Goal: Information Seeking & Learning: Find contact information

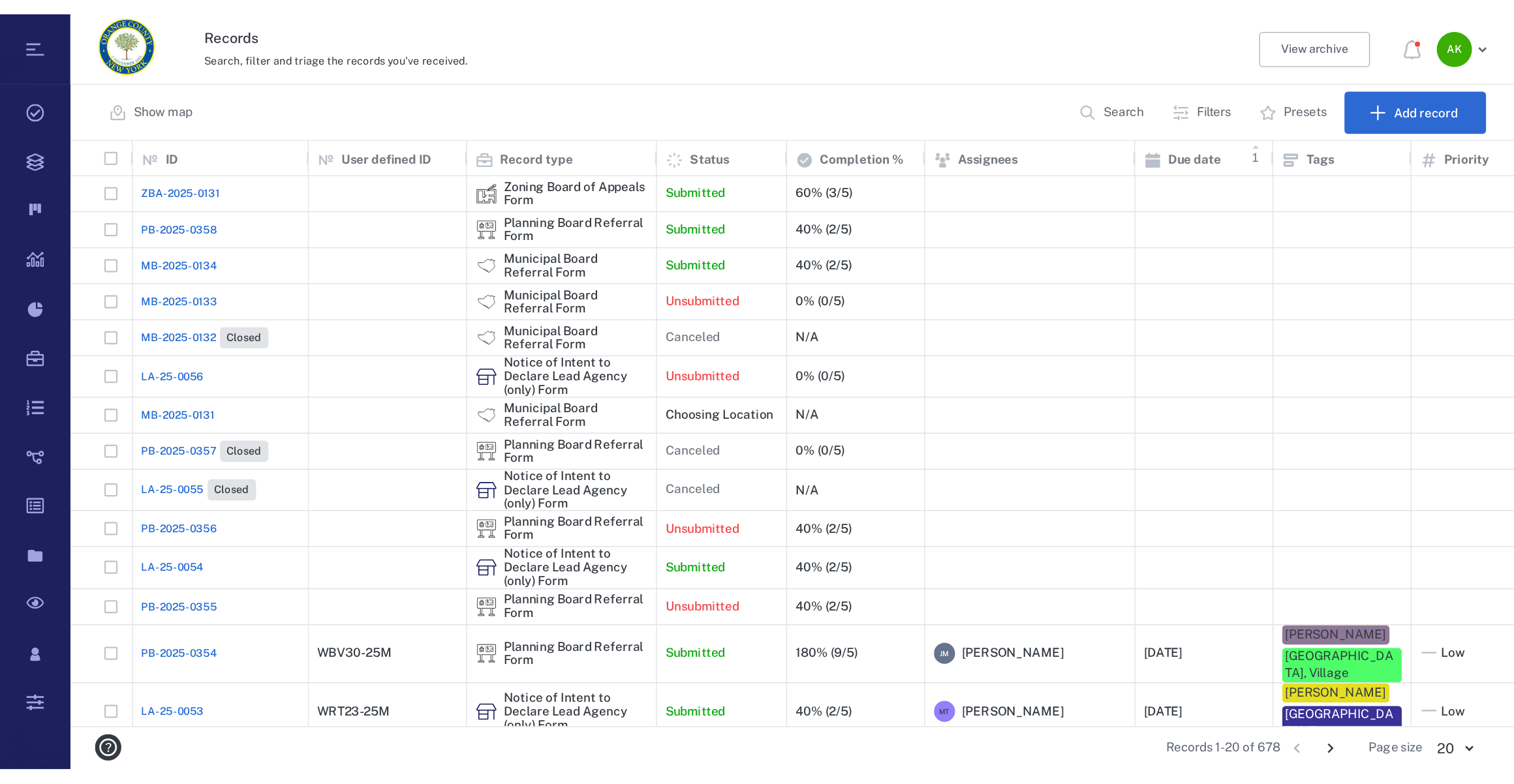
scroll to position [649, 1452]
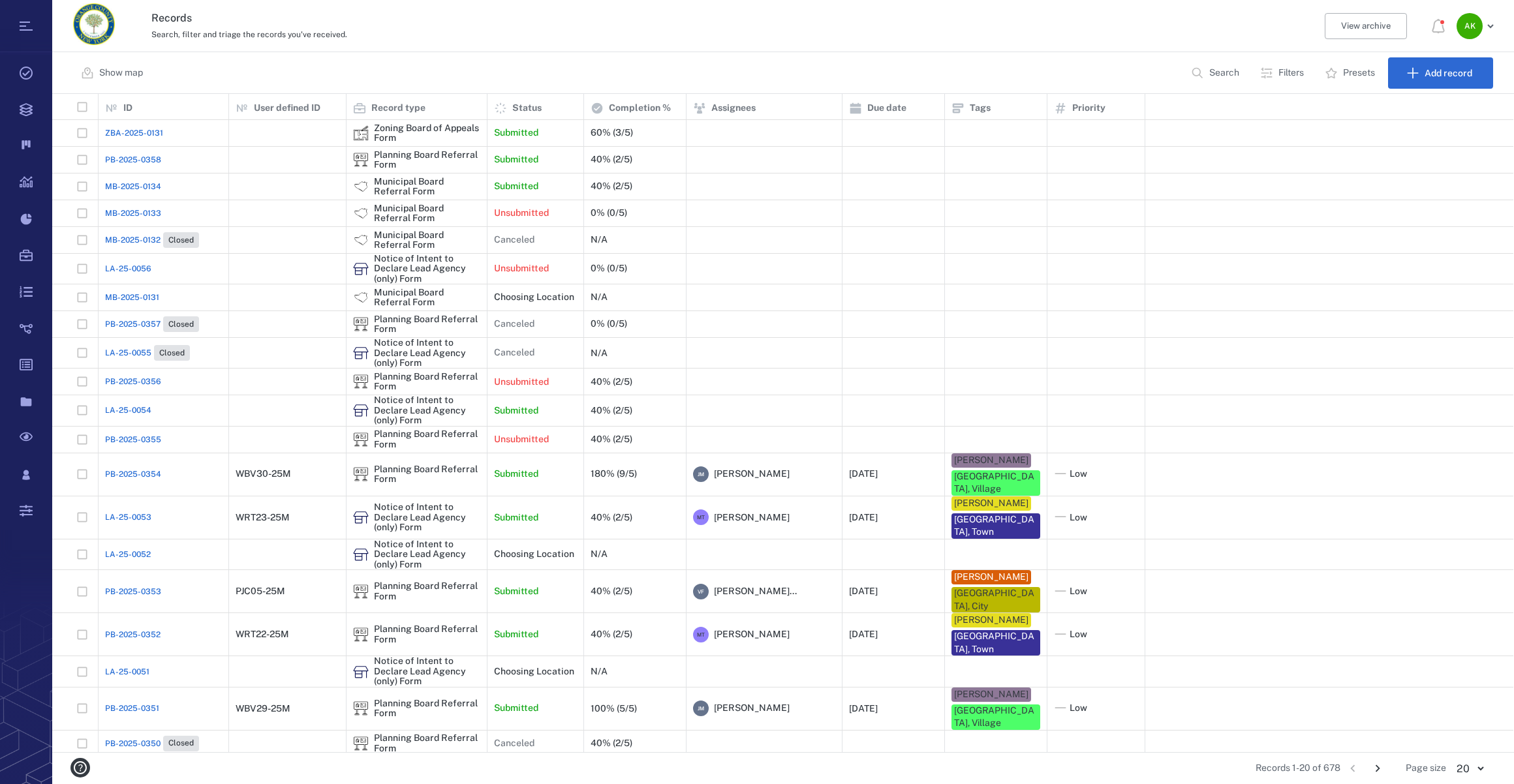
click at [1226, 67] on p "Search" at bounding box center [1224, 73] width 30 height 13
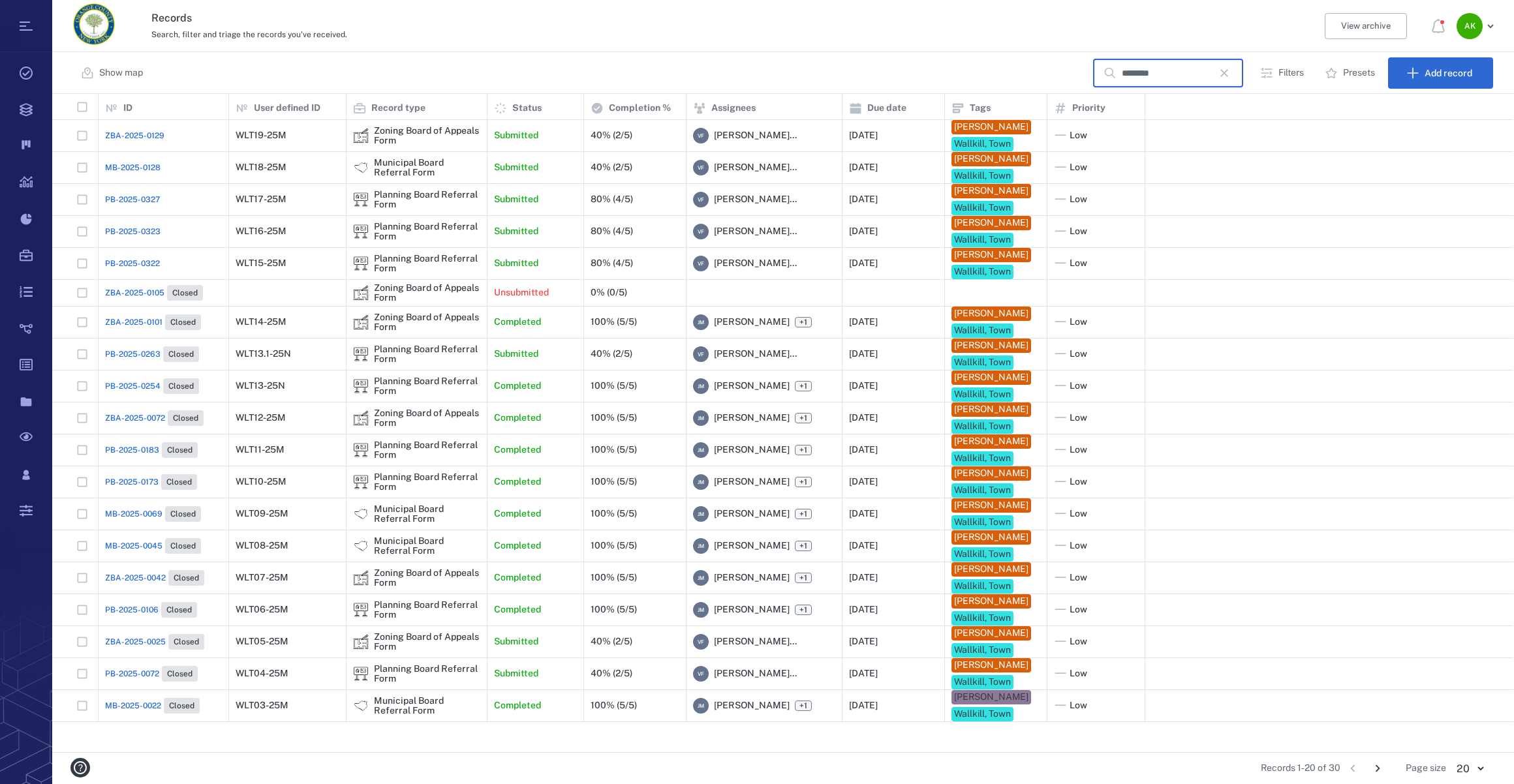
type input "********"
click at [117, 270] on span "PB-2025-0322" at bounding box center [132, 263] width 55 height 11
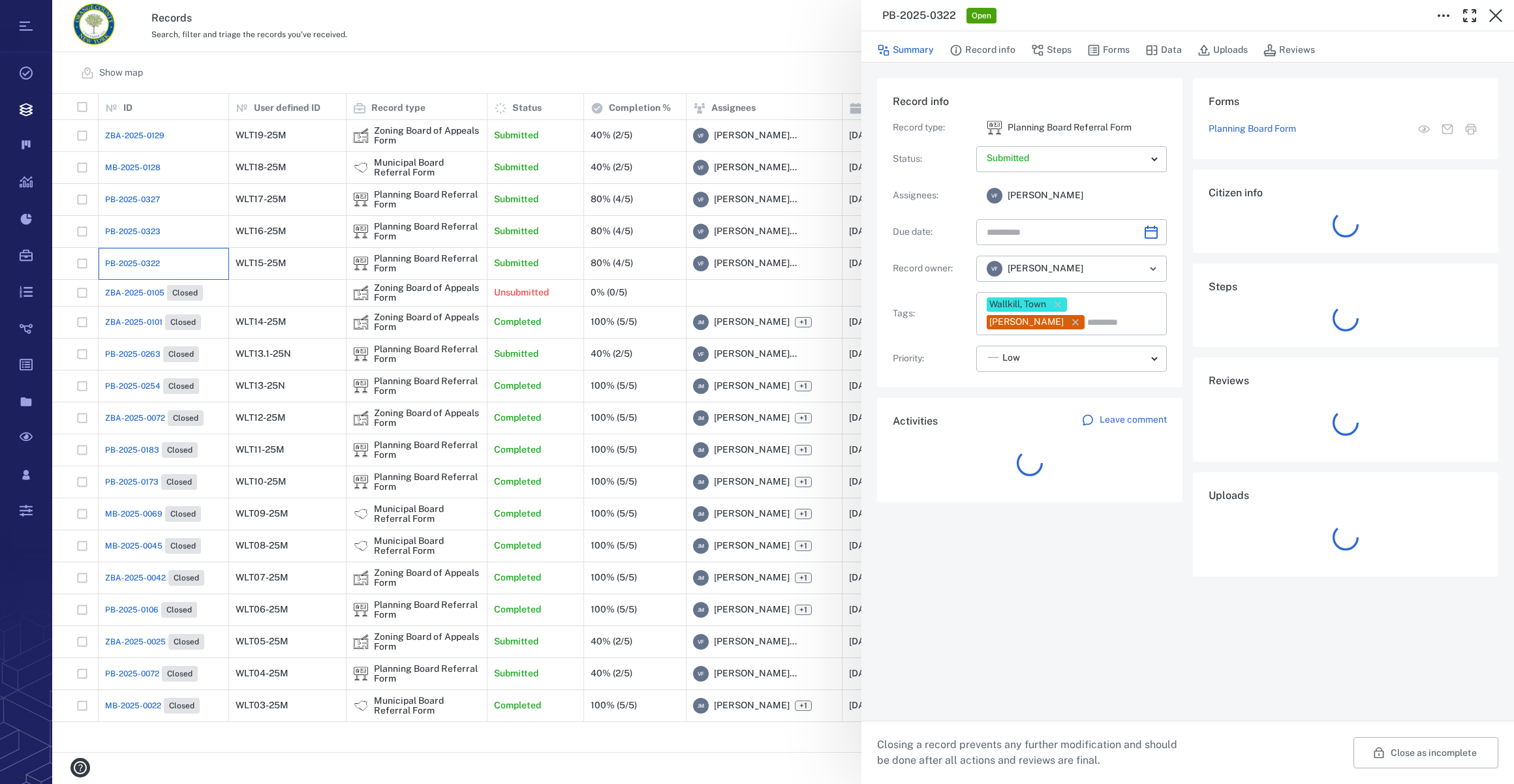
type input "**********"
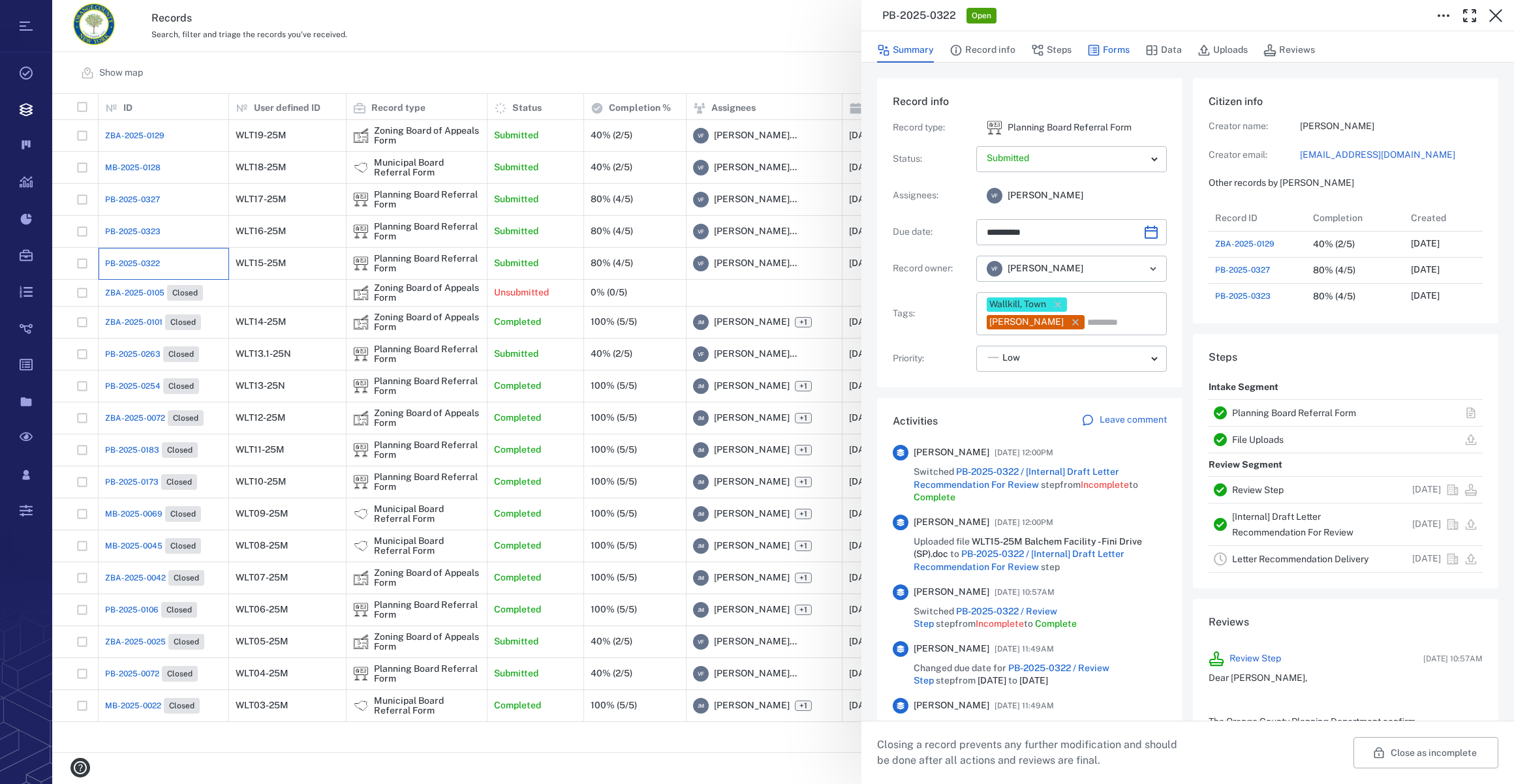
scroll to position [10, 9]
click at [1113, 49] on button "Forms" at bounding box center [1108, 50] width 42 height 24
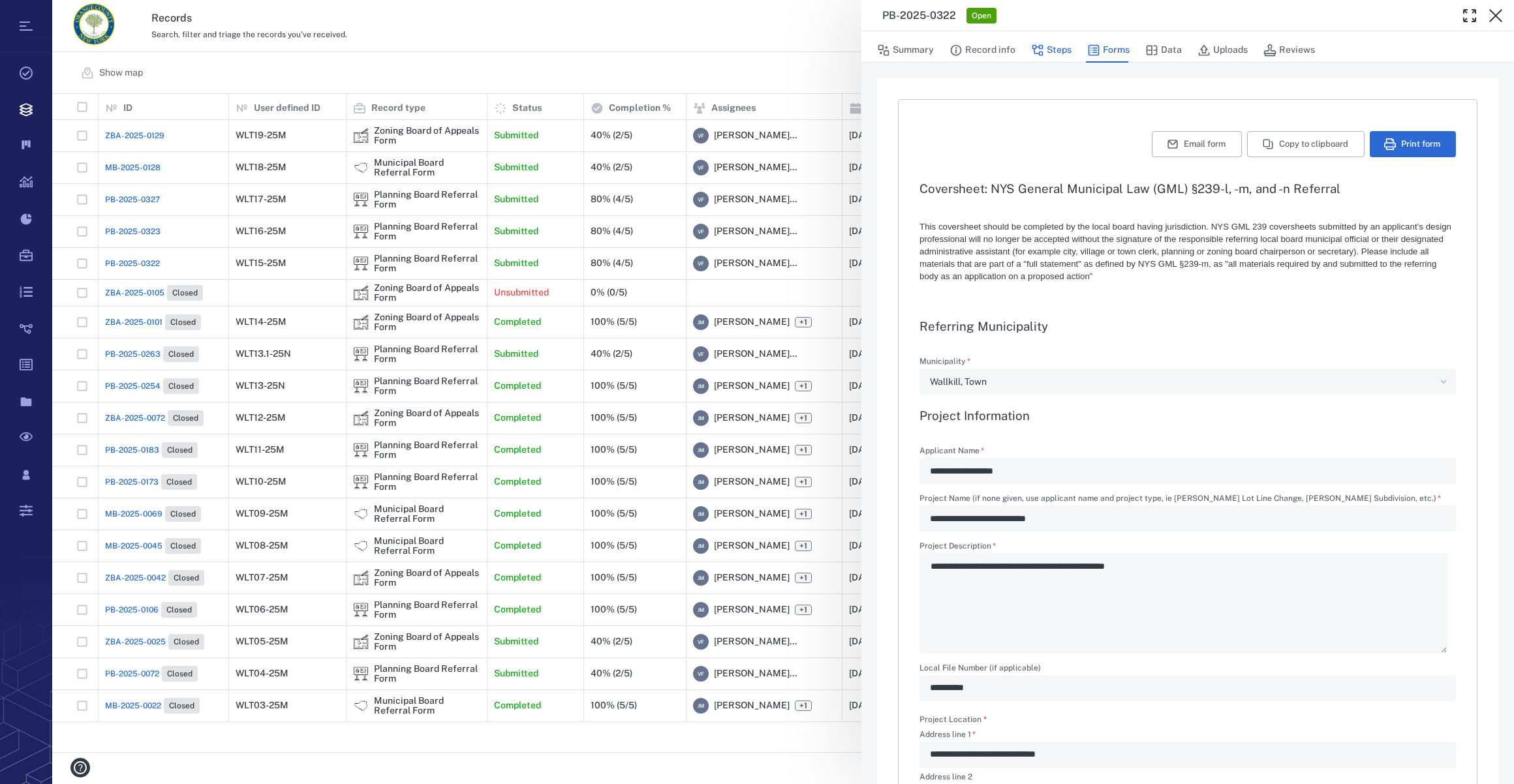
click at [1052, 51] on button "Steps" at bounding box center [1051, 50] width 41 height 24
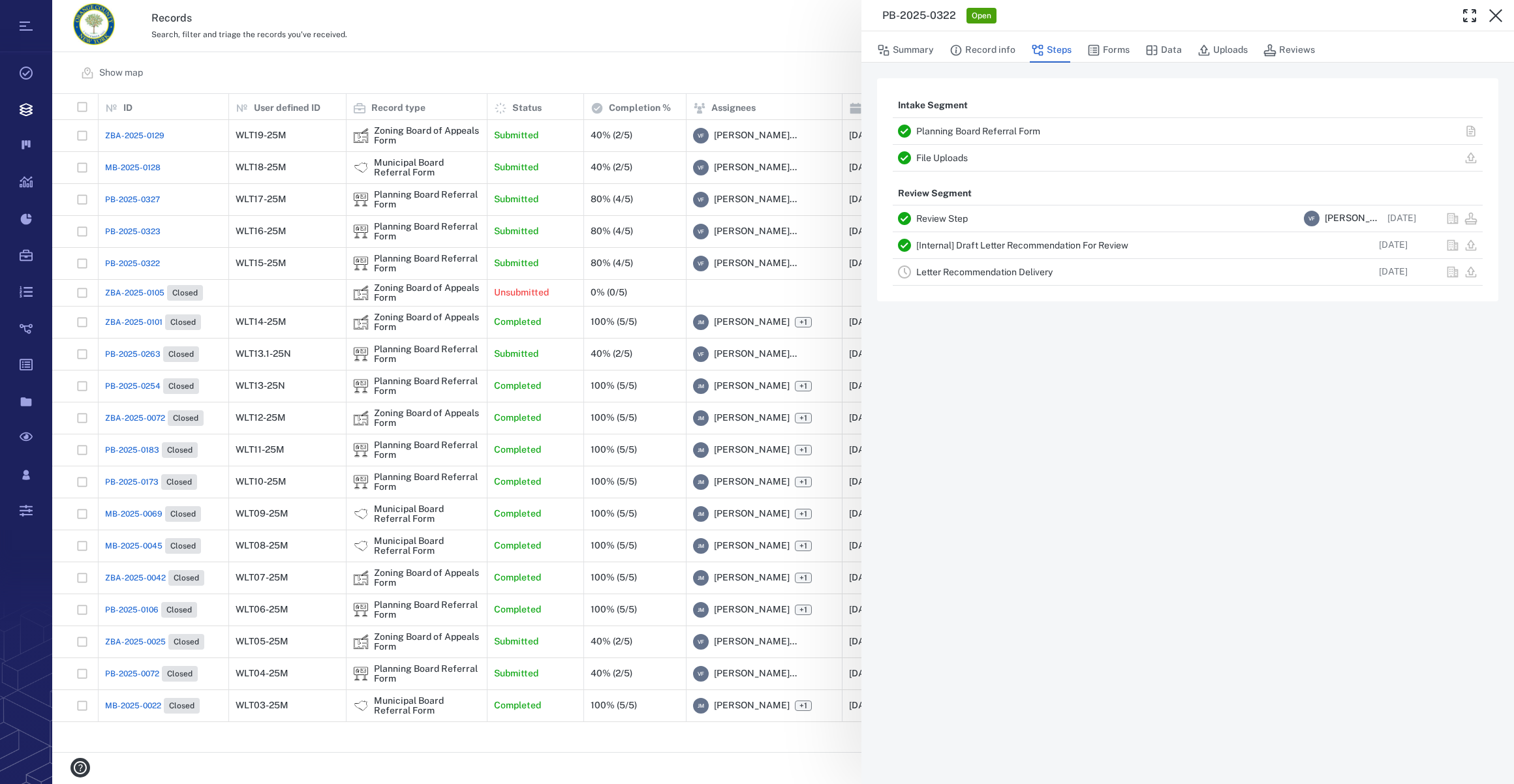
click at [983, 270] on link "Letter Recommendation Delivery" at bounding box center [984, 273] width 136 height 11
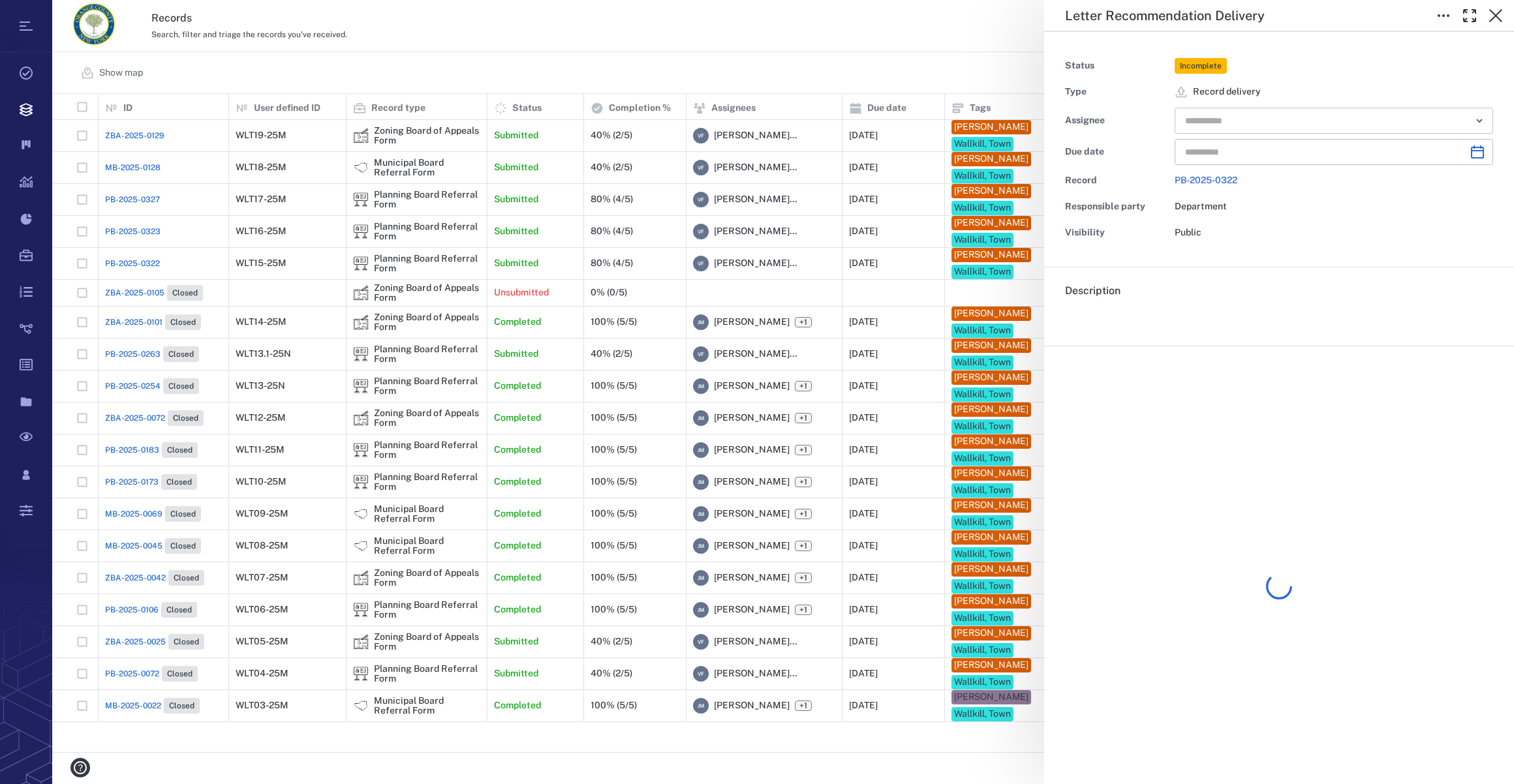
type input "**********"
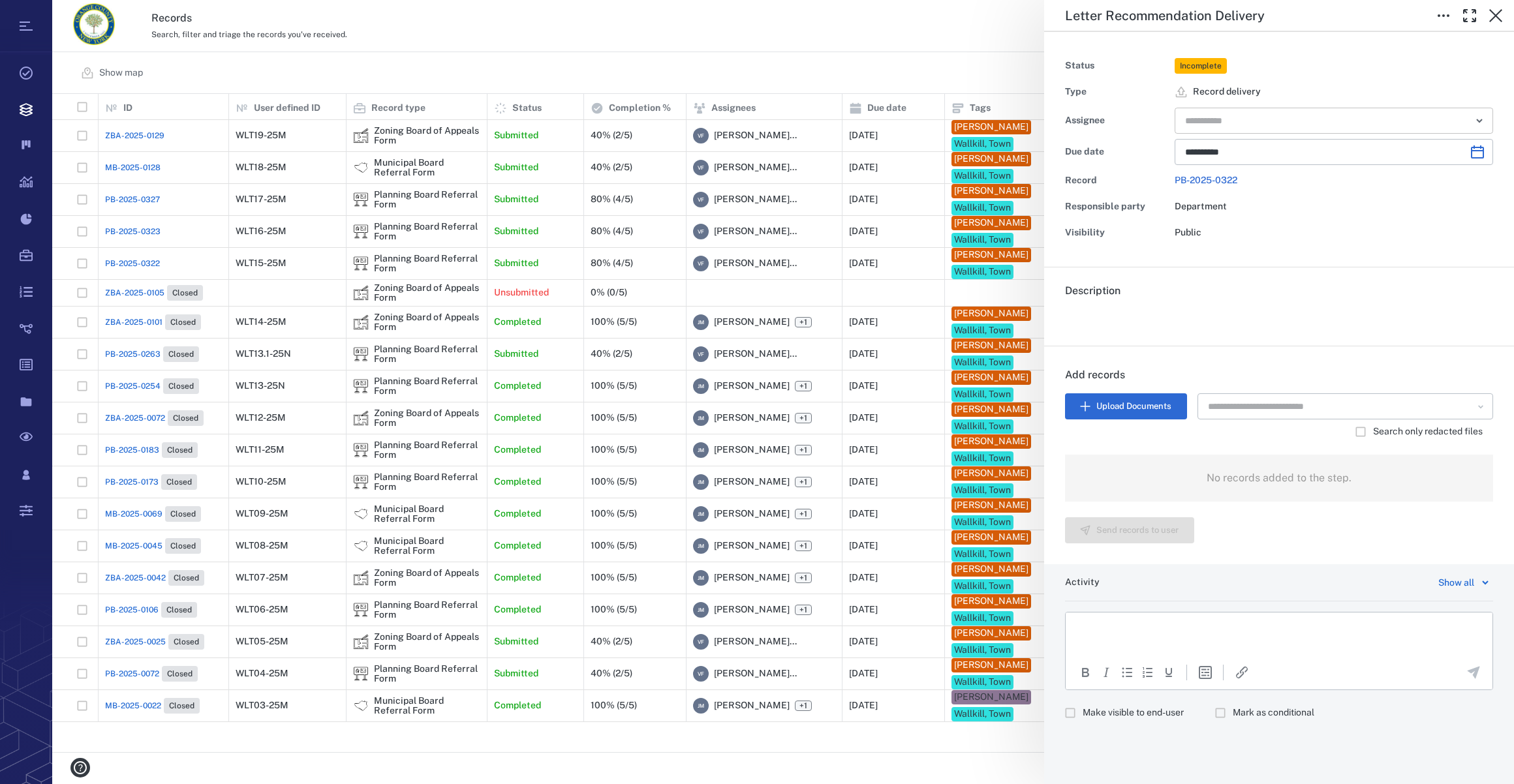
click at [1261, 117] on input "text" at bounding box center [1319, 121] width 270 height 18
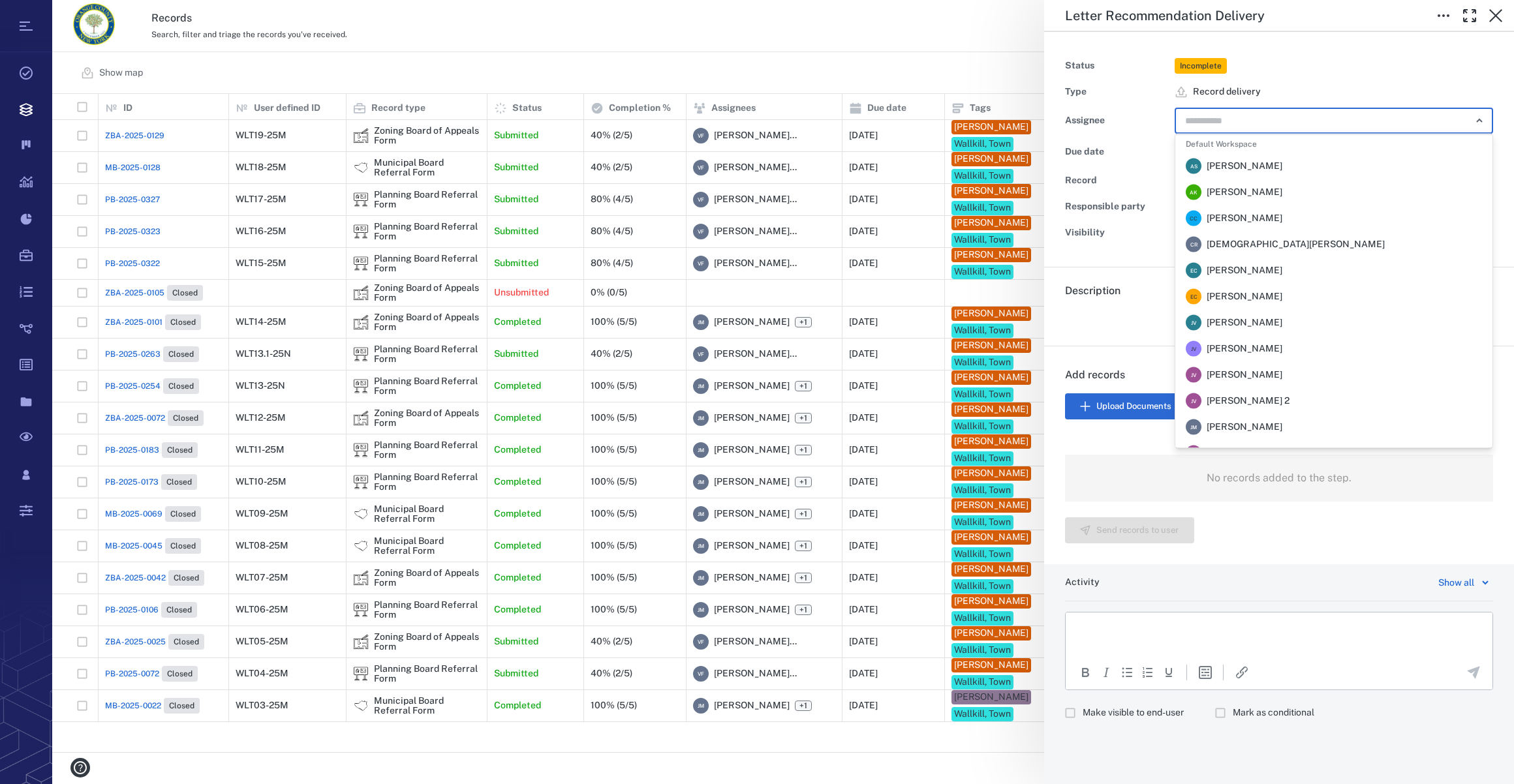
click at [1267, 421] on span "[PERSON_NAME]" at bounding box center [1244, 427] width 76 height 13
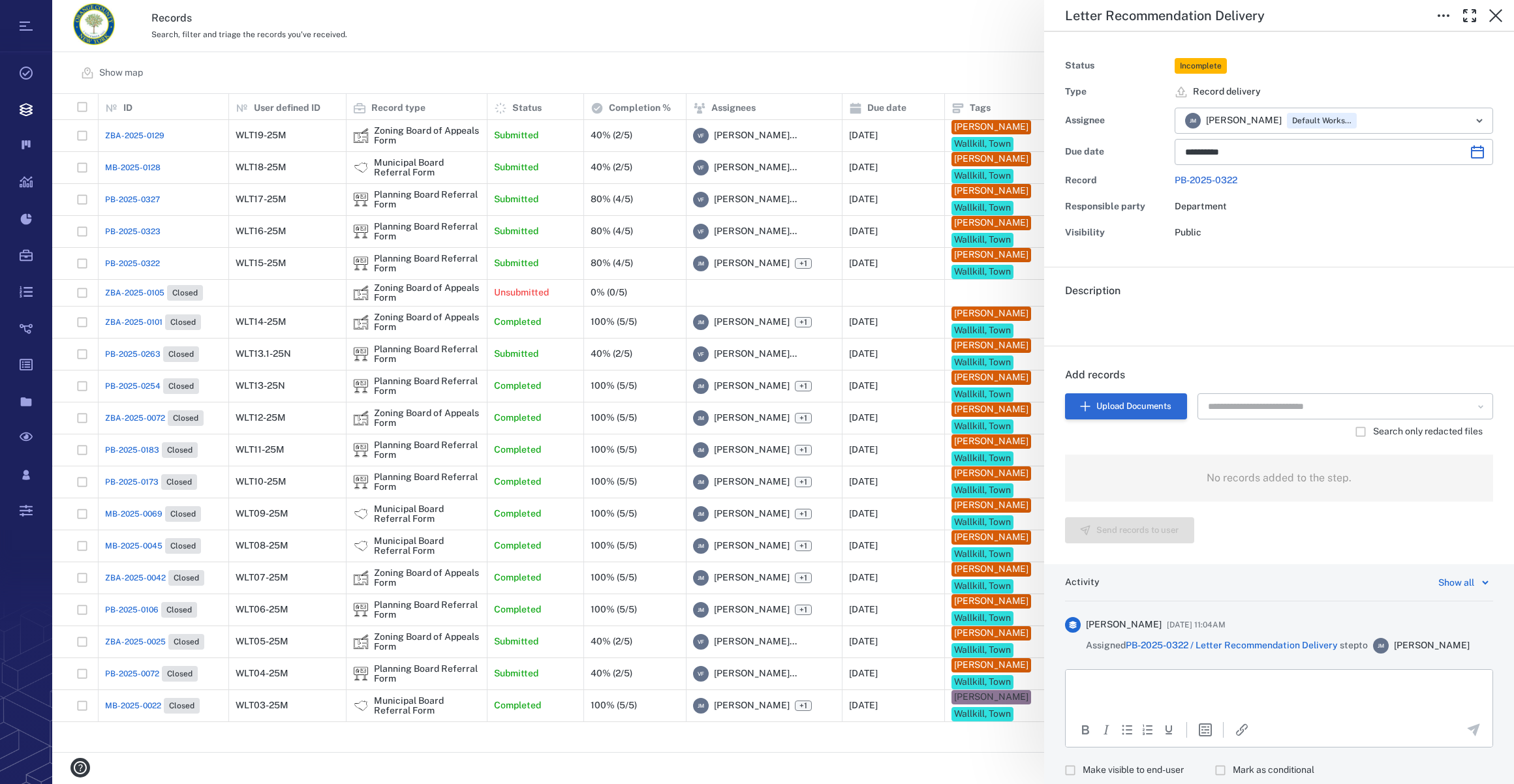
click at [1097, 401] on button "Upload Documents" at bounding box center [1126, 407] width 122 height 26
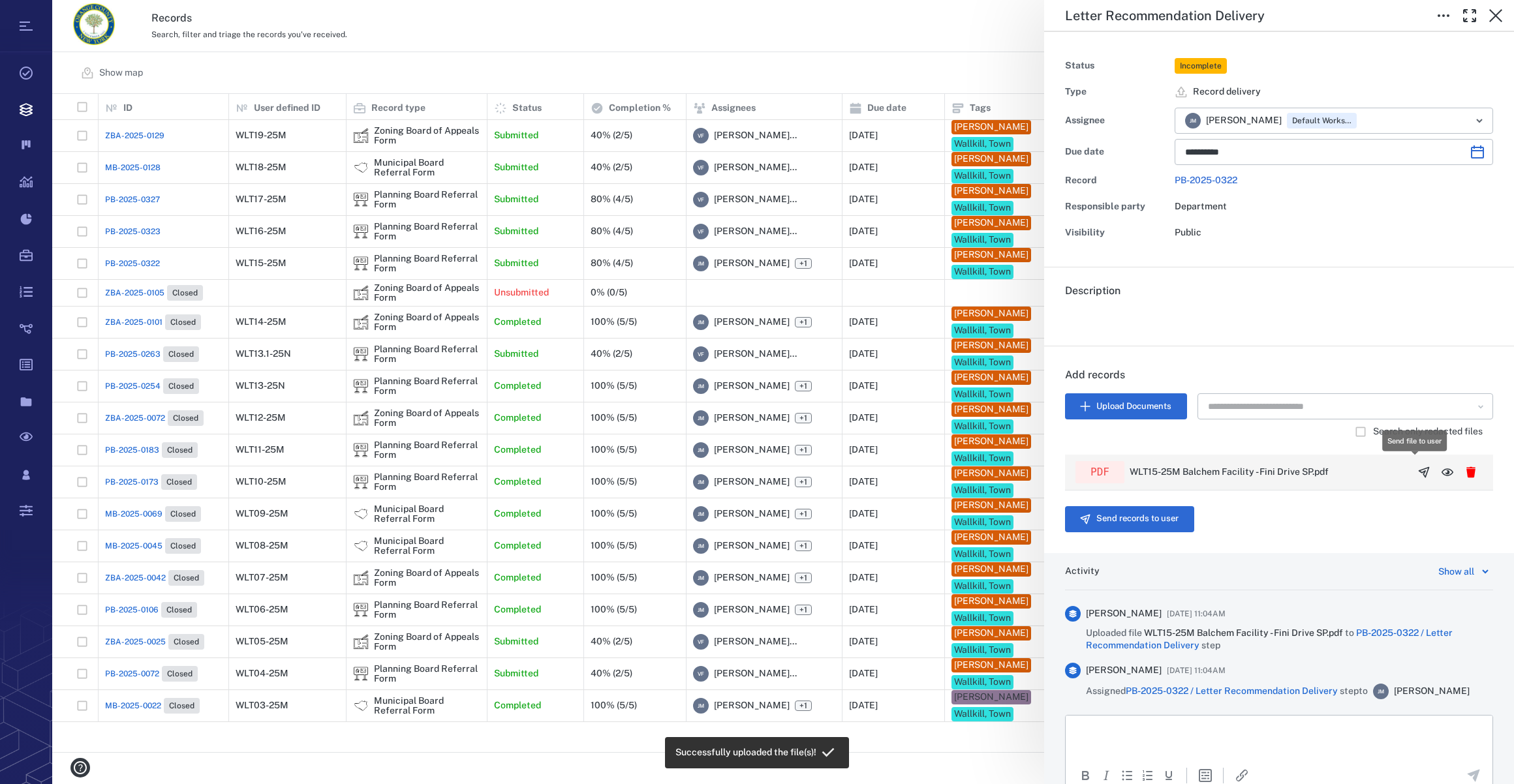
click at [1419, 470] on icon "button" at bounding box center [1424, 472] width 10 height 10
click at [1138, 515] on button "Send records to user" at bounding box center [1130, 519] width 129 height 26
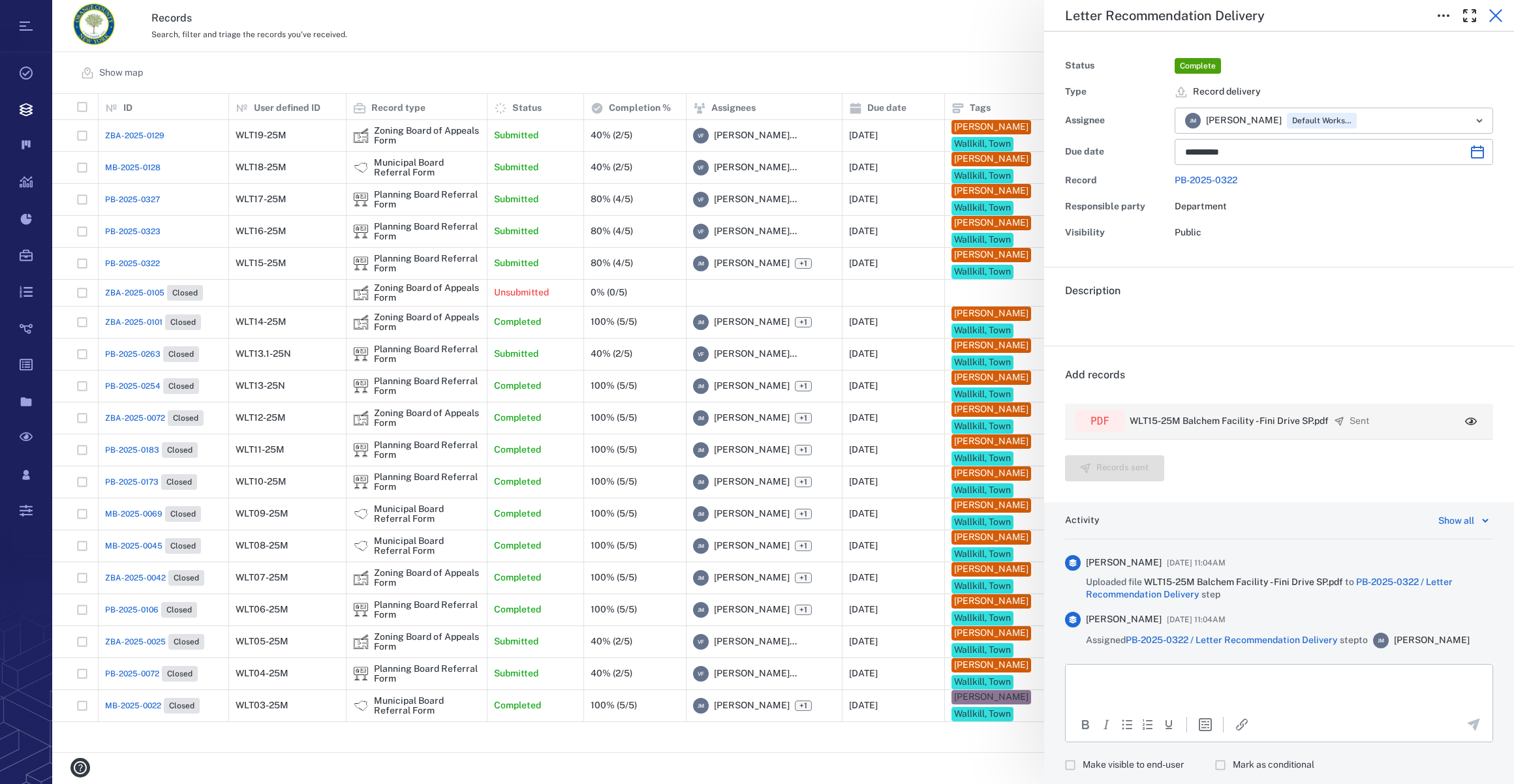
click at [1496, 16] on icon "button" at bounding box center [1496, 15] width 13 height 13
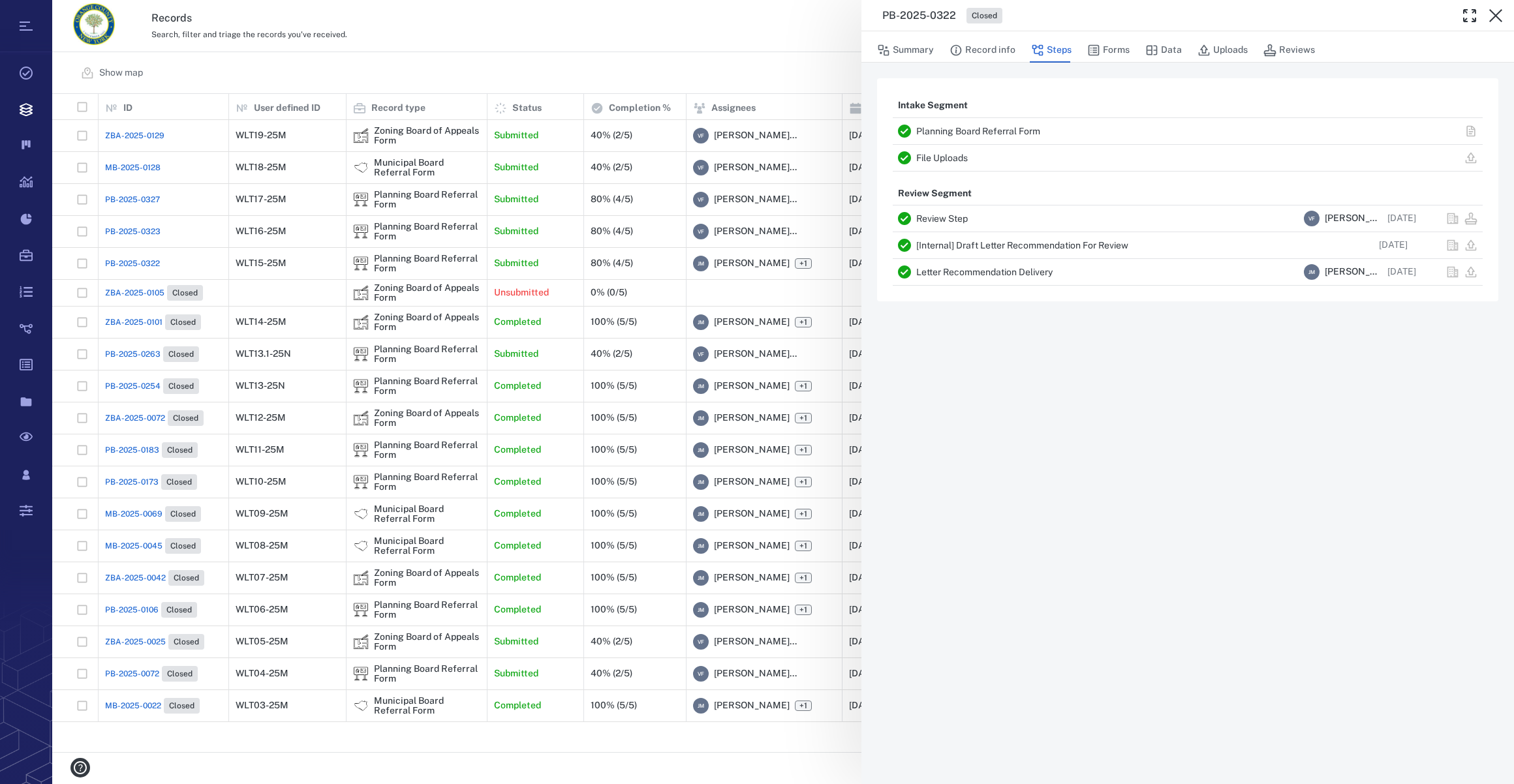
scroll to position [649, 1452]
drag, startPoint x: 1492, startPoint y: 12, endPoint x: 325, endPoint y: 121, distance: 1172.1
click at [1492, 12] on icon "button" at bounding box center [1496, 15] width 13 height 13
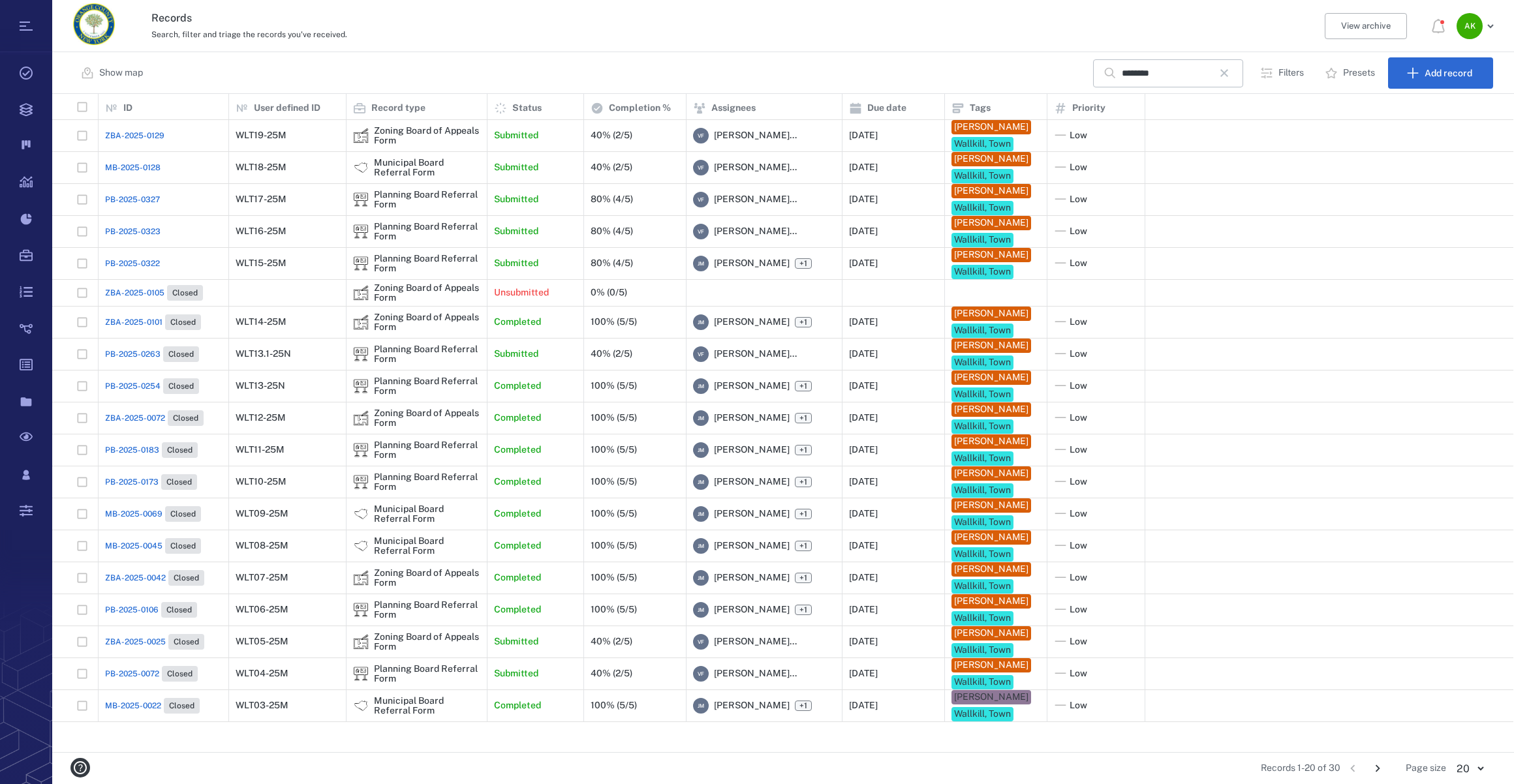
click at [136, 237] on span "PB-2025-0323" at bounding box center [132, 231] width 55 height 11
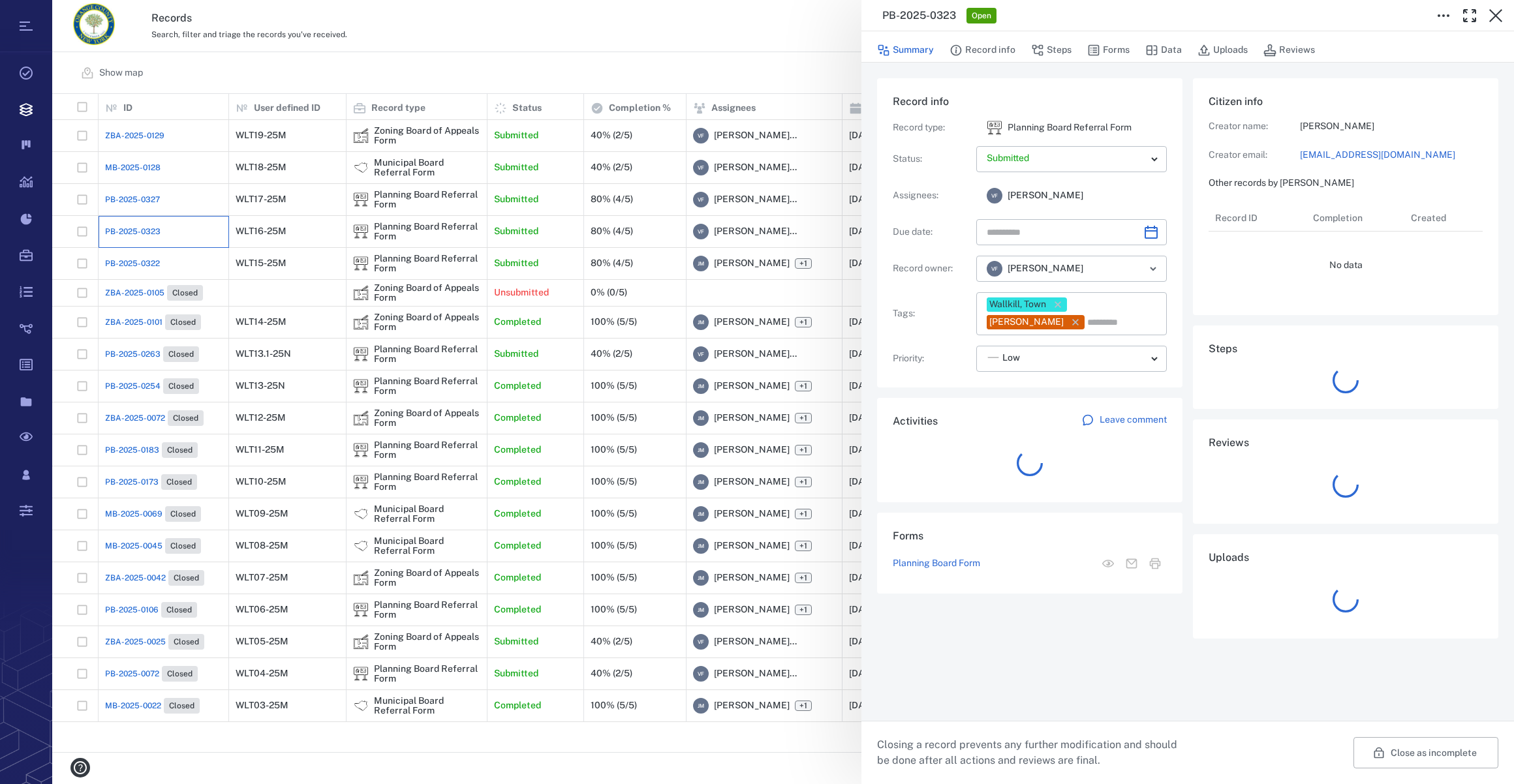
type input "**********"
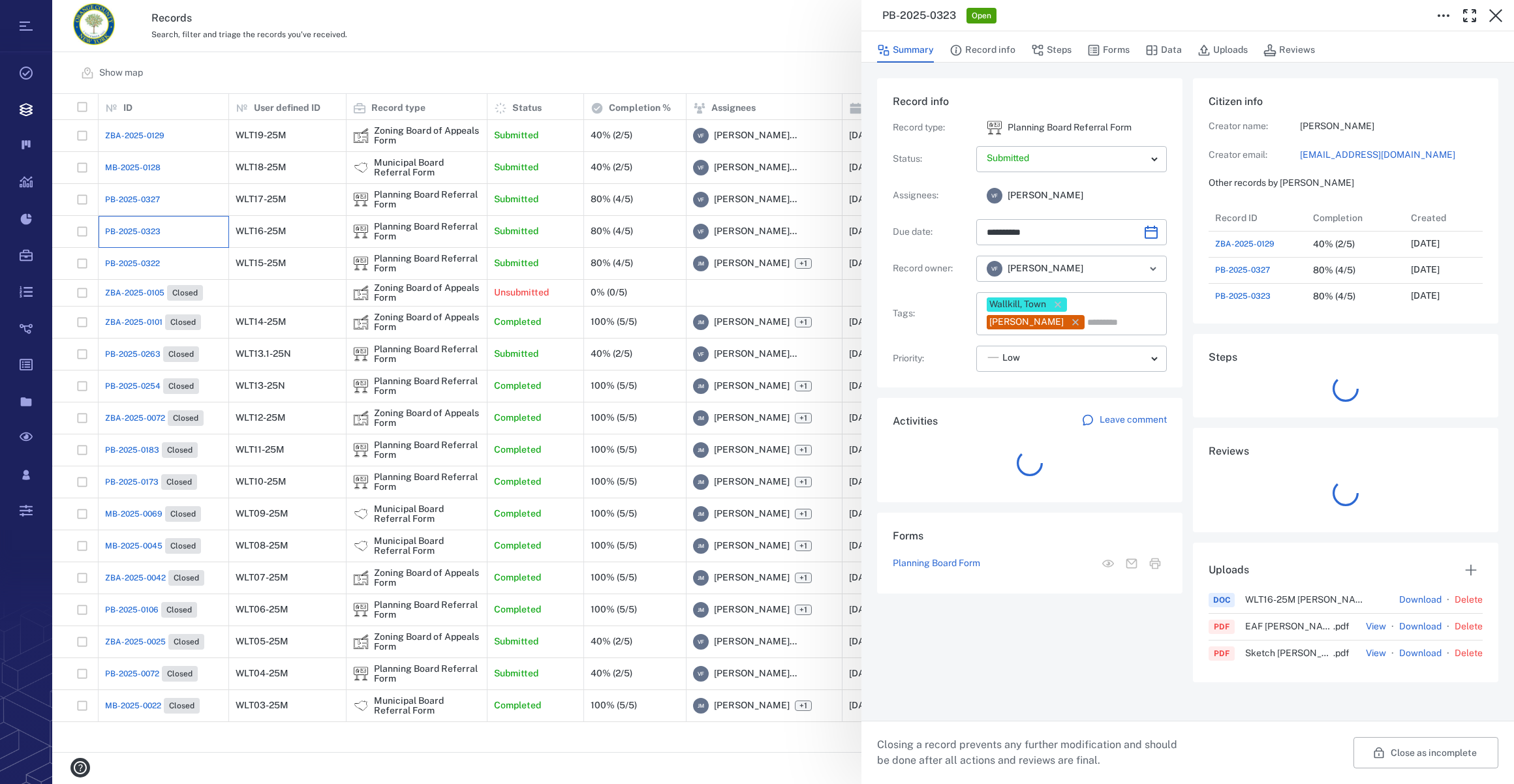
scroll to position [678, 251]
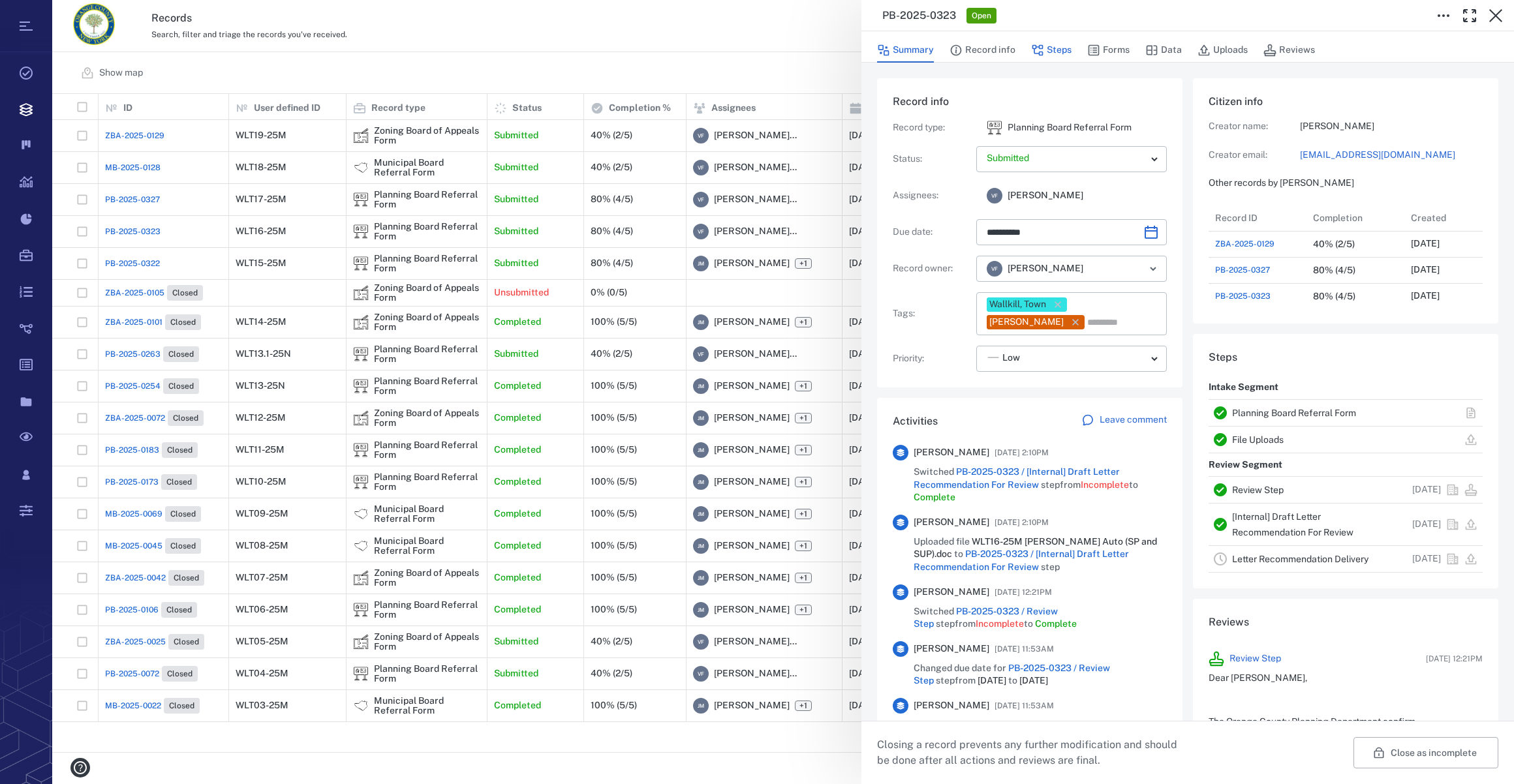
click at [1055, 51] on button "Steps" at bounding box center [1051, 50] width 41 height 24
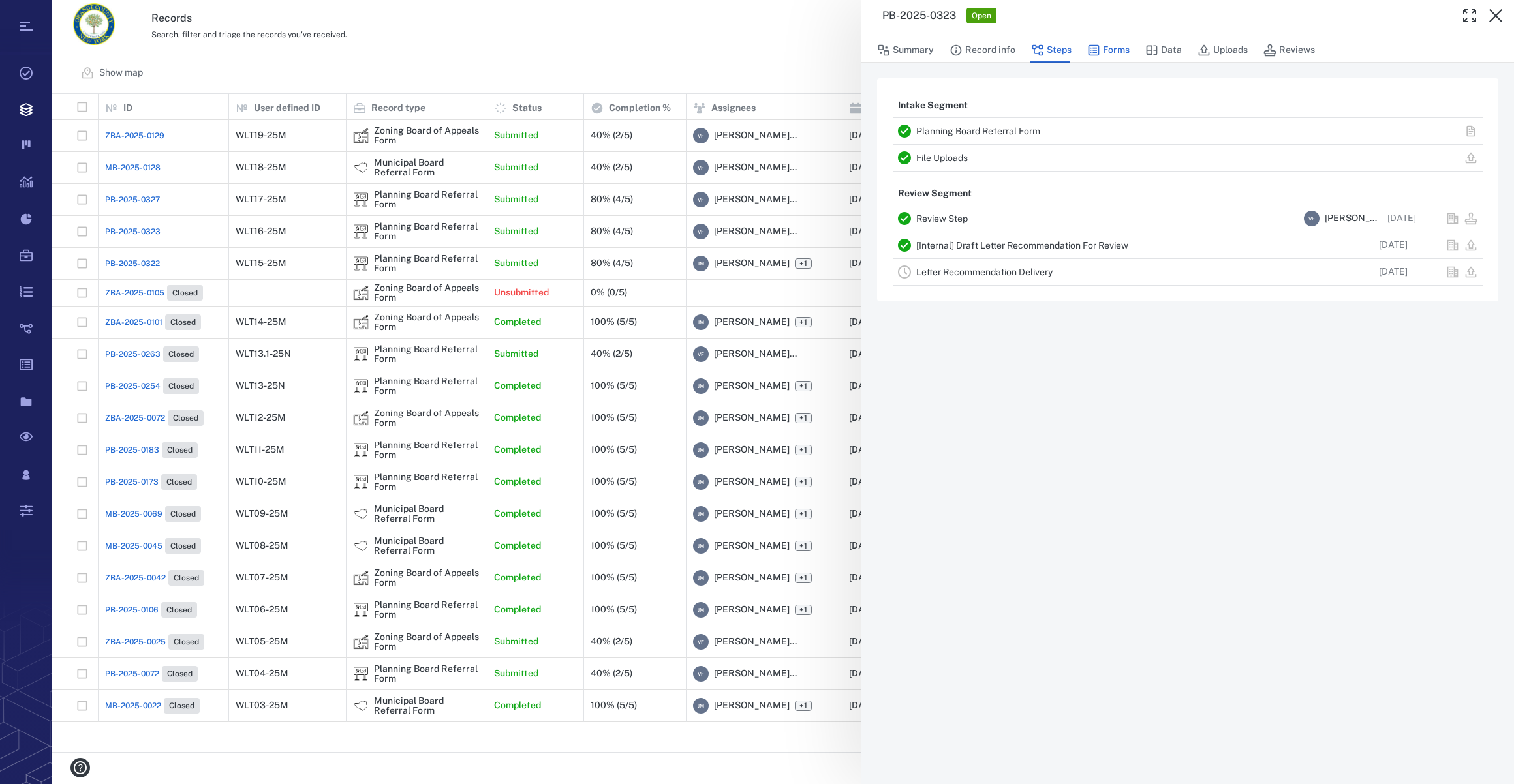
click at [1123, 41] on button "Forms" at bounding box center [1108, 50] width 42 height 24
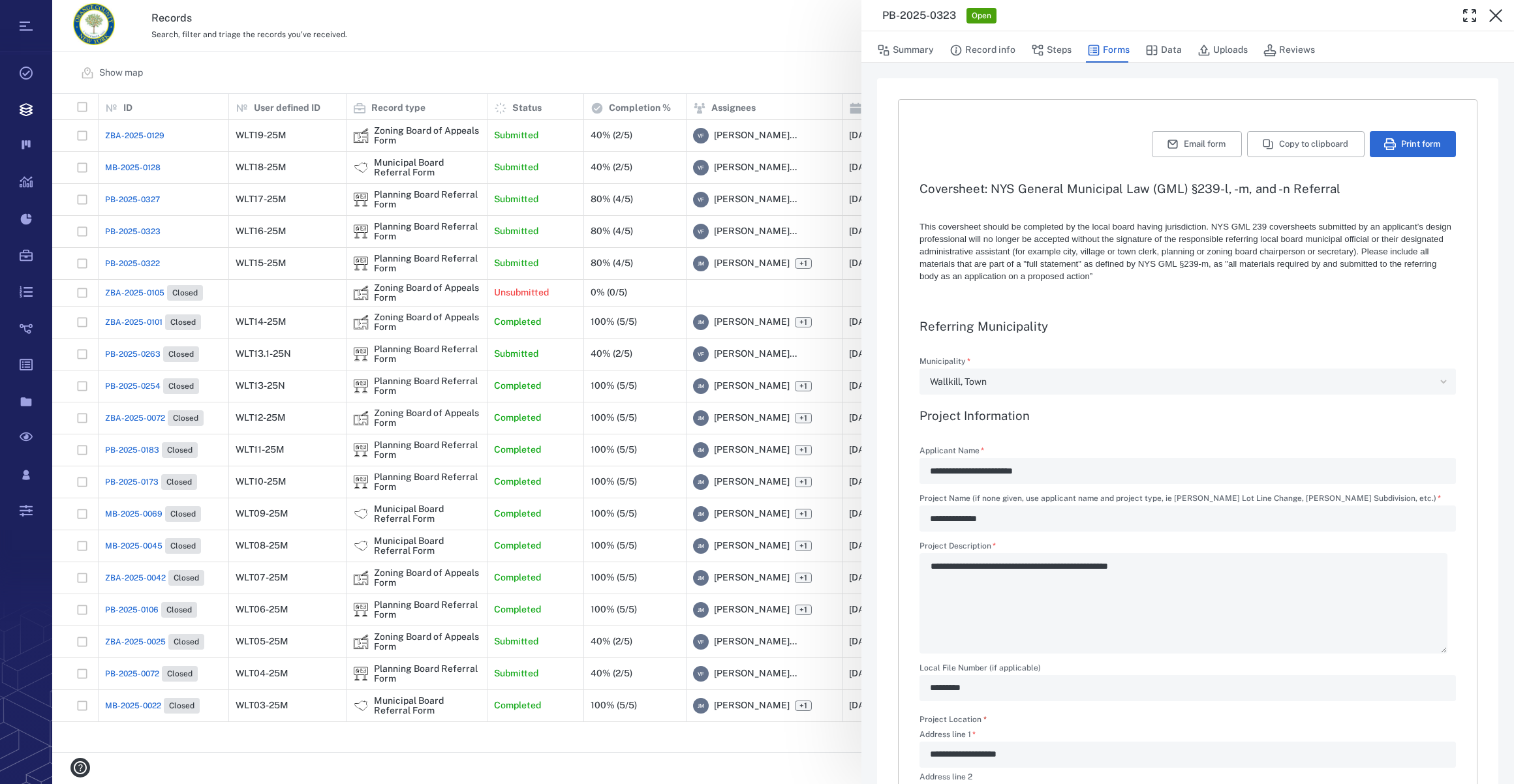
type textarea "*"
click at [1055, 47] on button "Steps" at bounding box center [1051, 50] width 41 height 24
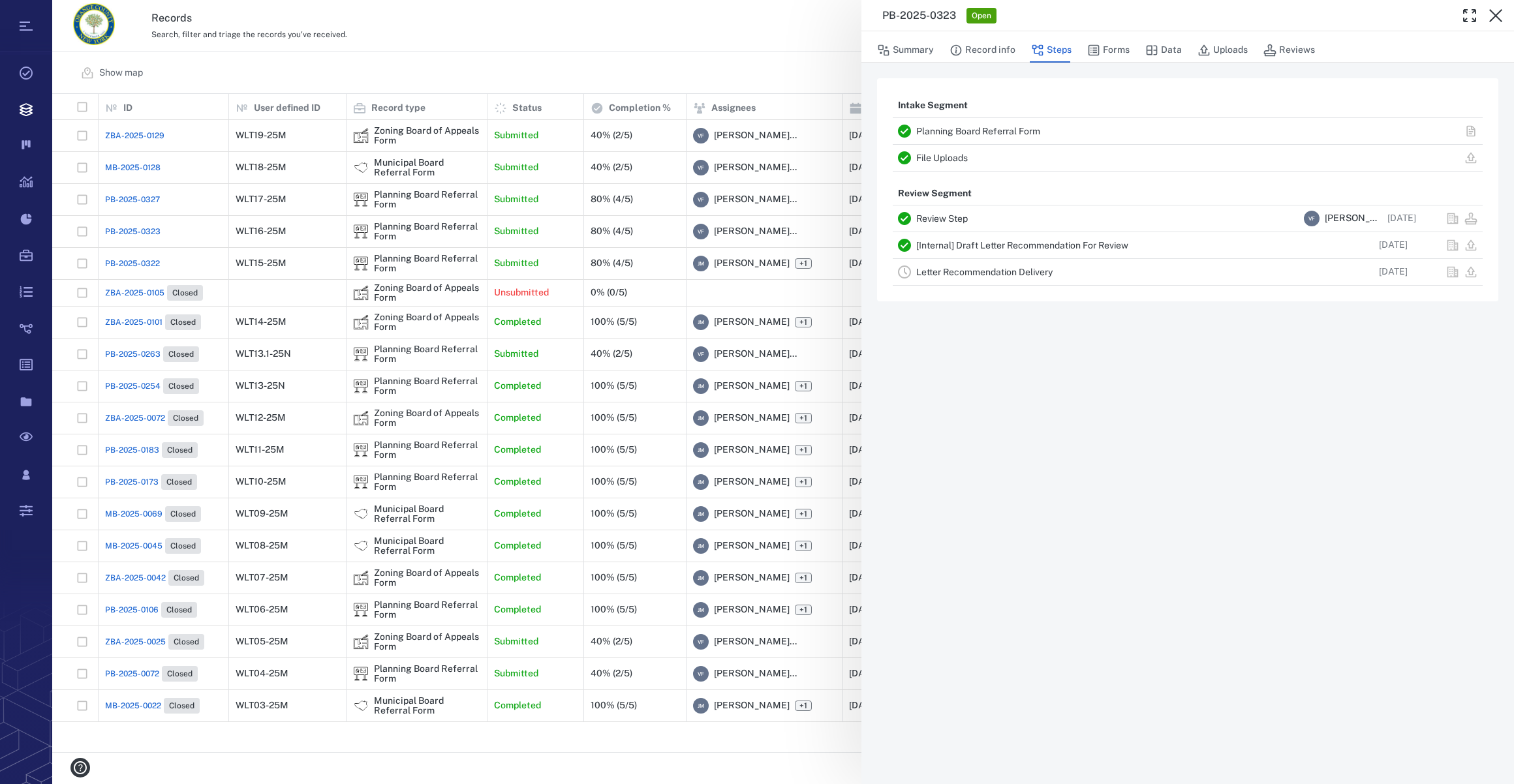
click at [973, 275] on link "Letter Recommendation Delivery" at bounding box center [984, 273] width 136 height 11
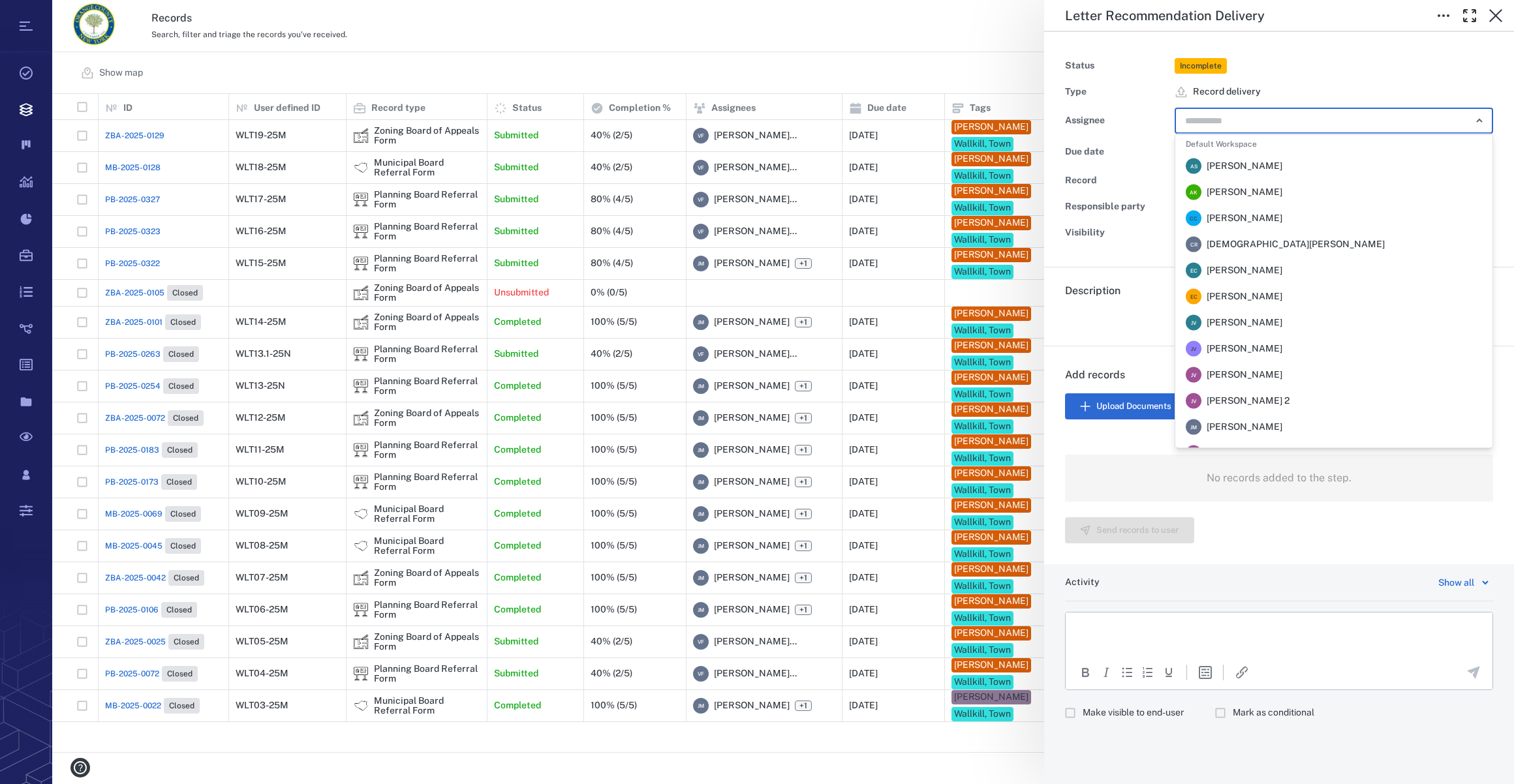
click at [1238, 119] on input "text" at bounding box center [1319, 121] width 270 height 18
click at [1270, 422] on span "[PERSON_NAME]" at bounding box center [1244, 427] width 76 height 13
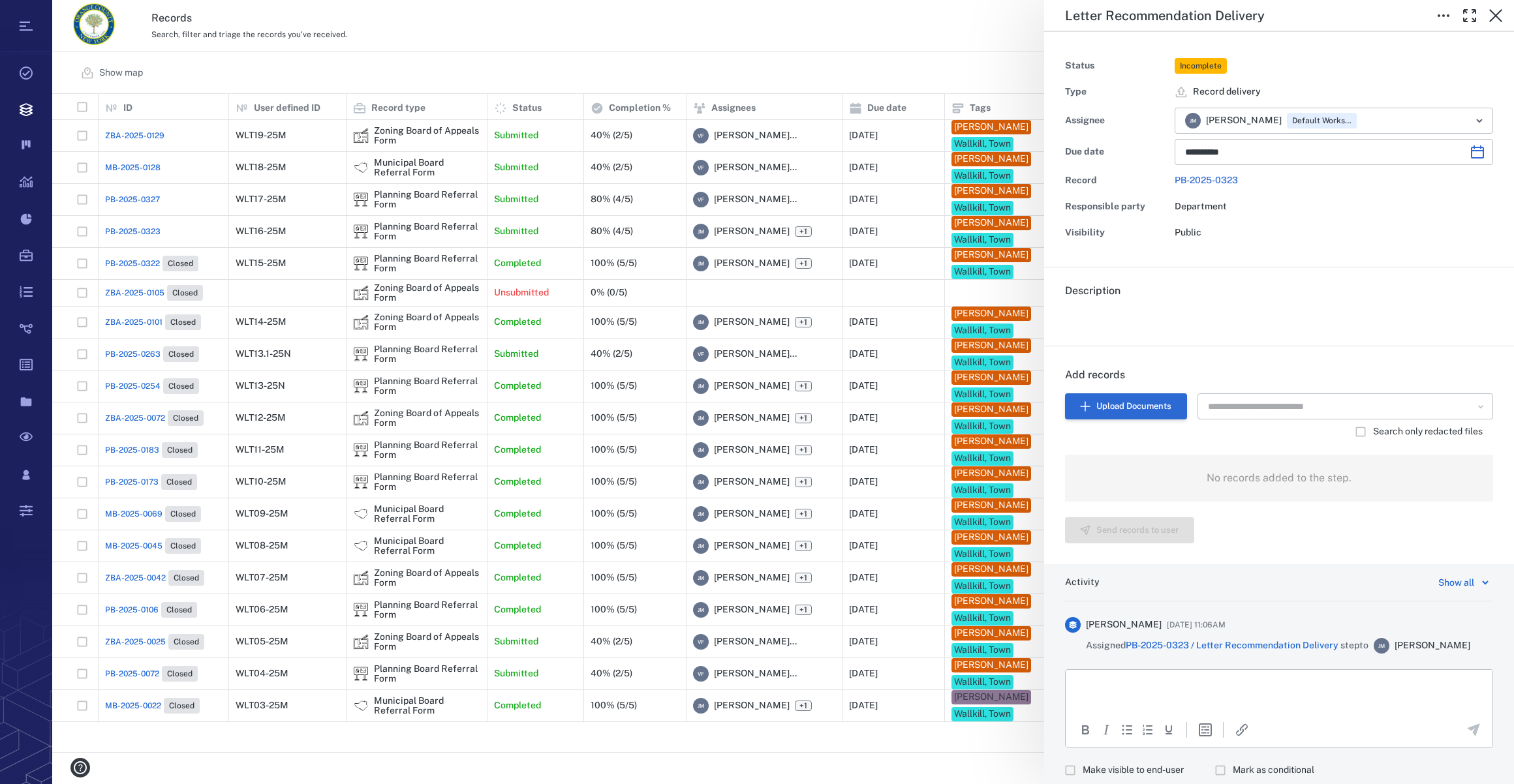
click at [1115, 400] on button "Upload Documents" at bounding box center [1126, 407] width 122 height 26
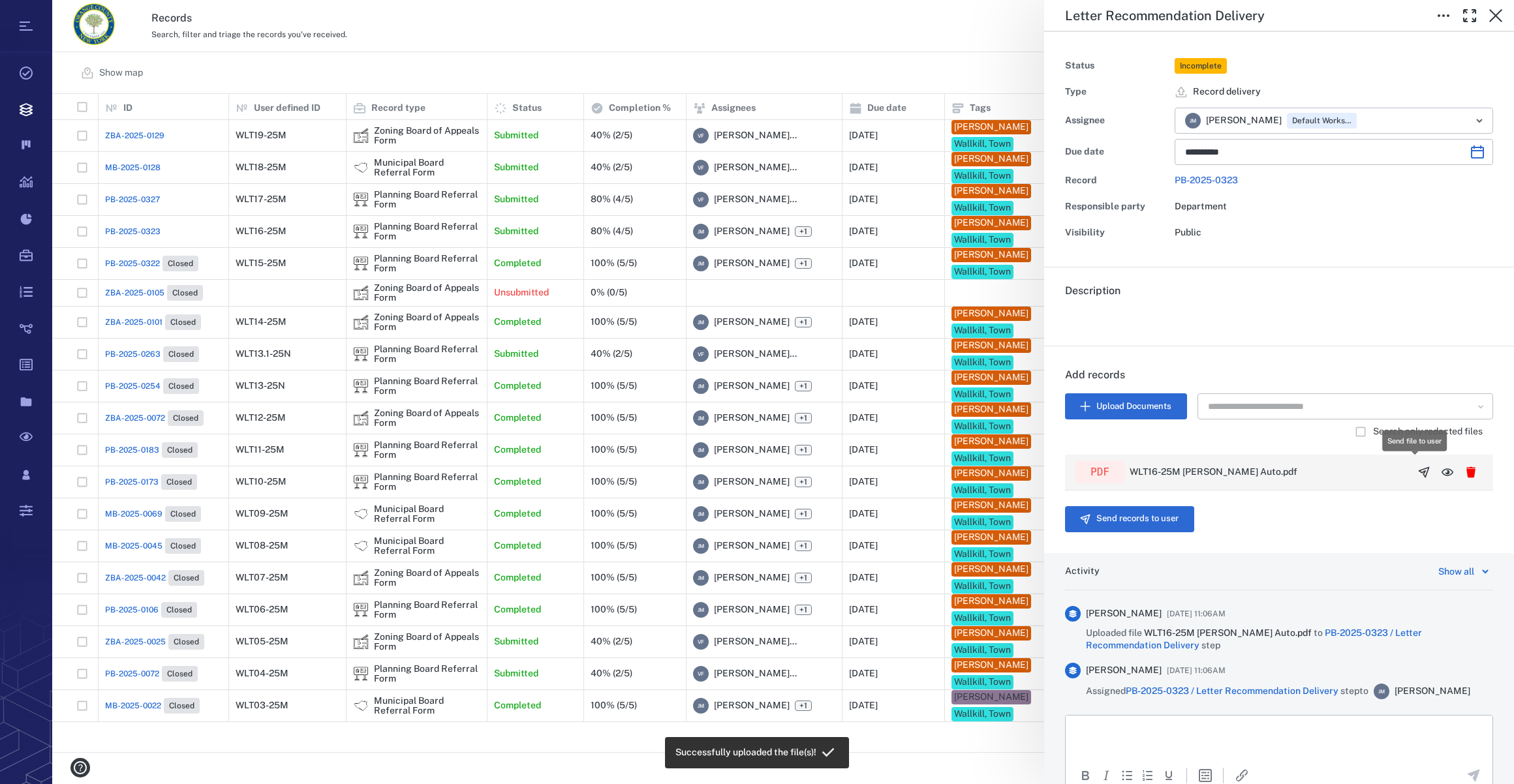
click at [1412, 479] on button "button" at bounding box center [1424, 472] width 24 height 24
click at [1087, 514] on icon "button" at bounding box center [1084, 519] width 11 height 11
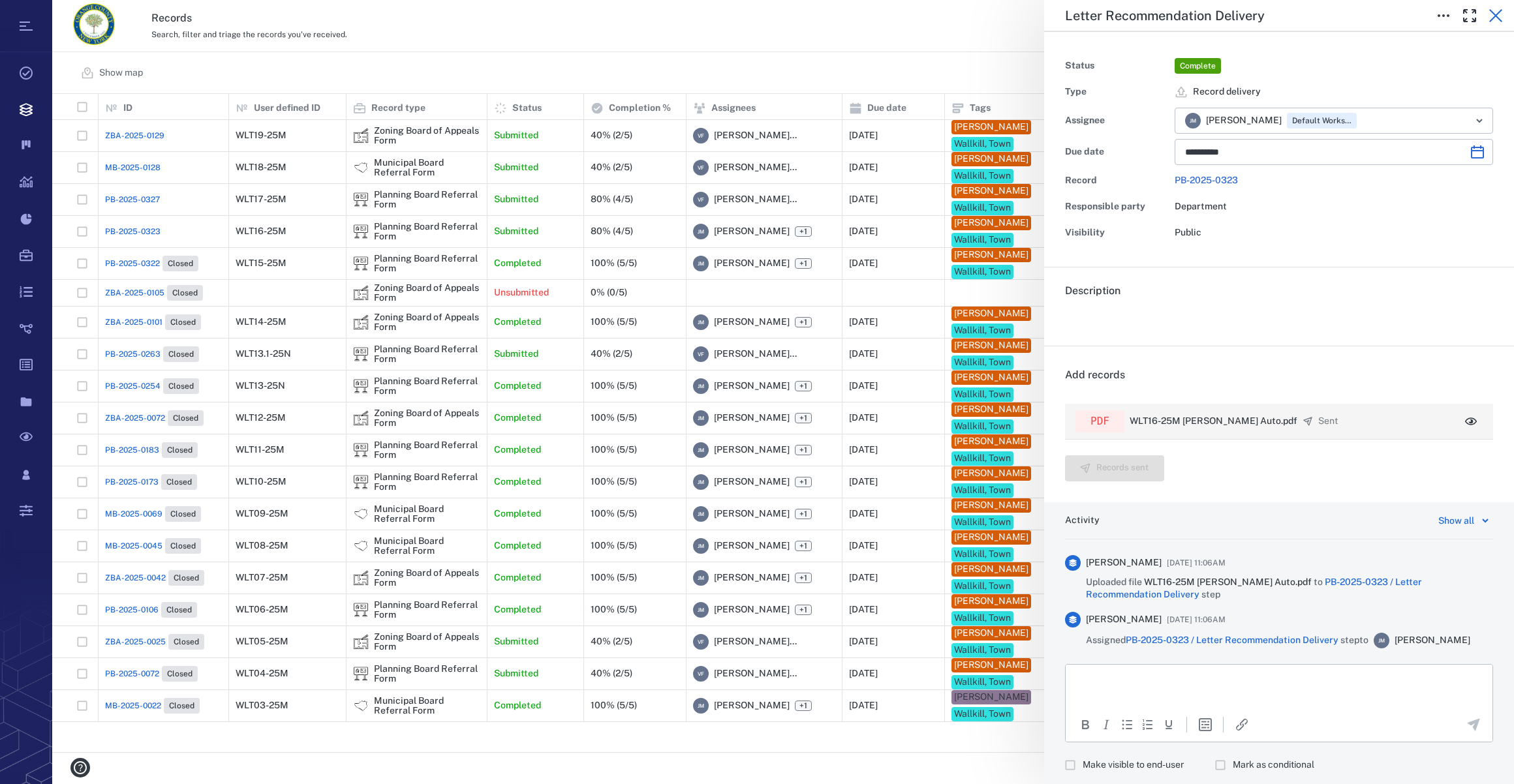
click at [1496, 8] on icon "button" at bounding box center [1496, 15] width 15 height 15
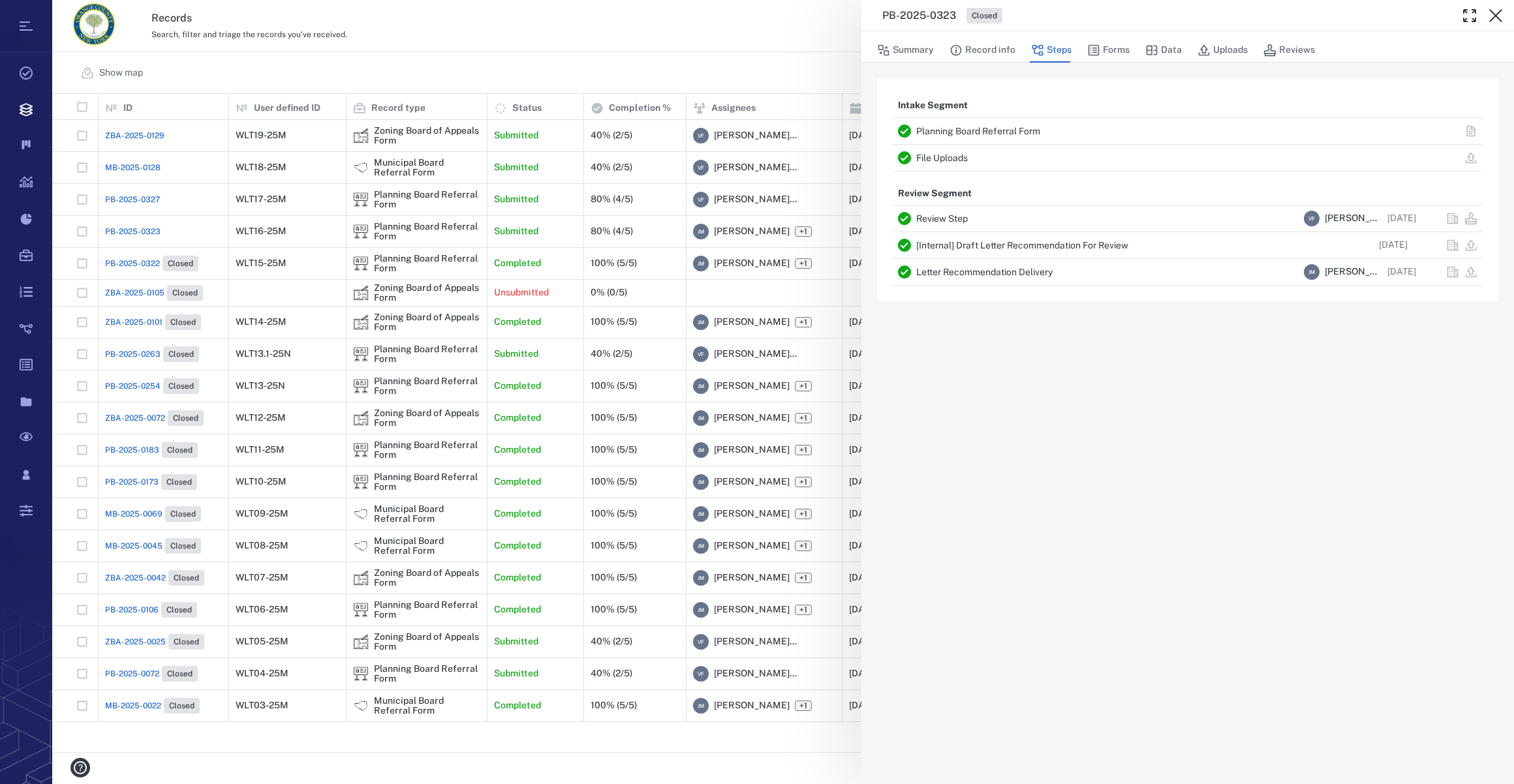
click at [1496, 8] on icon "button" at bounding box center [1496, 15] width 15 height 15
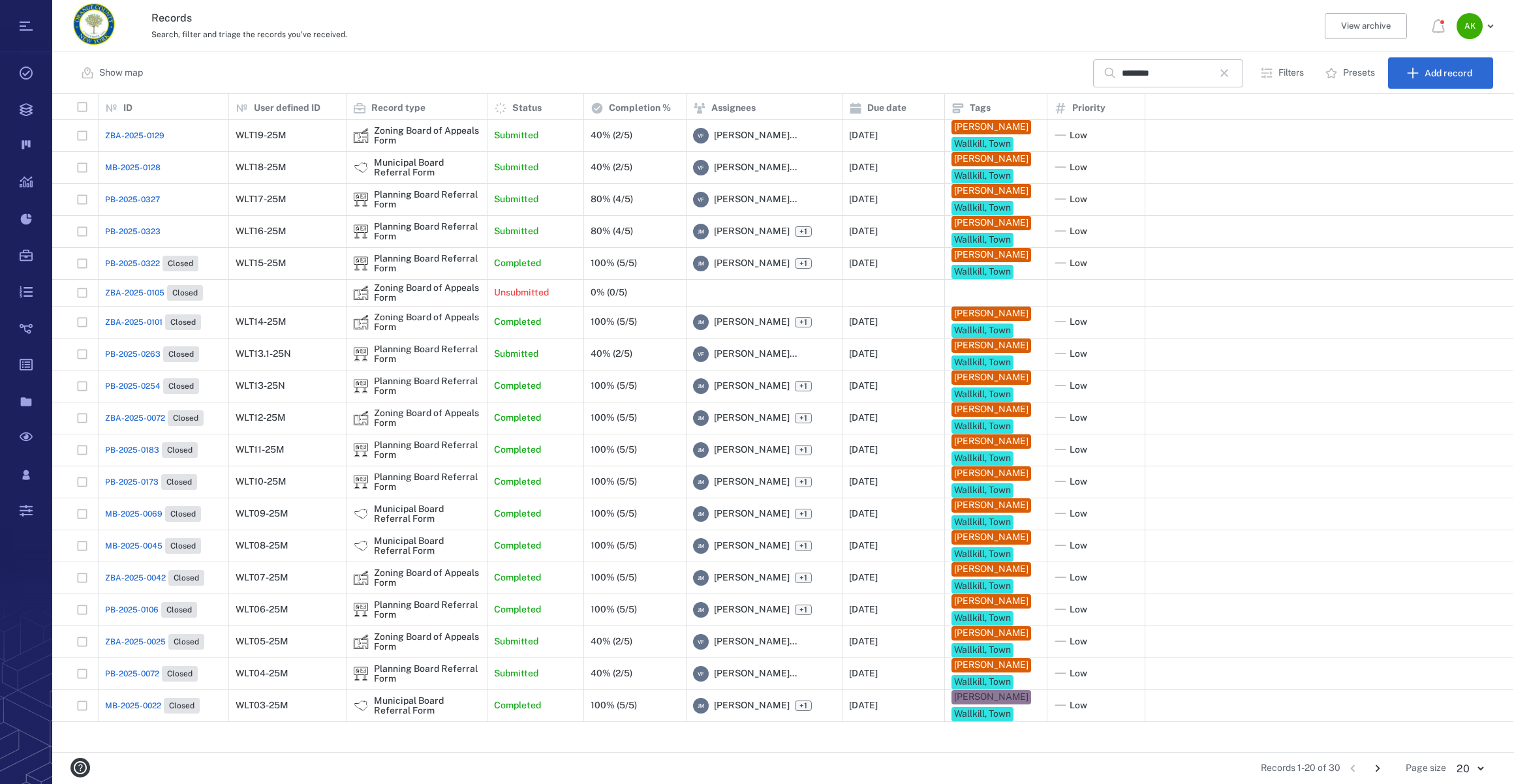
scroll to position [649, 1452]
click at [129, 213] on div "PB-2025-0327" at bounding box center [163, 200] width 117 height 26
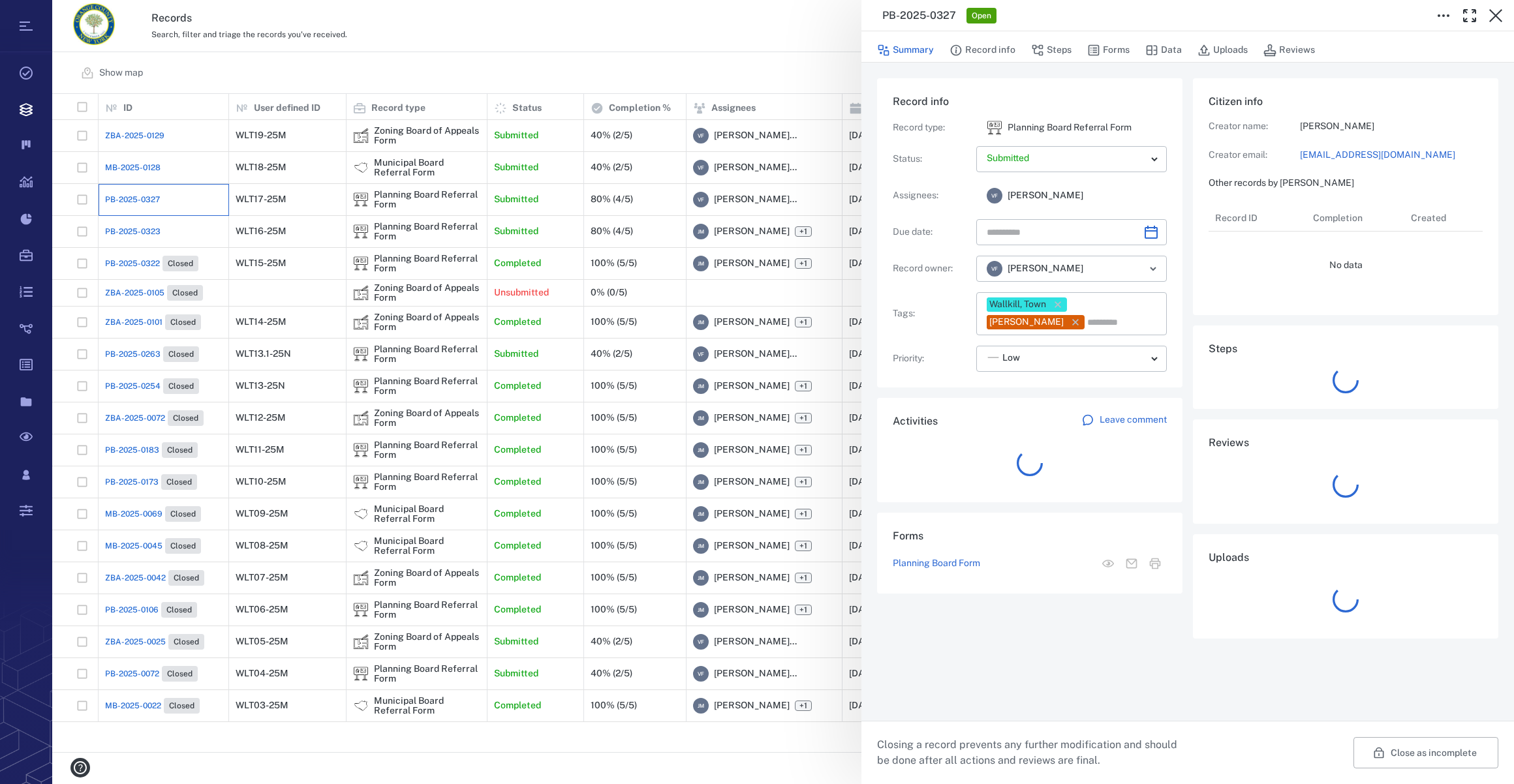
type input "**********"
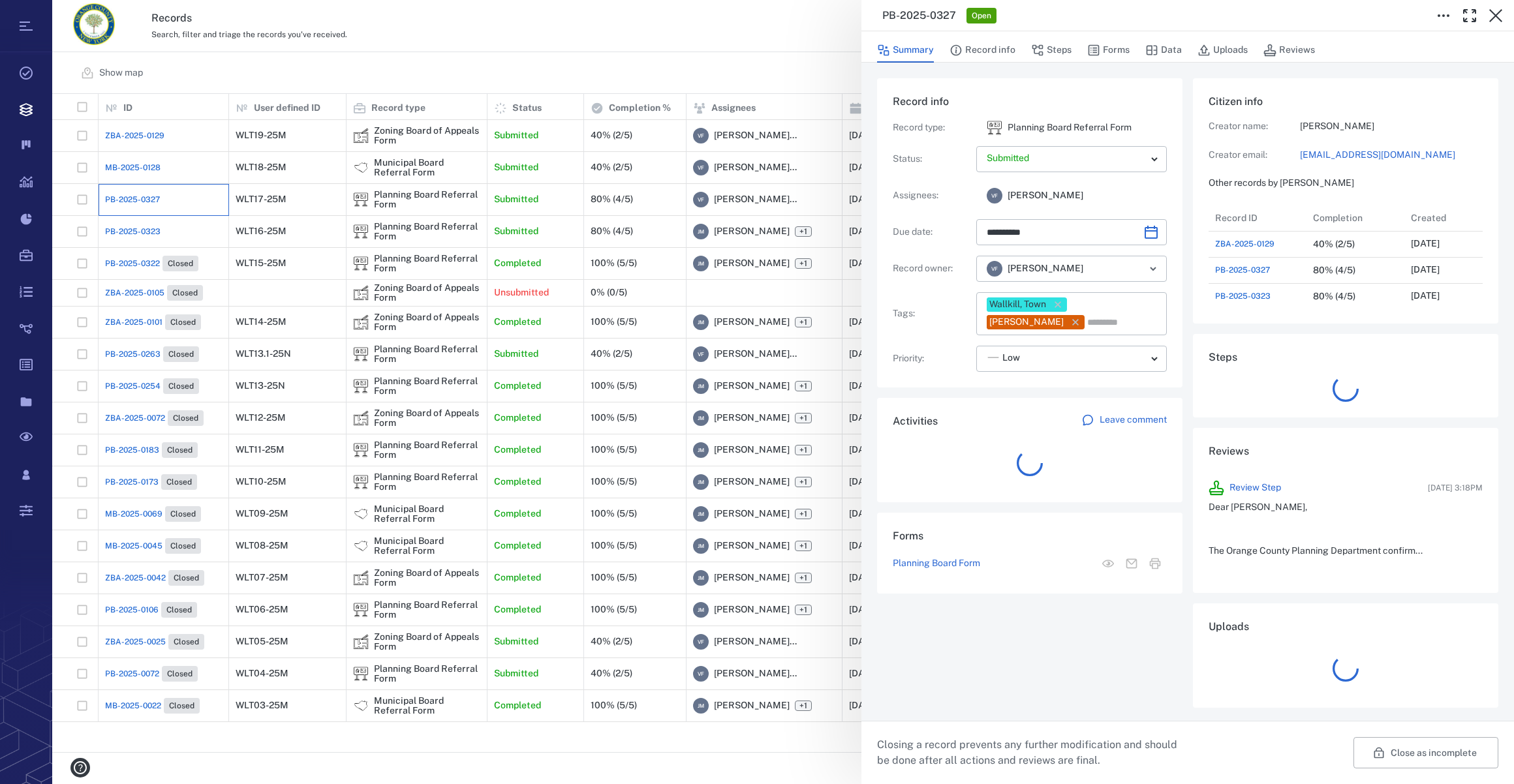
scroll to position [678, 251]
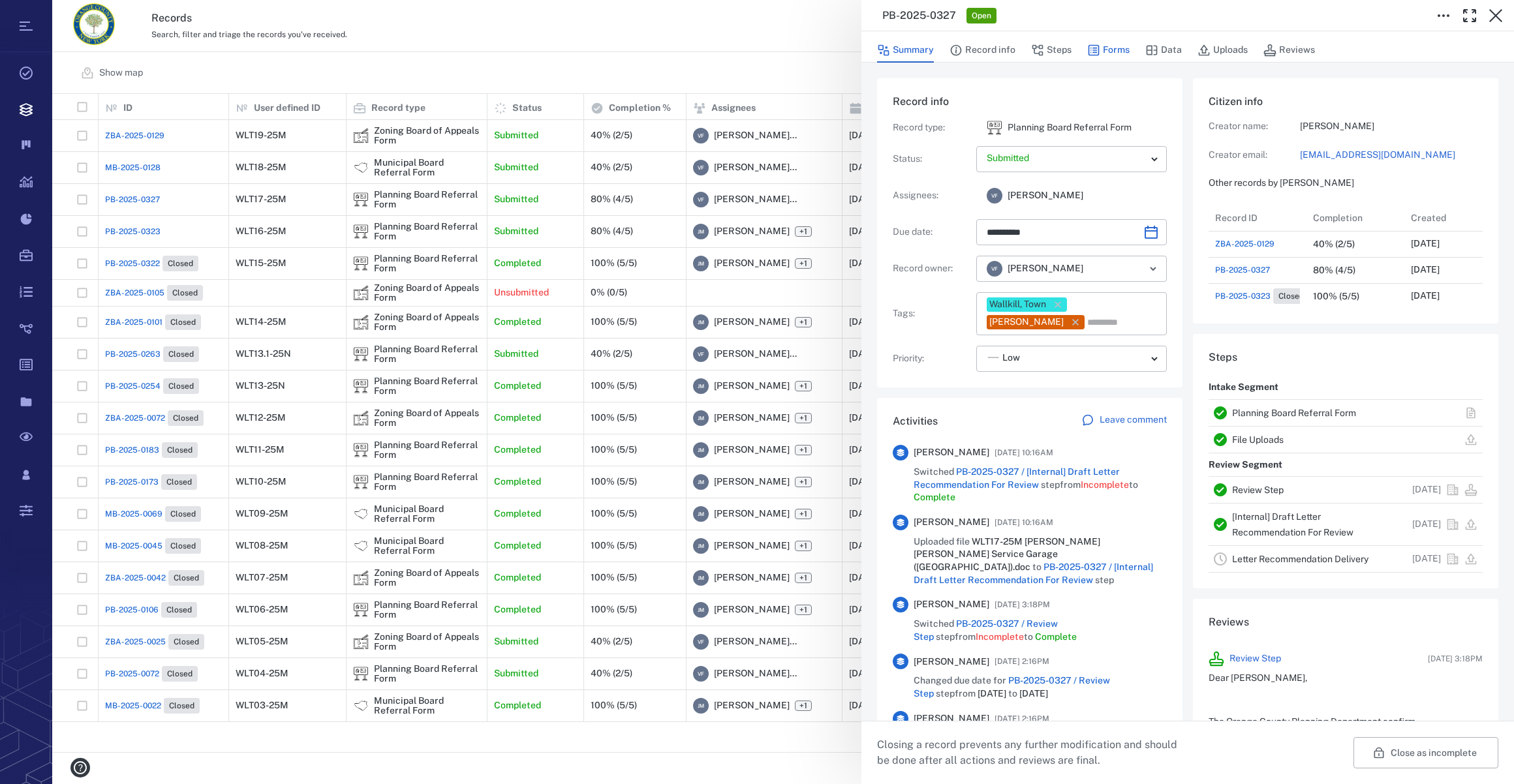
click at [1123, 44] on button "Forms" at bounding box center [1108, 50] width 42 height 24
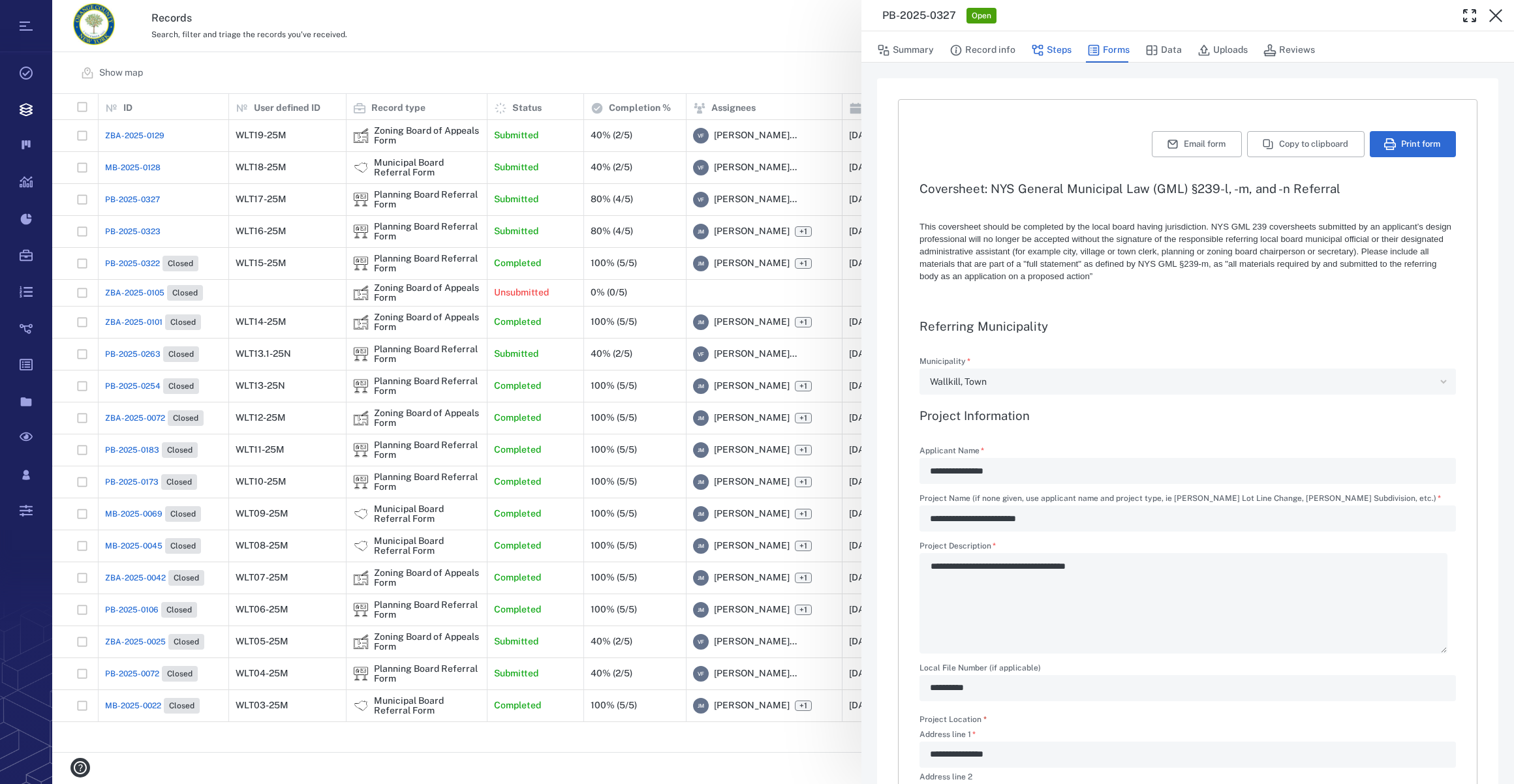
click at [1058, 47] on button "Steps" at bounding box center [1051, 50] width 41 height 24
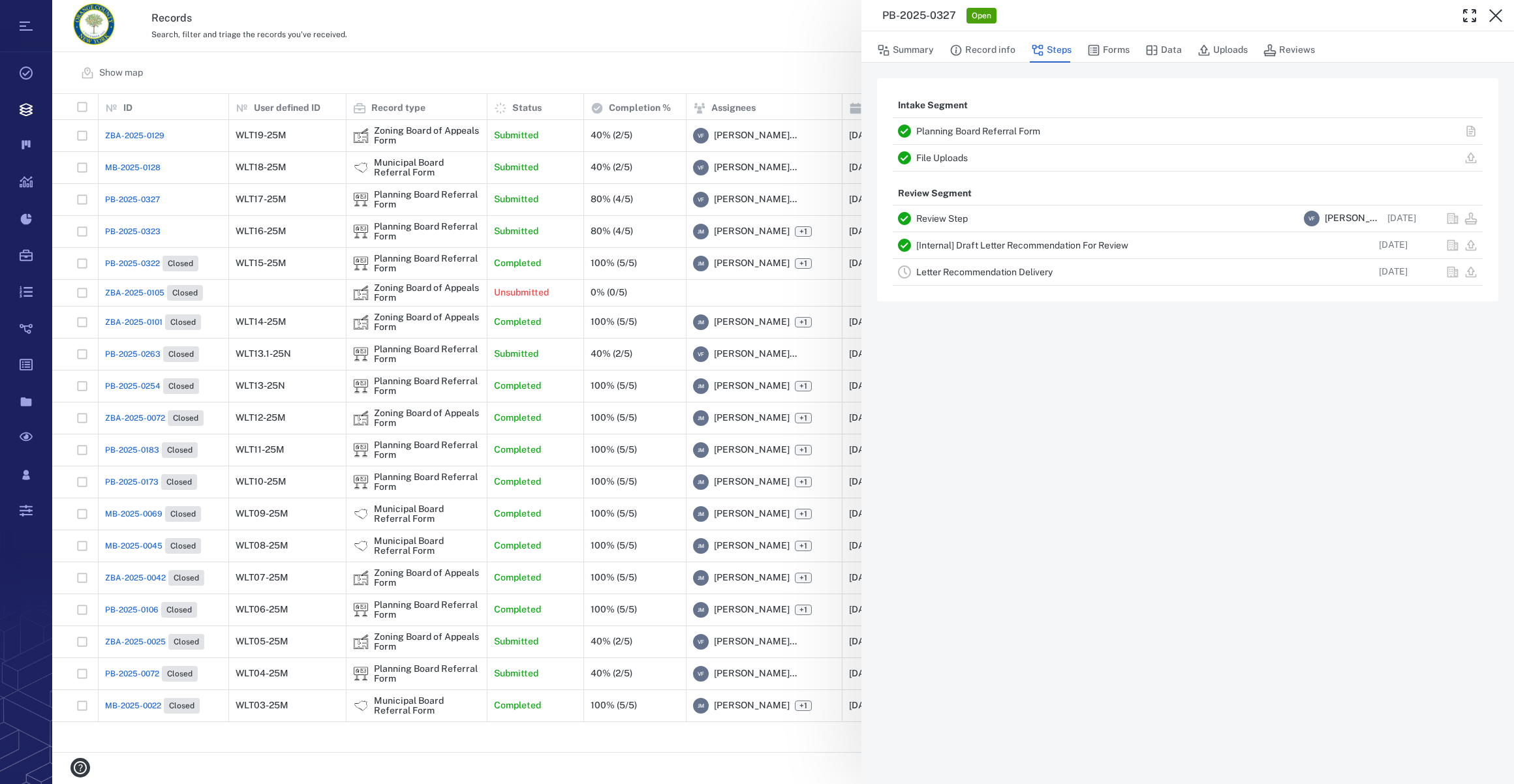
click at [1004, 276] on link "Letter Recommendation Delivery" at bounding box center [984, 273] width 136 height 11
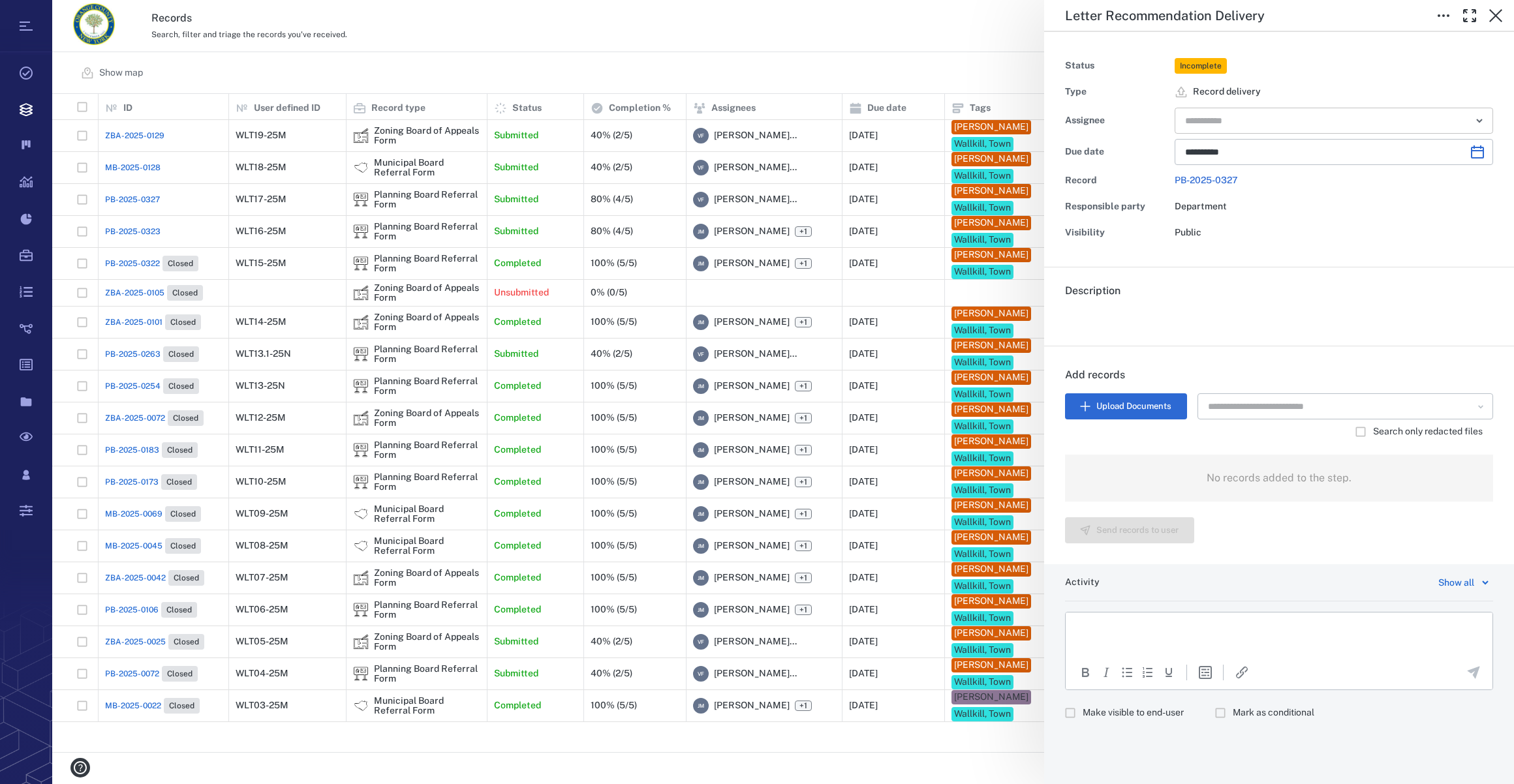
click at [1259, 122] on input "text" at bounding box center [1319, 121] width 270 height 18
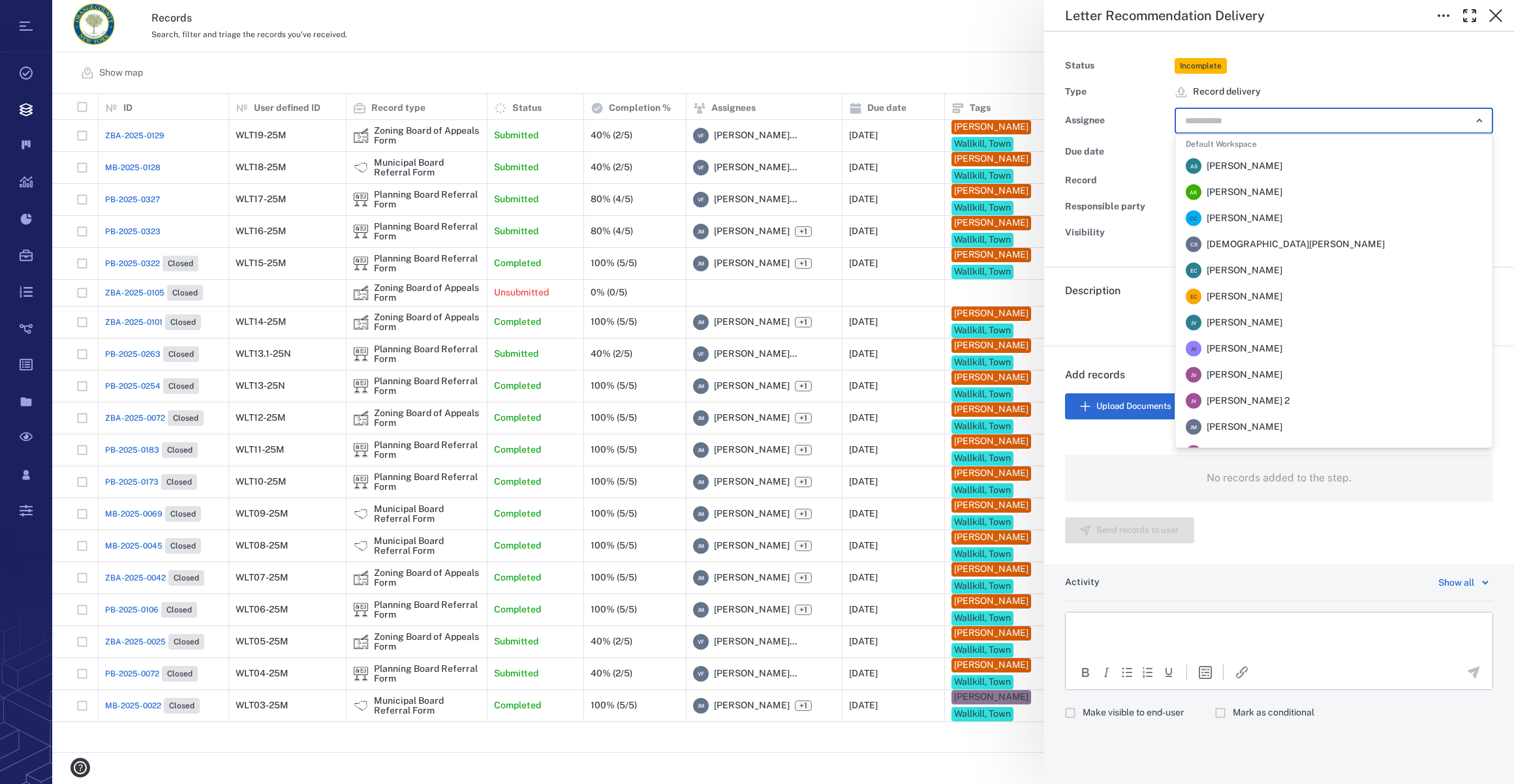
click at [1268, 425] on span "[PERSON_NAME]" at bounding box center [1244, 427] width 76 height 13
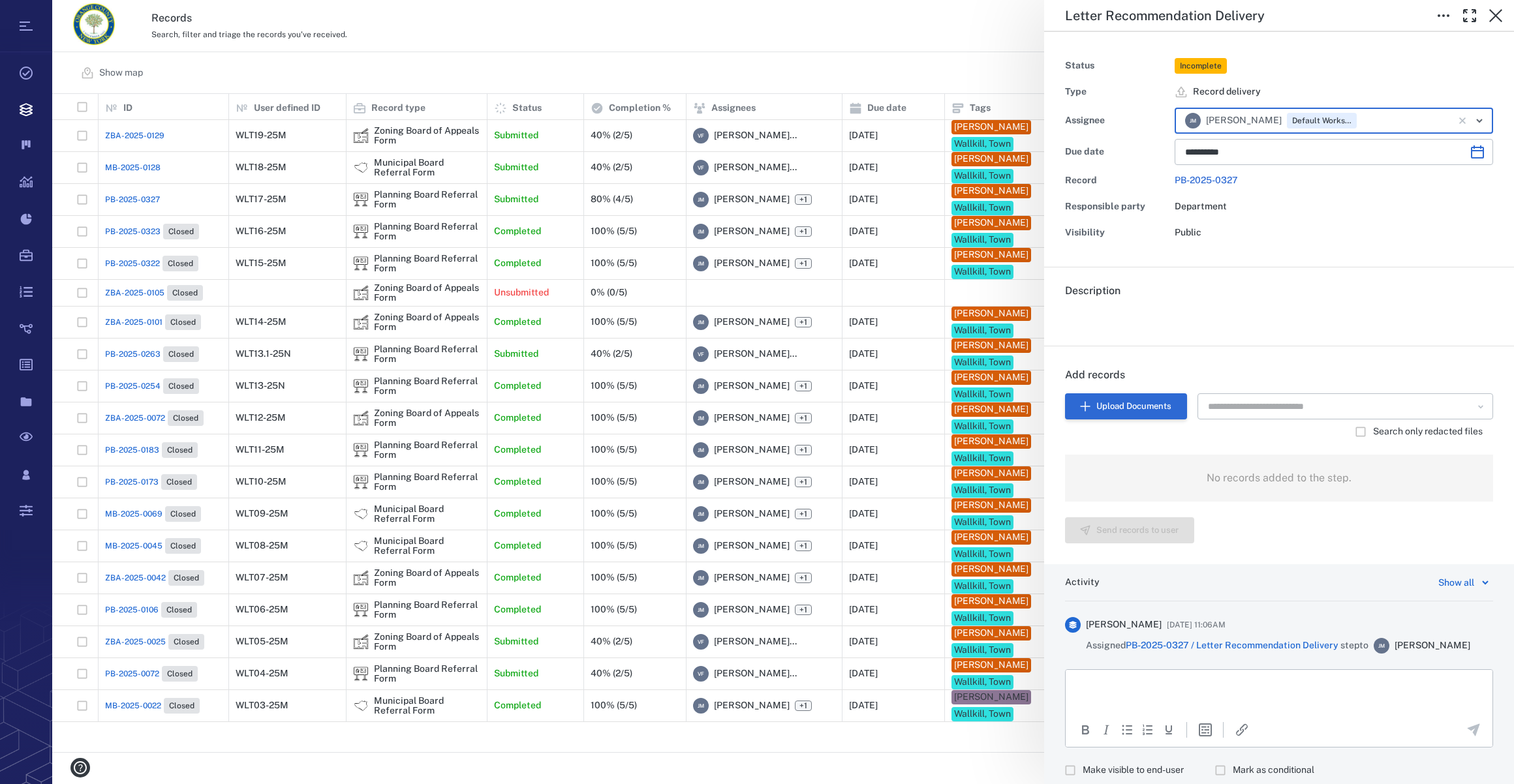
click at [1090, 401] on icon "button" at bounding box center [1084, 406] width 11 height 11
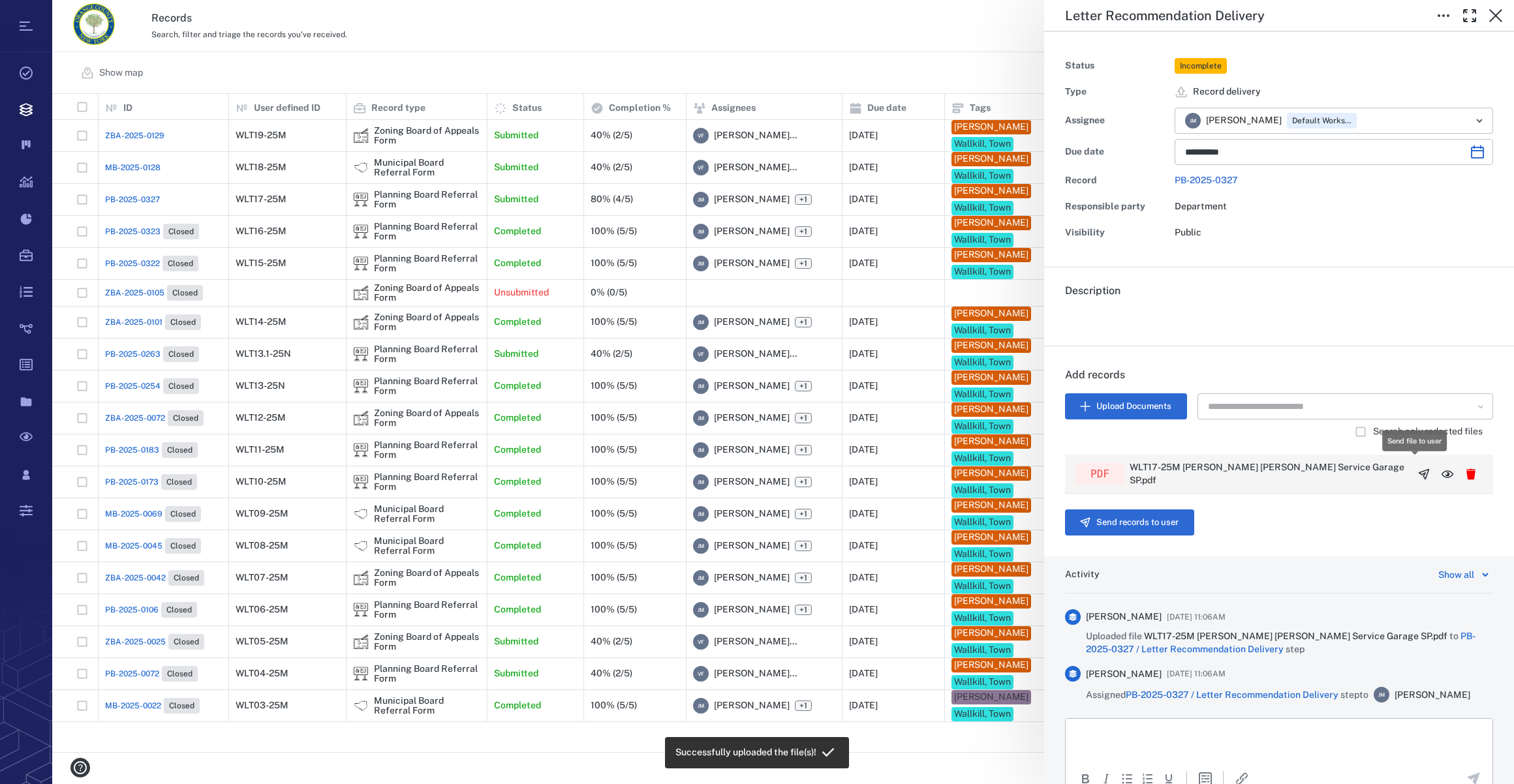
click at [1419, 470] on icon "button" at bounding box center [1424, 474] width 10 height 10
click at [1114, 518] on button "Send records to user" at bounding box center [1130, 523] width 129 height 26
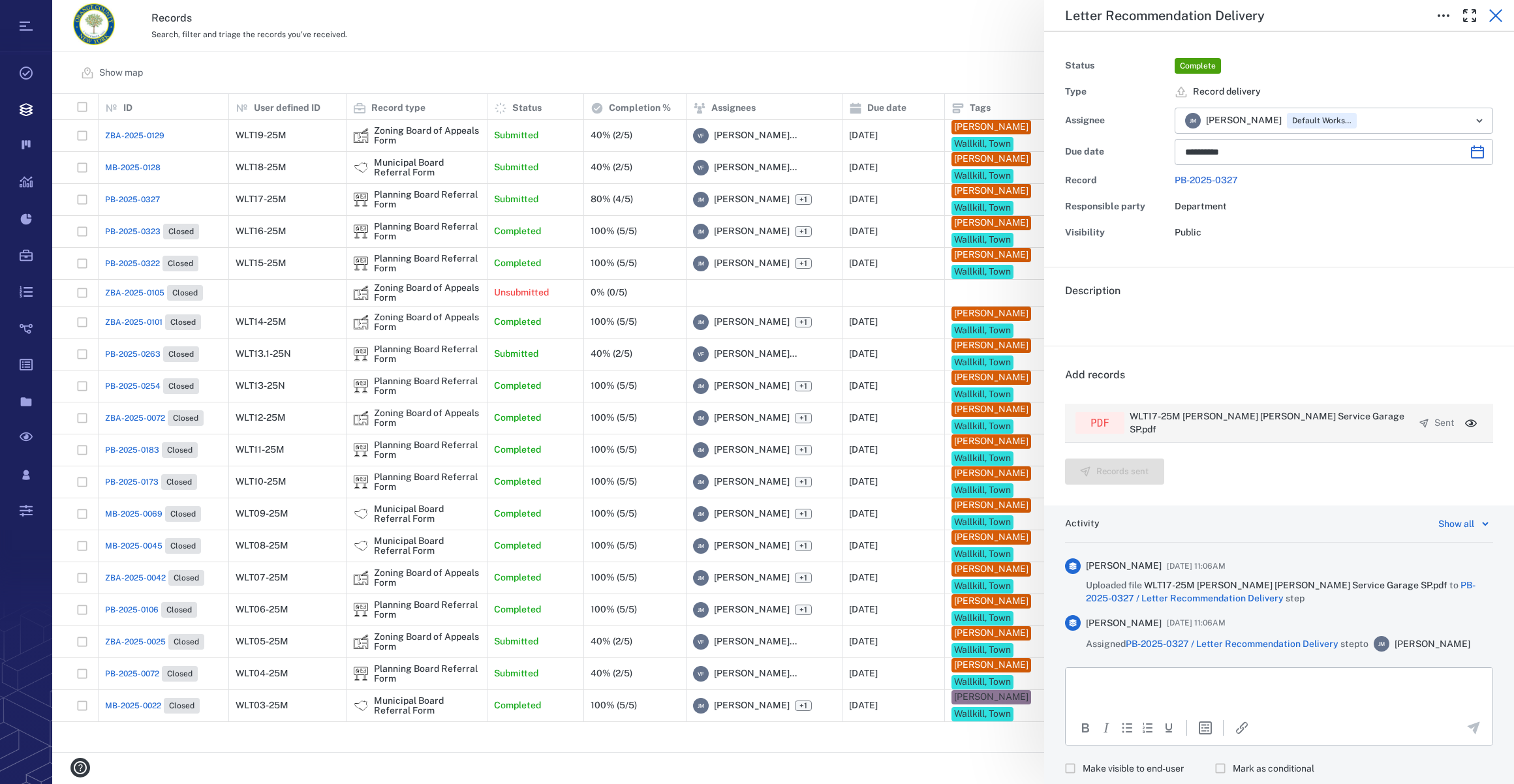
click at [1503, 18] on button "button" at bounding box center [1496, 15] width 26 height 26
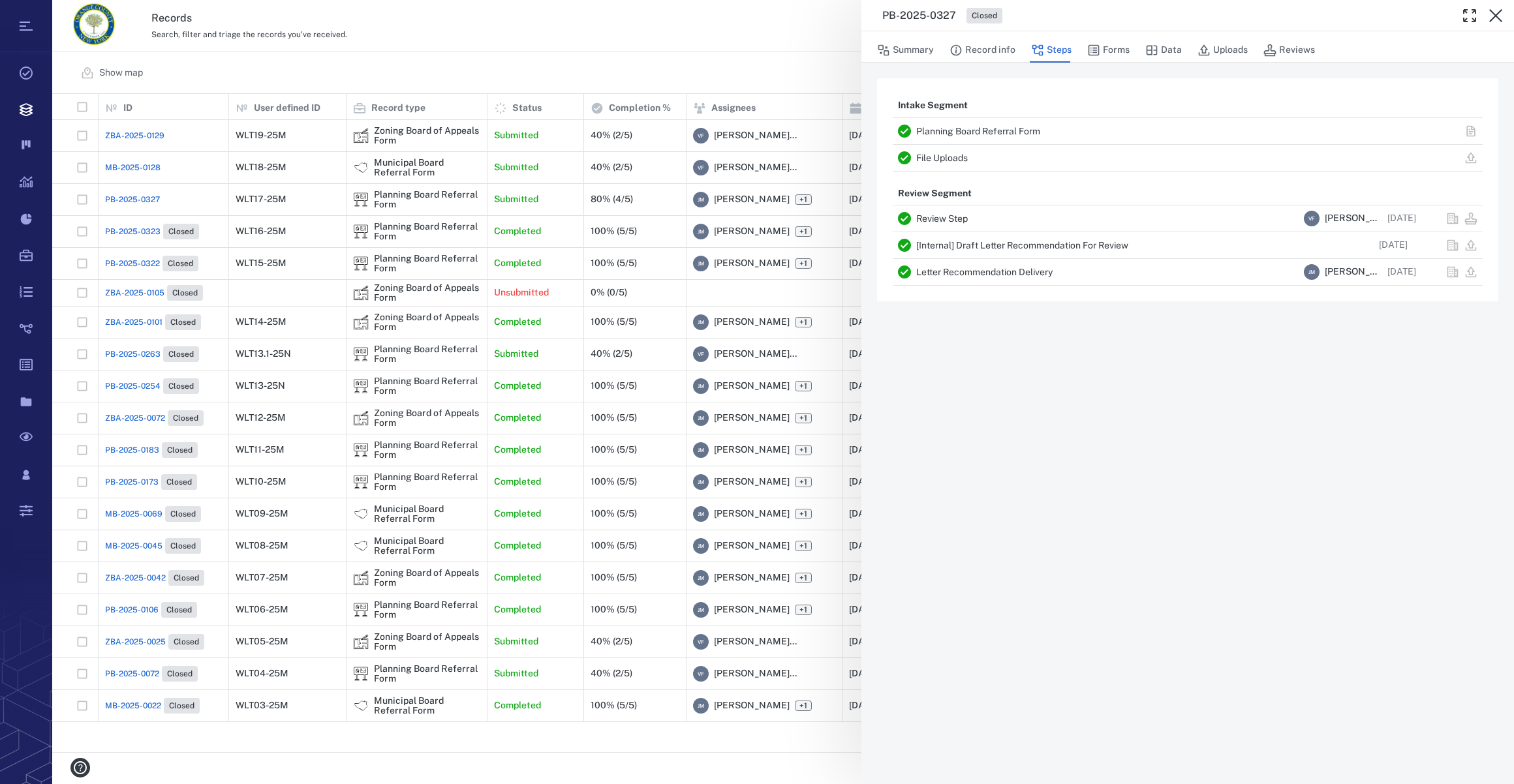
click at [1503, 18] on button "button" at bounding box center [1496, 15] width 26 height 26
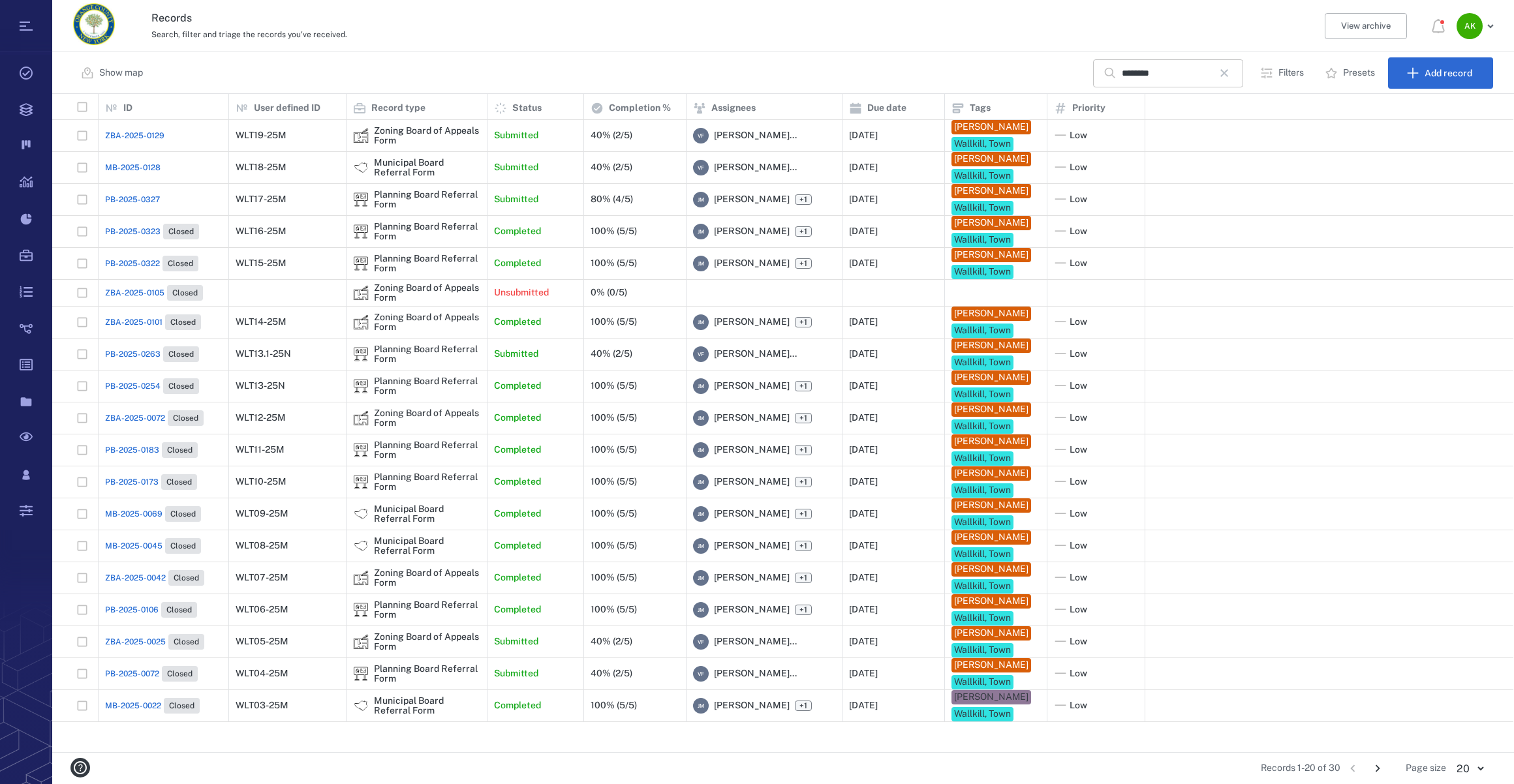
drag, startPoint x: 1224, startPoint y: 76, endPoint x: 1110, endPoint y: 85, distance: 114.4
click at [1224, 76] on icon "button" at bounding box center [1224, 73] width 15 height 15
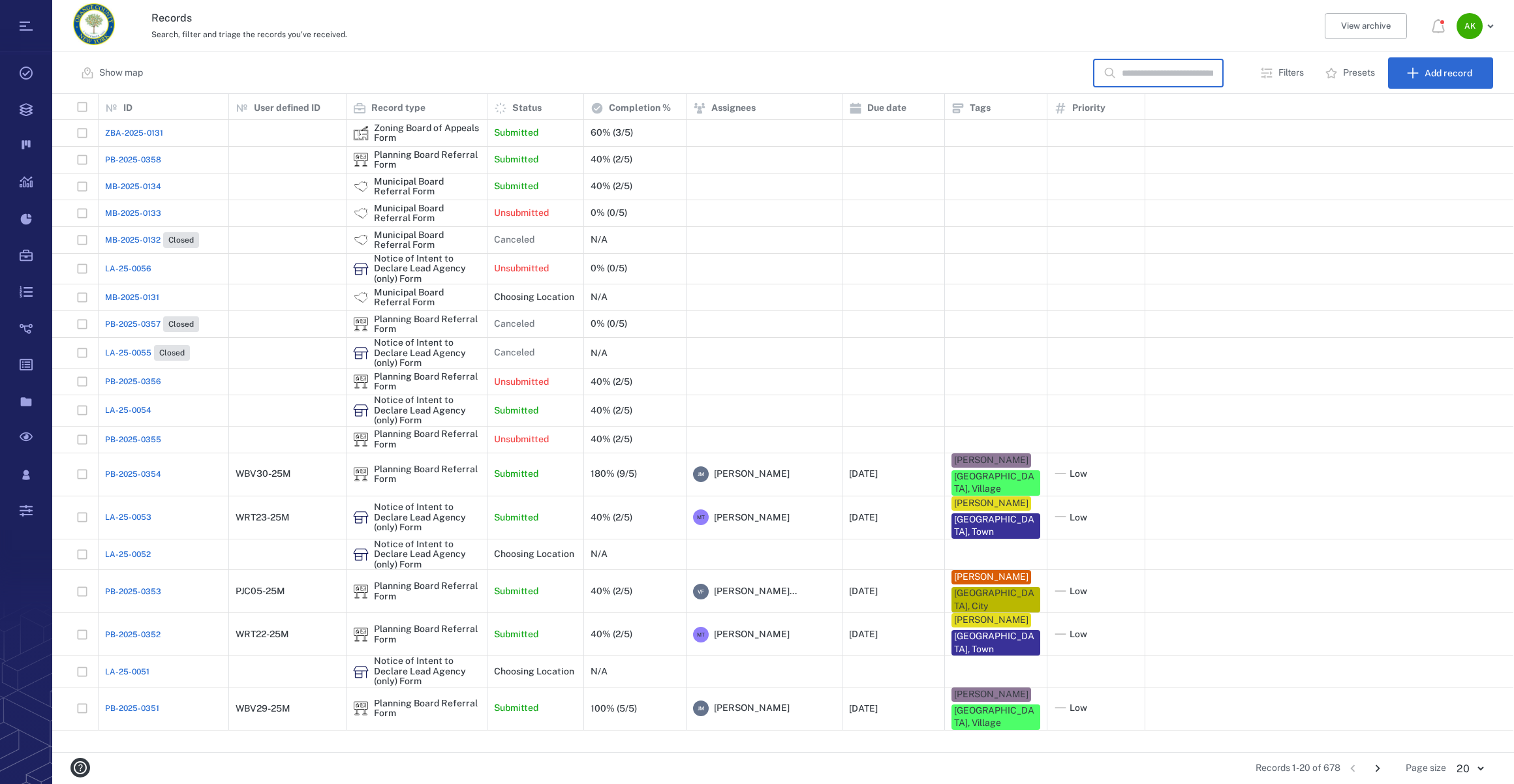
click at [1124, 71] on input "text" at bounding box center [1167, 74] width 91 height 28
click at [1213, 65] on button "Search" at bounding box center [1216, 73] width 67 height 31
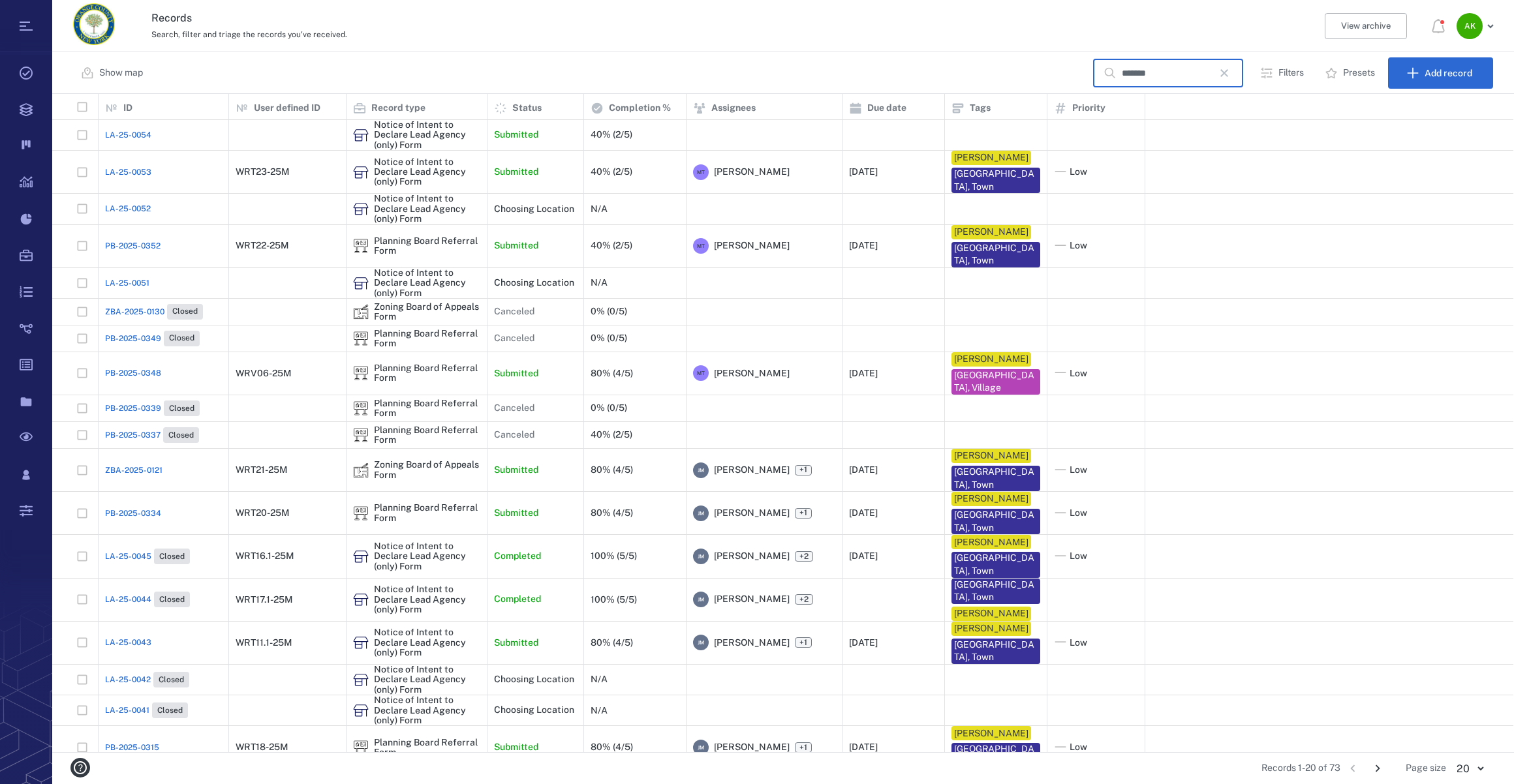
type input "*******"
click at [142, 641] on span "LA-25-0043" at bounding box center [128, 642] width 47 height 11
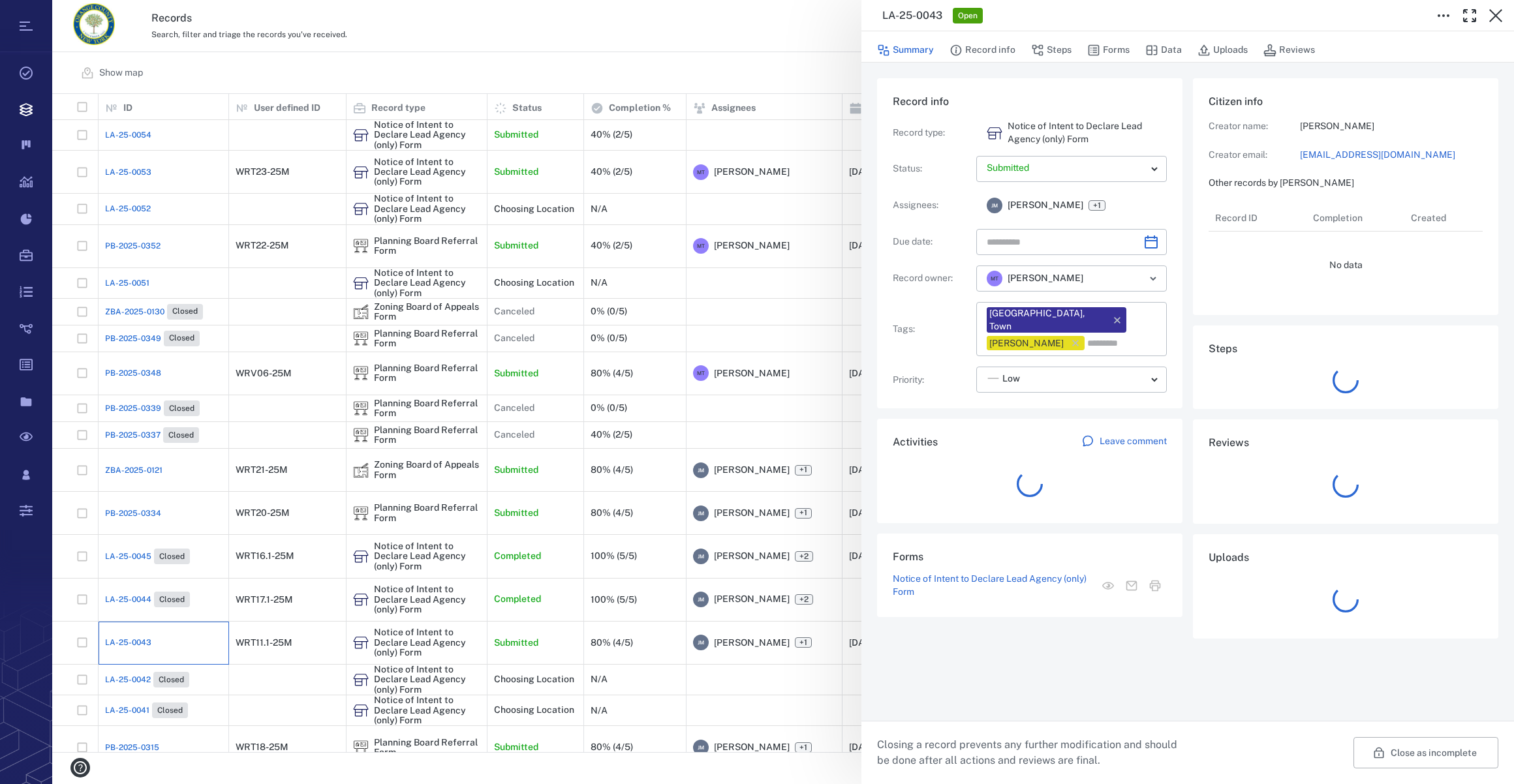
type input "**********"
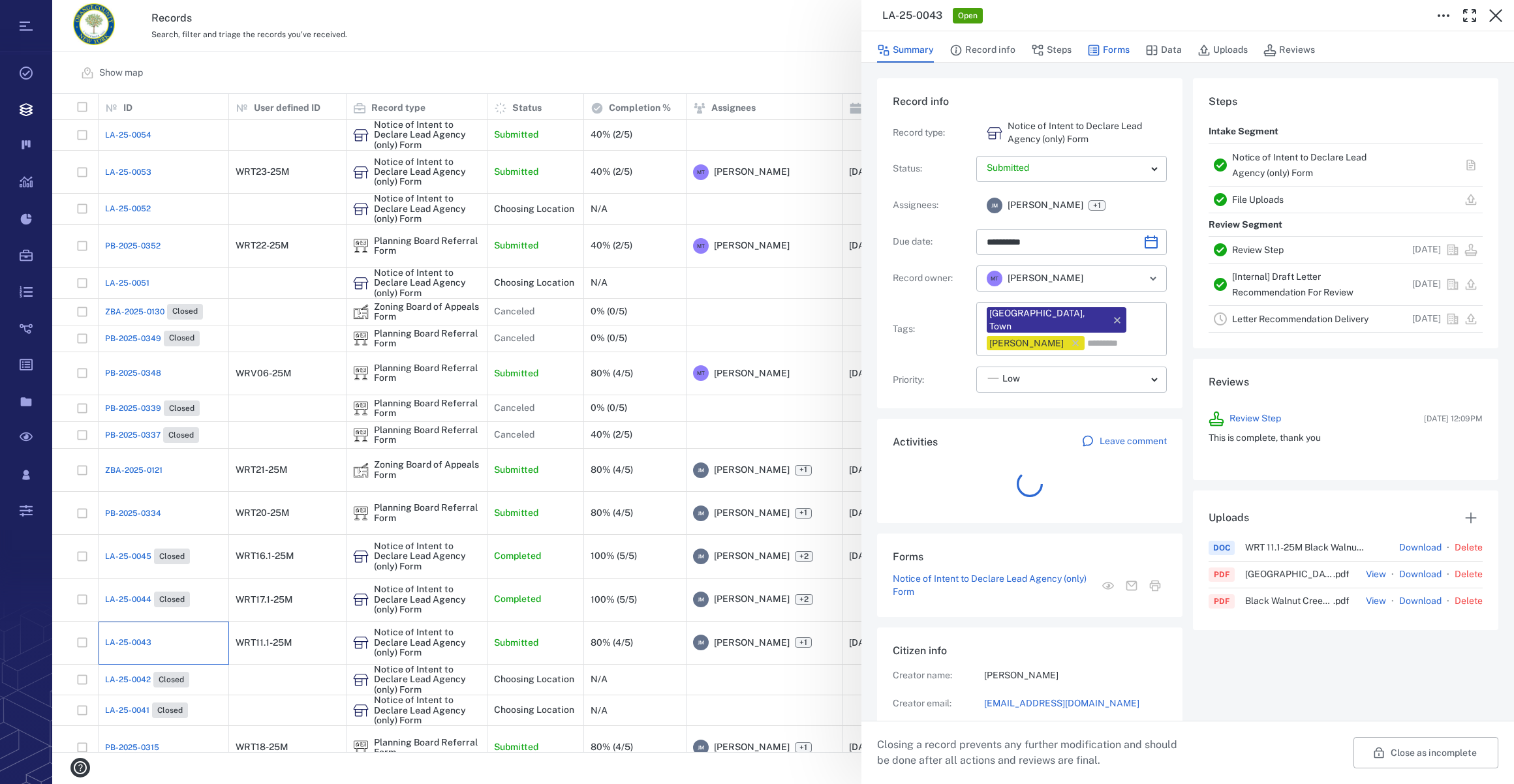
scroll to position [678, 251]
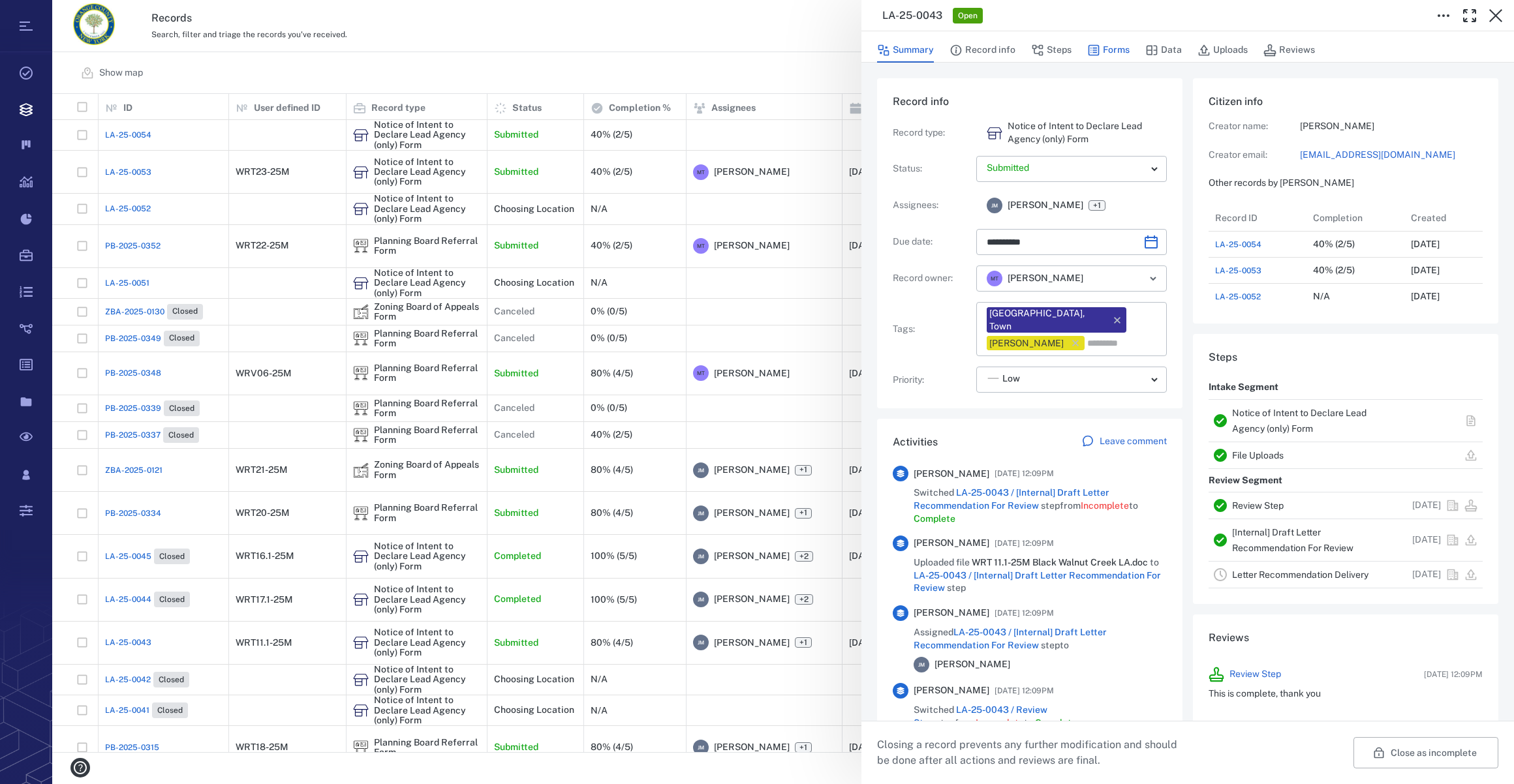
click at [1123, 54] on button "Forms" at bounding box center [1108, 50] width 42 height 24
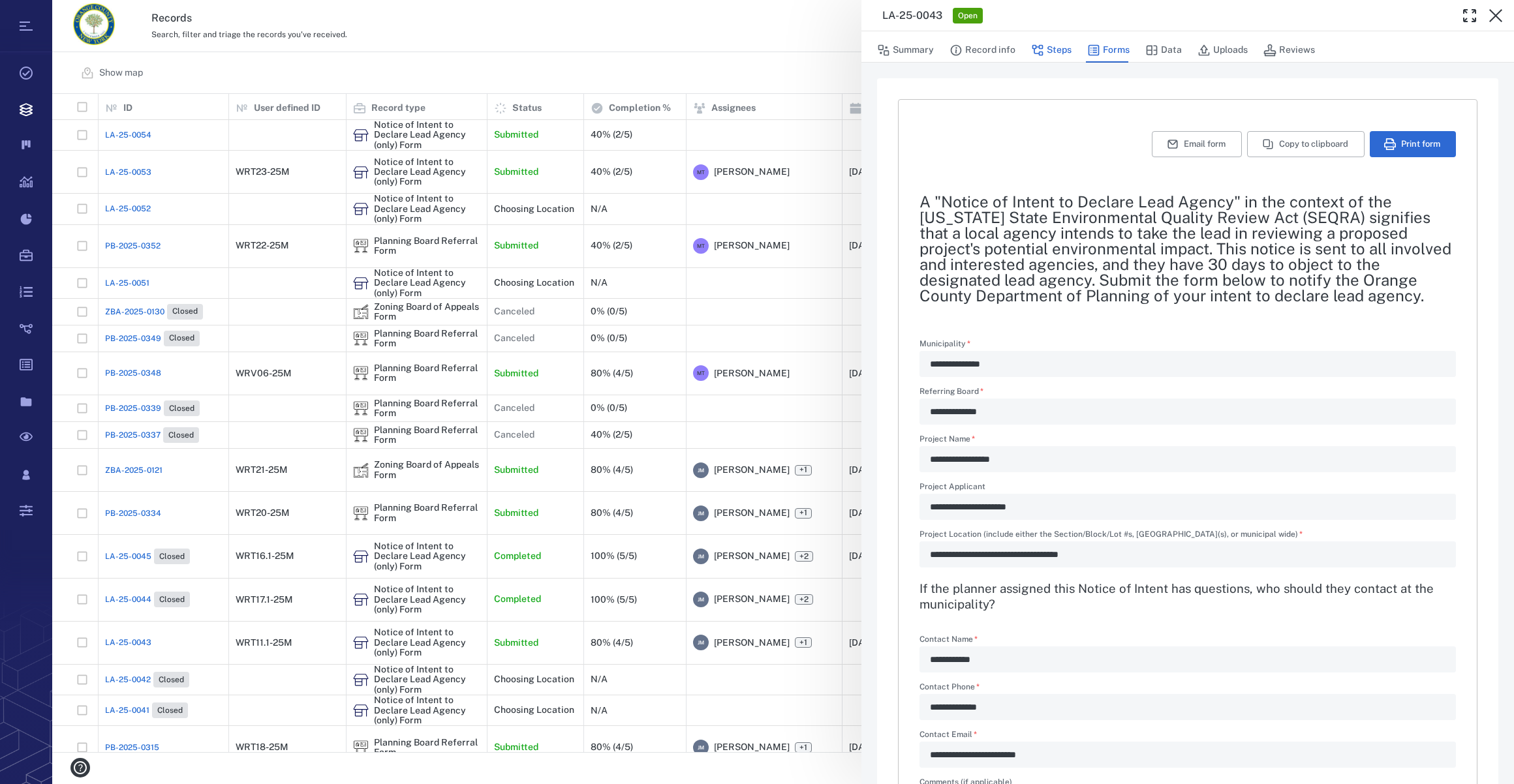
click at [1044, 46] on button "Steps" at bounding box center [1051, 50] width 41 height 24
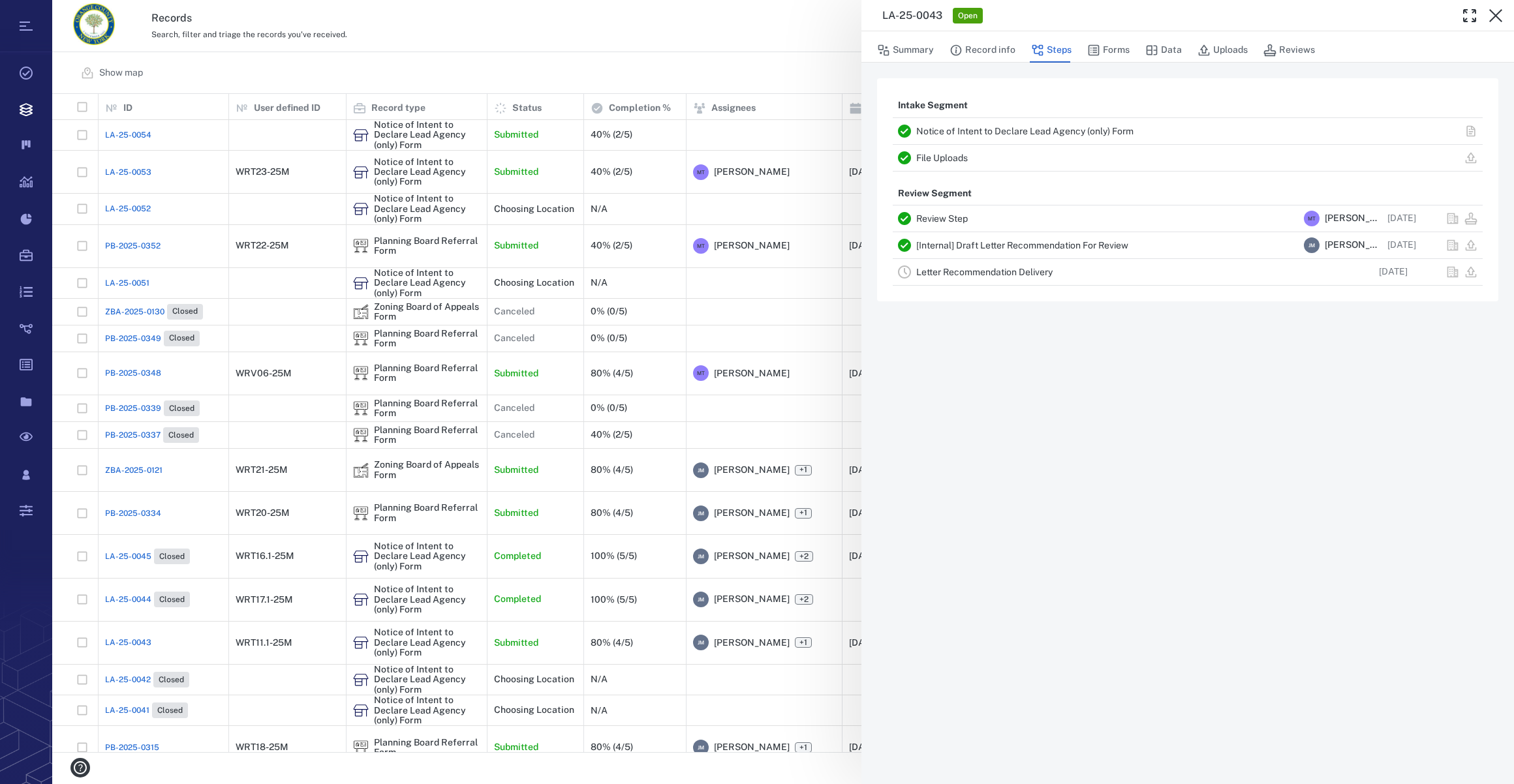
click at [964, 273] on link "Letter Recommendation Delivery" at bounding box center [984, 273] width 136 height 11
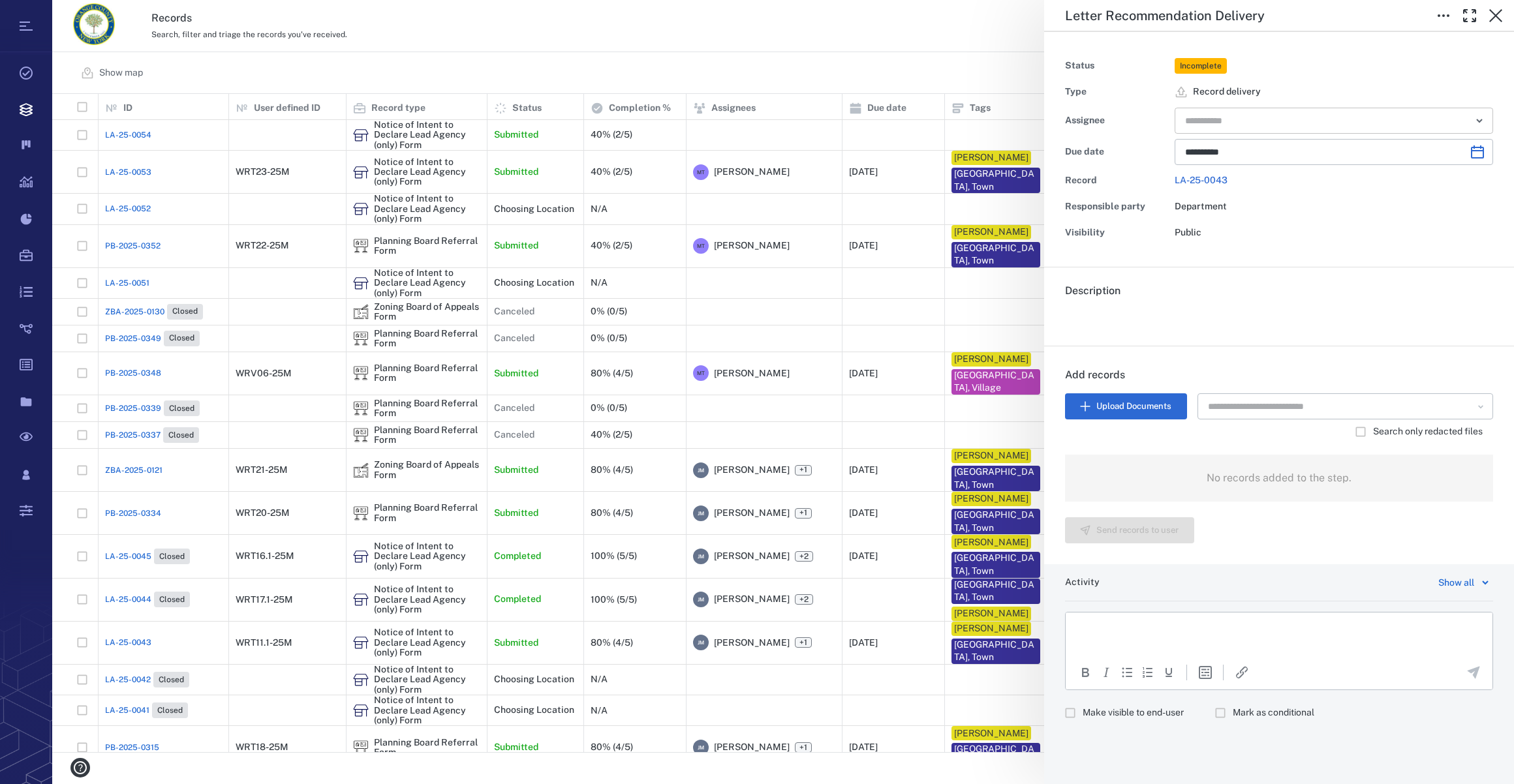
click at [1218, 113] on input "text" at bounding box center [1319, 121] width 270 height 18
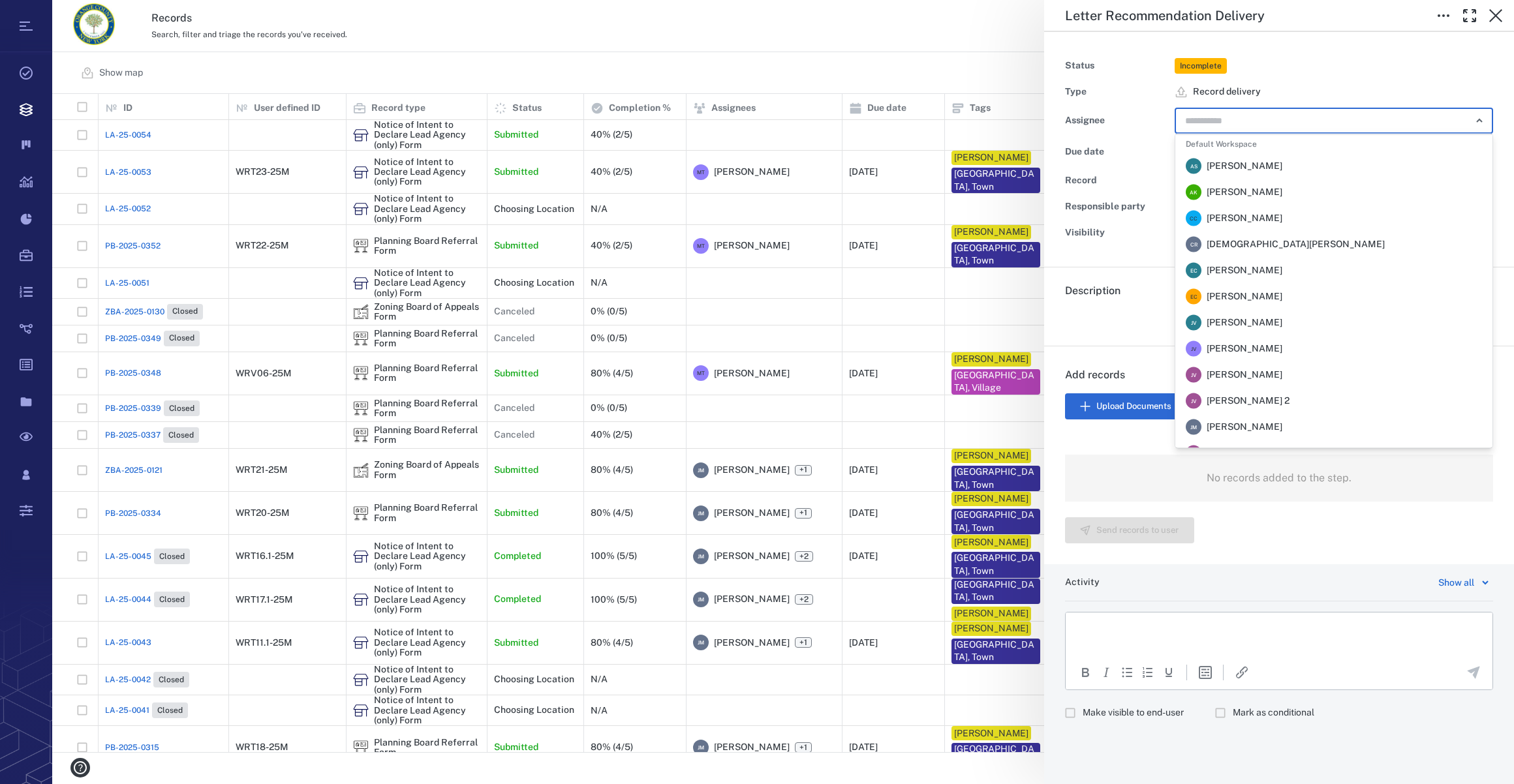
click at [1251, 423] on span "[PERSON_NAME]" at bounding box center [1244, 427] width 76 height 13
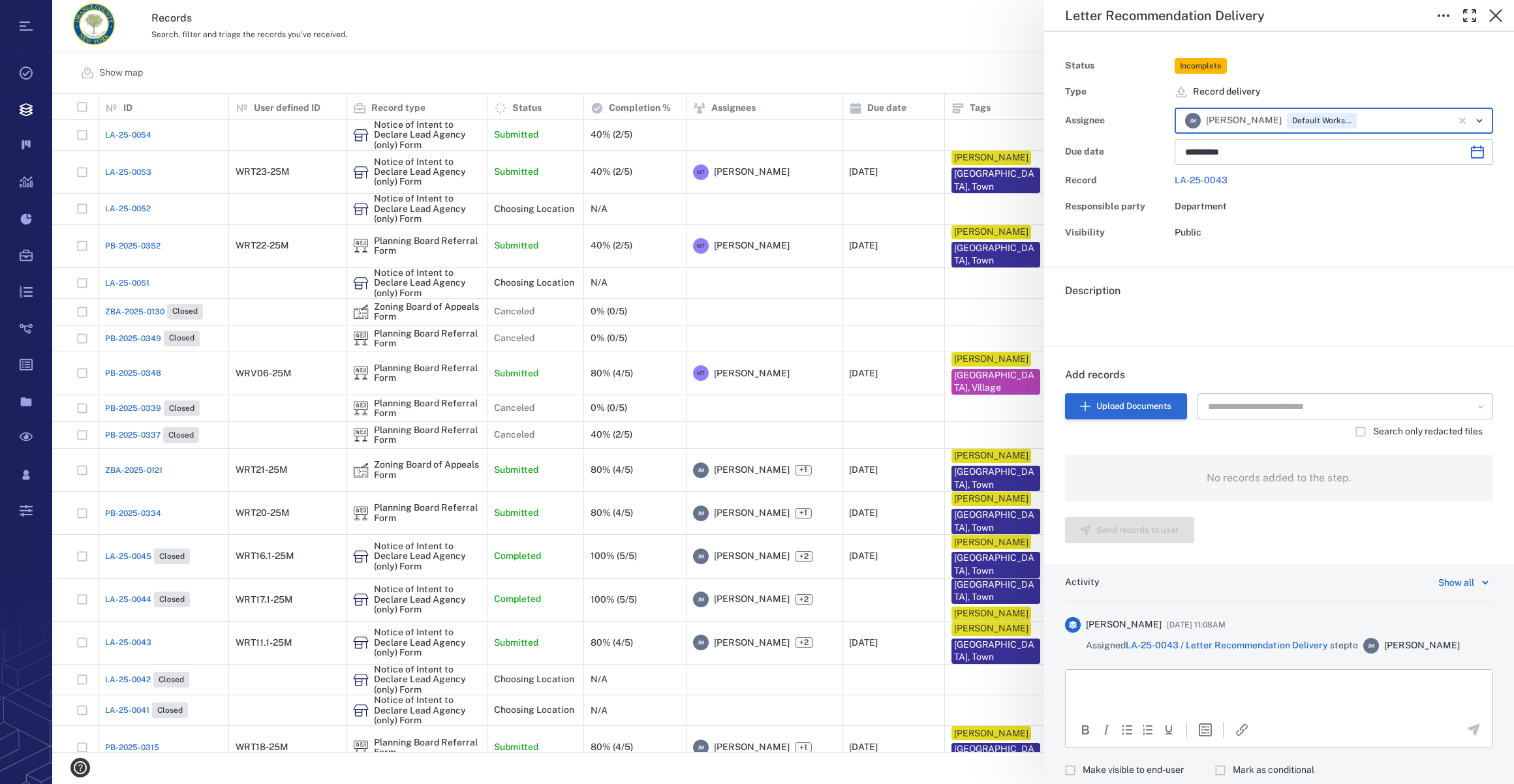
click at [1102, 406] on button "Upload Documents" at bounding box center [1126, 407] width 122 height 26
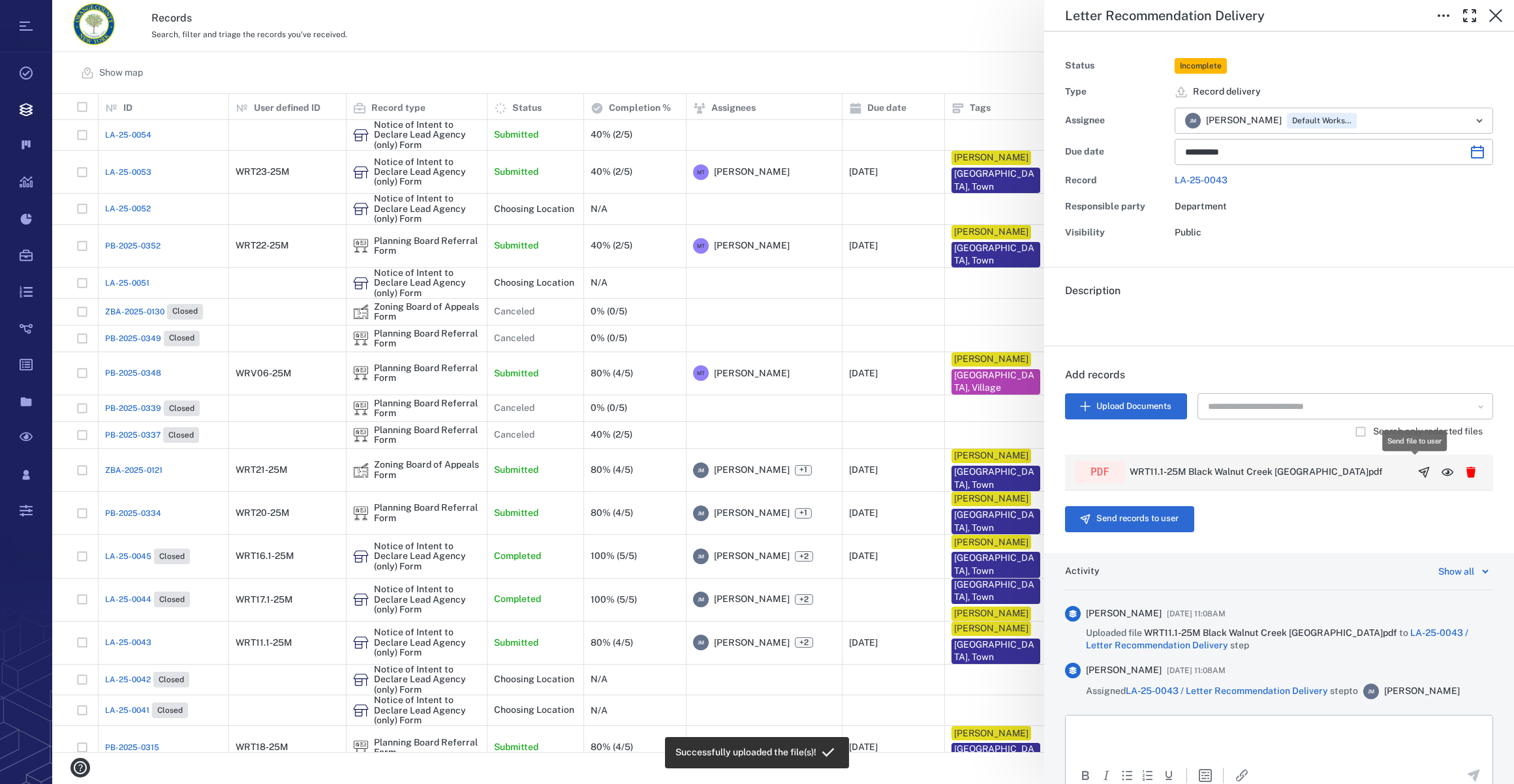
scroll to position [649, 1452]
click at [1418, 472] on icon "button" at bounding box center [1424, 472] width 13 height 13
click at [1132, 518] on button "Send records to user" at bounding box center [1130, 519] width 129 height 26
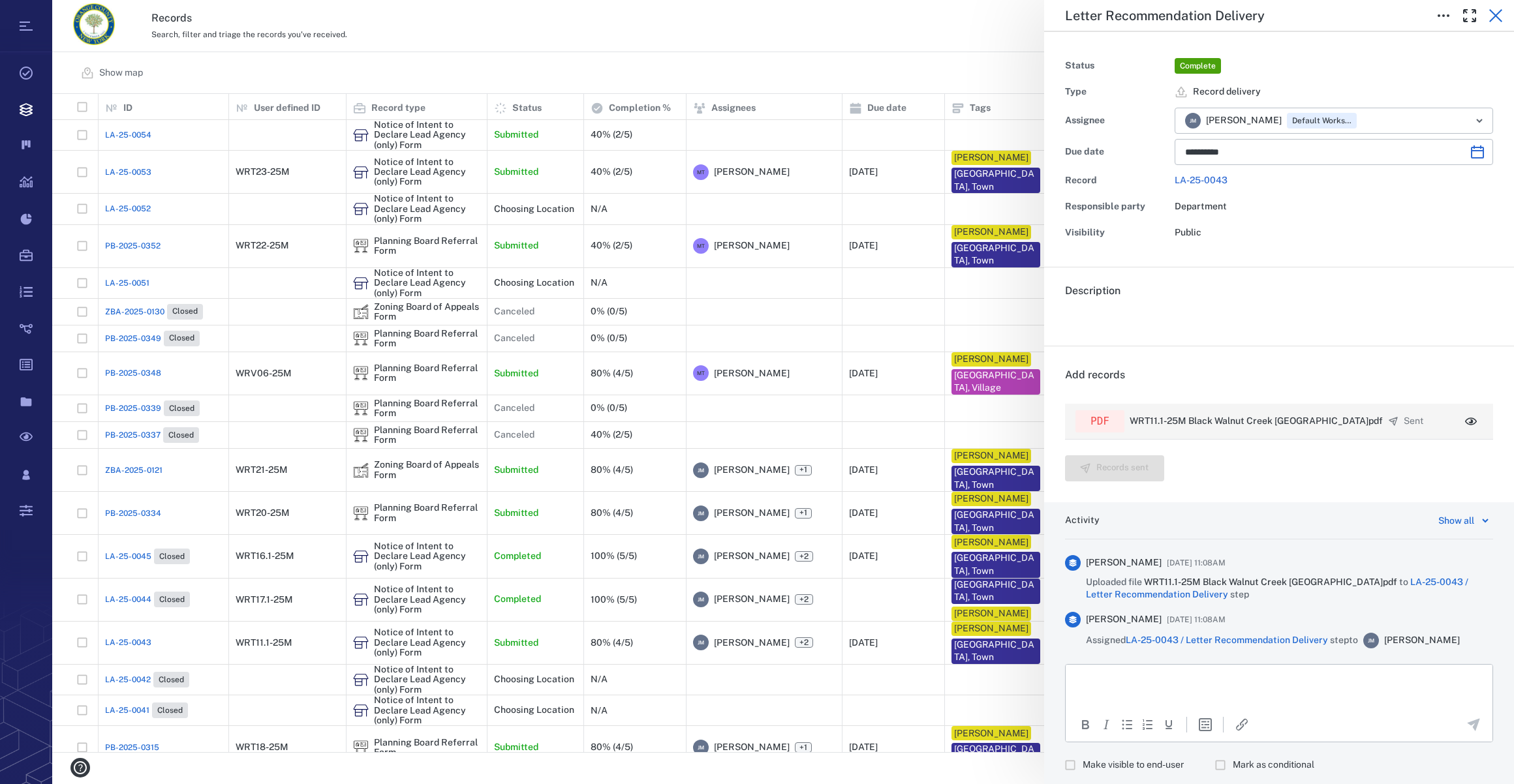
click at [1489, 11] on icon "button" at bounding box center [1496, 15] width 15 height 15
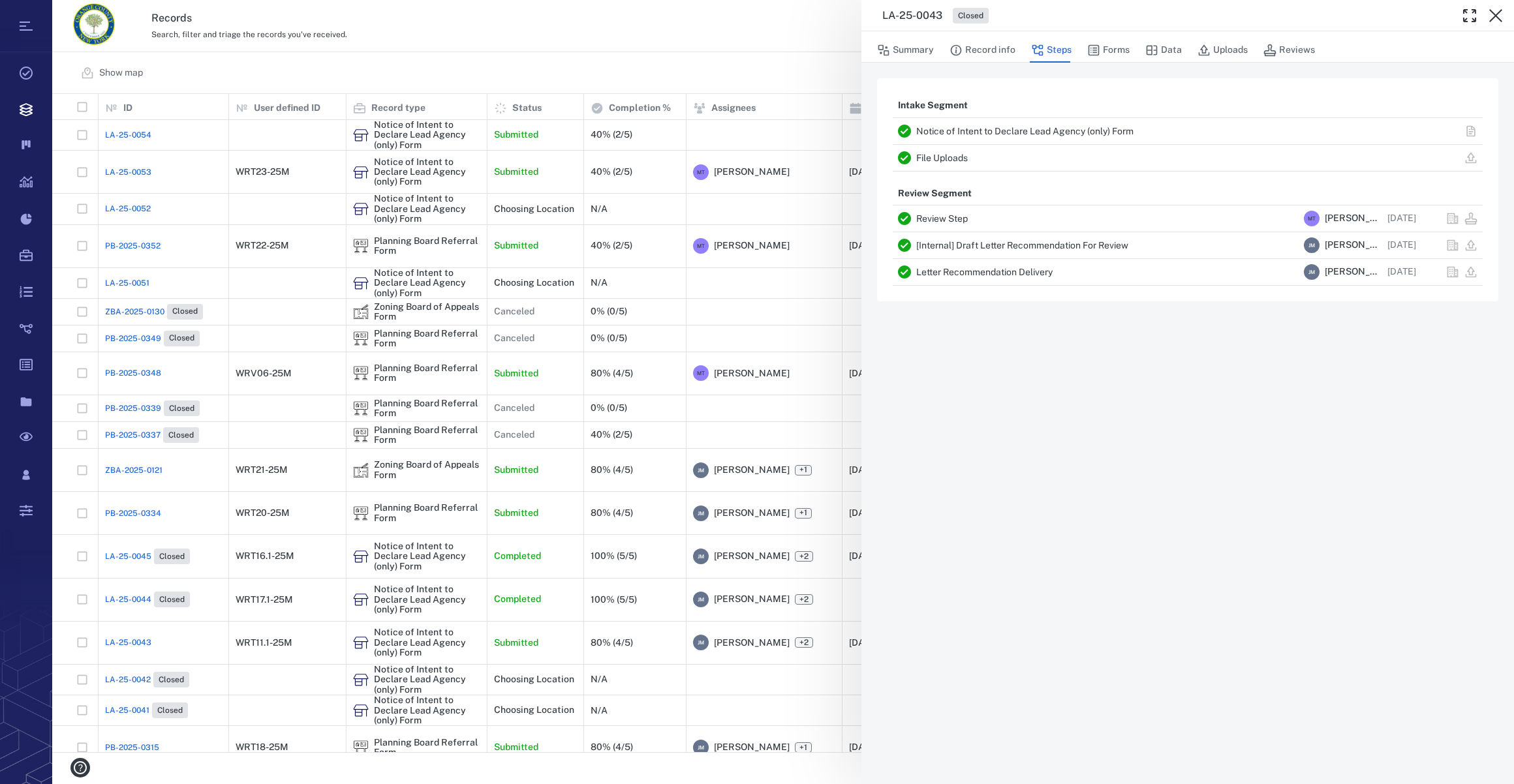
click at [1489, 11] on icon "button" at bounding box center [1496, 15] width 15 height 15
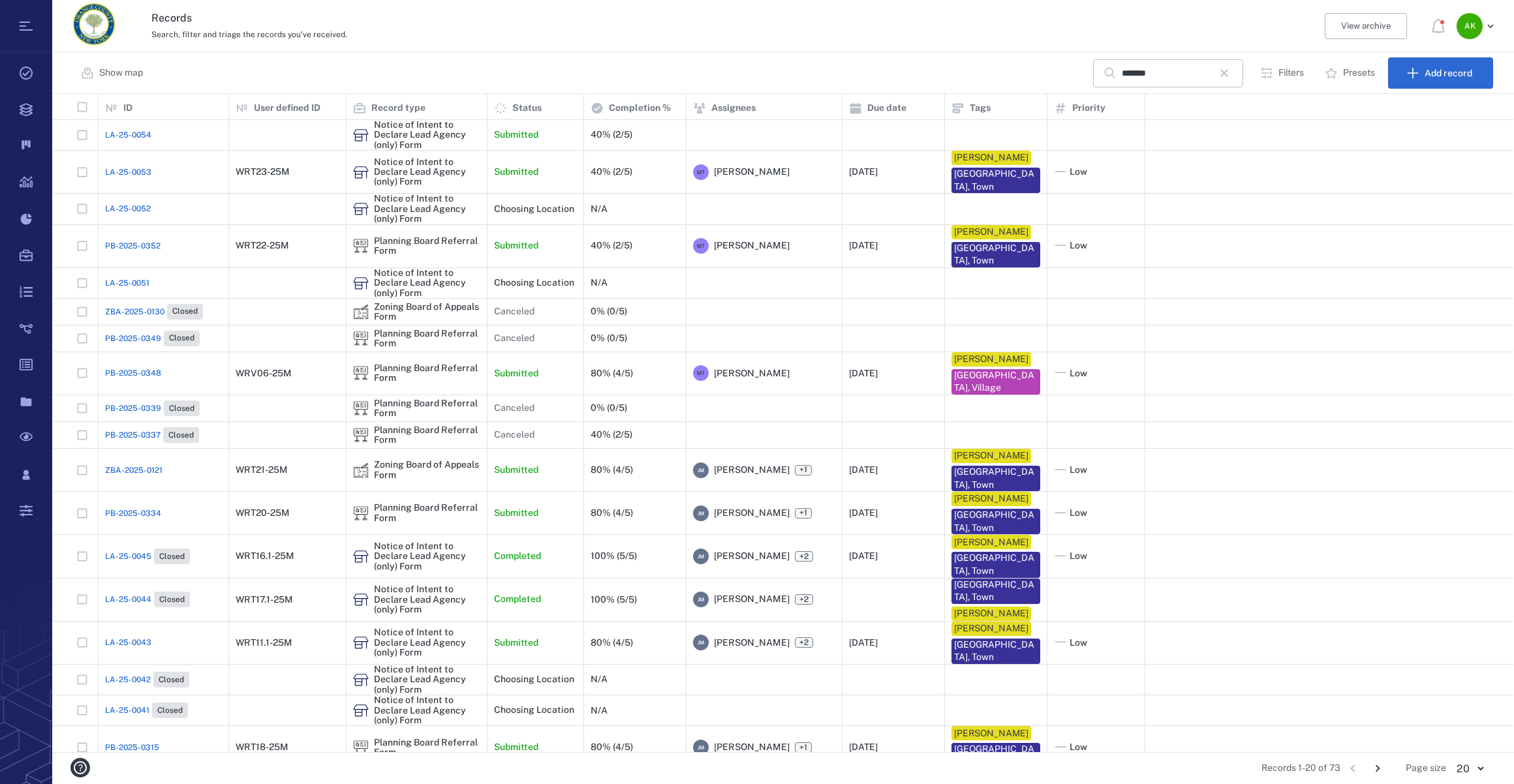
scroll to position [90, 0]
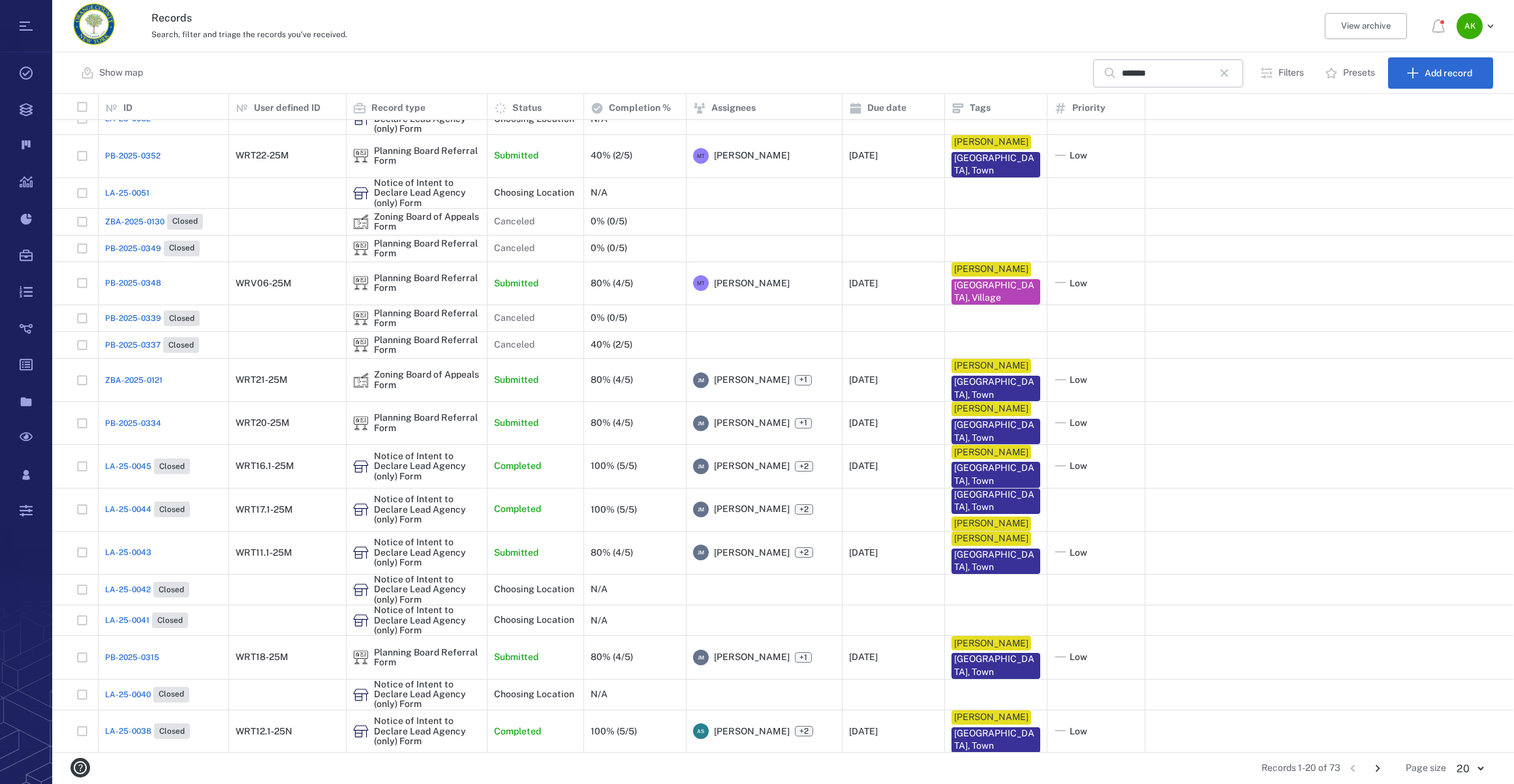
click at [124, 655] on span "PB-2025-0315" at bounding box center [132, 657] width 54 height 11
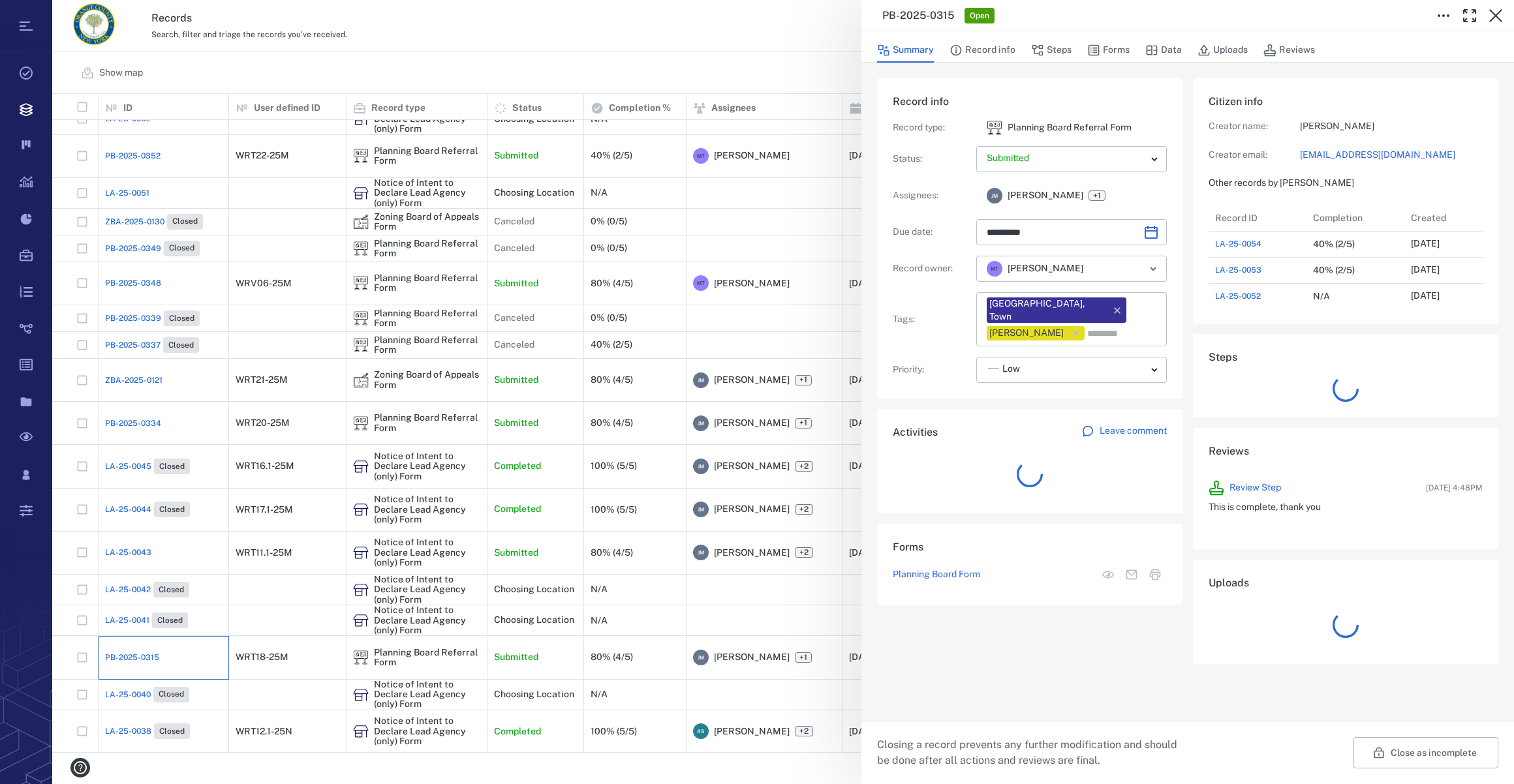
scroll to position [678, 251]
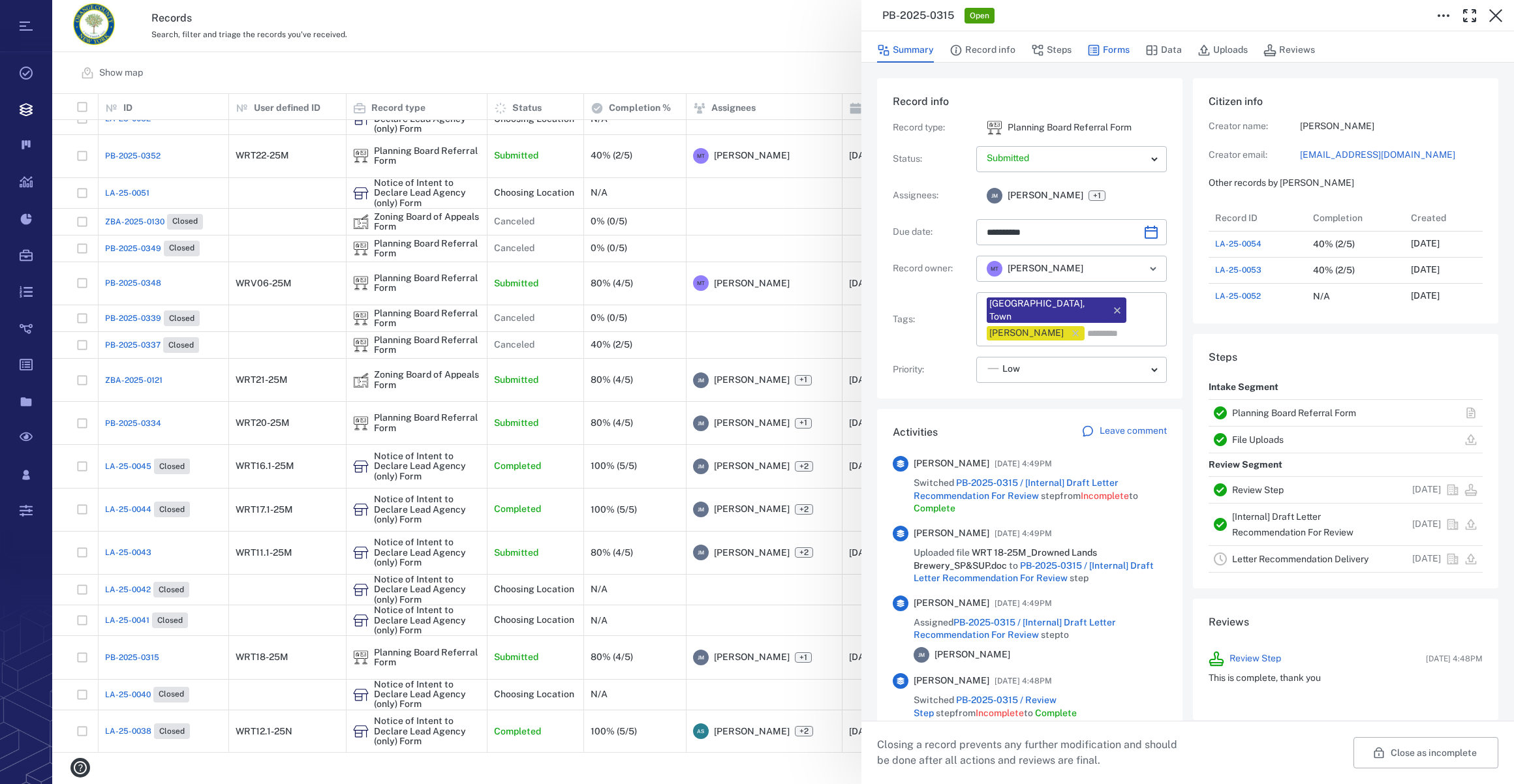
click at [1103, 47] on button "Forms" at bounding box center [1108, 50] width 42 height 24
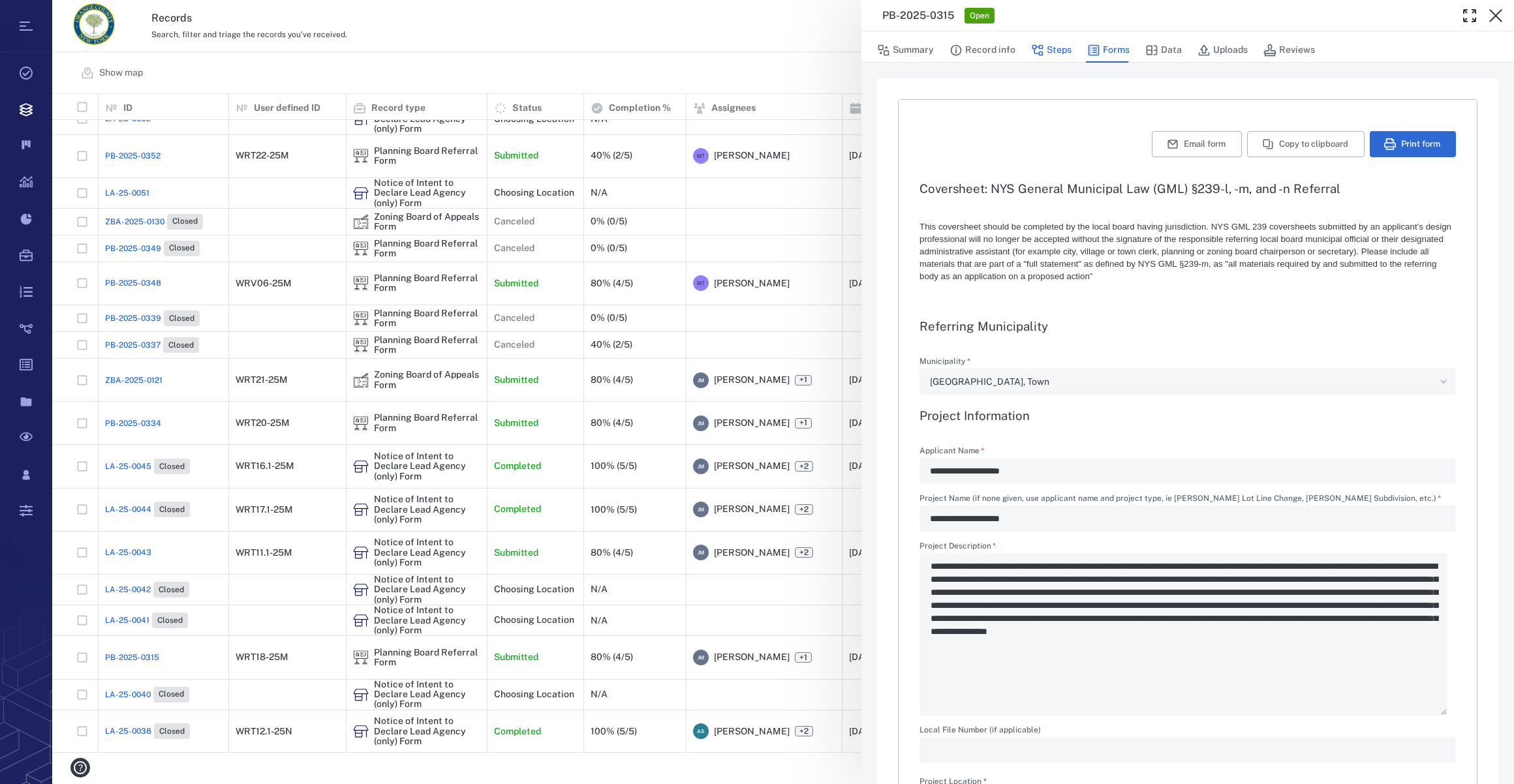
click at [1055, 54] on button "Steps" at bounding box center [1051, 50] width 41 height 24
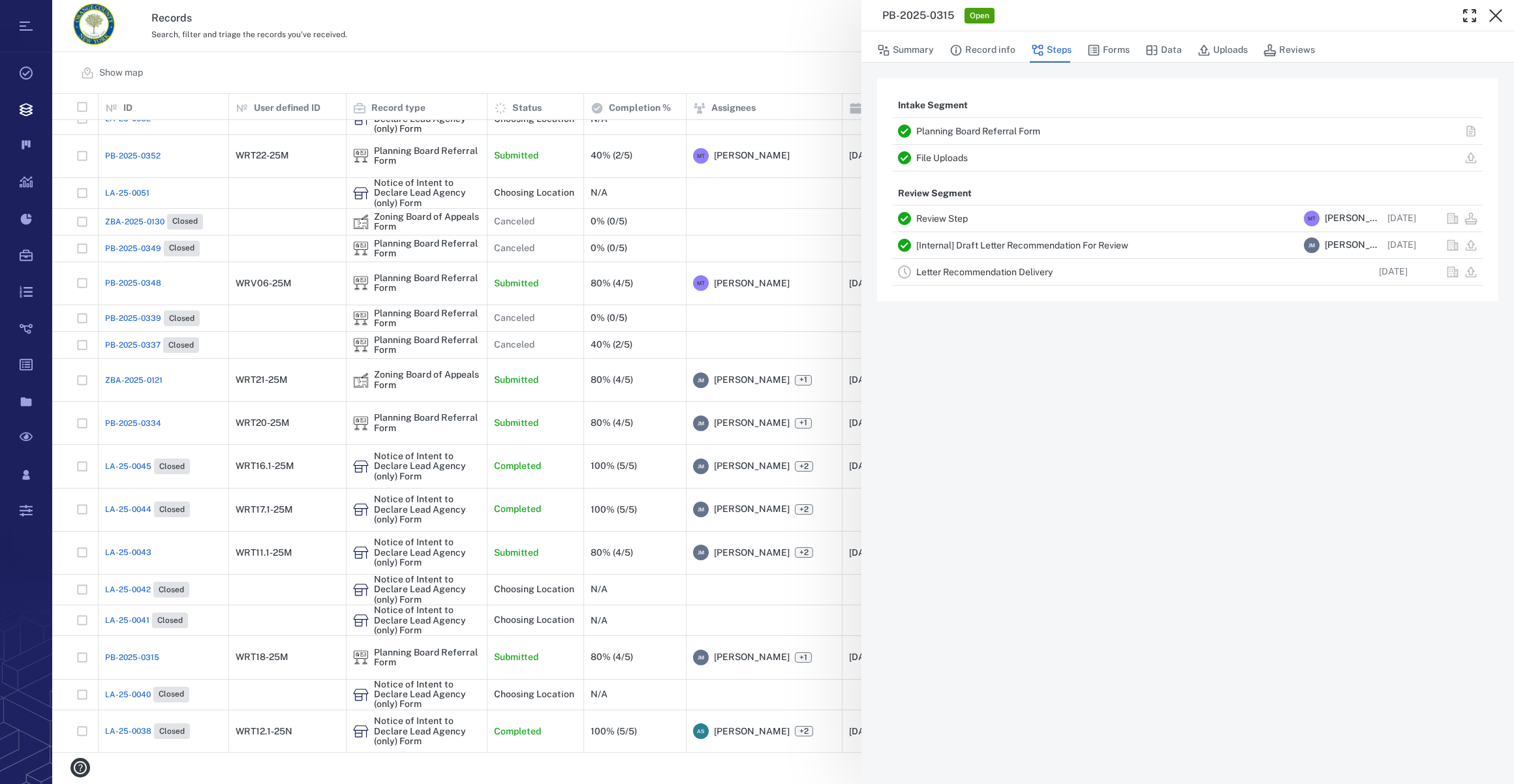
click at [969, 271] on link "Letter Recommendation Delivery" at bounding box center [984, 273] width 136 height 11
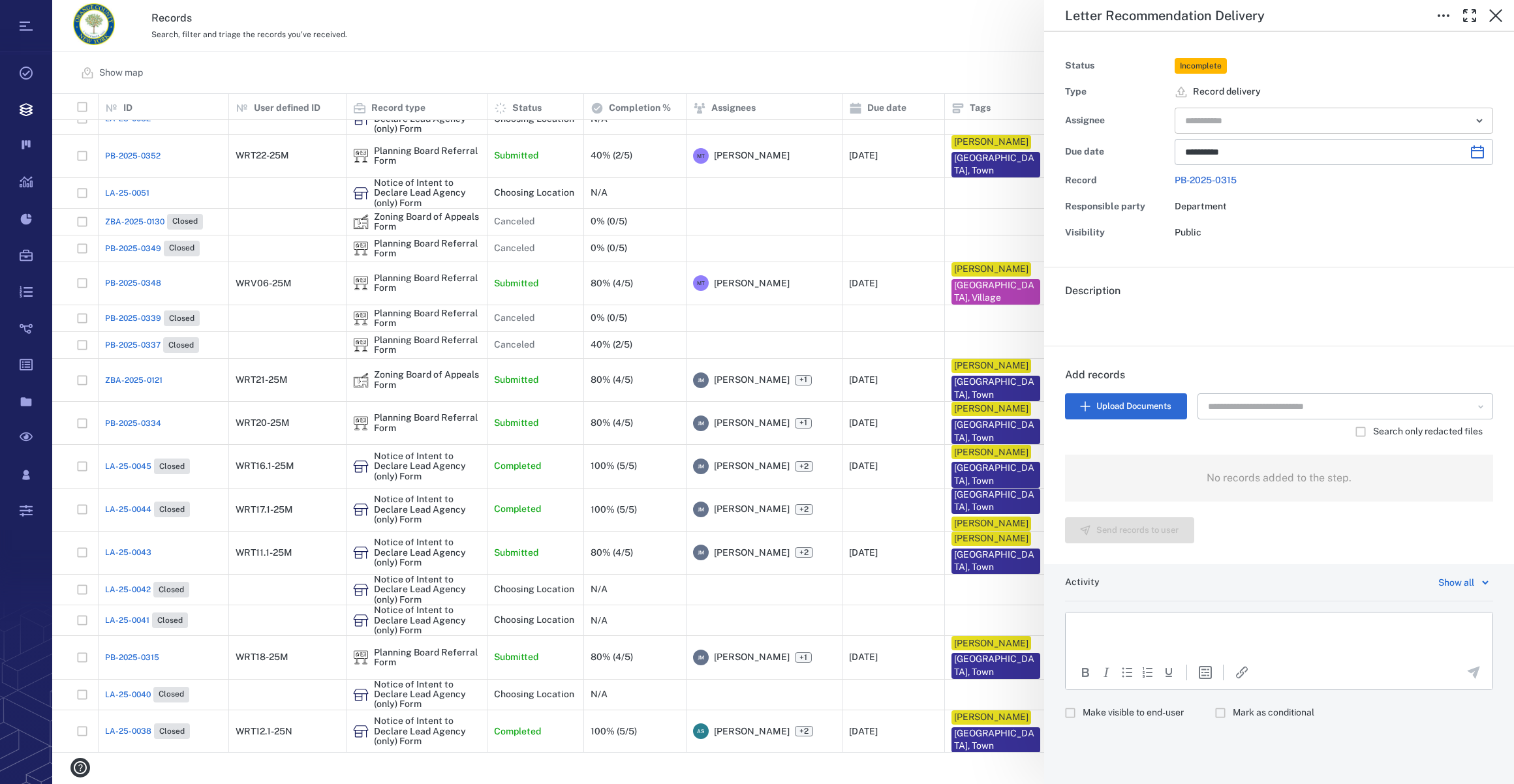
click at [1222, 124] on input "text" at bounding box center [1319, 121] width 270 height 18
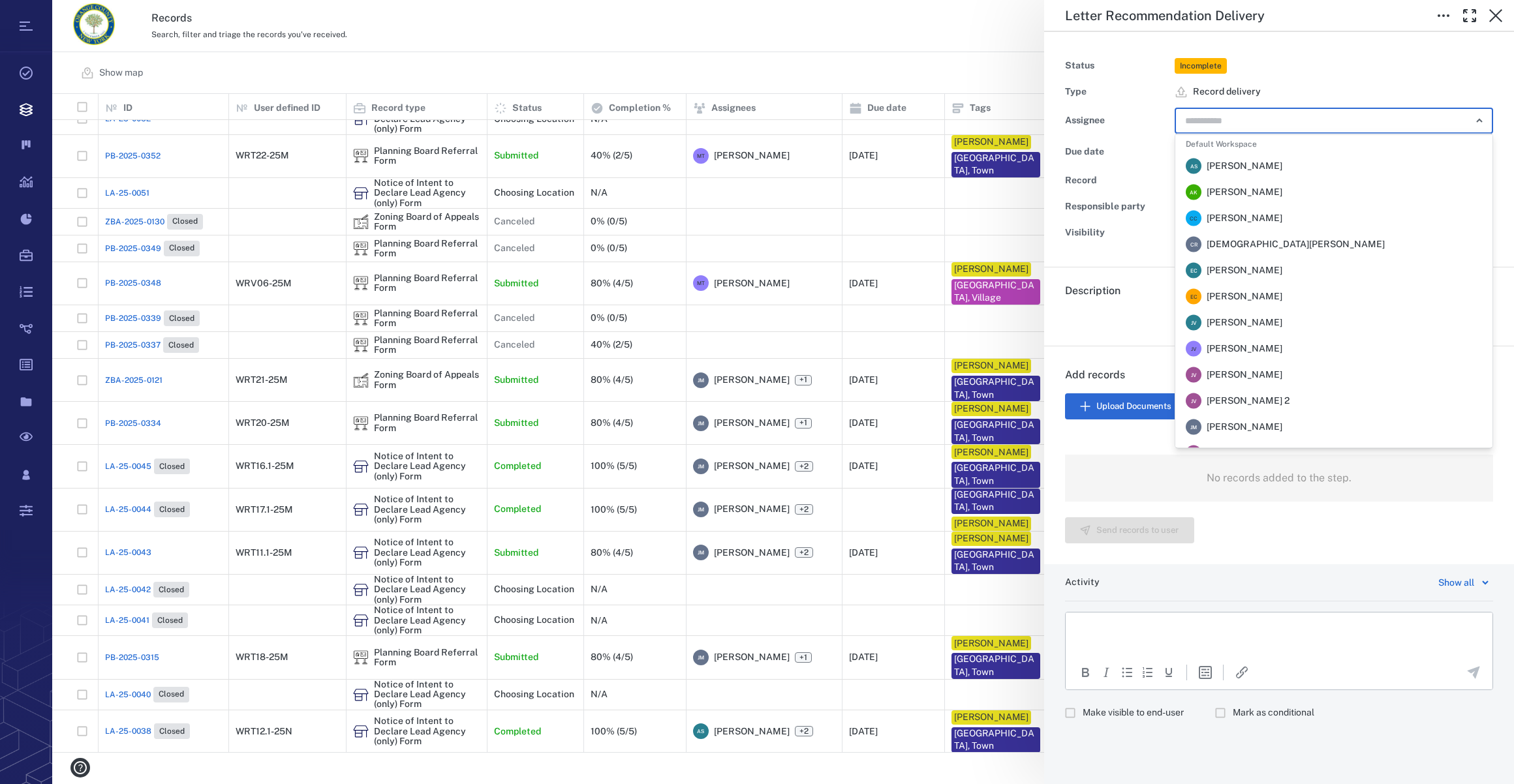
click at [1238, 420] on div "[PERSON_NAME] [PERSON_NAME]" at bounding box center [1234, 427] width 96 height 15
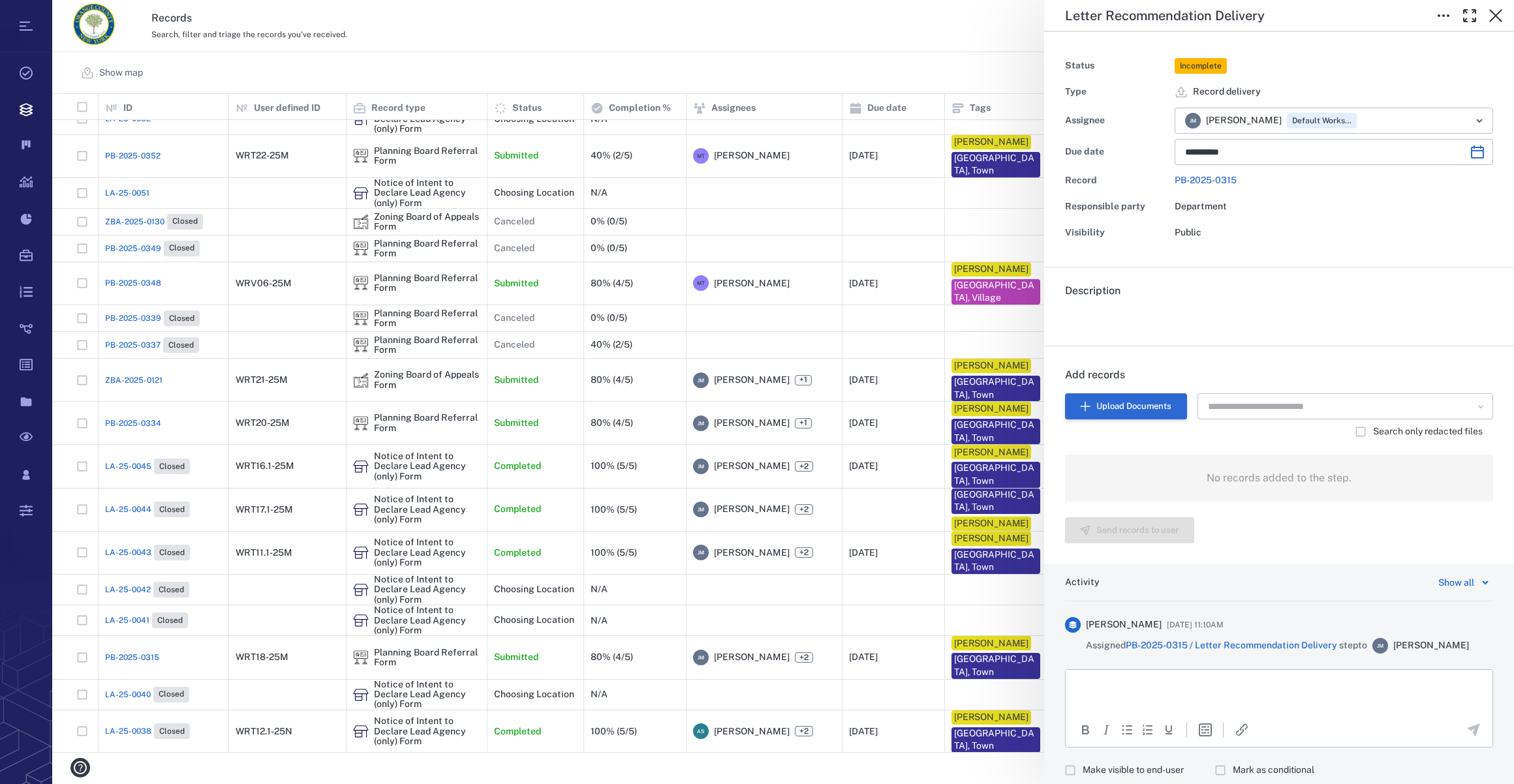
click at [1133, 407] on button "Upload Documents" at bounding box center [1126, 407] width 122 height 26
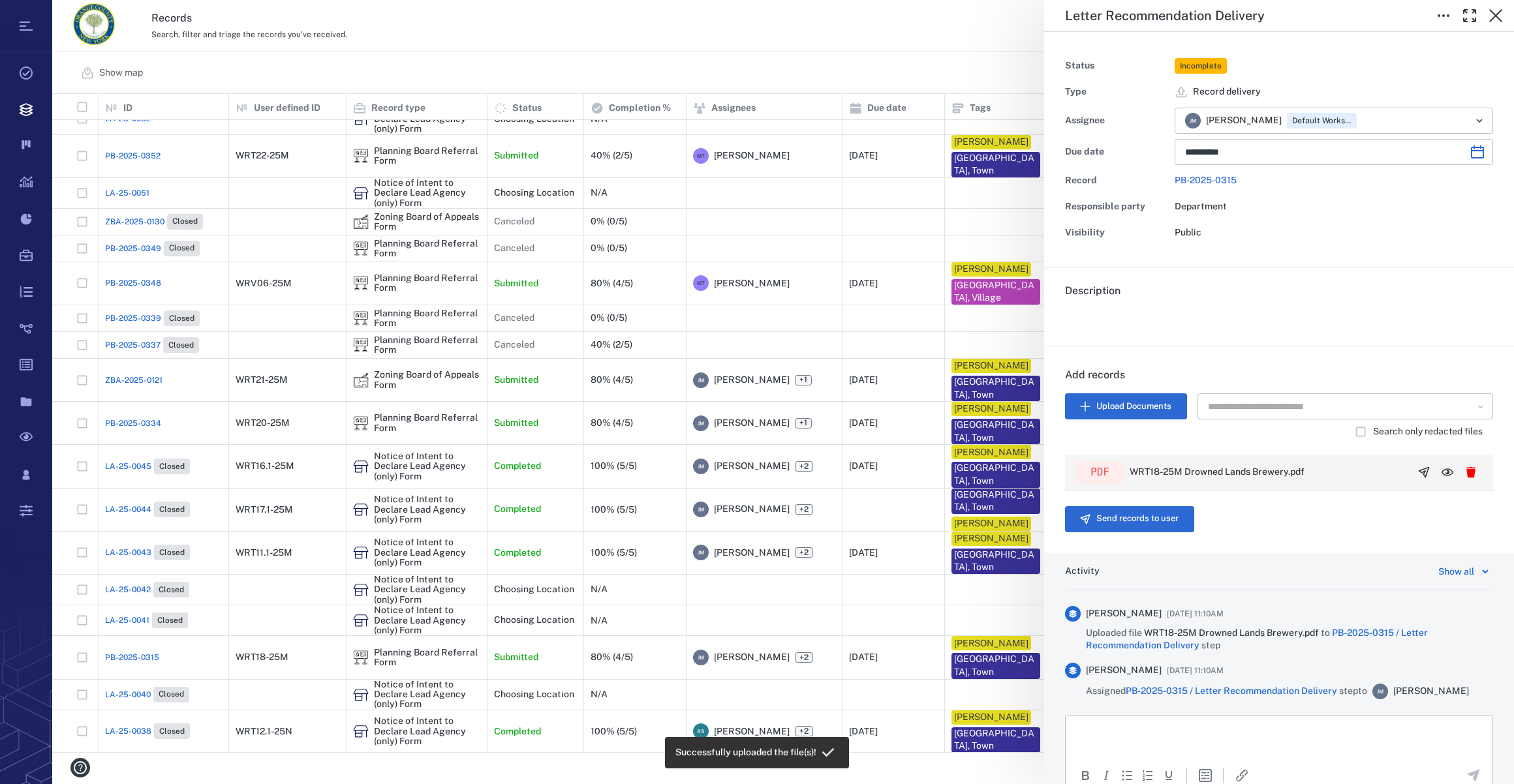
click at [1419, 469] on icon "button" at bounding box center [1424, 472] width 10 height 10
click at [1122, 514] on button "Send records to user" at bounding box center [1130, 519] width 129 height 26
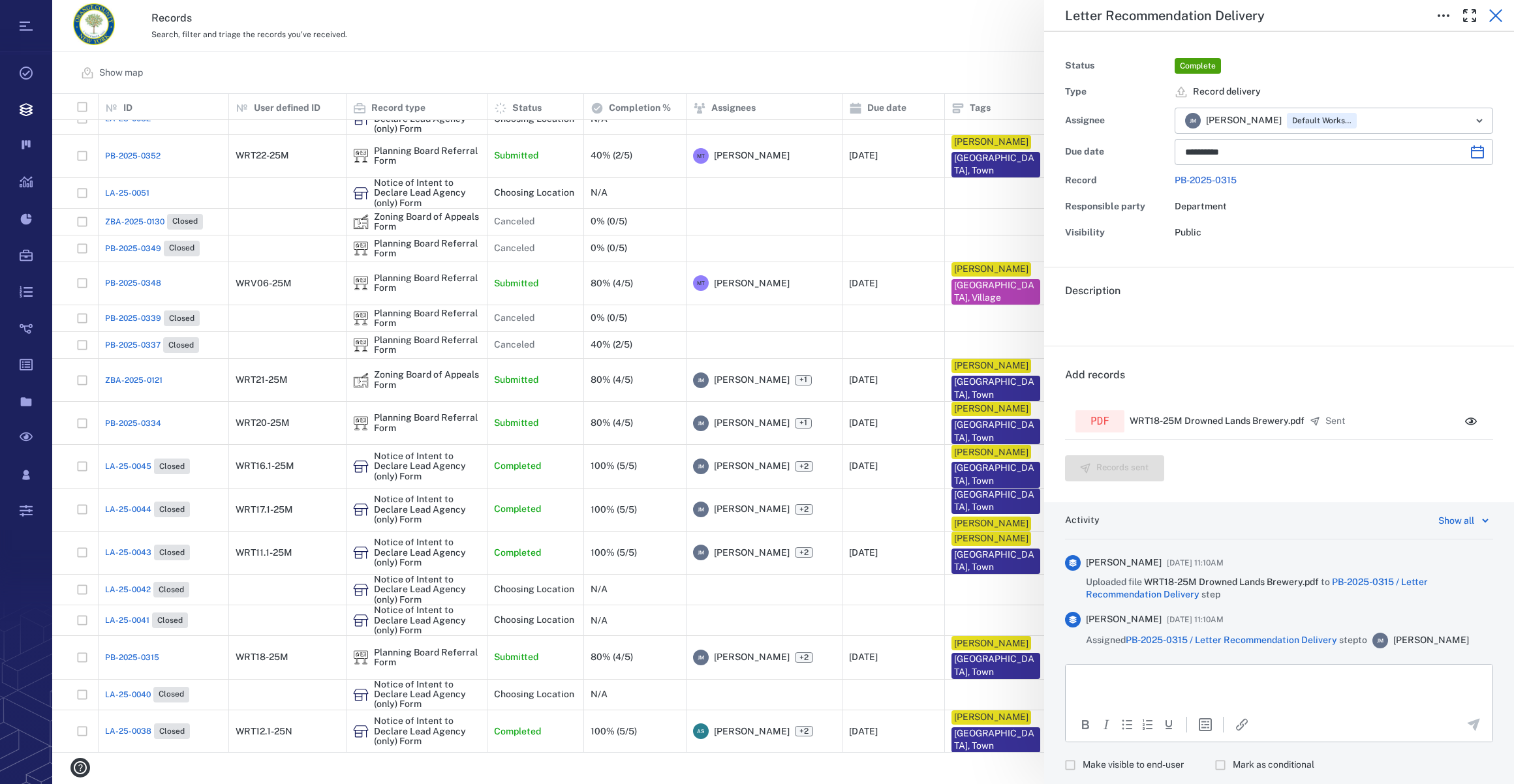
click at [1493, 13] on icon "button" at bounding box center [1496, 15] width 13 height 13
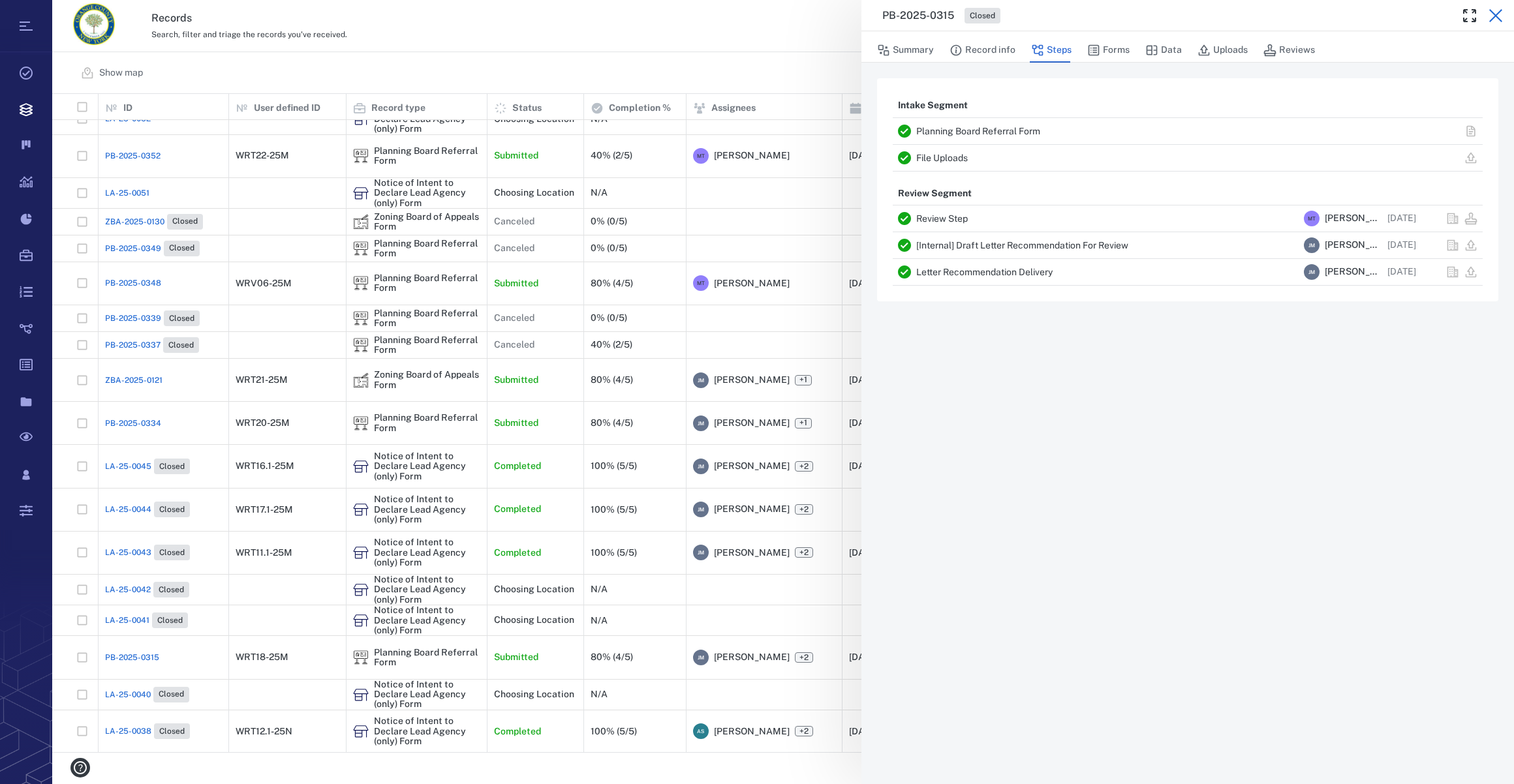
click at [1489, 12] on icon "button" at bounding box center [1496, 15] width 15 height 15
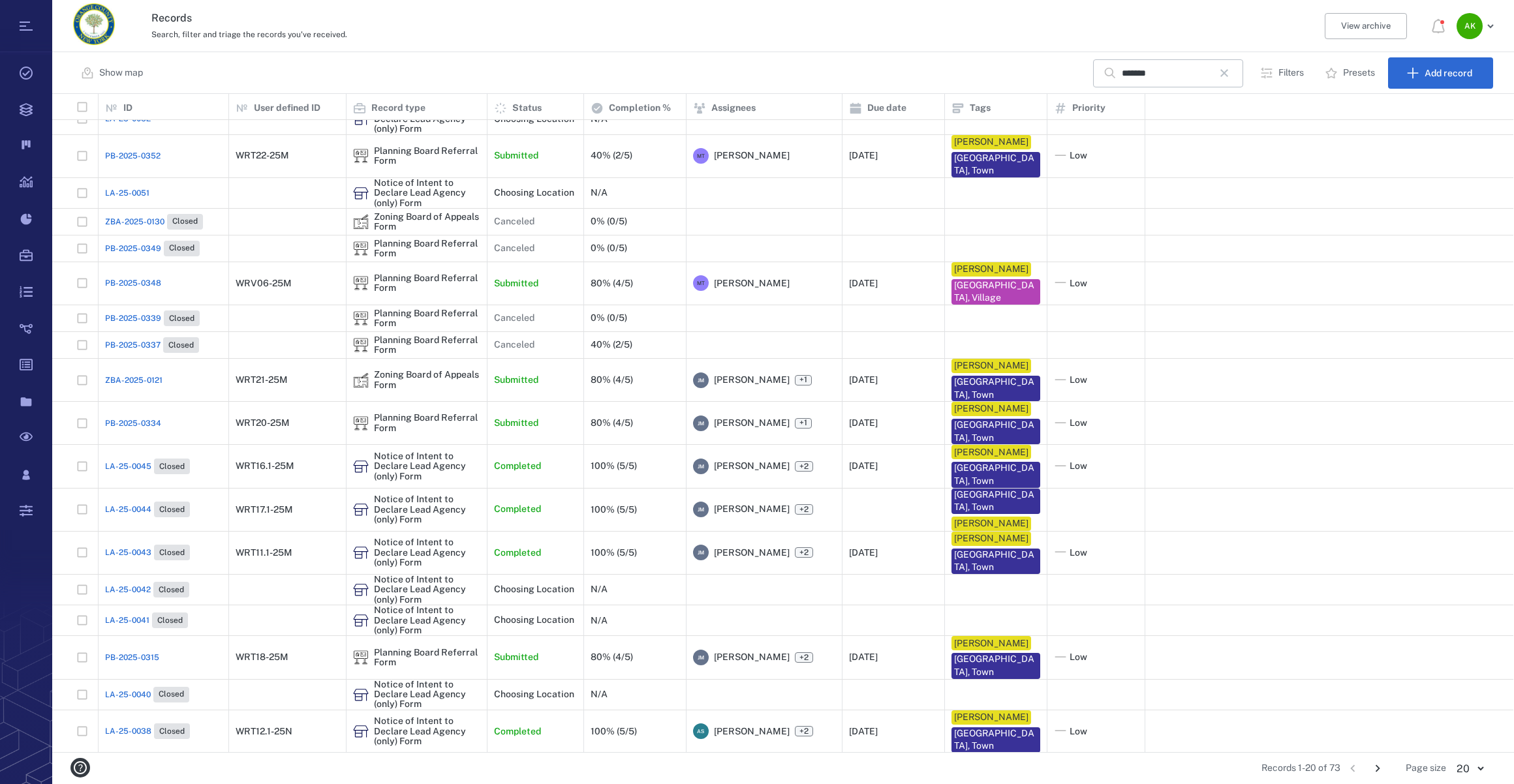
click at [132, 381] on span "ZBA-2025-0121" at bounding box center [133, 380] width 57 height 11
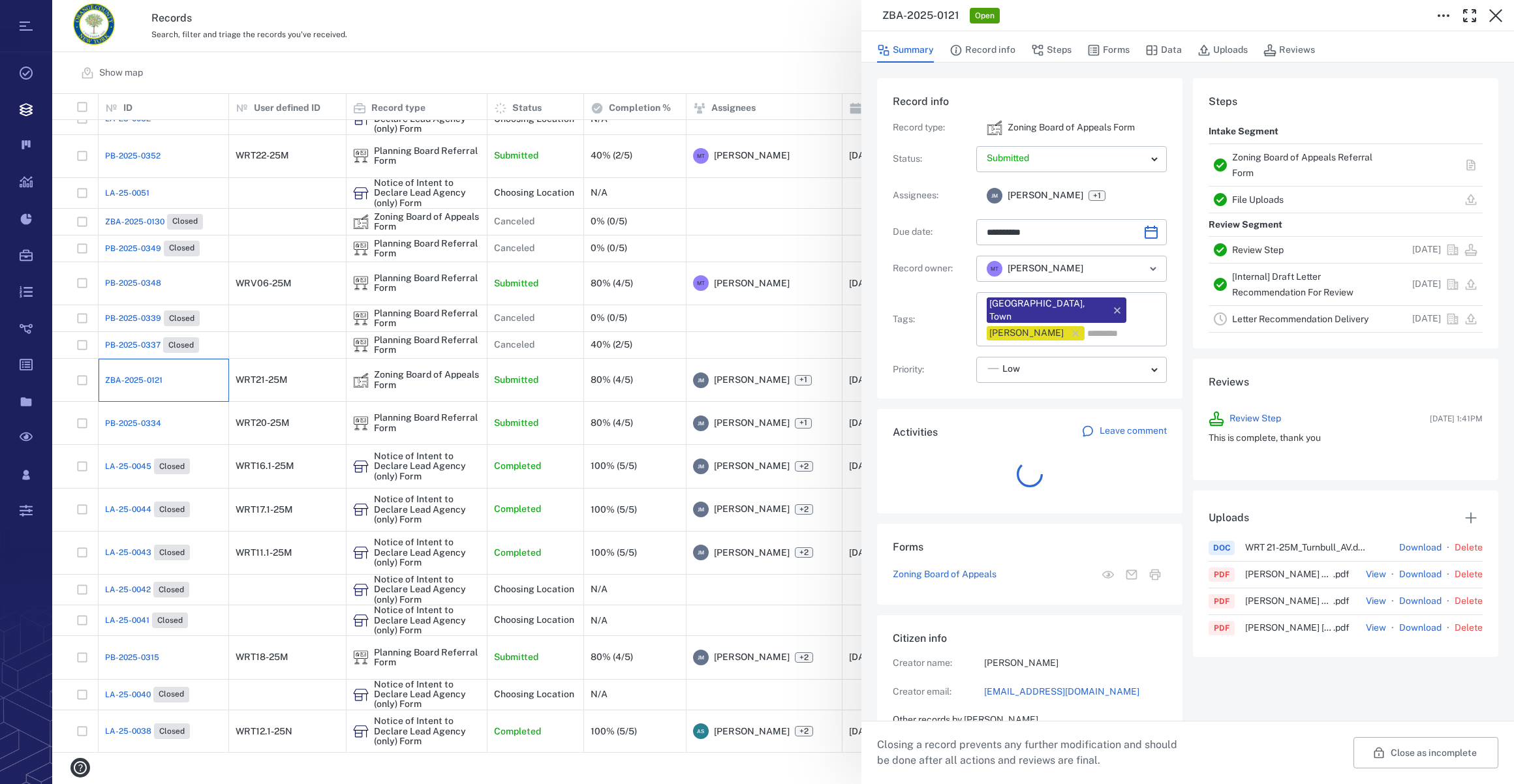
scroll to position [10, 9]
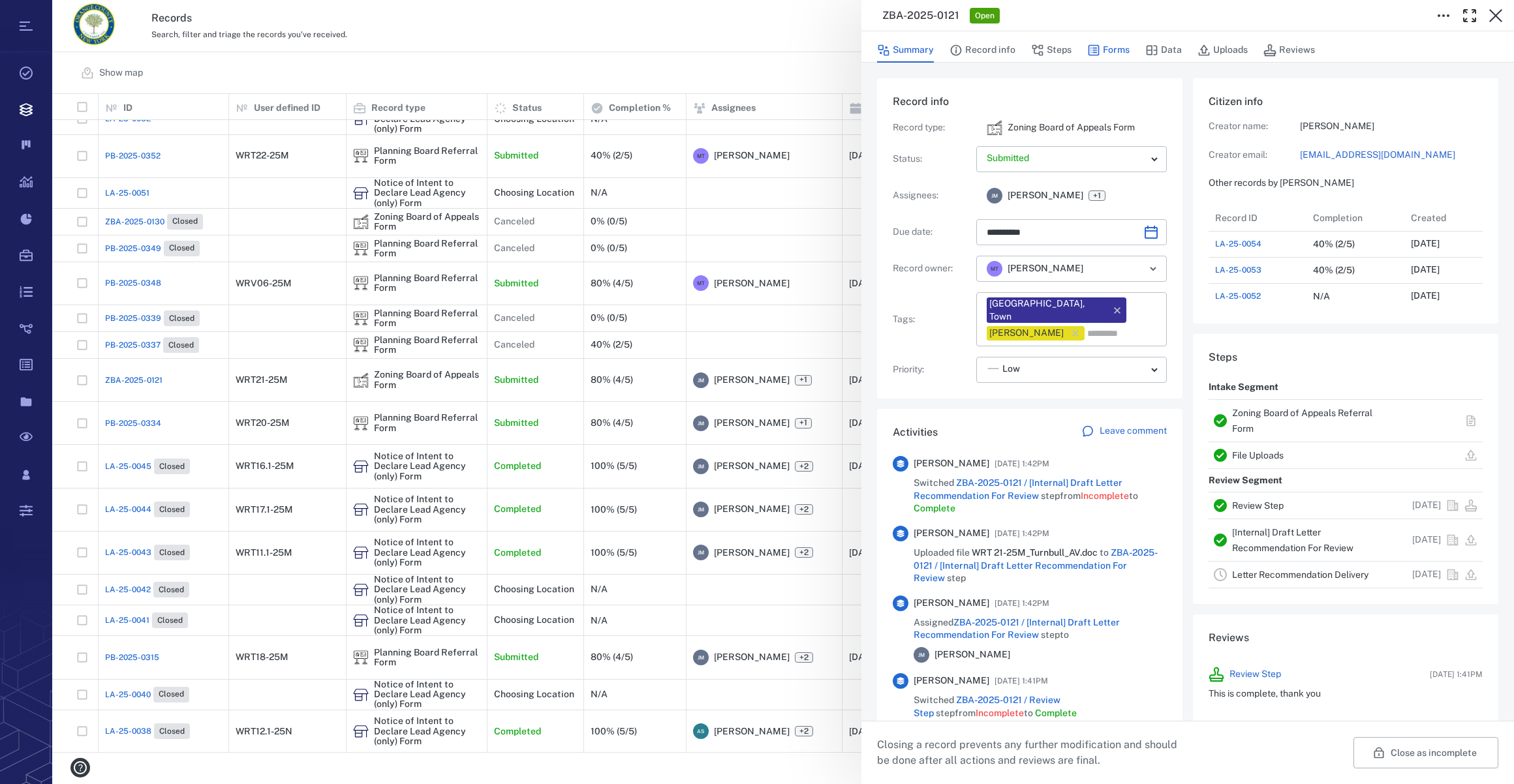
click at [1114, 47] on button "Forms" at bounding box center [1108, 50] width 42 height 24
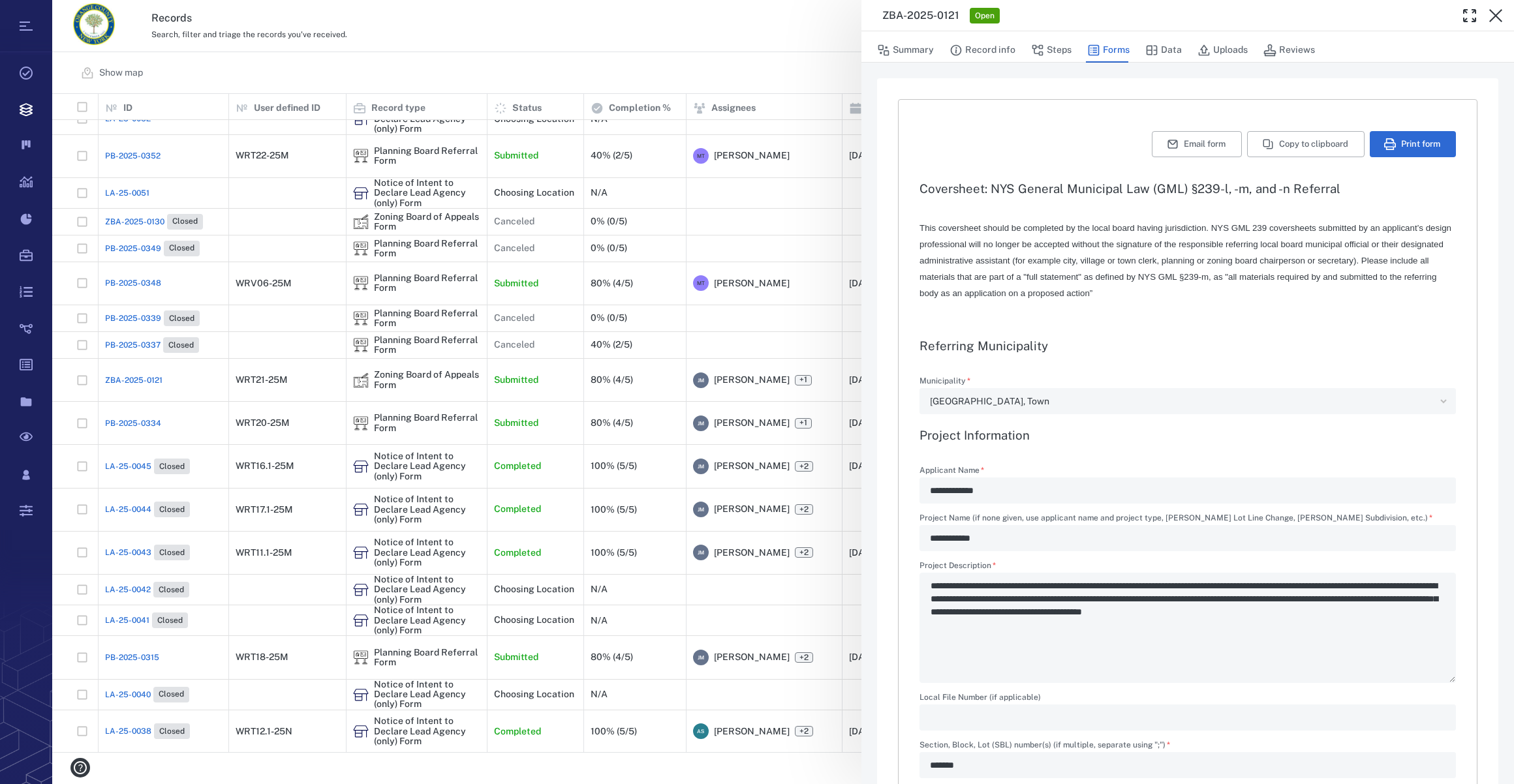
type input "**********"
click at [1055, 49] on button "Steps" at bounding box center [1051, 50] width 41 height 24
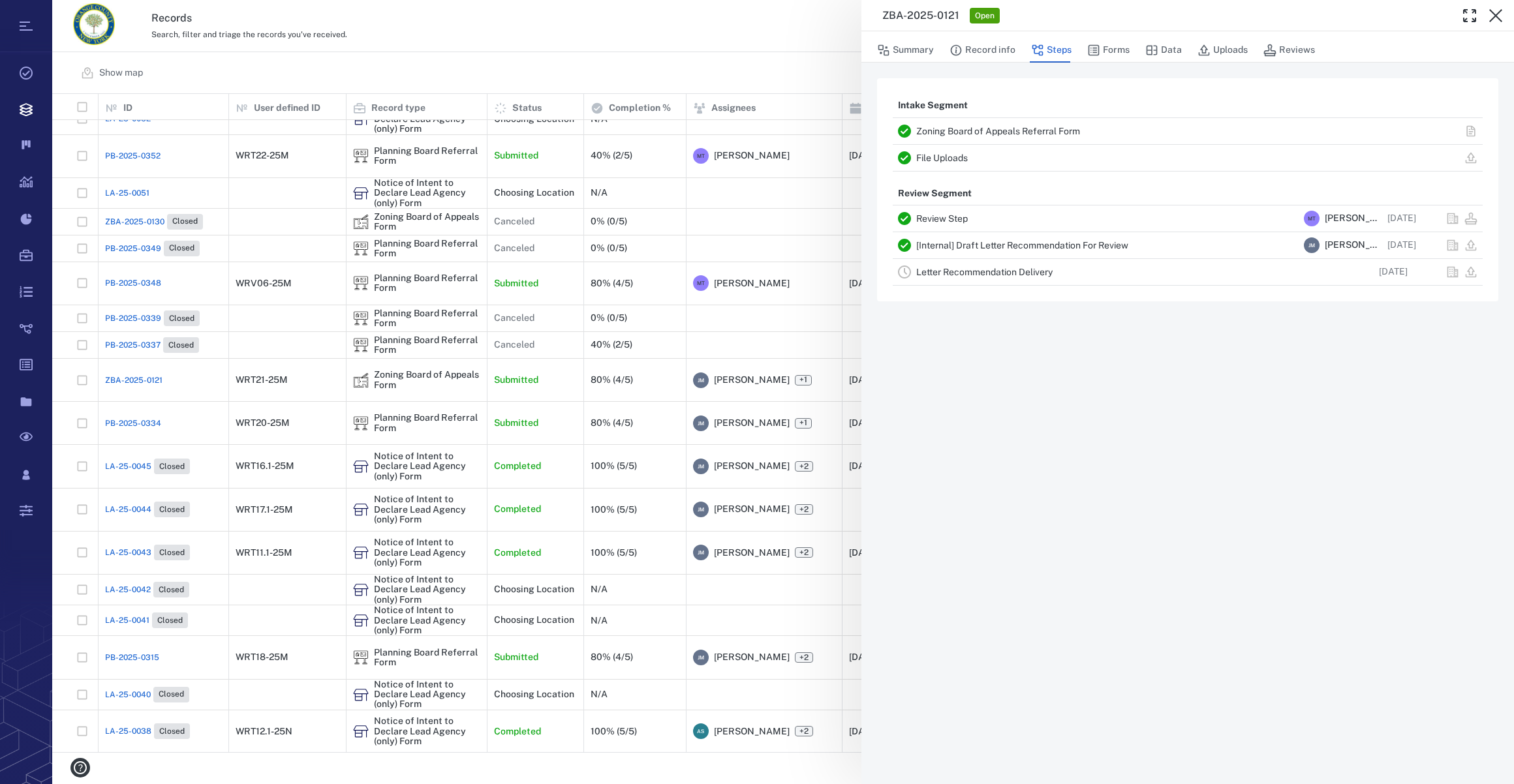
click at [956, 275] on link "Letter Recommendation Delivery" at bounding box center [984, 273] width 136 height 11
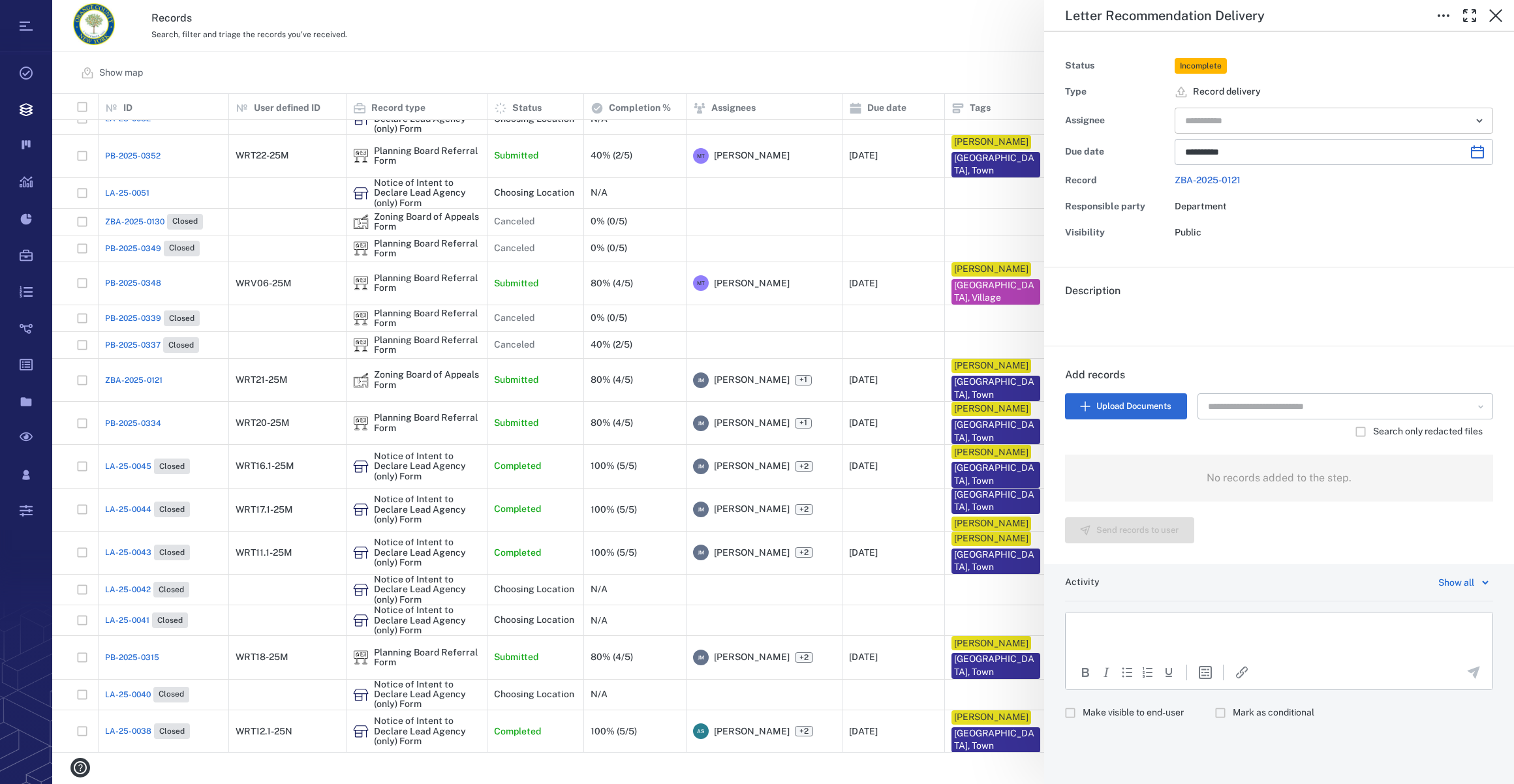
click at [1239, 124] on input "text" at bounding box center [1319, 121] width 270 height 18
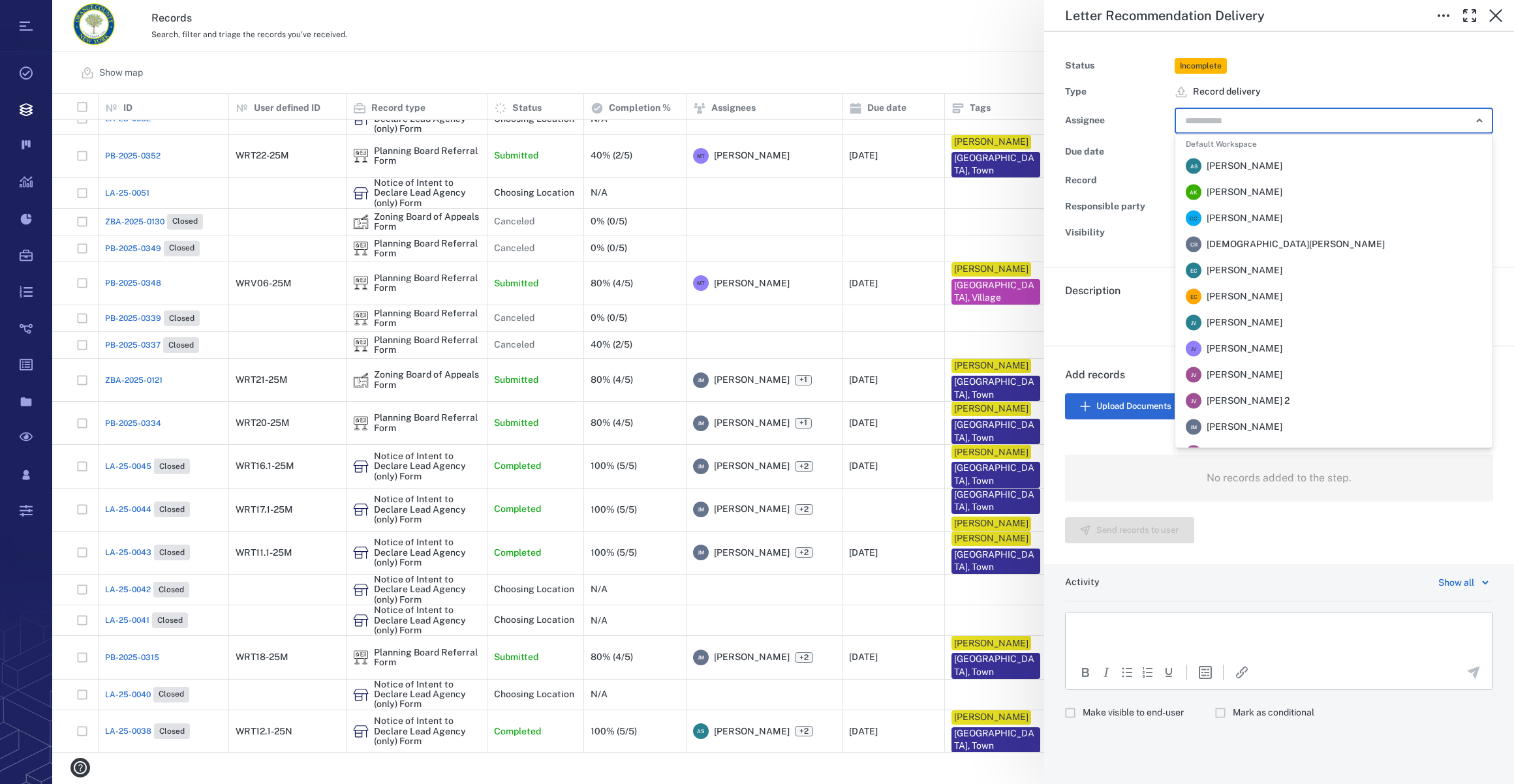
click at [1242, 430] on span "[PERSON_NAME]" at bounding box center [1244, 427] width 76 height 13
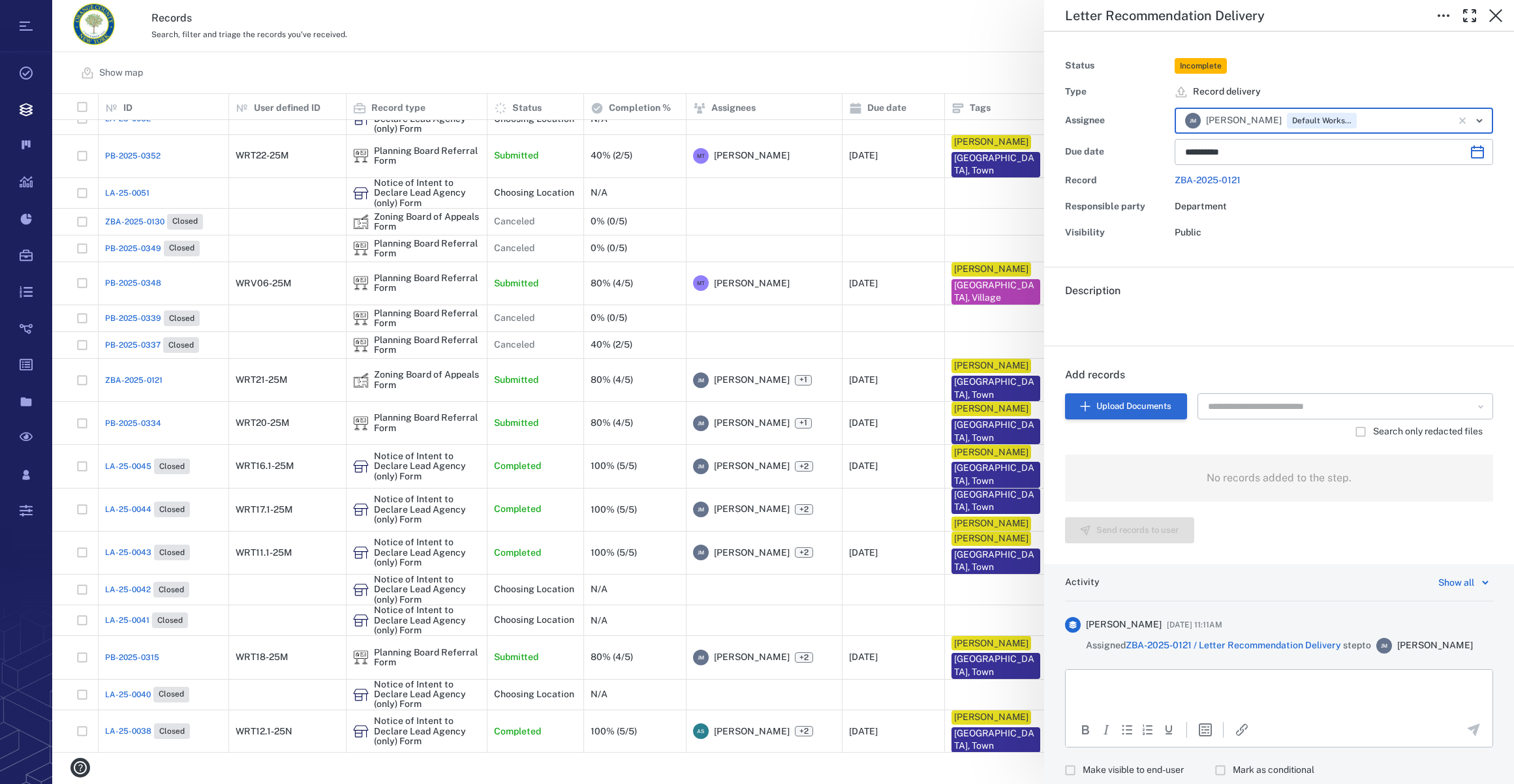
click at [1115, 403] on button "Upload Documents" at bounding box center [1126, 407] width 122 height 26
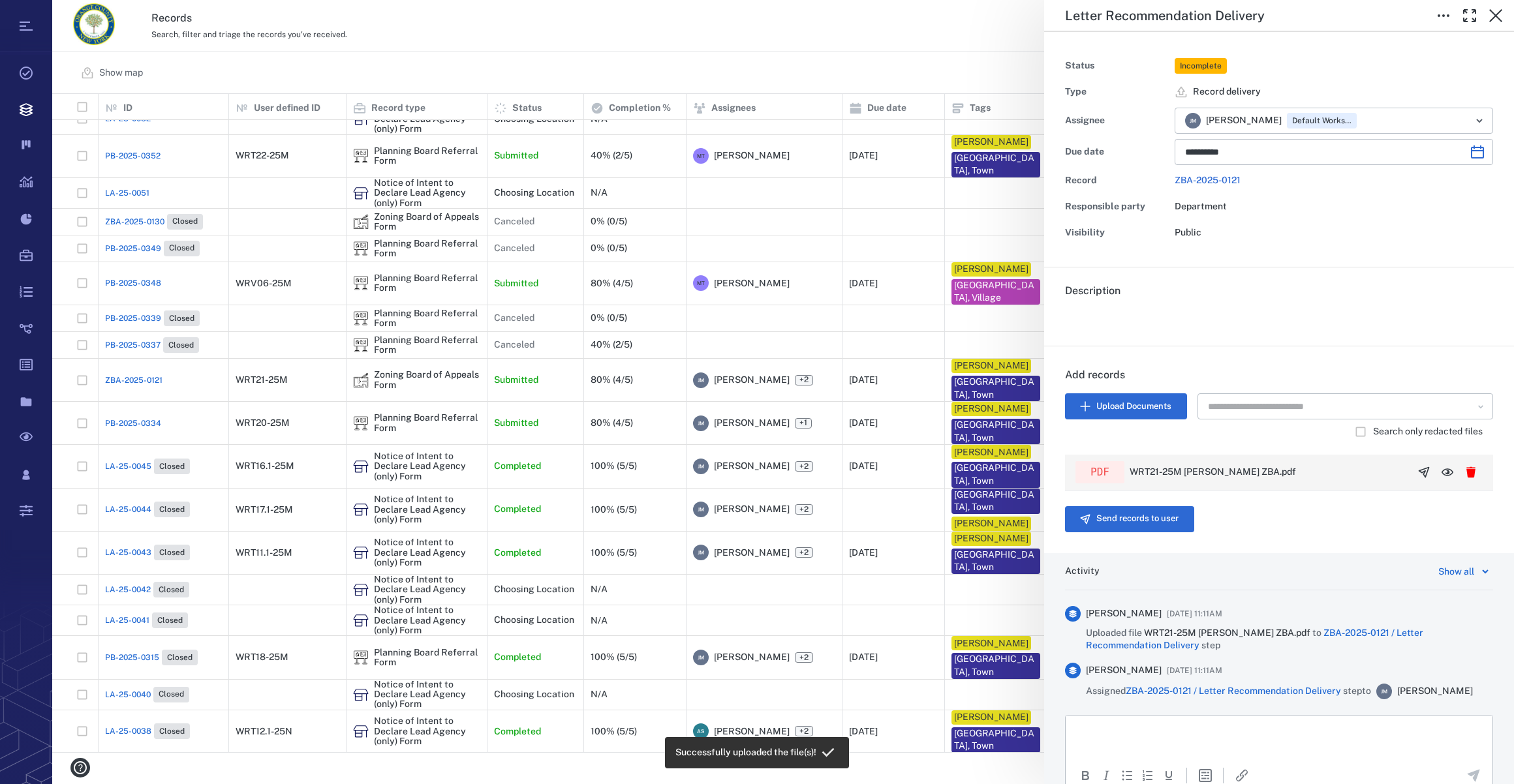
click at [1418, 468] on icon "button" at bounding box center [1424, 472] width 13 height 13
click at [1148, 526] on button "Send records to user" at bounding box center [1130, 519] width 129 height 26
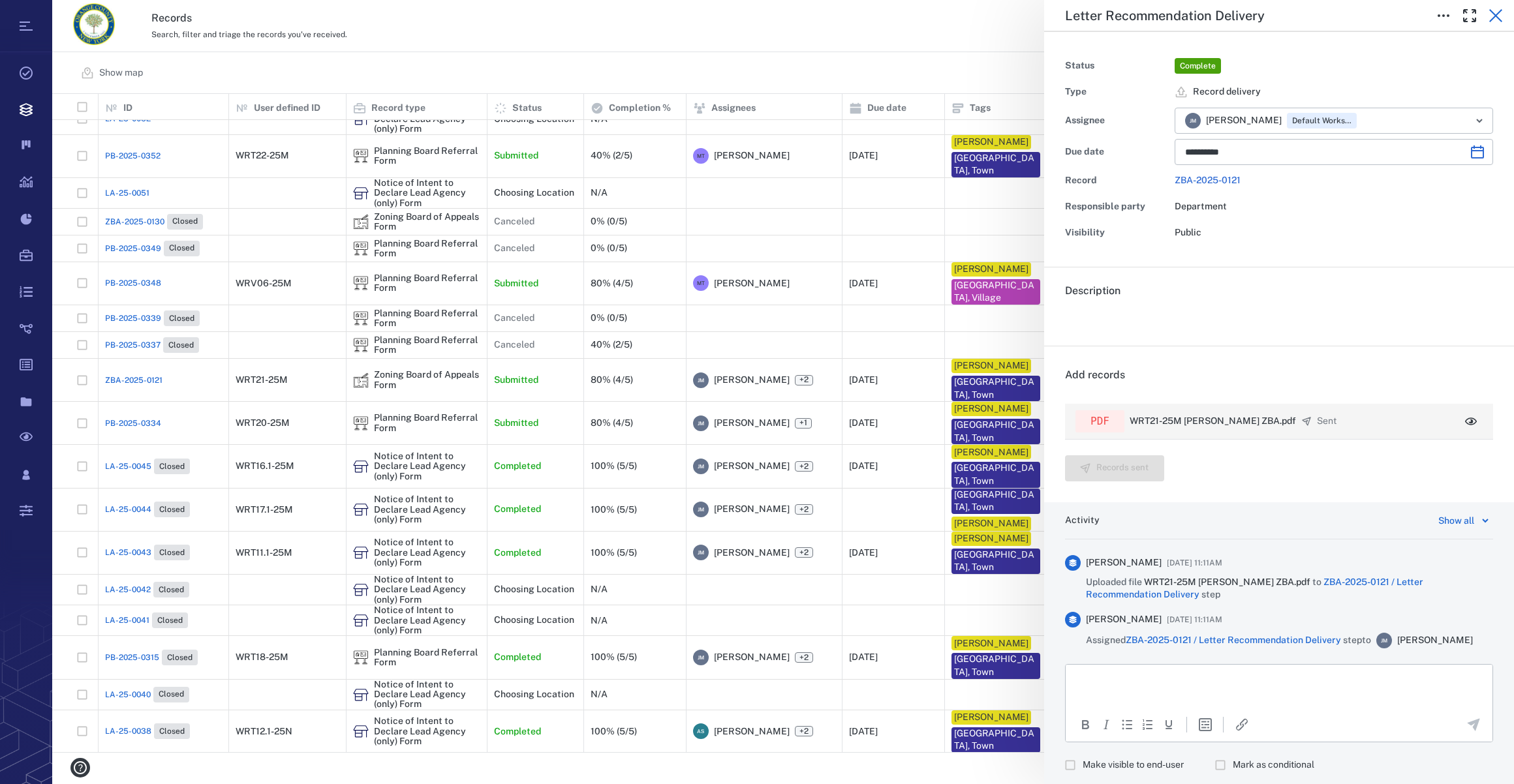
click at [1494, 15] on icon "button" at bounding box center [1496, 15] width 15 height 15
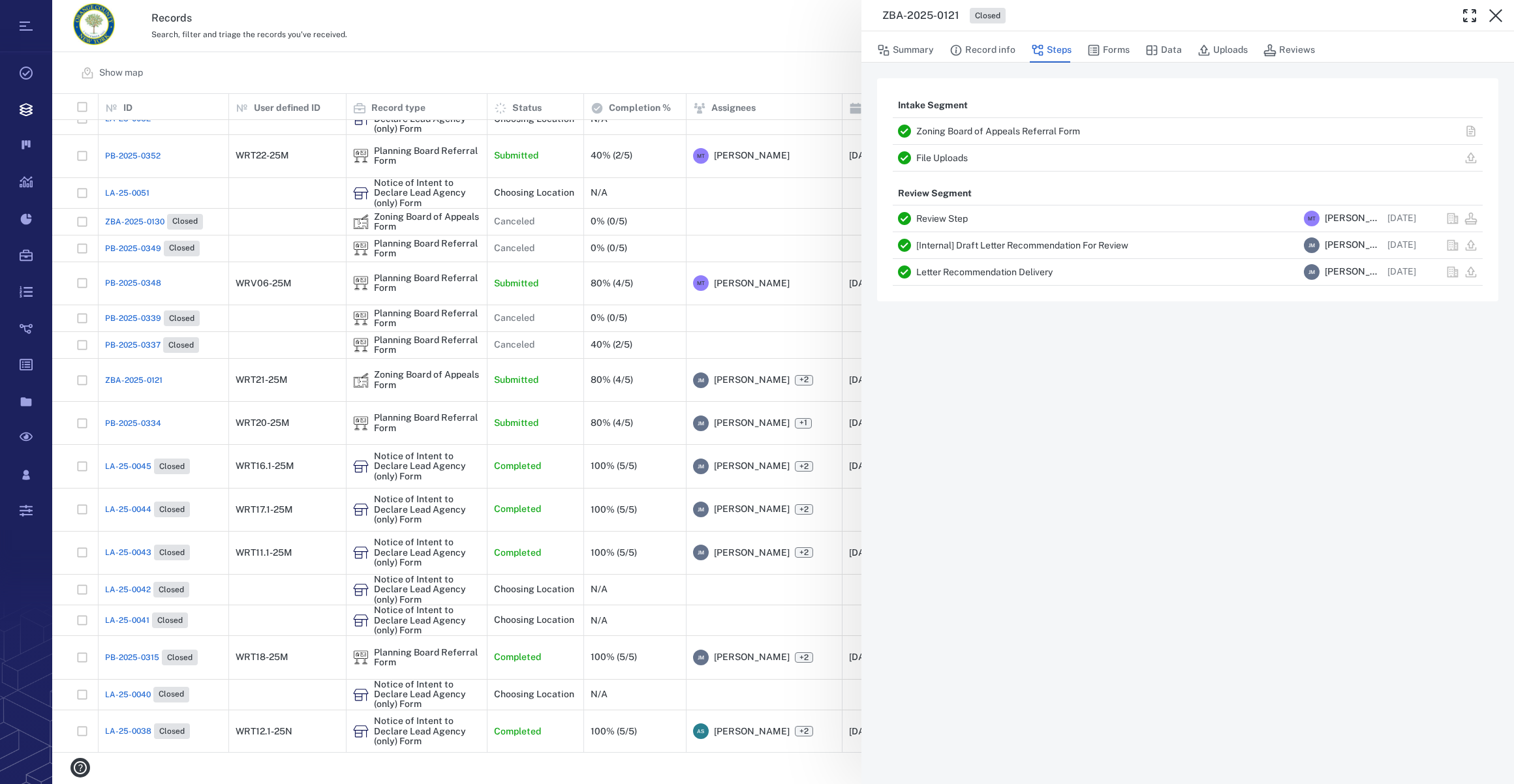
click at [1494, 15] on icon "button" at bounding box center [1496, 15] width 15 height 15
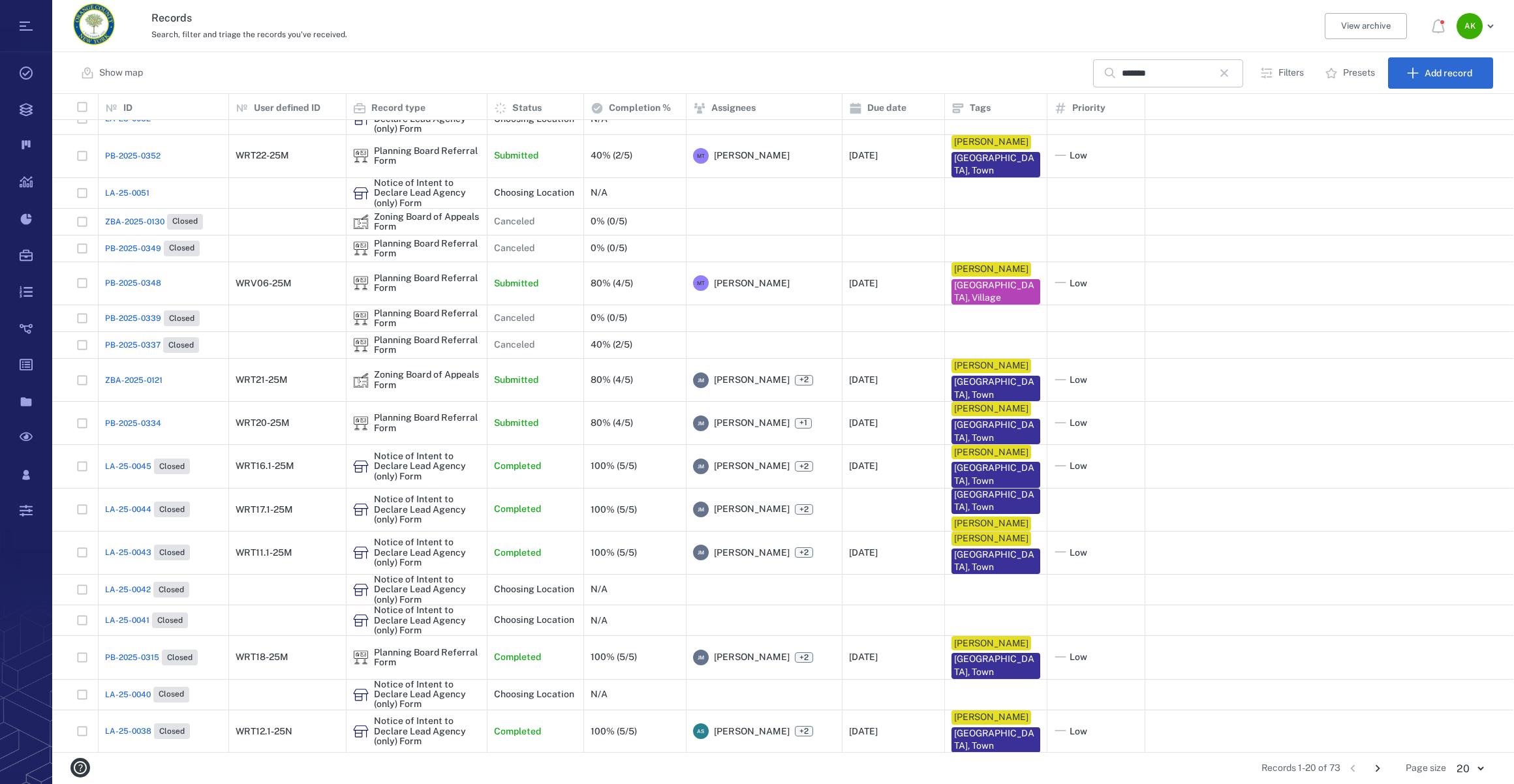
click at [1232, 71] on icon "button" at bounding box center [1224, 73] width 15 height 15
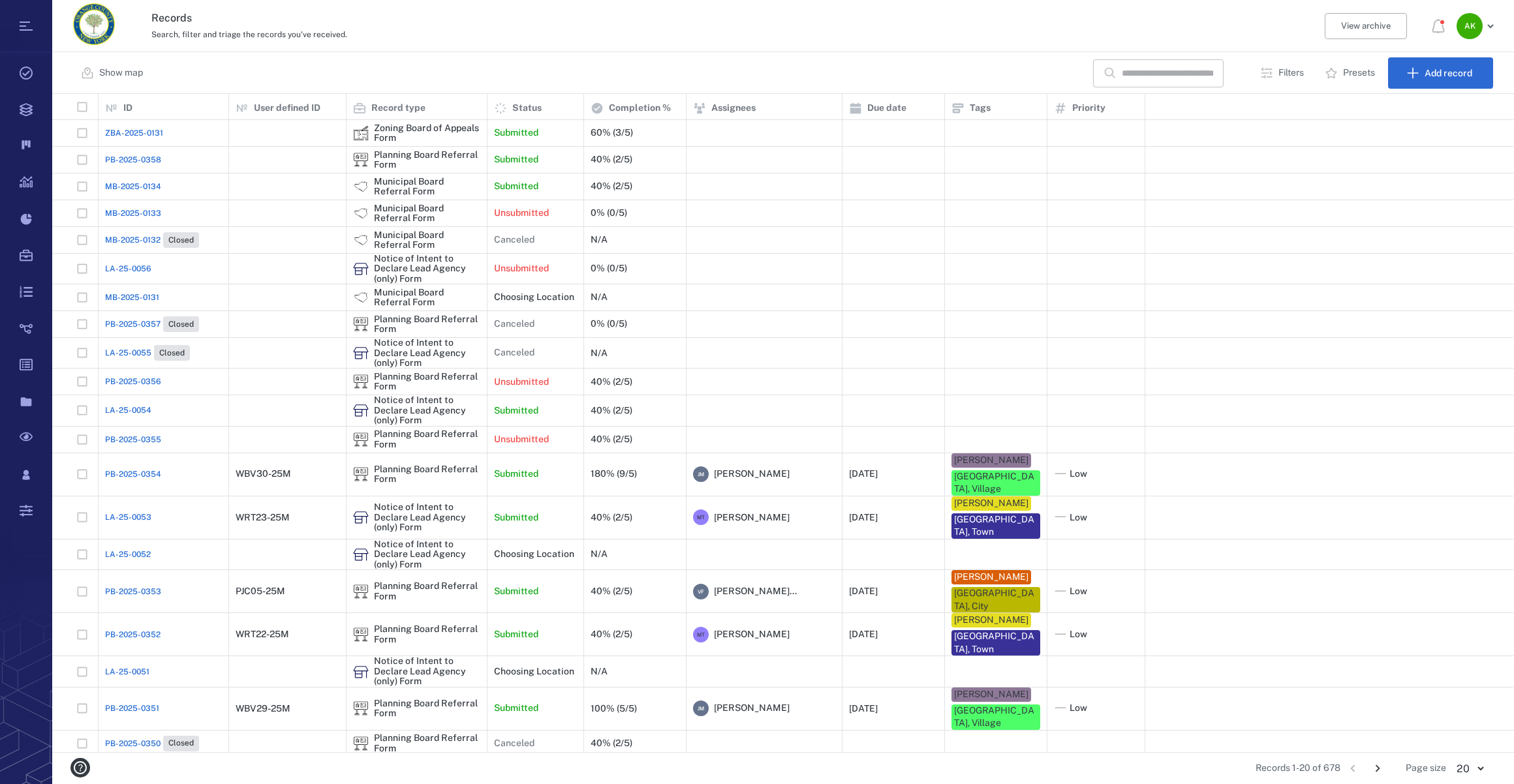
click at [1213, 80] on input "text" at bounding box center [1167, 74] width 91 height 28
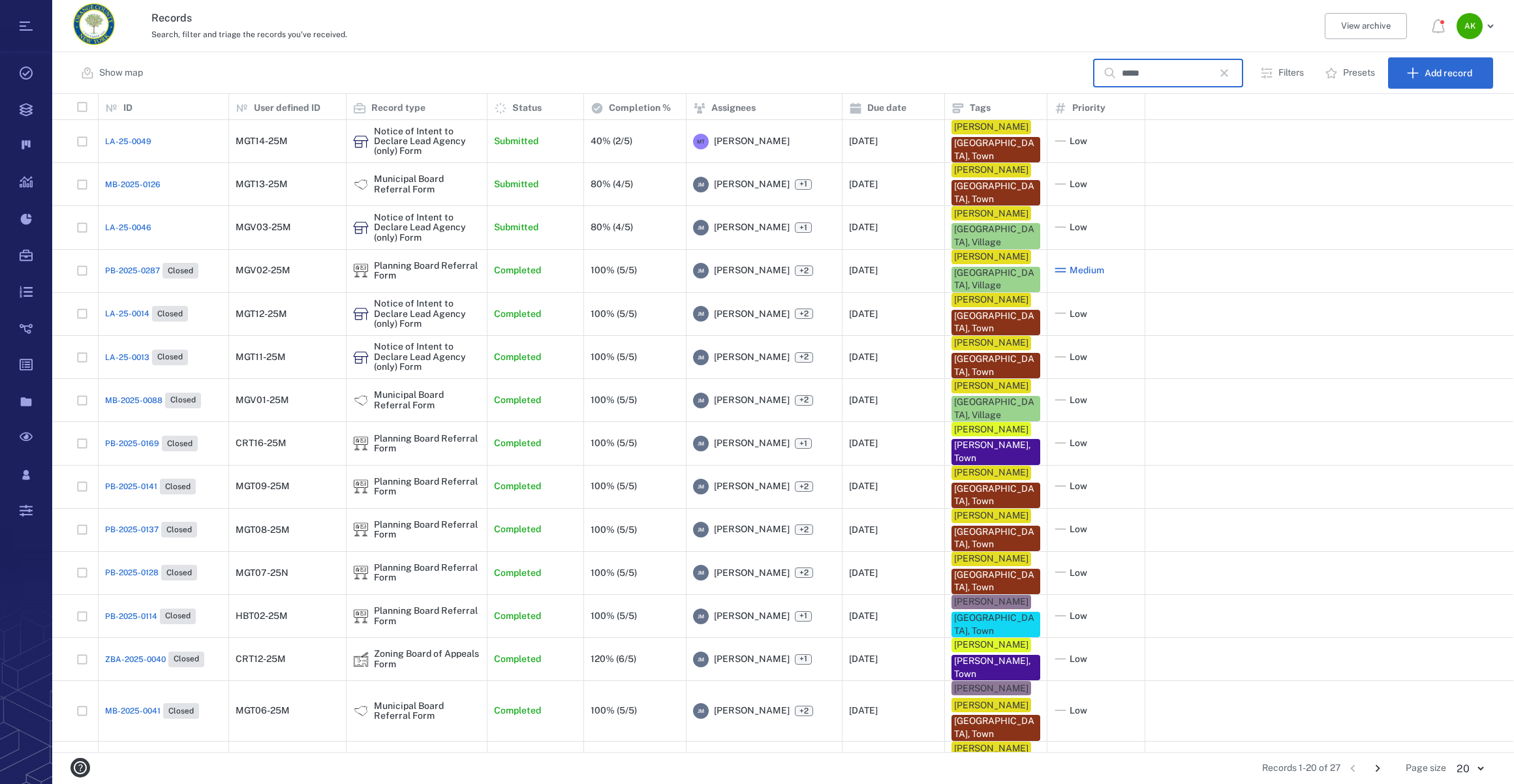
type input "*****"
click at [106, 231] on span "LA-25-0046" at bounding box center [128, 227] width 47 height 11
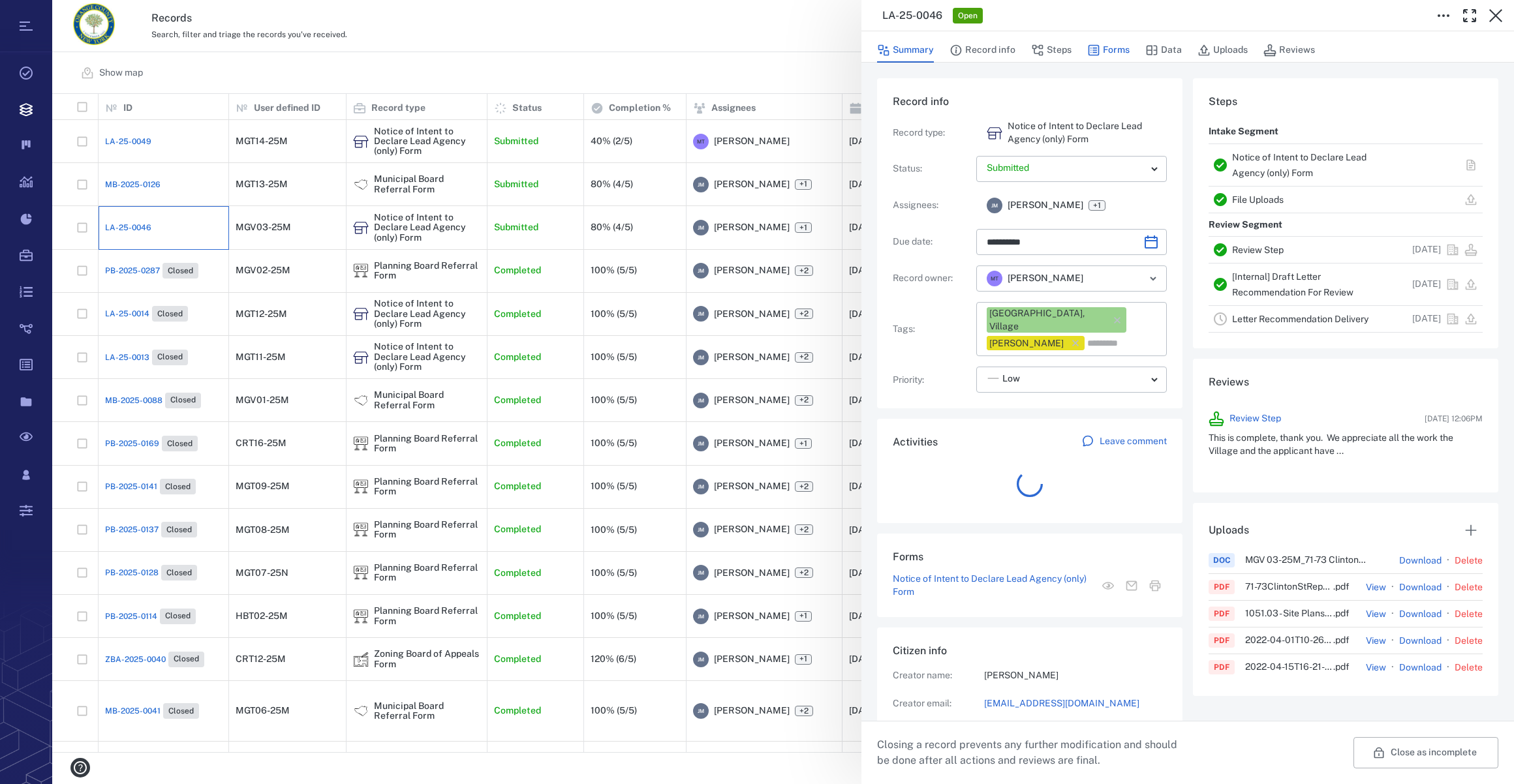
scroll to position [313, 251]
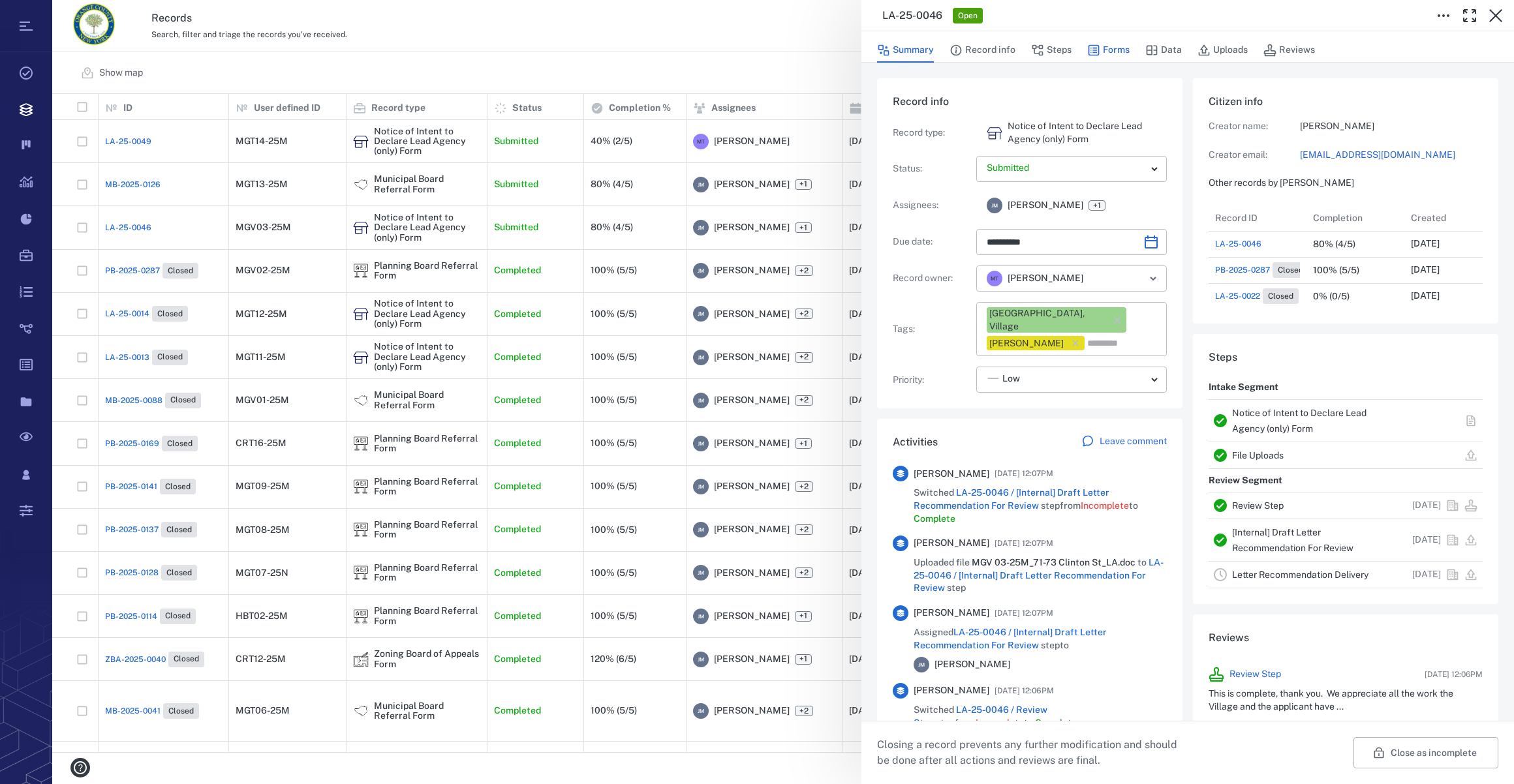
click at [1107, 47] on button "Forms" at bounding box center [1108, 50] width 42 height 24
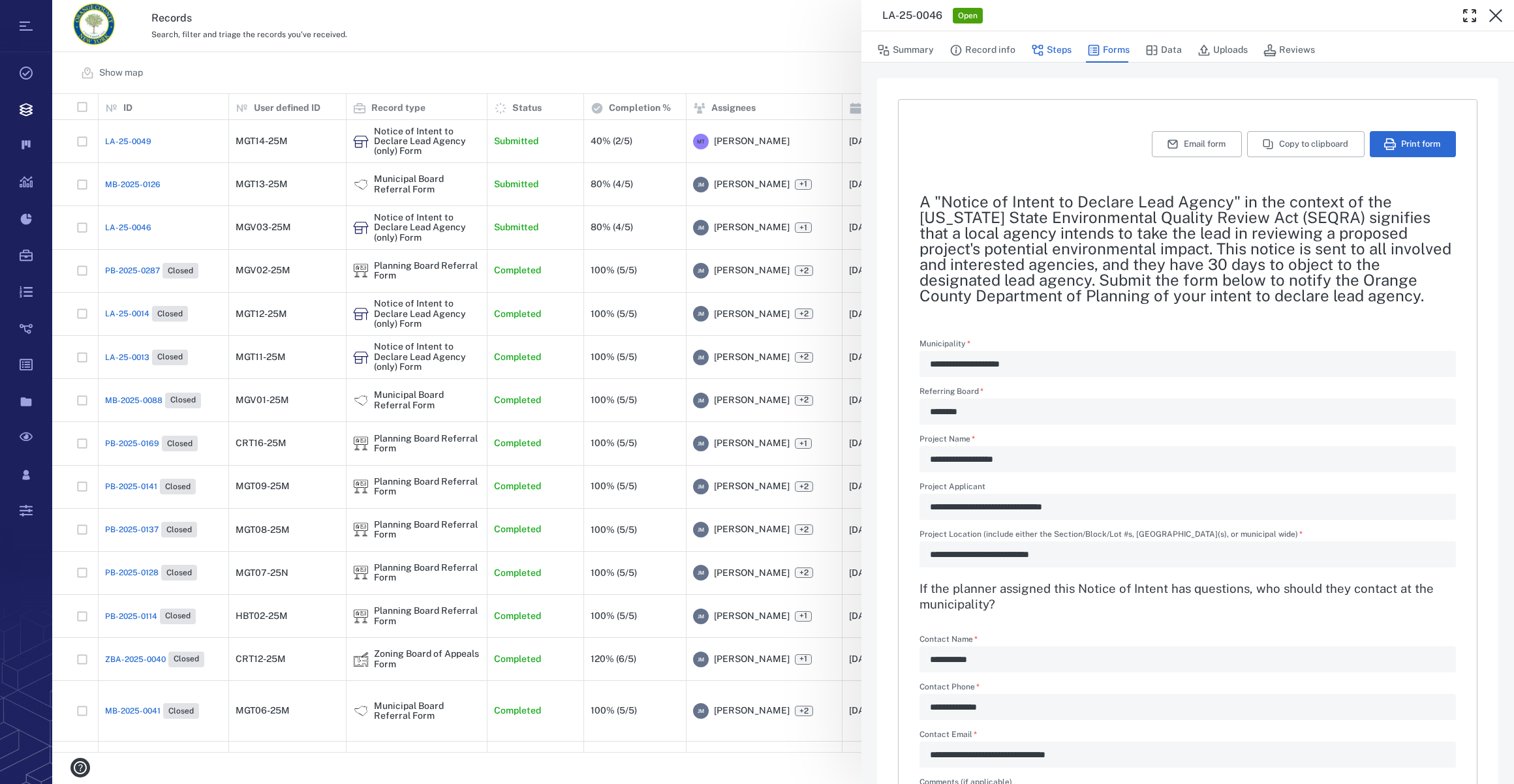
click at [1045, 48] on button "Steps" at bounding box center [1051, 50] width 41 height 24
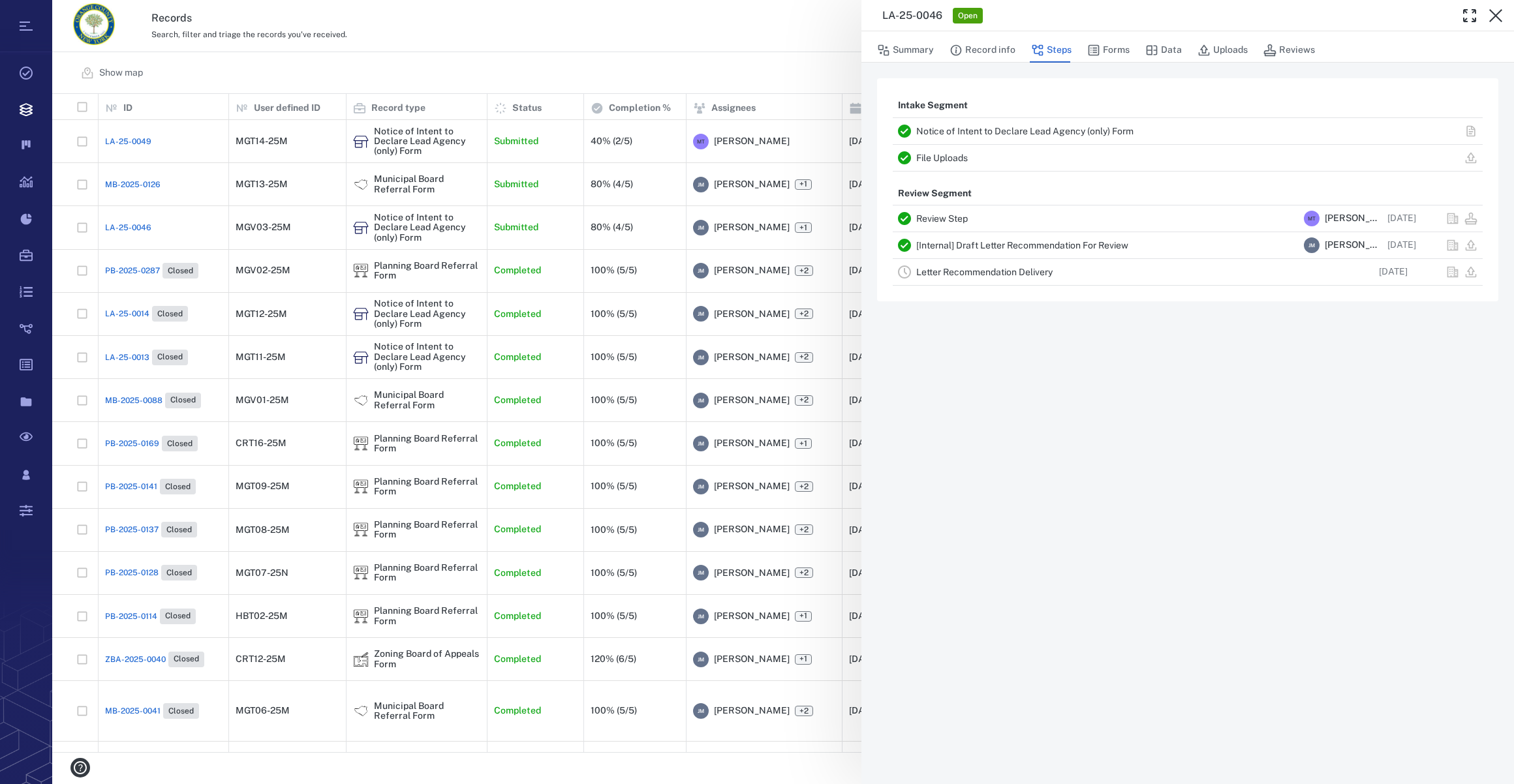
click at [963, 271] on link "Letter Recommendation Delivery" at bounding box center [984, 273] width 136 height 11
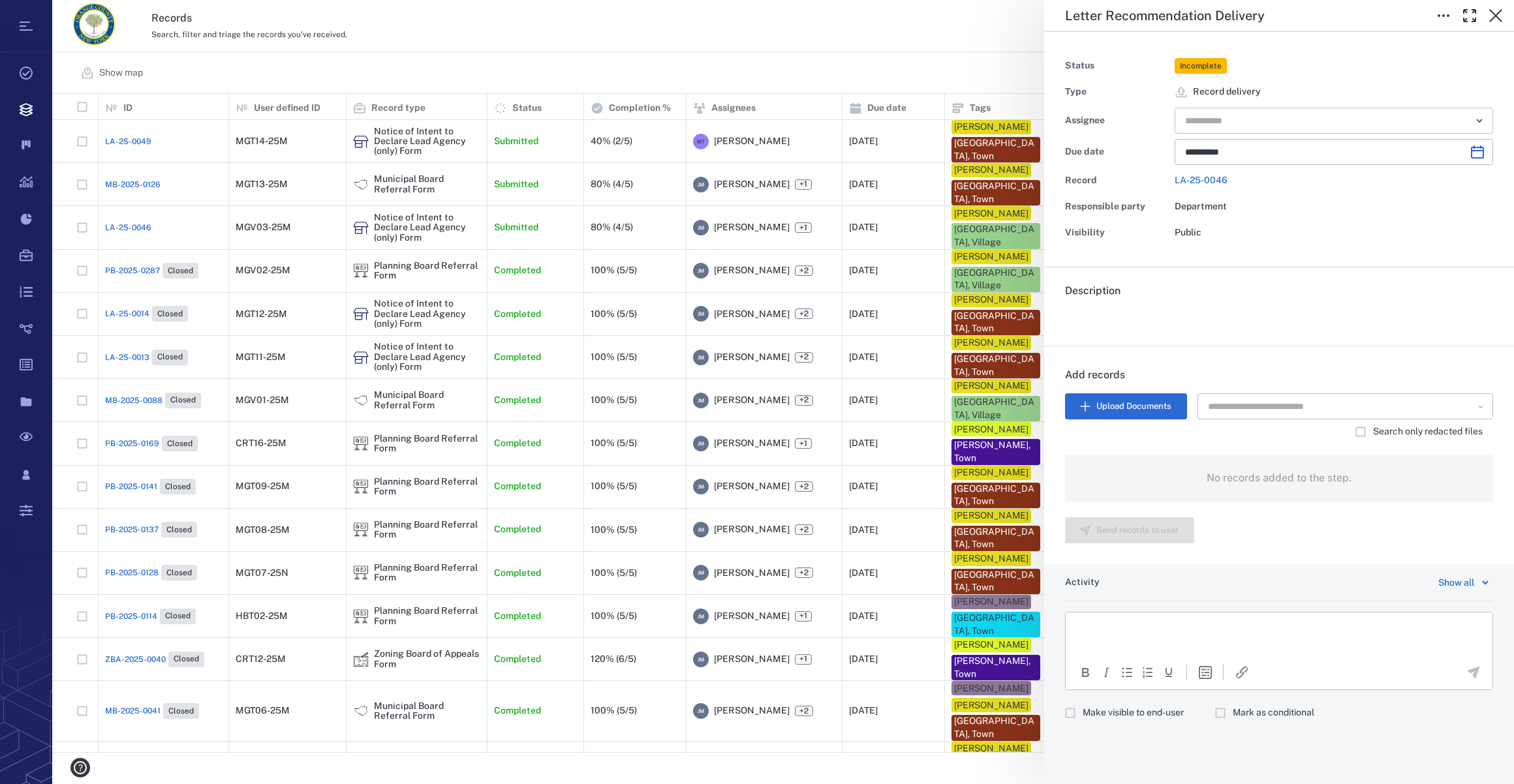
click at [1208, 122] on input "text" at bounding box center [1319, 121] width 270 height 18
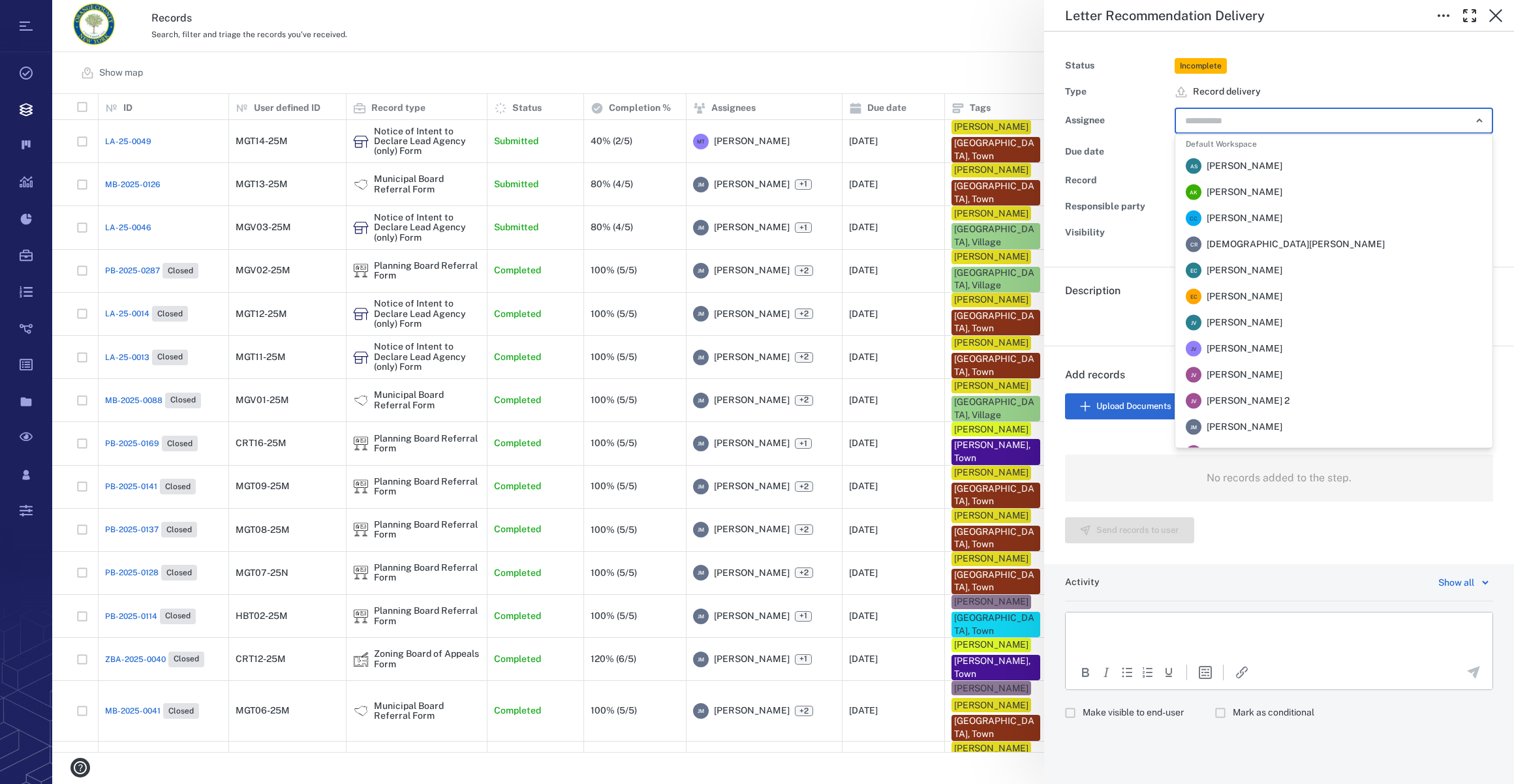
click at [1252, 425] on span "[PERSON_NAME]" at bounding box center [1244, 427] width 76 height 13
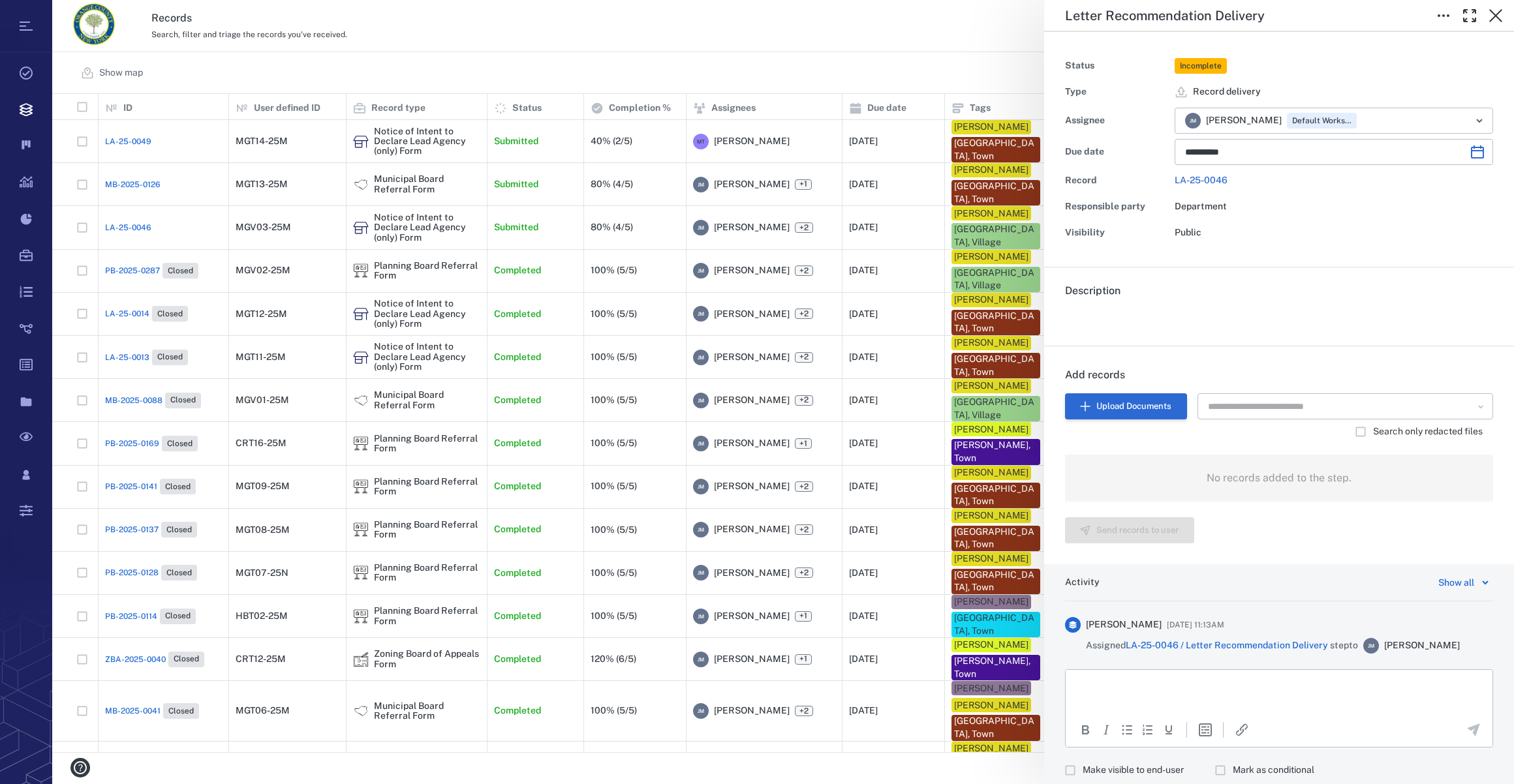
click at [1113, 410] on button "Upload Documents" at bounding box center [1126, 407] width 122 height 26
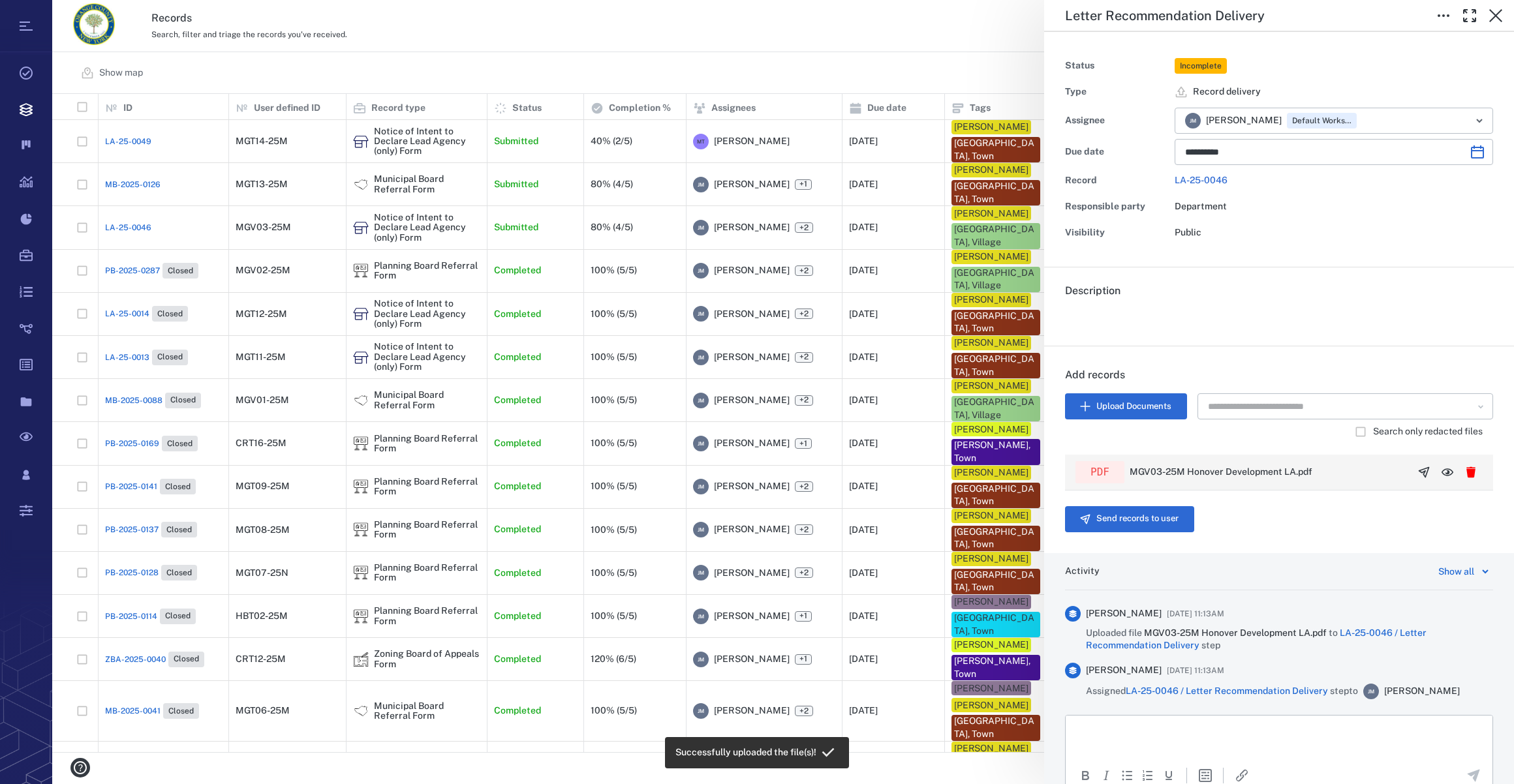
click at [1419, 470] on icon "button" at bounding box center [1424, 472] width 10 height 10
click at [1123, 511] on button "Send records to user" at bounding box center [1130, 519] width 129 height 26
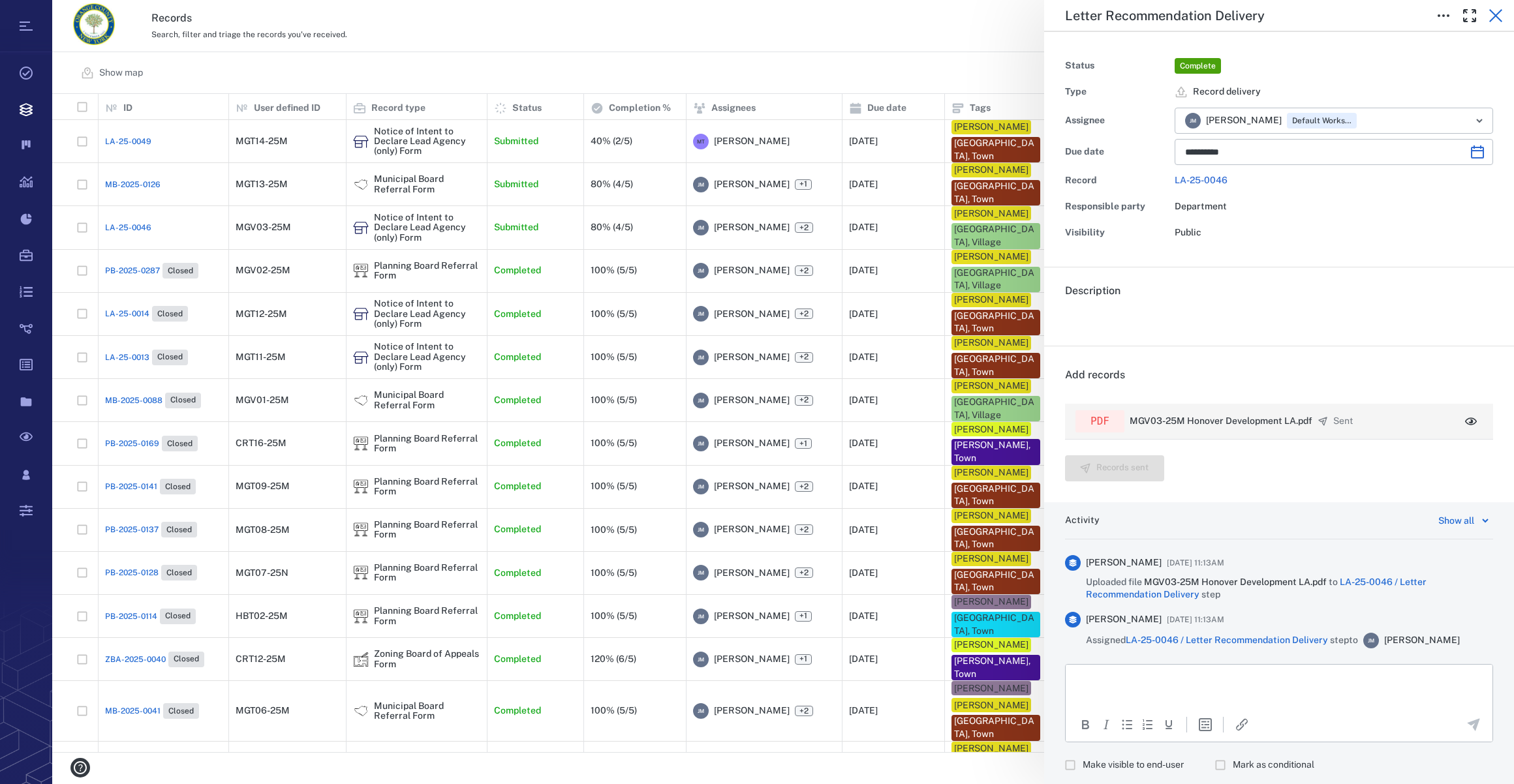
click at [1494, 20] on icon "button" at bounding box center [1496, 15] width 15 height 15
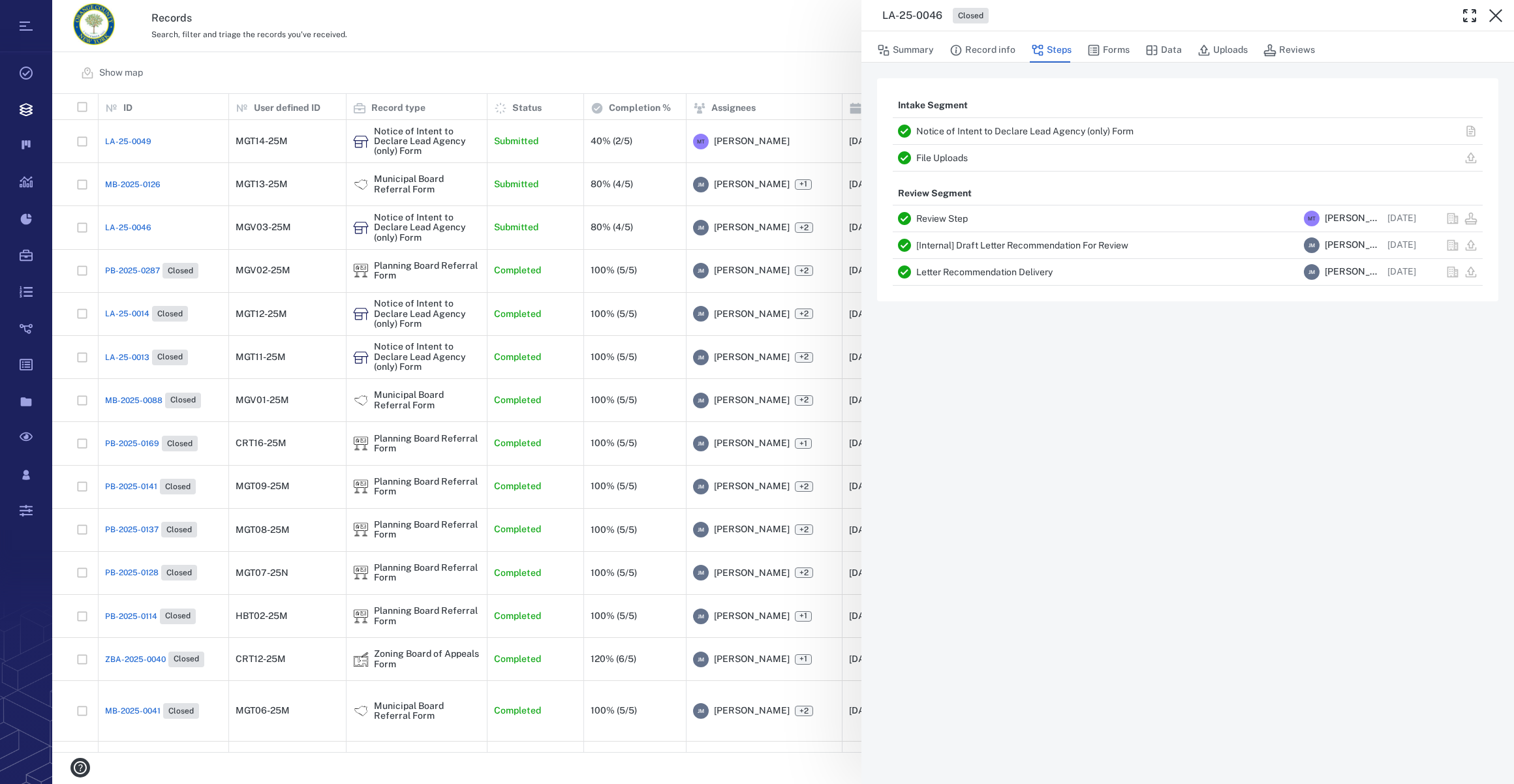
click at [1501, 15] on icon "button" at bounding box center [1496, 15] width 15 height 15
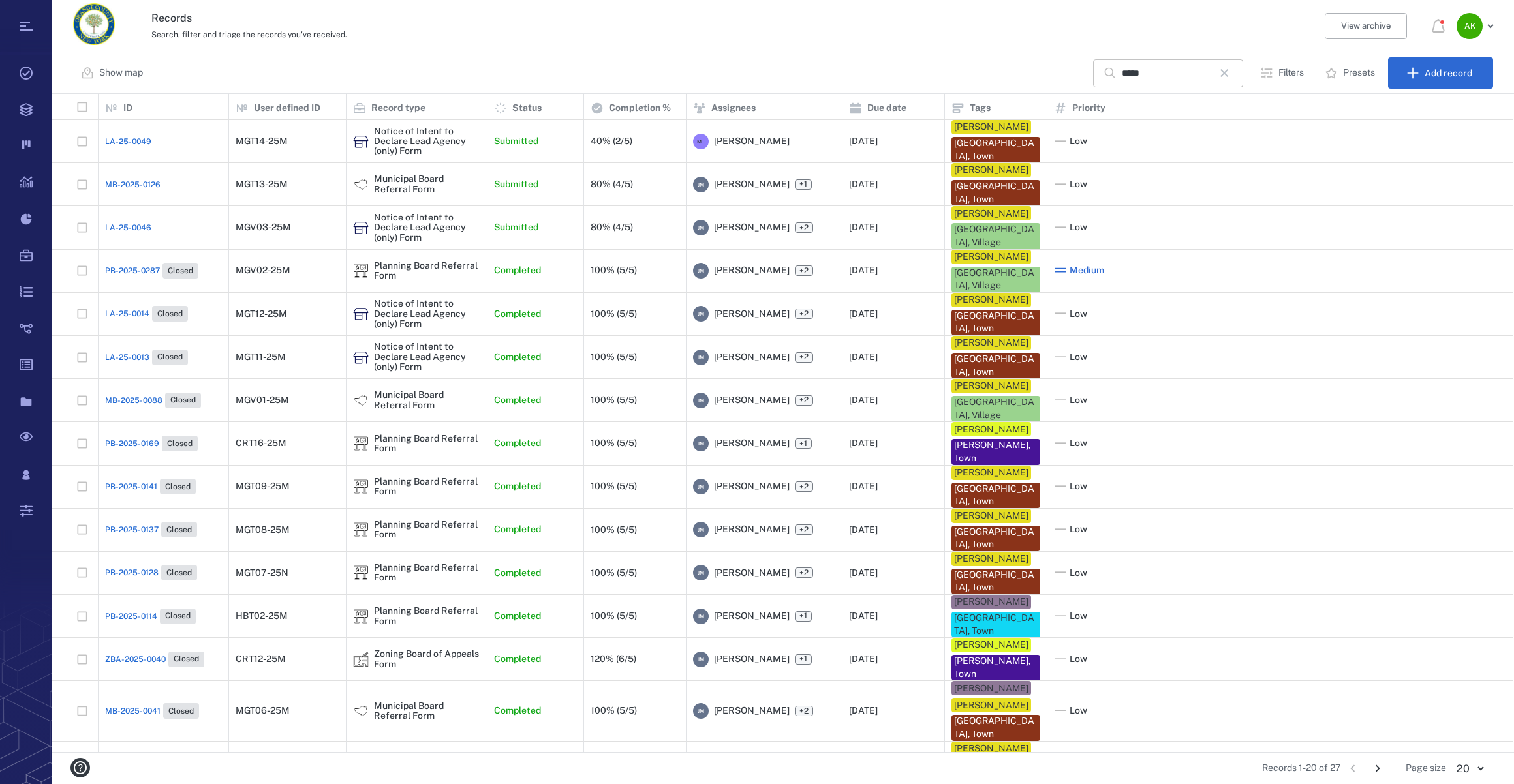
click at [1231, 68] on icon "button" at bounding box center [1224, 73] width 15 height 15
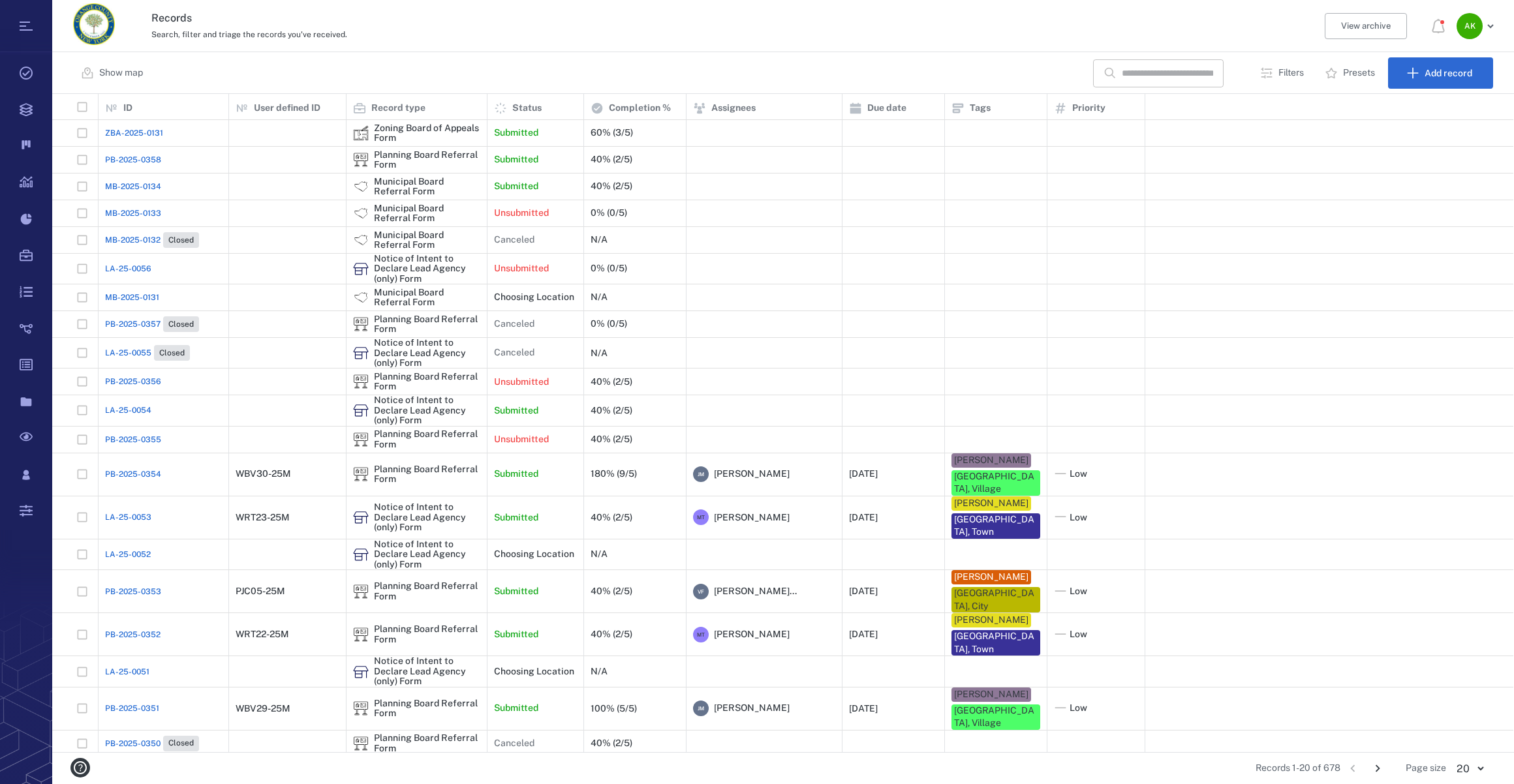
click at [1200, 77] on input "text" at bounding box center [1167, 74] width 91 height 28
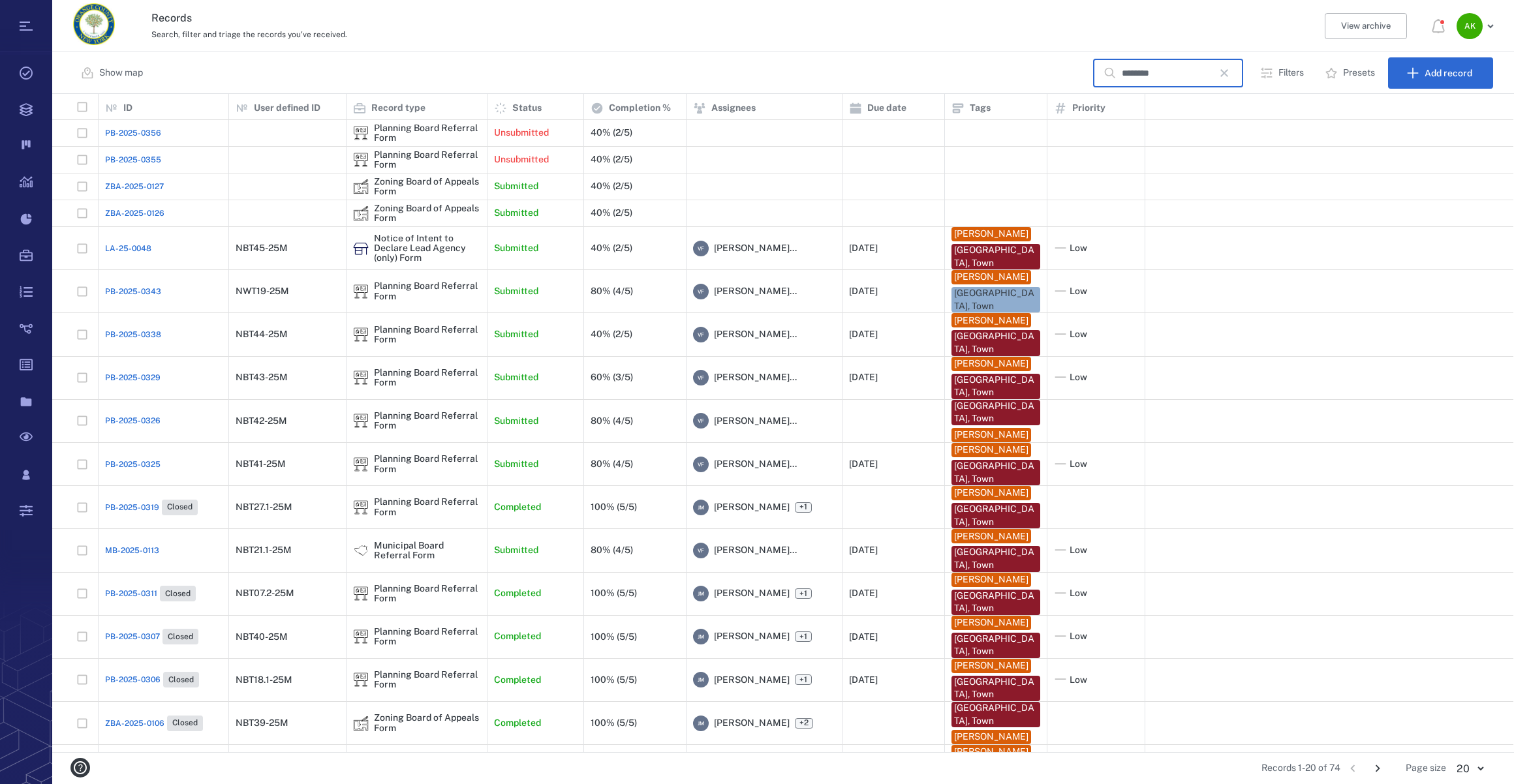
type input "********"
click at [139, 459] on span "PB-2025-0325" at bounding box center [132, 464] width 55 height 11
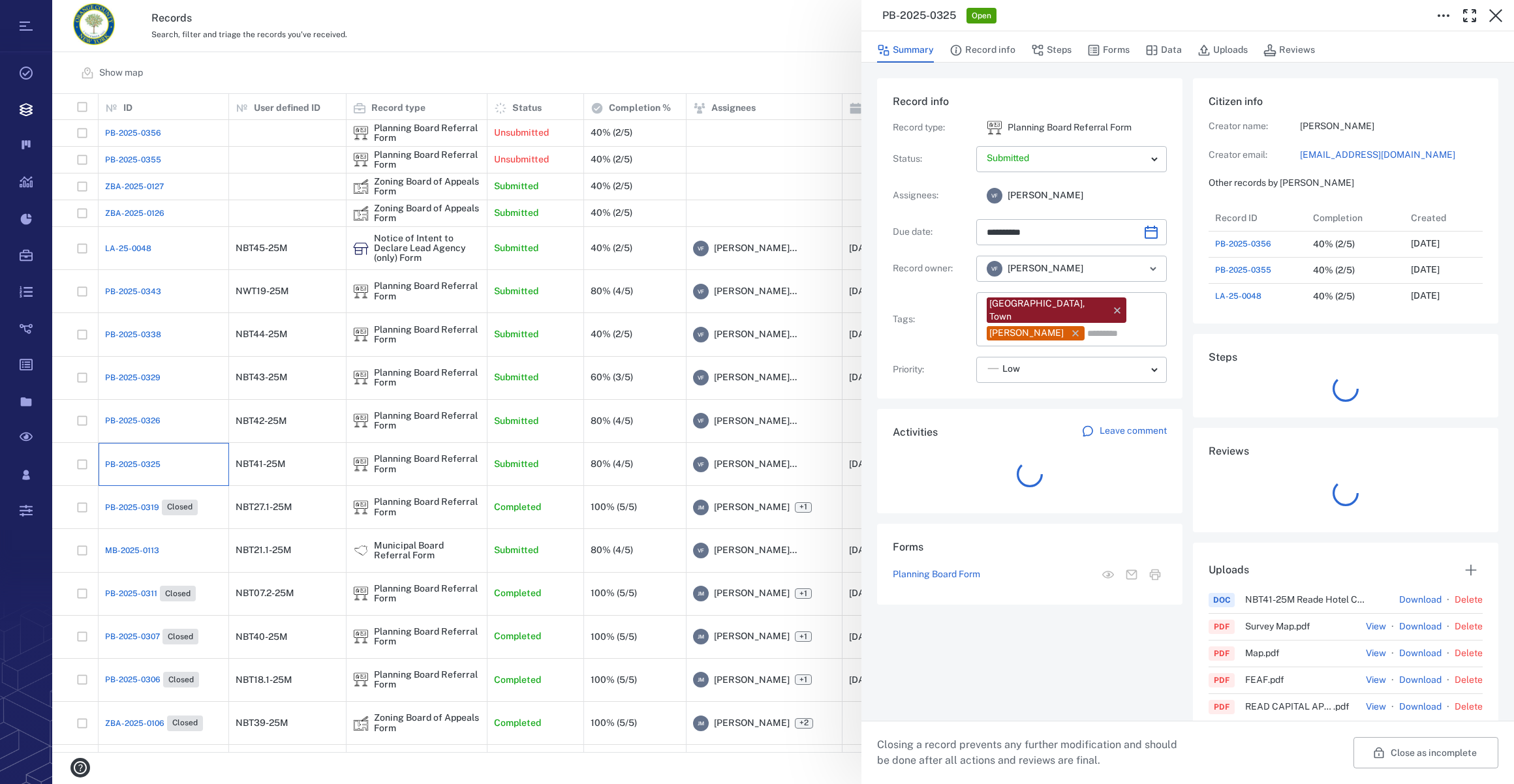
scroll to position [10, 9]
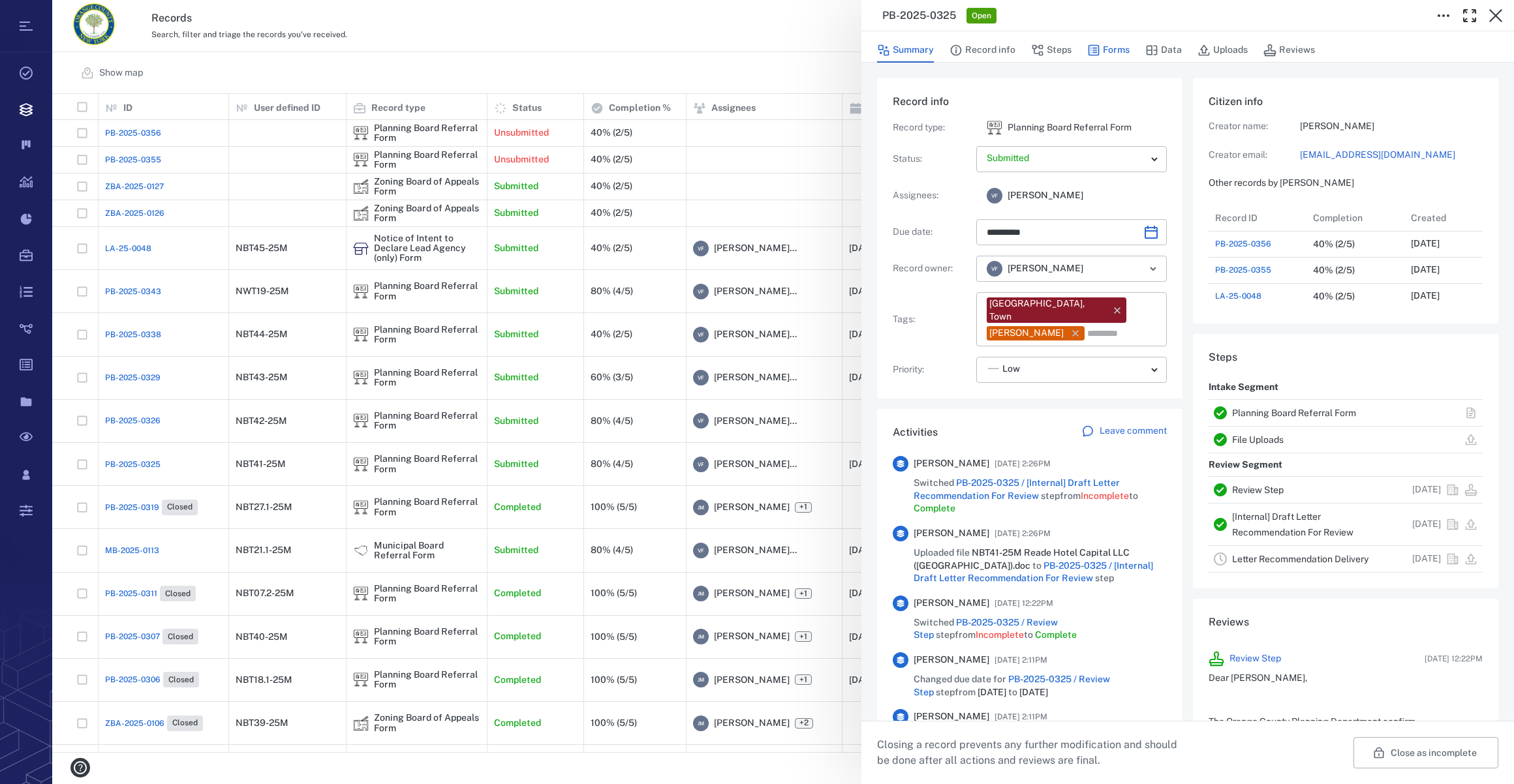
click at [1110, 46] on button "Forms" at bounding box center [1108, 50] width 42 height 24
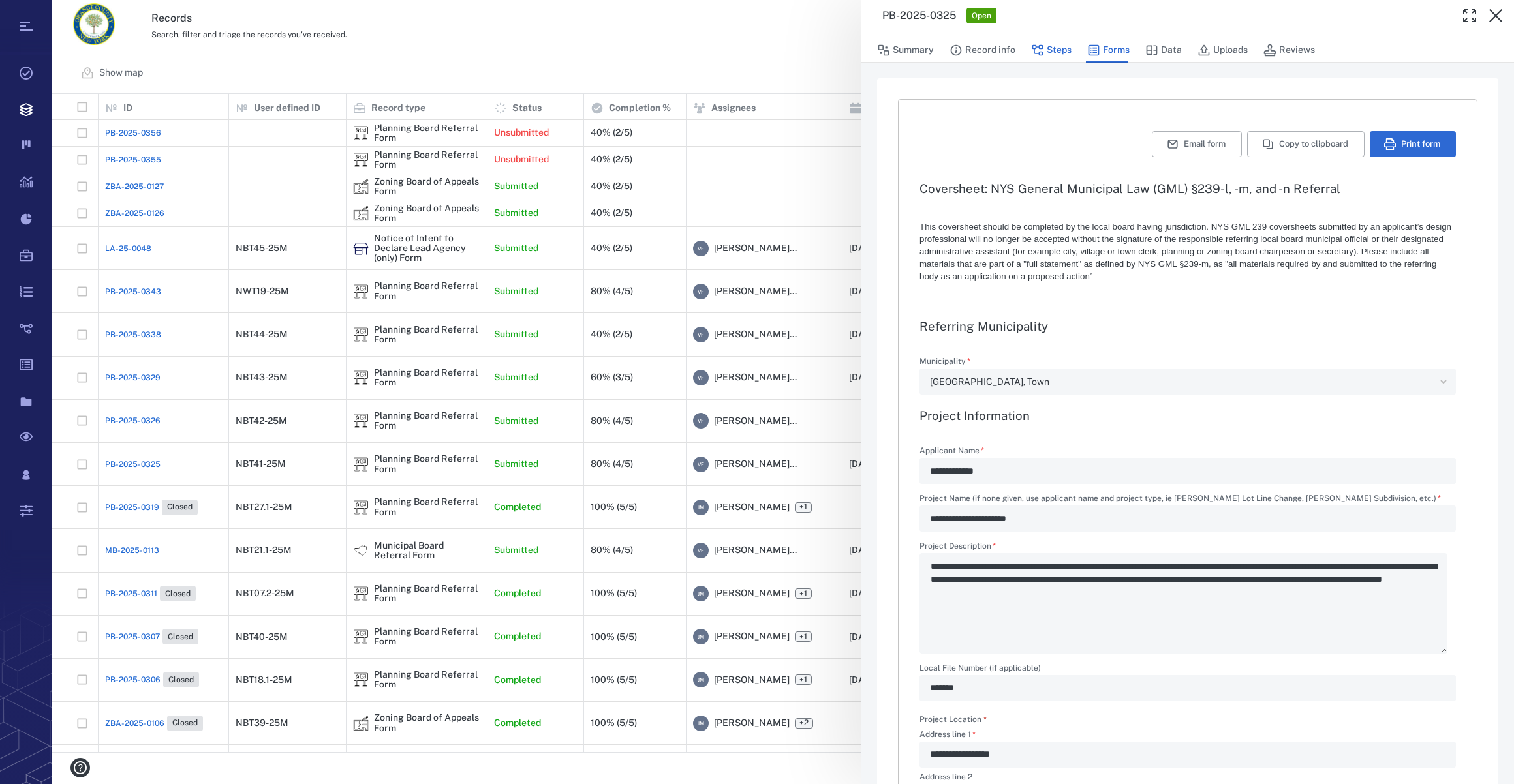
click at [1041, 50] on icon "button" at bounding box center [1037, 50] width 13 height 13
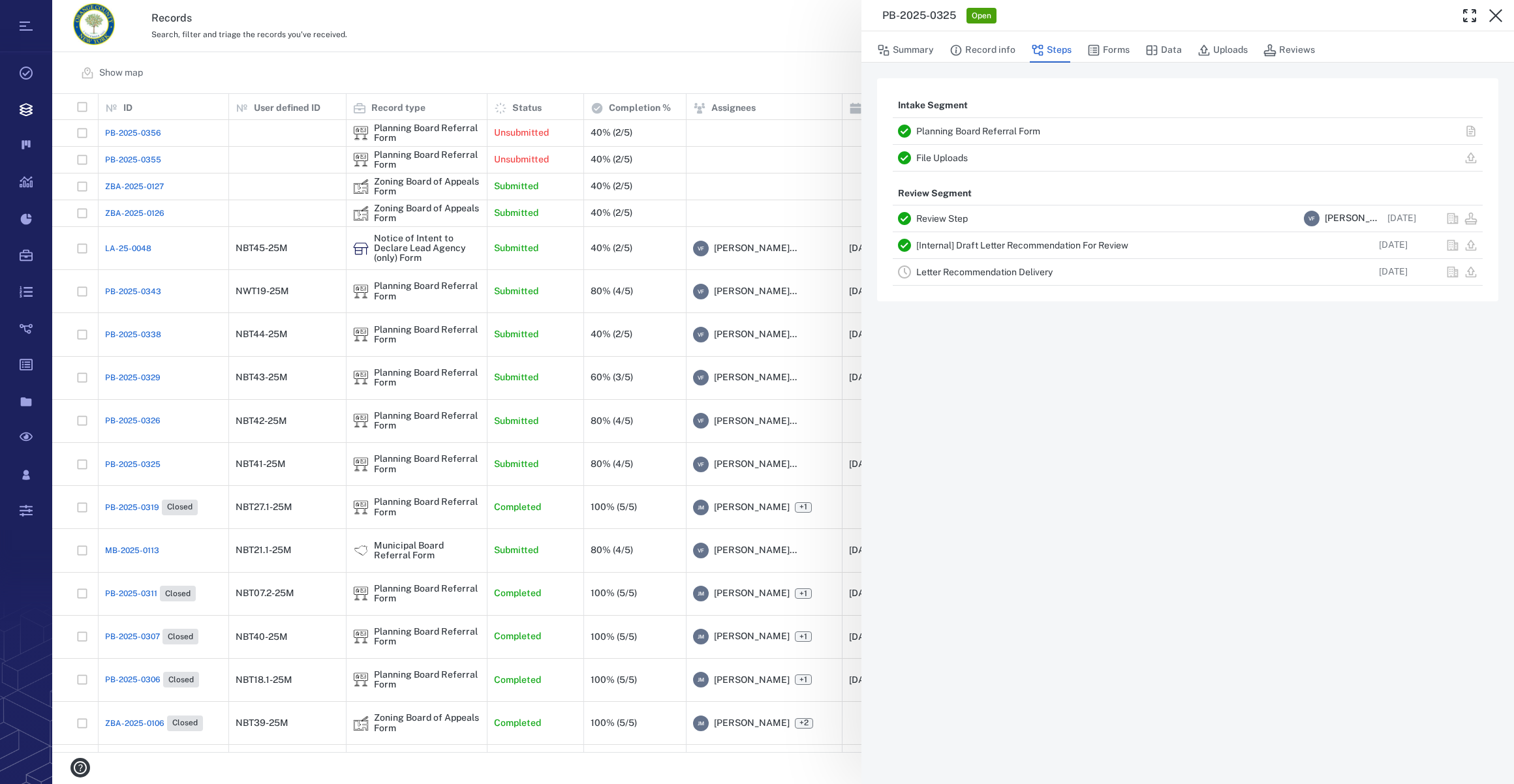
click at [950, 267] on link "Letter Recommendation Delivery" at bounding box center [984, 273] width 136 height 11
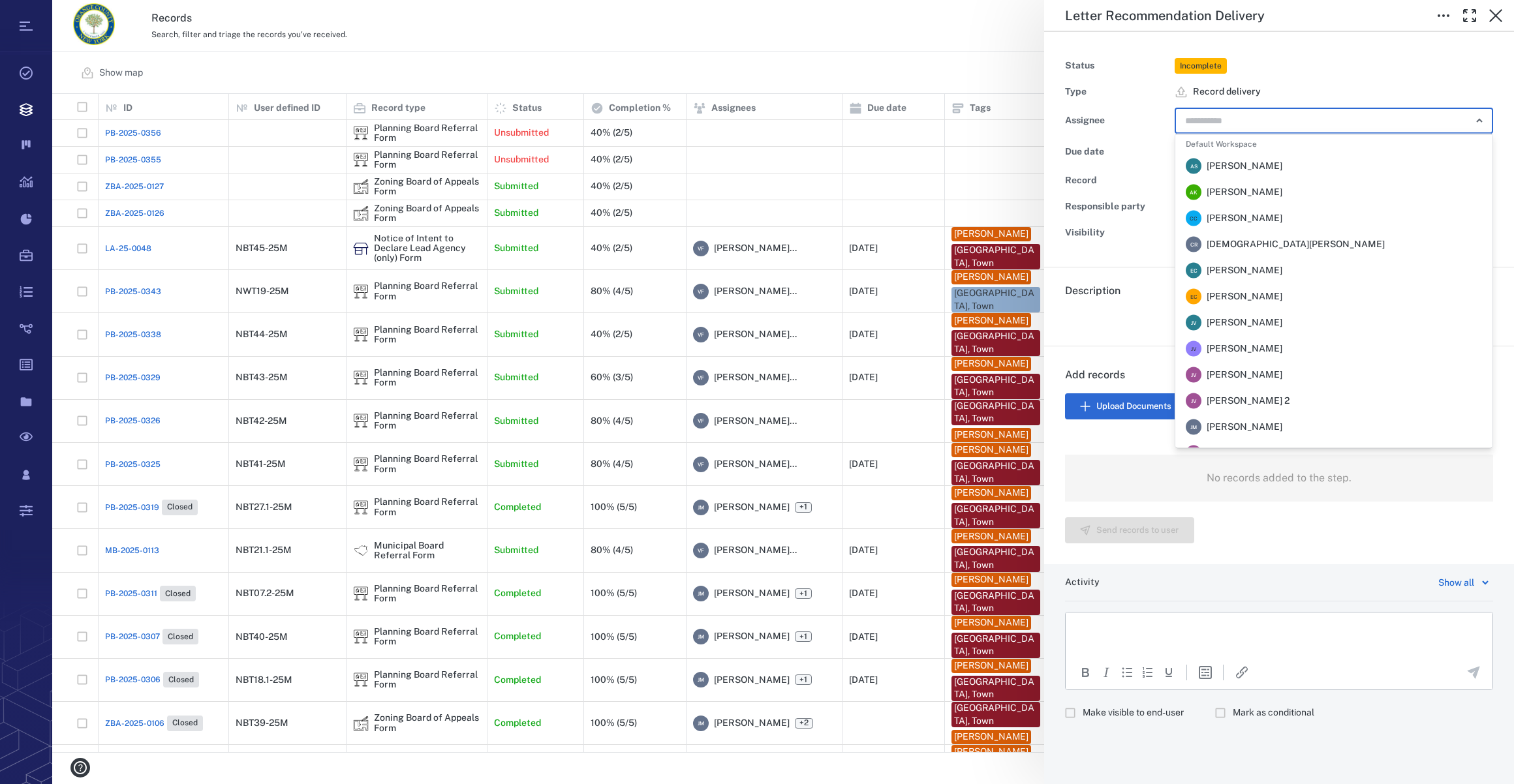
click at [1274, 119] on input "text" at bounding box center [1319, 121] width 270 height 18
click at [1238, 430] on span "[PERSON_NAME]" at bounding box center [1244, 427] width 76 height 13
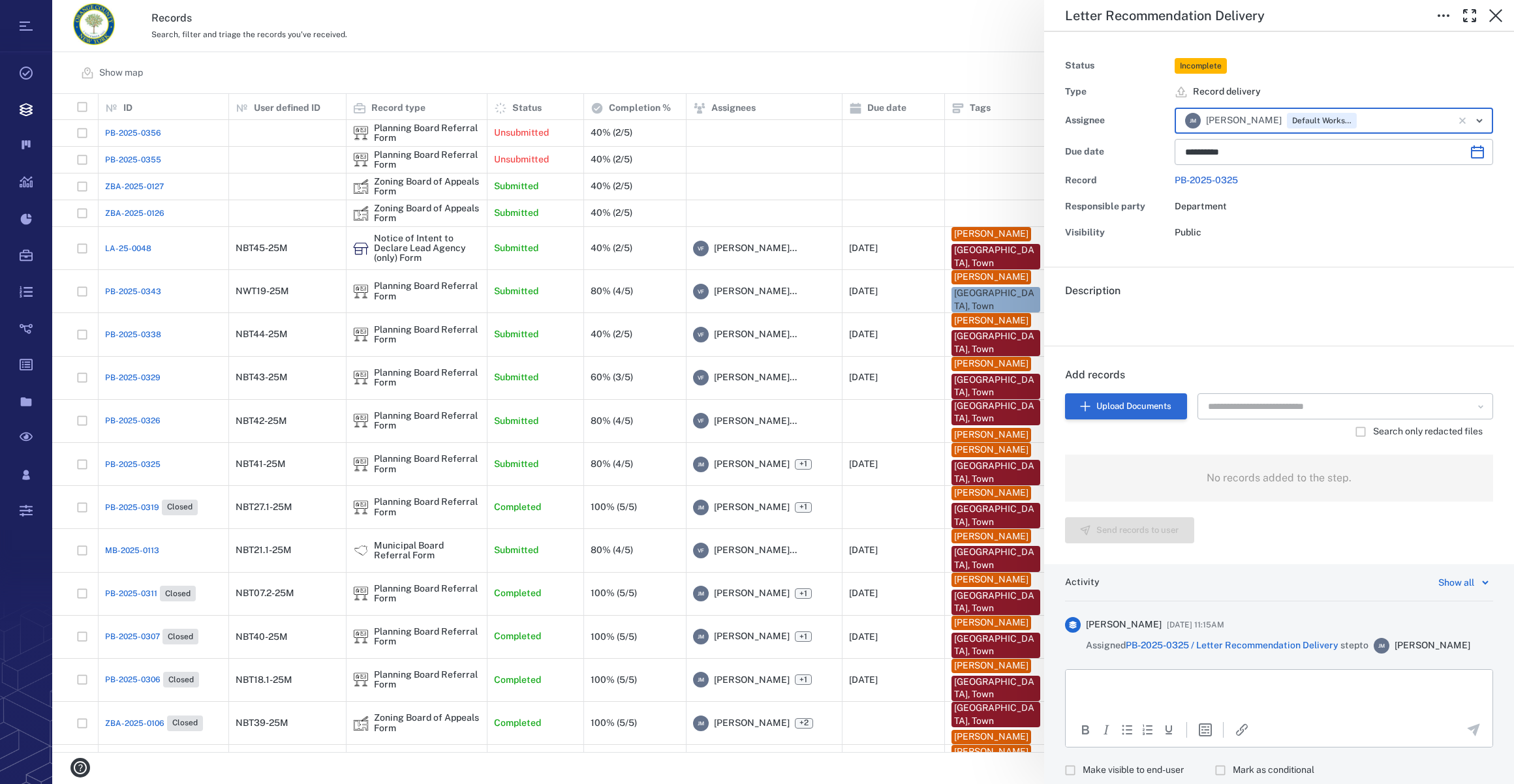
click at [1122, 403] on button "Upload Documents" at bounding box center [1126, 407] width 122 height 26
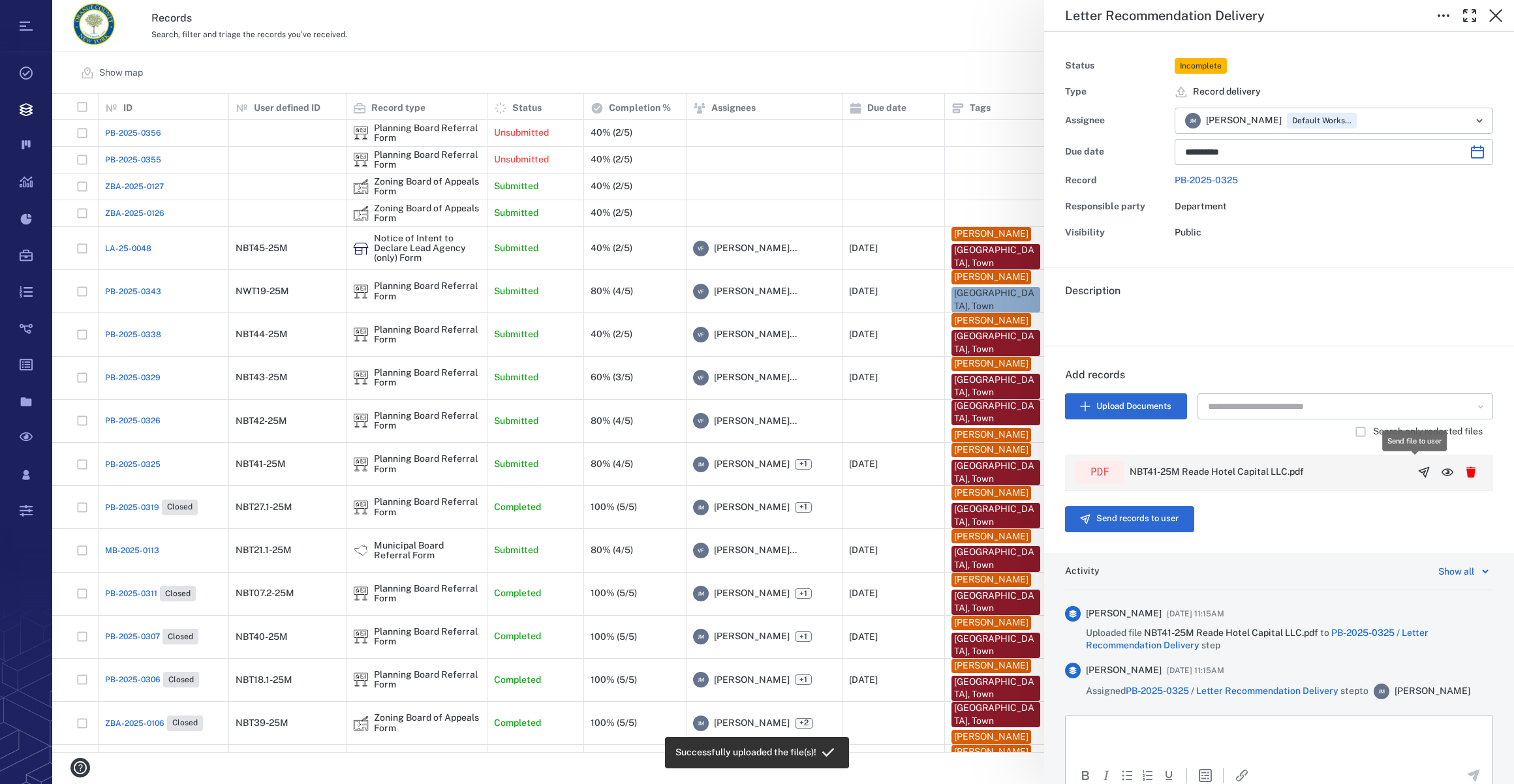
click at [1419, 468] on icon "button" at bounding box center [1424, 472] width 10 height 10
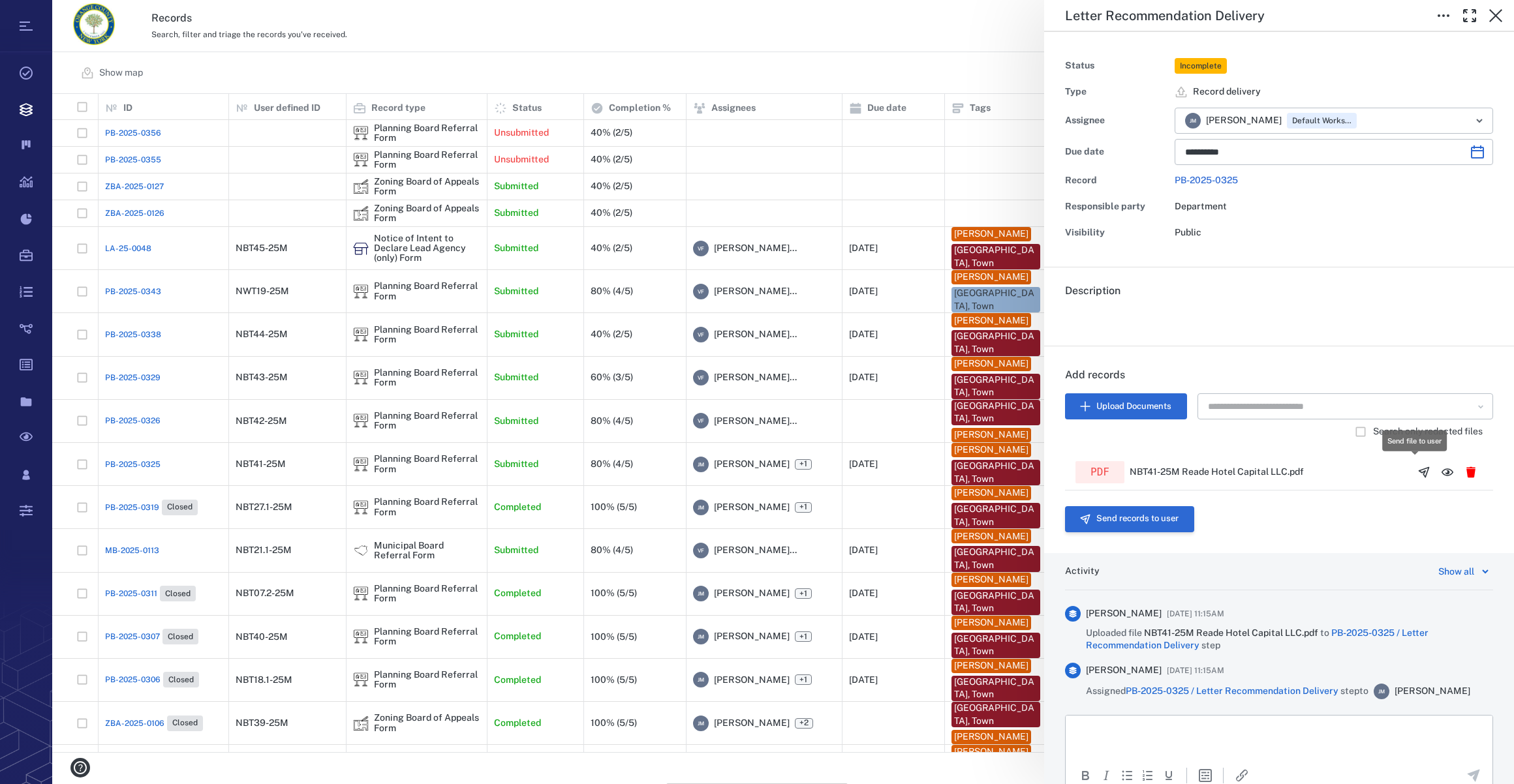
scroll to position [649, 1452]
click at [1107, 510] on button "Send records to user" at bounding box center [1130, 519] width 129 height 26
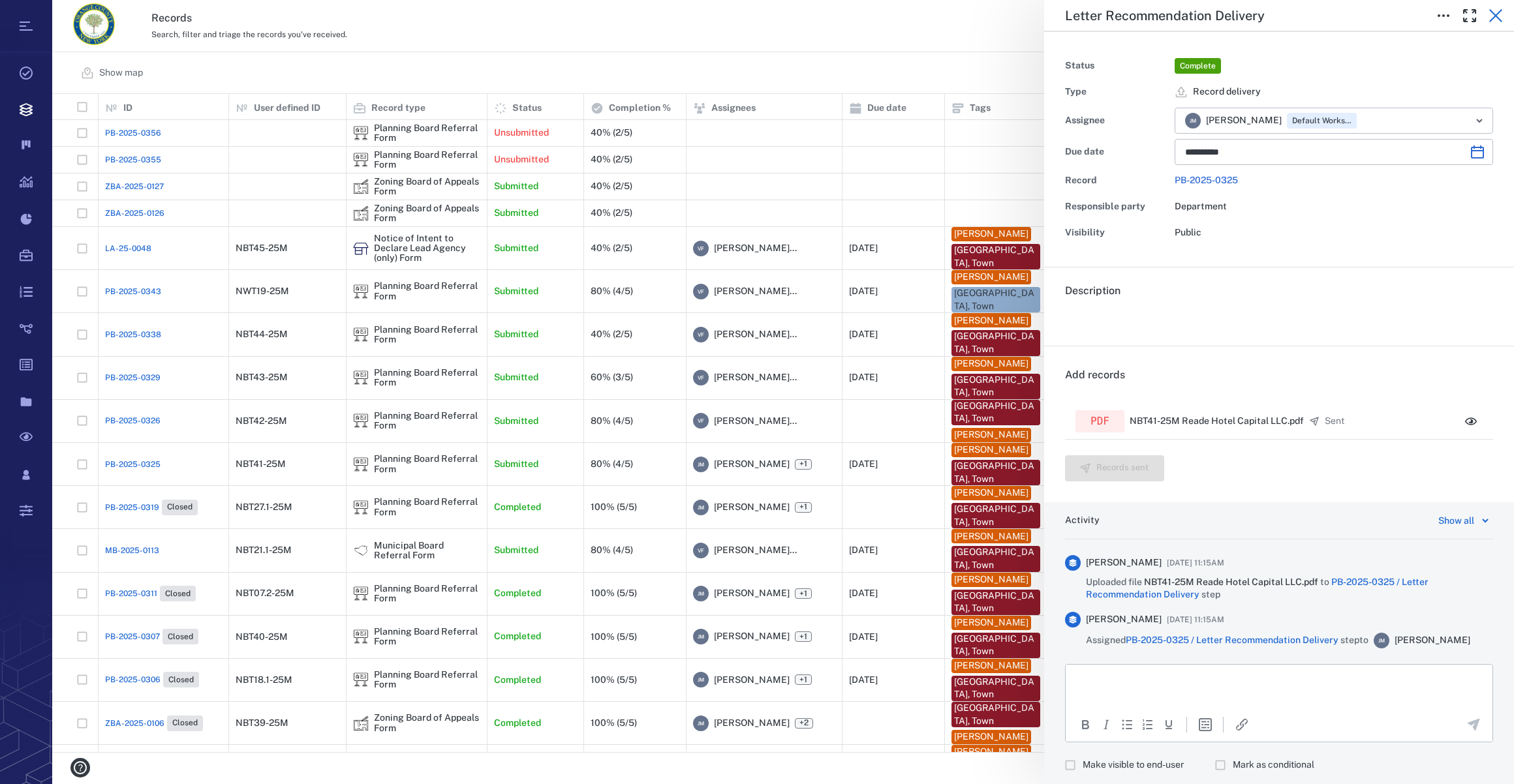
click at [1499, 13] on icon "button" at bounding box center [1496, 15] width 15 height 15
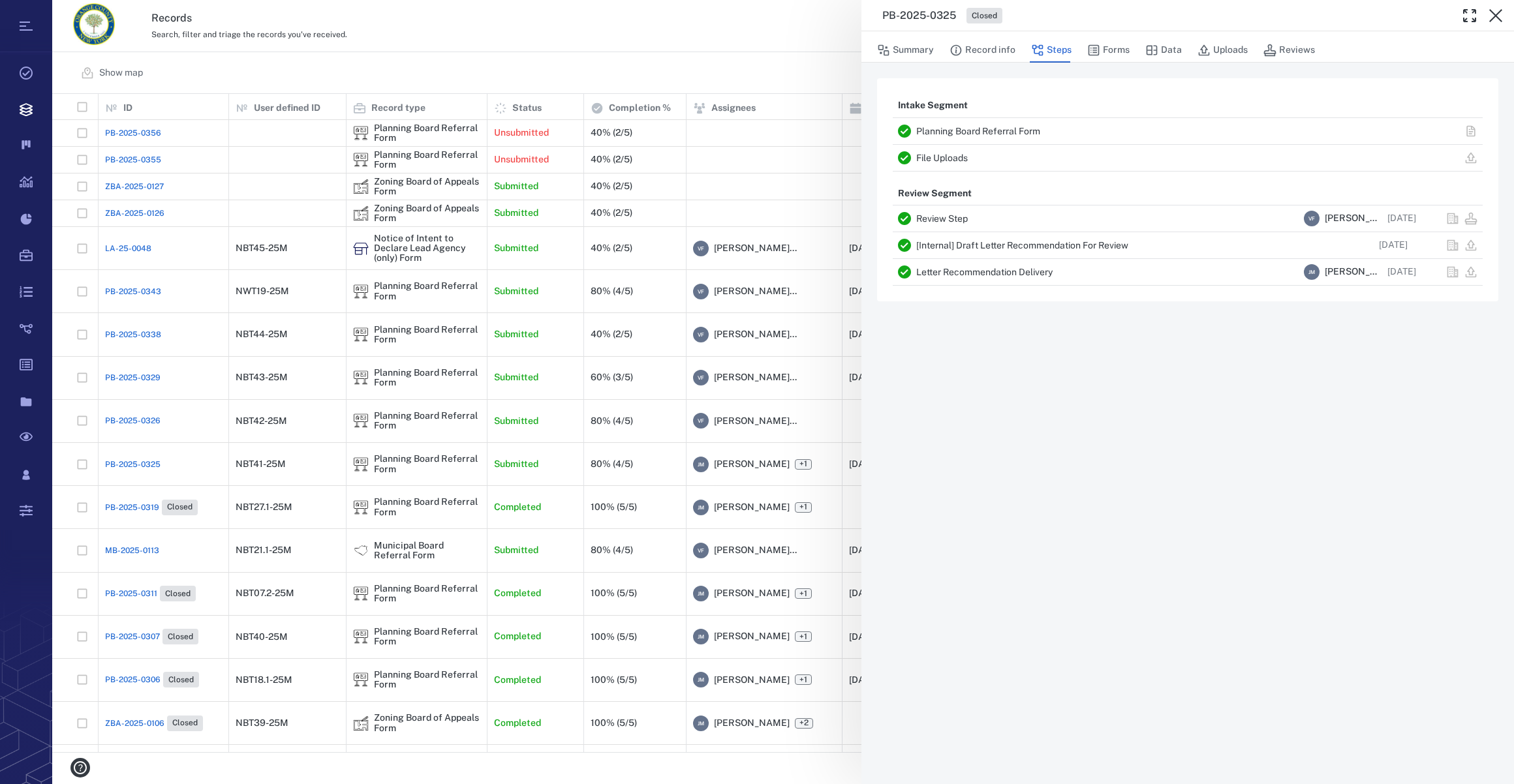
click at [136, 547] on div "PB-2025-0325 Closed Summary Record info Steps Forms Data Uploads Reviews Intake…" at bounding box center [783, 392] width 1462 height 784
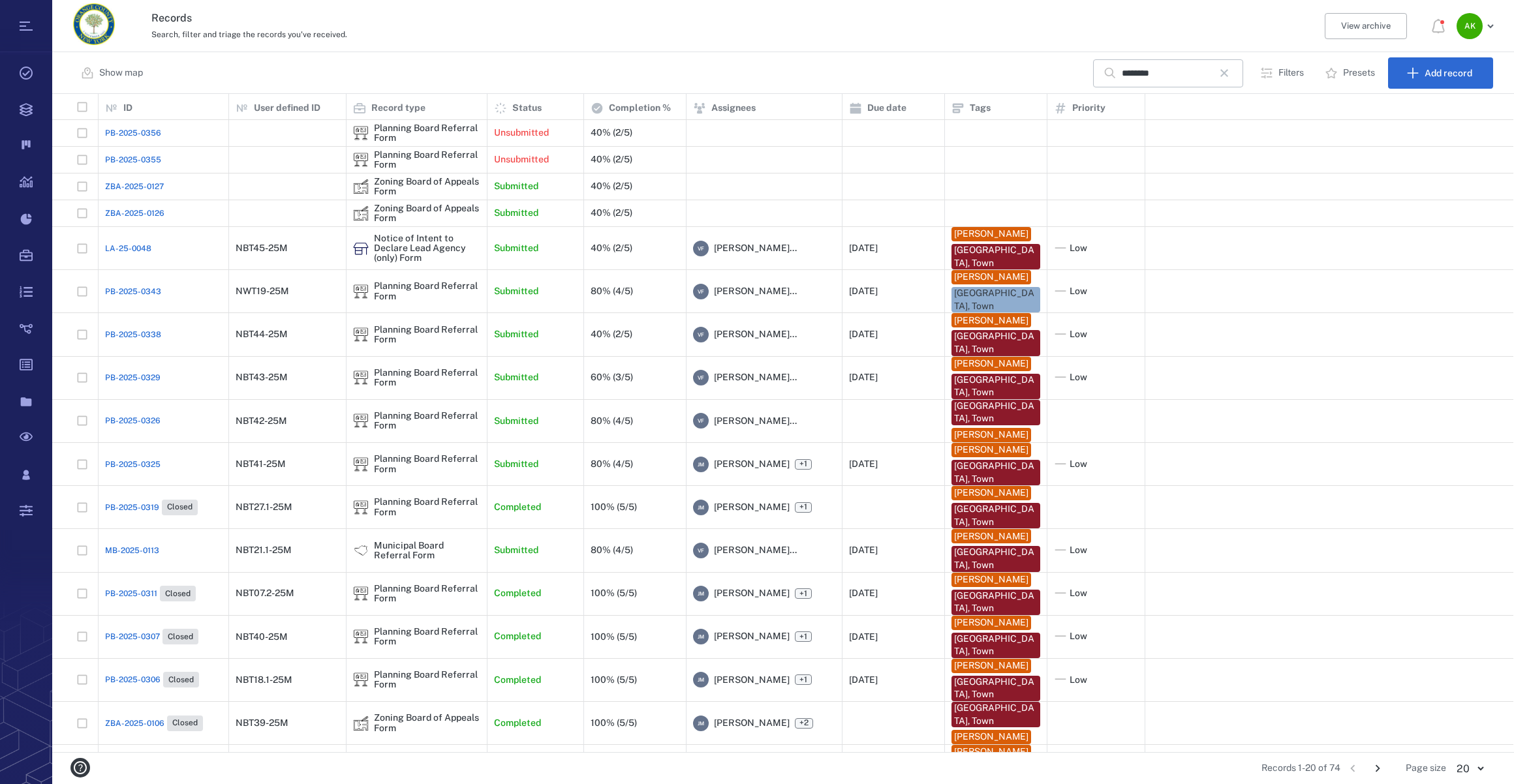
click at [136, 547] on span "MB-2025-0113" at bounding box center [132, 550] width 54 height 11
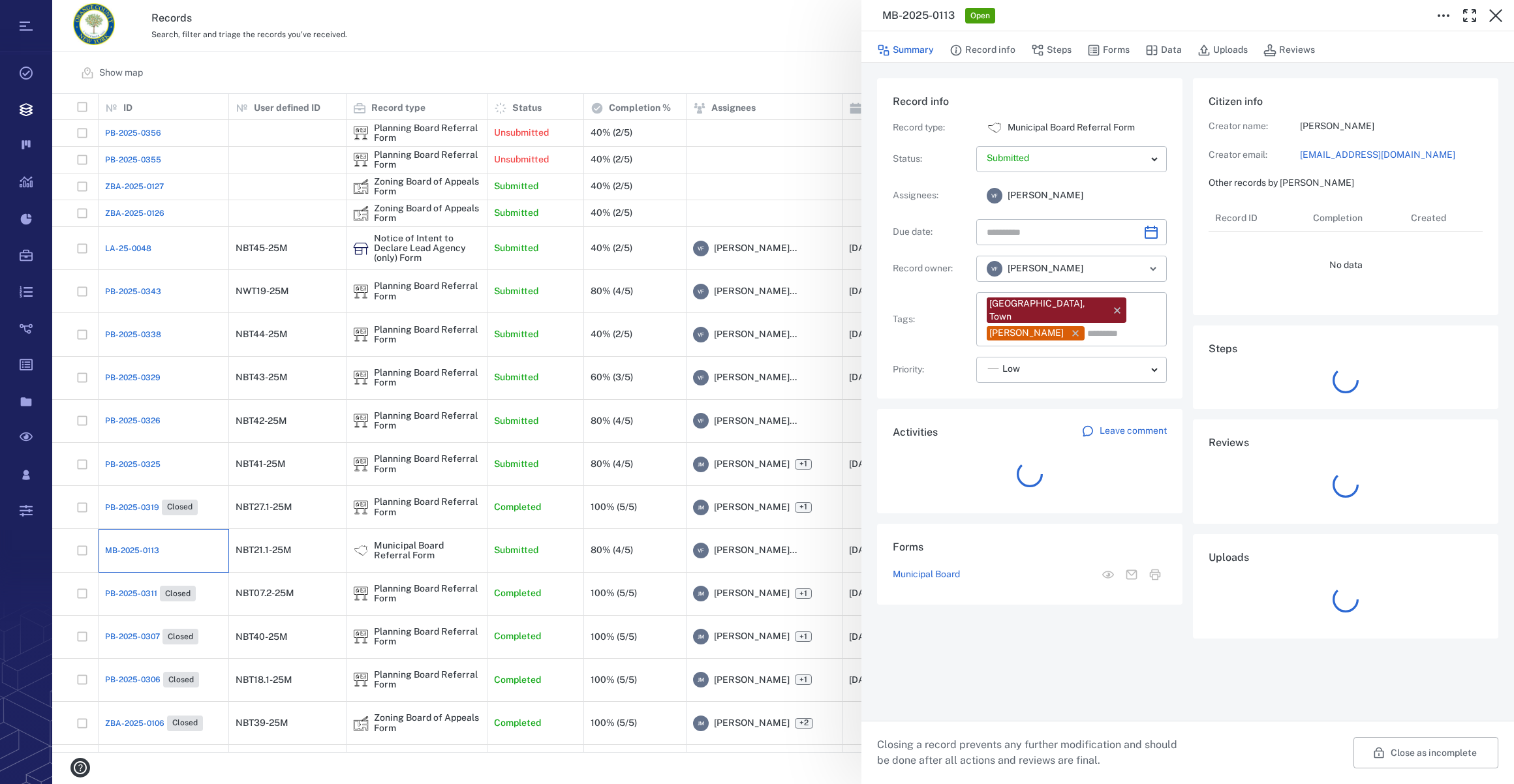
type input "**********"
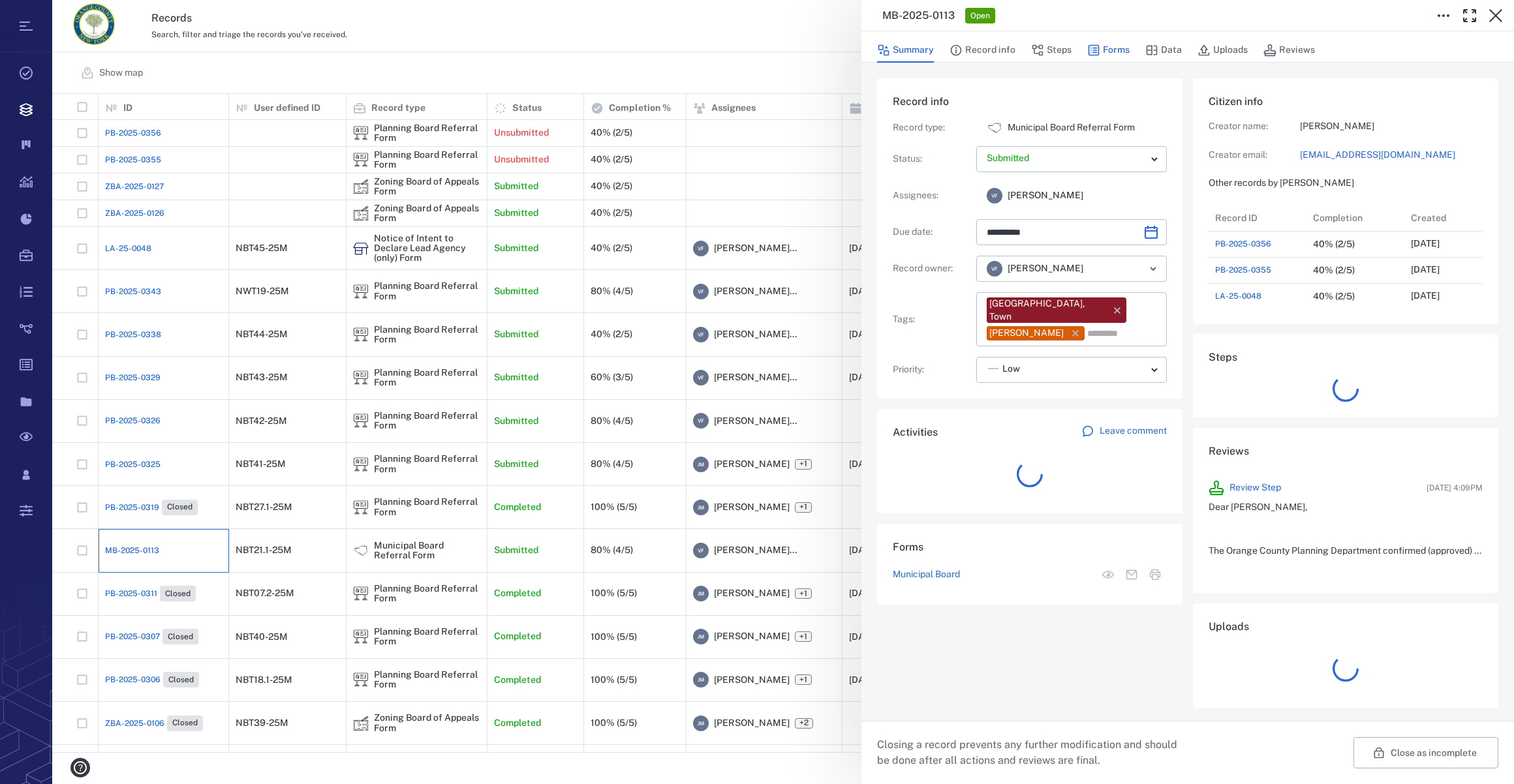
scroll to position [209, 251]
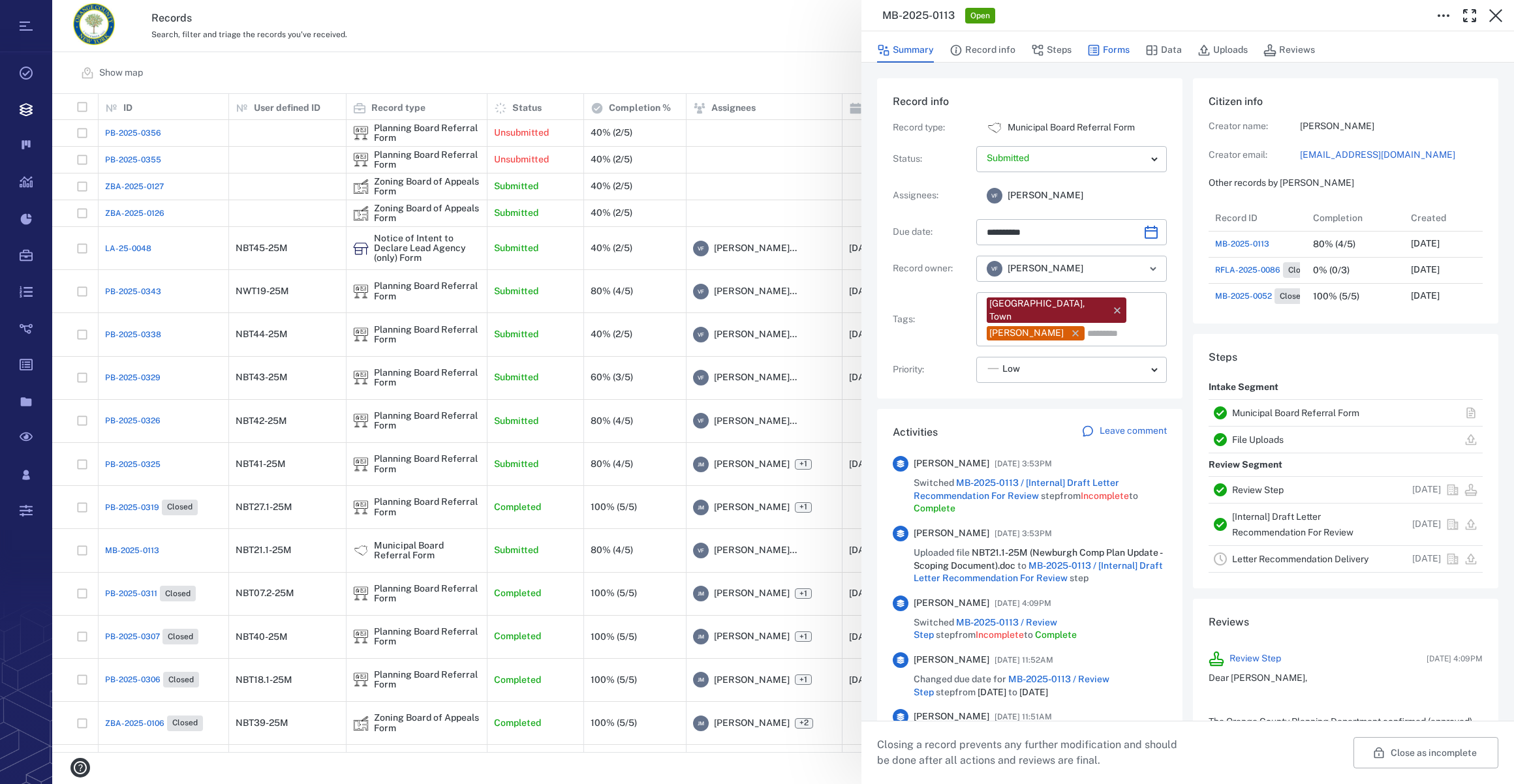
click at [1094, 50] on icon "button" at bounding box center [1094, 51] width 11 height 11
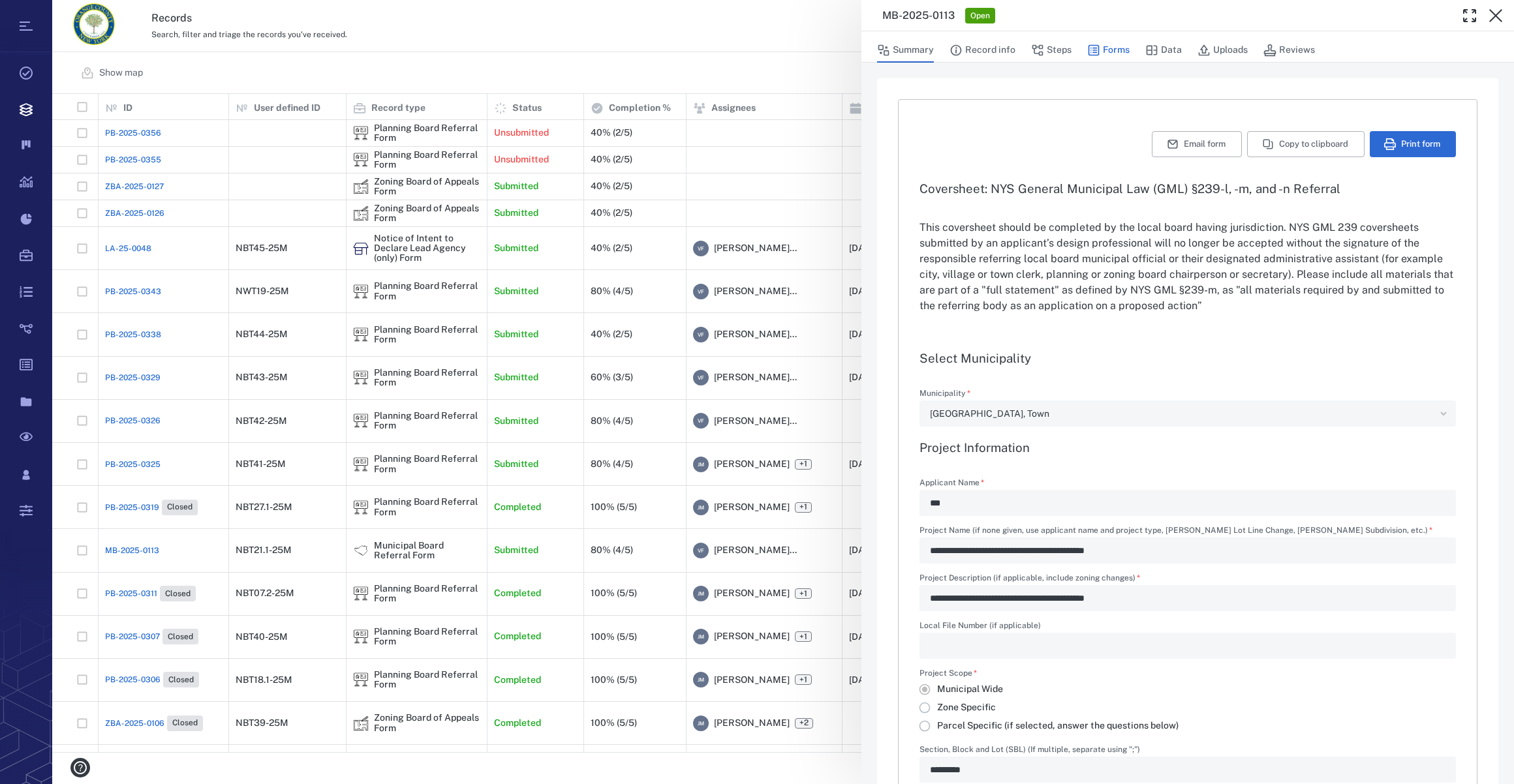
type textarea "*"
type input "**********"
click at [1059, 49] on button "Steps" at bounding box center [1051, 50] width 41 height 24
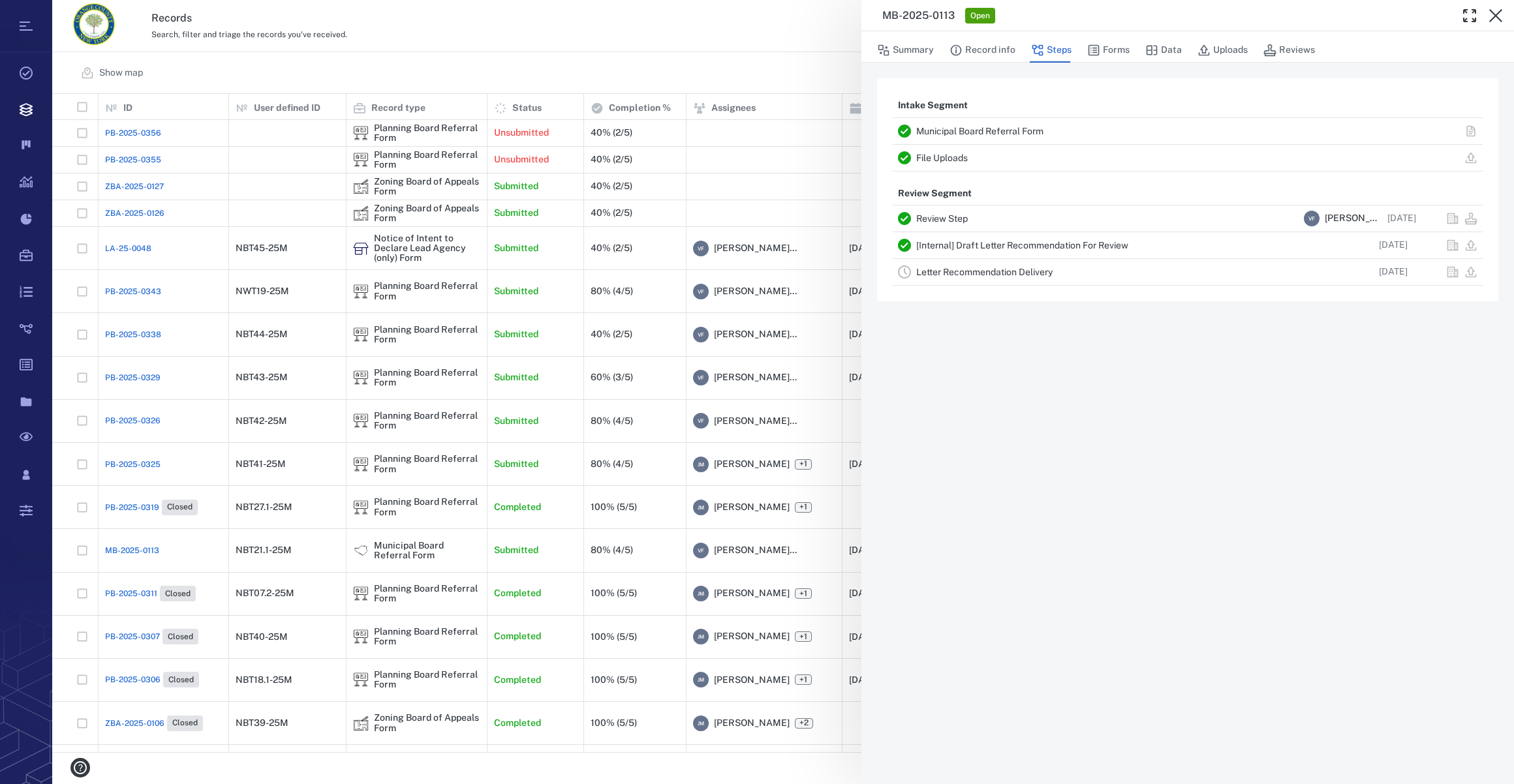
click at [976, 270] on link "Letter Recommendation Delivery" at bounding box center [984, 273] width 136 height 11
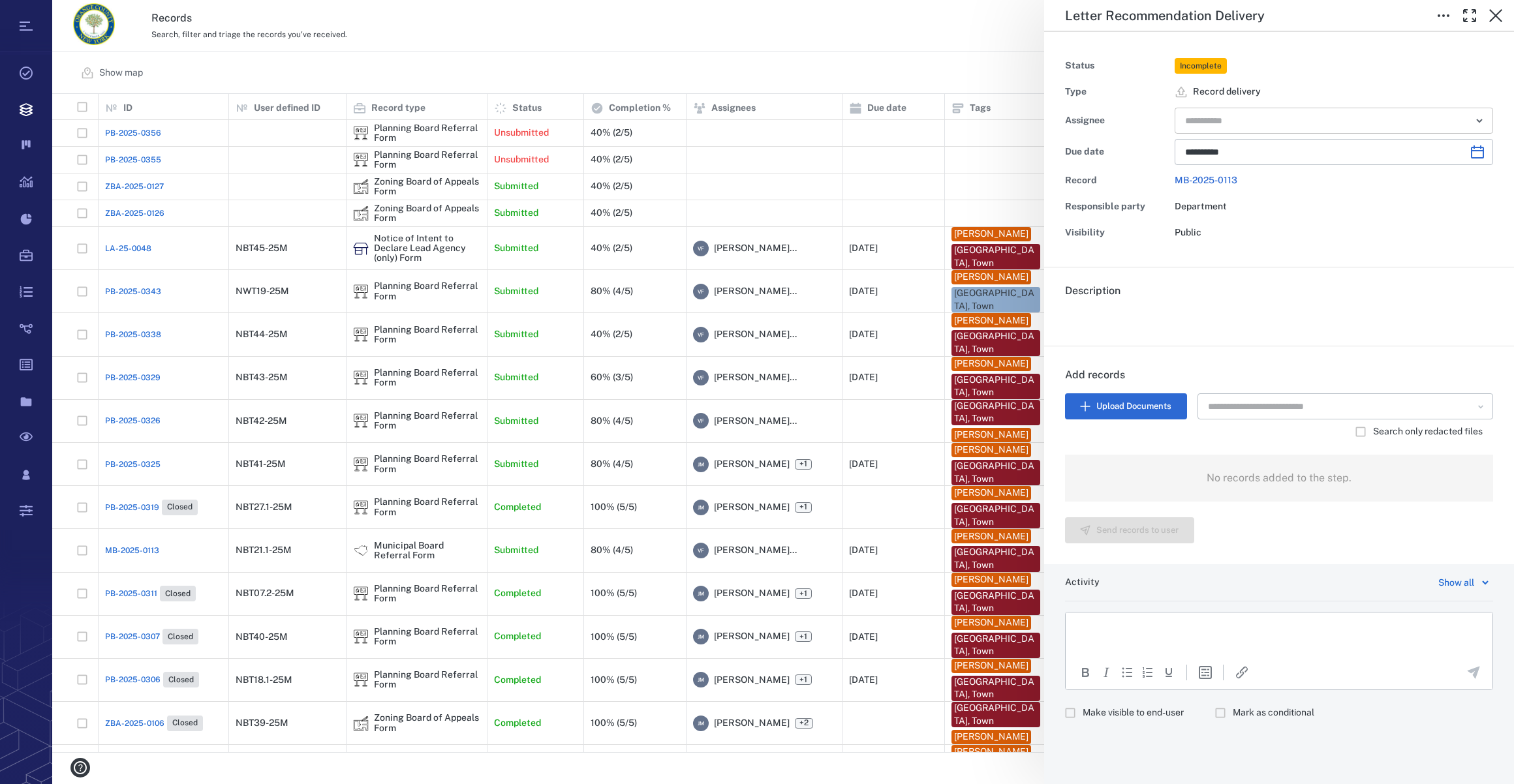
click at [1231, 113] on input "text" at bounding box center [1319, 121] width 270 height 18
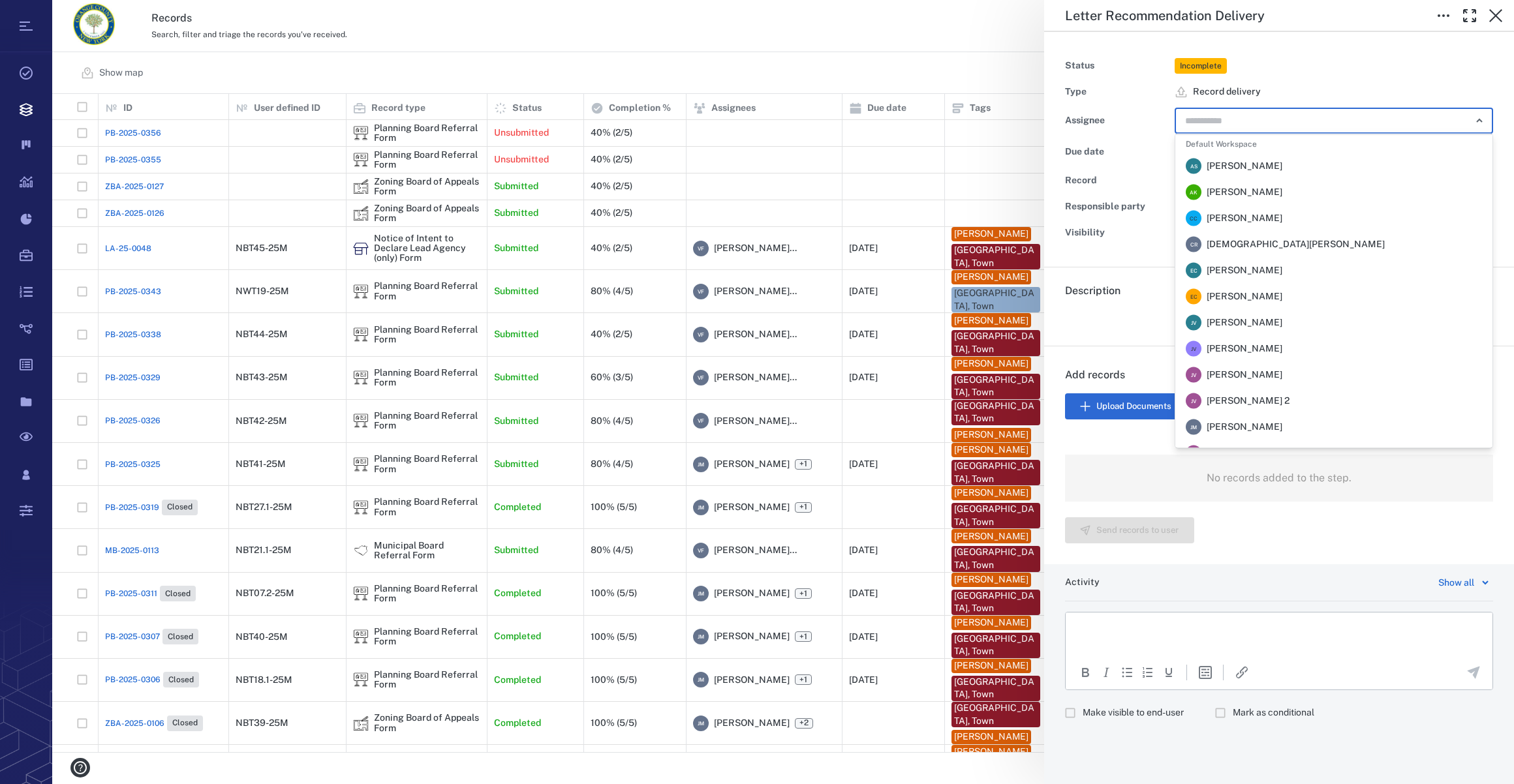
click at [1244, 424] on span "[PERSON_NAME]" at bounding box center [1244, 427] width 76 height 13
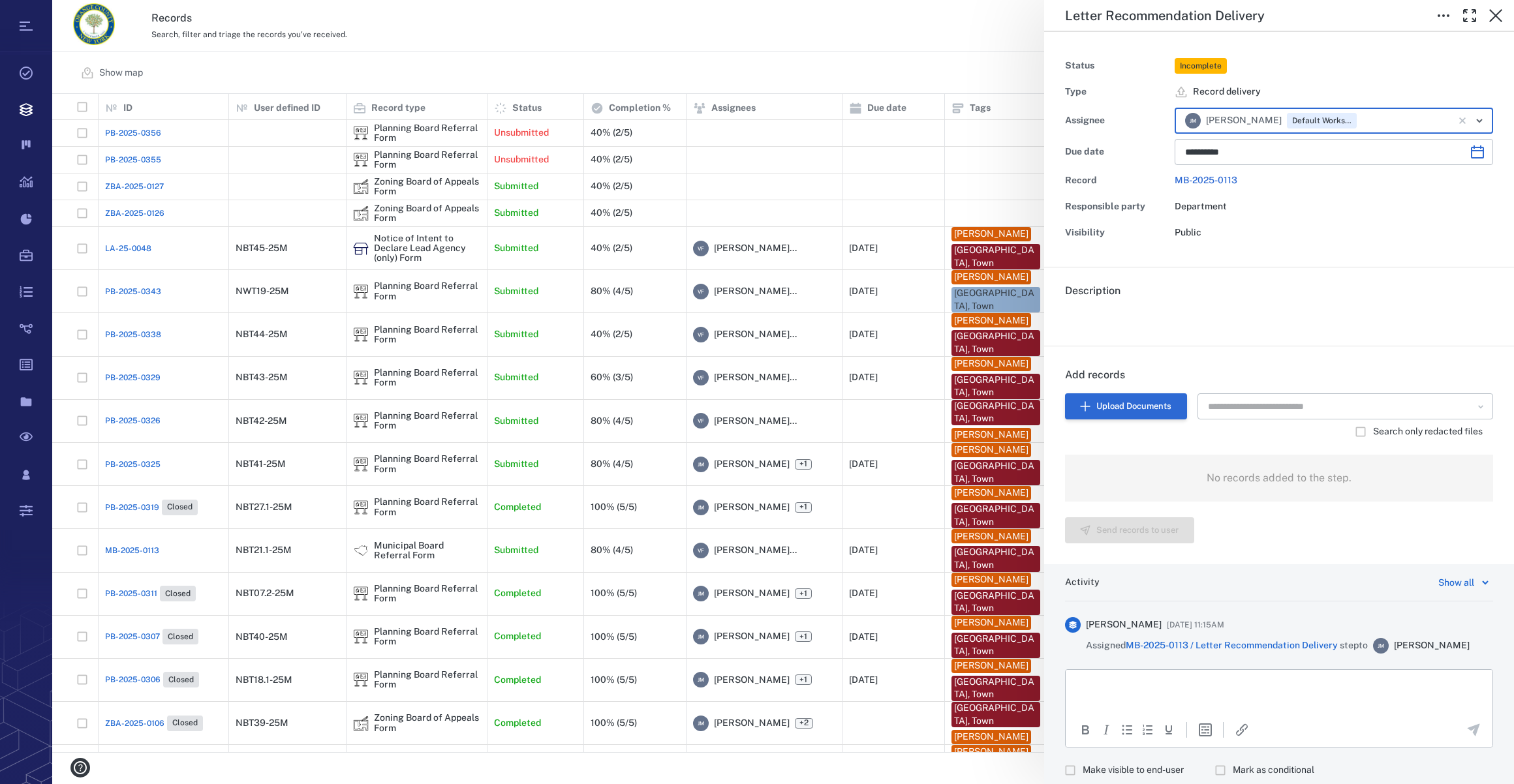
click at [1156, 400] on button "Upload Documents" at bounding box center [1126, 407] width 122 height 26
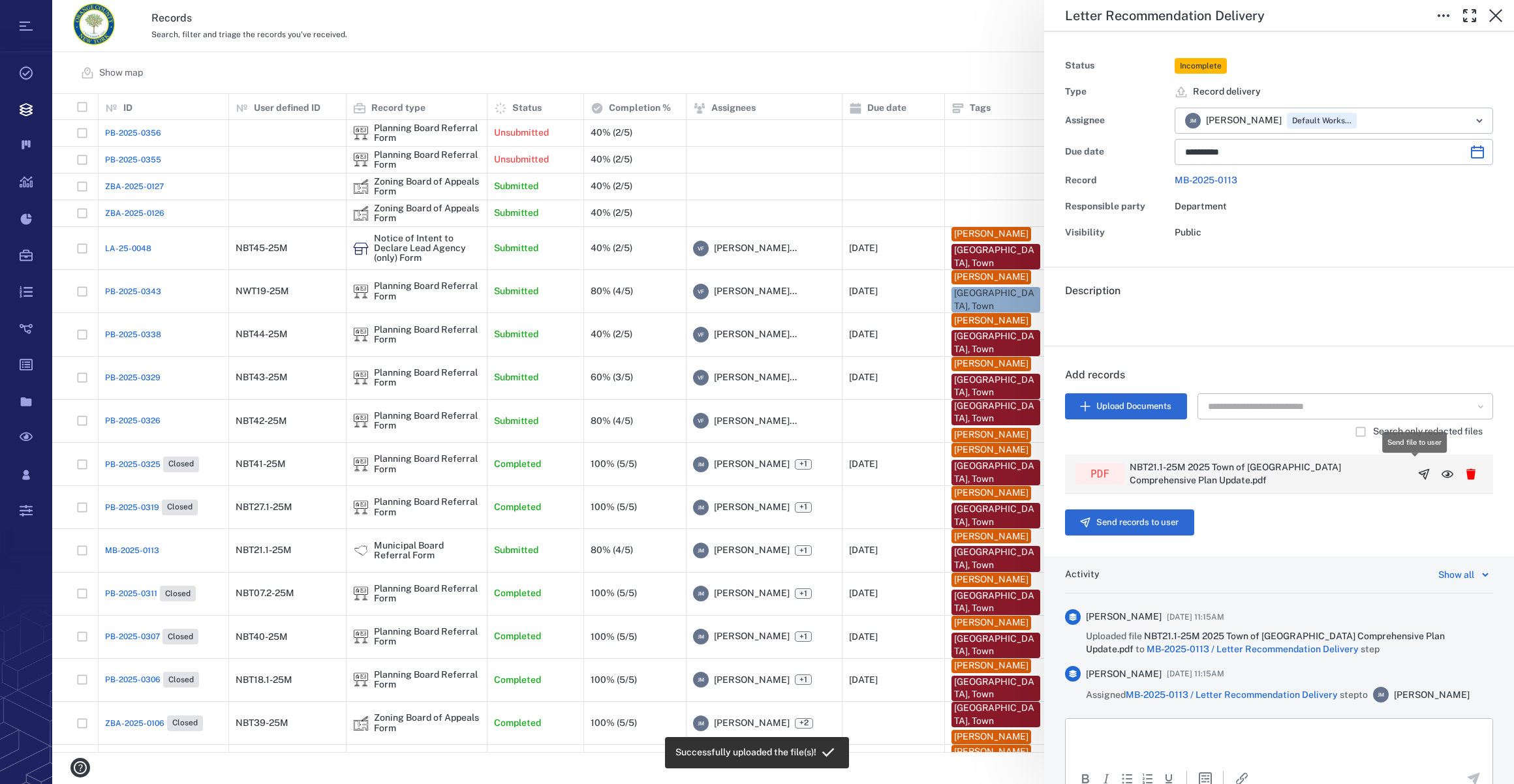
click at [1418, 471] on icon "button" at bounding box center [1424, 474] width 13 height 13
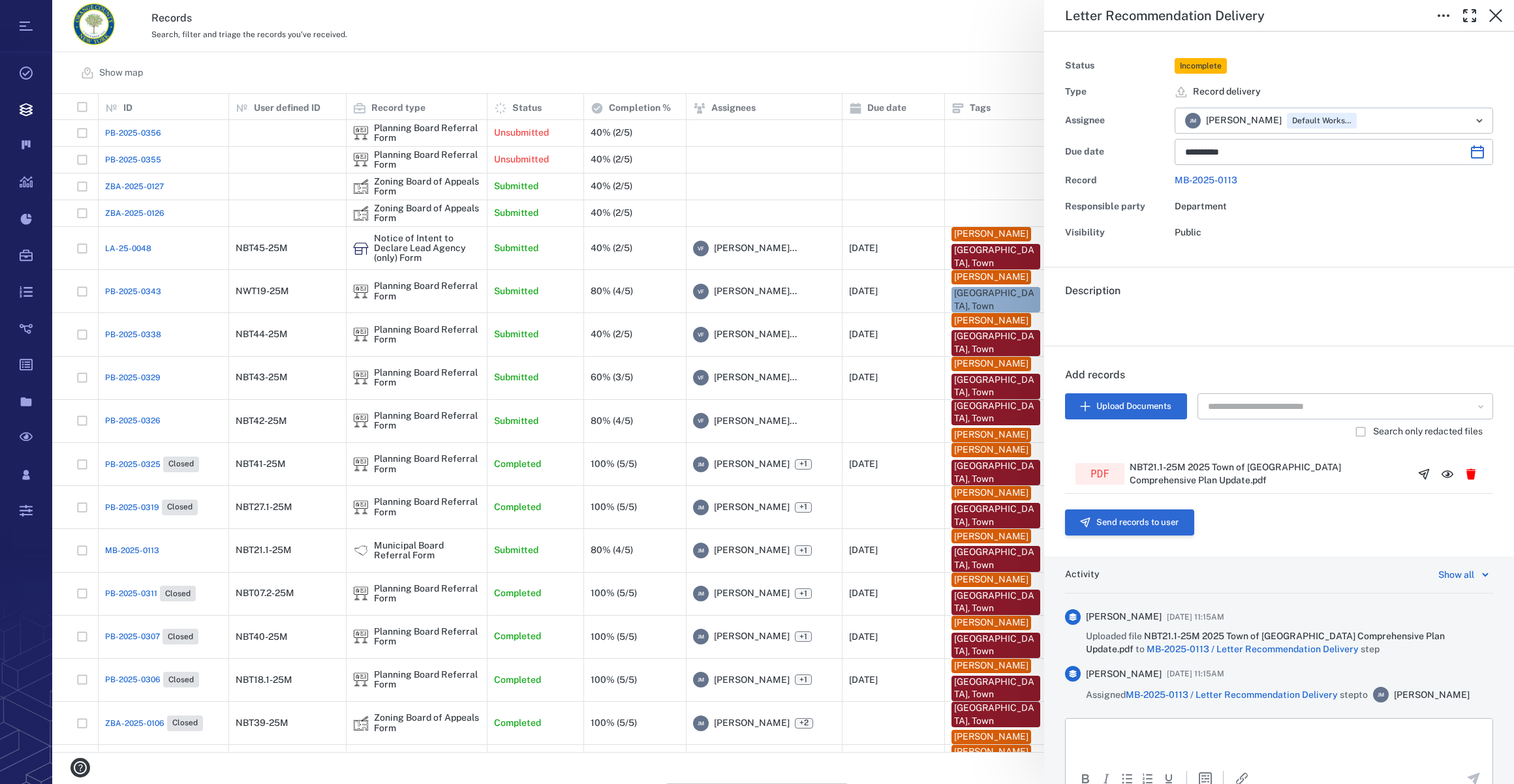
scroll to position [649, 1452]
click at [1102, 523] on button "Send records to user" at bounding box center [1130, 523] width 129 height 26
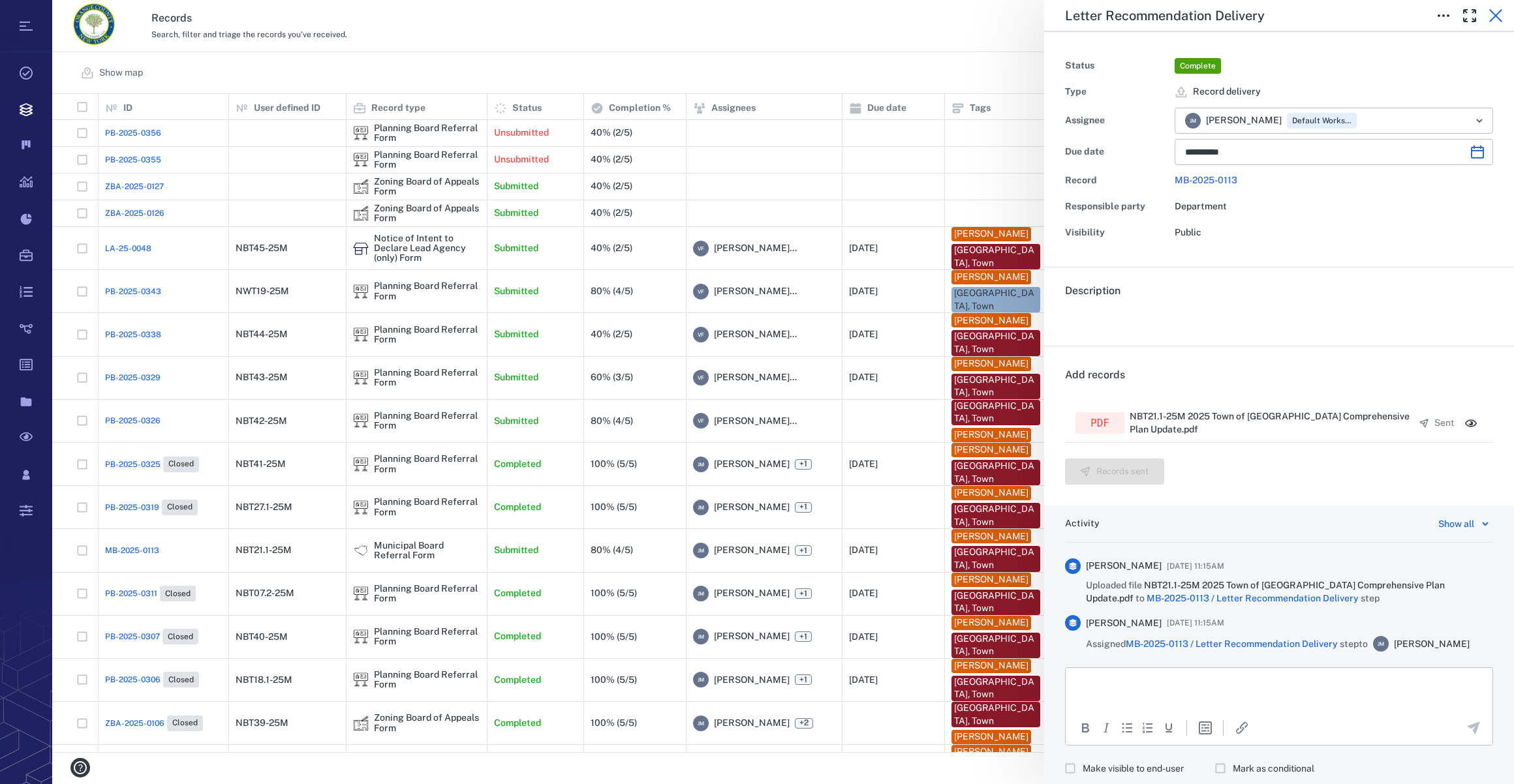
click at [1494, 10] on icon "button" at bounding box center [1496, 15] width 15 height 15
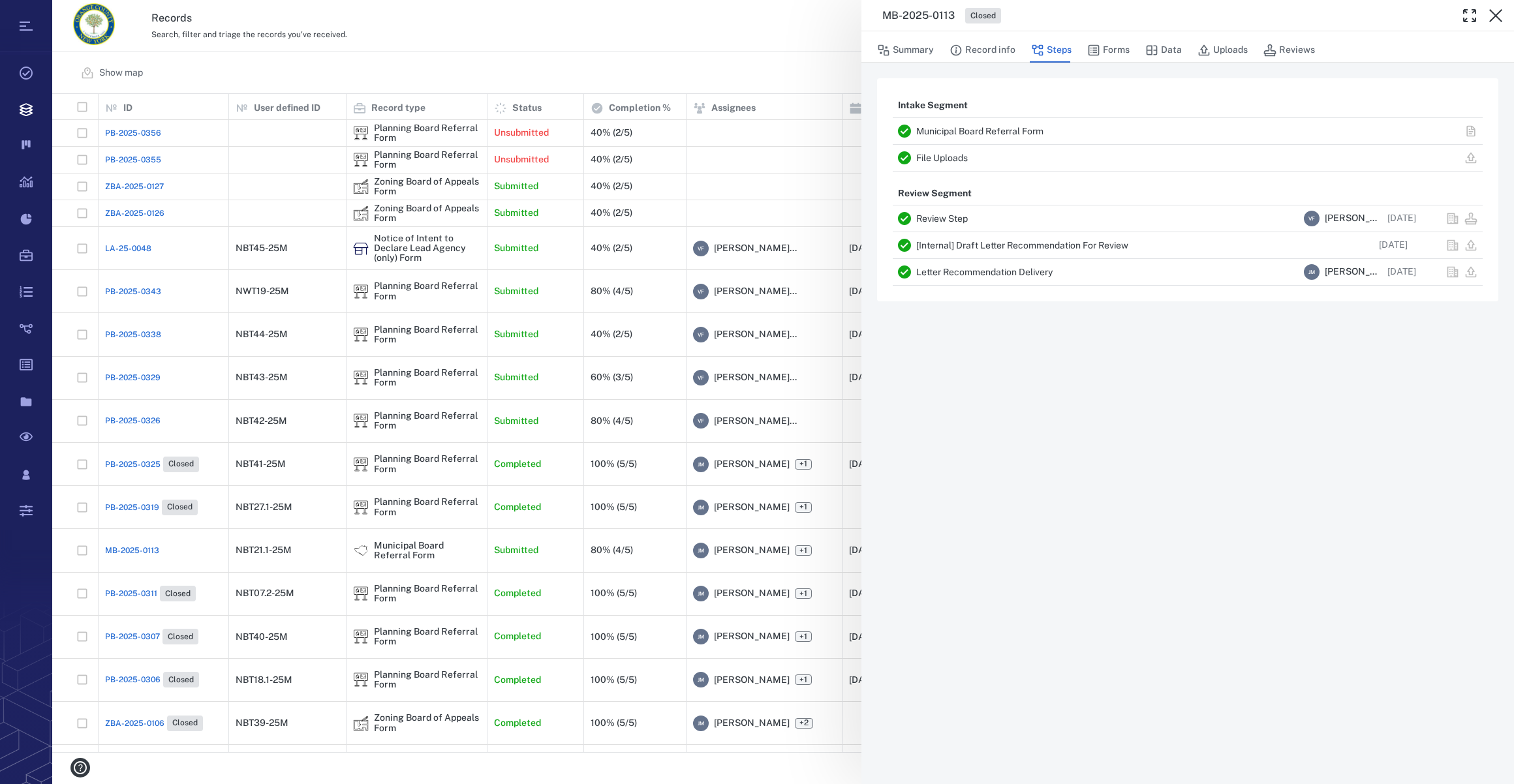
click at [1494, 10] on icon "button" at bounding box center [1496, 15] width 15 height 15
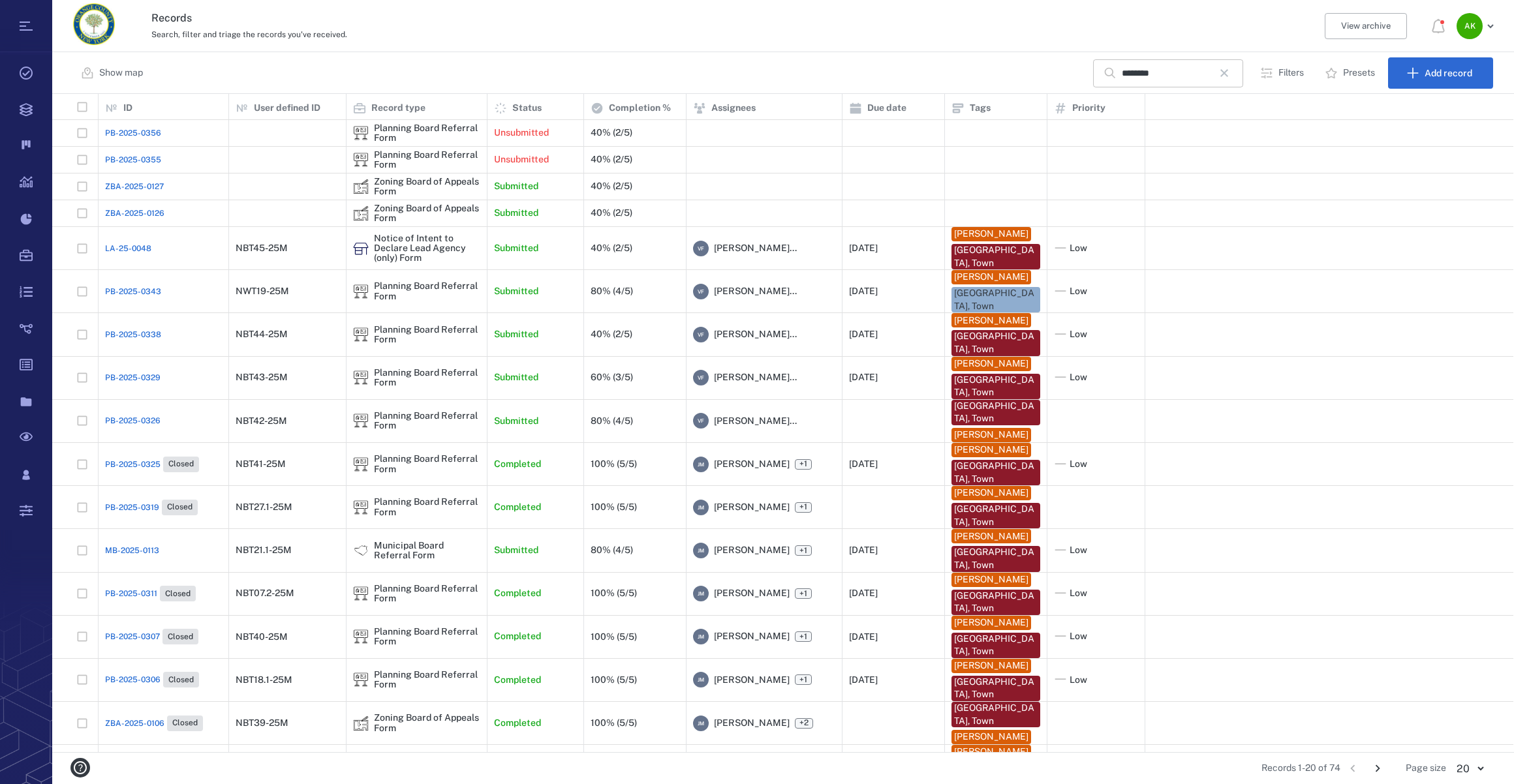
click at [1231, 72] on icon "button" at bounding box center [1224, 73] width 15 height 15
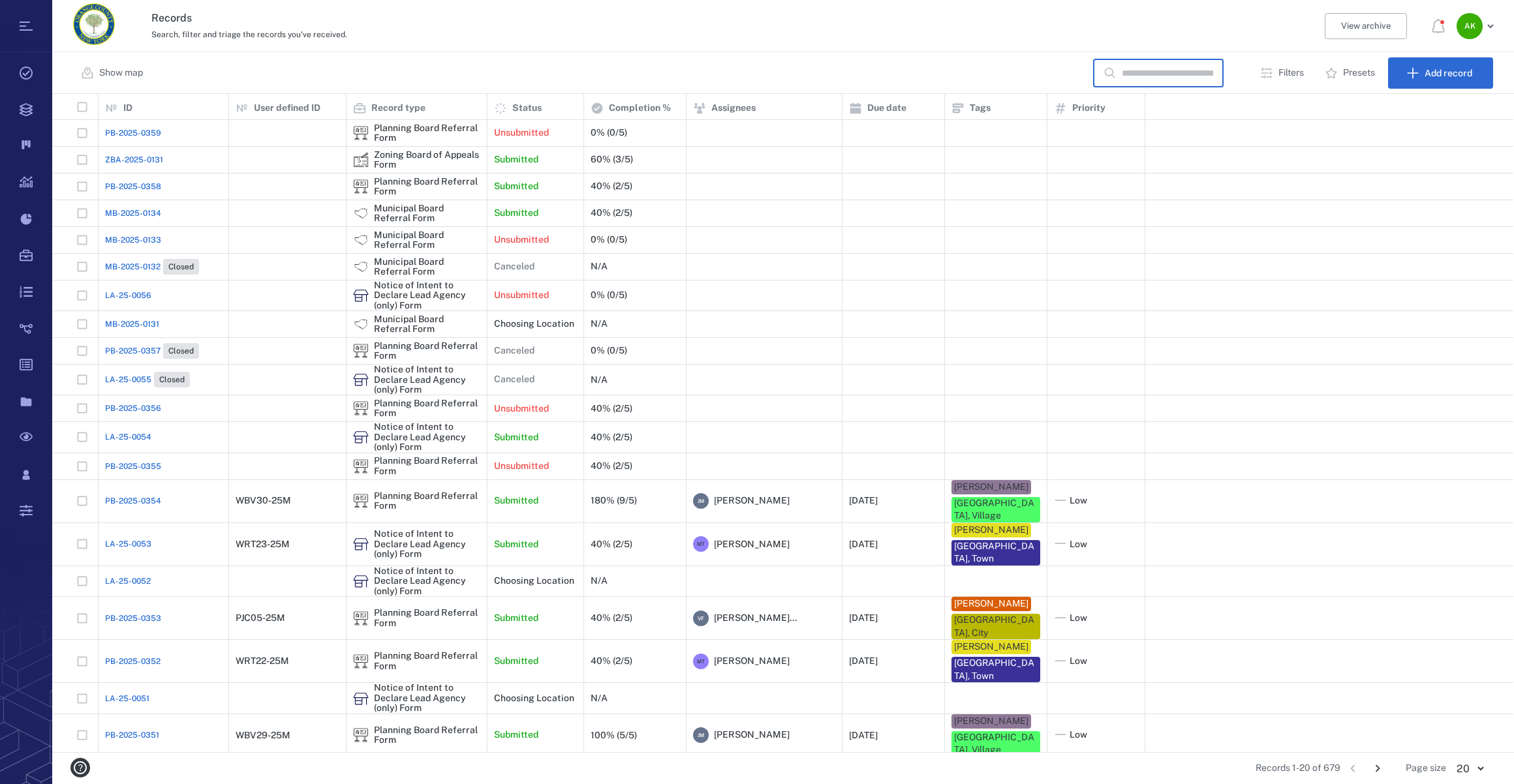
click at [1122, 62] on input "text" at bounding box center [1167, 74] width 91 height 28
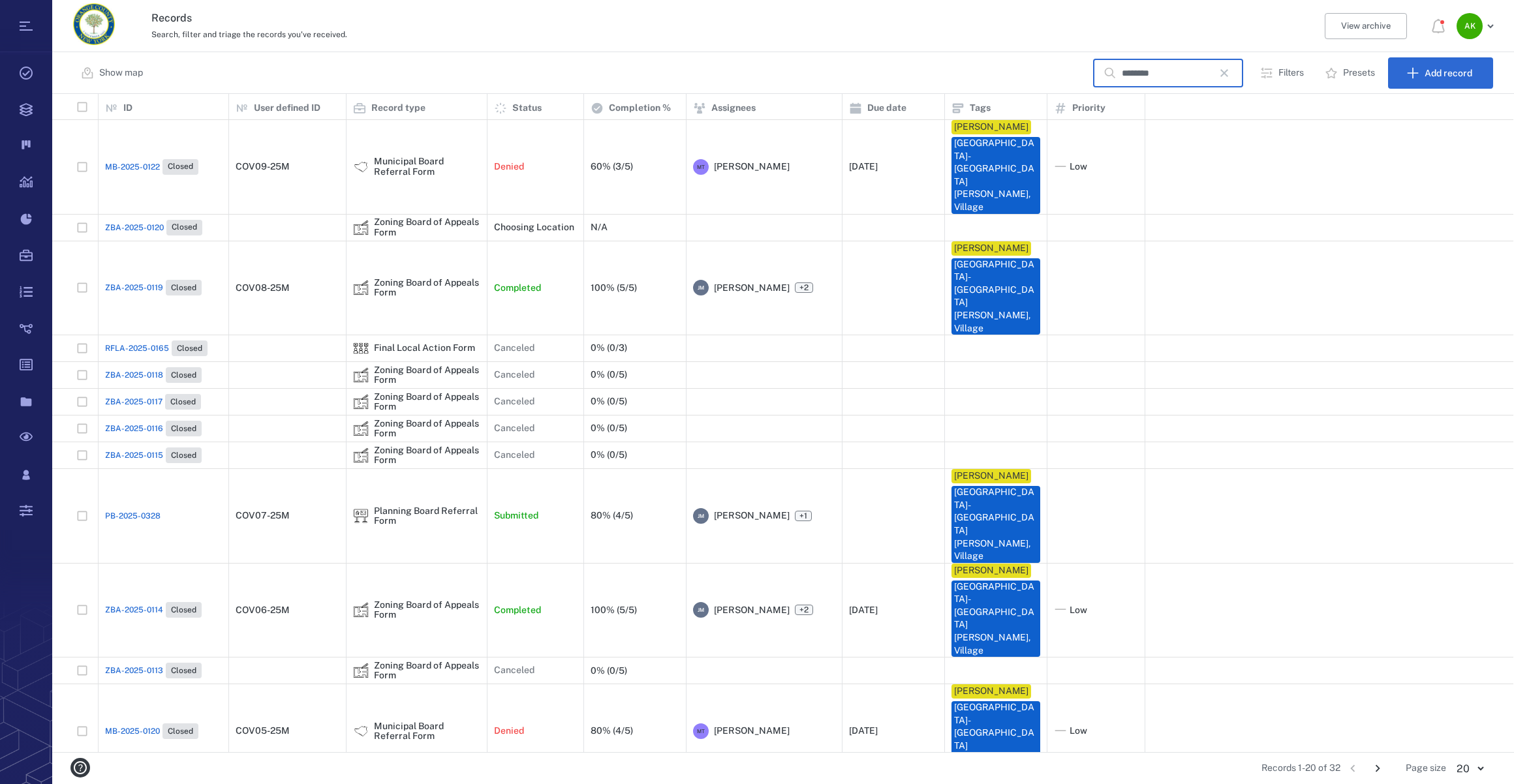
type input "********"
click at [130, 510] on span "PB-2025-0328" at bounding box center [132, 515] width 55 height 11
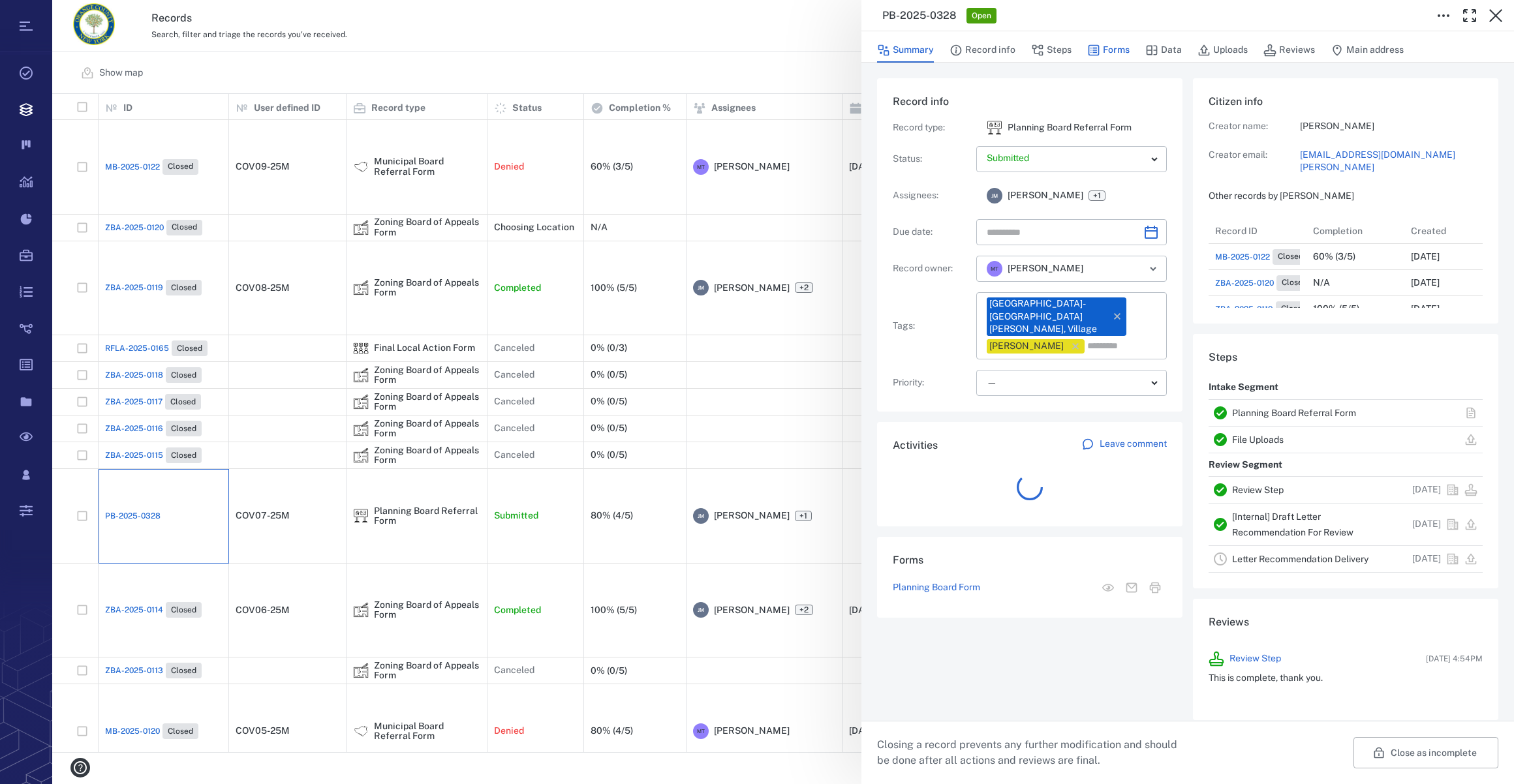
scroll to position [574, 251]
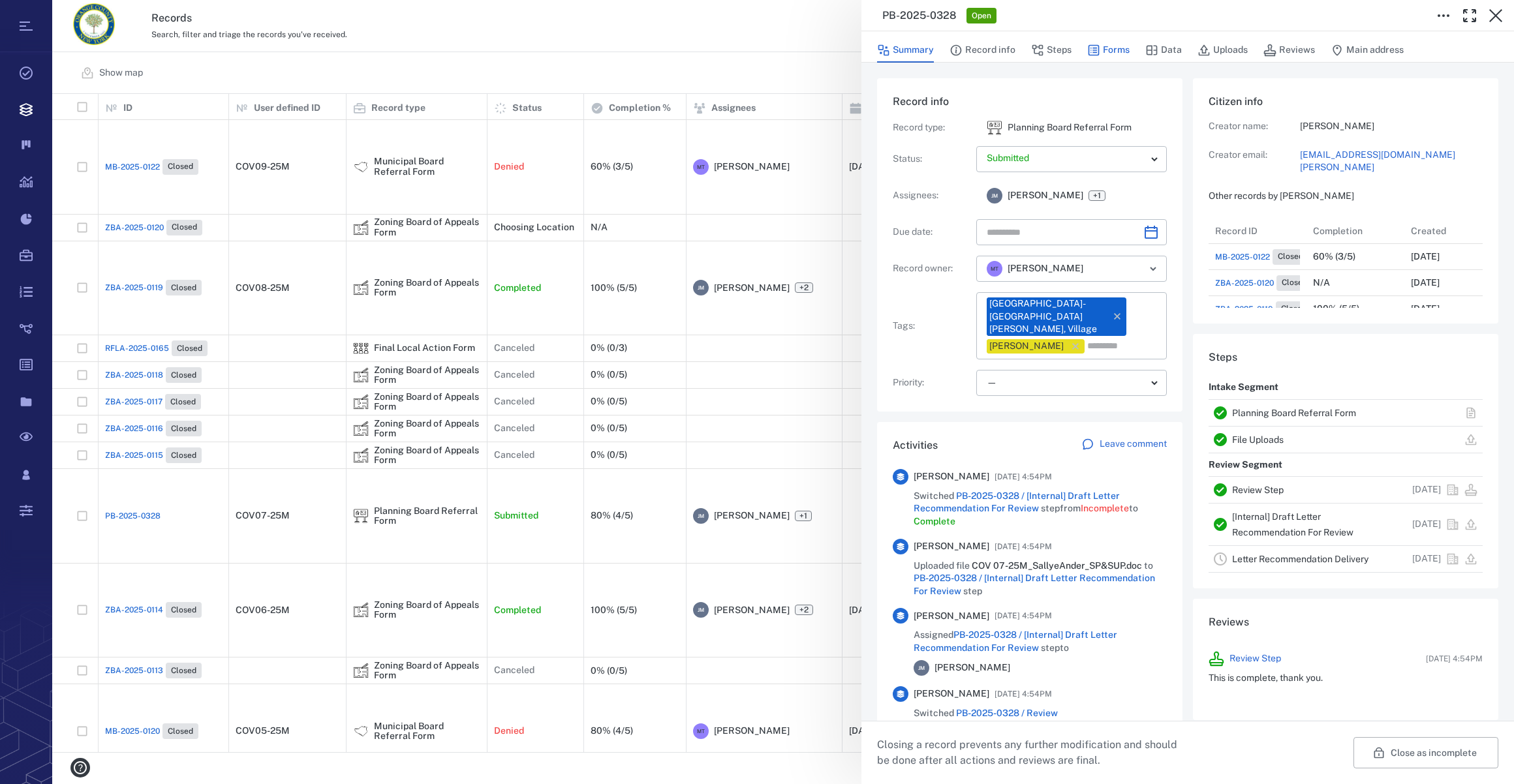
click at [1118, 46] on button "Forms" at bounding box center [1108, 50] width 42 height 24
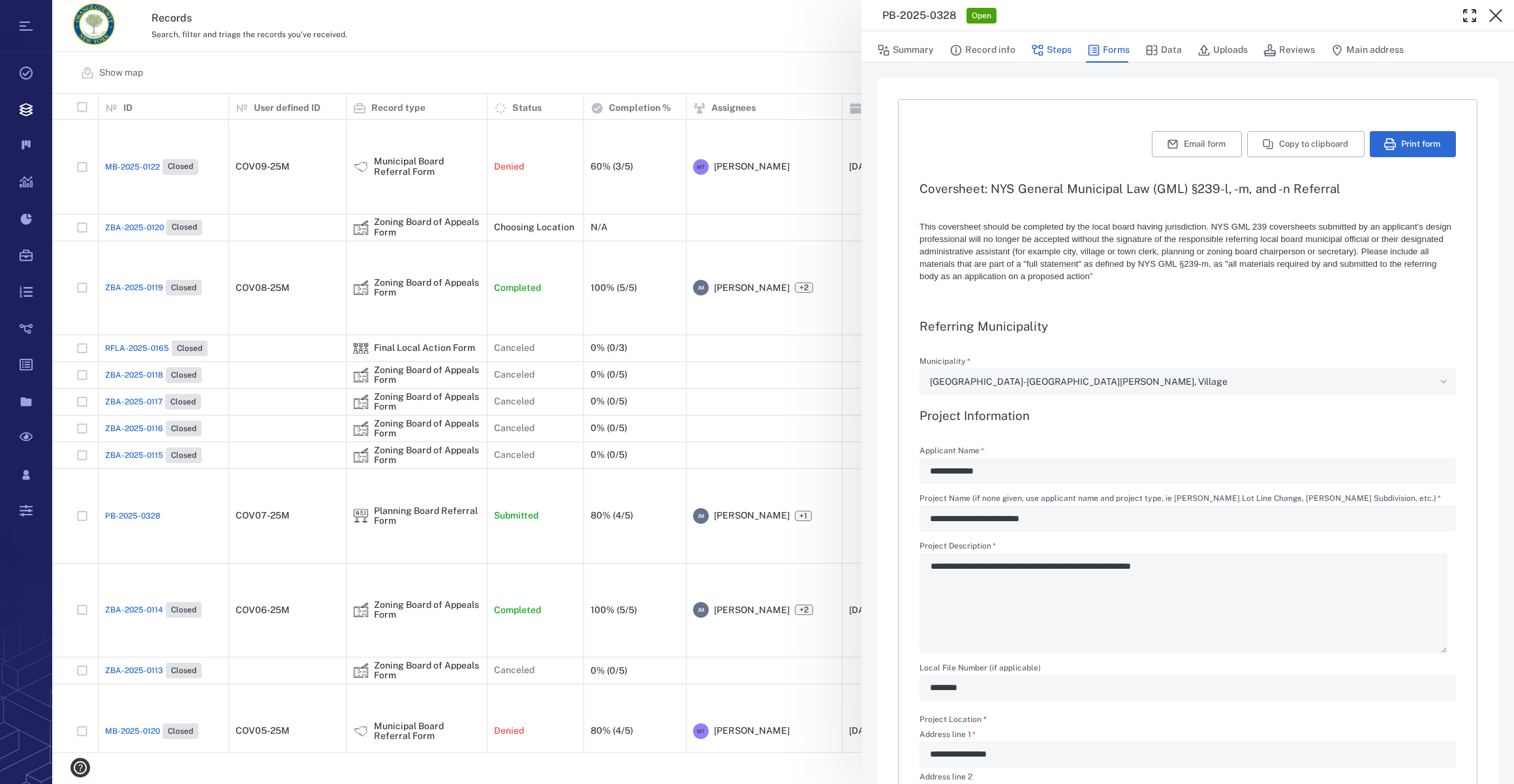
click at [1061, 42] on button "Steps" at bounding box center [1051, 50] width 41 height 24
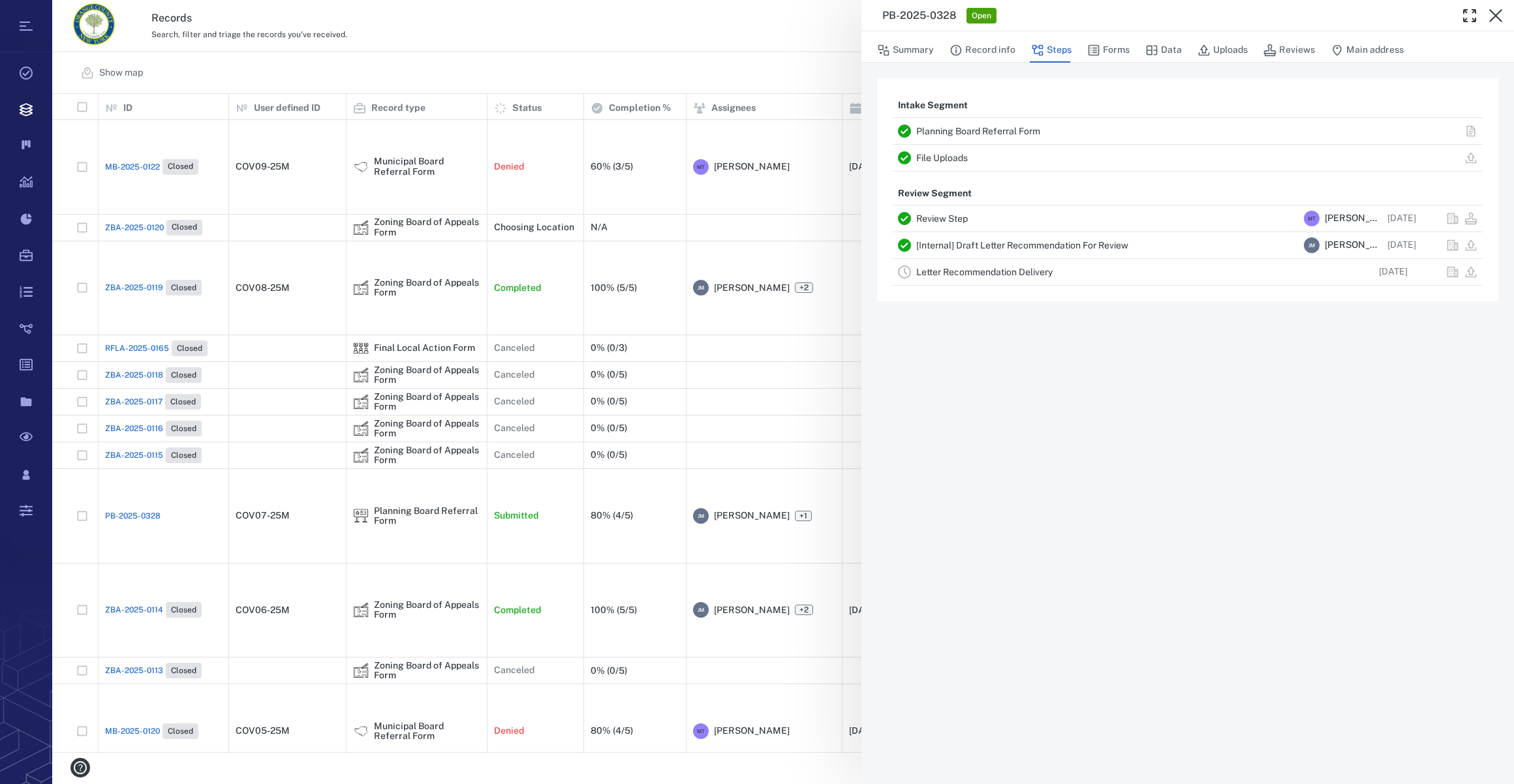
click at [953, 270] on link "Letter Recommendation Delivery" at bounding box center [984, 273] width 136 height 11
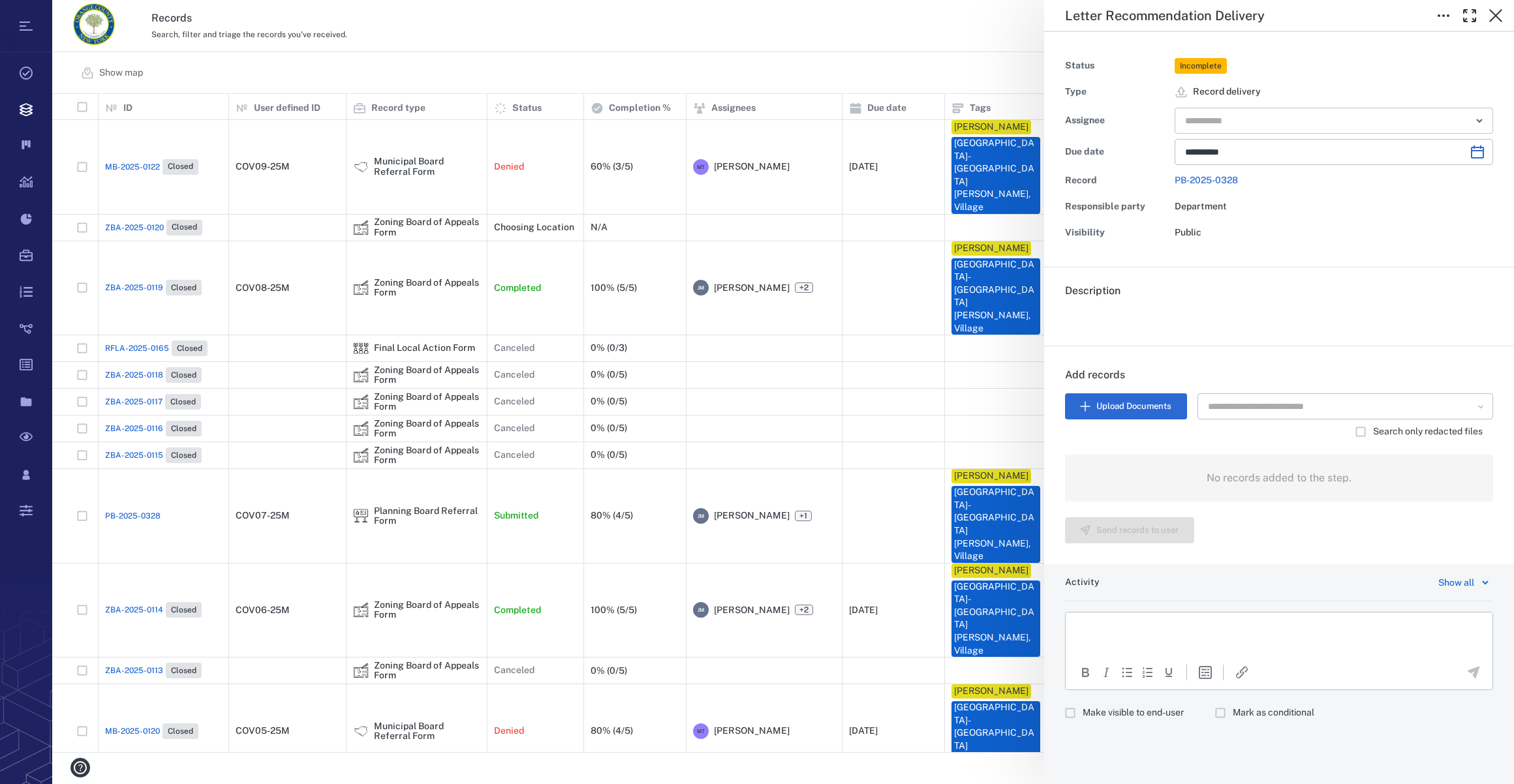
click at [1224, 117] on input "text" at bounding box center [1319, 121] width 270 height 18
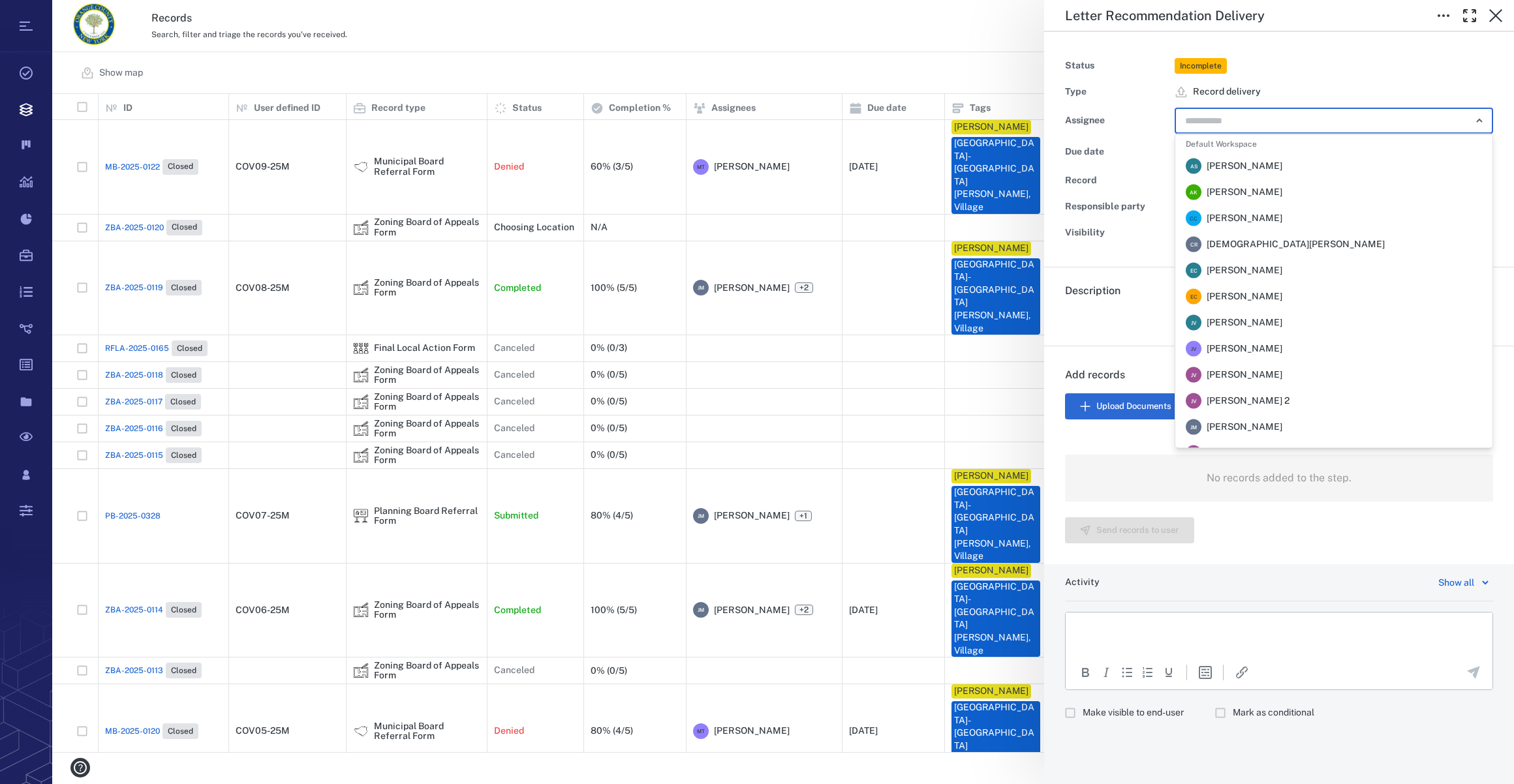
click at [1227, 421] on span "[PERSON_NAME]" at bounding box center [1244, 427] width 76 height 13
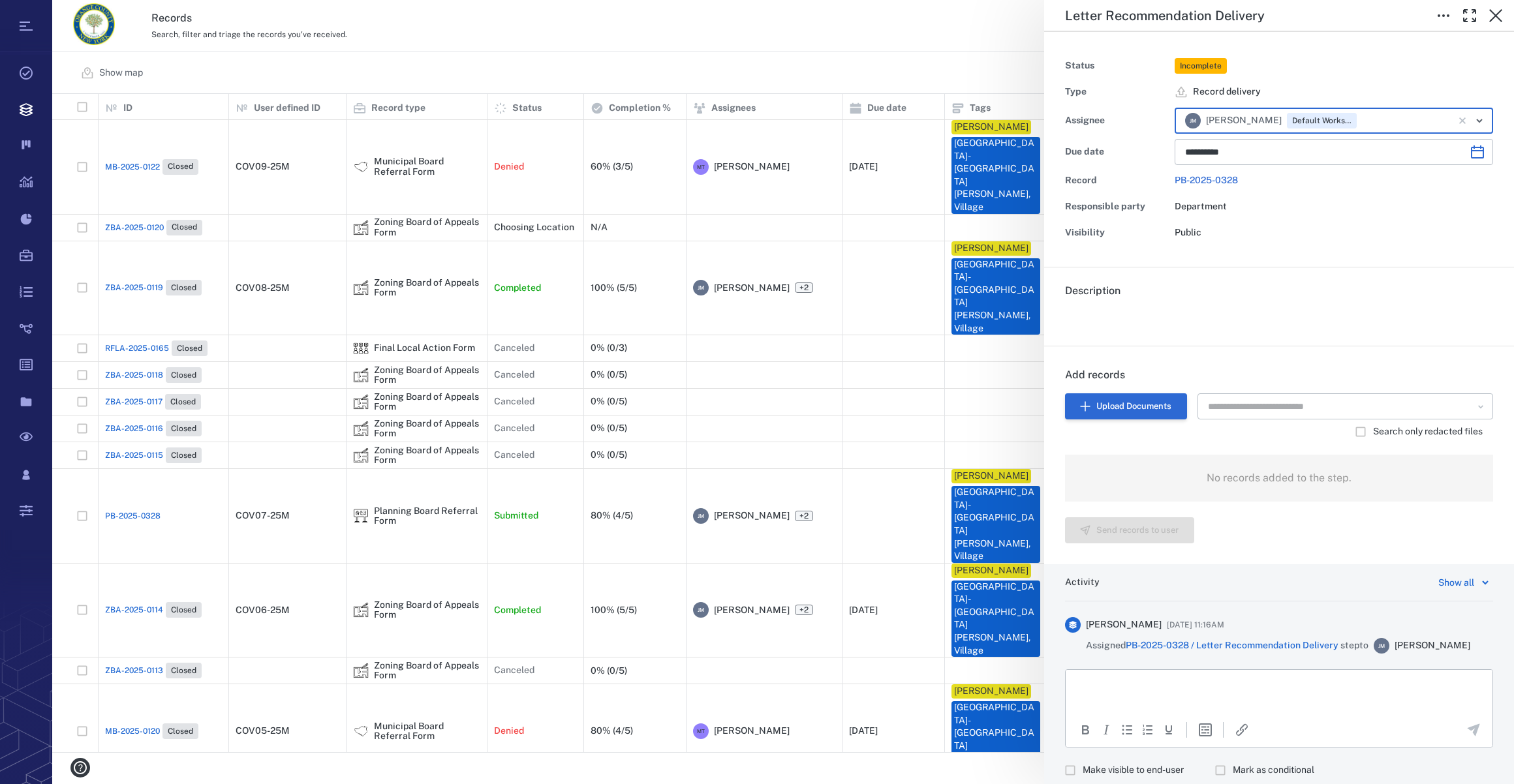
click at [1120, 404] on button "Upload Documents" at bounding box center [1126, 407] width 122 height 26
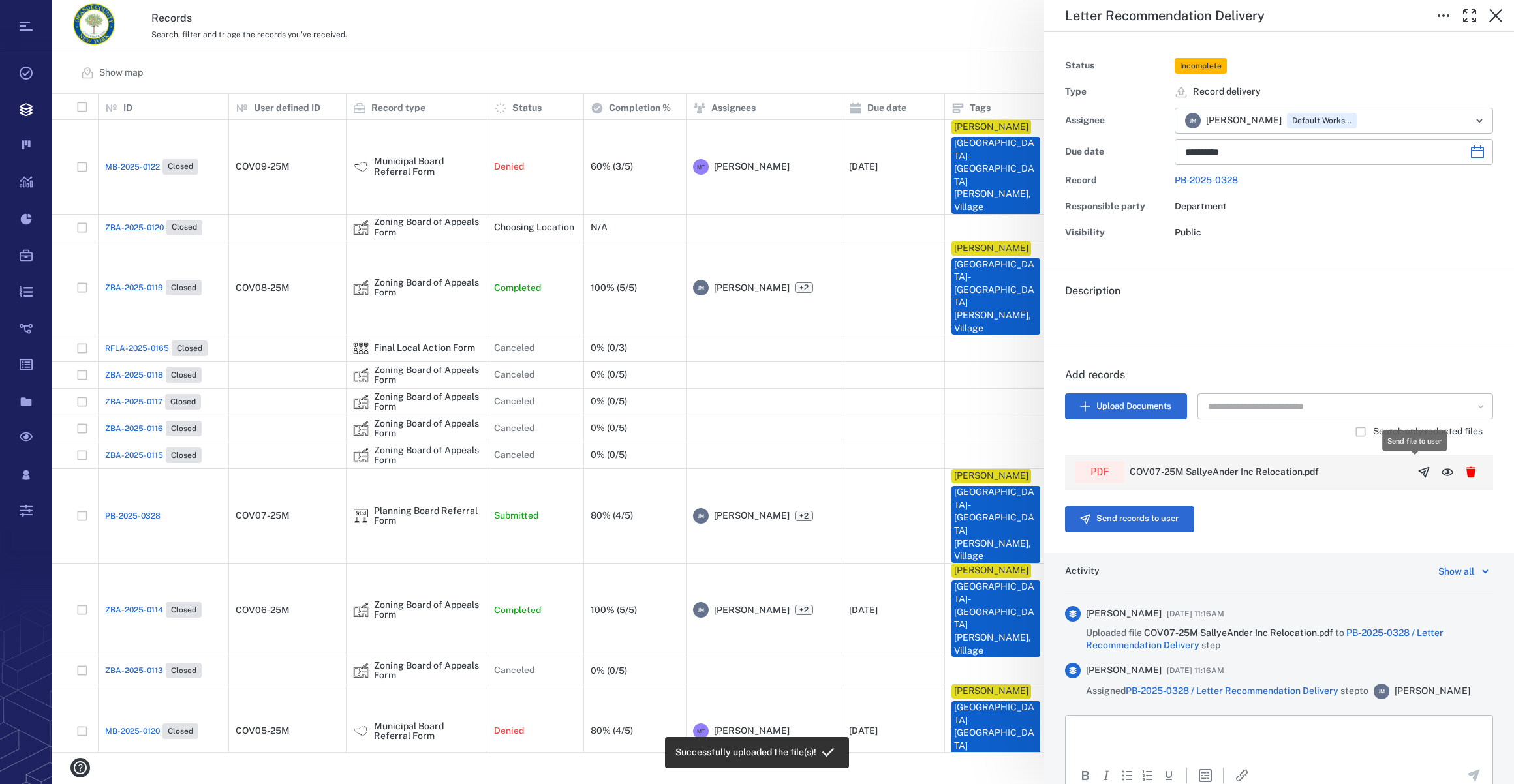
click at [1418, 472] on icon "button" at bounding box center [1424, 472] width 13 height 13
click at [1098, 513] on button "Send records to user" at bounding box center [1130, 519] width 129 height 26
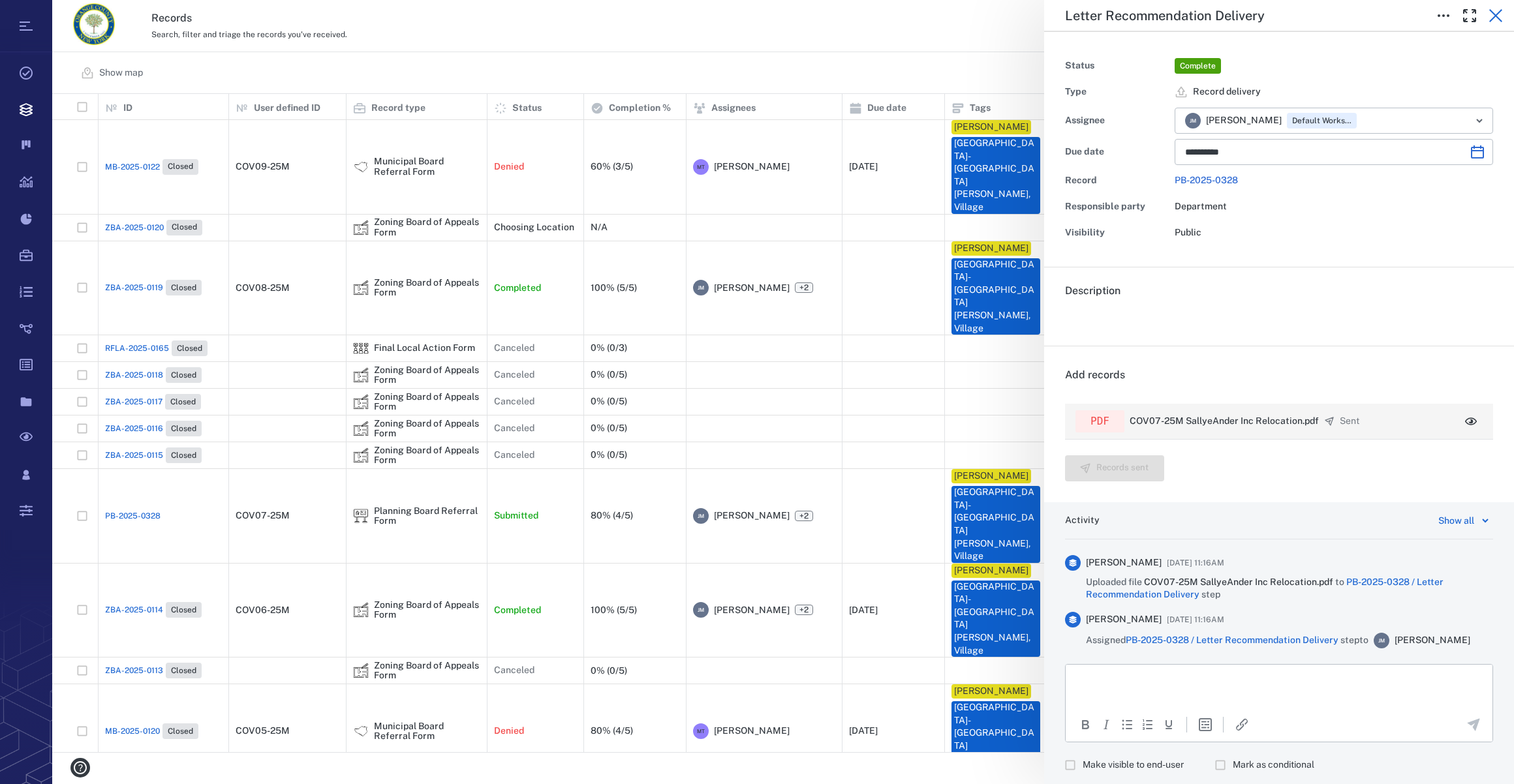
click at [1492, 16] on icon "button" at bounding box center [1496, 15] width 15 height 15
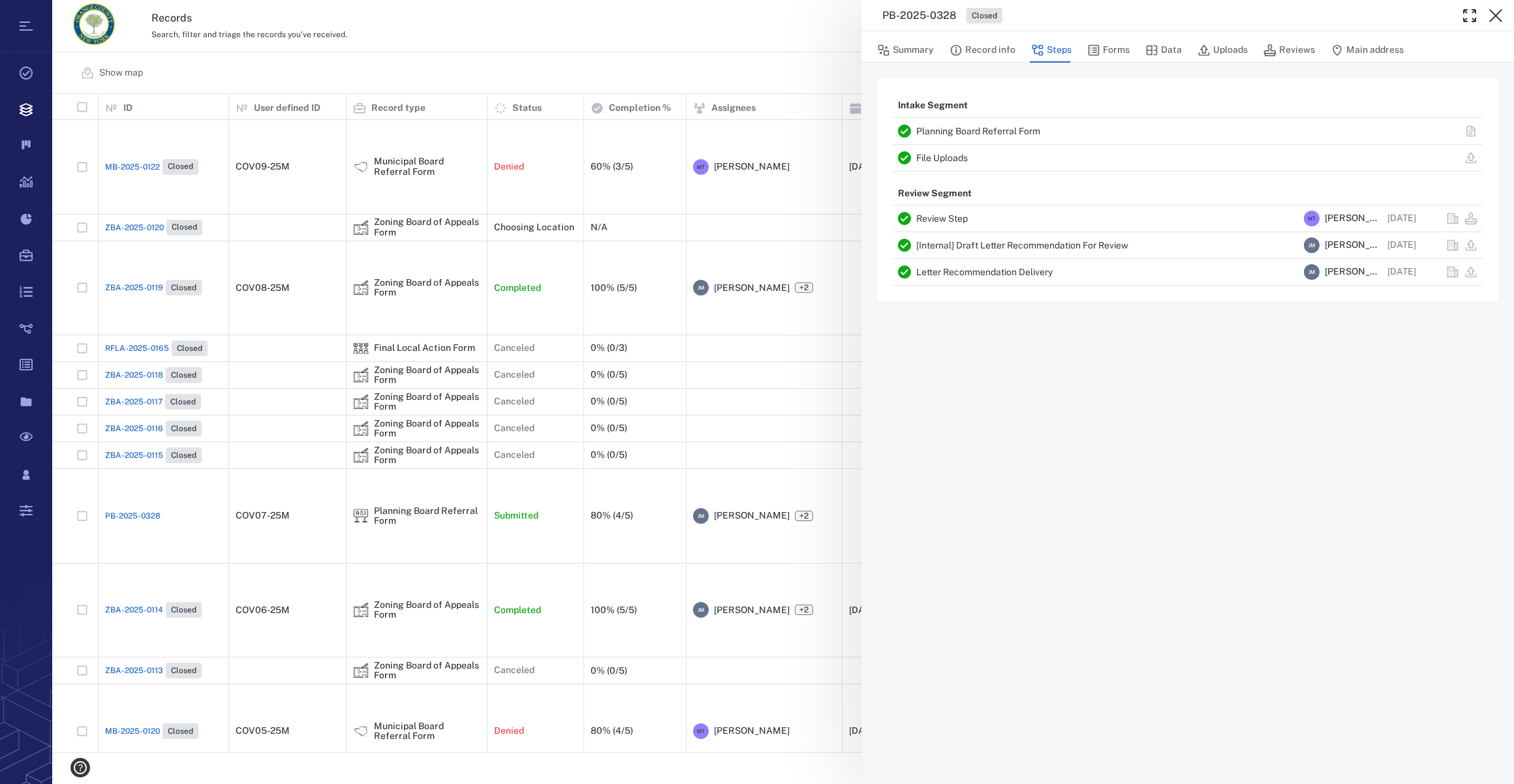
click at [1492, 16] on icon "button" at bounding box center [1496, 15] width 15 height 15
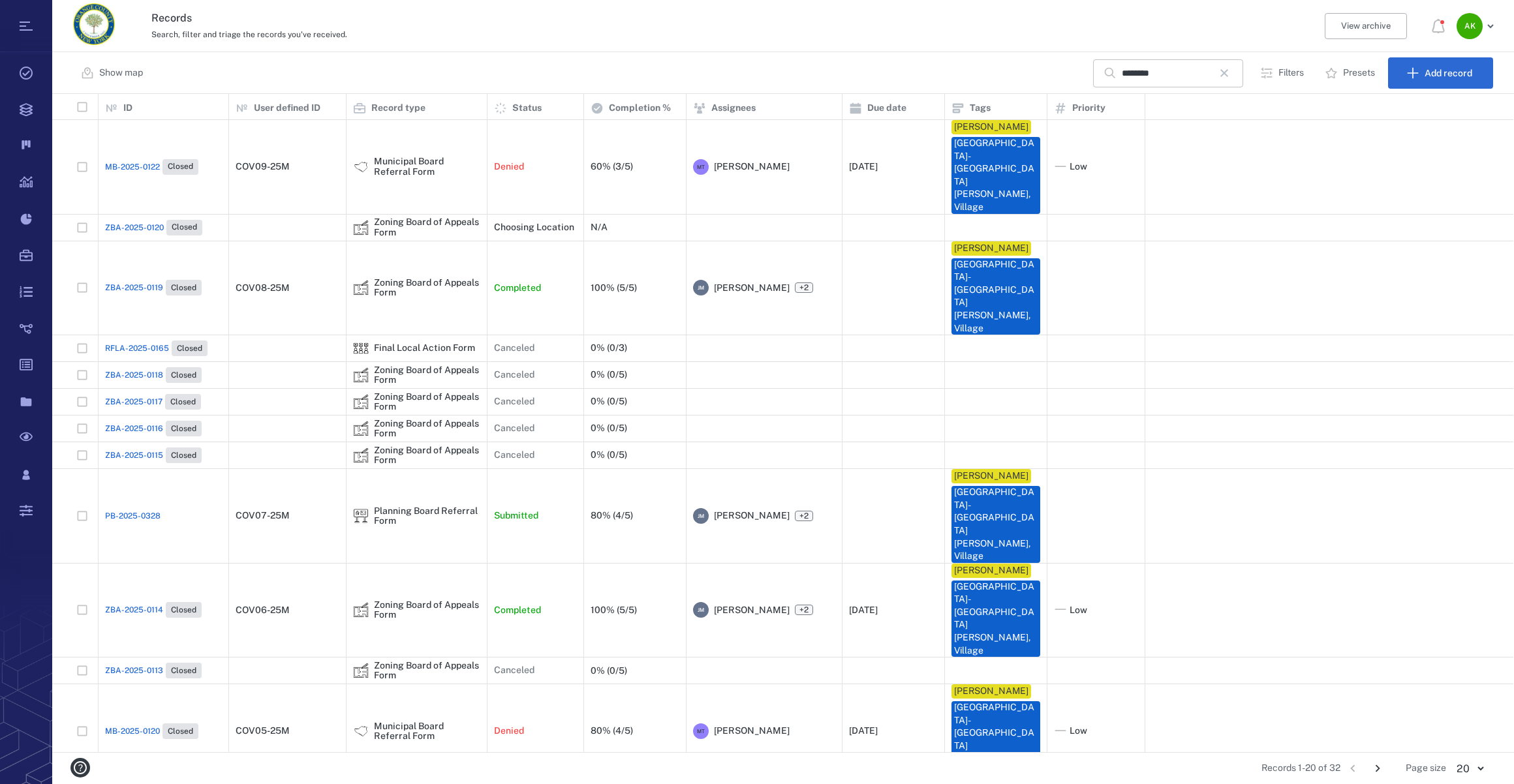
drag, startPoint x: 1225, startPoint y: 71, endPoint x: 1207, endPoint y: 74, distance: 18.2
click at [1225, 71] on icon "button" at bounding box center [1224, 73] width 15 height 15
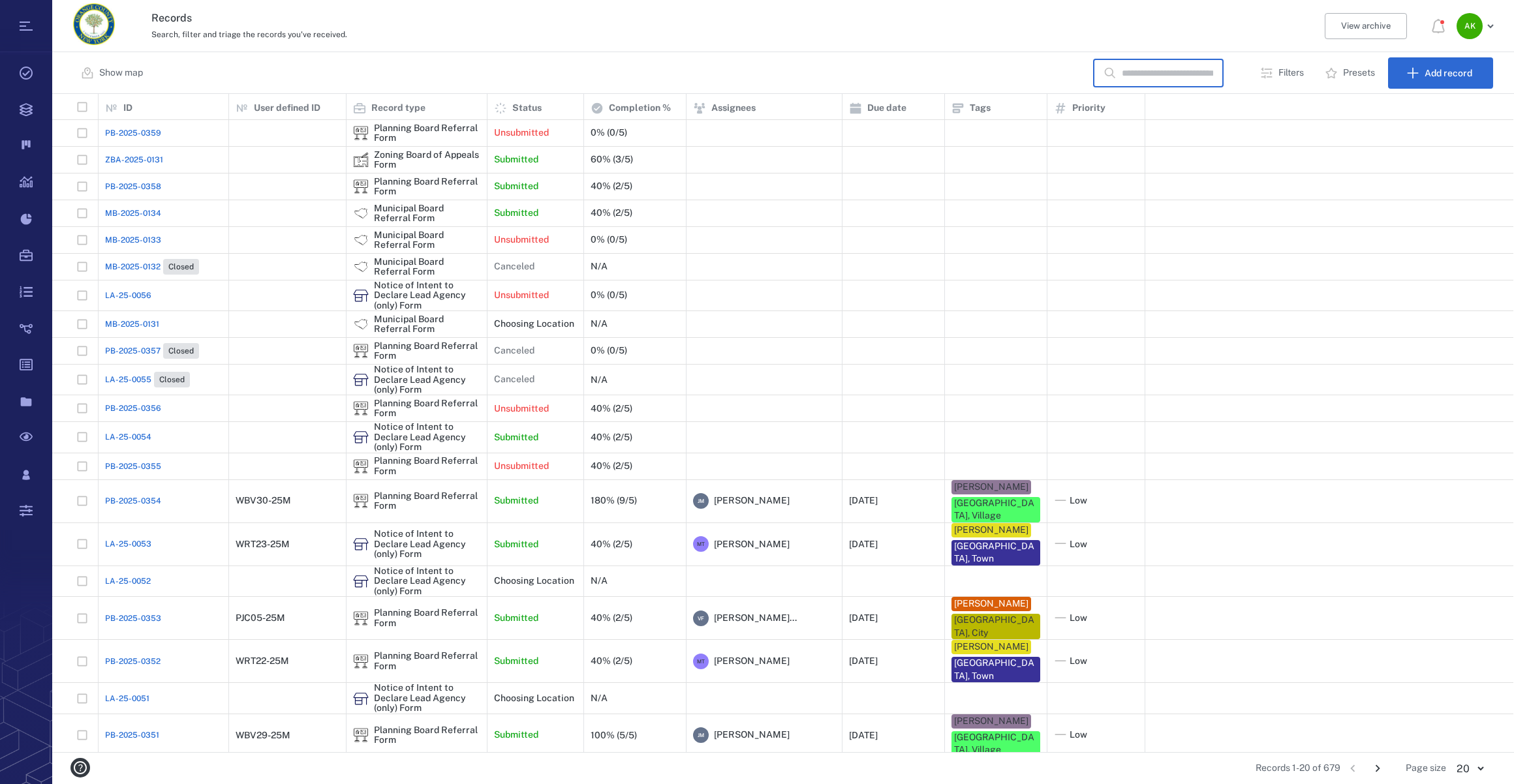
click at [1194, 77] on input "text" at bounding box center [1167, 74] width 91 height 28
type input "********"
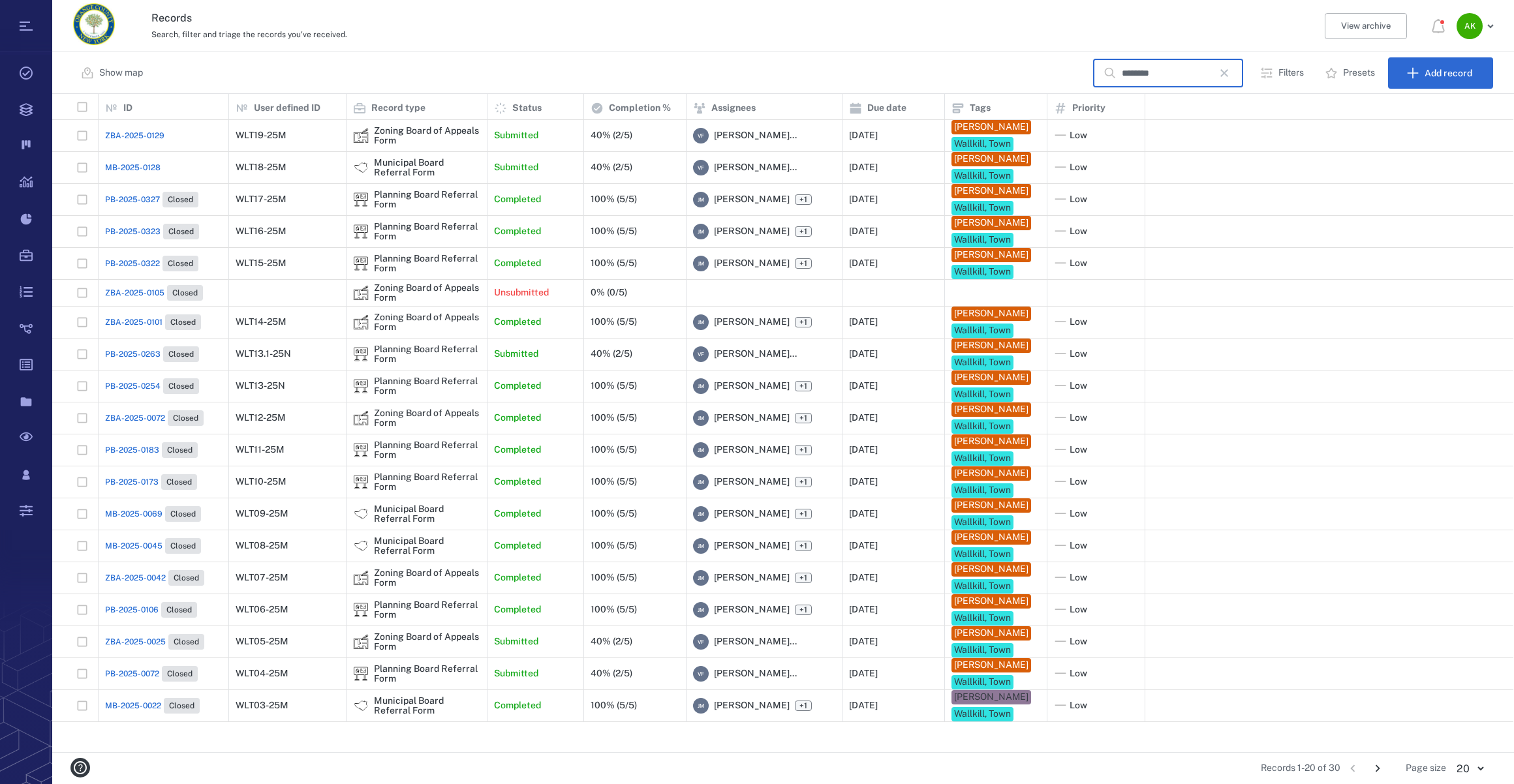
click at [138, 270] on span "PB-2025-0322" at bounding box center [132, 263] width 55 height 11
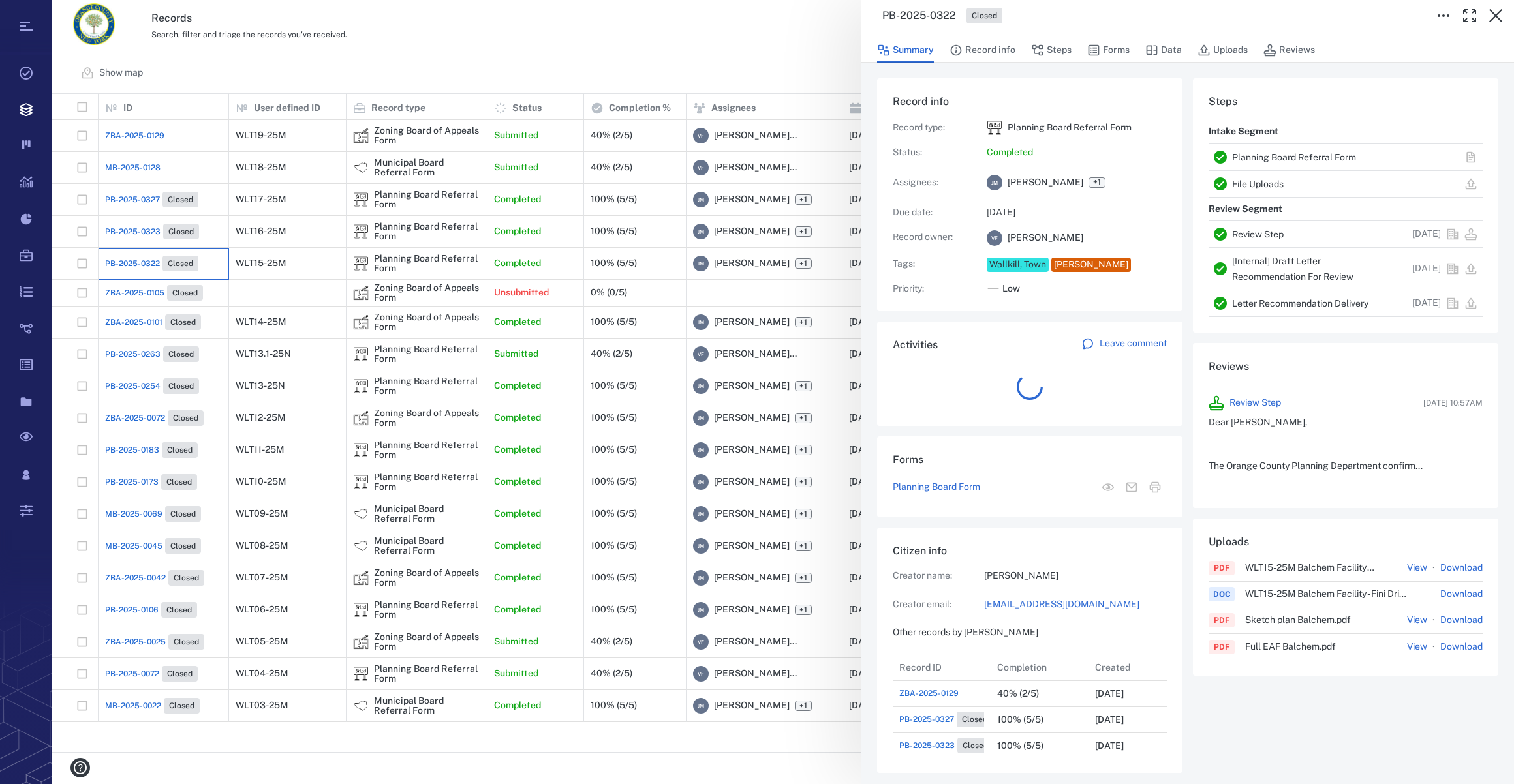
scroll to position [678, 251]
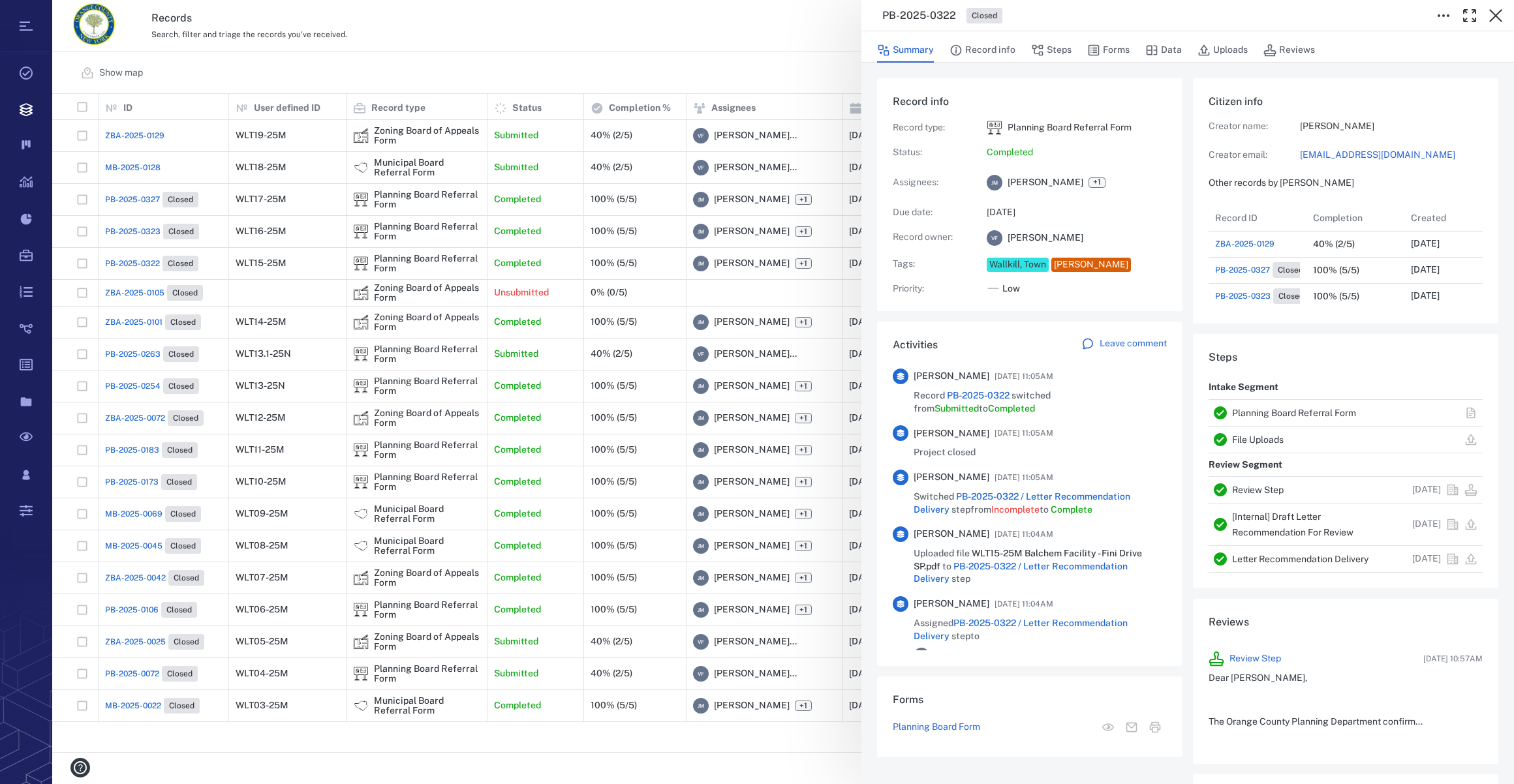
click at [126, 286] on div "PB-2025-0322 Closed Summary Record info Steps Forms Data Uploads Reviews Record…" at bounding box center [783, 392] width 1462 height 784
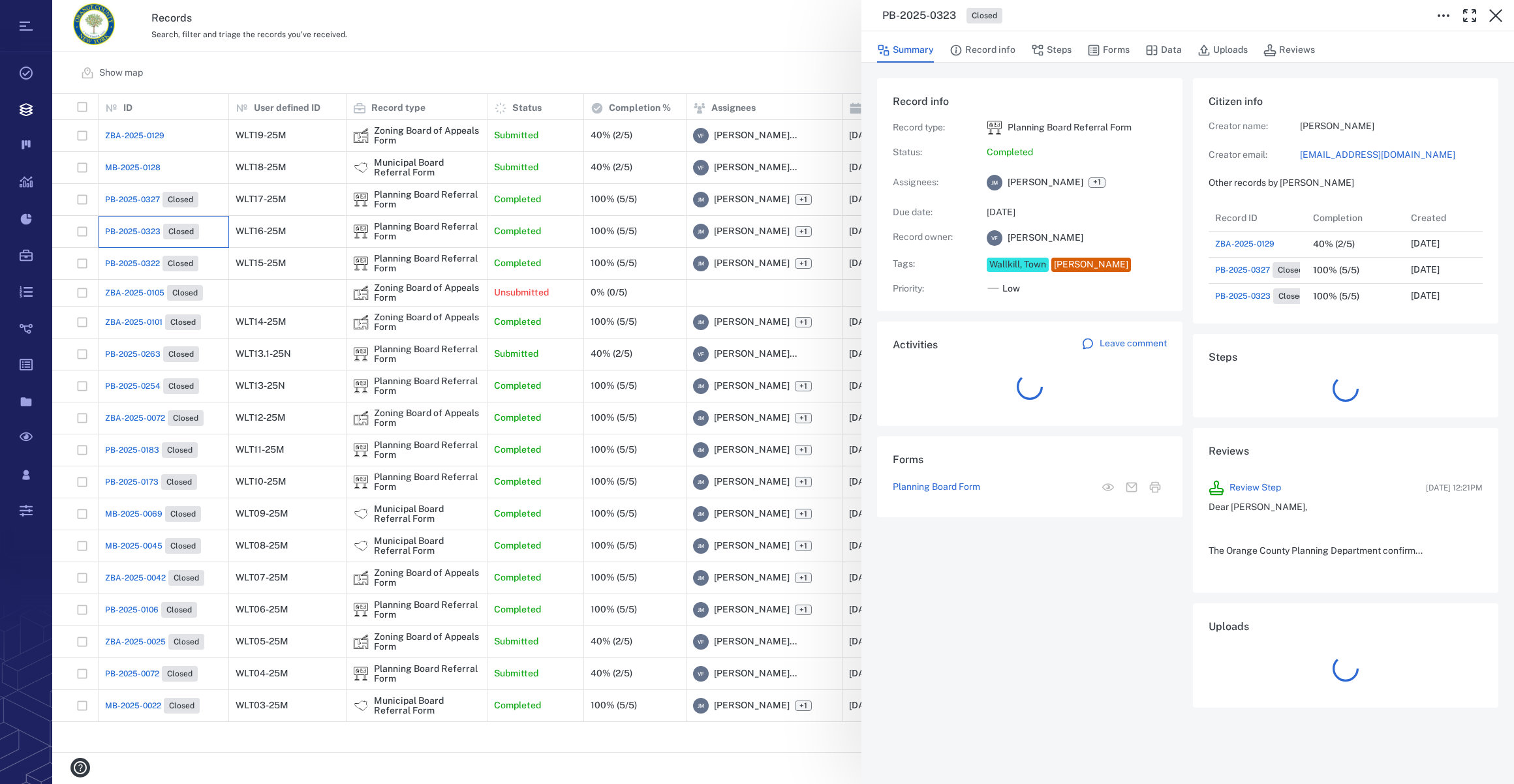
scroll to position [10, 9]
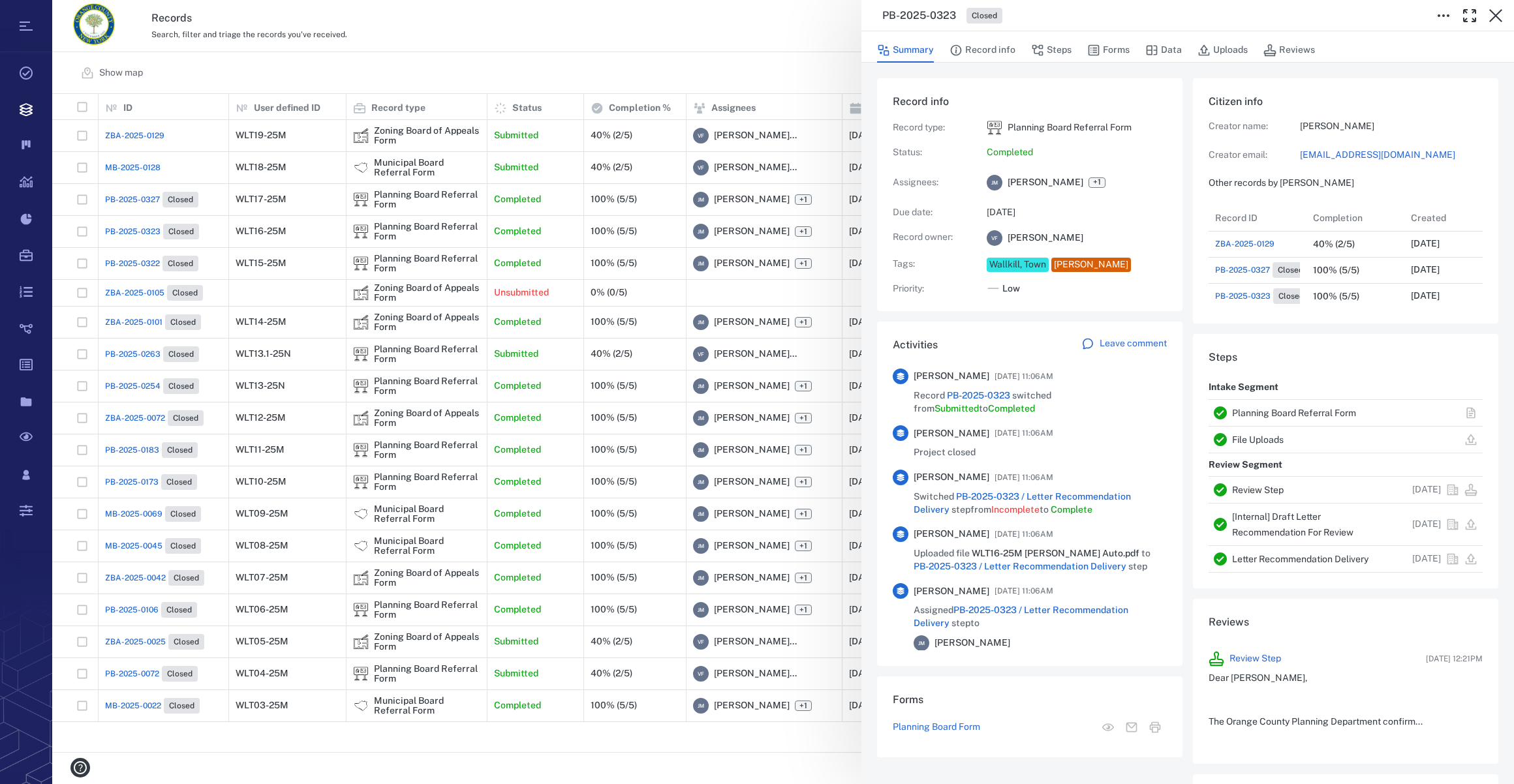
click at [128, 231] on div "PB-2025-0323 Closed Summary Record info Steps Forms Data Uploads Reviews Record…" at bounding box center [783, 392] width 1462 height 784
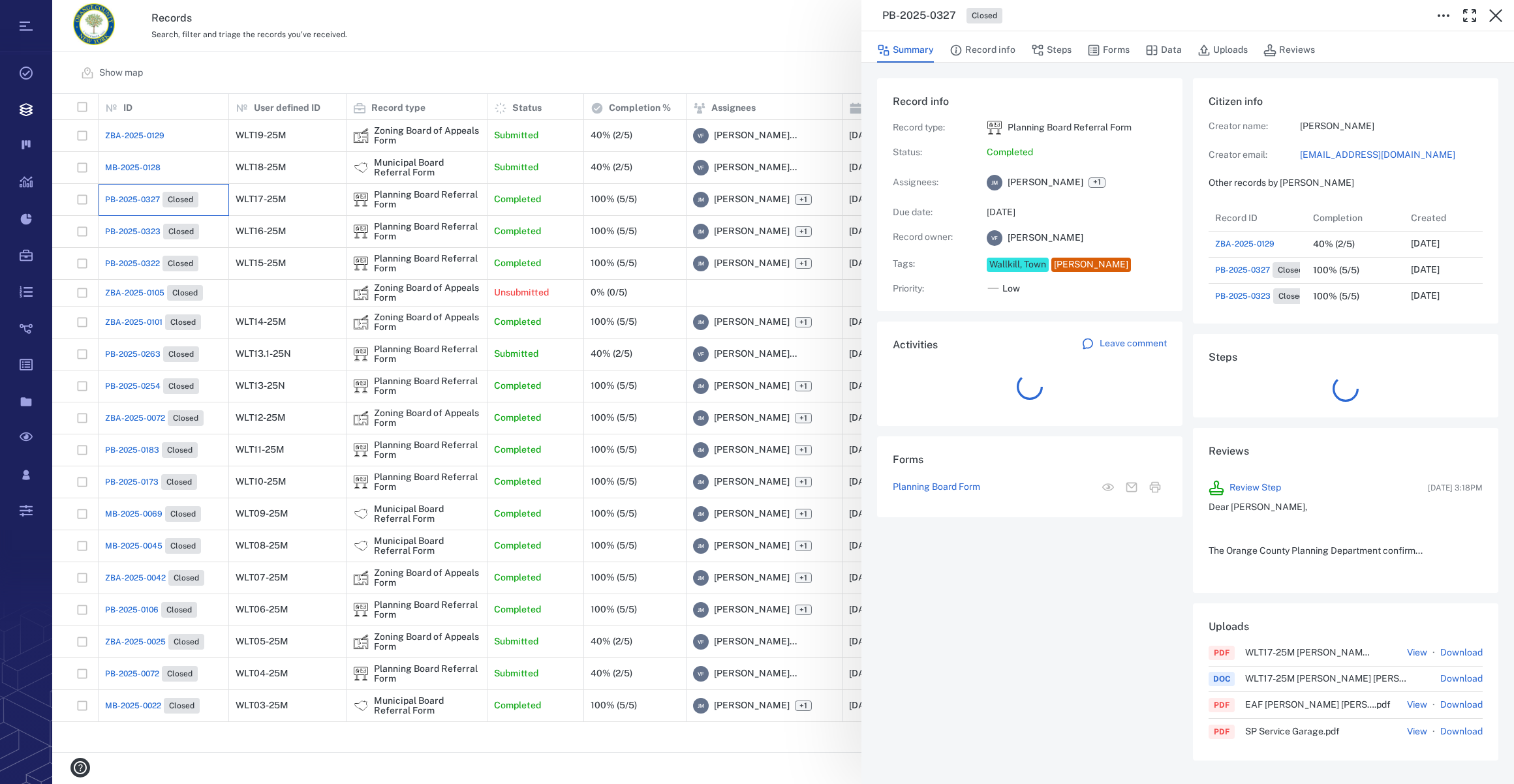
scroll to position [10, 9]
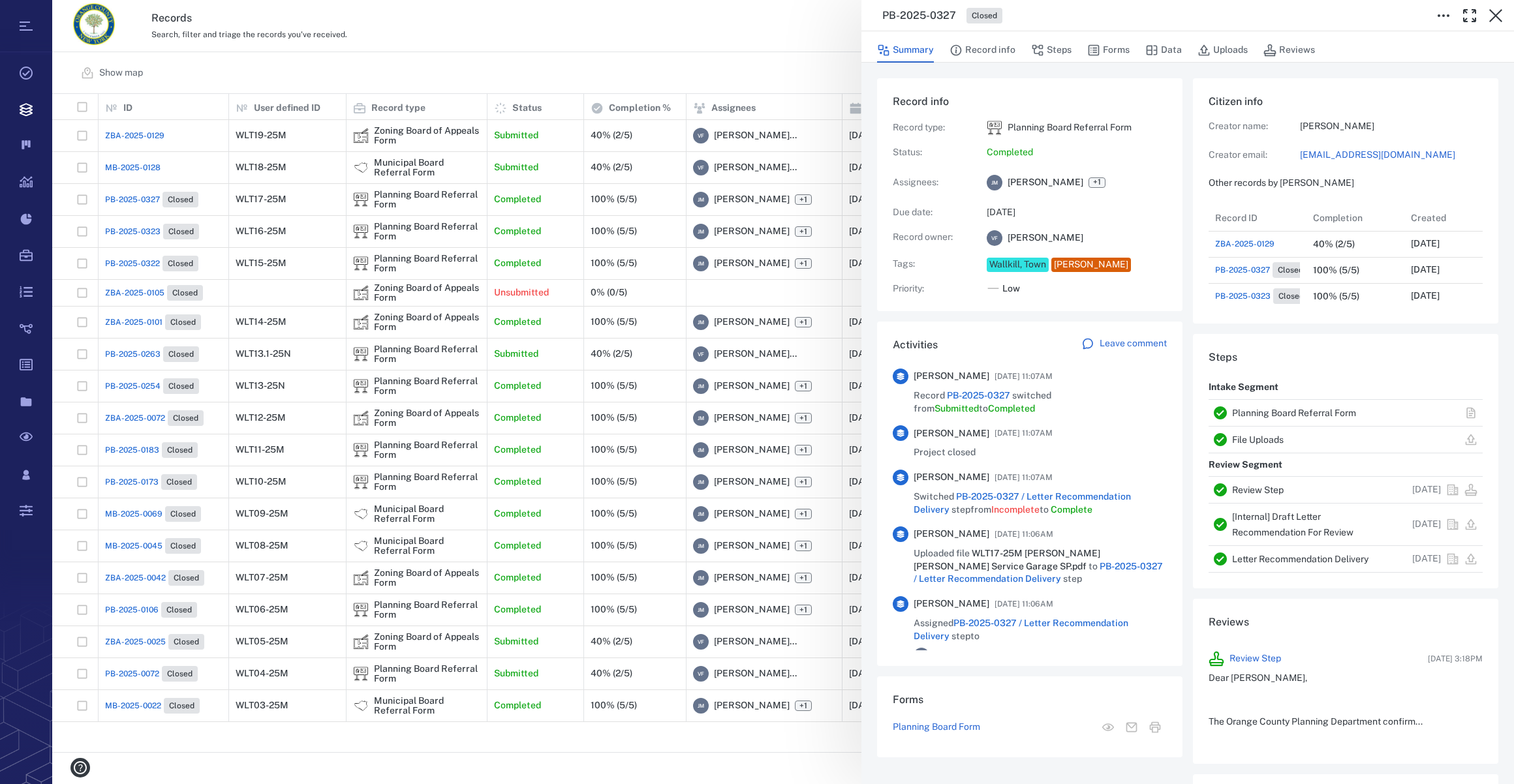
click at [1355, 153] on link "[EMAIL_ADDRESS][DOMAIN_NAME]" at bounding box center [1391, 155] width 183 height 13
drag, startPoint x: 1496, startPoint y: 18, endPoint x: 1116, endPoint y: 90, distance: 386.8
click at [1496, 18] on icon "button" at bounding box center [1496, 15] width 15 height 15
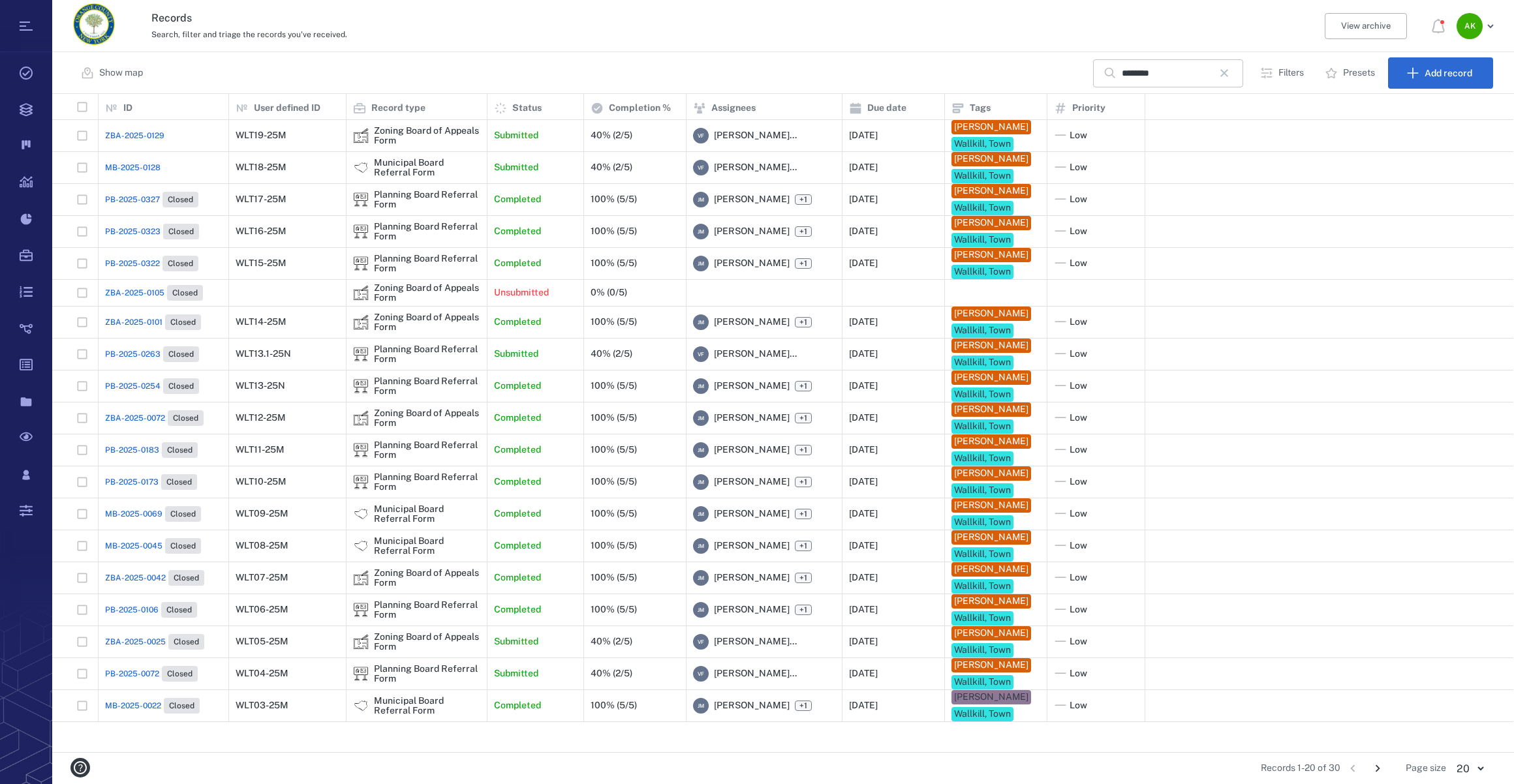
click at [1226, 72] on icon "button" at bounding box center [1224, 73] width 15 height 15
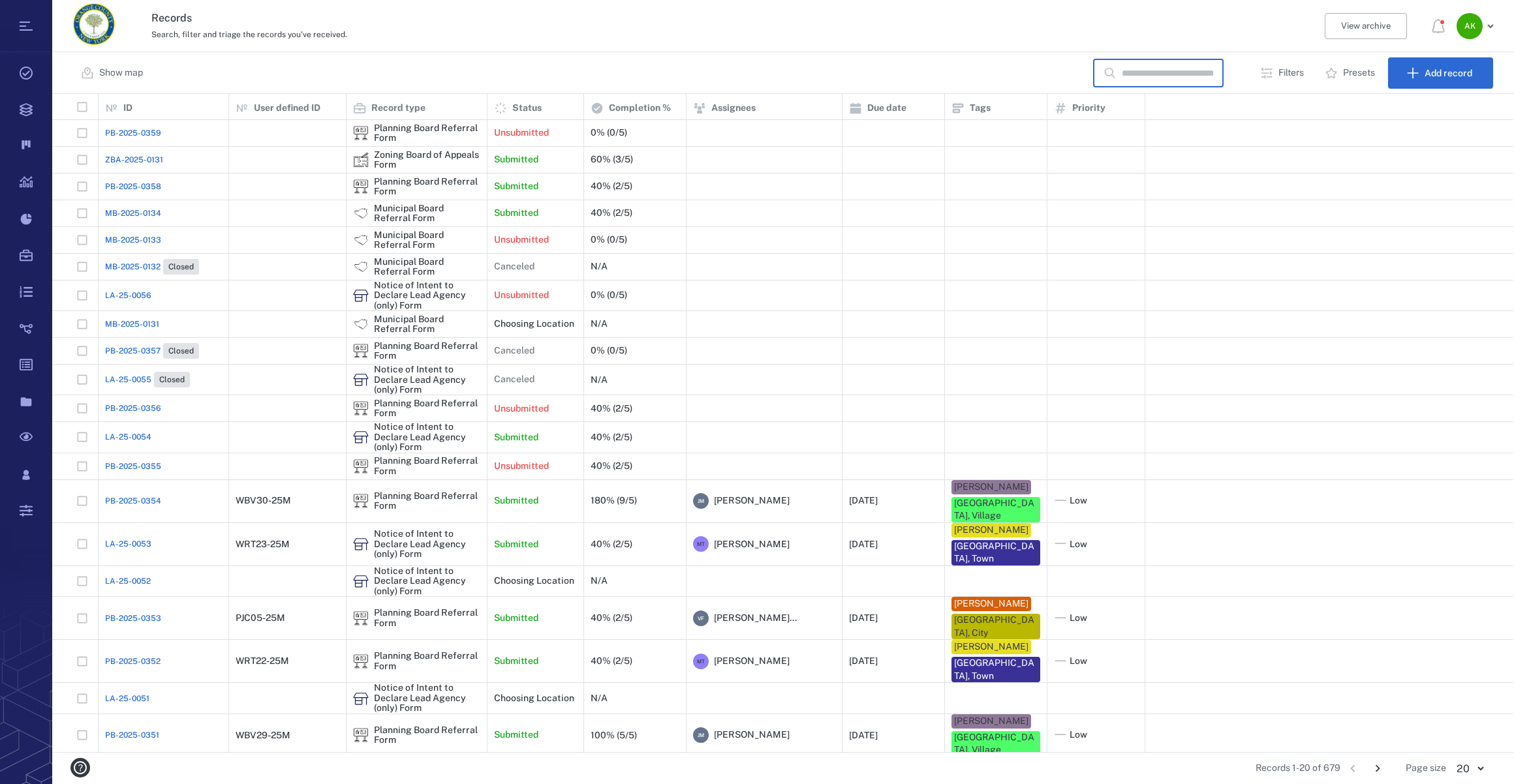
click at [1153, 75] on input "text" at bounding box center [1167, 74] width 91 height 28
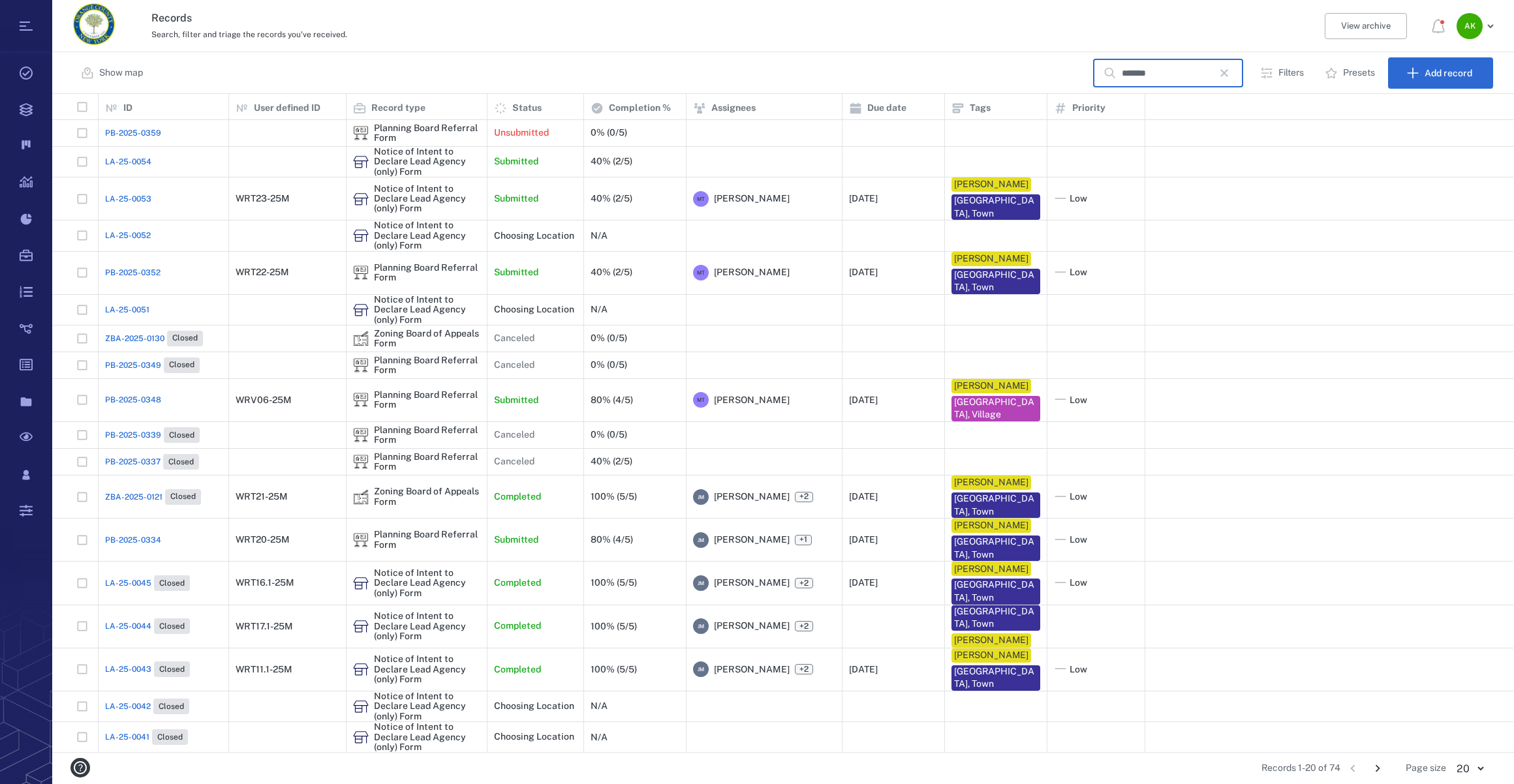
type input "*******"
click at [138, 672] on span "LA-25-0043" at bounding box center [128, 669] width 47 height 11
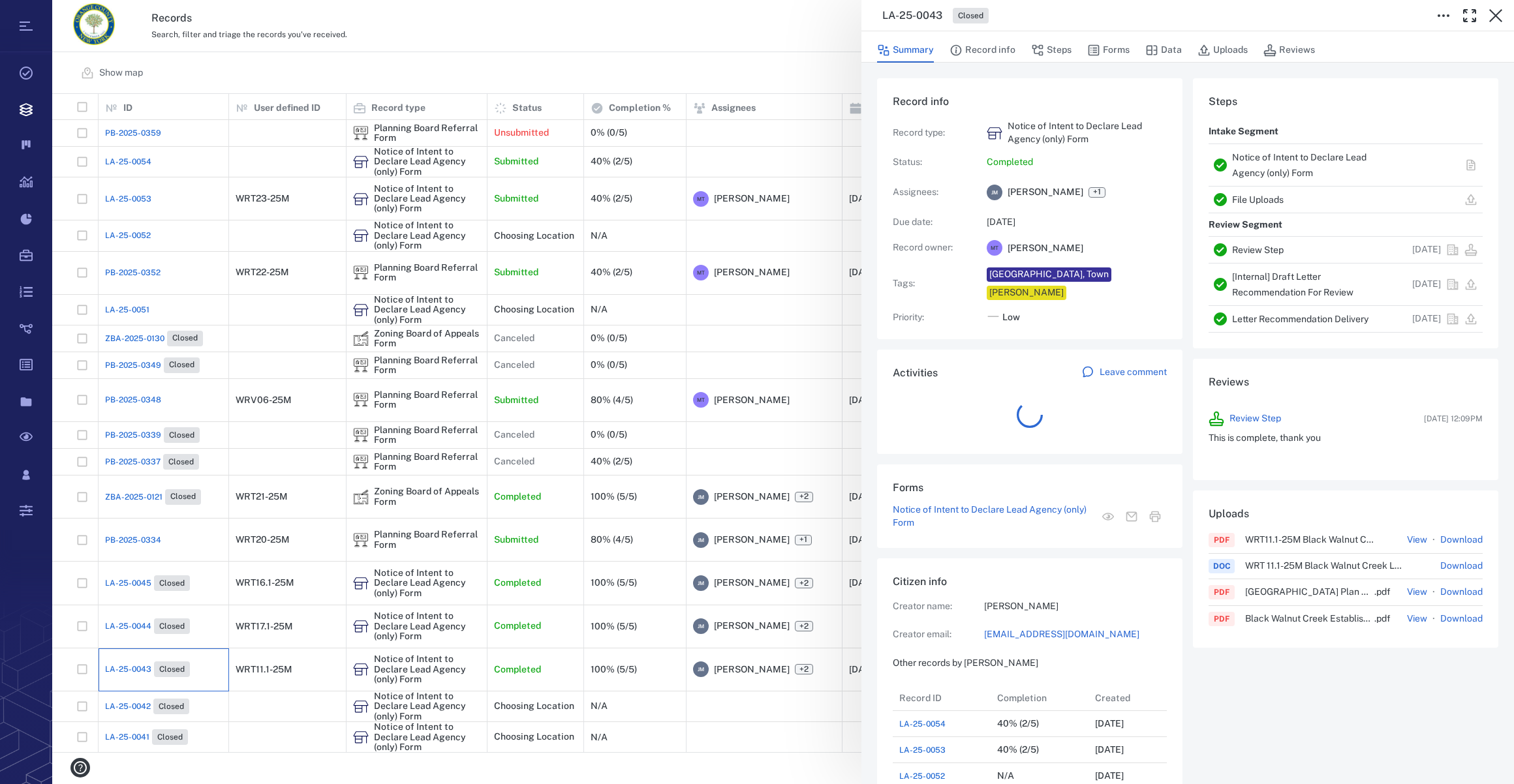
scroll to position [678, 251]
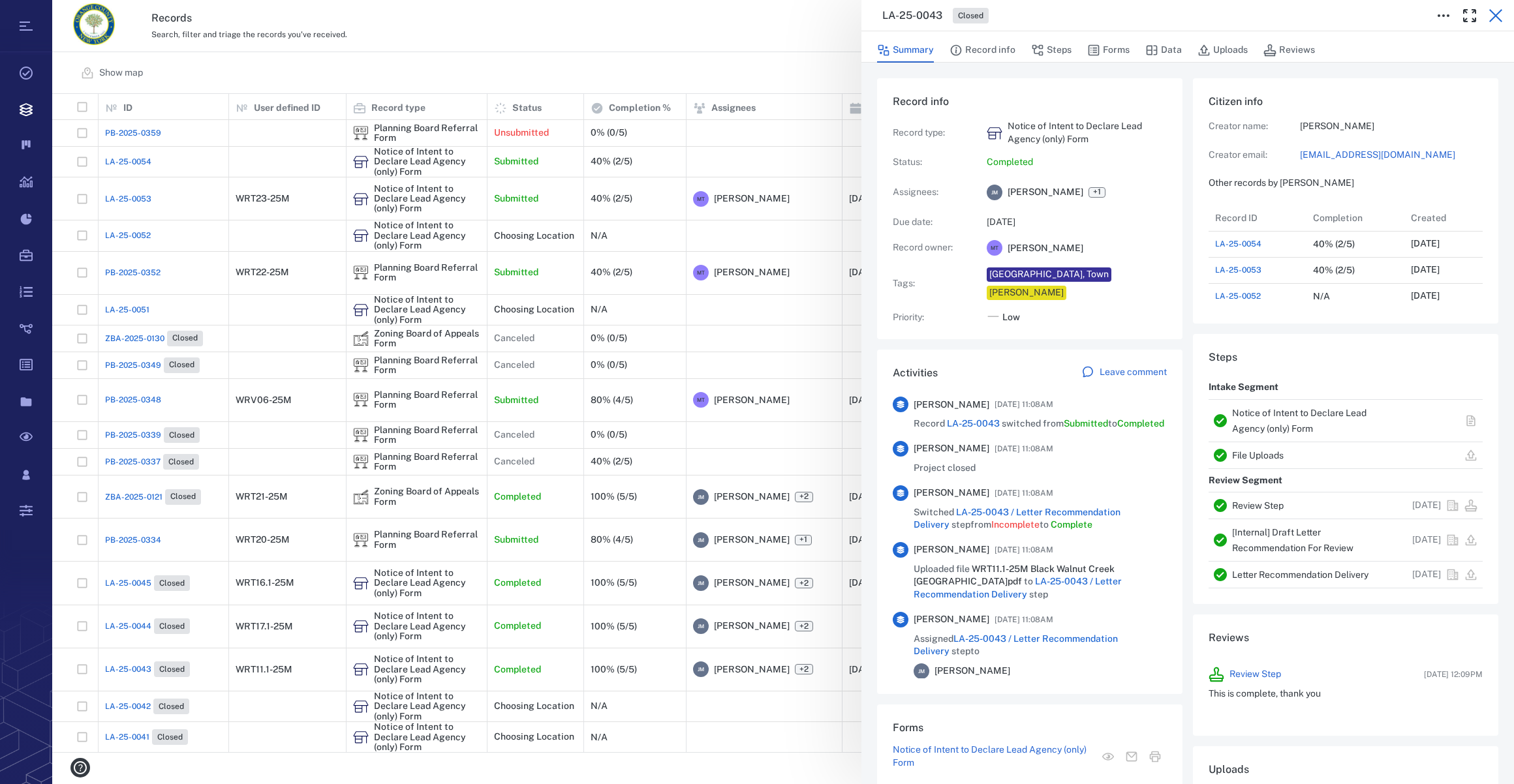
click at [1488, 15] on button "button" at bounding box center [1496, 15] width 26 height 26
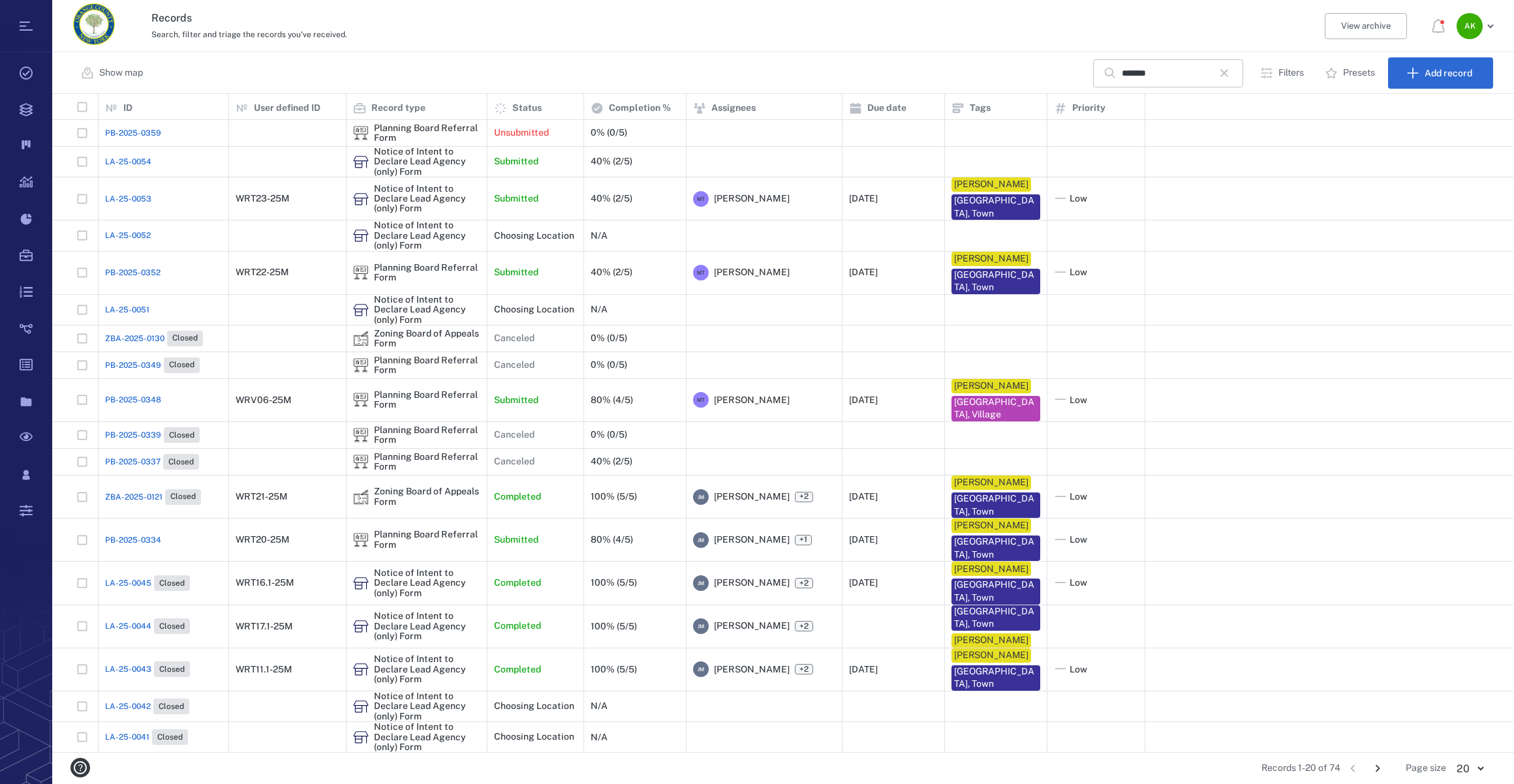
click at [1162, 76] on input "*******" at bounding box center [1167, 74] width 91 height 28
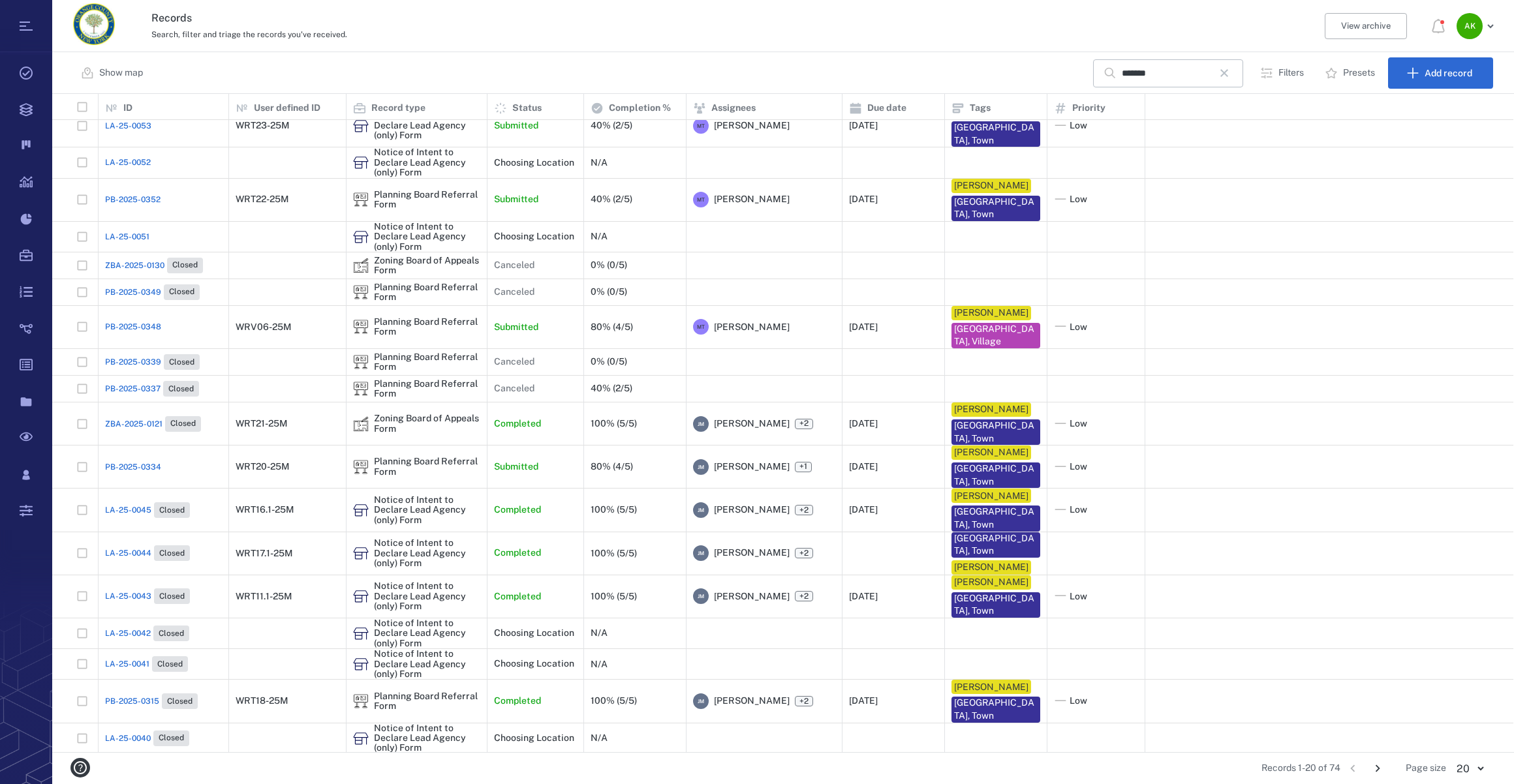
click at [106, 701] on span "PB-2025-0315" at bounding box center [132, 701] width 54 height 11
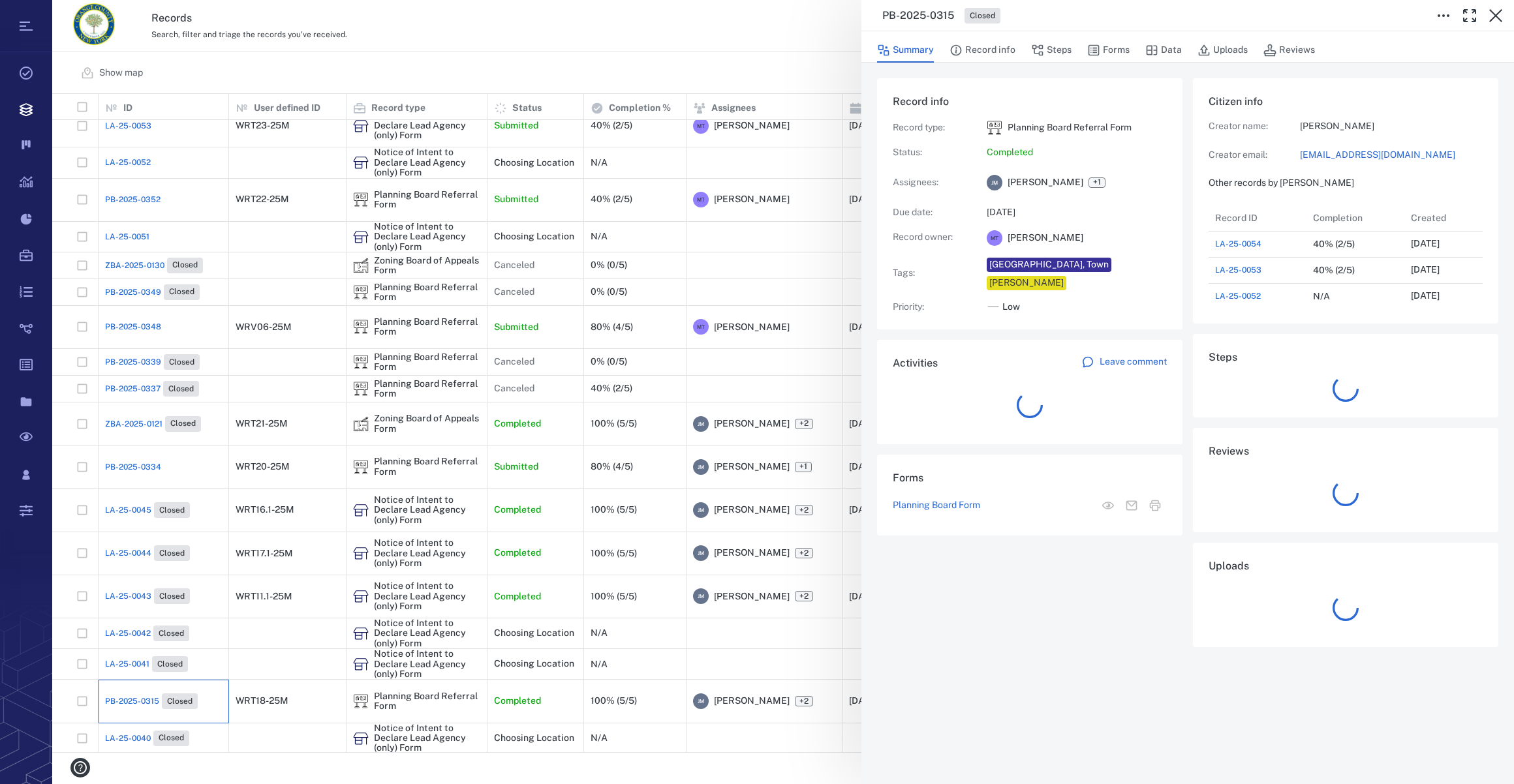
scroll to position [678, 251]
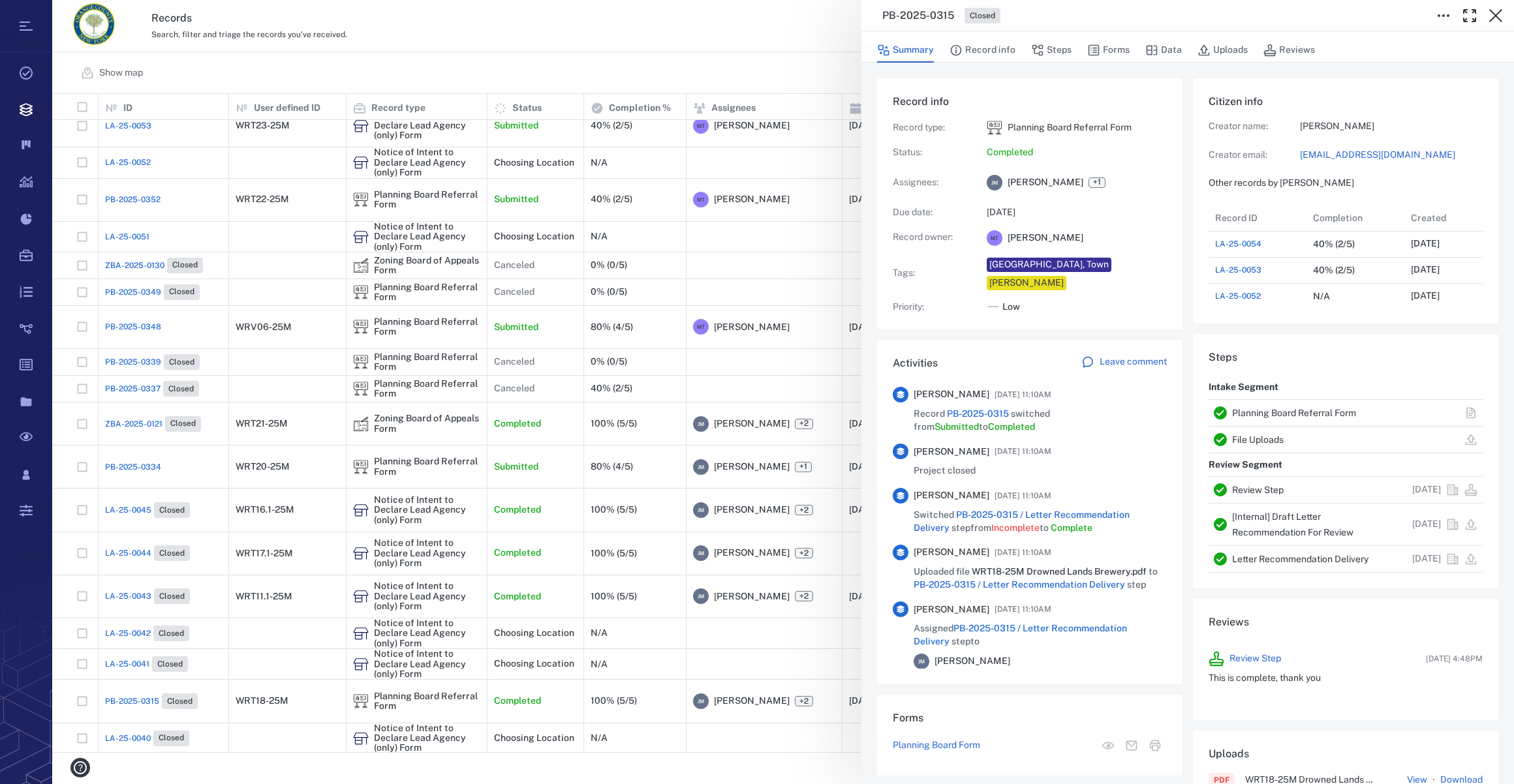
click at [113, 604] on div "PB-2025-0315 Closed Summary Record info Steps Forms Data Uploads Reviews Record…" at bounding box center [783, 392] width 1462 height 784
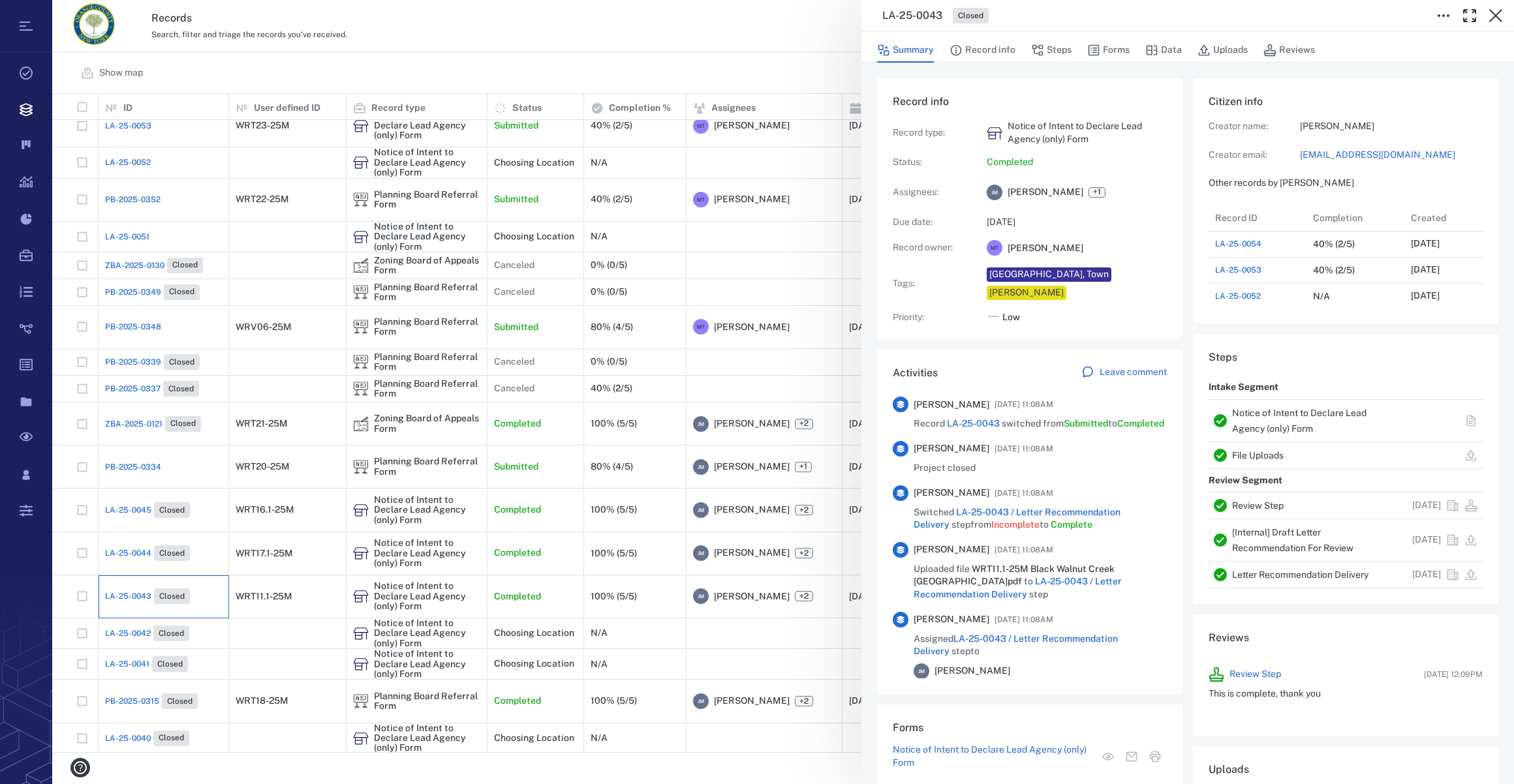
scroll to position [678, 251]
click at [149, 426] on div "LA-25-0043 Closed Summary Record info Steps Forms Data Uploads Reviews Record i…" at bounding box center [783, 392] width 1462 height 784
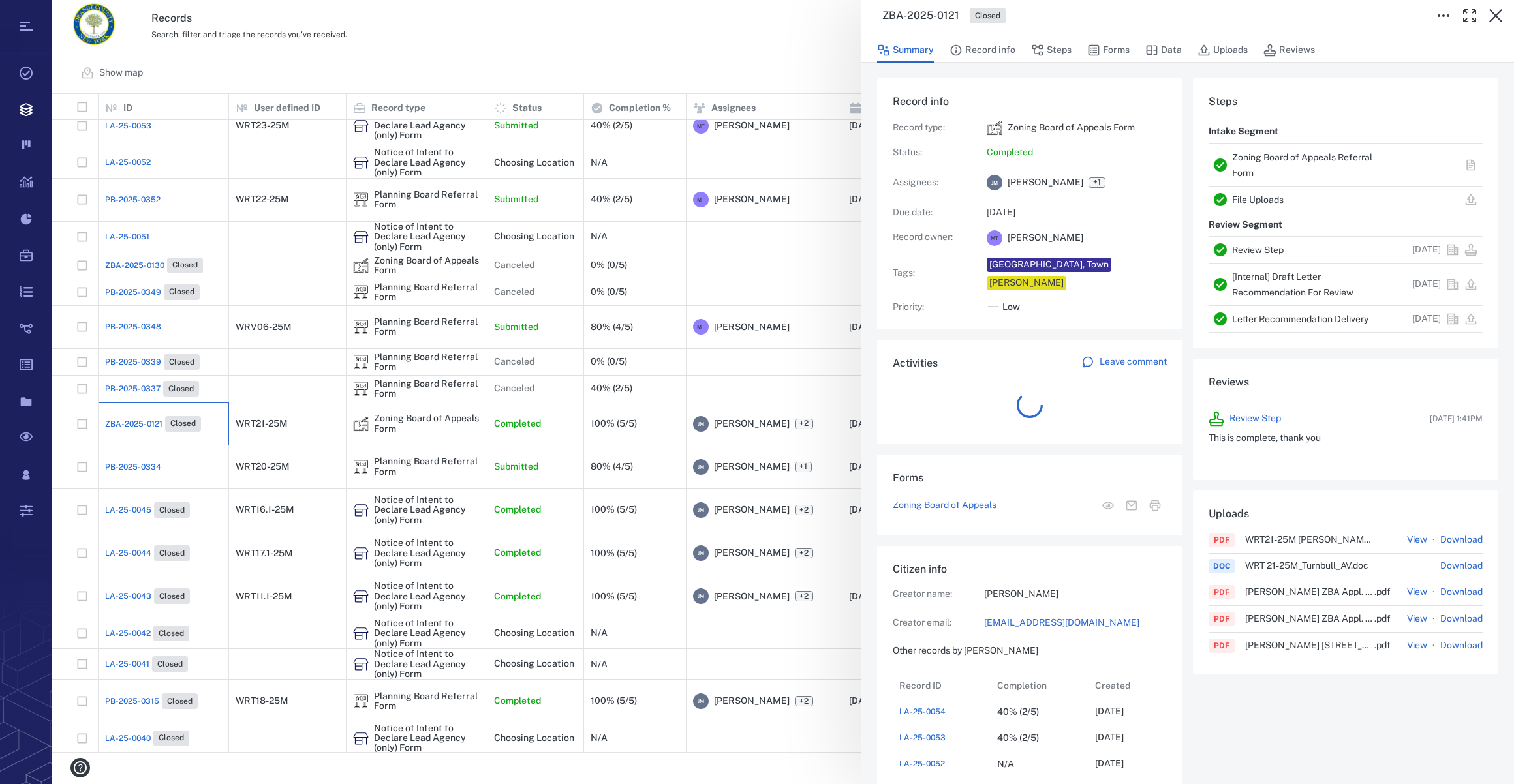
scroll to position [678, 251]
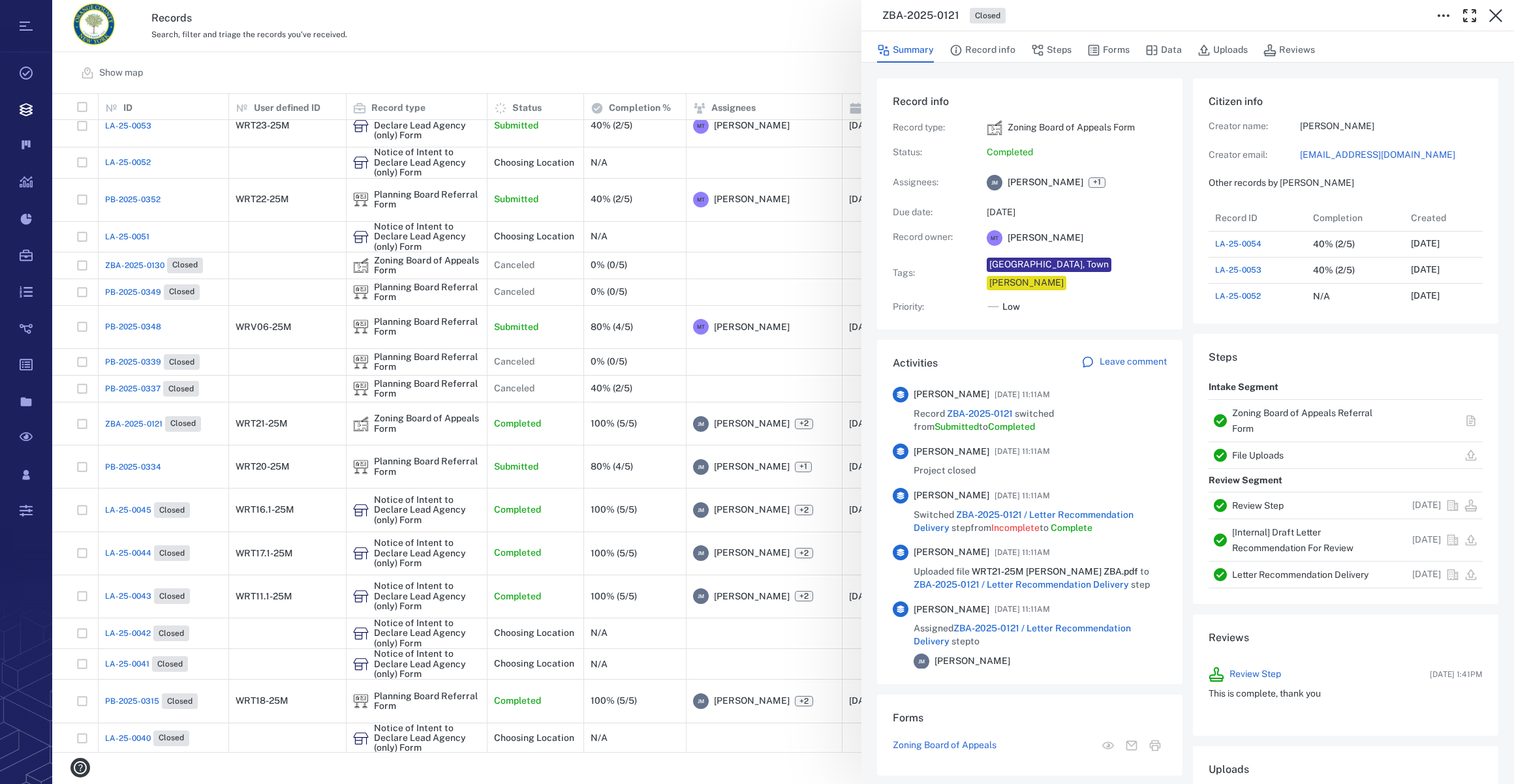
click at [1347, 152] on link "[EMAIL_ADDRESS][DOMAIN_NAME]" at bounding box center [1391, 155] width 183 height 13
click at [108, 448] on div "ZBA-2025-0121 Closed Summary Record info Steps Forms Data Uploads Reviews Recor…" at bounding box center [783, 392] width 1462 height 784
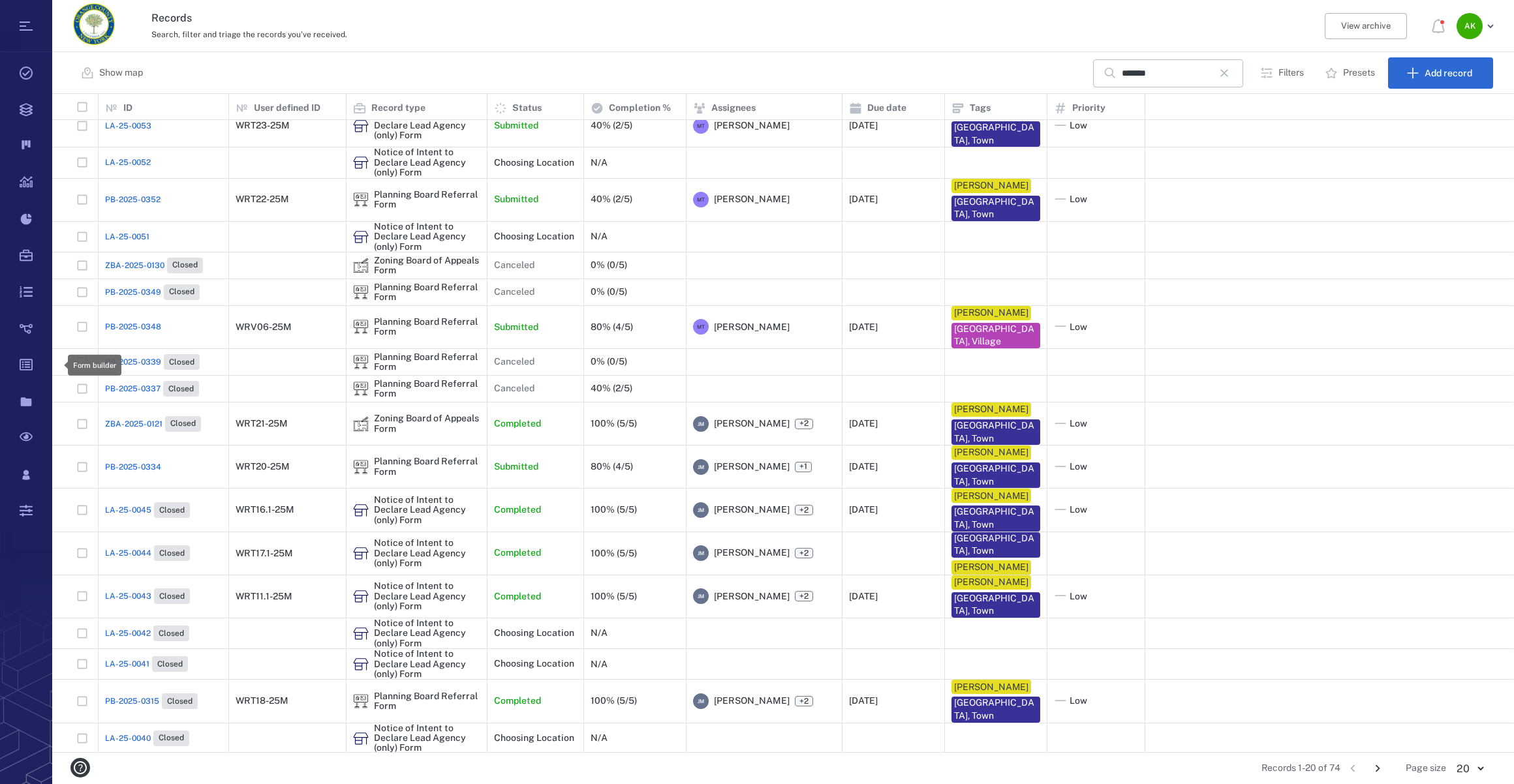
scroll to position [649, 1452]
click at [1225, 74] on icon "button" at bounding box center [1224, 73] width 15 height 15
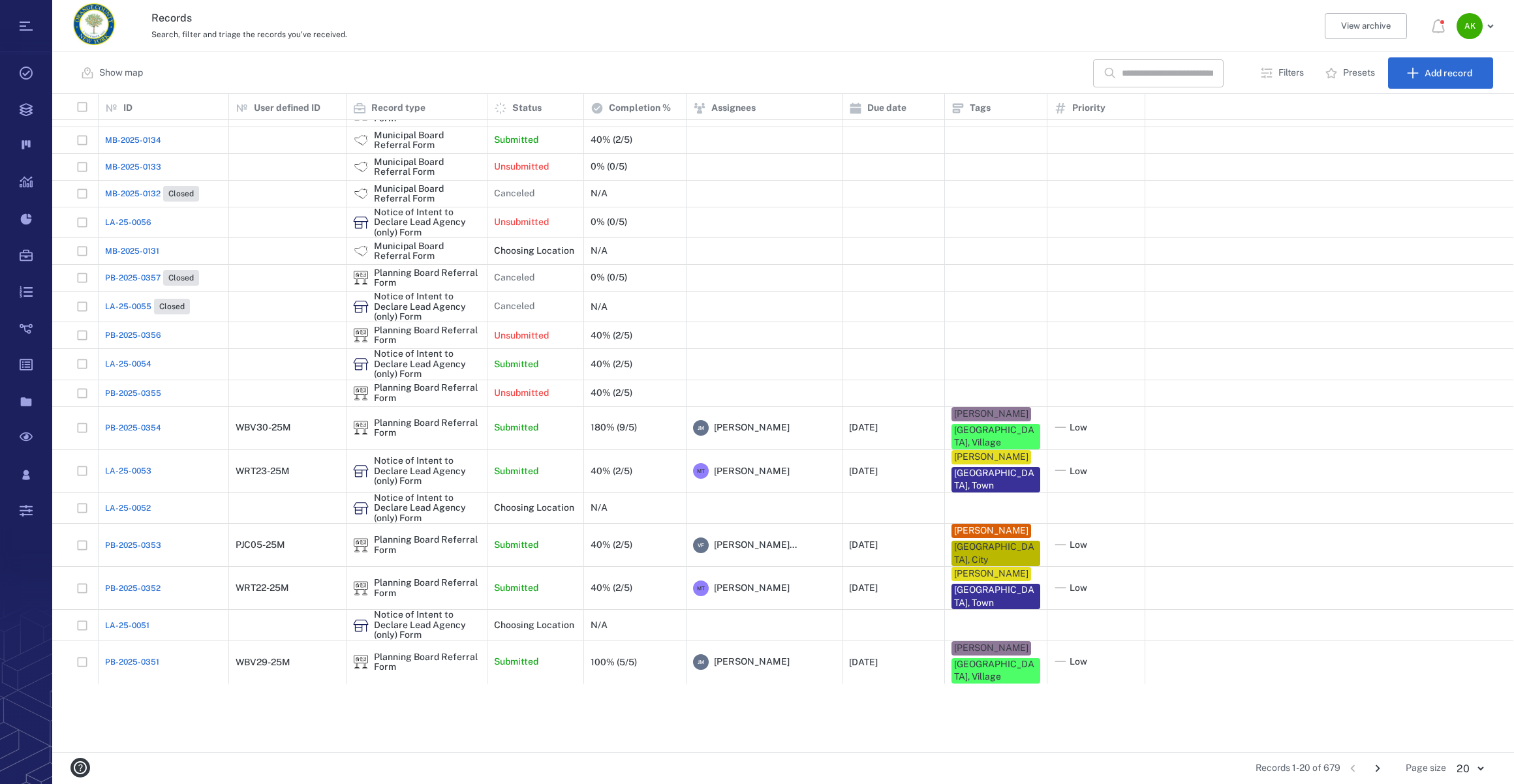
scroll to position [0, 0]
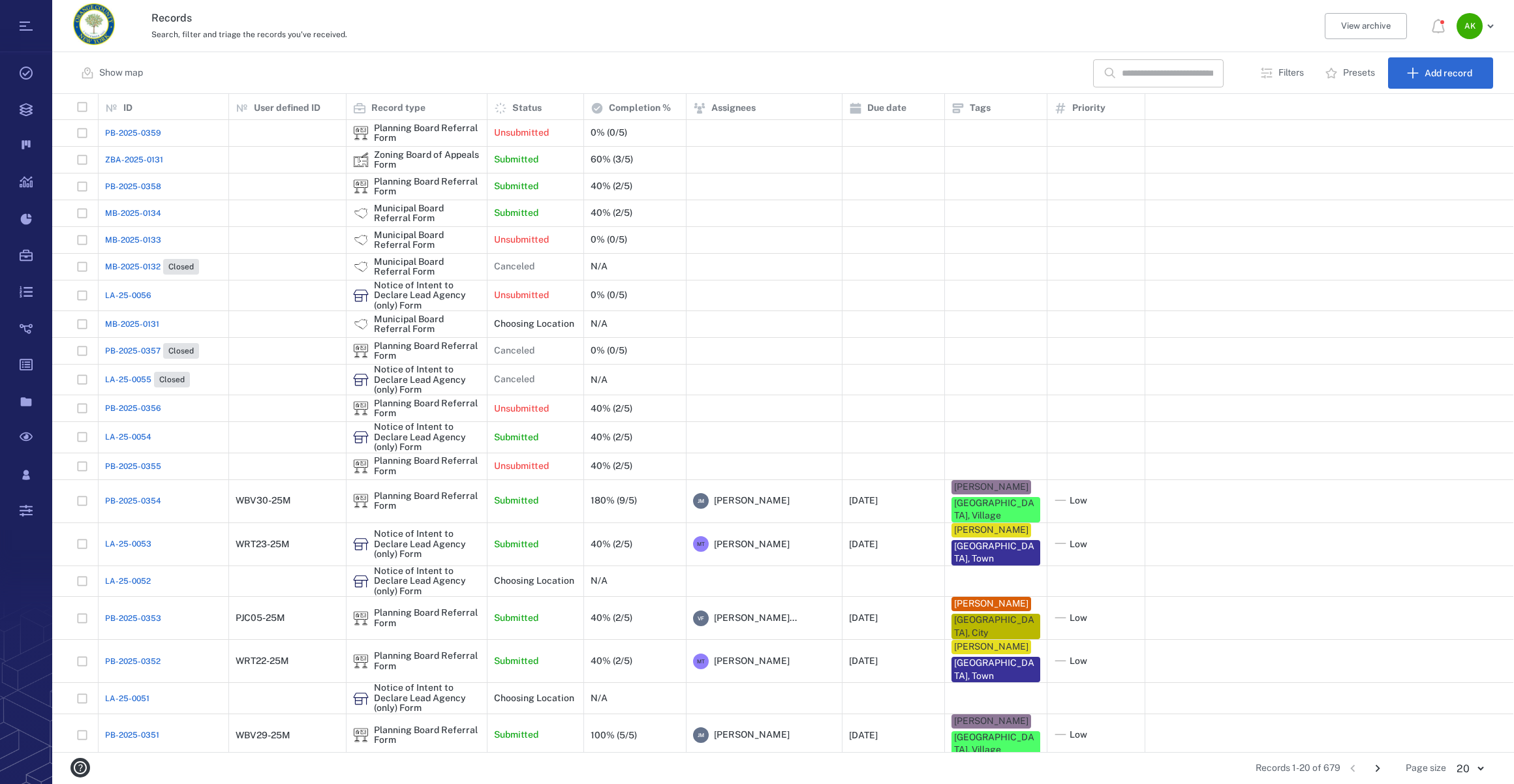
click at [1185, 68] on input "text" at bounding box center [1167, 74] width 91 height 28
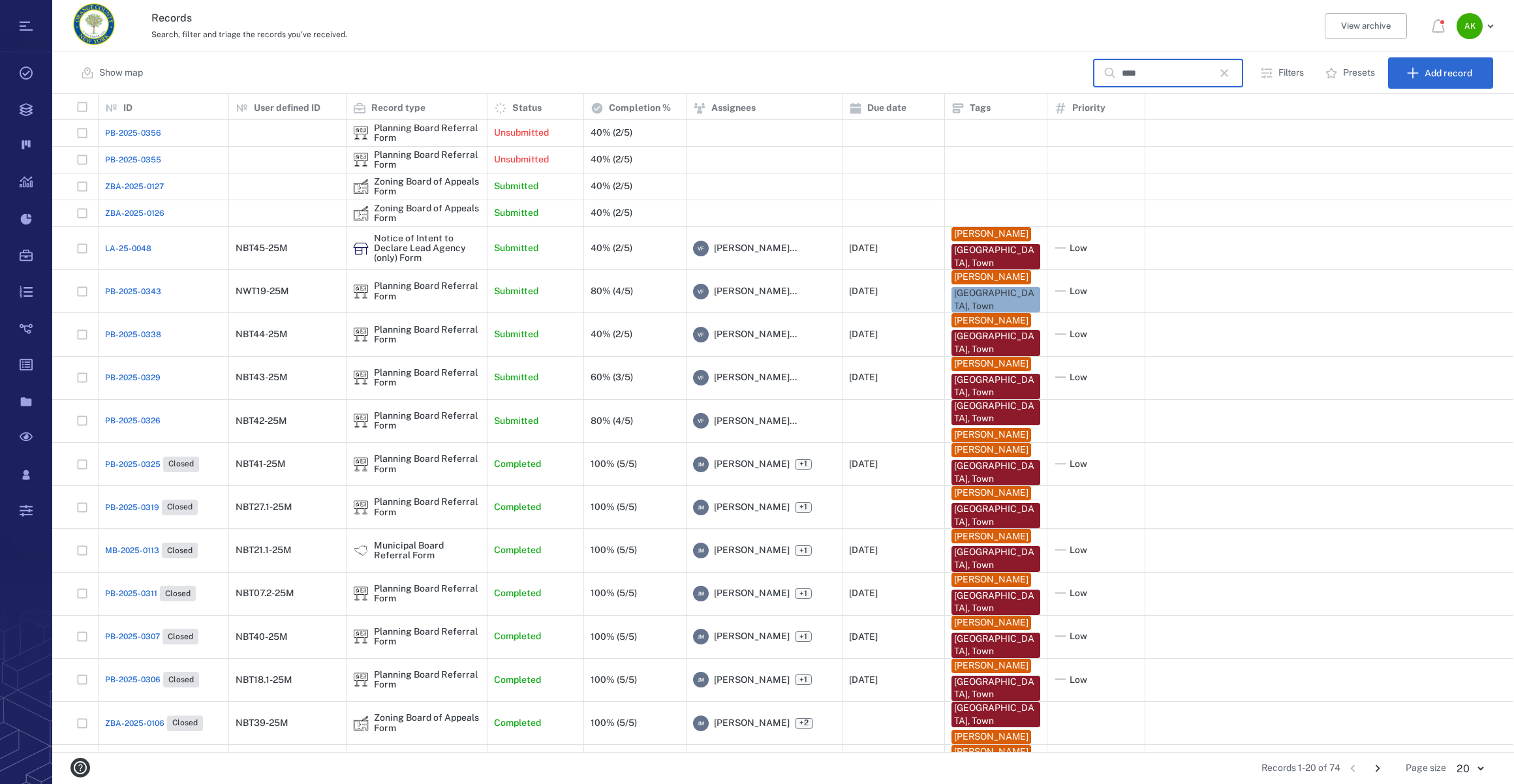
type input "****"
click at [128, 468] on span "PB-2025-0325" at bounding box center [132, 464] width 55 height 11
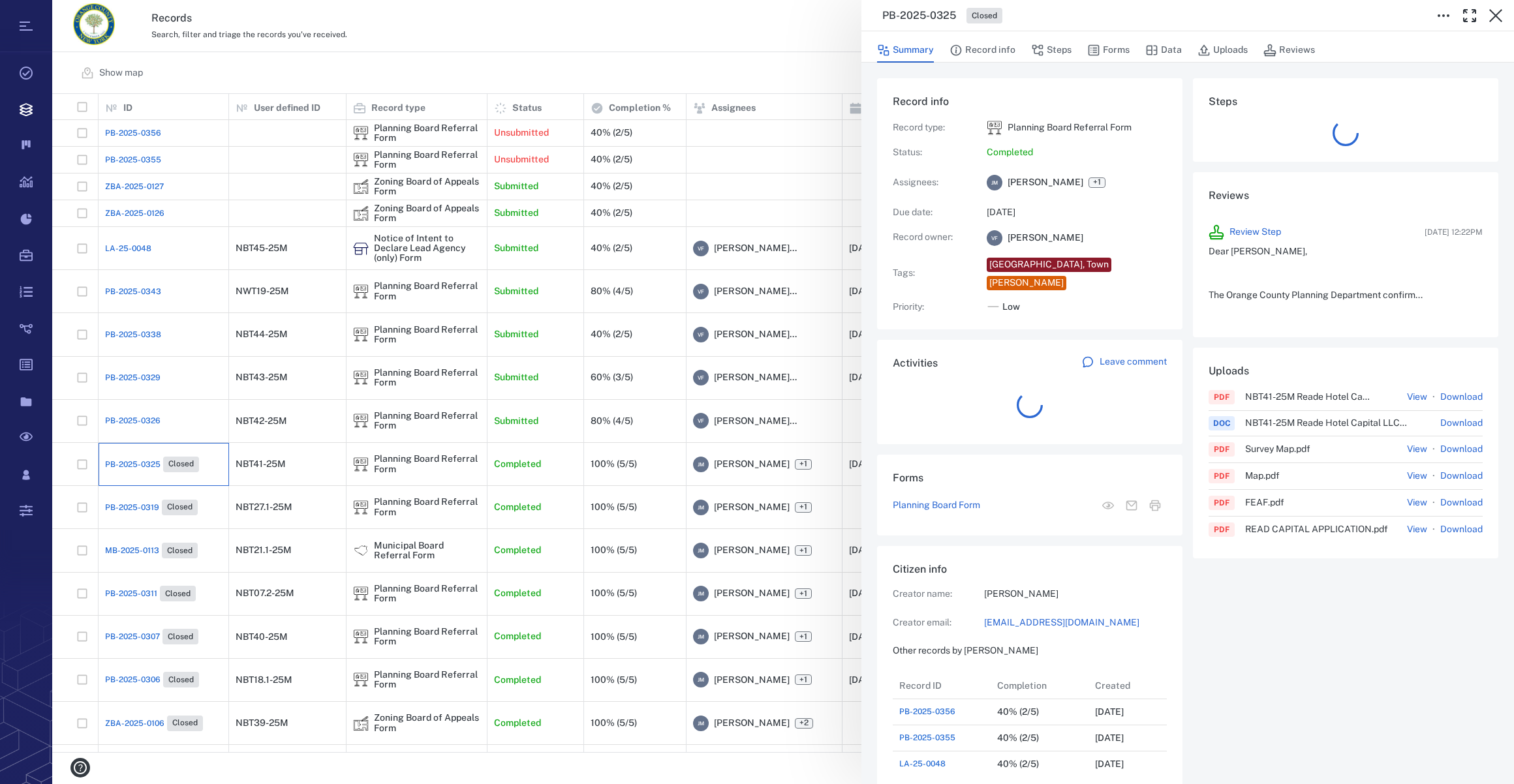
scroll to position [678, 251]
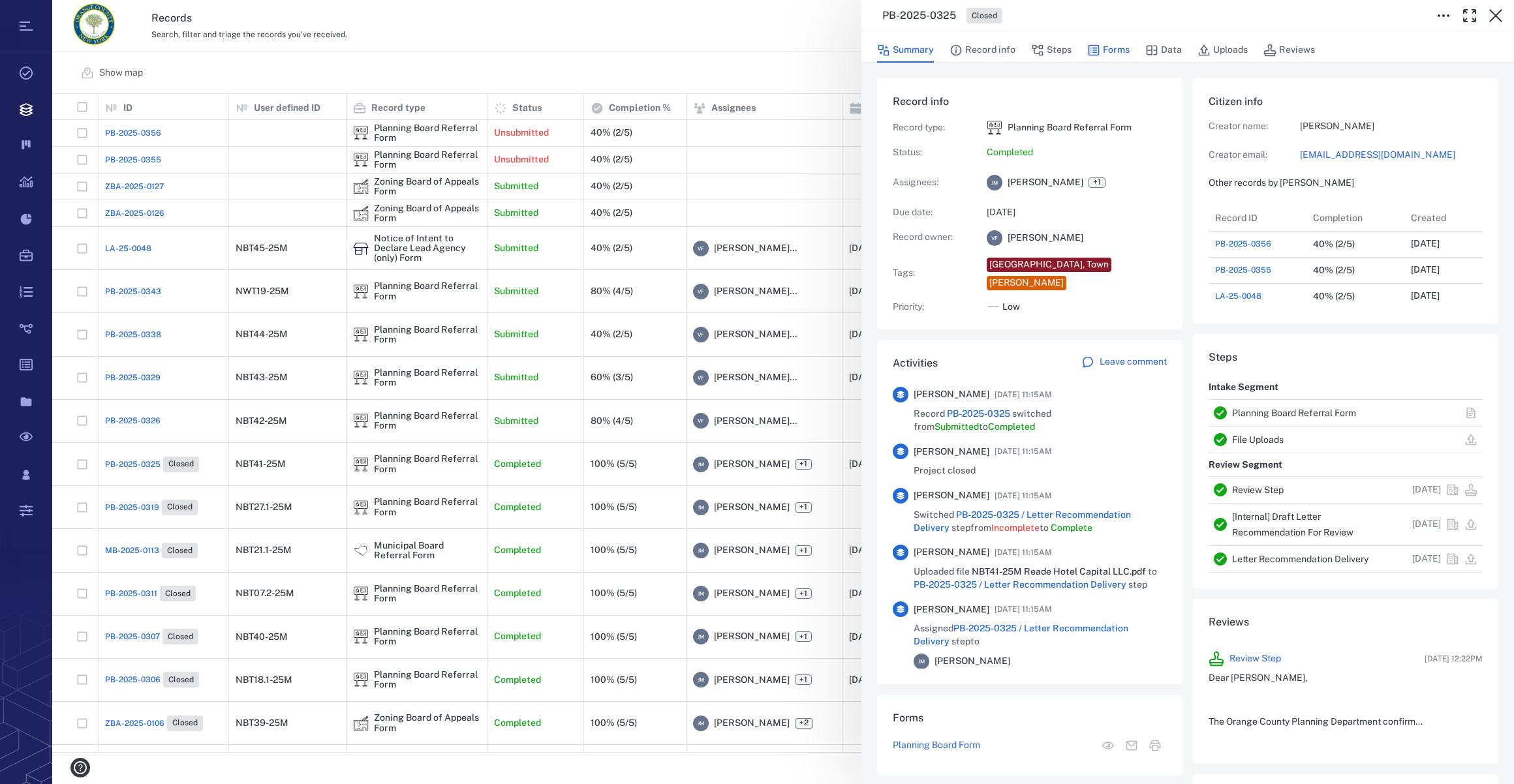
click at [1100, 51] on button "Forms" at bounding box center [1108, 50] width 42 height 24
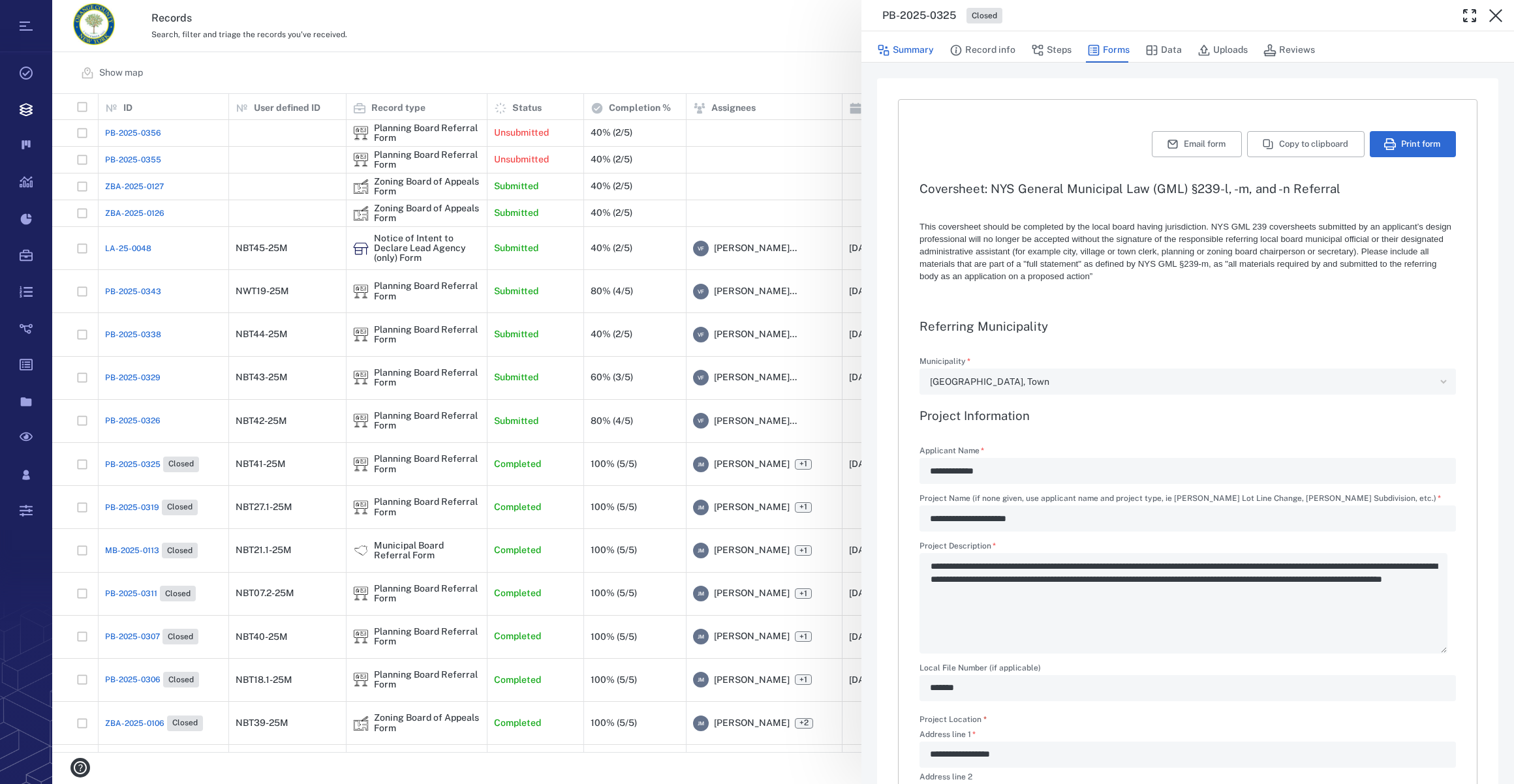
click at [927, 55] on button "Summary" at bounding box center [905, 50] width 57 height 24
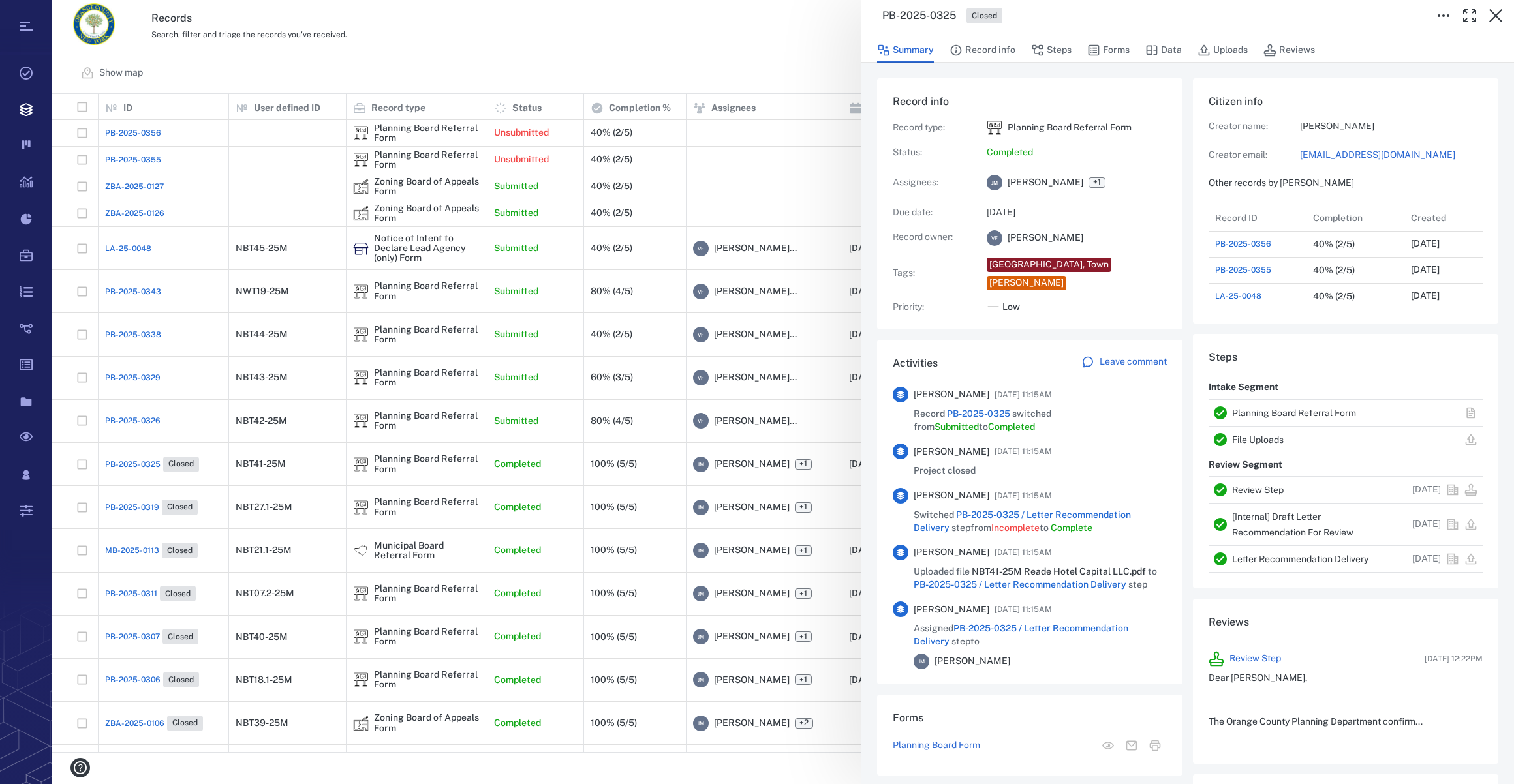
scroll to position [678, 251]
click at [1320, 153] on link "[EMAIL_ADDRESS][DOMAIN_NAME]" at bounding box center [1391, 155] width 183 height 13
click at [1493, 11] on icon "button" at bounding box center [1496, 15] width 15 height 15
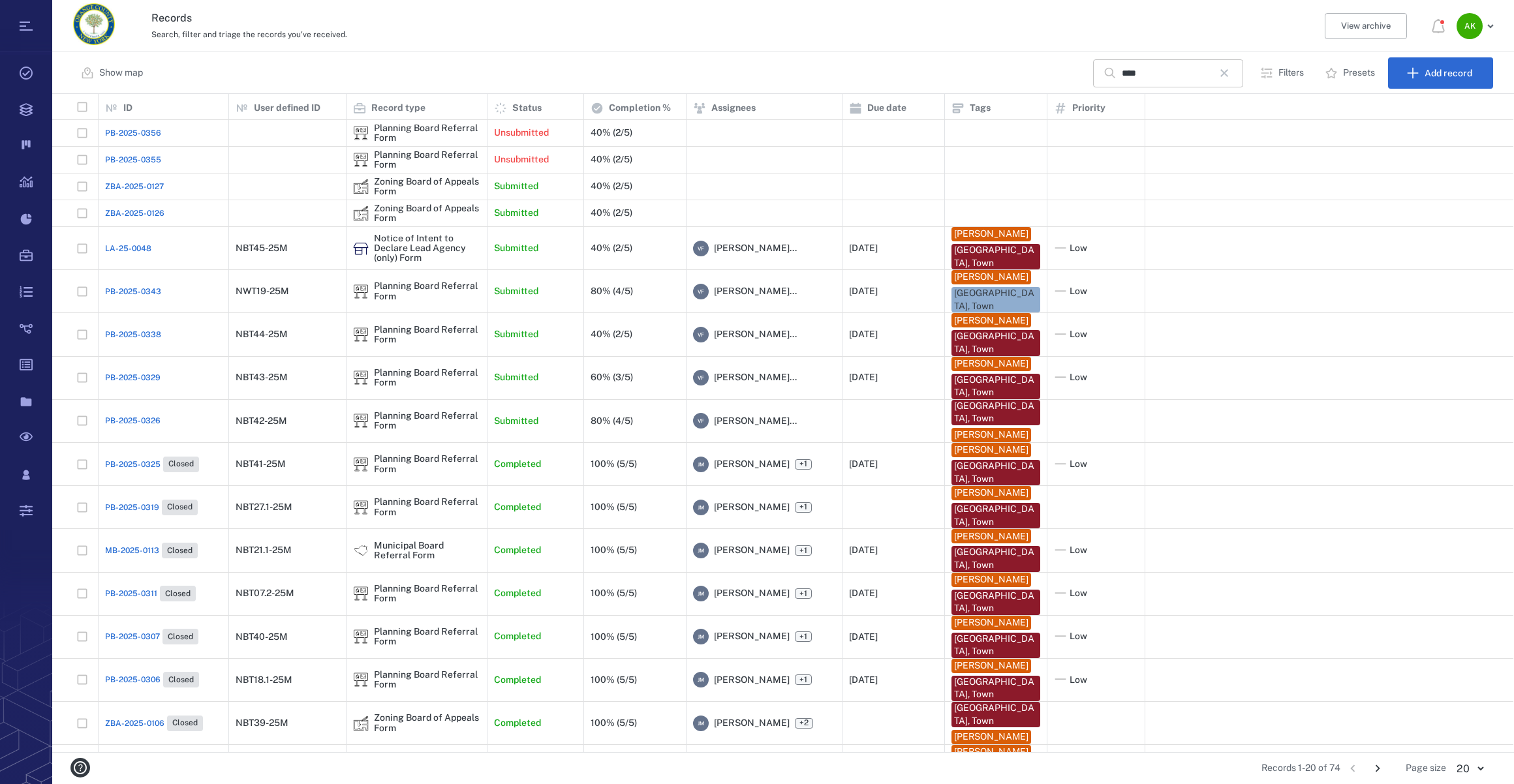
click at [1224, 77] on icon "button" at bounding box center [1224, 73] width 15 height 15
click at [1195, 77] on input "text" at bounding box center [1167, 74] width 91 height 28
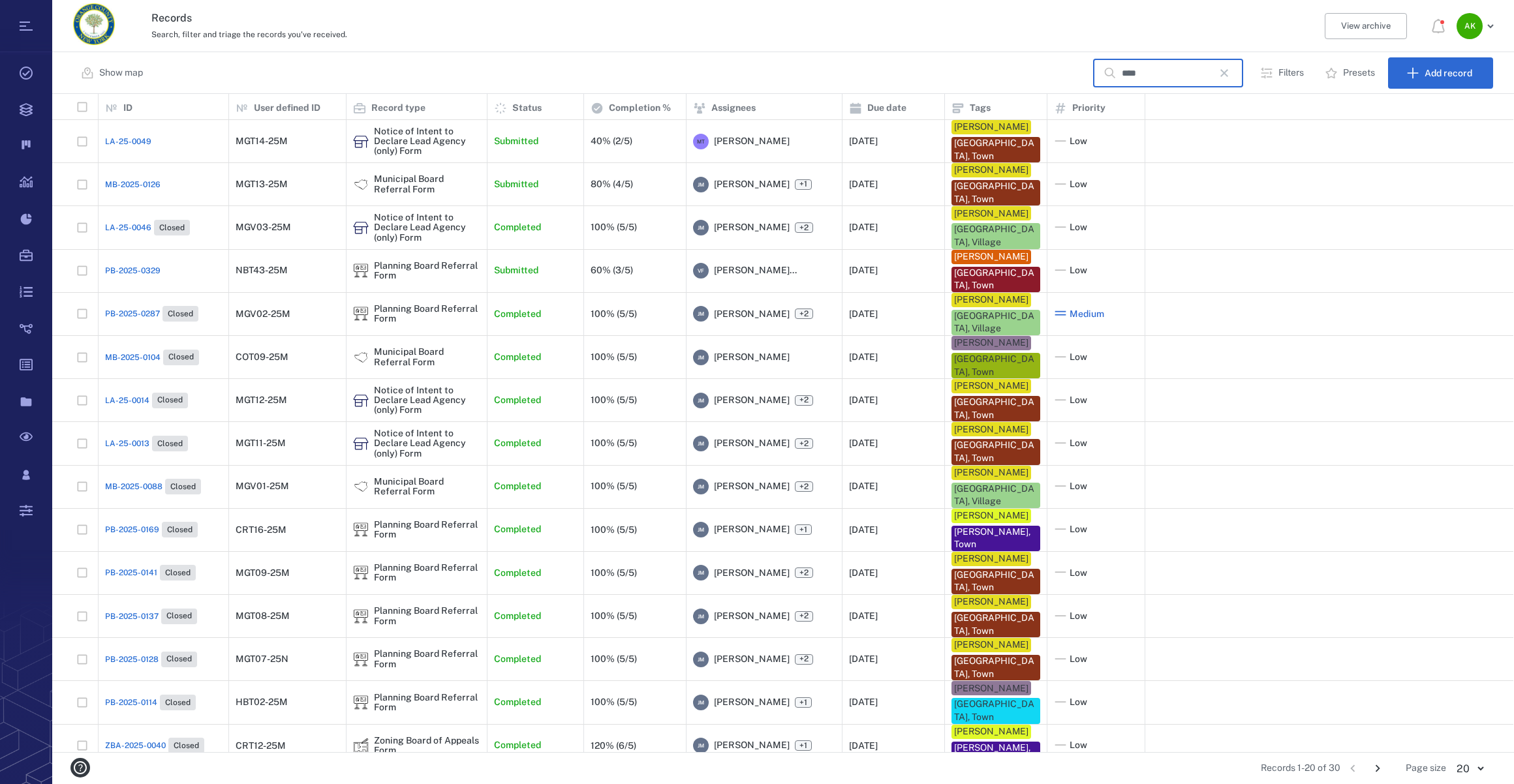
type input "****"
click at [124, 234] on span "LA-25-0046" at bounding box center [128, 227] width 47 height 11
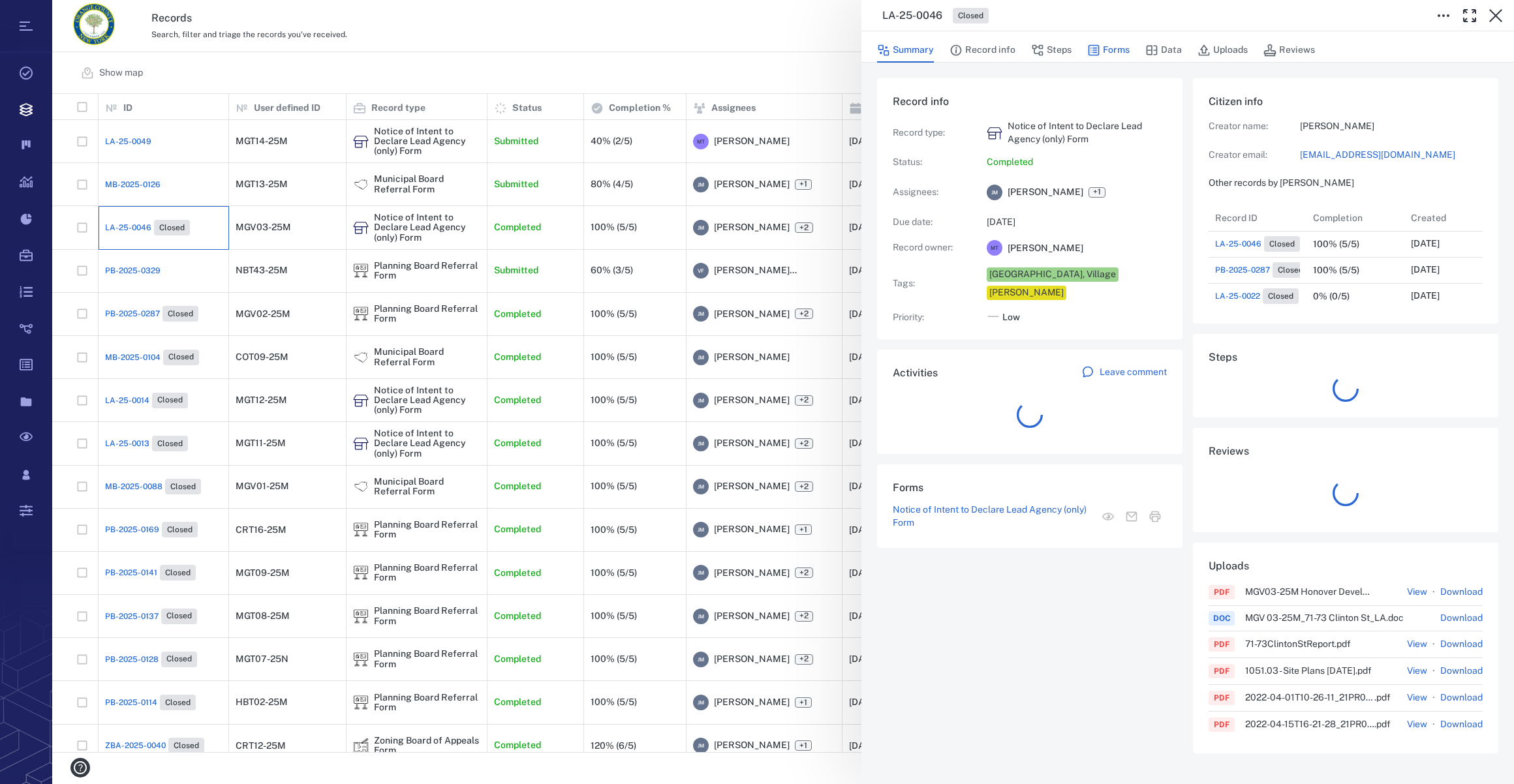
scroll to position [10, 9]
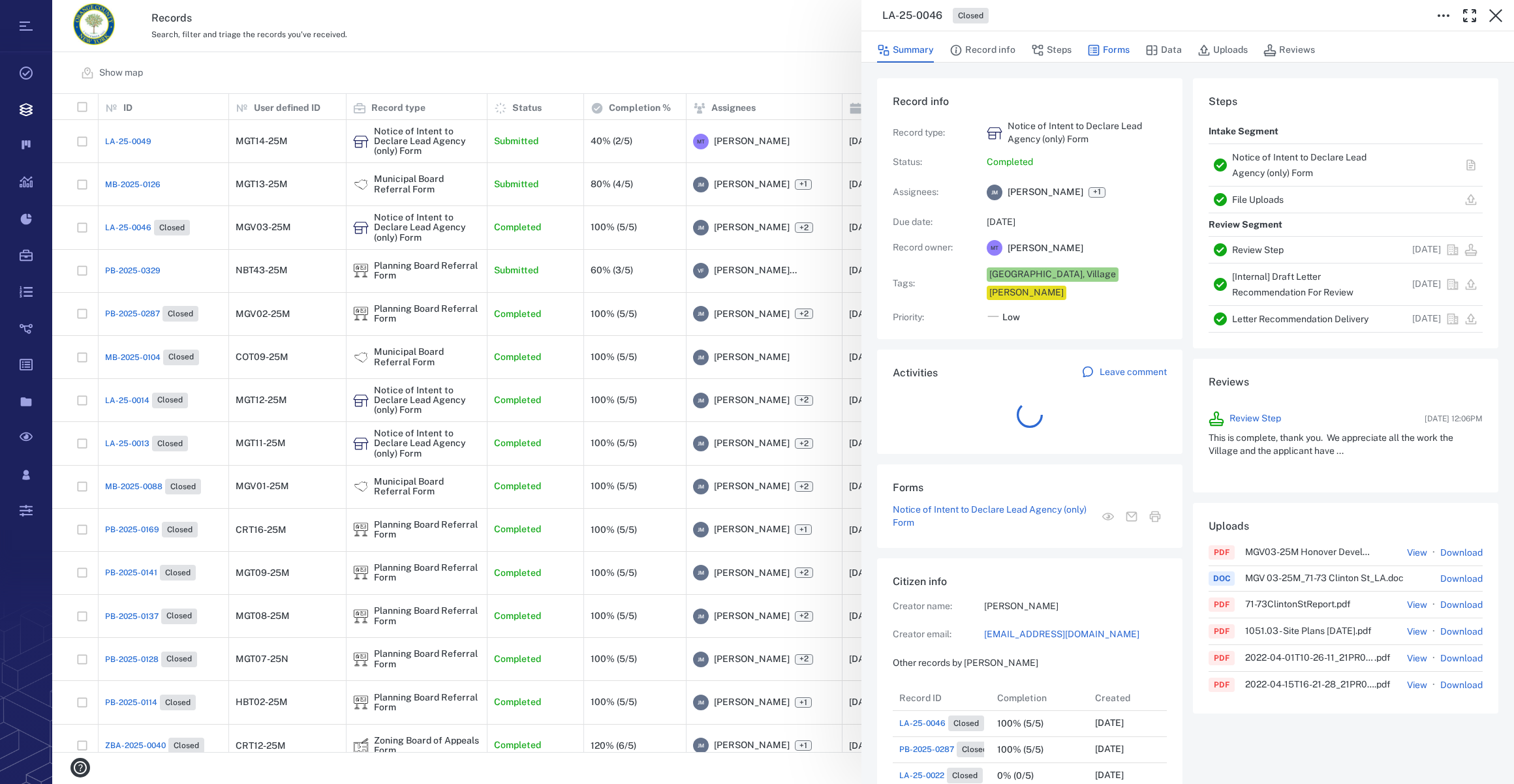
click at [1107, 47] on button "Forms" at bounding box center [1108, 50] width 42 height 24
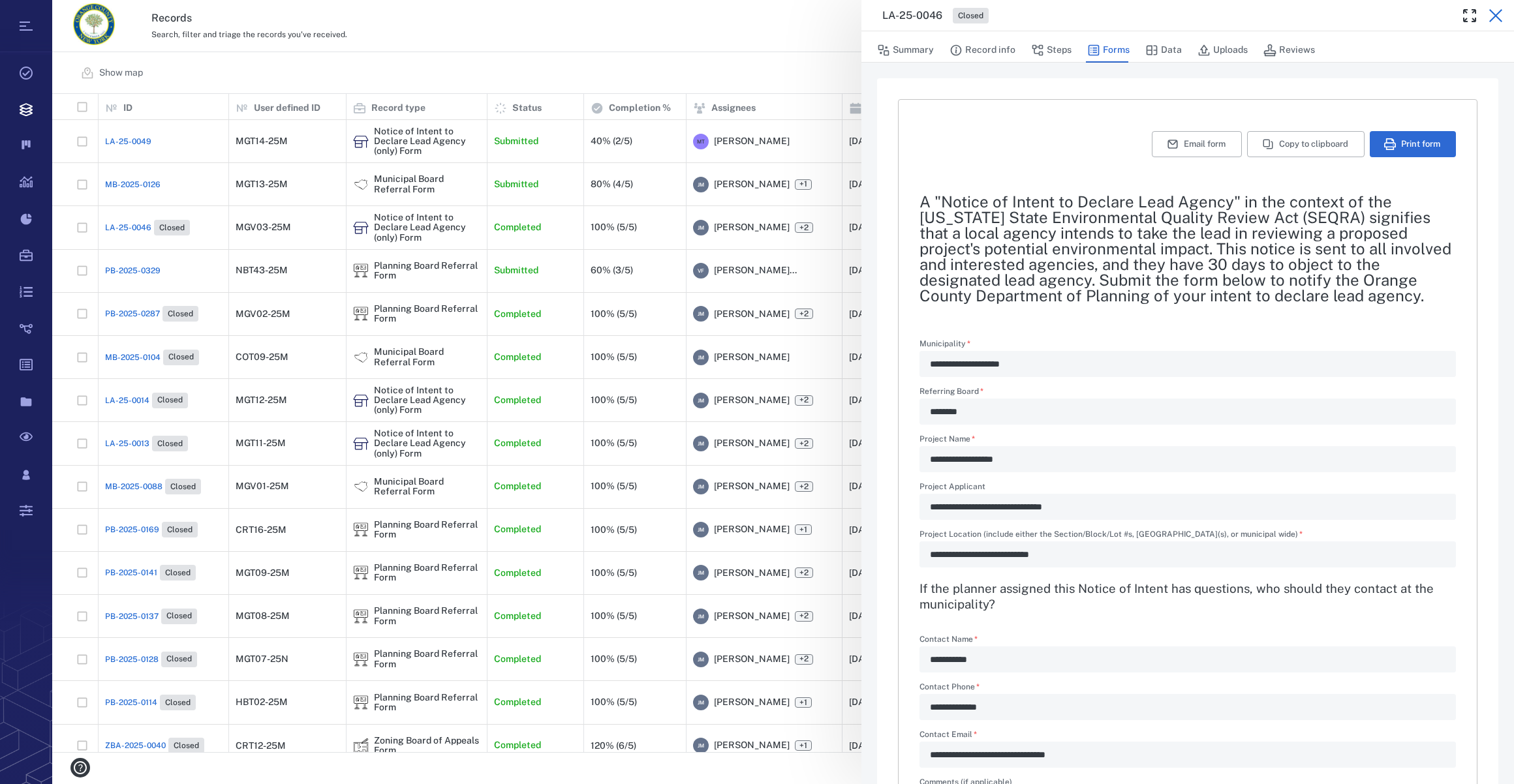
click at [1489, 14] on icon "button" at bounding box center [1496, 15] width 15 height 15
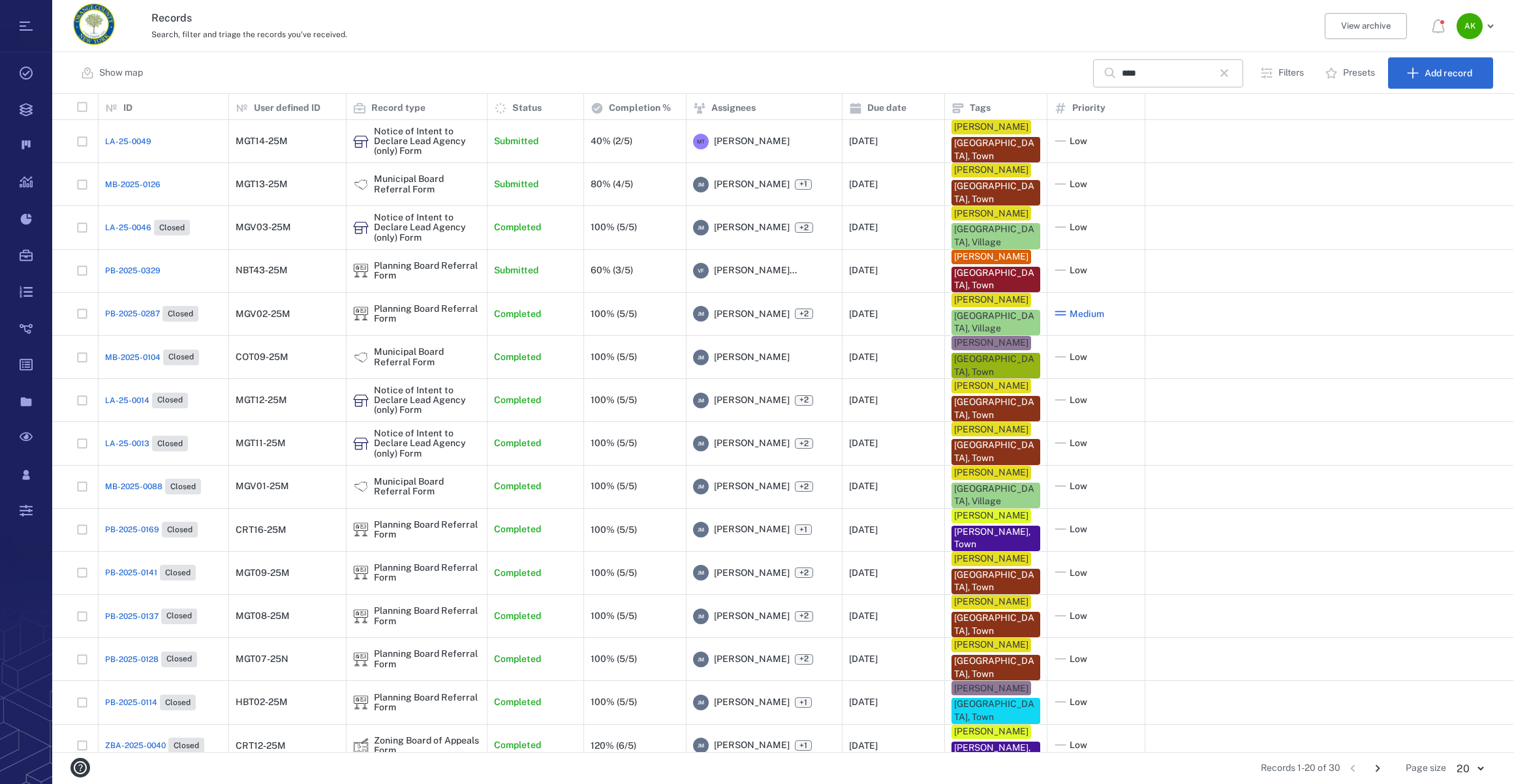
click at [126, 231] on span "LA-25-0046" at bounding box center [128, 227] width 47 height 11
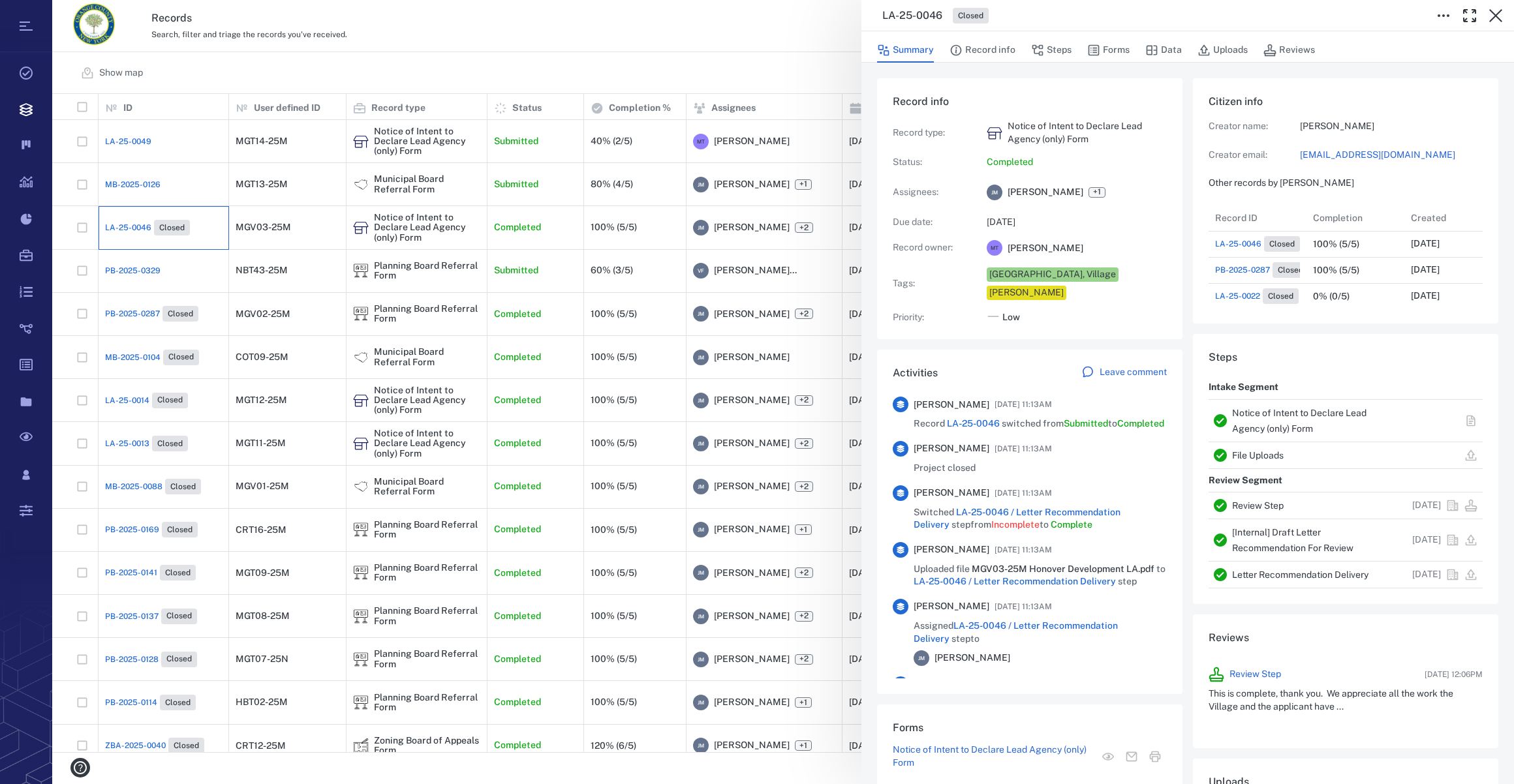
scroll to position [313, 251]
click at [1370, 160] on link "[EMAIL_ADDRESS][DOMAIN_NAME]" at bounding box center [1391, 155] width 183 height 13
click at [1494, 17] on icon "button" at bounding box center [1496, 15] width 13 height 13
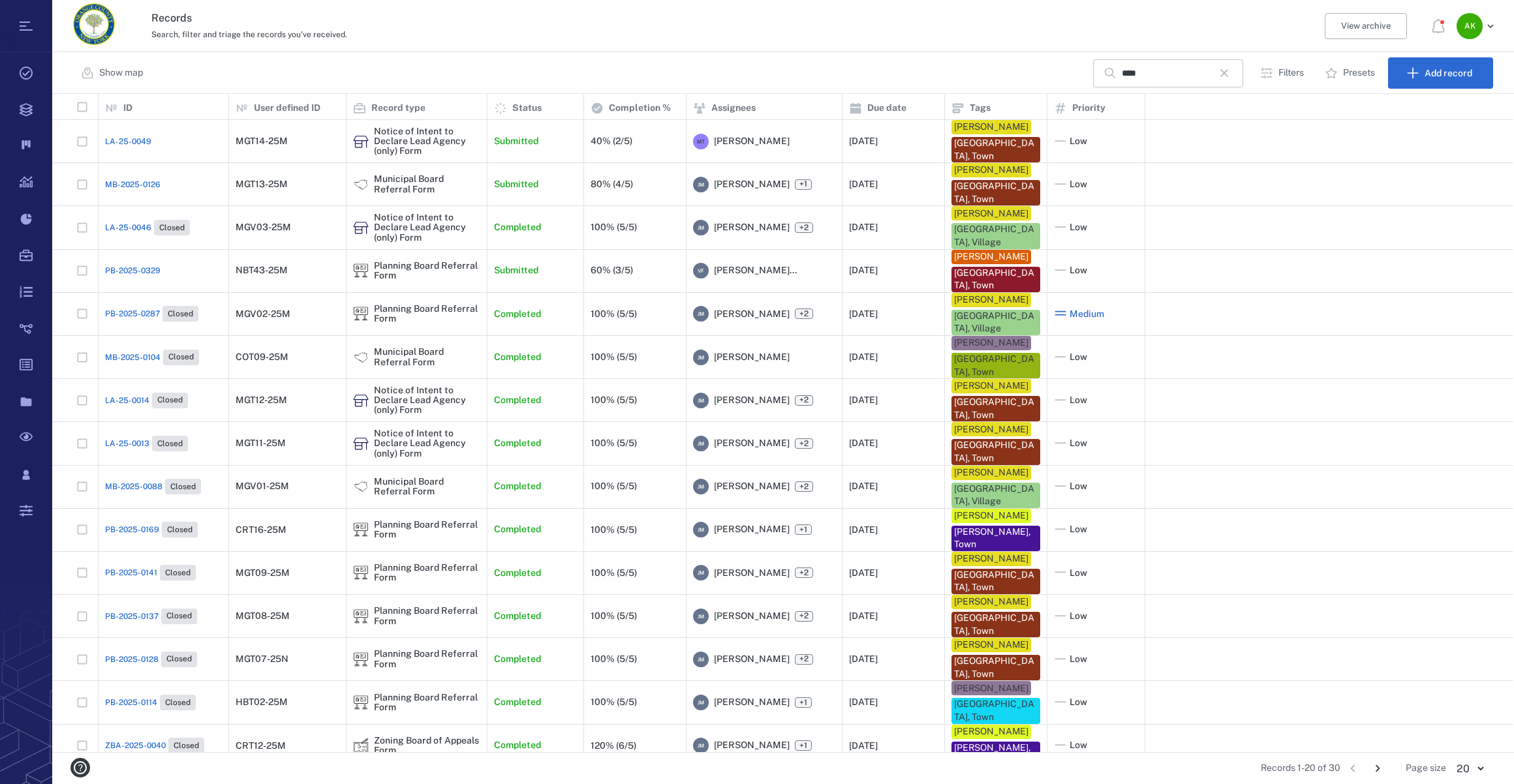
click at [1228, 73] on icon "button" at bounding box center [1224, 73] width 8 height 8
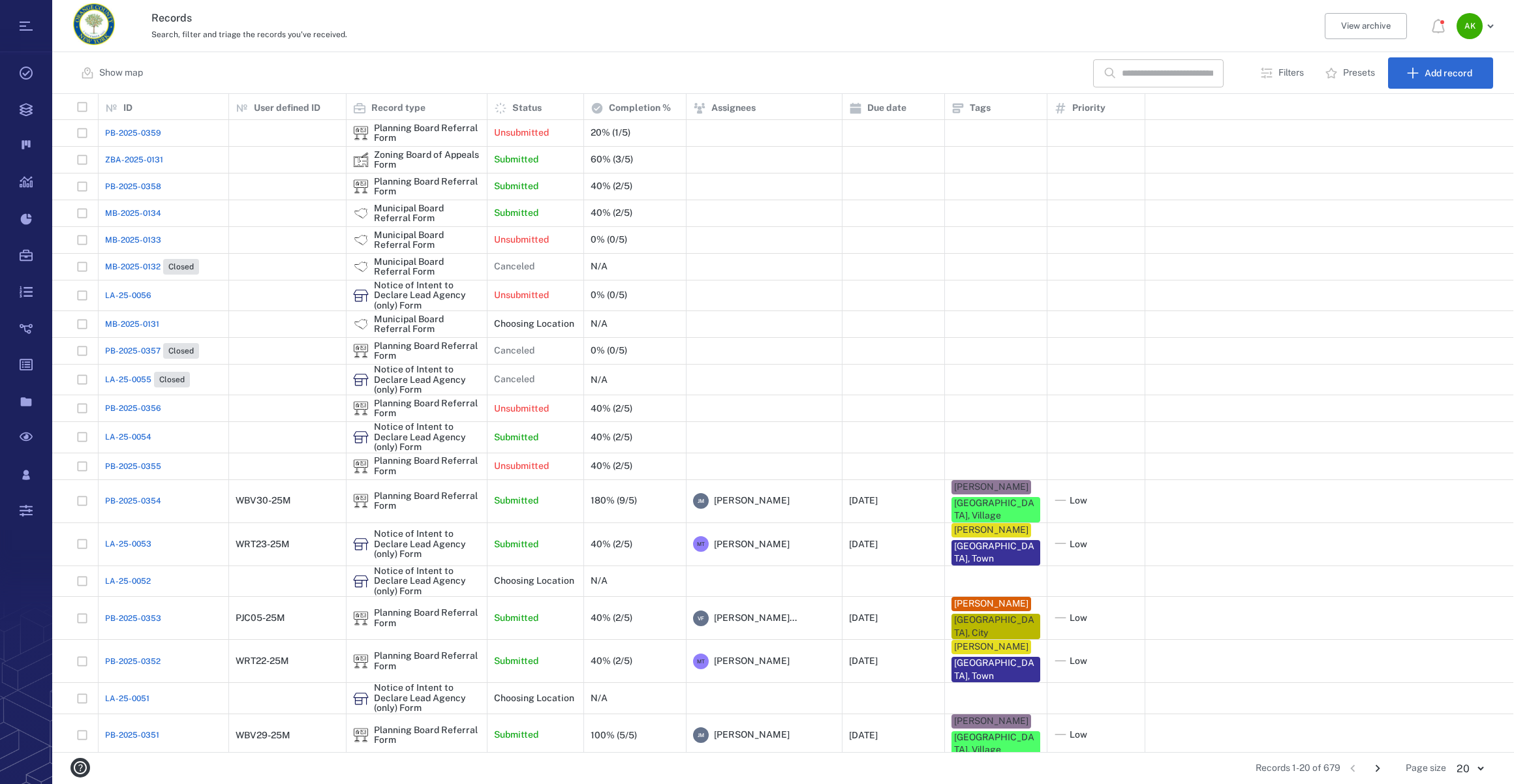
click at [1183, 74] on input "text" at bounding box center [1167, 74] width 91 height 28
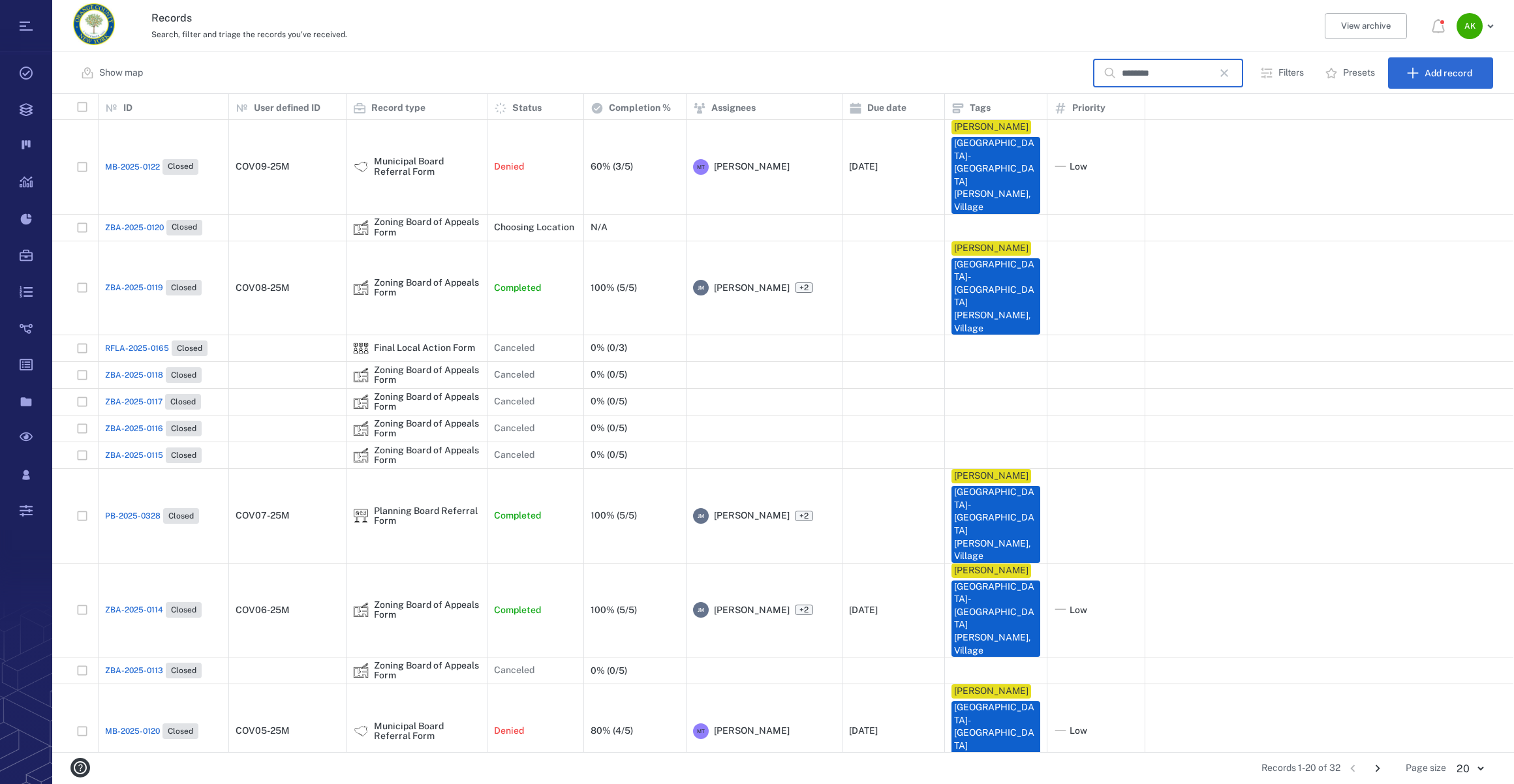
type input "********"
click at [111, 508] on div "PB-2025-0328 Closed" at bounding box center [152, 516] width 94 height 15
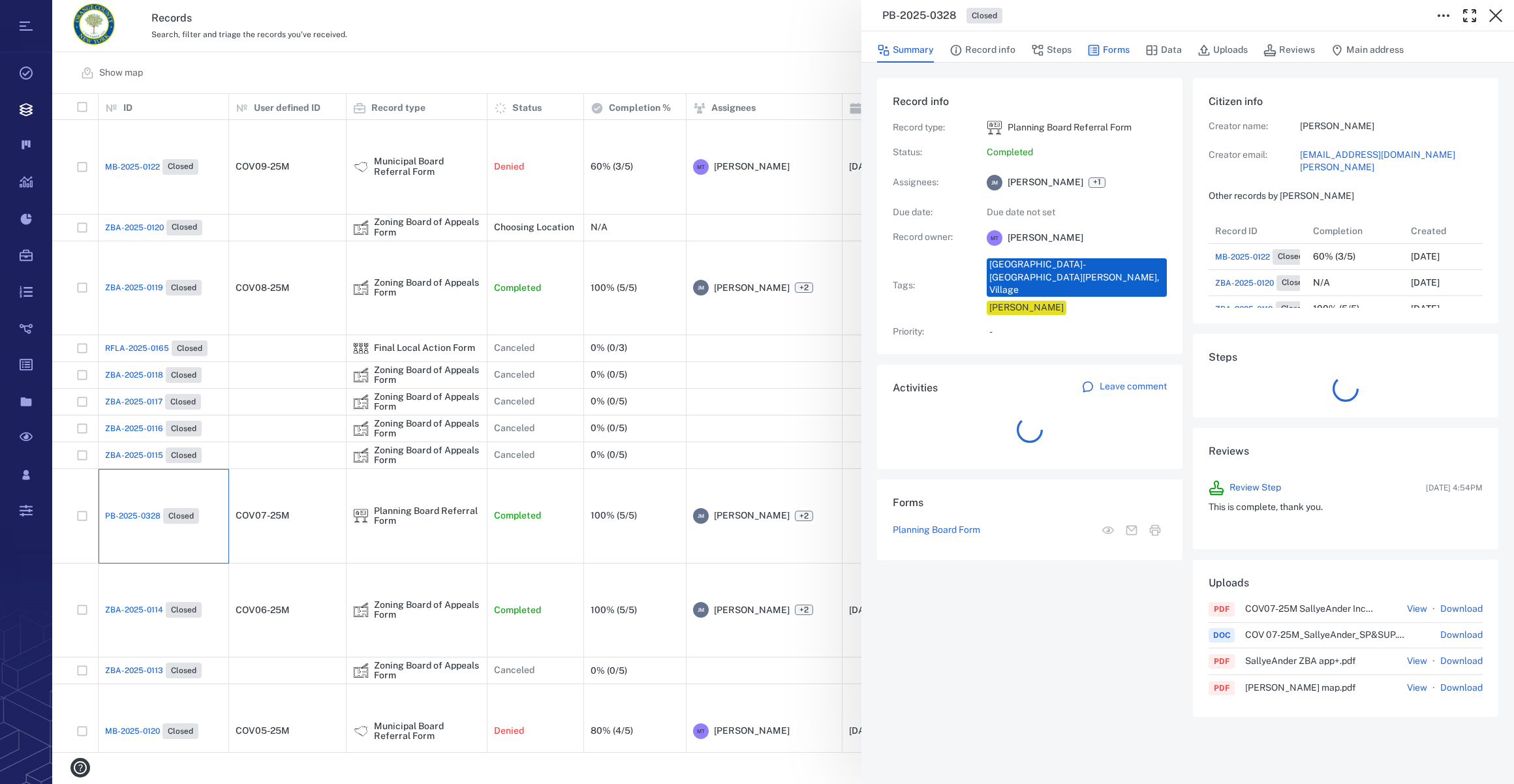
scroll to position [574, 251]
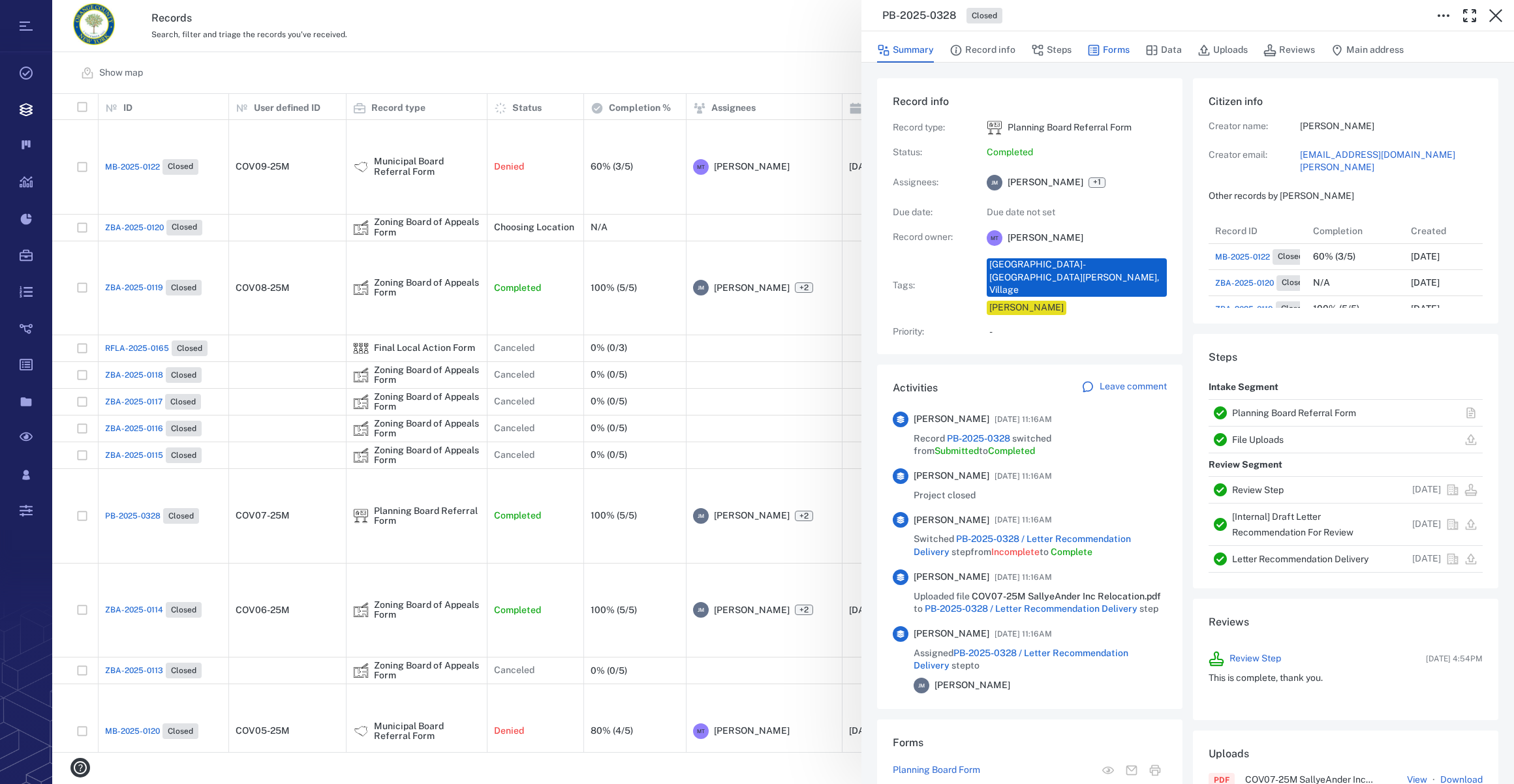
click at [1108, 49] on button "Forms" at bounding box center [1108, 50] width 42 height 24
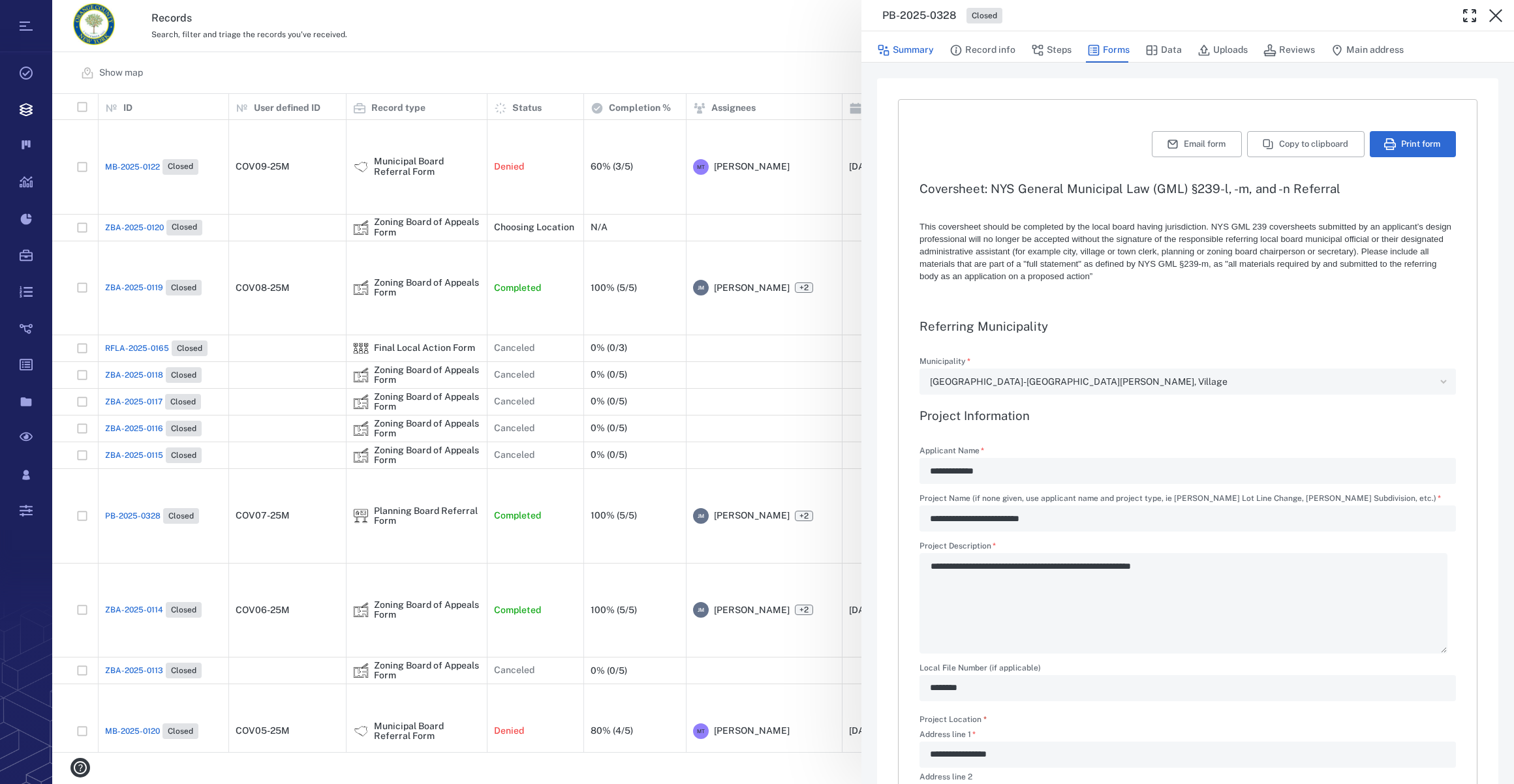
click at [897, 47] on button "Summary" at bounding box center [905, 50] width 57 height 24
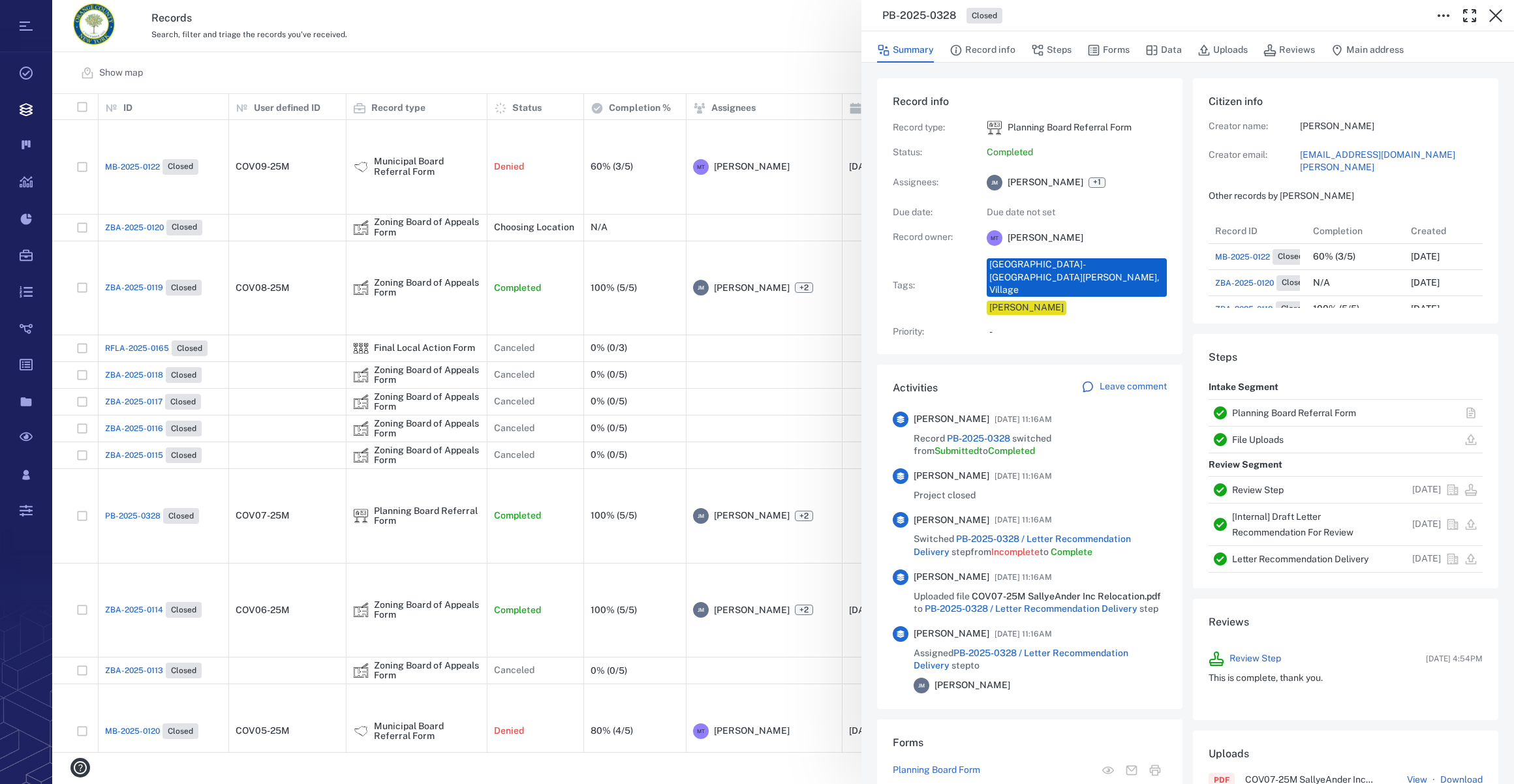
scroll to position [574, 251]
click at [1329, 152] on link "[EMAIL_ADDRESS][DOMAIN_NAME][PERSON_NAME]" at bounding box center [1391, 161] width 183 height 25
click at [1493, 20] on icon "button" at bounding box center [1496, 15] width 15 height 15
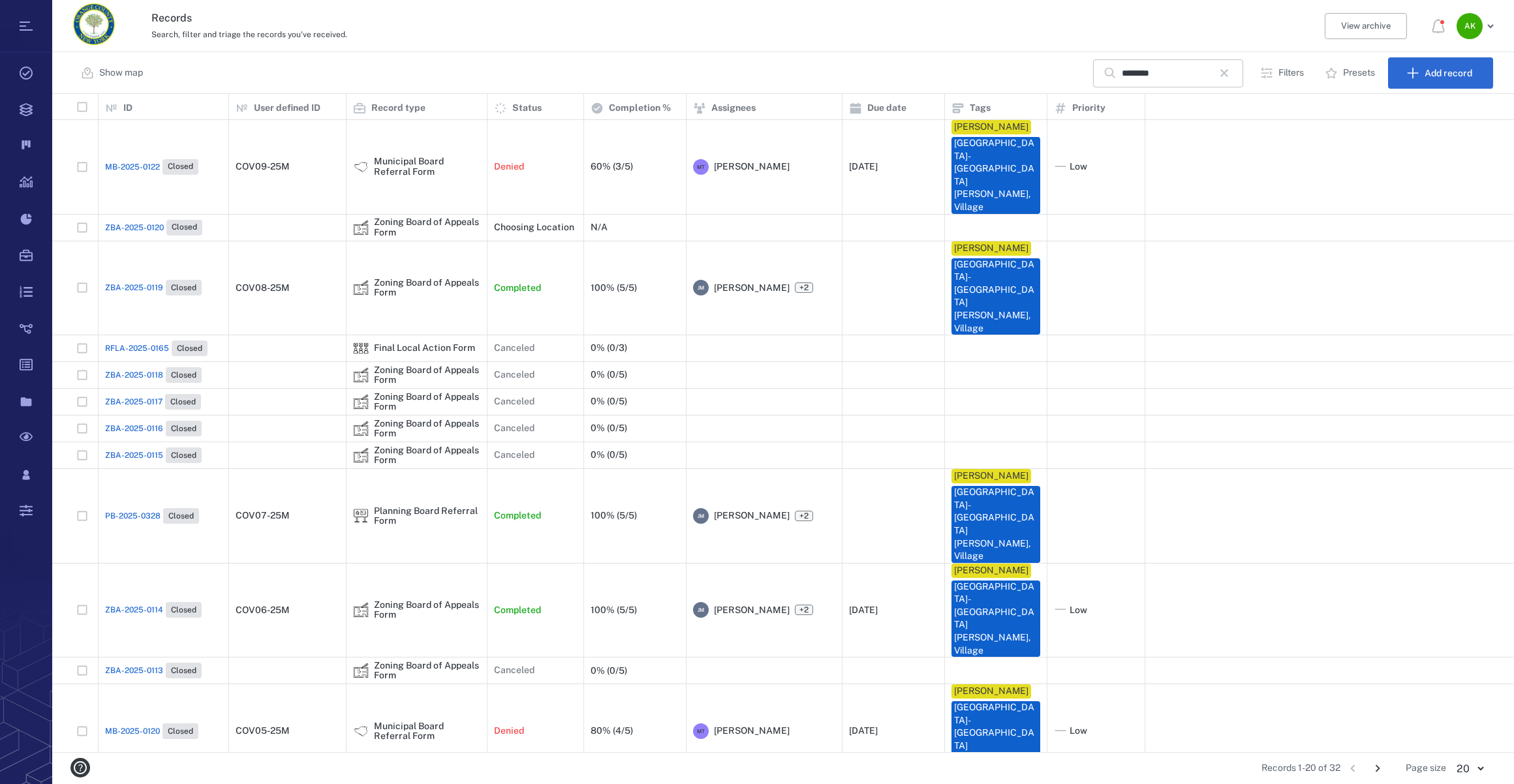
click at [1225, 73] on icon "button" at bounding box center [1224, 73] width 15 height 15
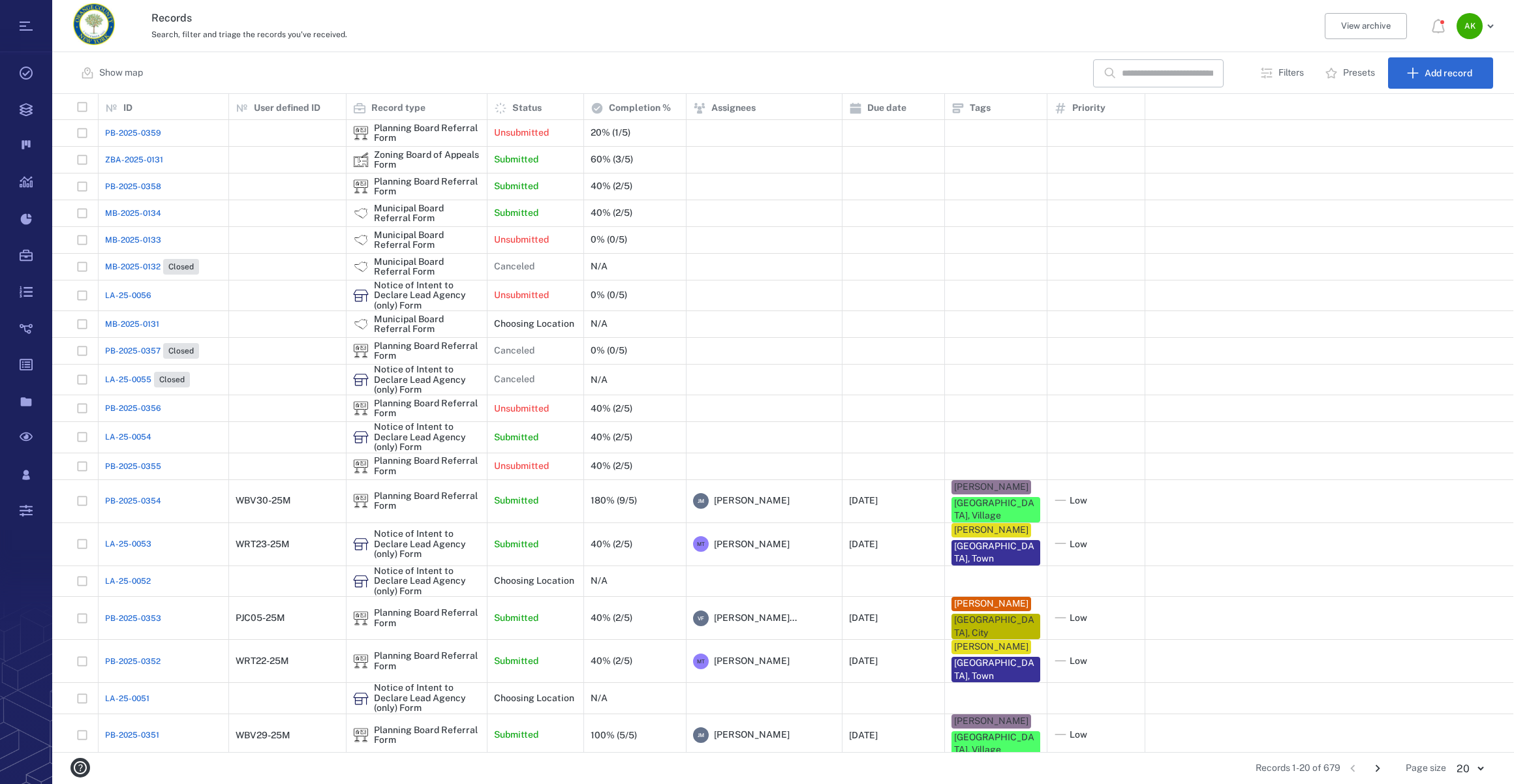
click at [133, 438] on span "LA-25-0054" at bounding box center [128, 436] width 47 height 11
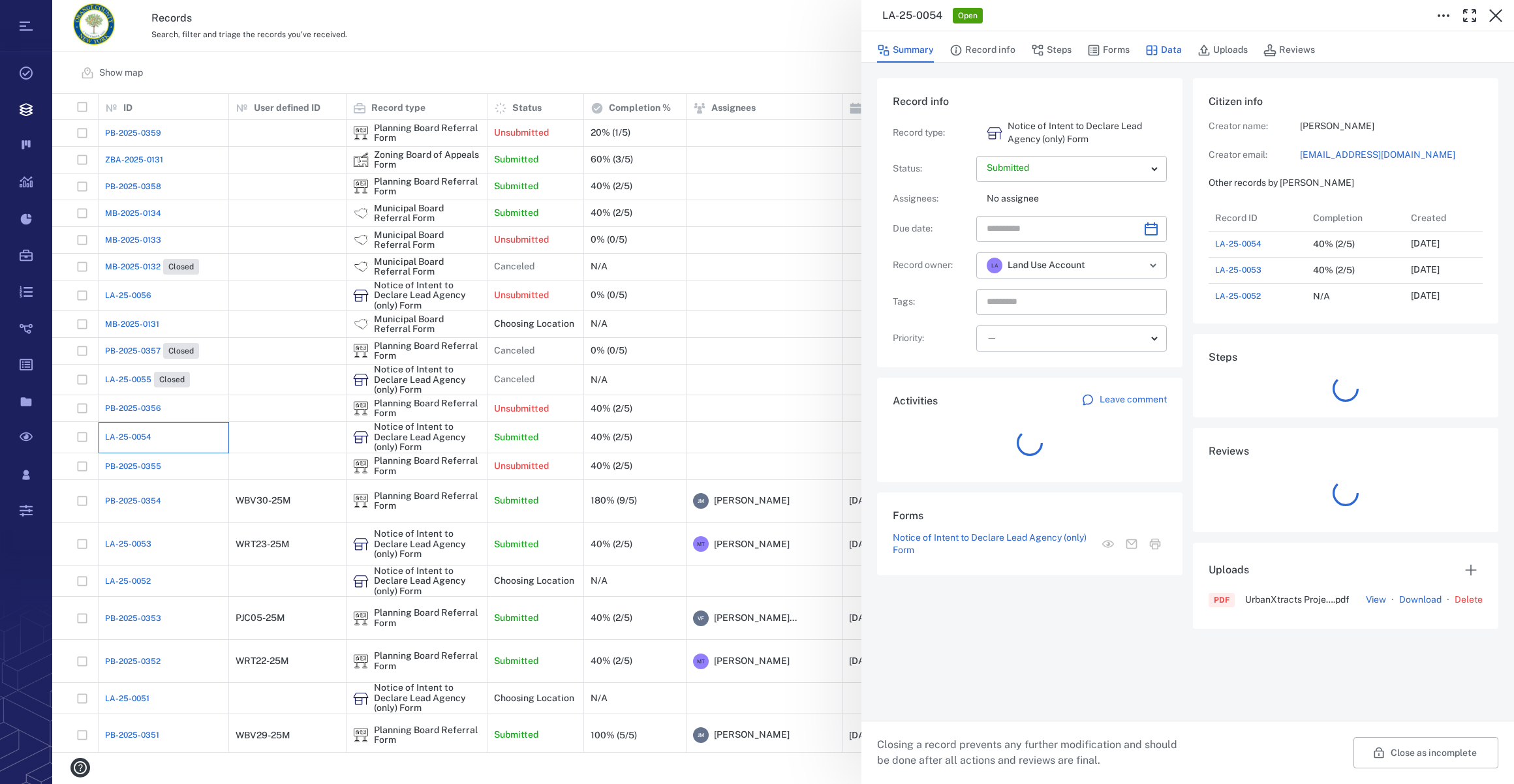
scroll to position [678, 251]
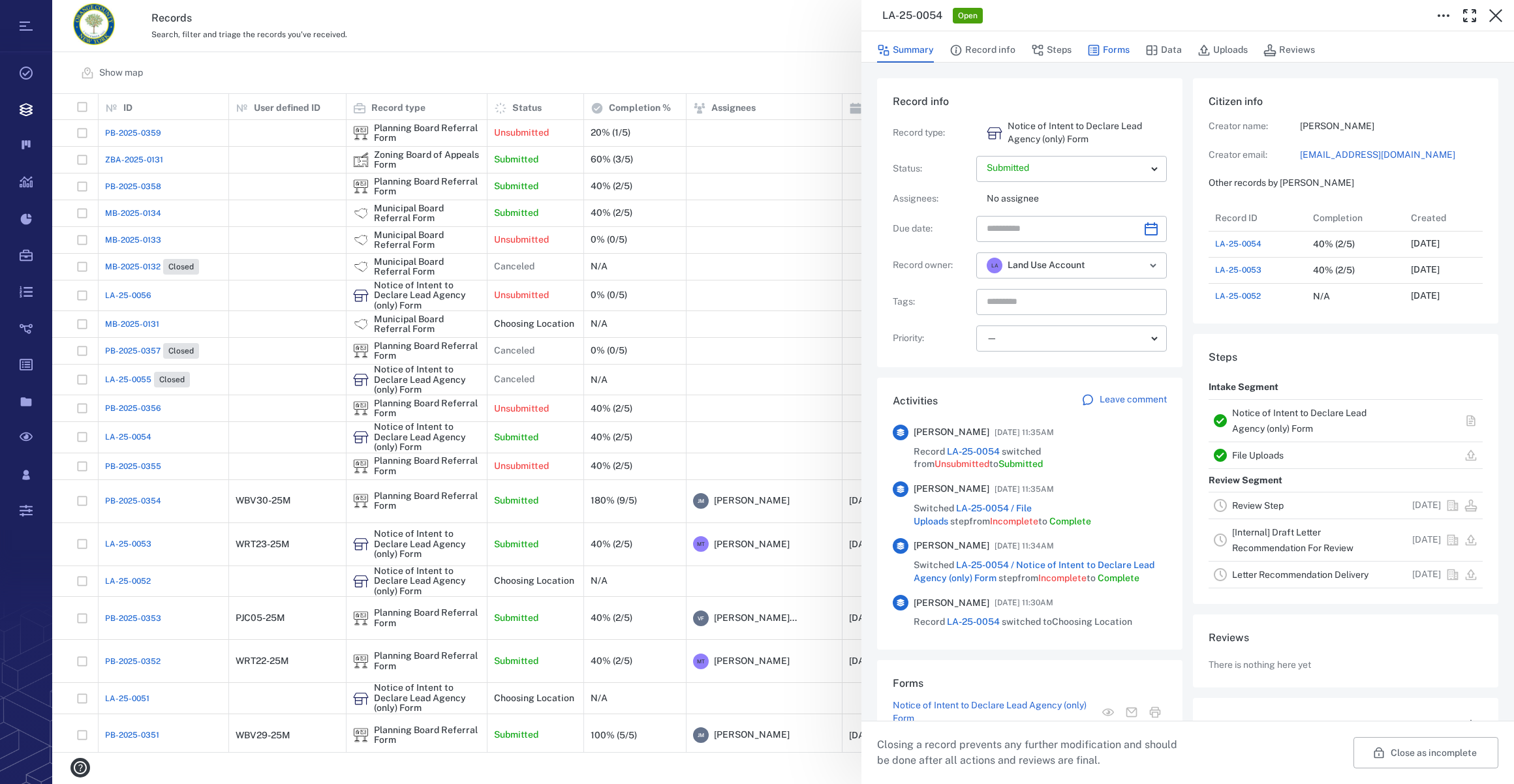
click at [1115, 43] on button "Forms" at bounding box center [1108, 50] width 42 height 24
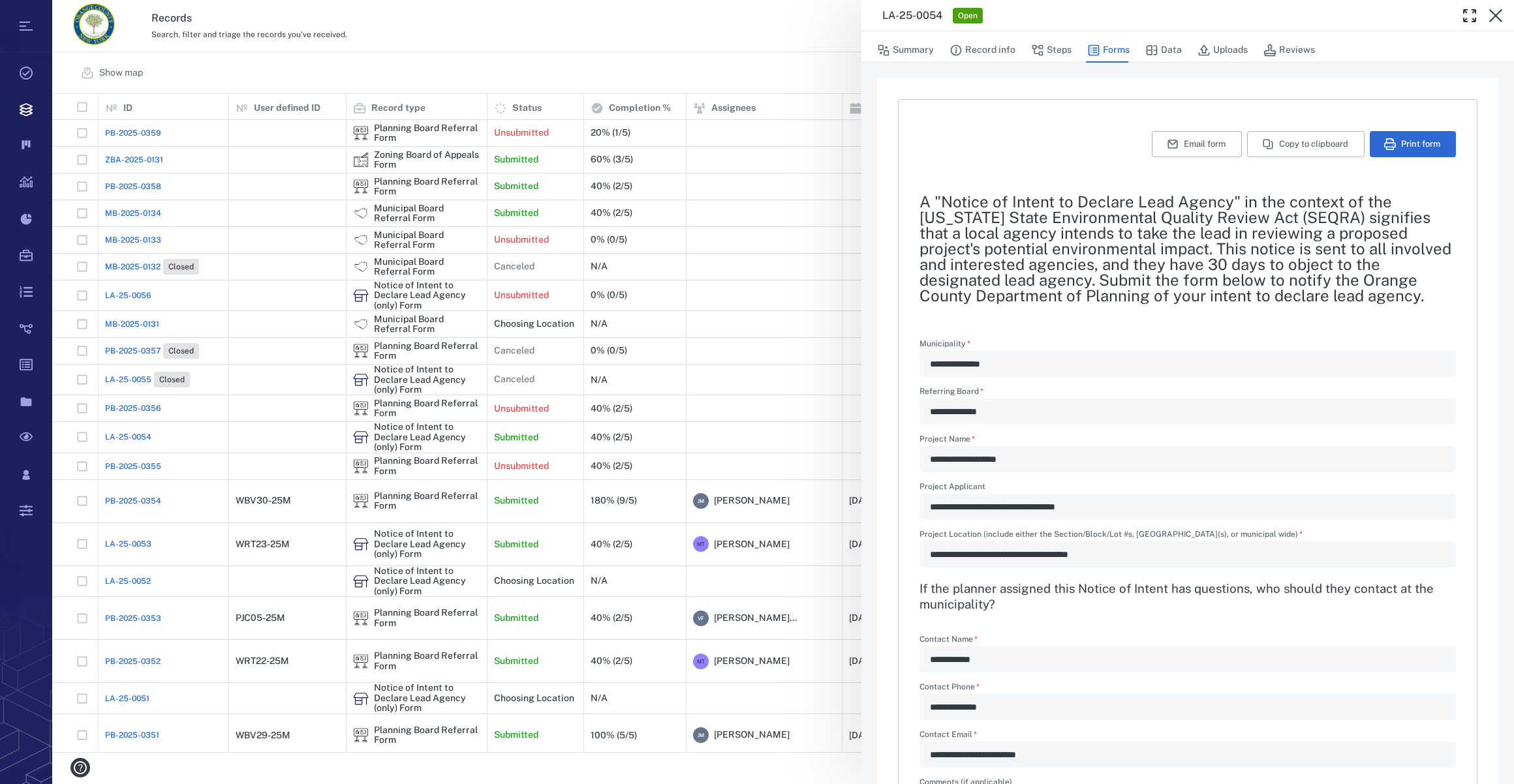
drag, startPoint x: 1498, startPoint y: 8, endPoint x: 1476, endPoint y: 38, distance: 37.2
click at [1498, 8] on icon "button" at bounding box center [1496, 15] width 15 height 15
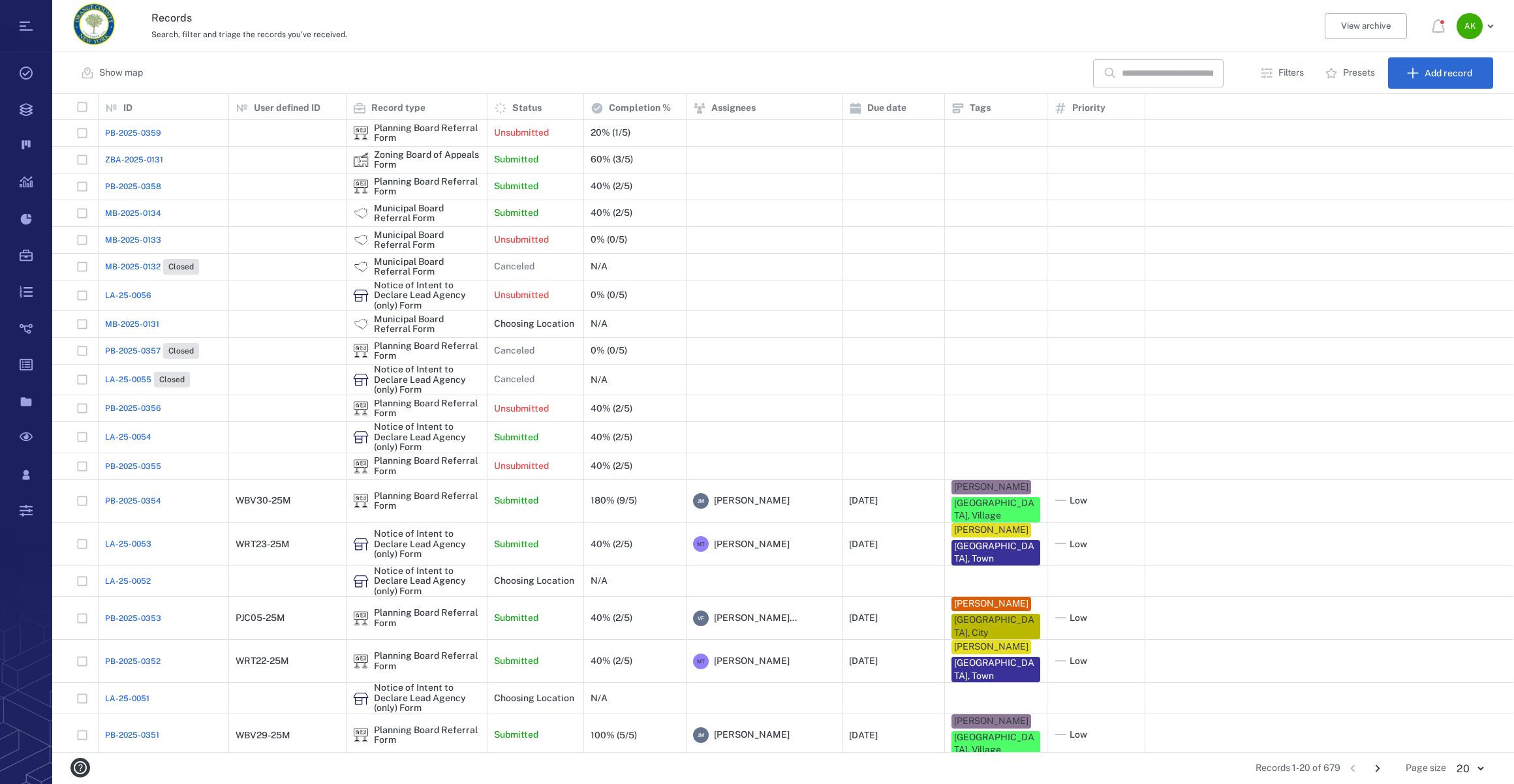
click at [130, 211] on span "MB-2025-0134" at bounding box center [132, 213] width 56 height 11
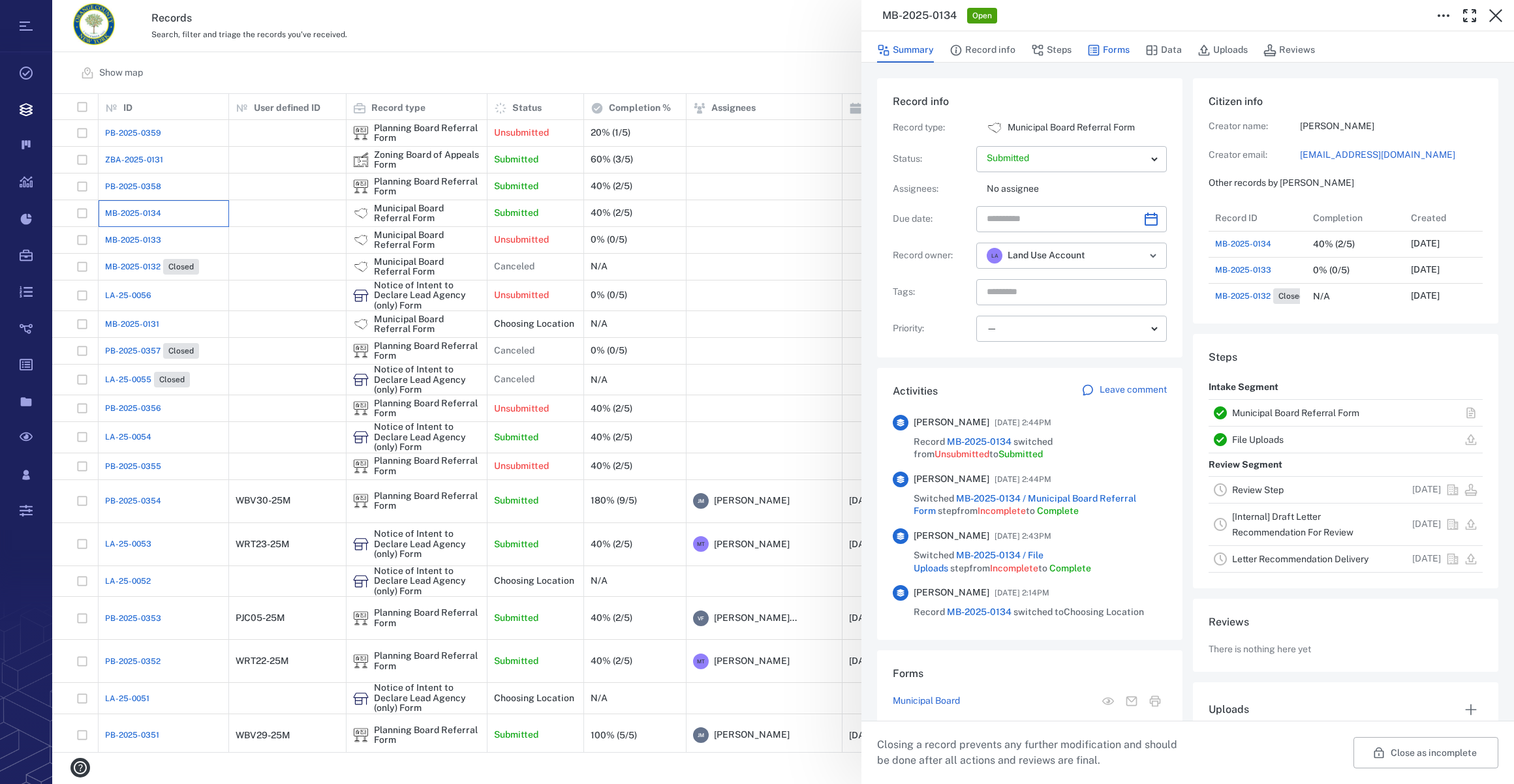
scroll to position [678, 251]
click at [1103, 47] on button "Forms" at bounding box center [1108, 50] width 42 height 24
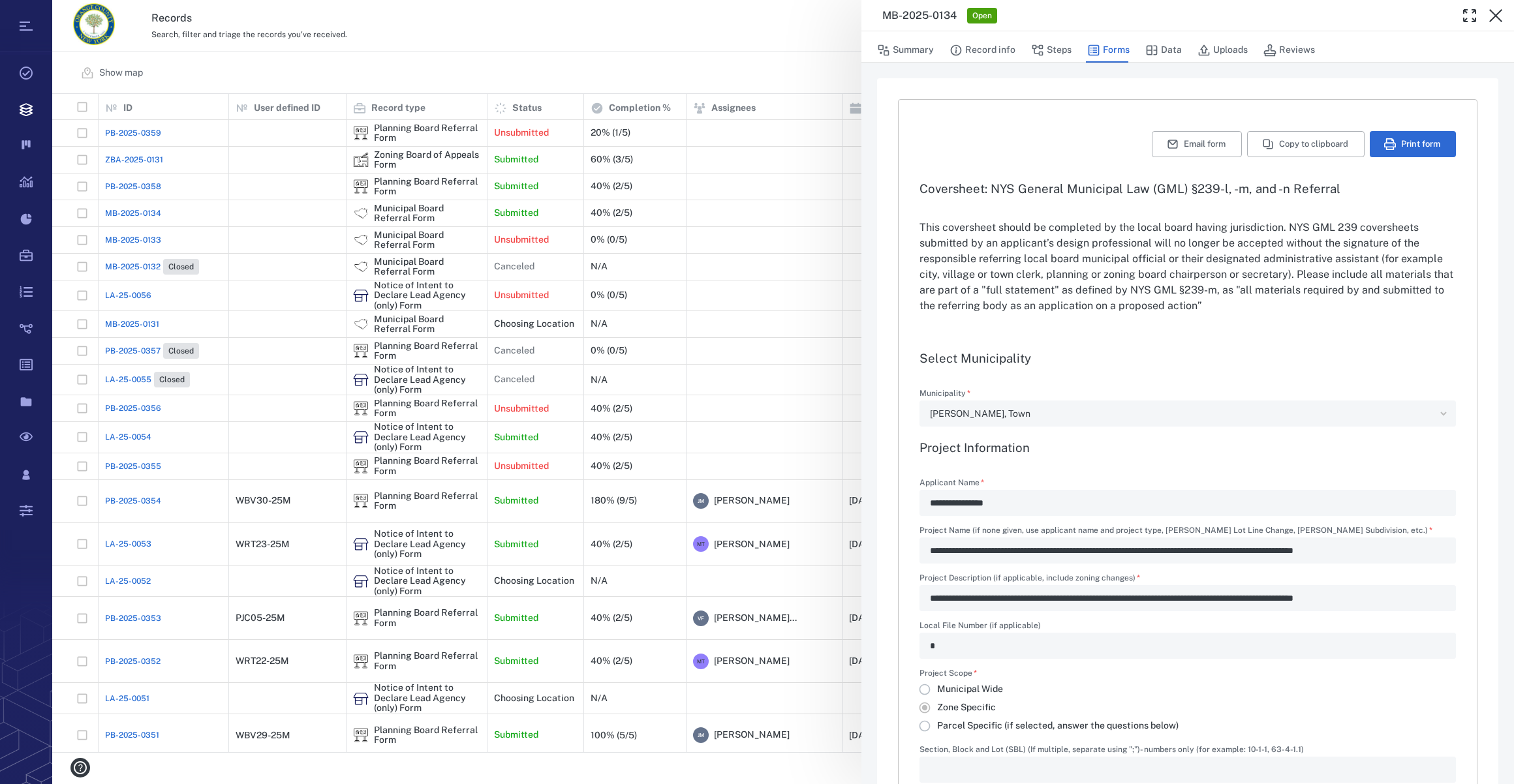
type input "**********"
drag, startPoint x: 911, startPoint y: 46, endPoint x: 920, endPoint y: 51, distance: 10.3
click at [911, 46] on button "Summary" at bounding box center [905, 50] width 57 height 24
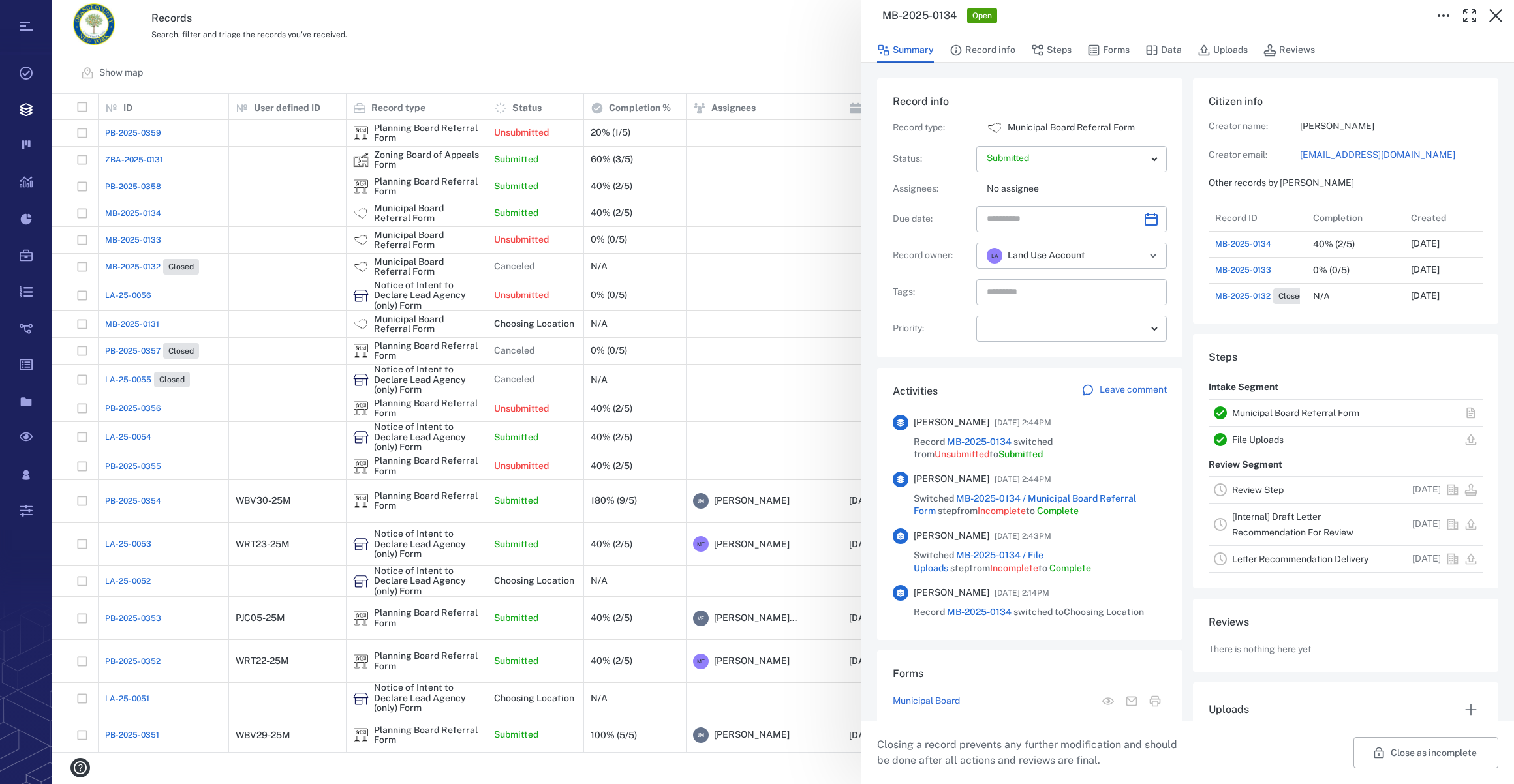
scroll to position [678, 251]
click at [1149, 221] on icon "Choose date" at bounding box center [1151, 219] width 15 height 15
click at [1165, 250] on icon "Next month" at bounding box center [1165, 253] width 15 height 15
click at [1084, 379] on button "22" at bounding box center [1081, 382] width 24 height 24
type input "**********"
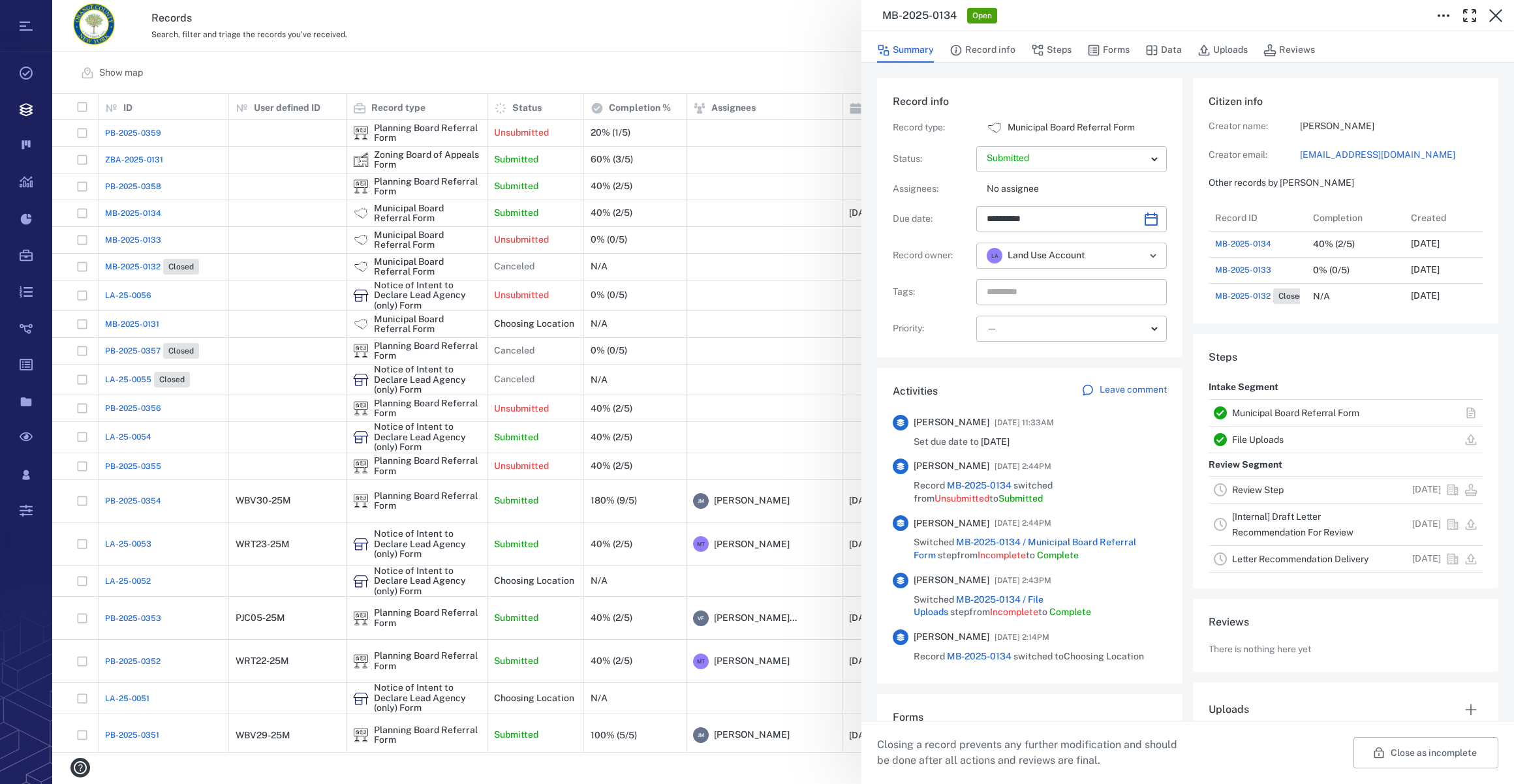
click at [1145, 256] on icon "Open" at bounding box center [1153, 256] width 15 height 15
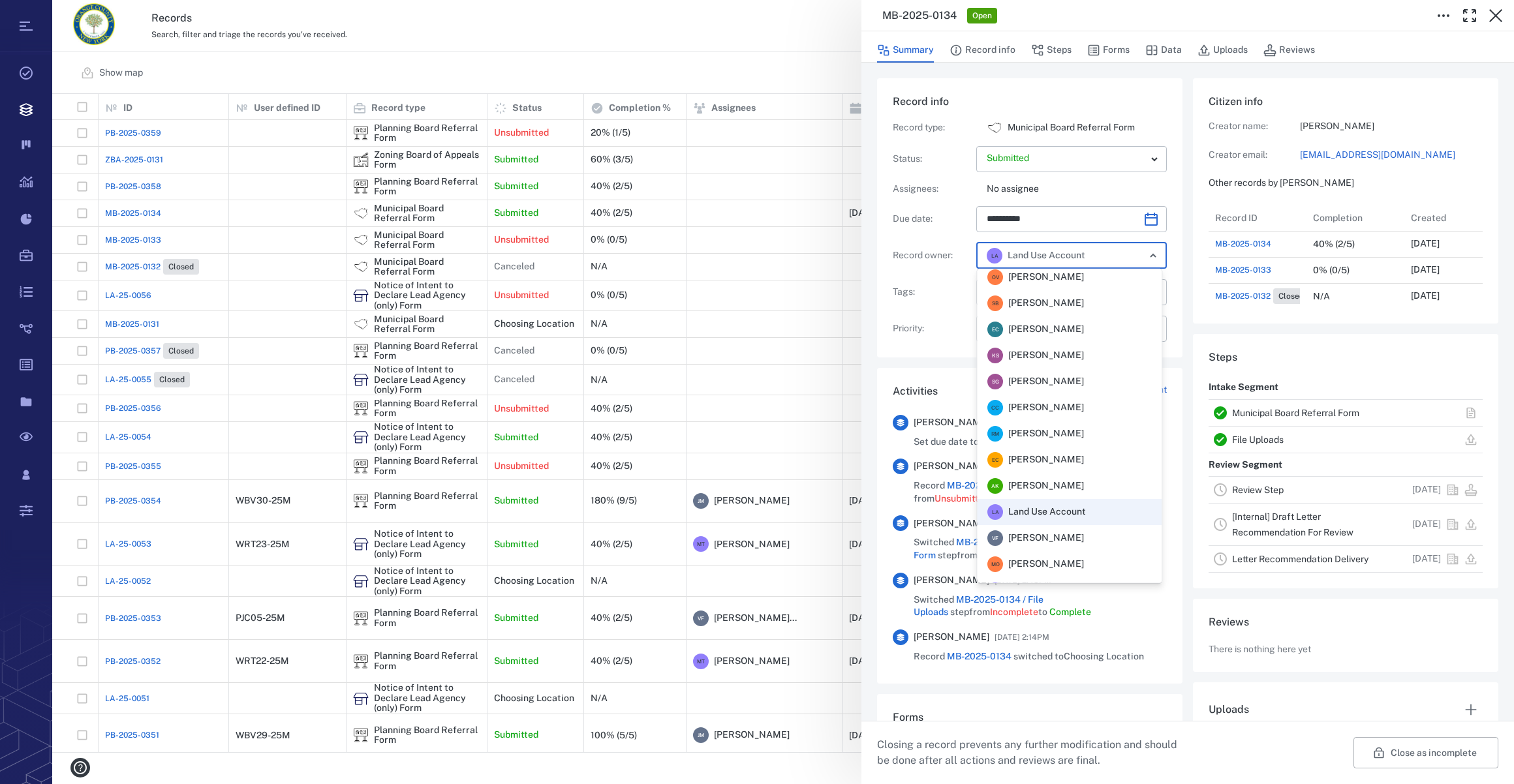
scroll to position [286, 0]
click at [1041, 496] on span "[PERSON_NAME]" at bounding box center [1046, 492] width 76 height 13
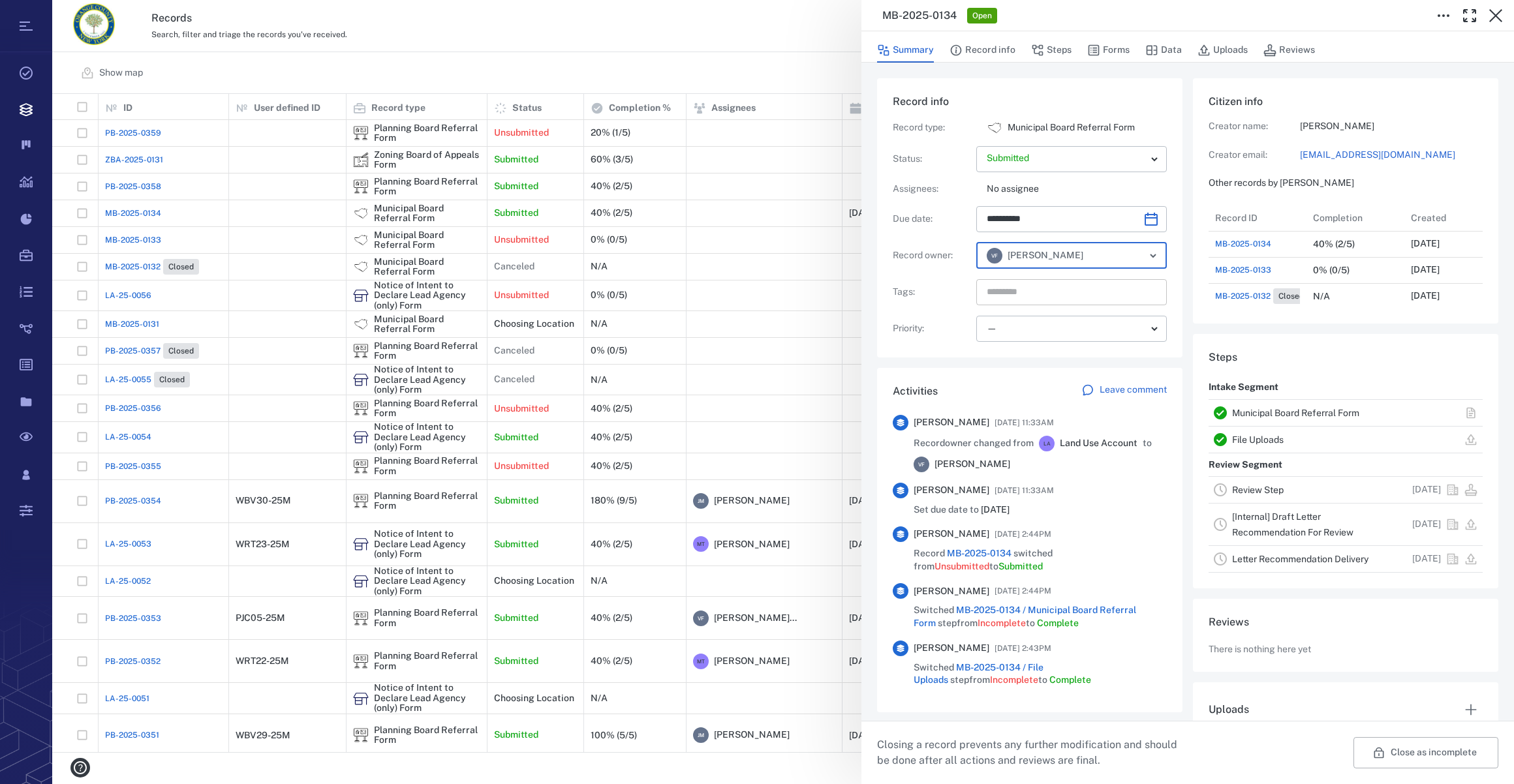
click at [1012, 299] on input "text" at bounding box center [1057, 292] width 142 height 18
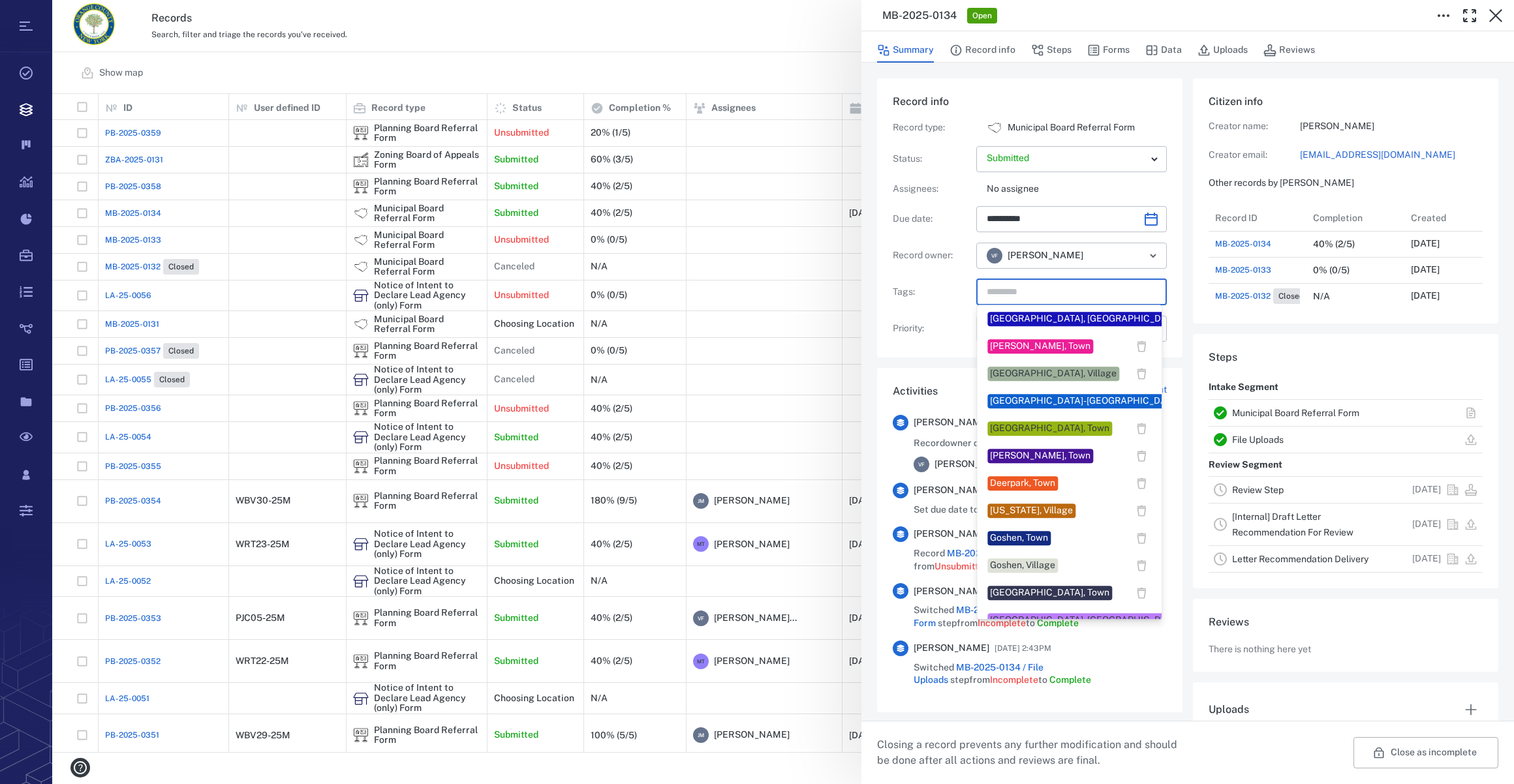
click at [1030, 424] on div "[GEOGRAPHIC_DATA], Town" at bounding box center [1050, 428] width 119 height 13
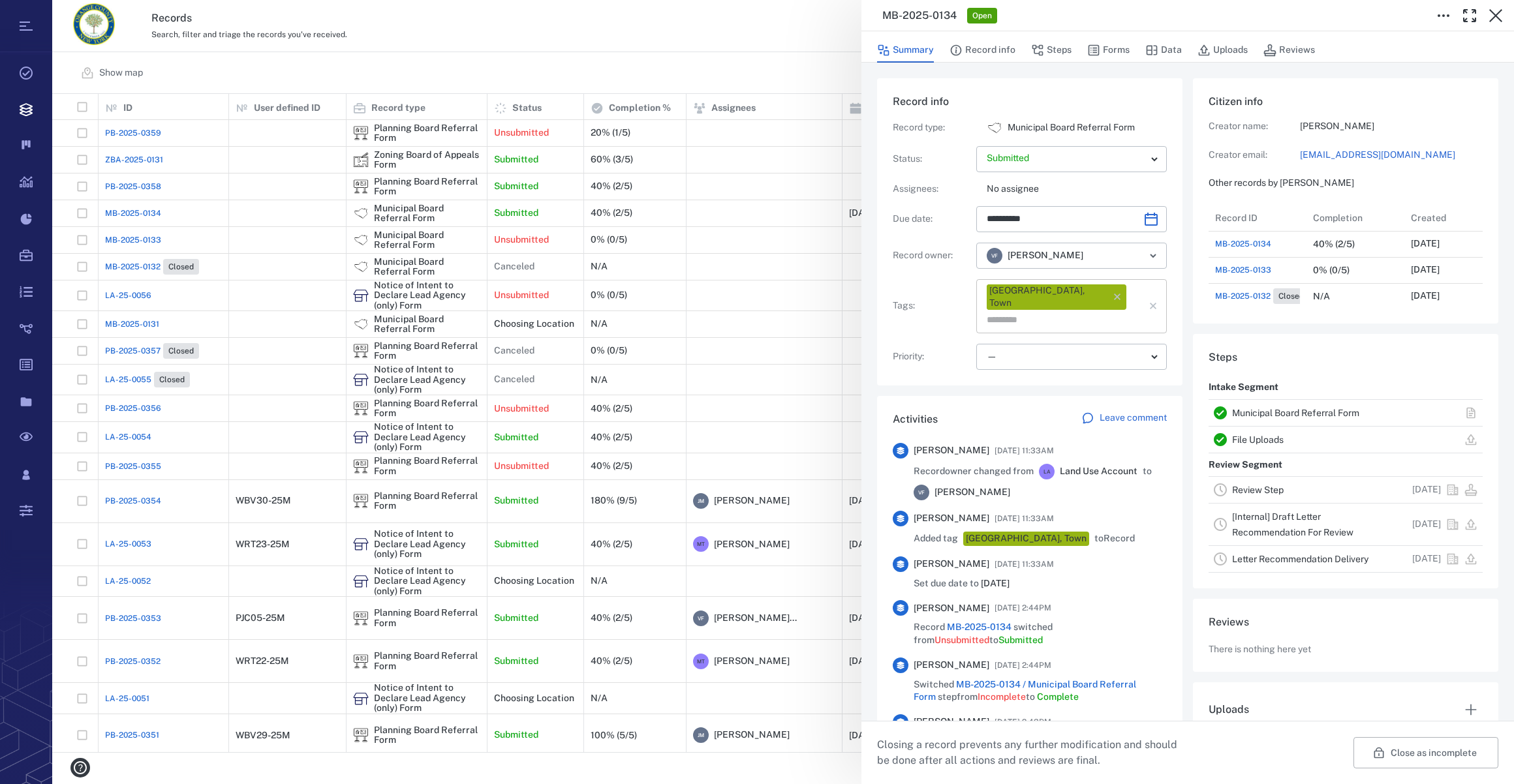
click at [1098, 311] on input "text" at bounding box center [1057, 320] width 142 height 18
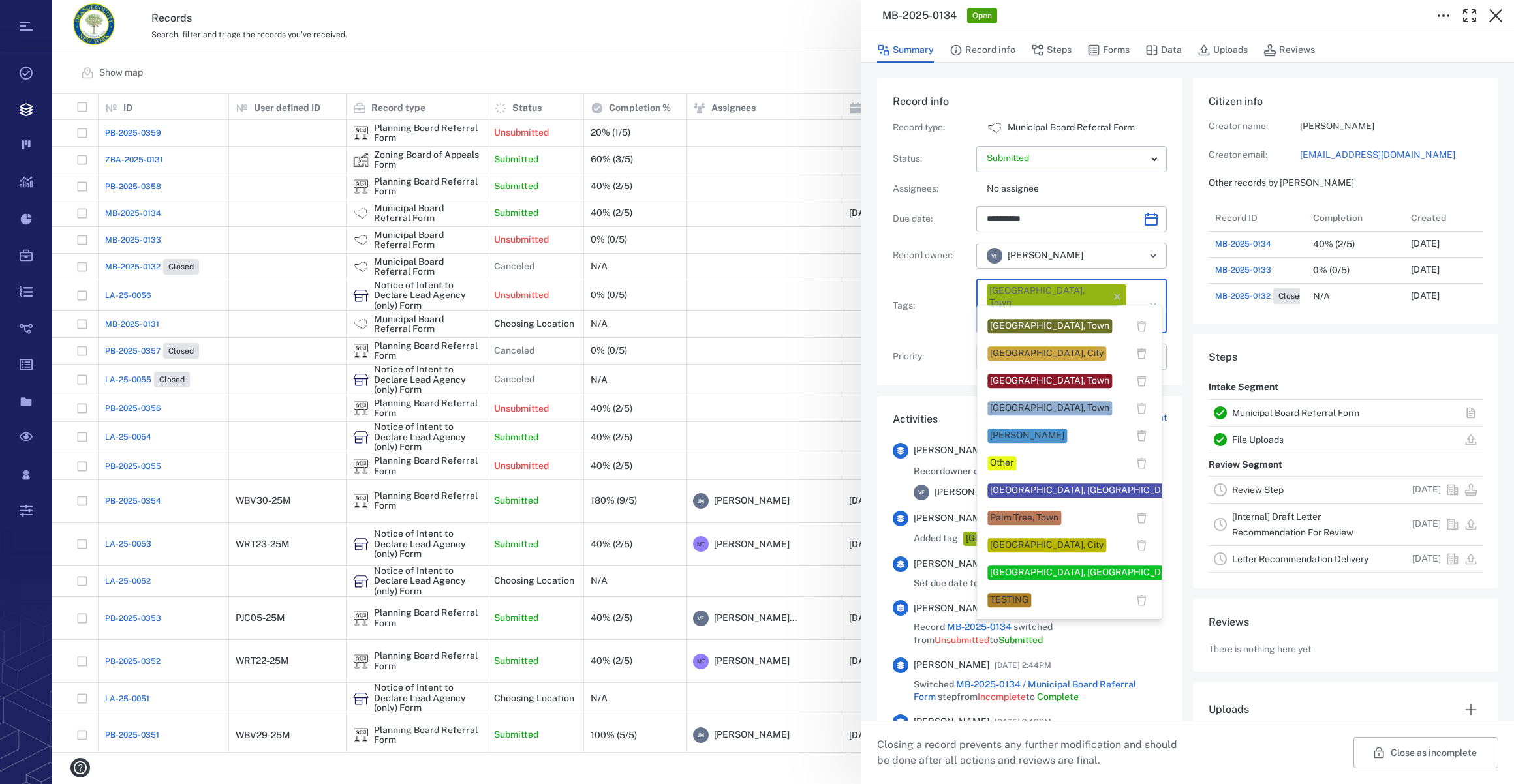
scroll to position [889, 0]
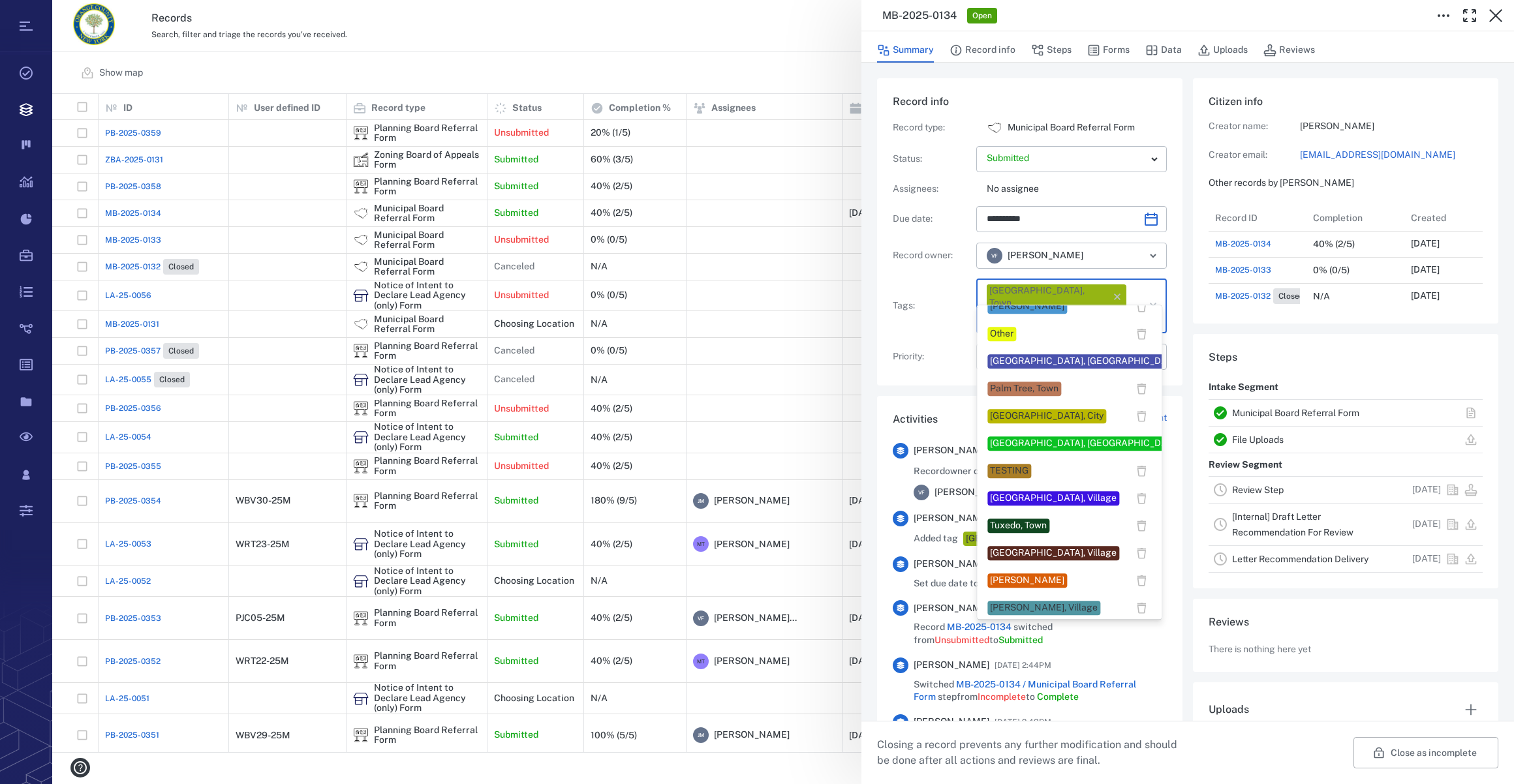
click at [1029, 576] on div "[PERSON_NAME]" at bounding box center [1027, 580] width 74 height 13
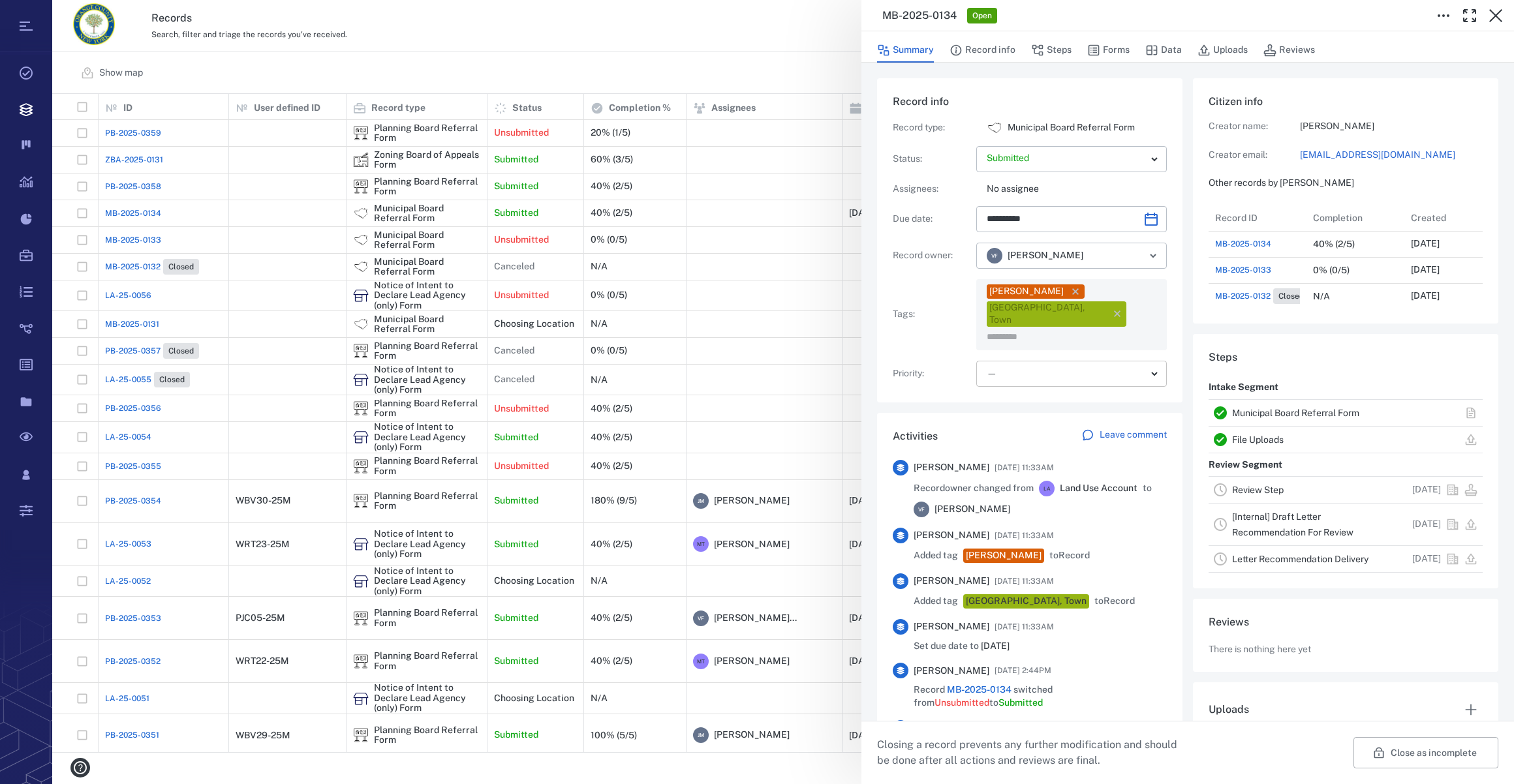
click at [1009, 348] on body "Tasks Records Boards Dashboard Reports Record types Guide steps Rules Form buil…" at bounding box center [757, 392] width 1514 height 784
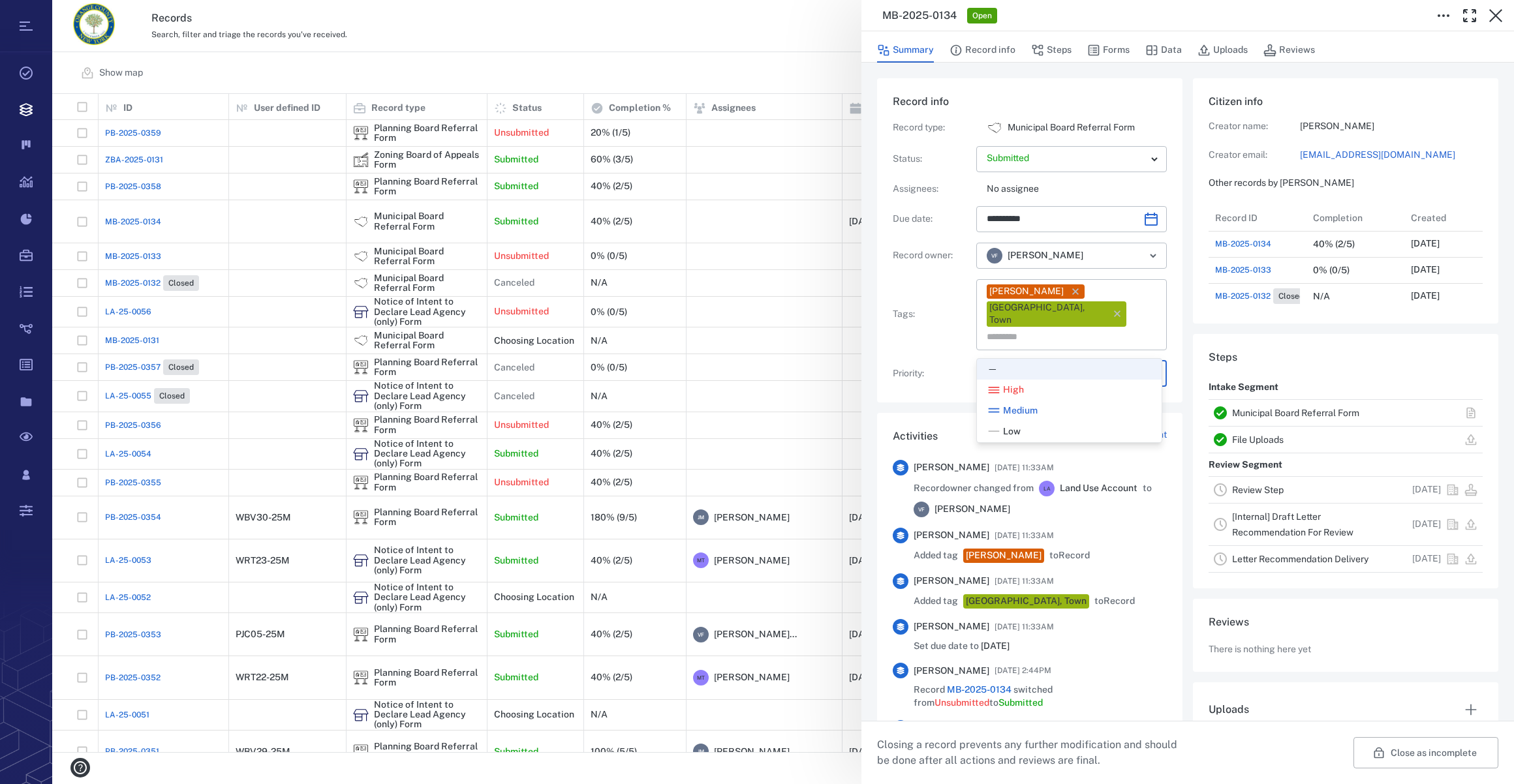
click at [1008, 426] on span "Low" at bounding box center [1012, 432] width 18 height 13
type input "**"
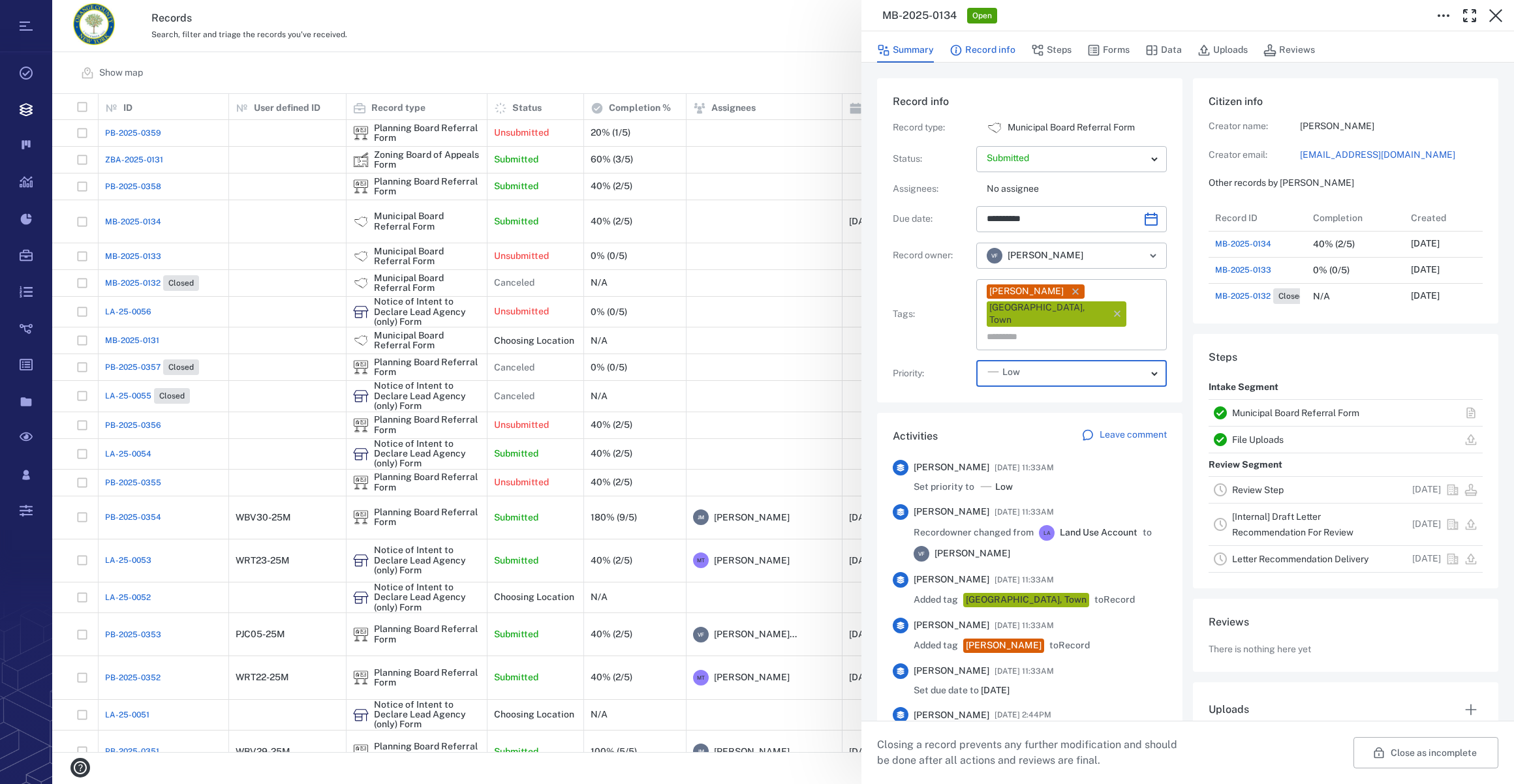
click at [971, 47] on button "Record info" at bounding box center [983, 50] width 66 height 24
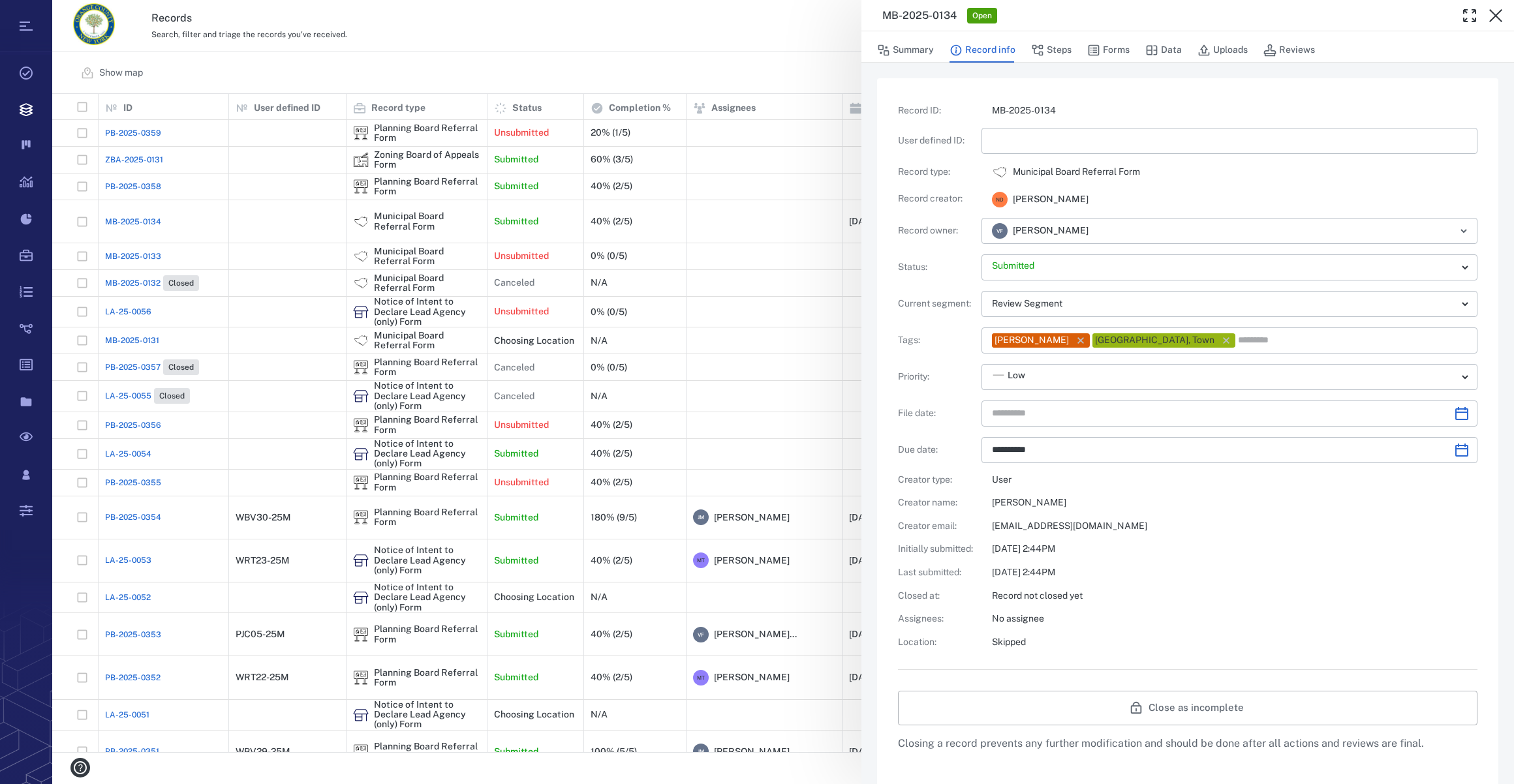
type input "**********"
click at [985, 143] on div "​" at bounding box center [1230, 141] width 496 height 26
click at [1455, 420] on icon "Choose date" at bounding box center [1461, 413] width 13 height 13
type input "*********"
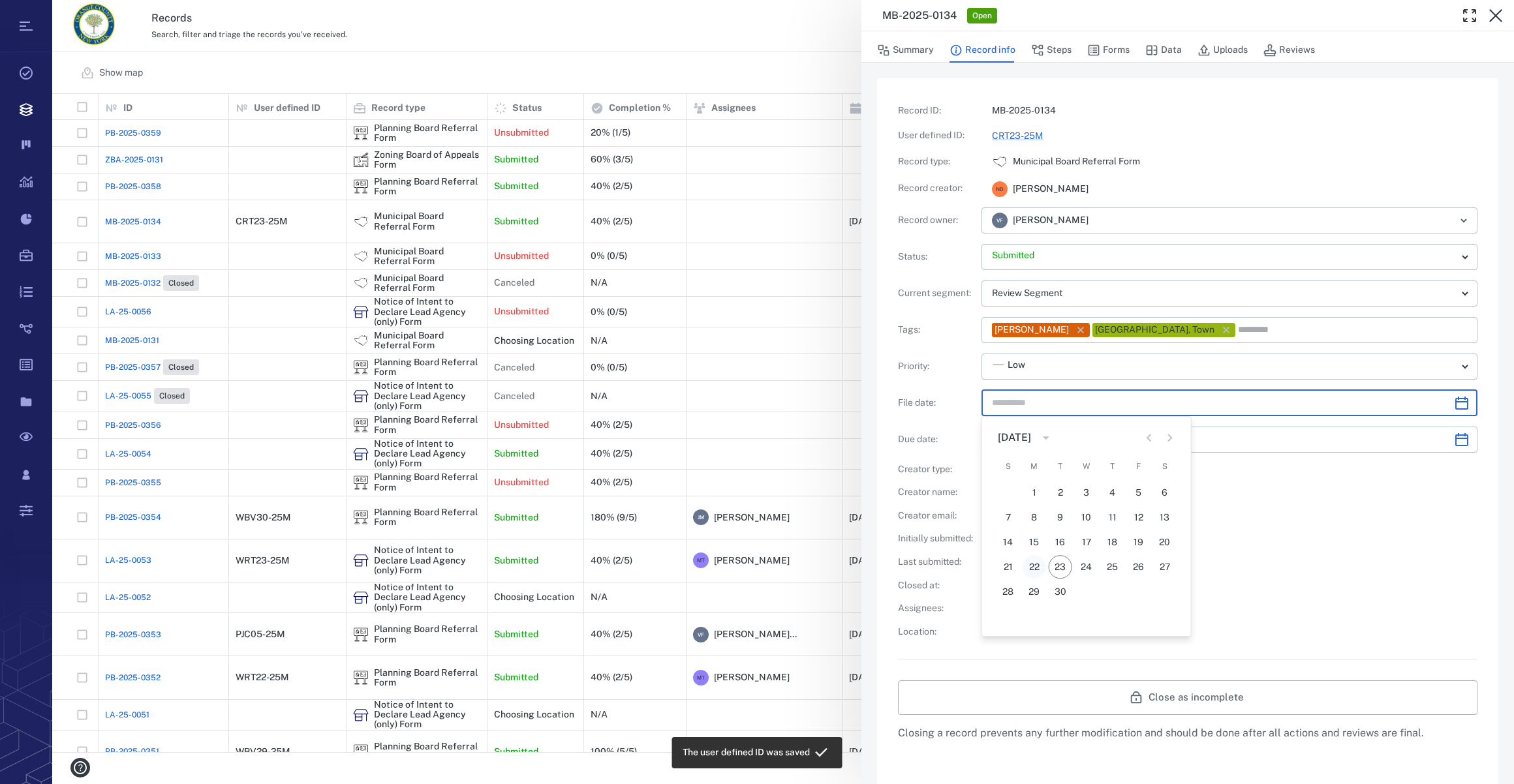
click at [1029, 576] on button "22" at bounding box center [1034, 567] width 24 height 24
type input "**********"
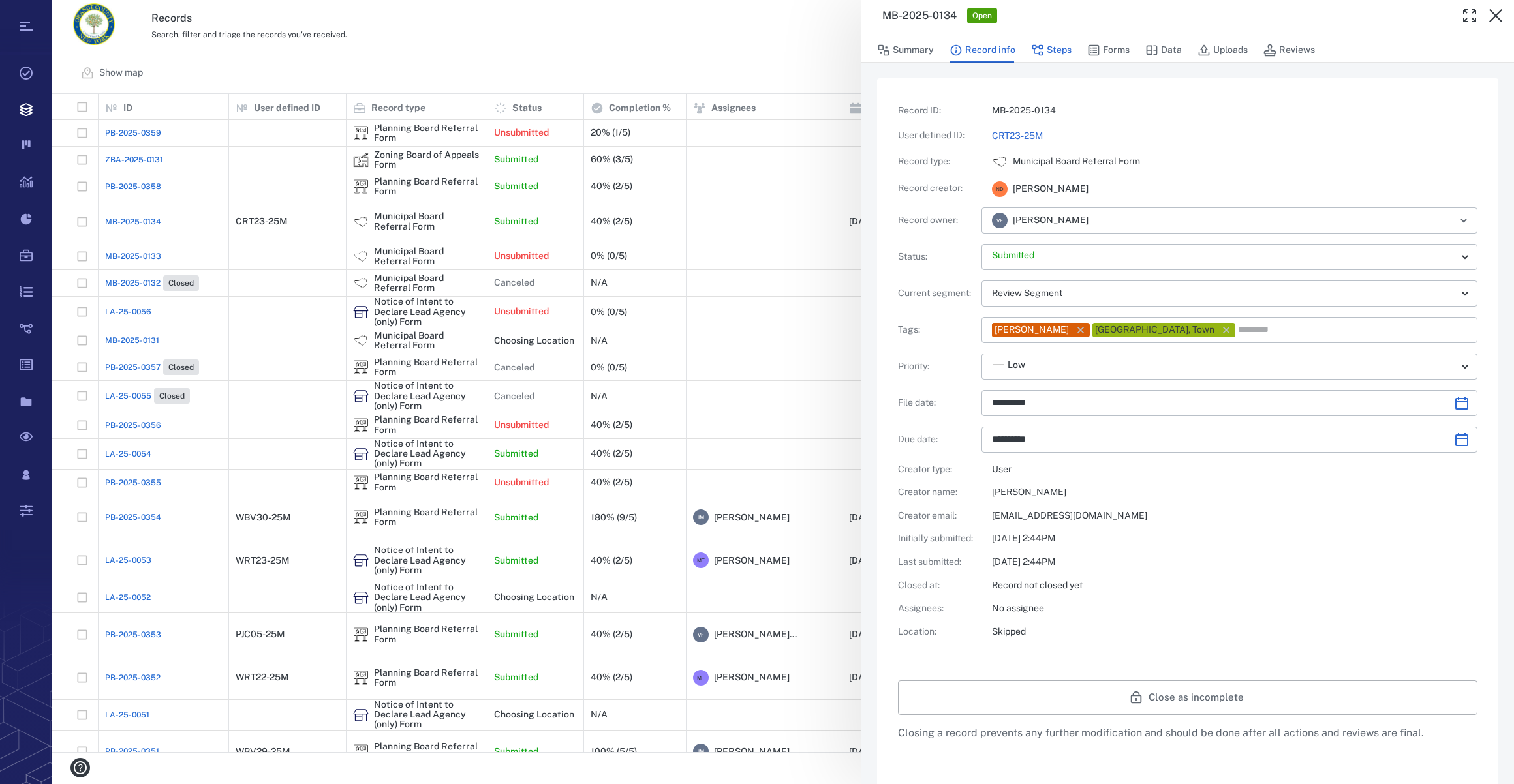
click at [1051, 50] on button "Steps" at bounding box center [1051, 50] width 41 height 24
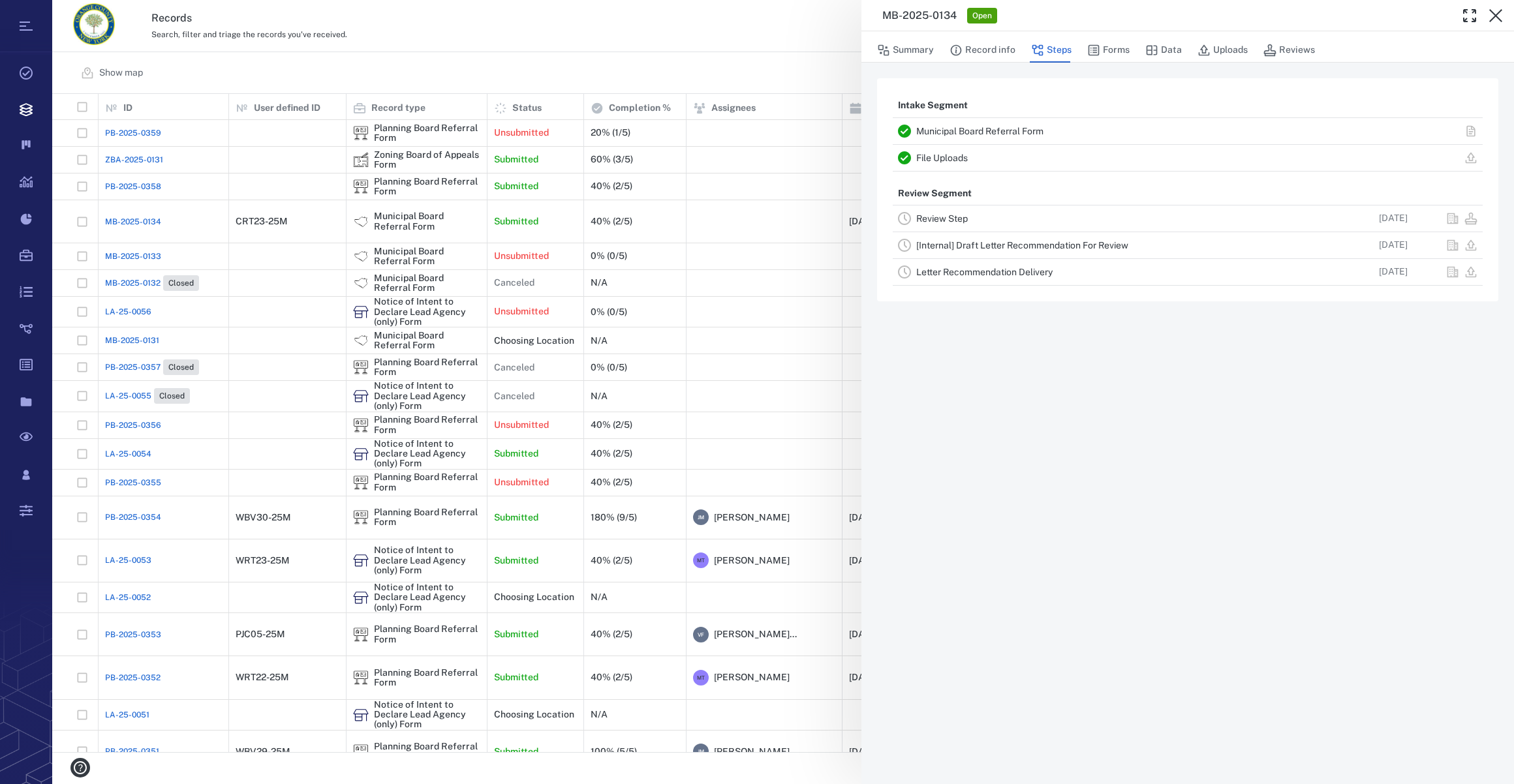
click at [951, 218] on link "Review Step" at bounding box center [941, 219] width 51 height 11
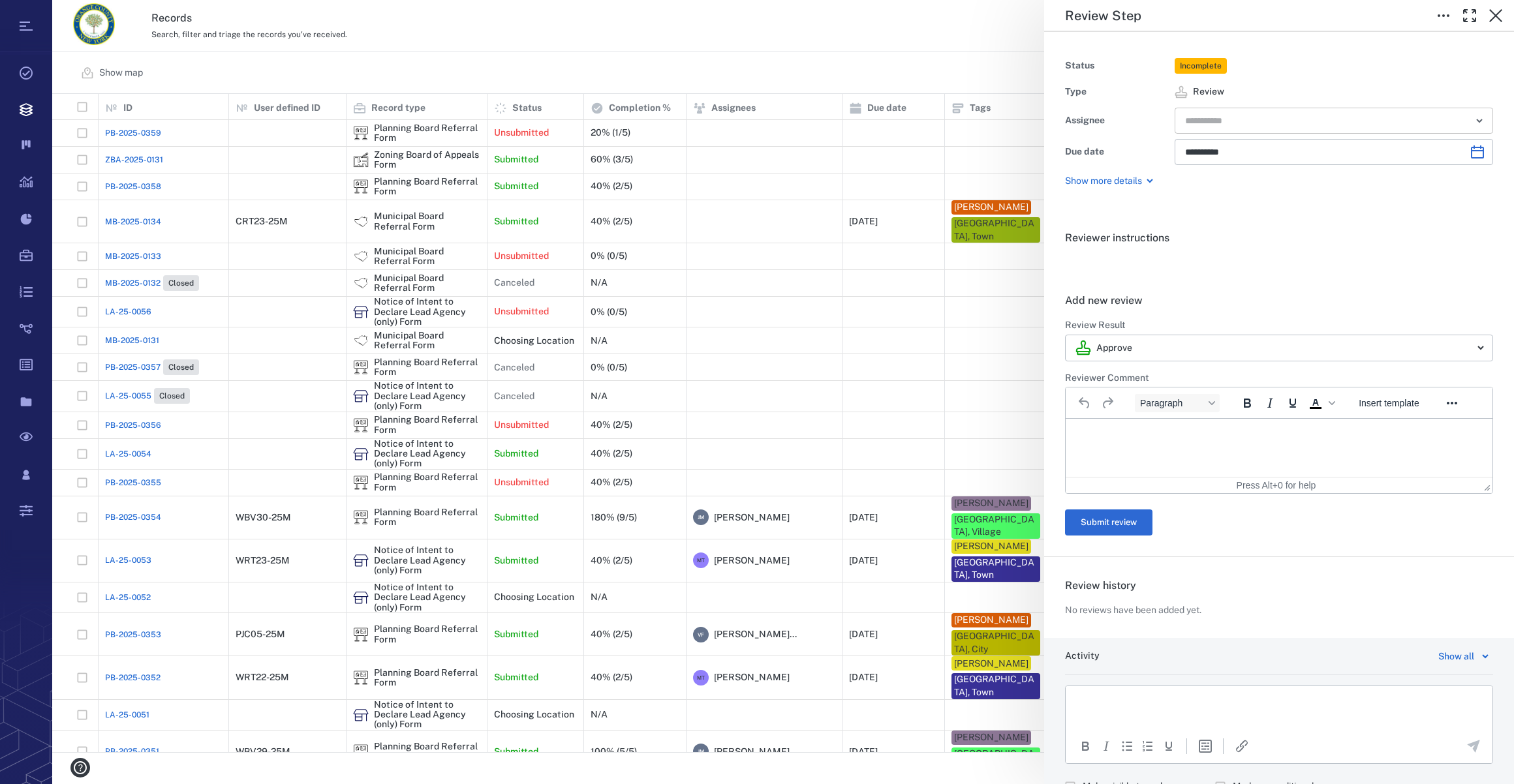
click at [1208, 126] on input "text" at bounding box center [1319, 121] width 270 height 18
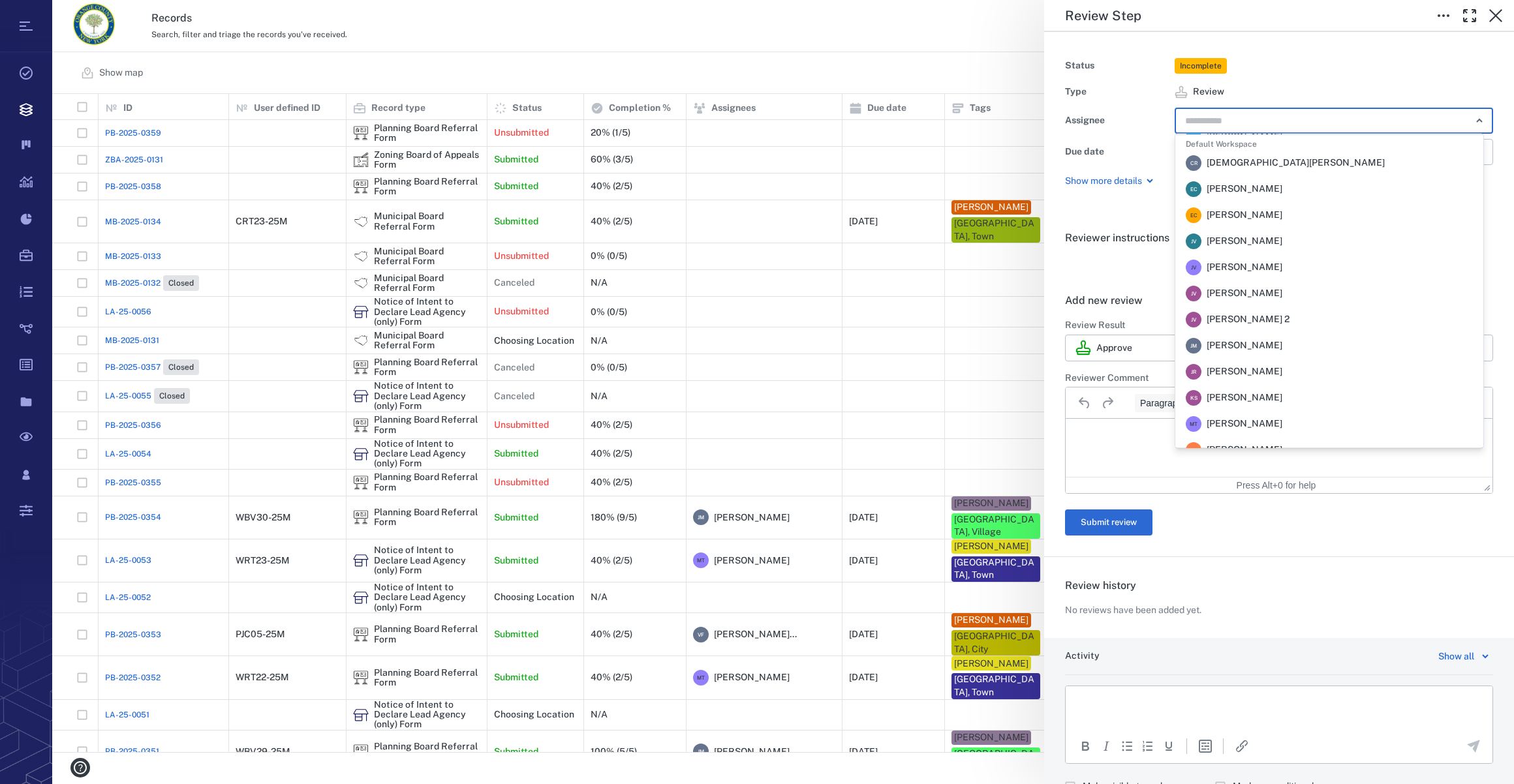
scroll to position [178, 0]
click at [1282, 428] on span "[PERSON_NAME]" at bounding box center [1244, 432] width 76 height 13
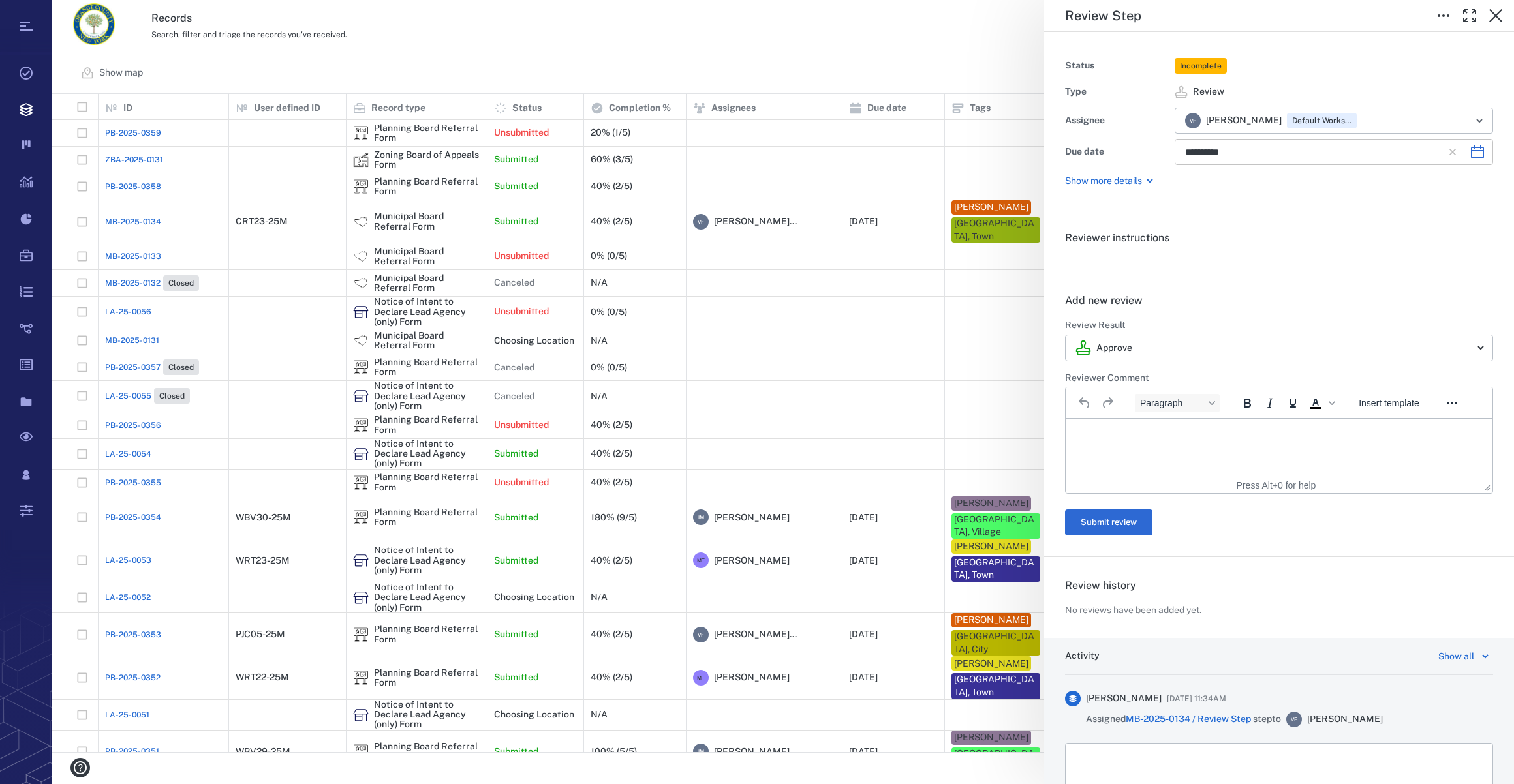
click at [1470, 155] on icon "Choose date, selected date is Nov 4, 2025" at bounding box center [1477, 152] width 15 height 15
click at [1338, 185] on icon "Previous month" at bounding box center [1342, 186] width 15 height 15
click at [1280, 315] on button "22" at bounding box center [1280, 315] width 24 height 24
type input "**********"
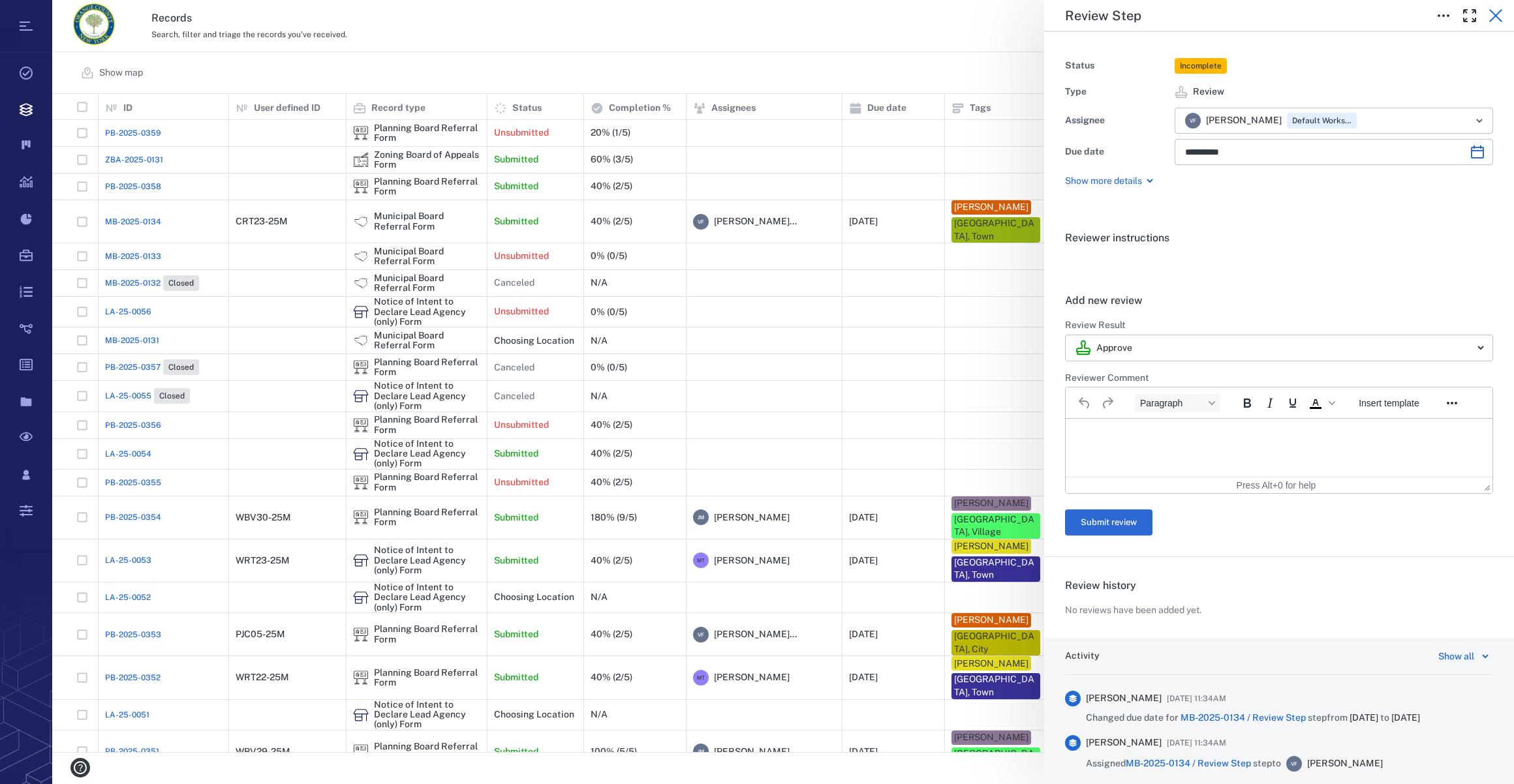
click at [1496, 9] on icon "button" at bounding box center [1496, 15] width 15 height 15
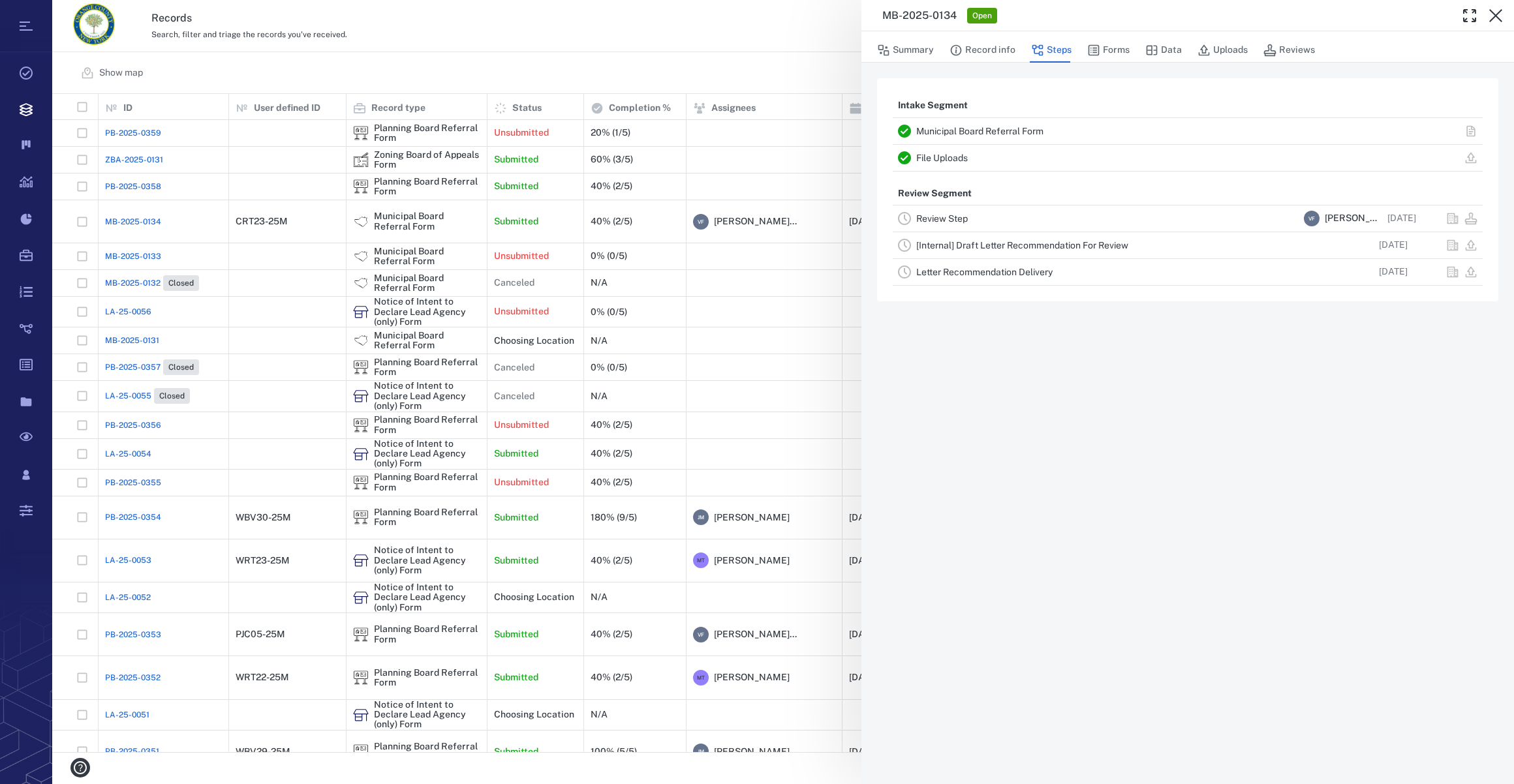
click at [933, 217] on link "Review Step" at bounding box center [941, 219] width 51 height 11
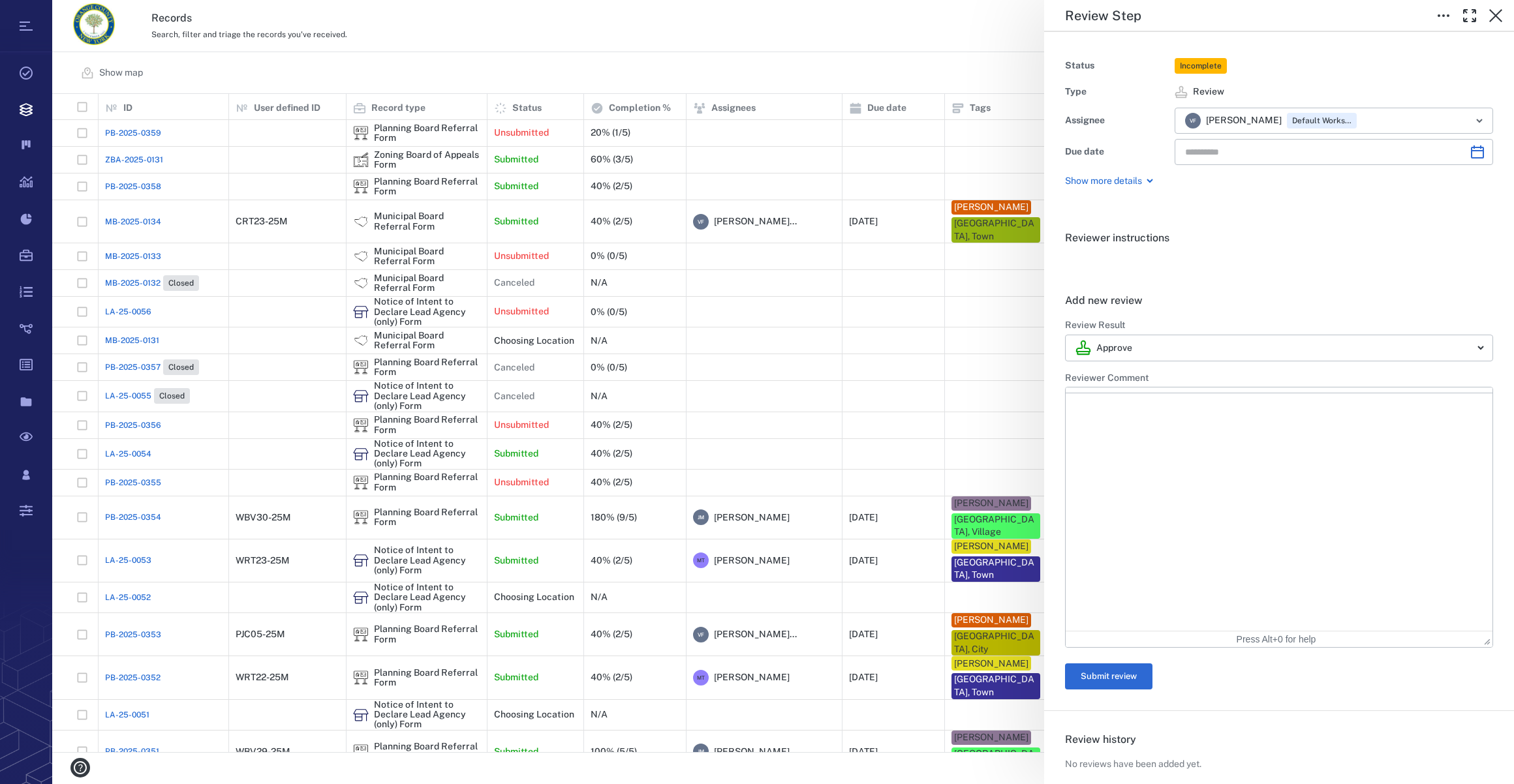
type input "**********"
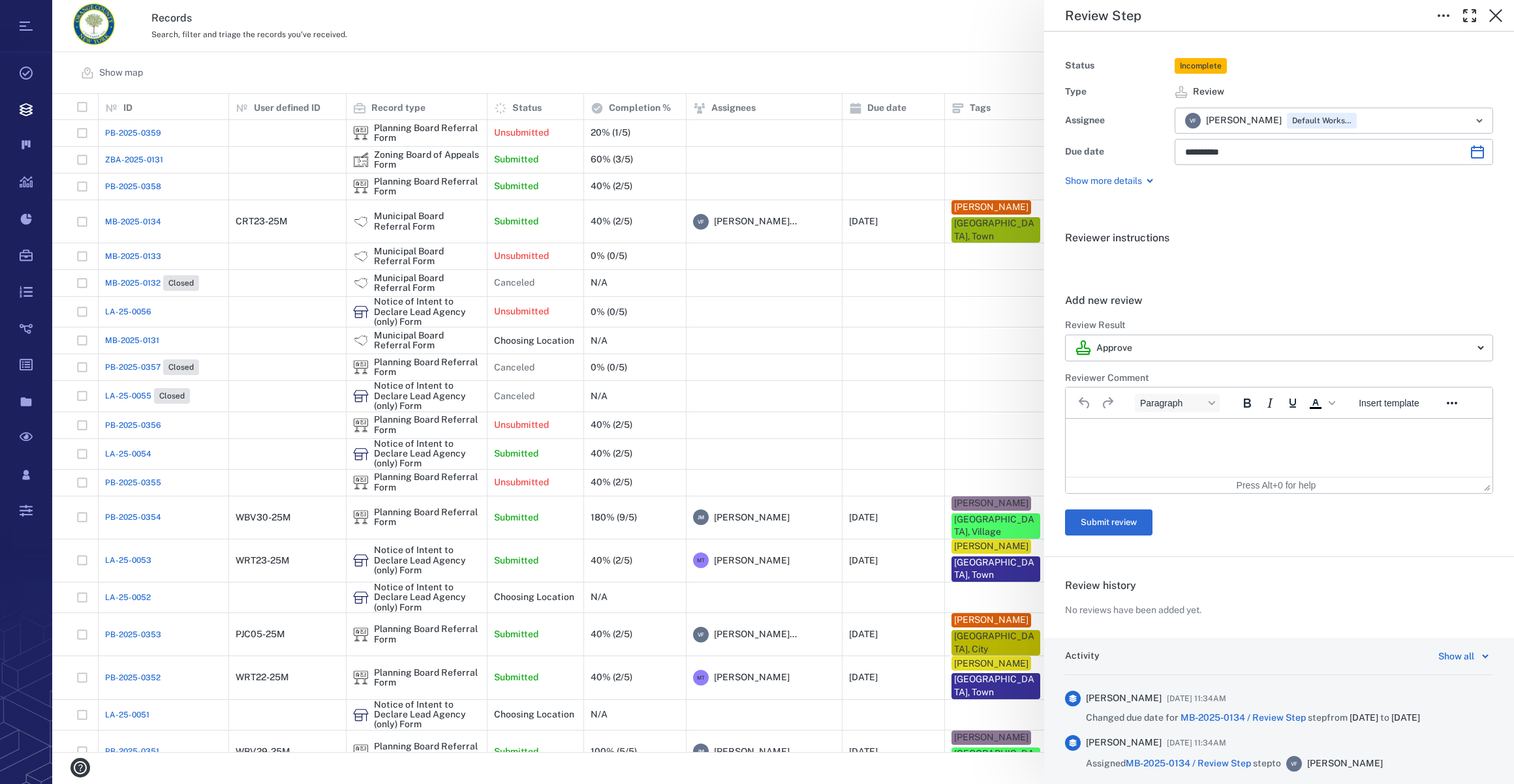
click at [1241, 239] on h6 "Reviewer instructions" at bounding box center [1279, 238] width 428 height 15
click at [1497, 13] on icon "button" at bounding box center [1496, 15] width 13 height 13
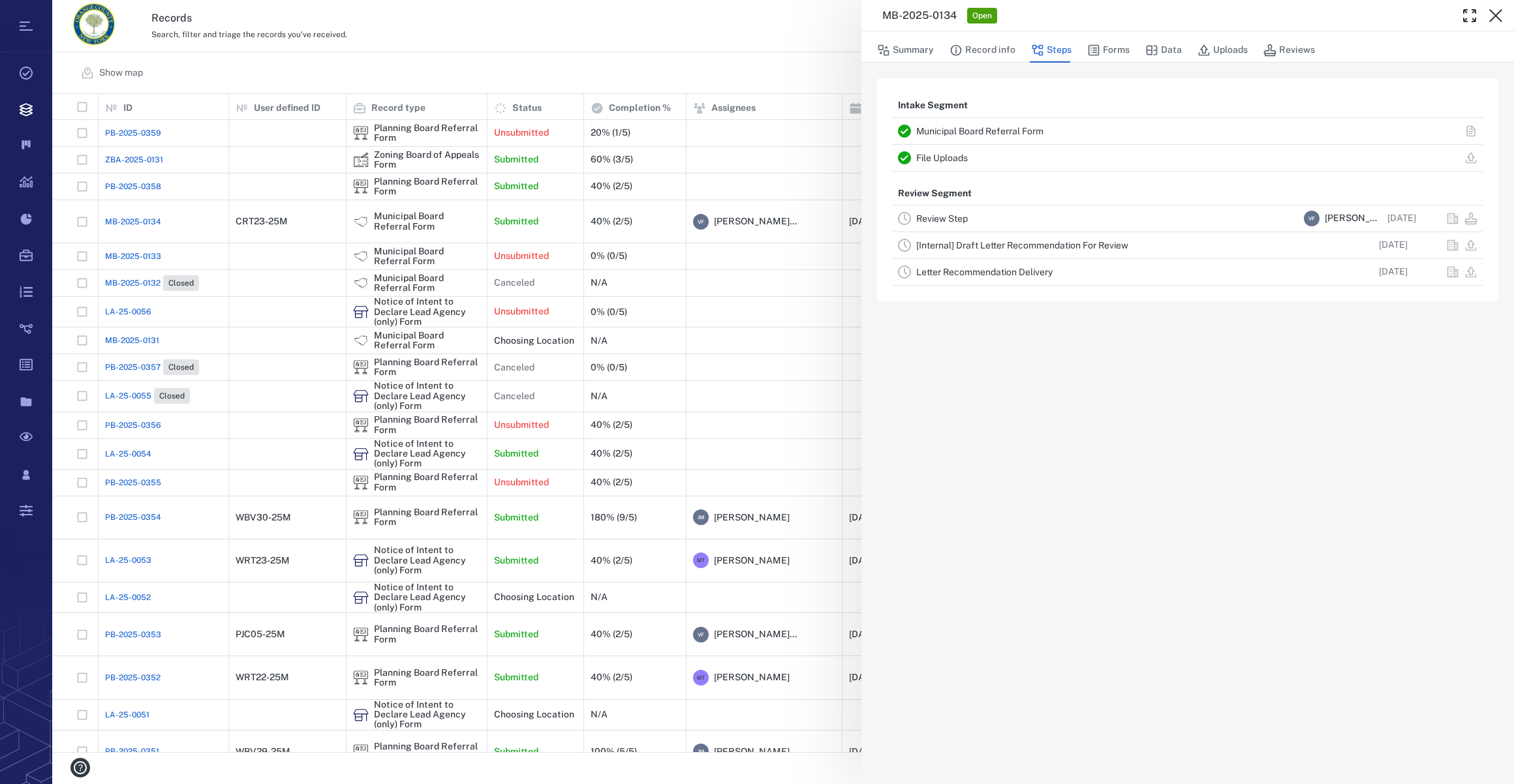
click at [1497, 13] on icon "button" at bounding box center [1496, 15] width 13 height 13
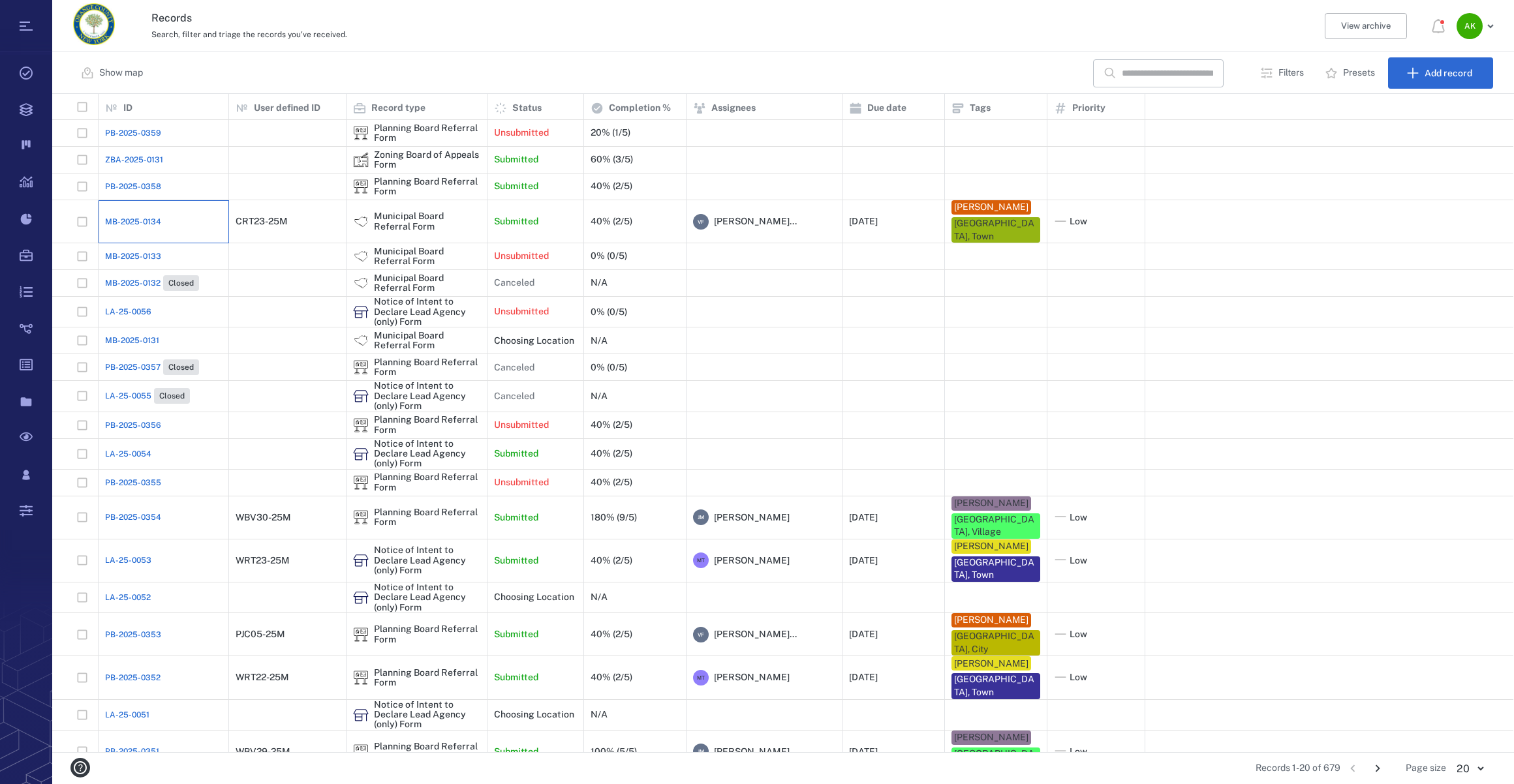
click at [129, 214] on div "MB-2025-0134" at bounding box center [163, 222] width 117 height 26
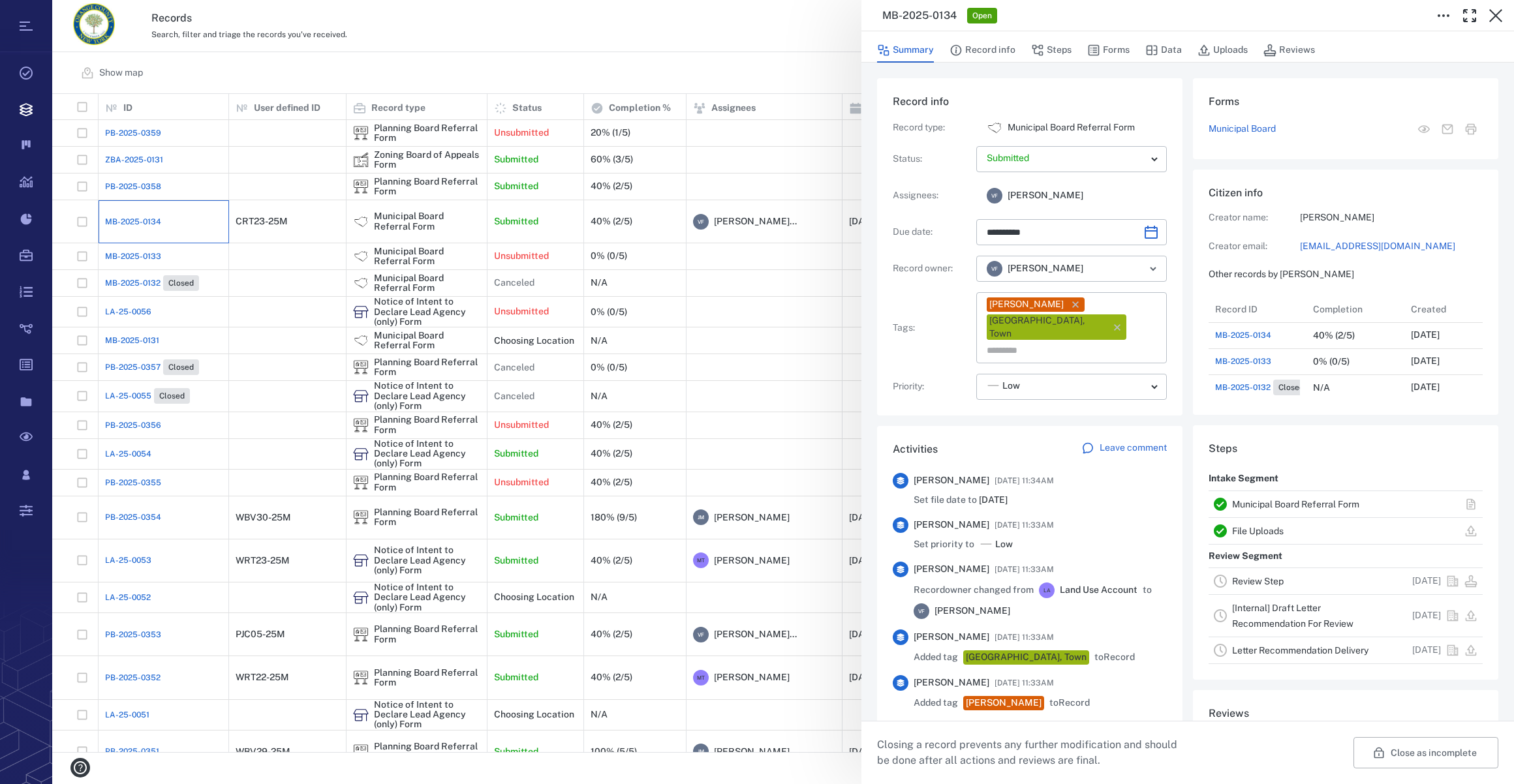
type input "**********"
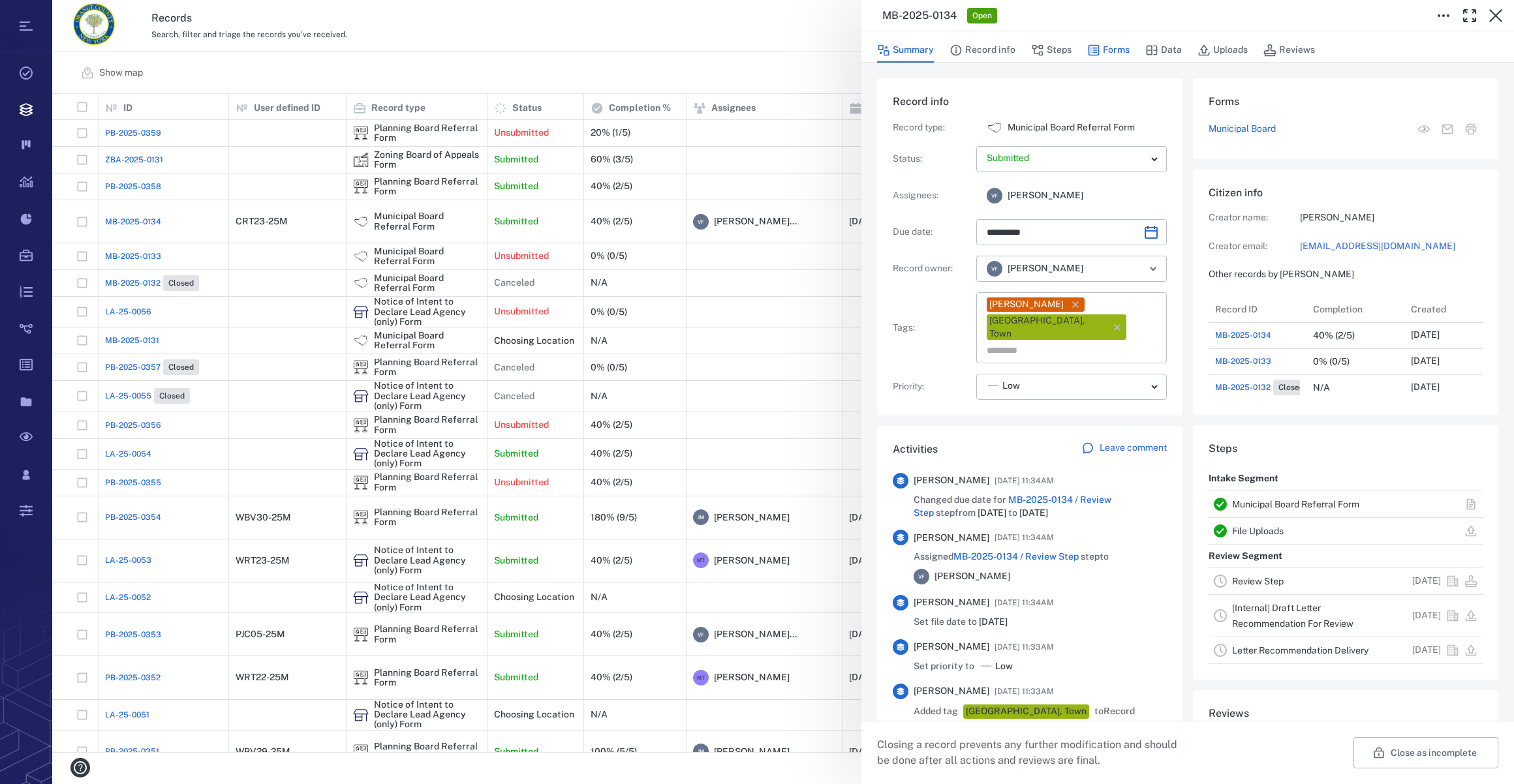
click at [1105, 49] on button "Forms" at bounding box center [1108, 50] width 42 height 24
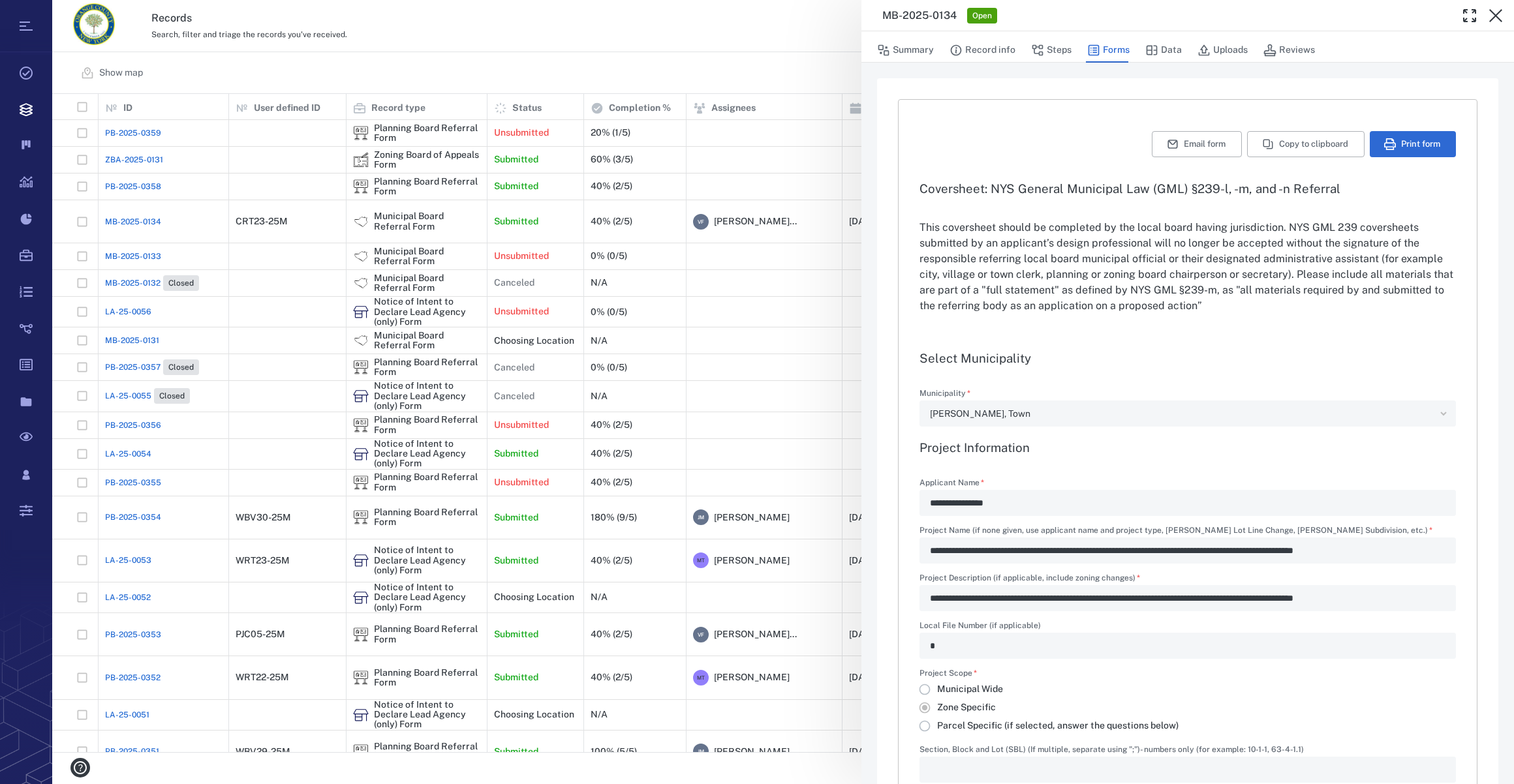
type input "**********"
drag, startPoint x: 1234, startPoint y: 51, endPoint x: 1225, endPoint y: 77, distance: 27.5
click at [1234, 51] on button "Uploads" at bounding box center [1223, 50] width 51 height 24
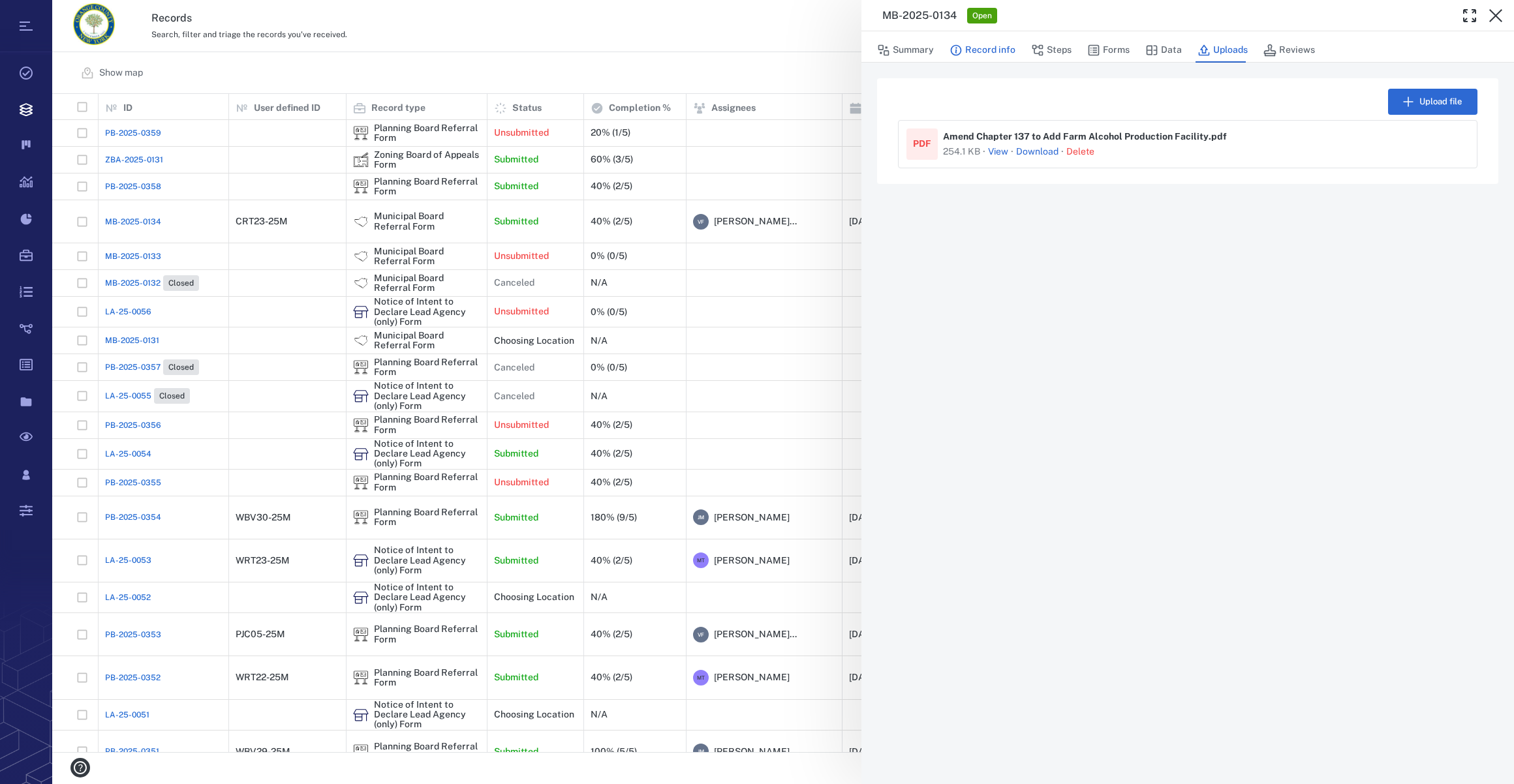
click at [973, 54] on button "Record info" at bounding box center [983, 50] width 66 height 24
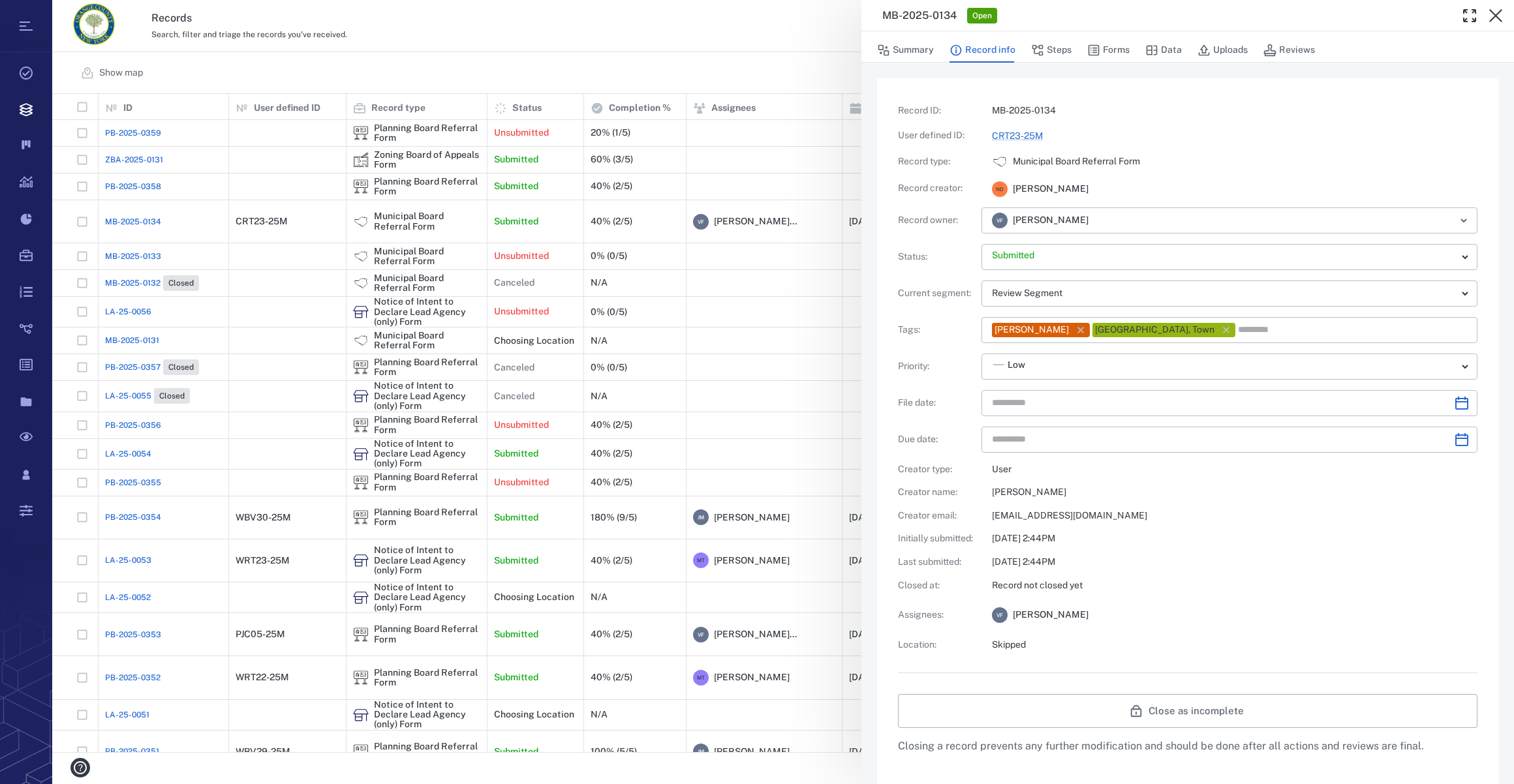
type input "**********"
click at [1117, 51] on button "Forms" at bounding box center [1108, 50] width 42 height 24
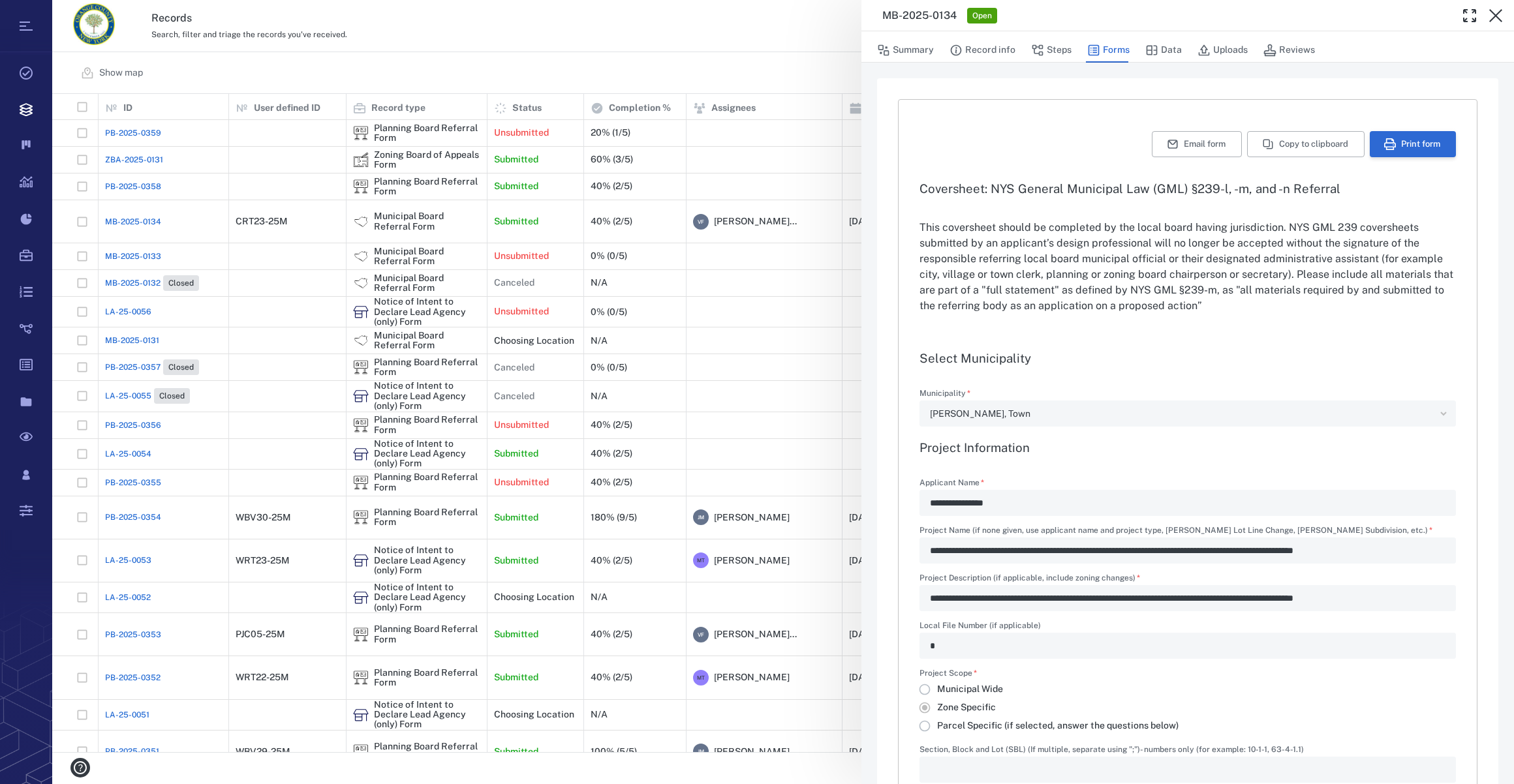
type input "**********"
type textarea "*"
click at [1405, 143] on button "Print form" at bounding box center [1413, 144] width 86 height 26
click at [1494, 18] on icon "button" at bounding box center [1496, 15] width 15 height 15
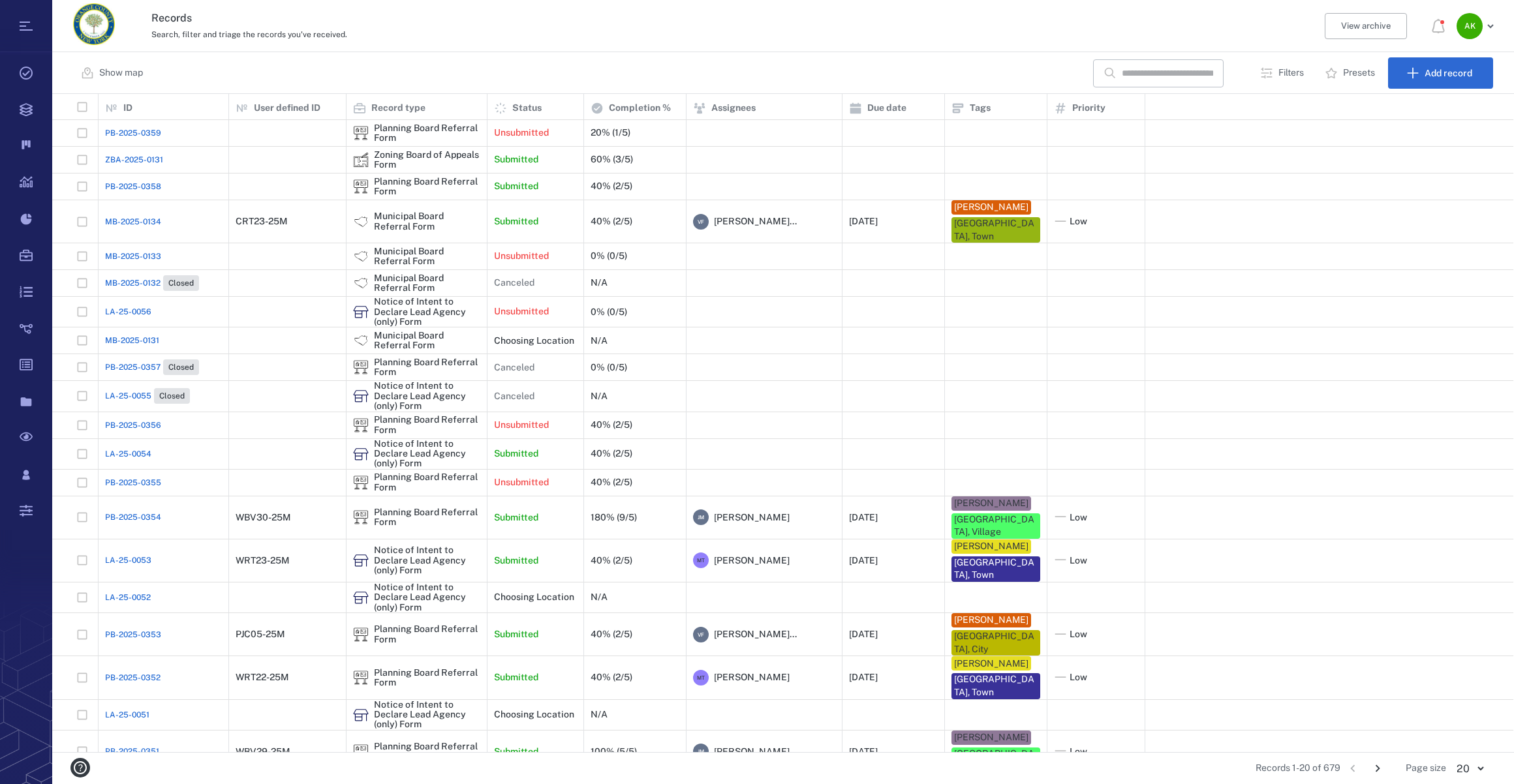
click at [133, 183] on span "PB-2025-0358" at bounding box center [132, 186] width 56 height 11
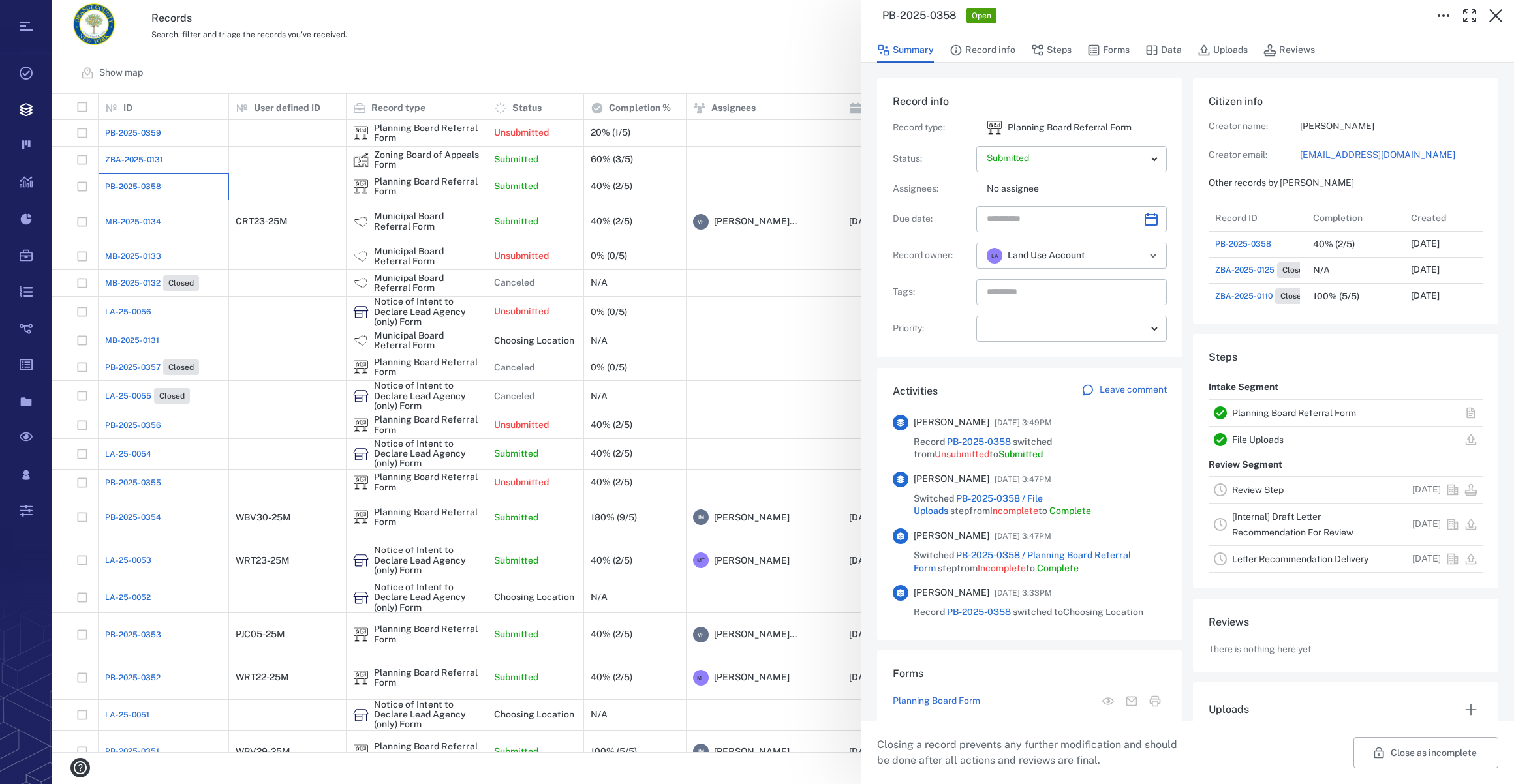
scroll to position [10, 9]
click at [1116, 48] on button "Forms" at bounding box center [1108, 50] width 42 height 24
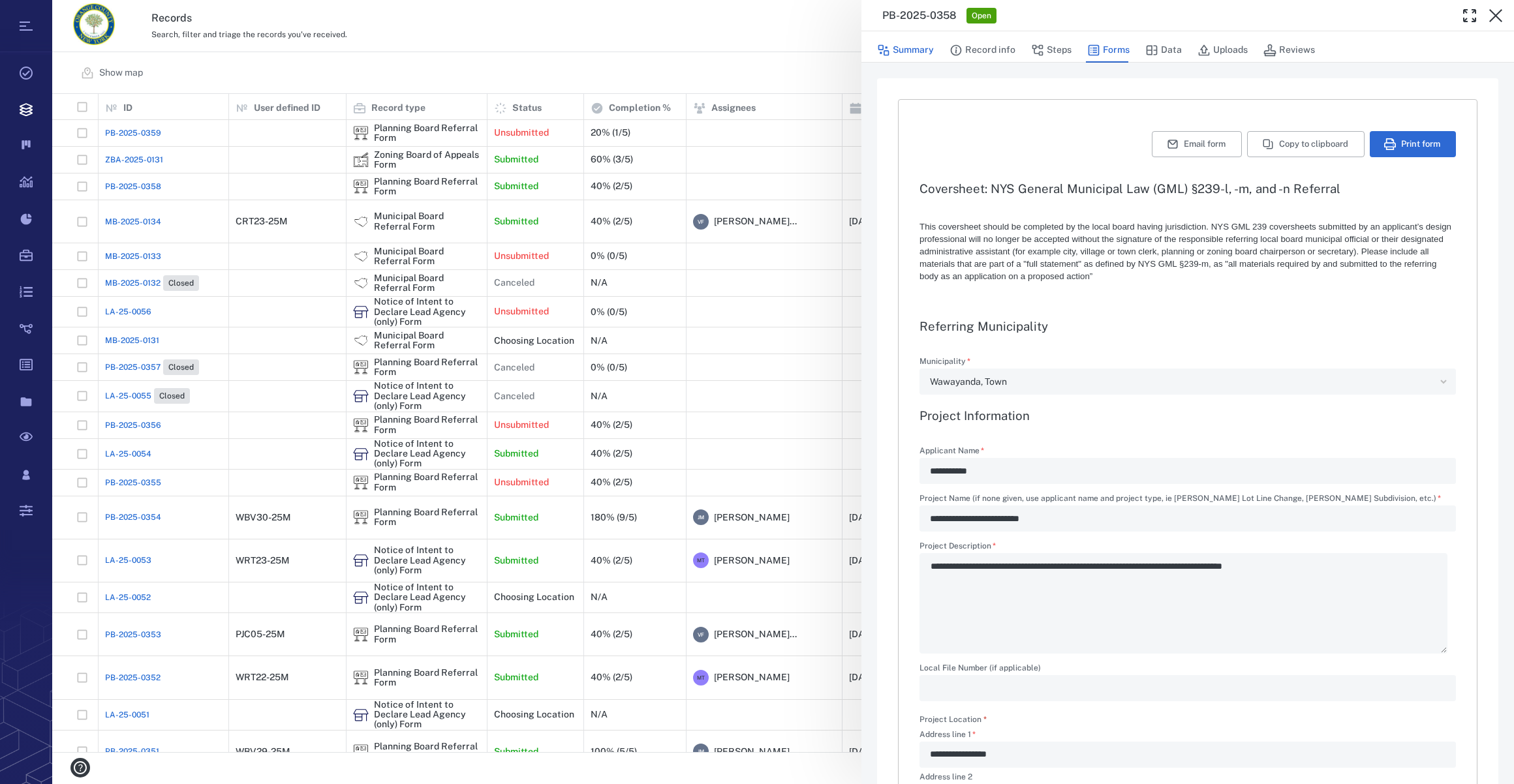
click at [902, 44] on button "Summary" at bounding box center [905, 50] width 57 height 24
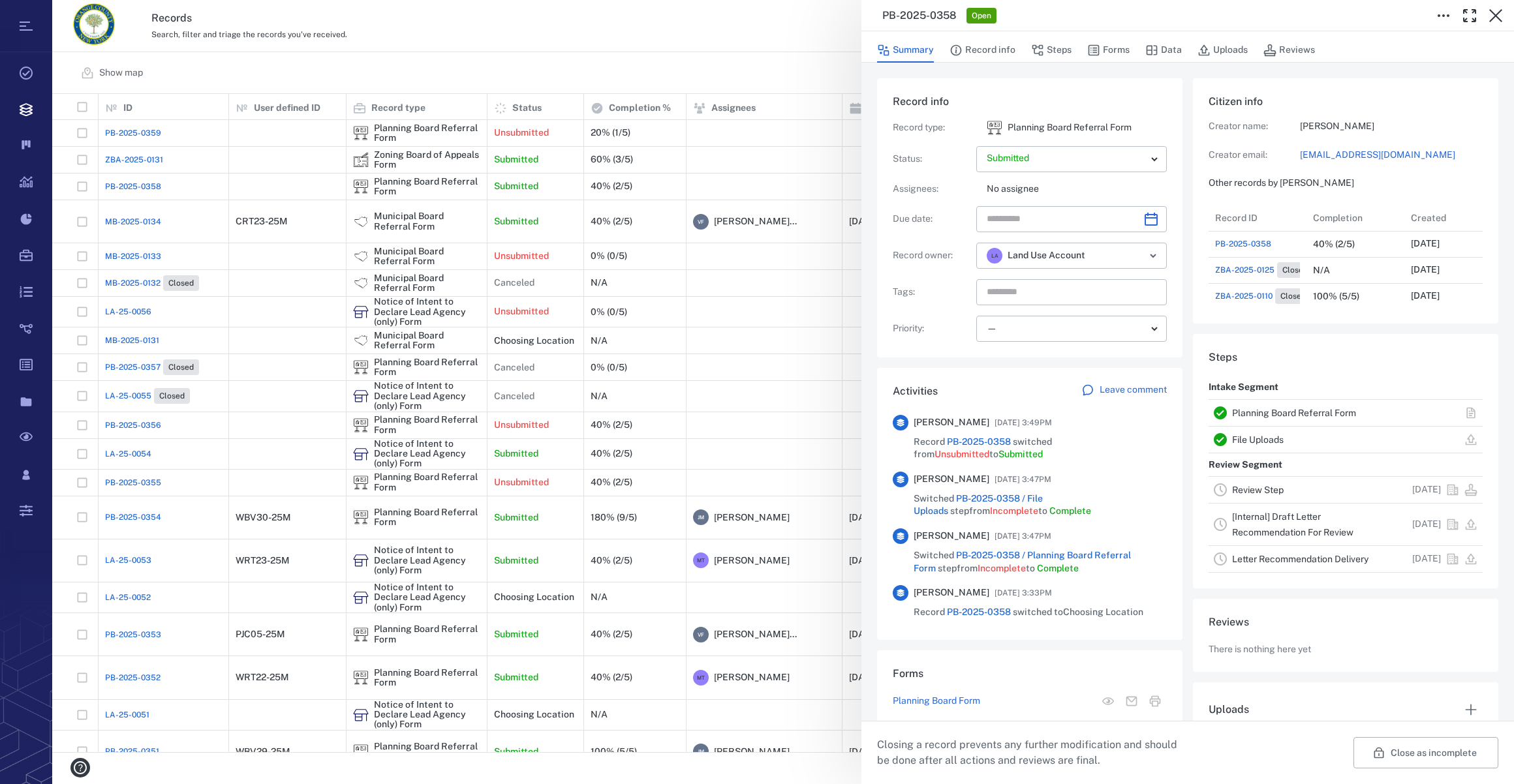
scroll to position [678, 251]
click at [1149, 218] on icon "Choose date" at bounding box center [1151, 219] width 15 height 15
drag, startPoint x: 1162, startPoint y: 249, endPoint x: 1150, endPoint y: 274, distance: 27.7
click at [1162, 250] on icon "Next month" at bounding box center [1165, 253] width 15 height 15
click at [1079, 377] on button "22" at bounding box center [1081, 382] width 24 height 24
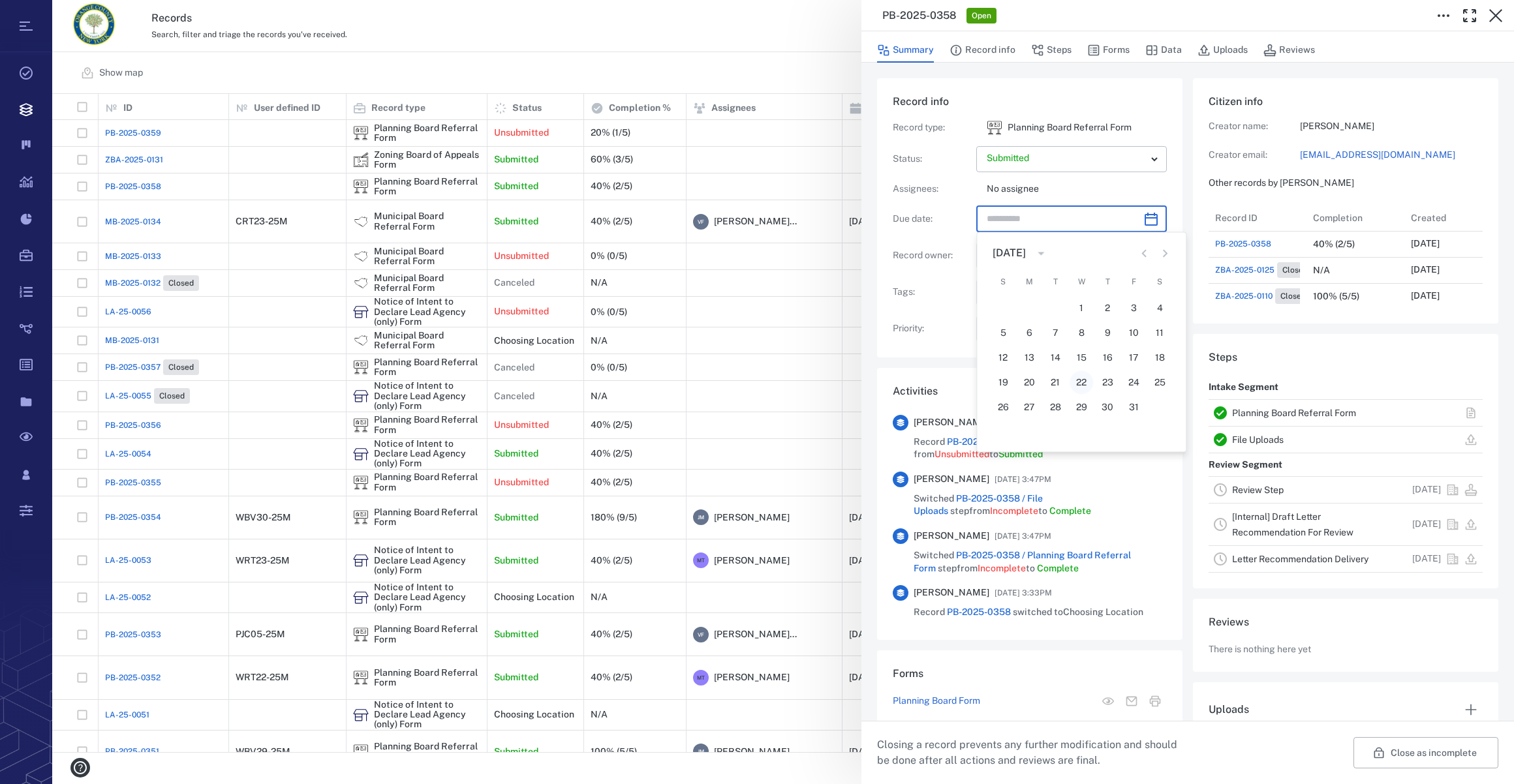
type input "**********"
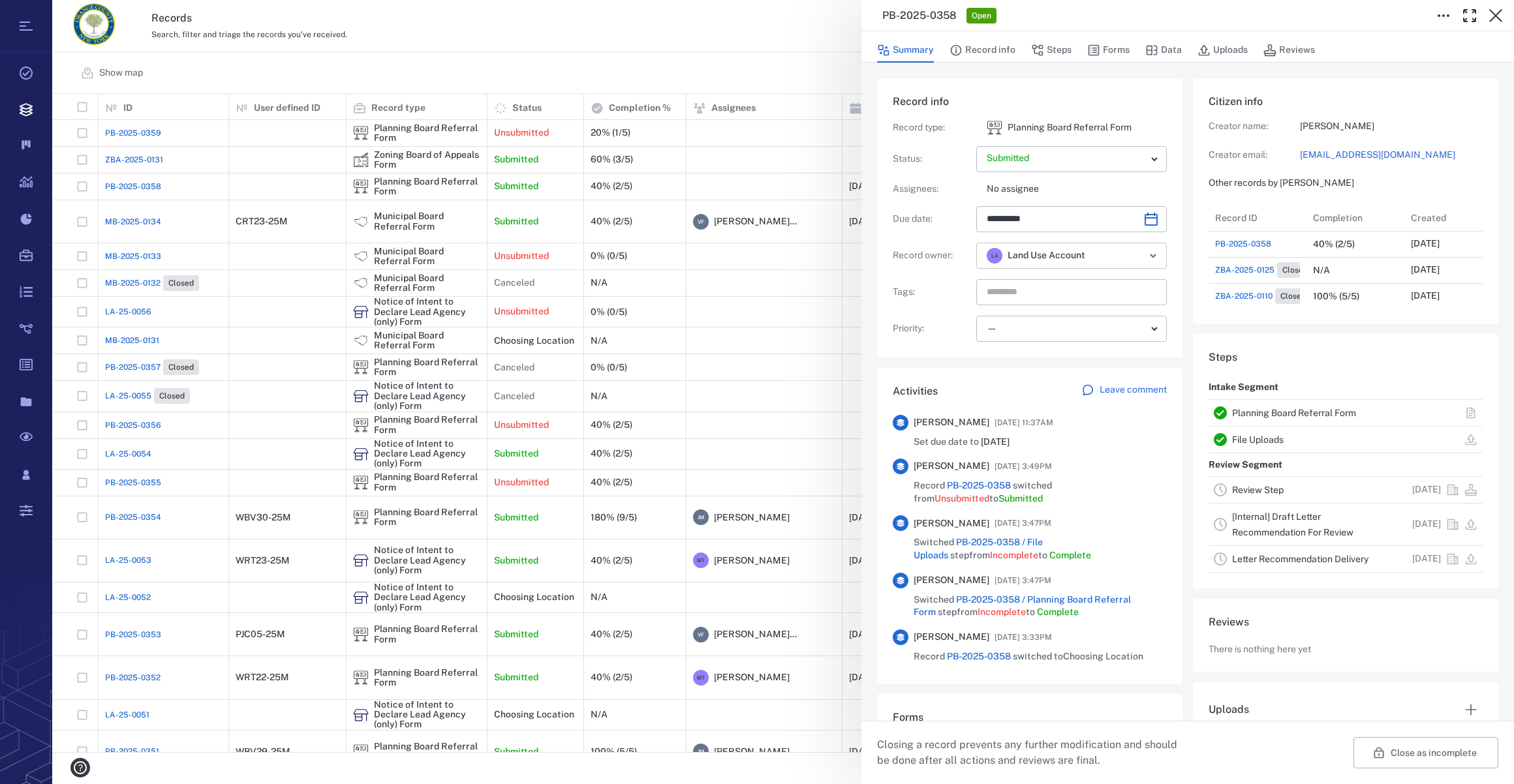
click at [1145, 256] on icon "Open" at bounding box center [1153, 256] width 15 height 15
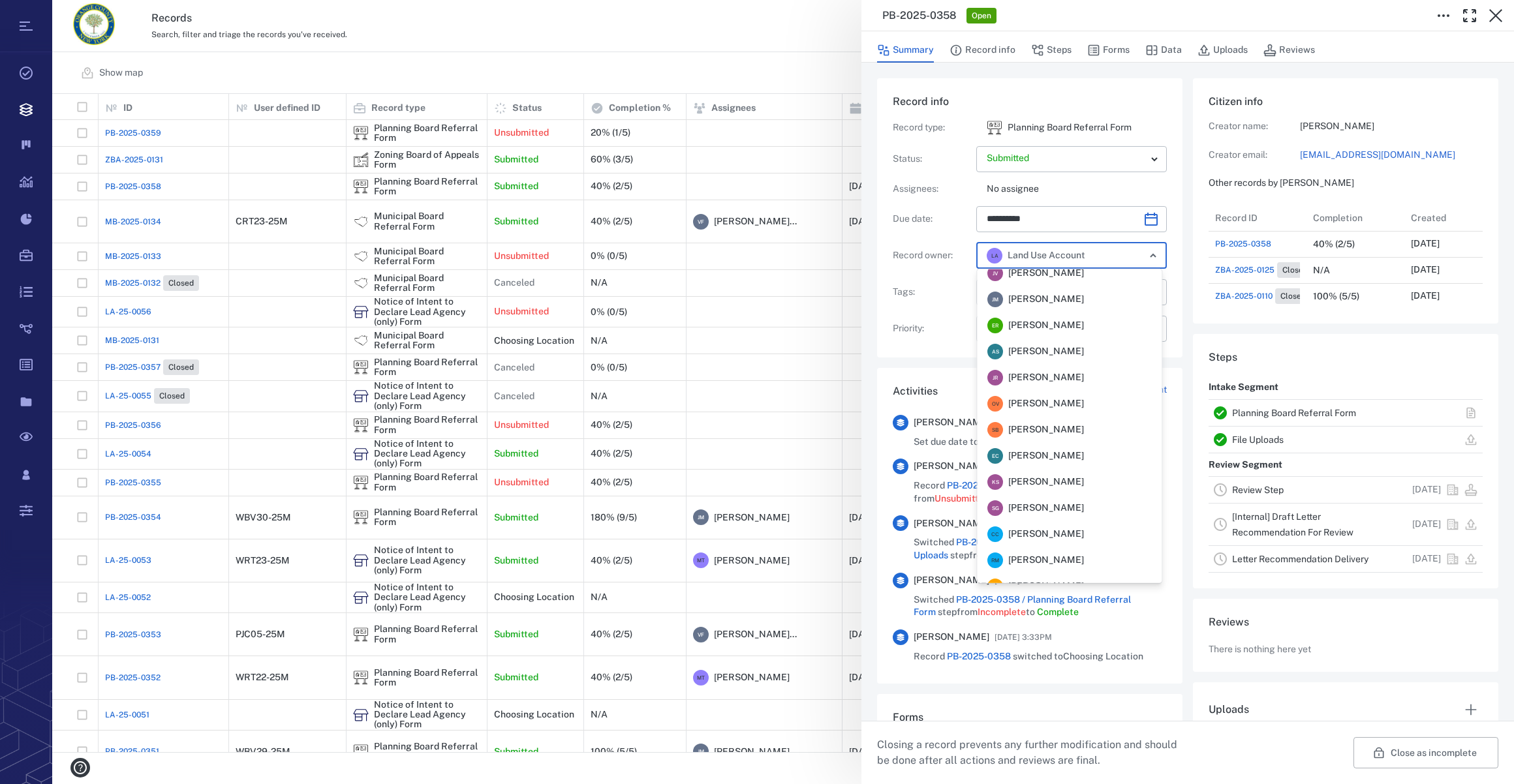
scroll to position [0, 0]
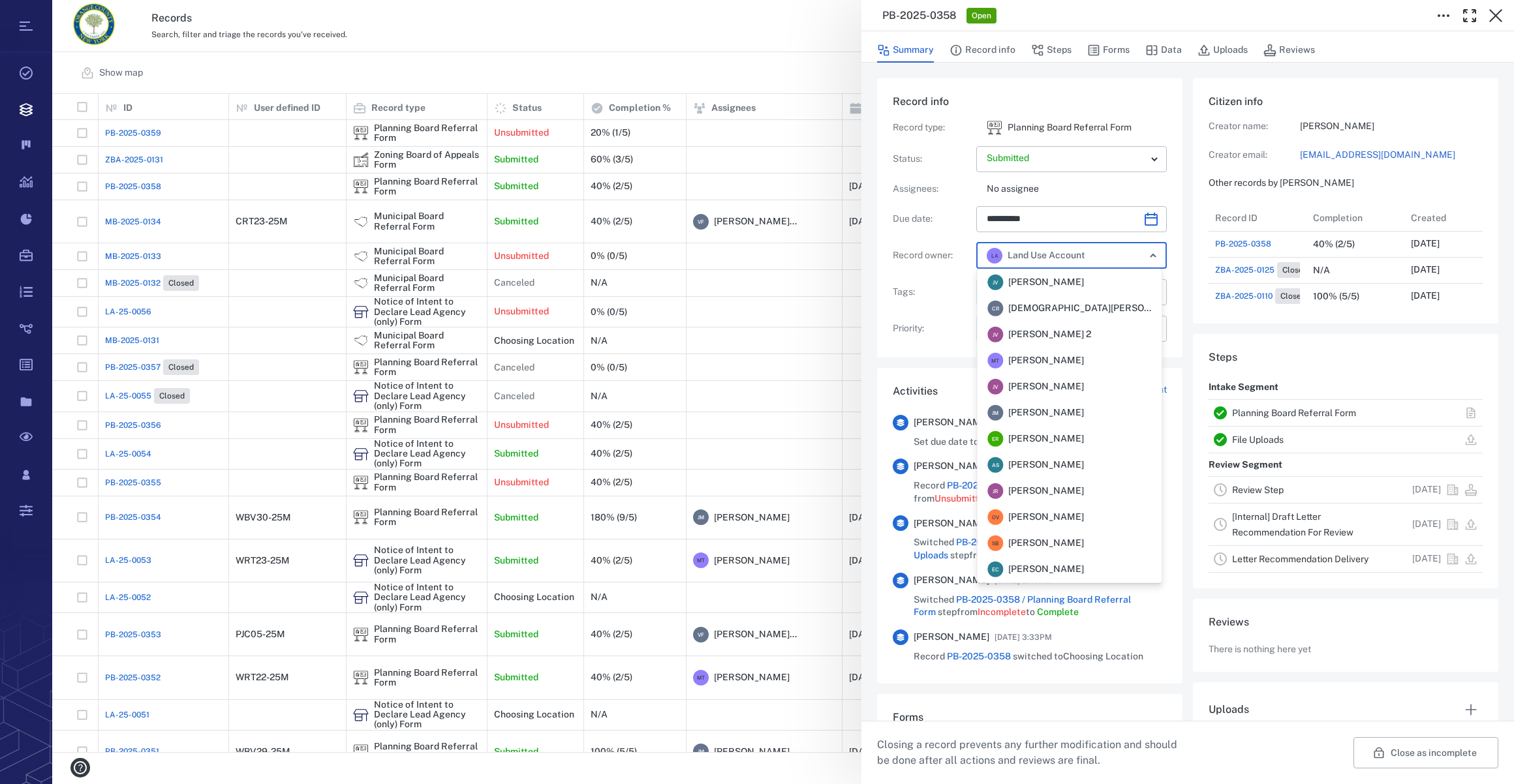
click at [1066, 413] on span "[PERSON_NAME]" at bounding box center [1046, 413] width 76 height 13
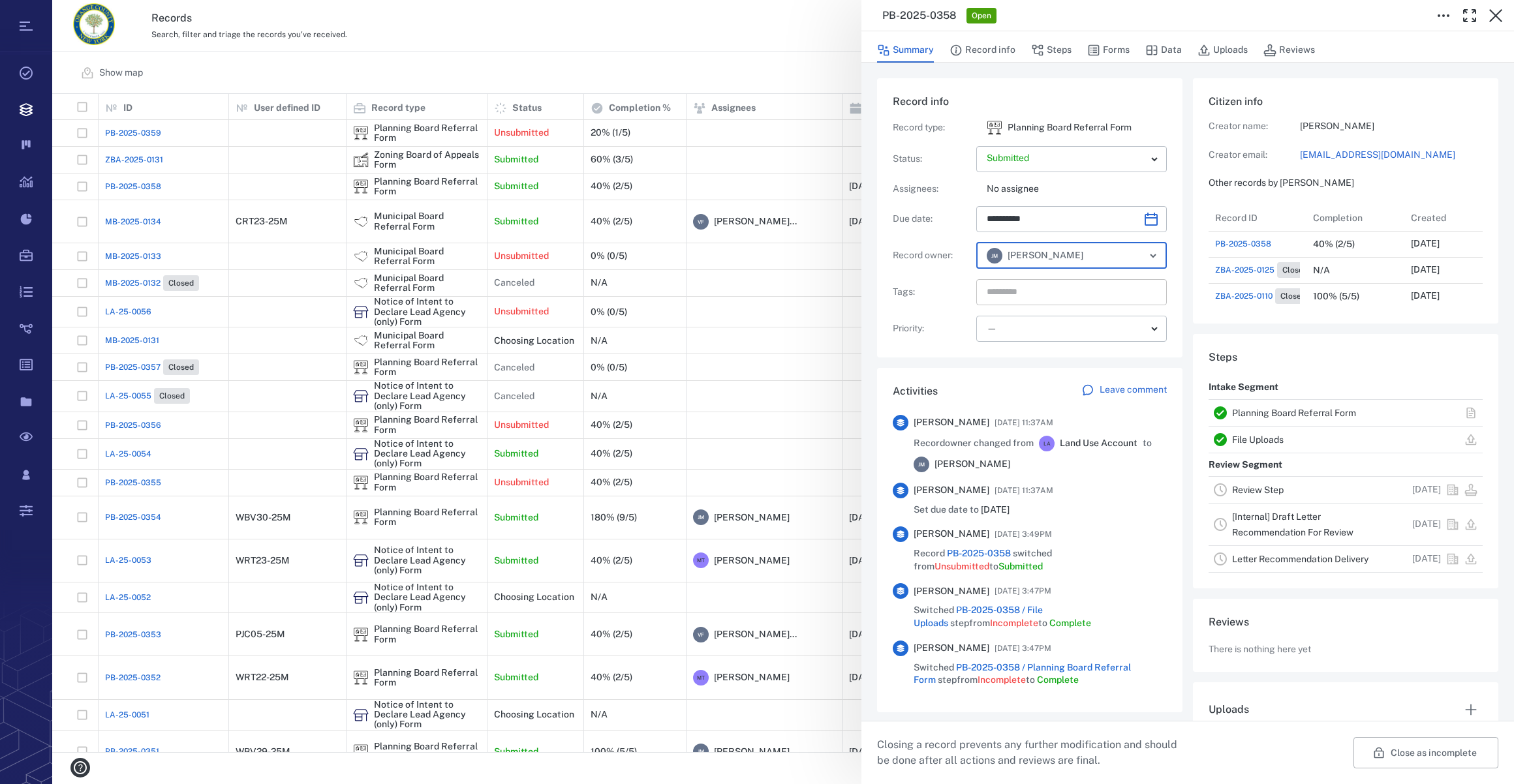
click at [1035, 295] on input "text" at bounding box center [1057, 292] width 142 height 18
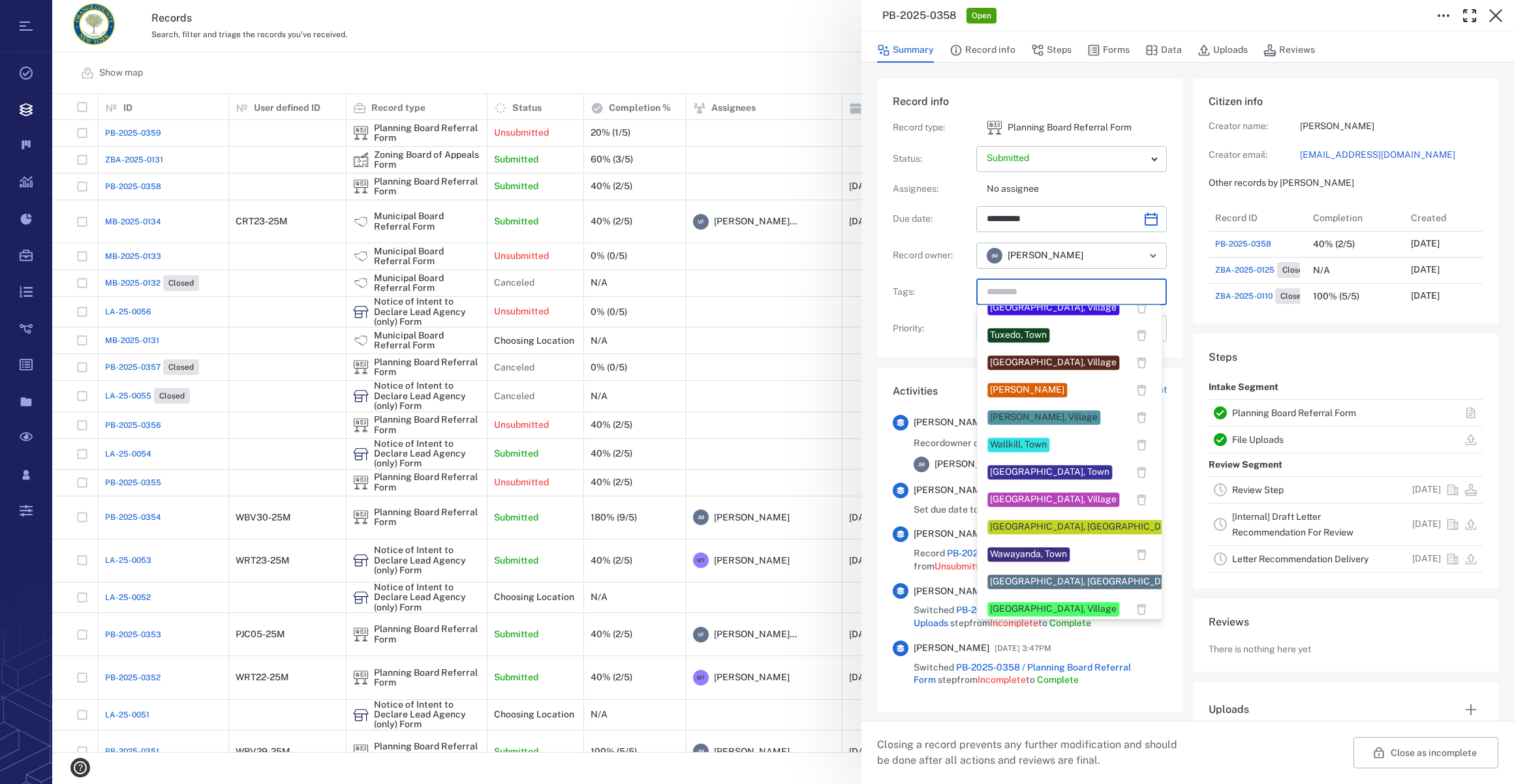
scroll to position [1083, 0]
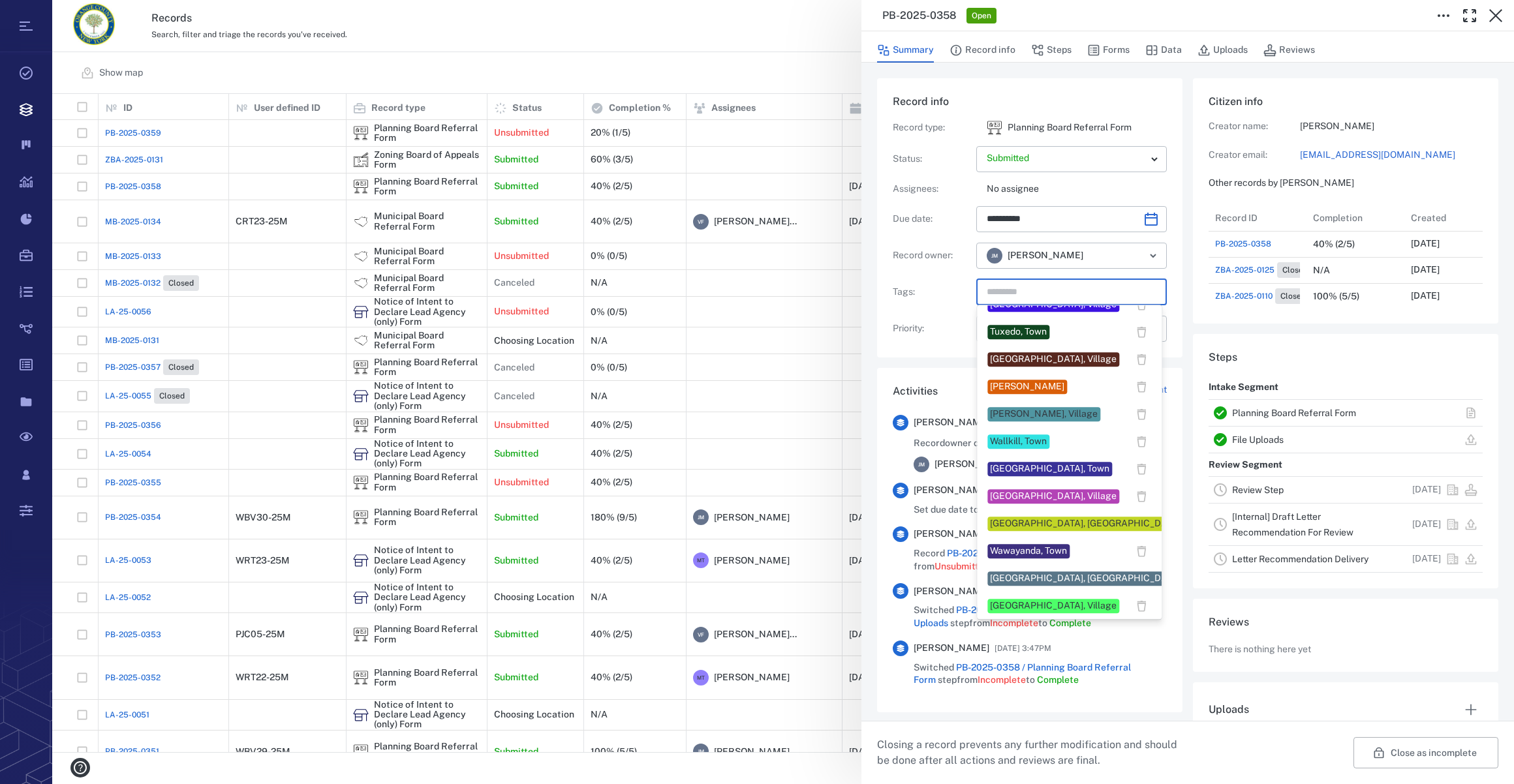
click at [1018, 554] on div "Wawayanda, Town" at bounding box center [1028, 551] width 77 height 13
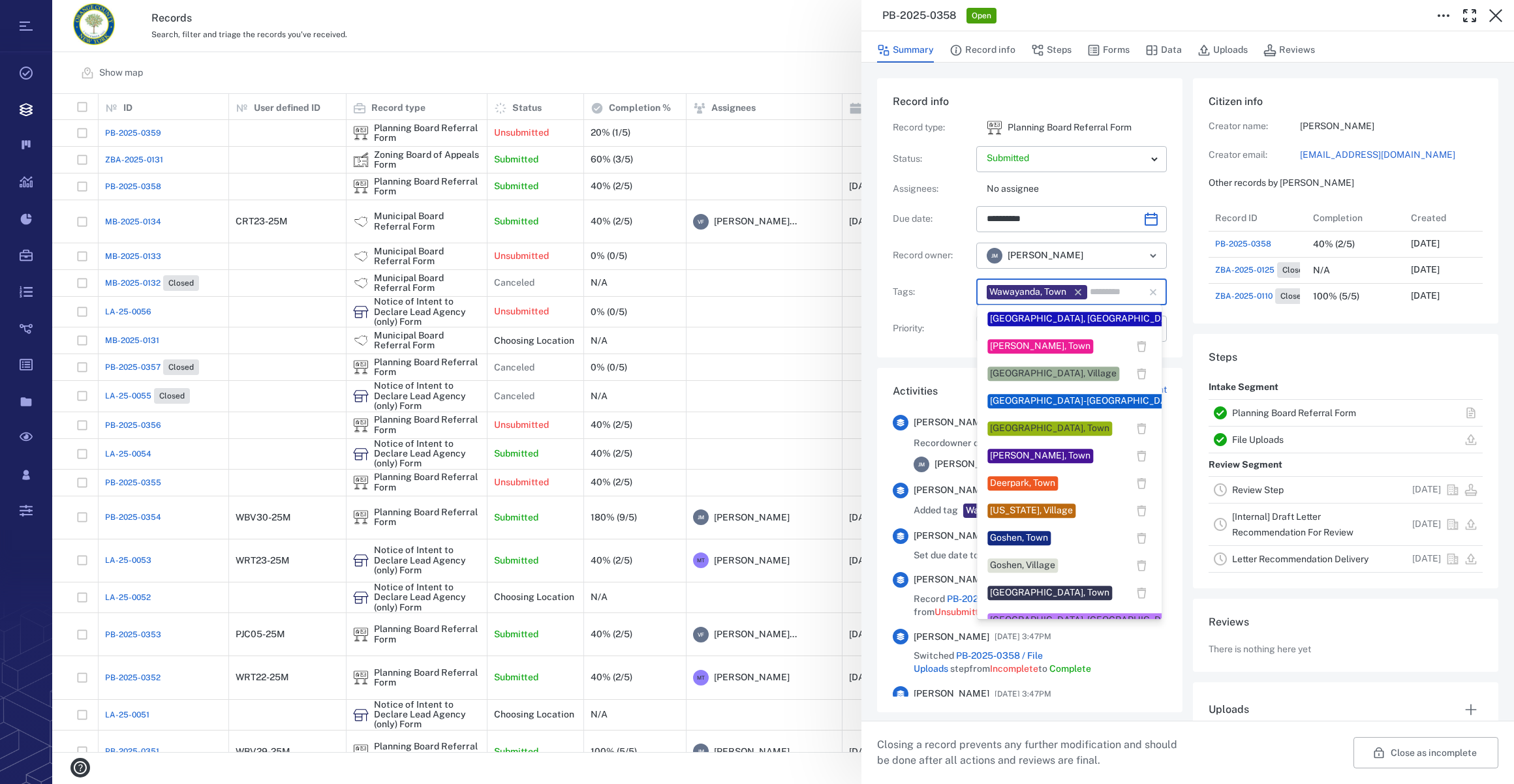
click at [1111, 292] on input "text" at bounding box center [1107, 292] width 39 height 18
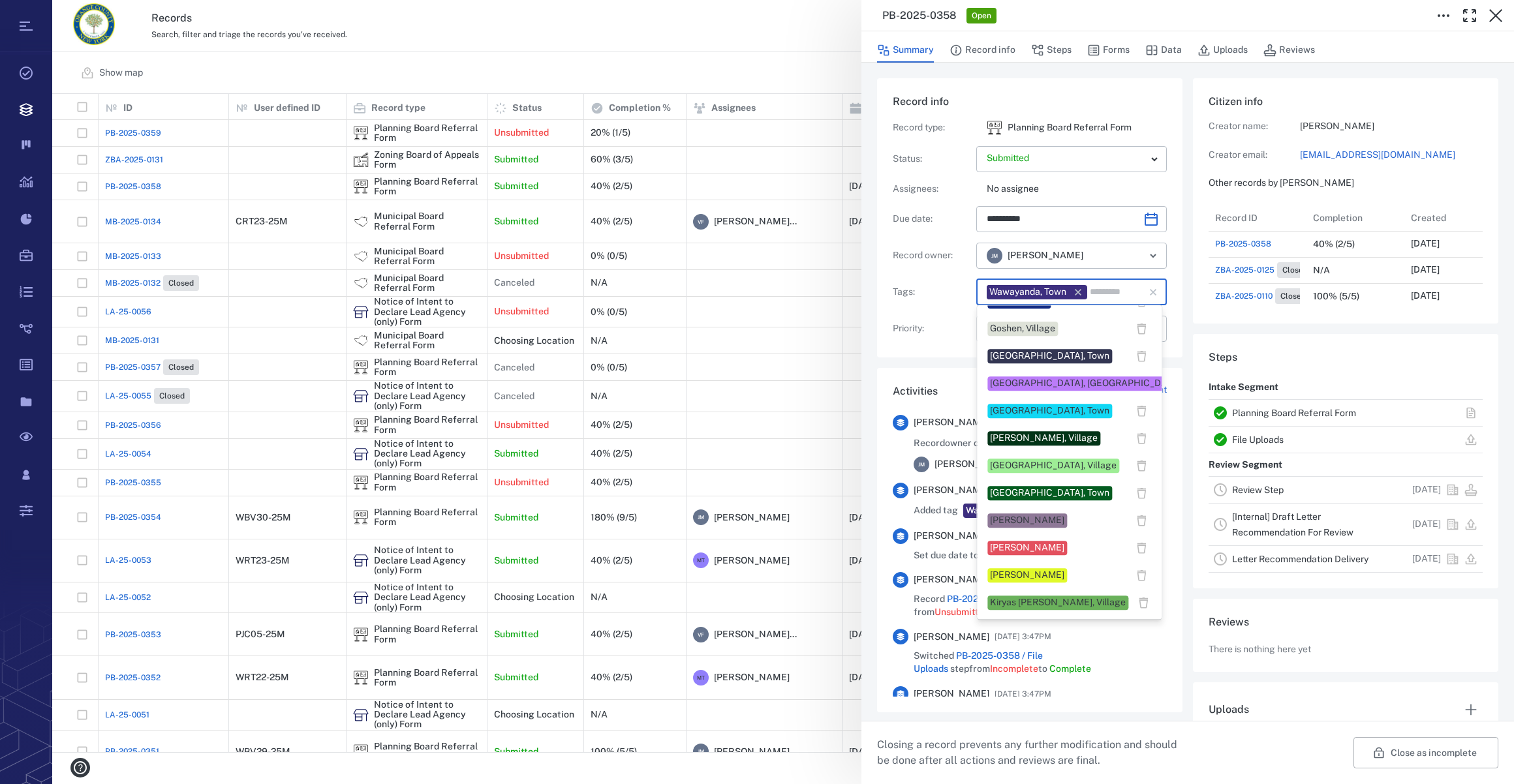
click at [1035, 509] on li "[PERSON_NAME]" at bounding box center [1069, 521] width 185 height 28
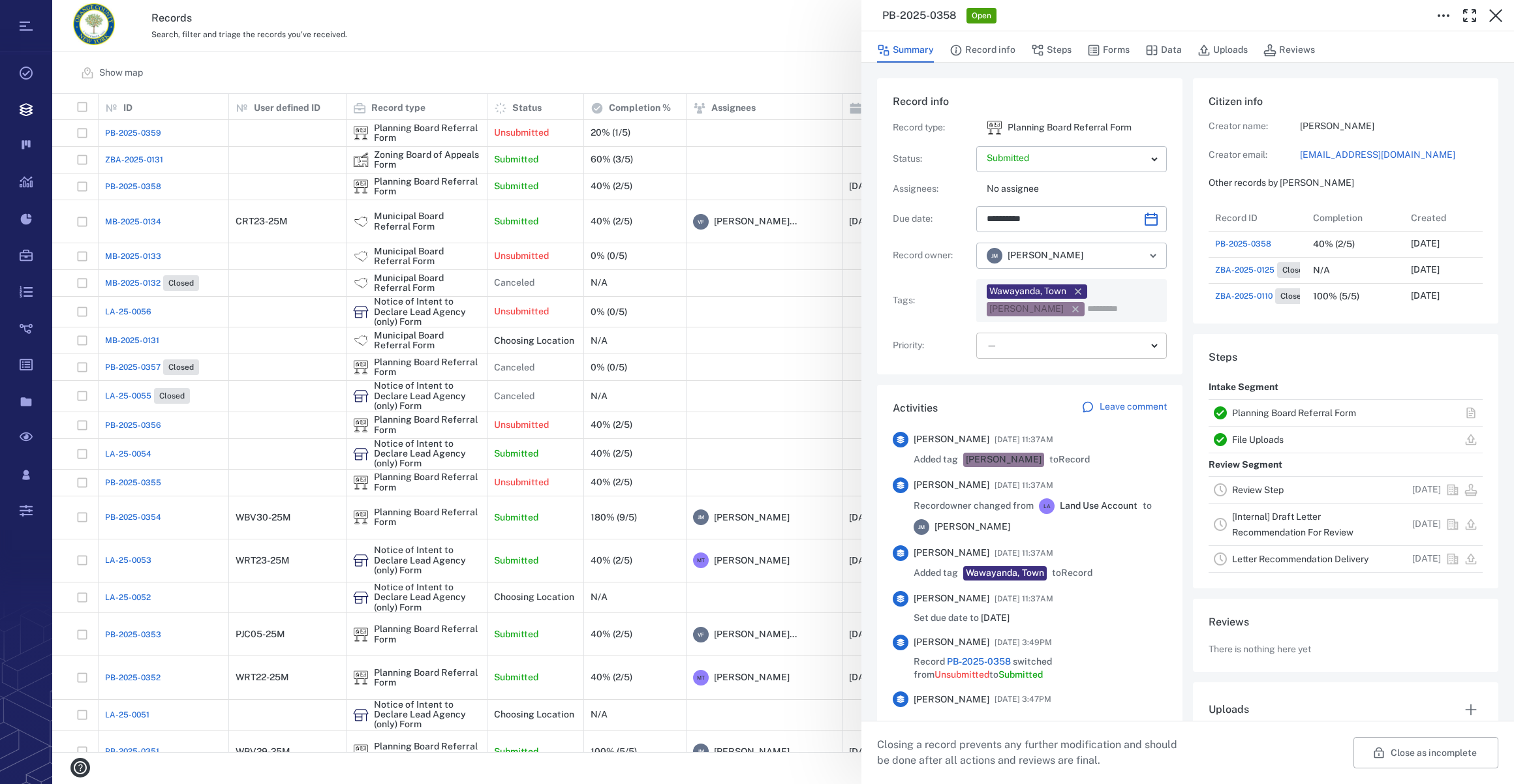
click at [1048, 348] on body "Tasks Records Boards Dashboard Reports Record types Guide steps Rules Form buil…" at bounding box center [757, 392] width 1514 height 784
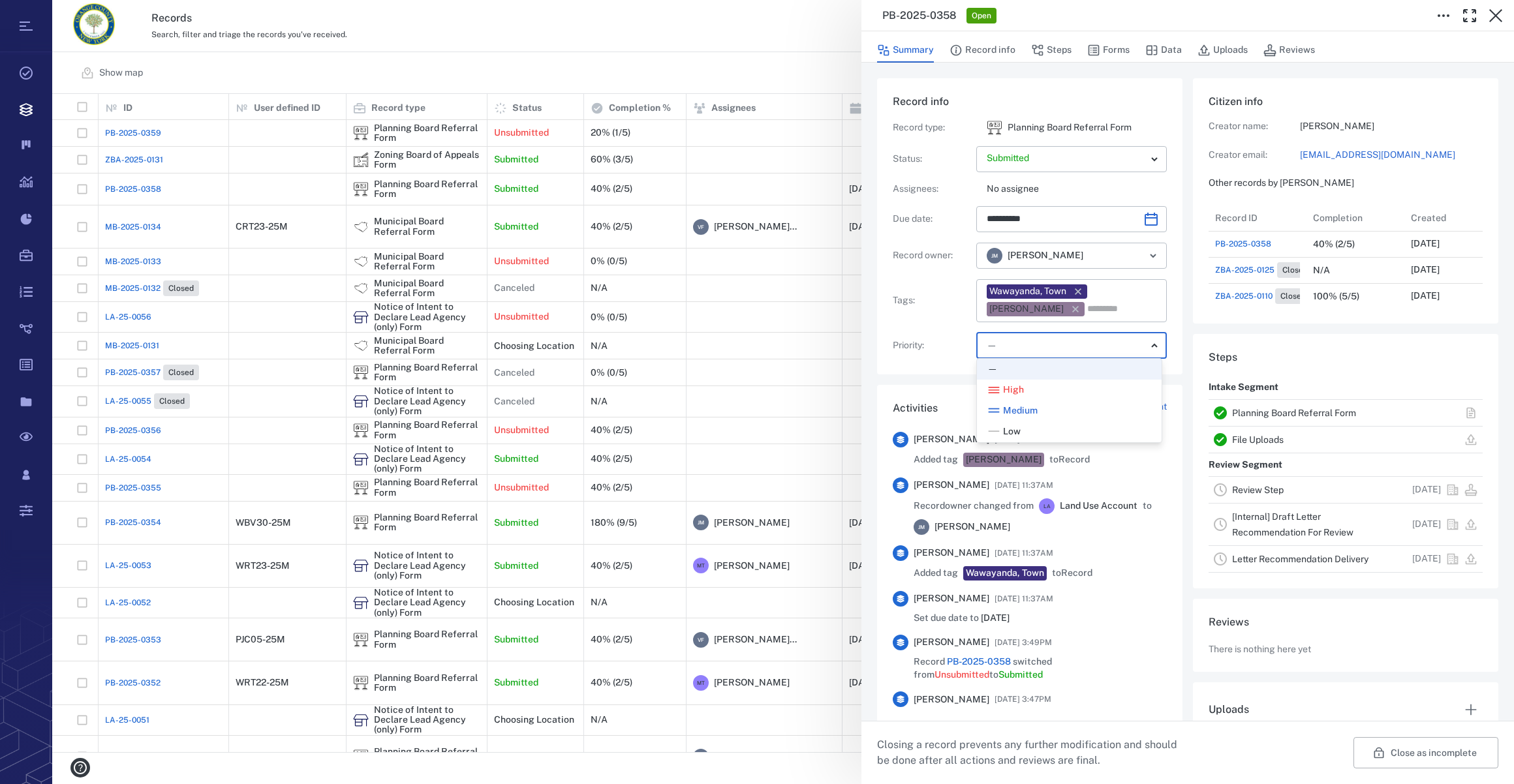
click at [1019, 430] on span "Low" at bounding box center [1012, 432] width 18 height 13
type input "**"
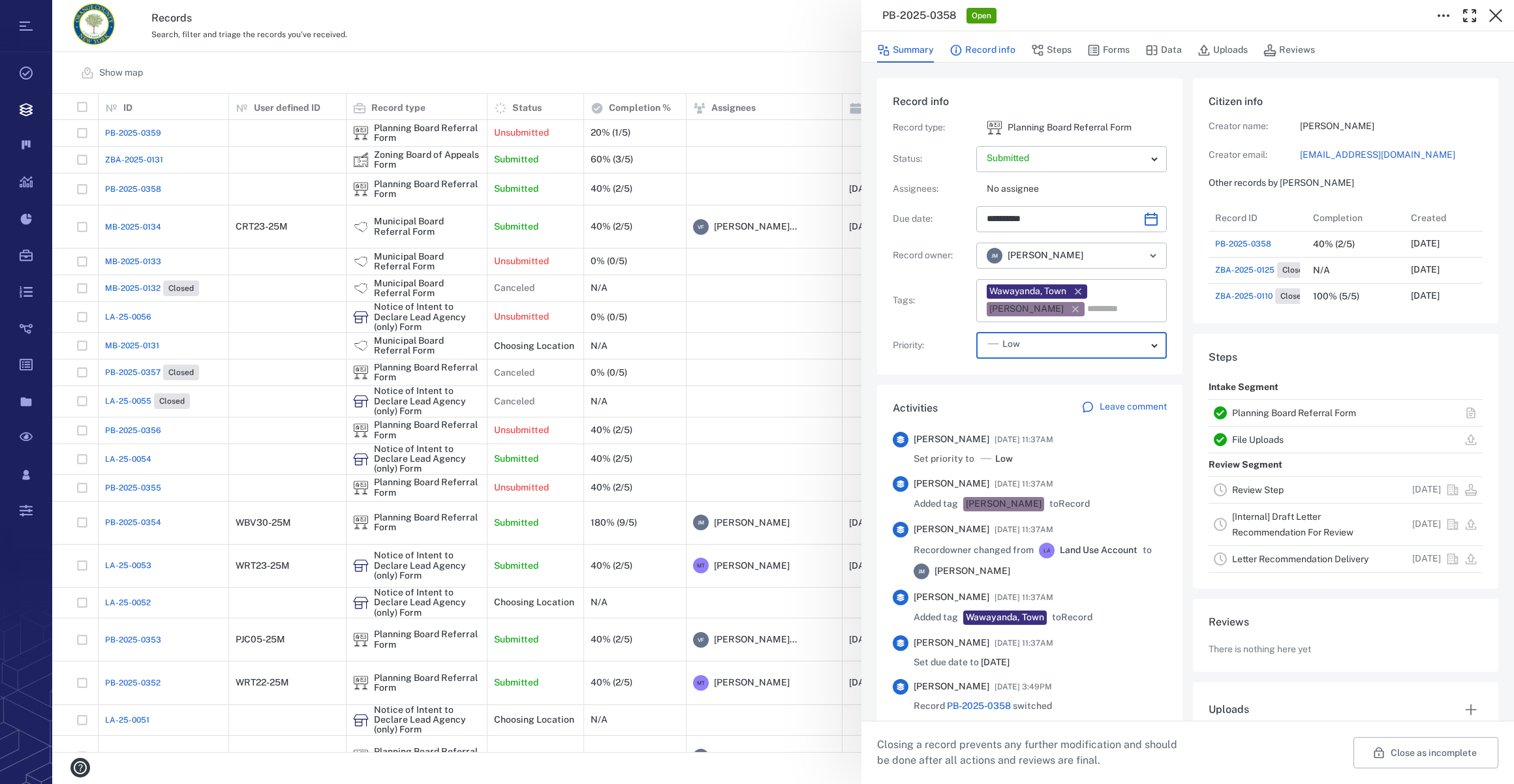
click at [979, 48] on button "Record info" at bounding box center [983, 50] width 66 height 24
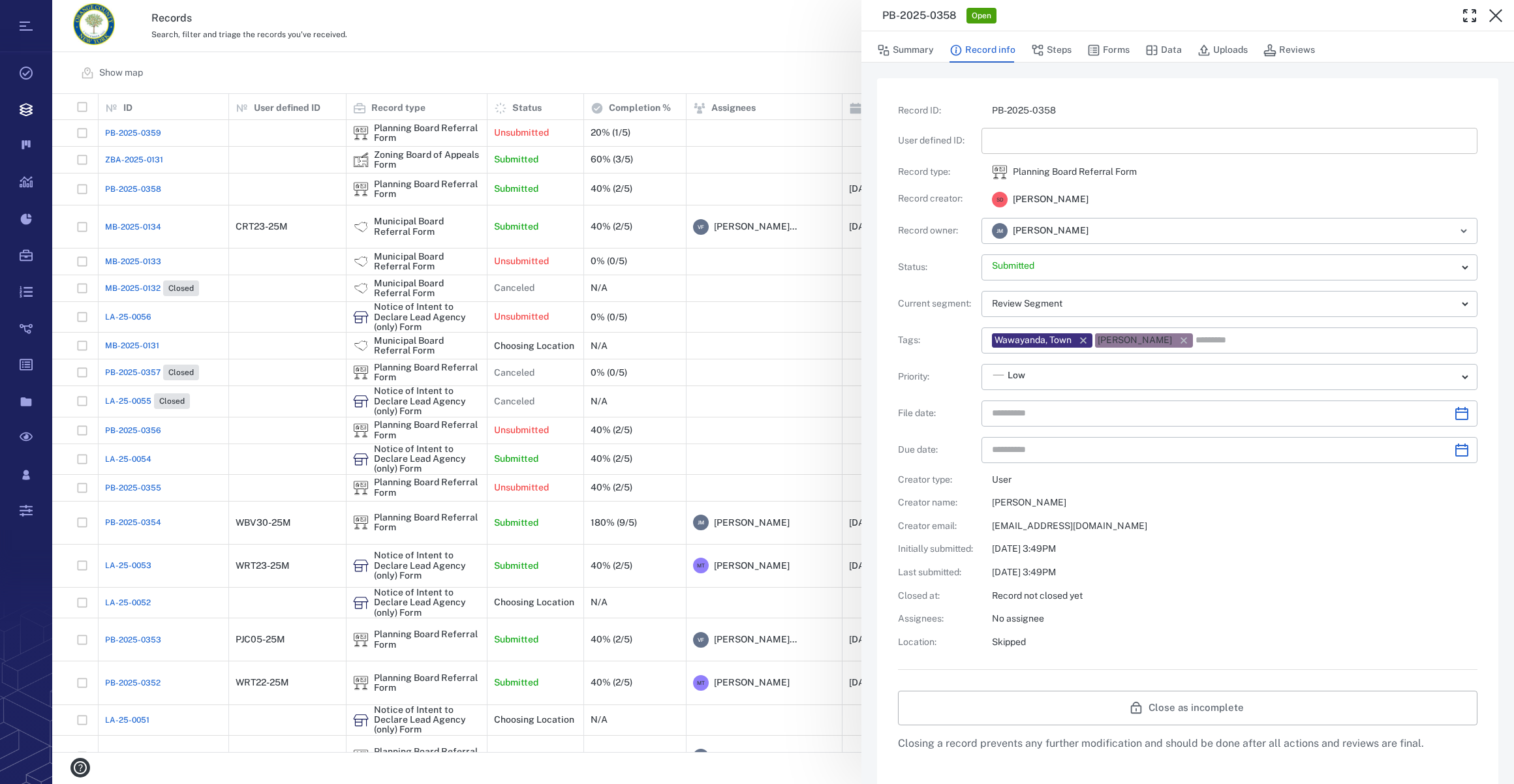
type input "**********"
click at [1023, 143] on input "text" at bounding box center [1229, 141] width 475 height 26
type input "*********"
click at [1454, 407] on icon "Choose date" at bounding box center [1462, 413] width 15 height 15
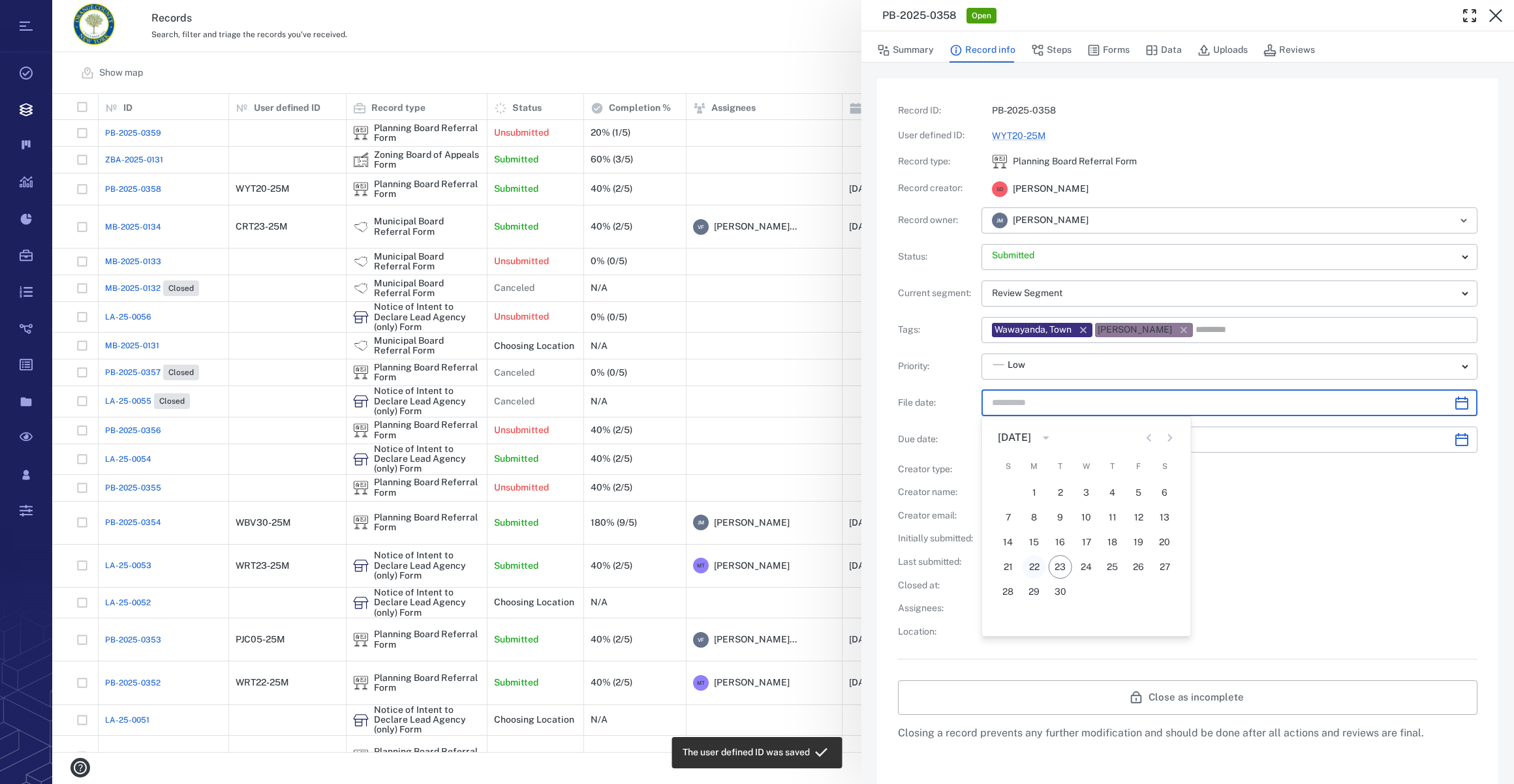
click at [1035, 573] on button "22" at bounding box center [1034, 567] width 24 height 24
type input "**********"
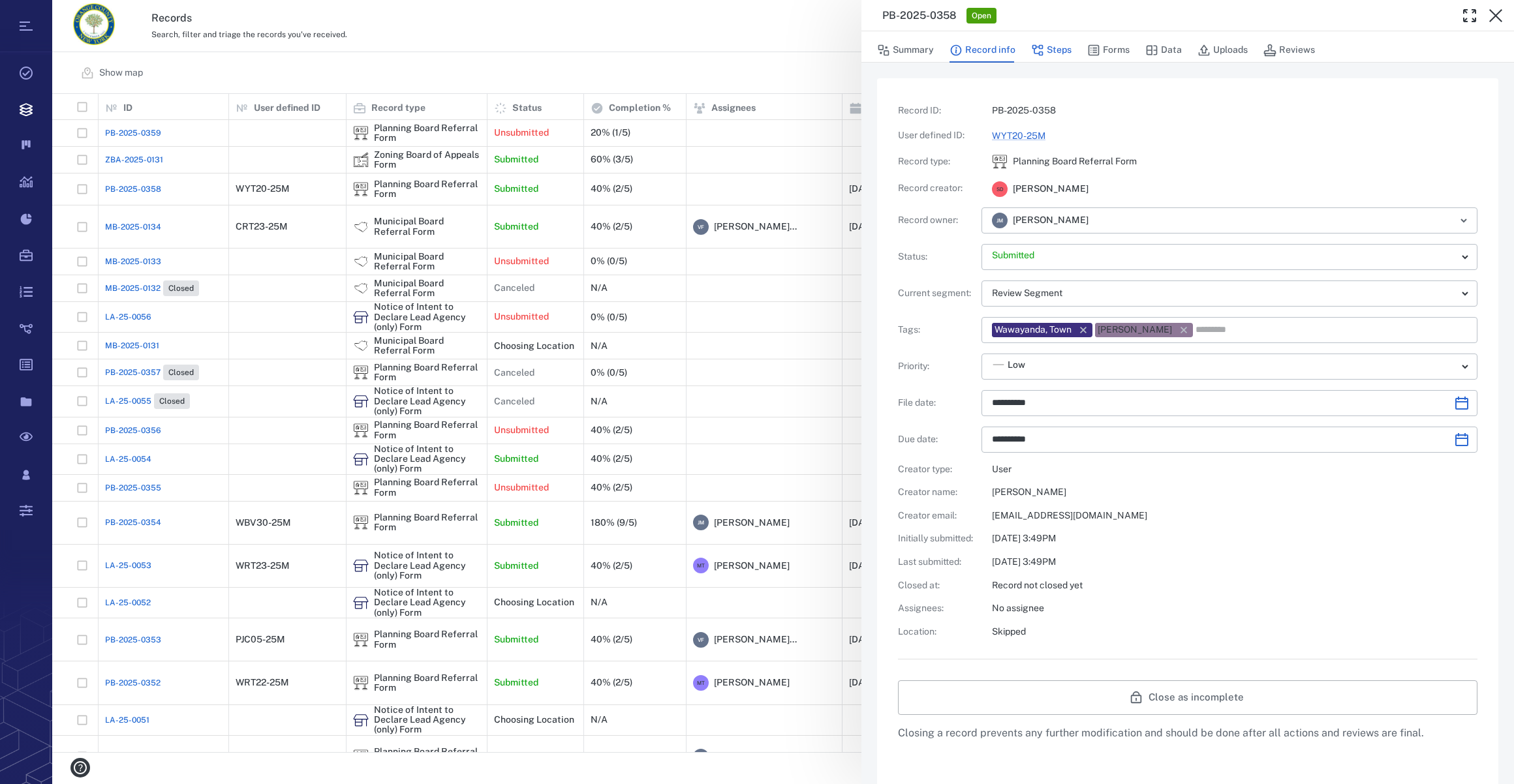
click at [1062, 42] on button "Steps" at bounding box center [1051, 50] width 41 height 24
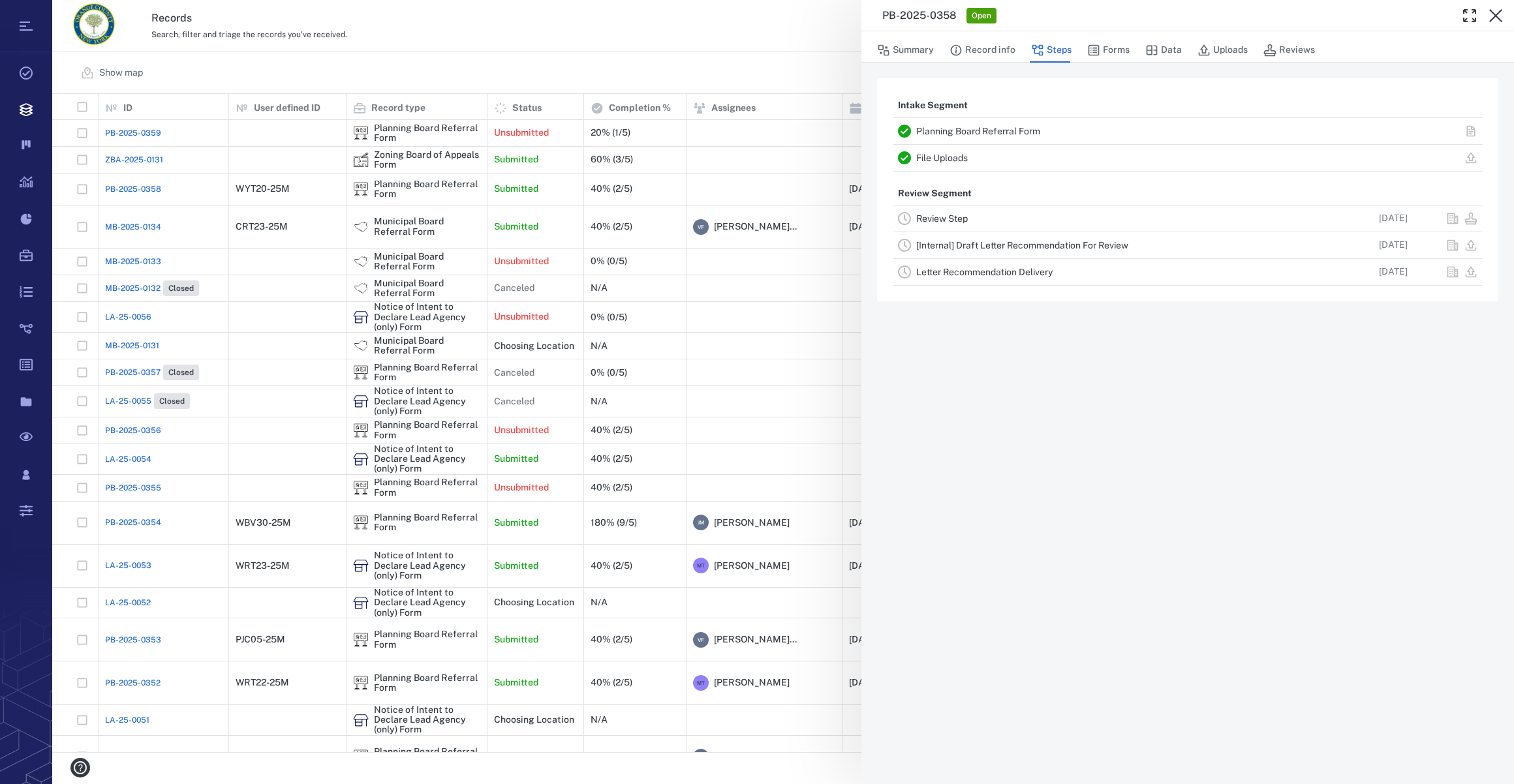
click at [958, 217] on link "Review Step" at bounding box center [941, 219] width 51 height 11
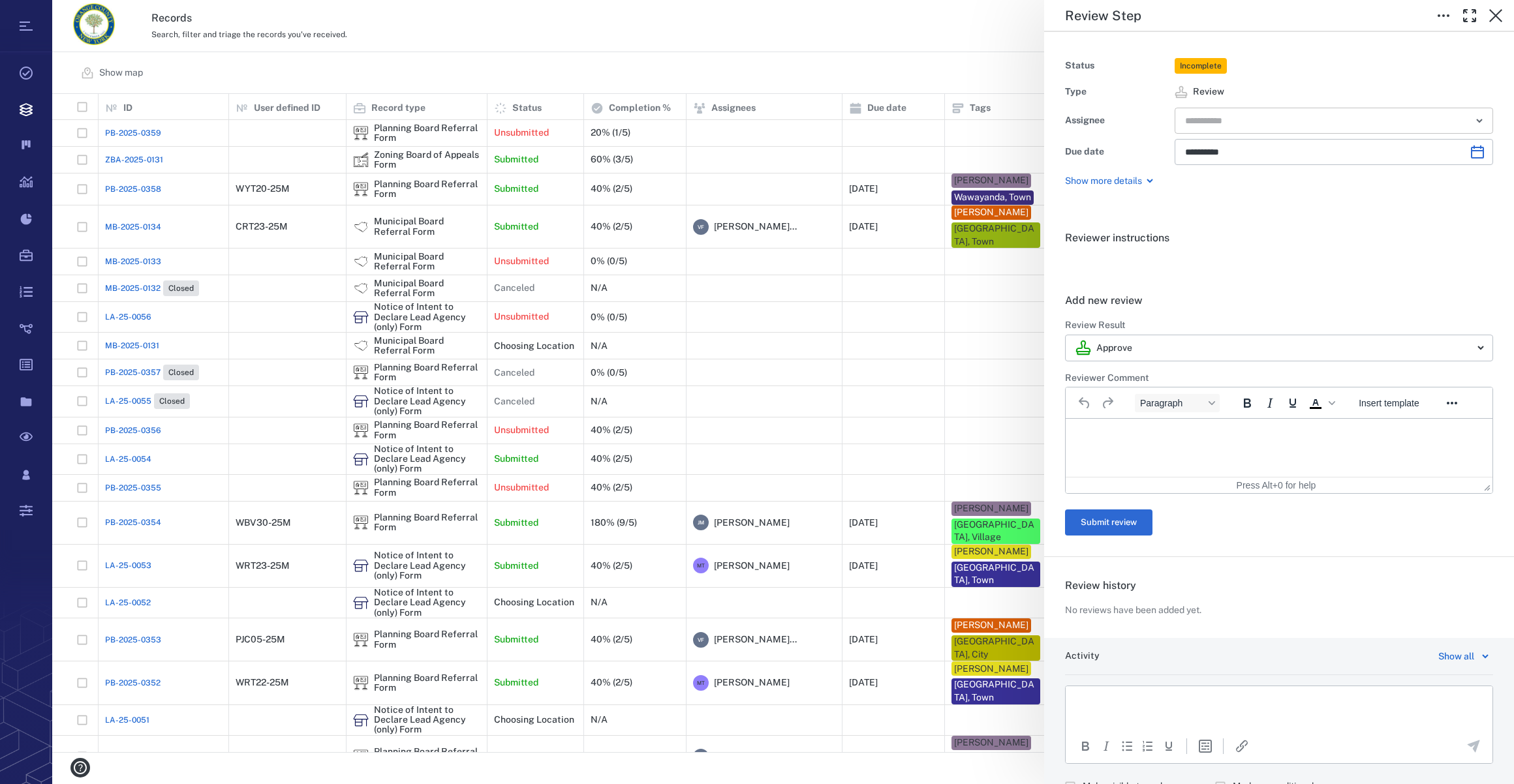
click at [1221, 120] on input "text" at bounding box center [1319, 121] width 270 height 18
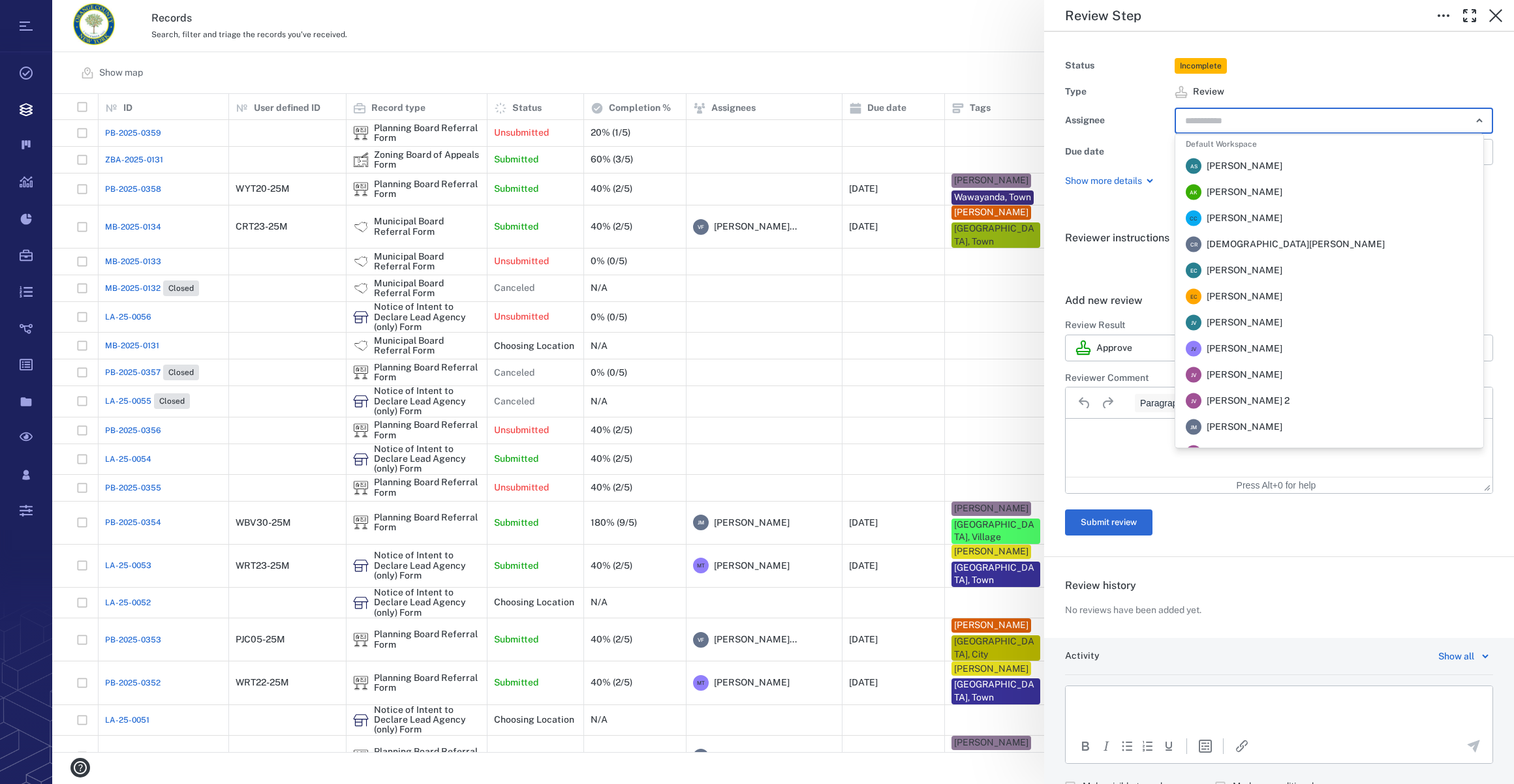
drag, startPoint x: 1270, startPoint y: 423, endPoint x: 204, endPoint y: 2, distance: 1146.1
click at [1270, 423] on span "[PERSON_NAME]" at bounding box center [1244, 427] width 76 height 13
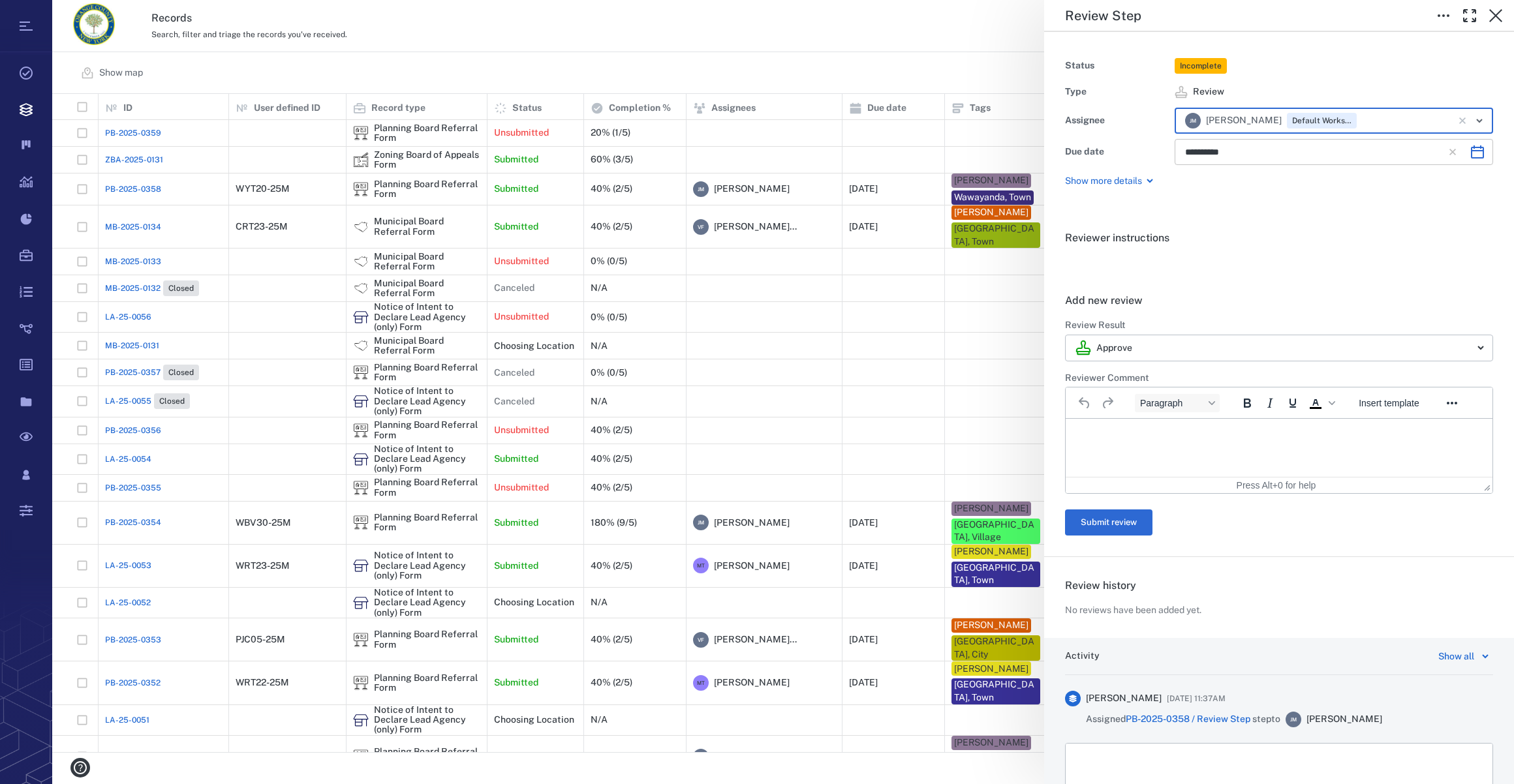
click at [1471, 151] on icon "Choose date, selected date is Nov 4, 2025" at bounding box center [1477, 152] width 13 height 13
click at [1340, 183] on icon "Previous month" at bounding box center [1342, 186] width 15 height 15
click at [1277, 313] on button "22" at bounding box center [1280, 315] width 24 height 24
type input "**********"
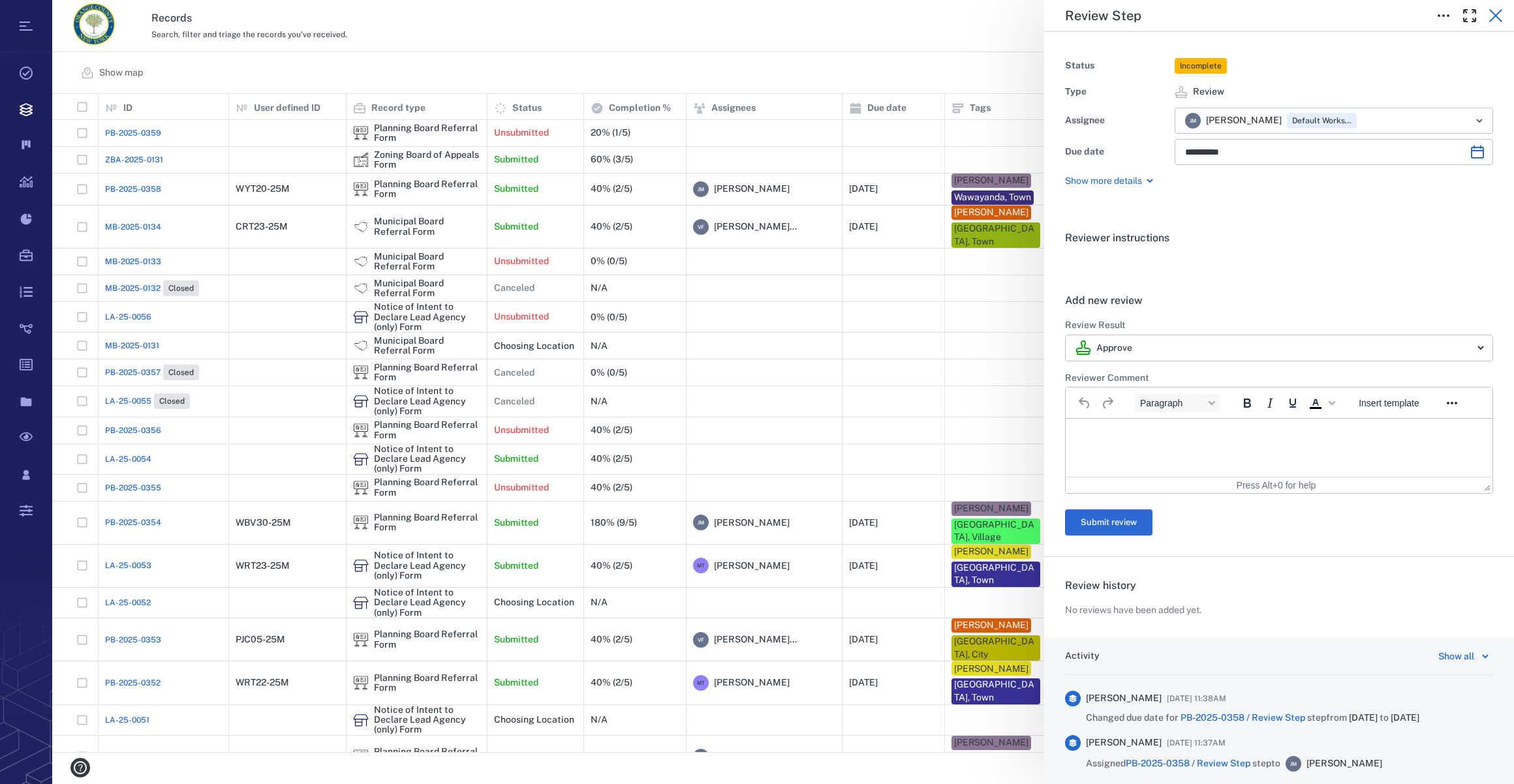
click at [1496, 13] on icon "button" at bounding box center [1496, 15] width 15 height 15
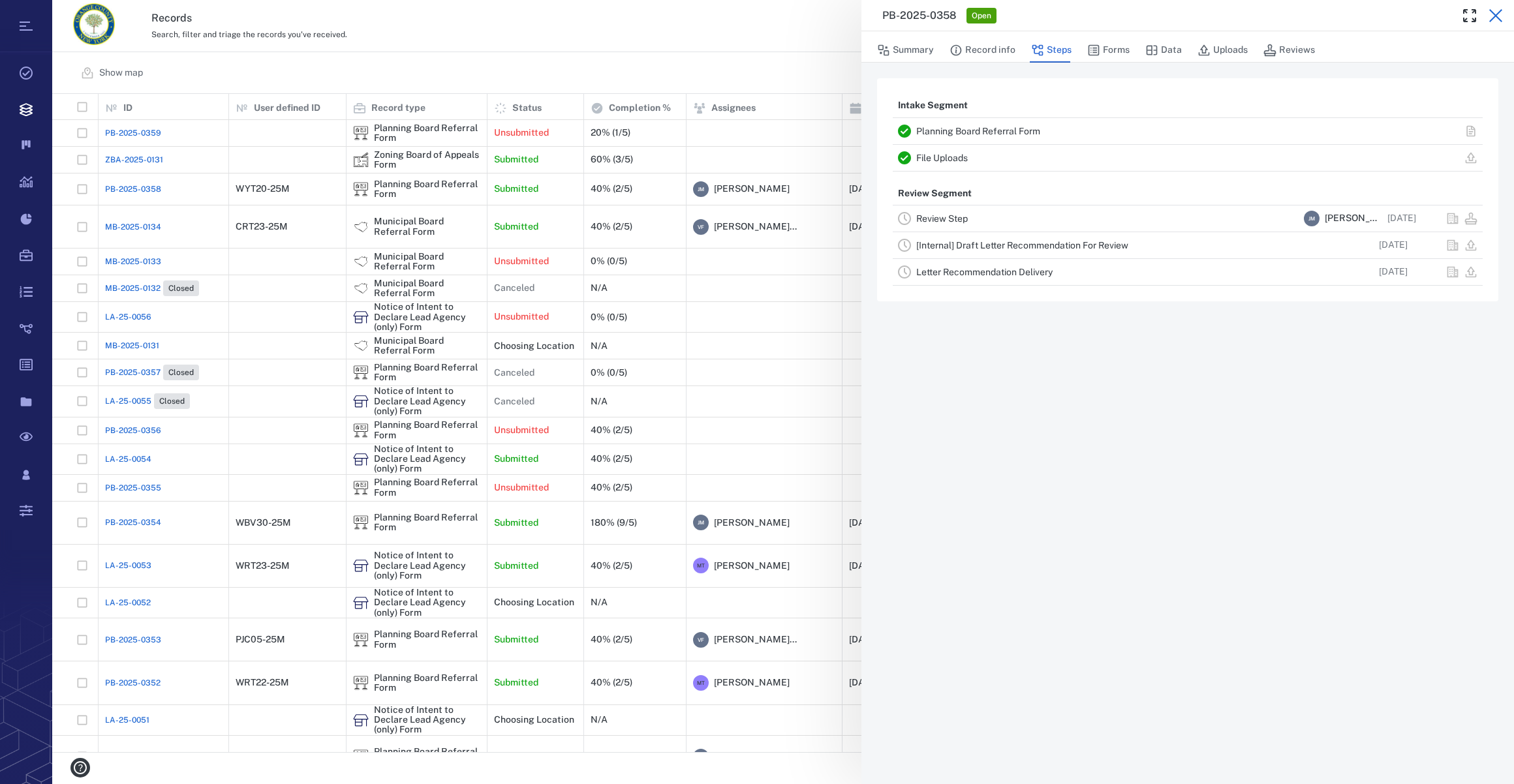
click at [1489, 11] on icon "button" at bounding box center [1496, 15] width 15 height 15
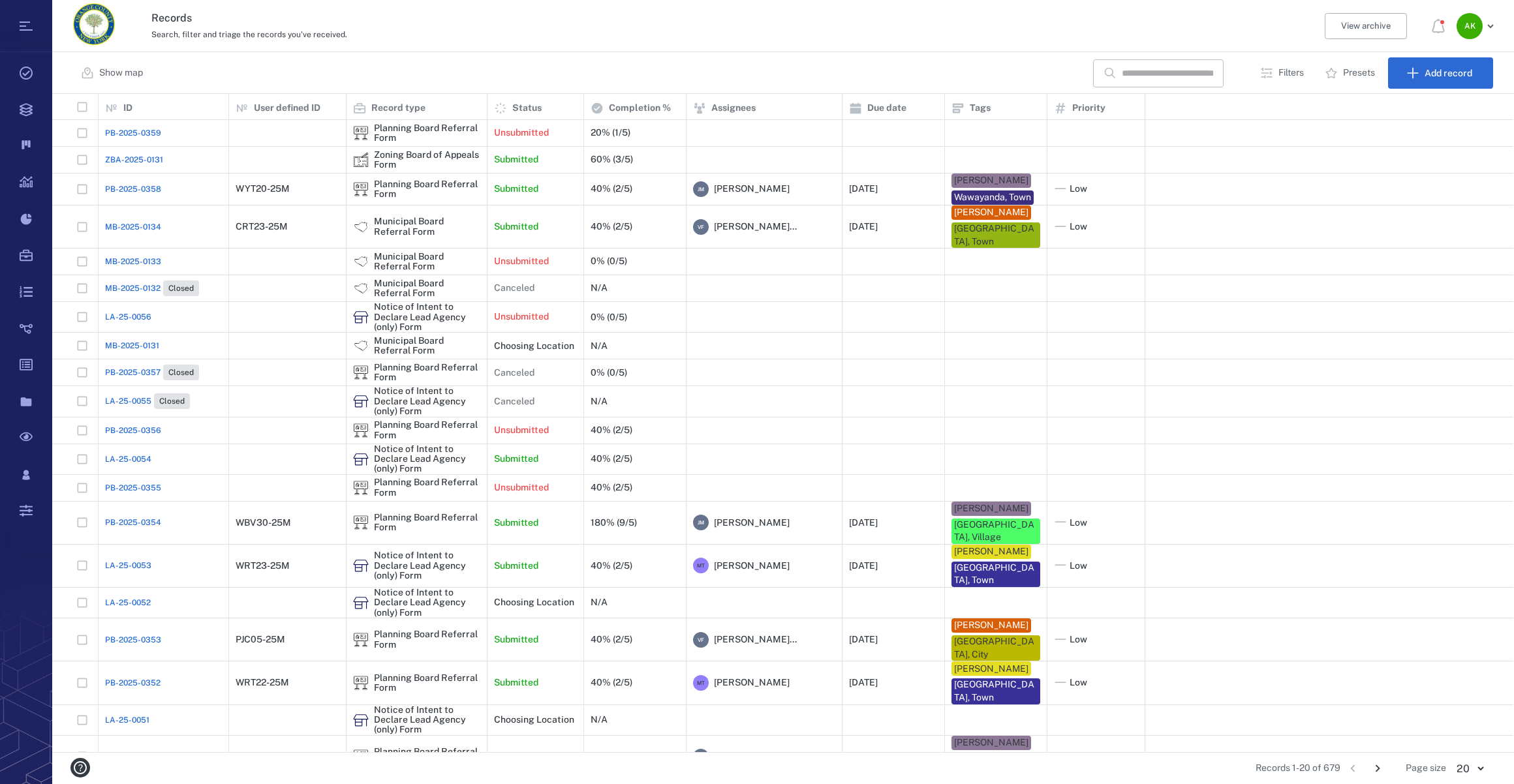
click at [151, 183] on span "PB-2025-0358" at bounding box center [132, 188] width 56 height 11
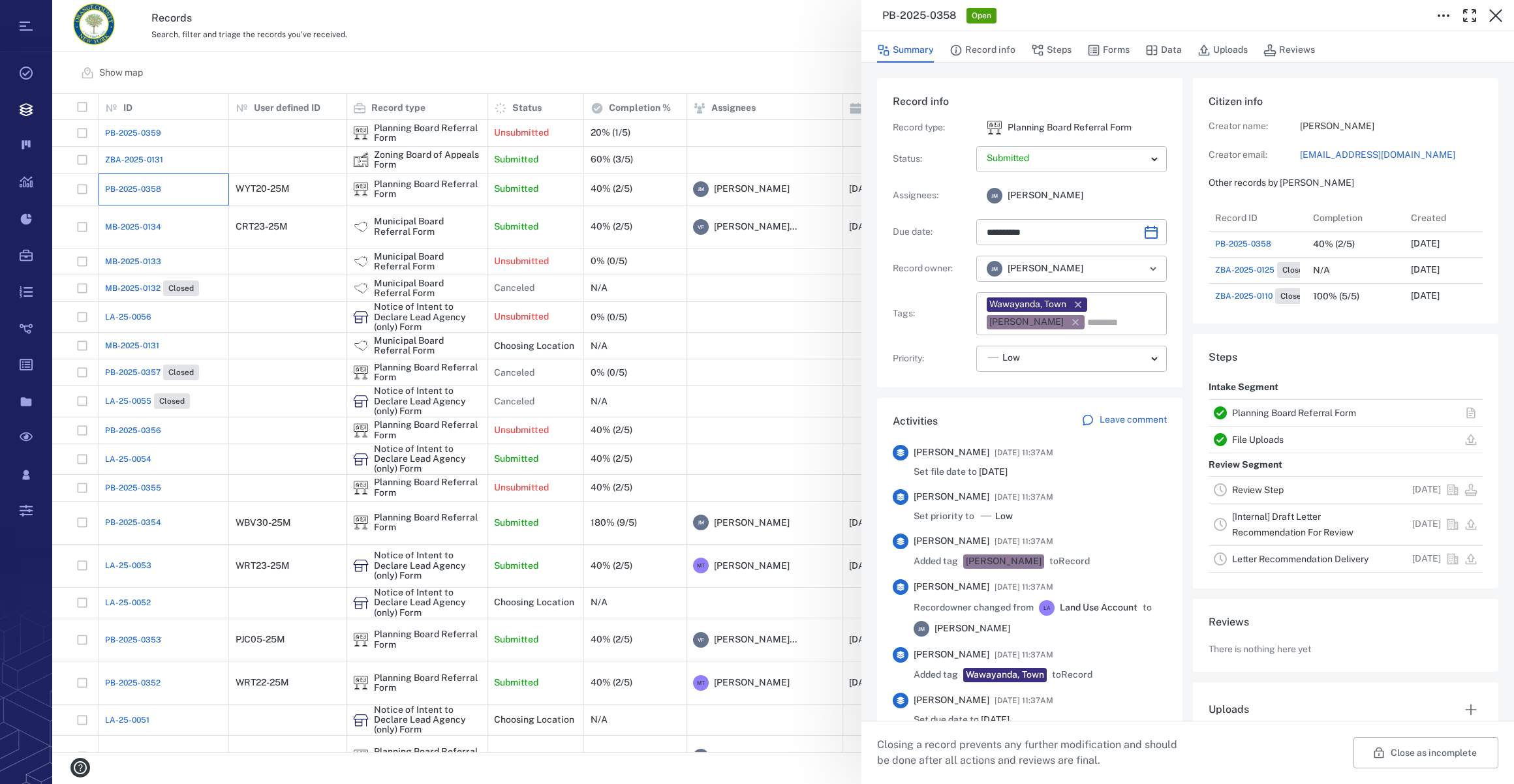
type input "**********"
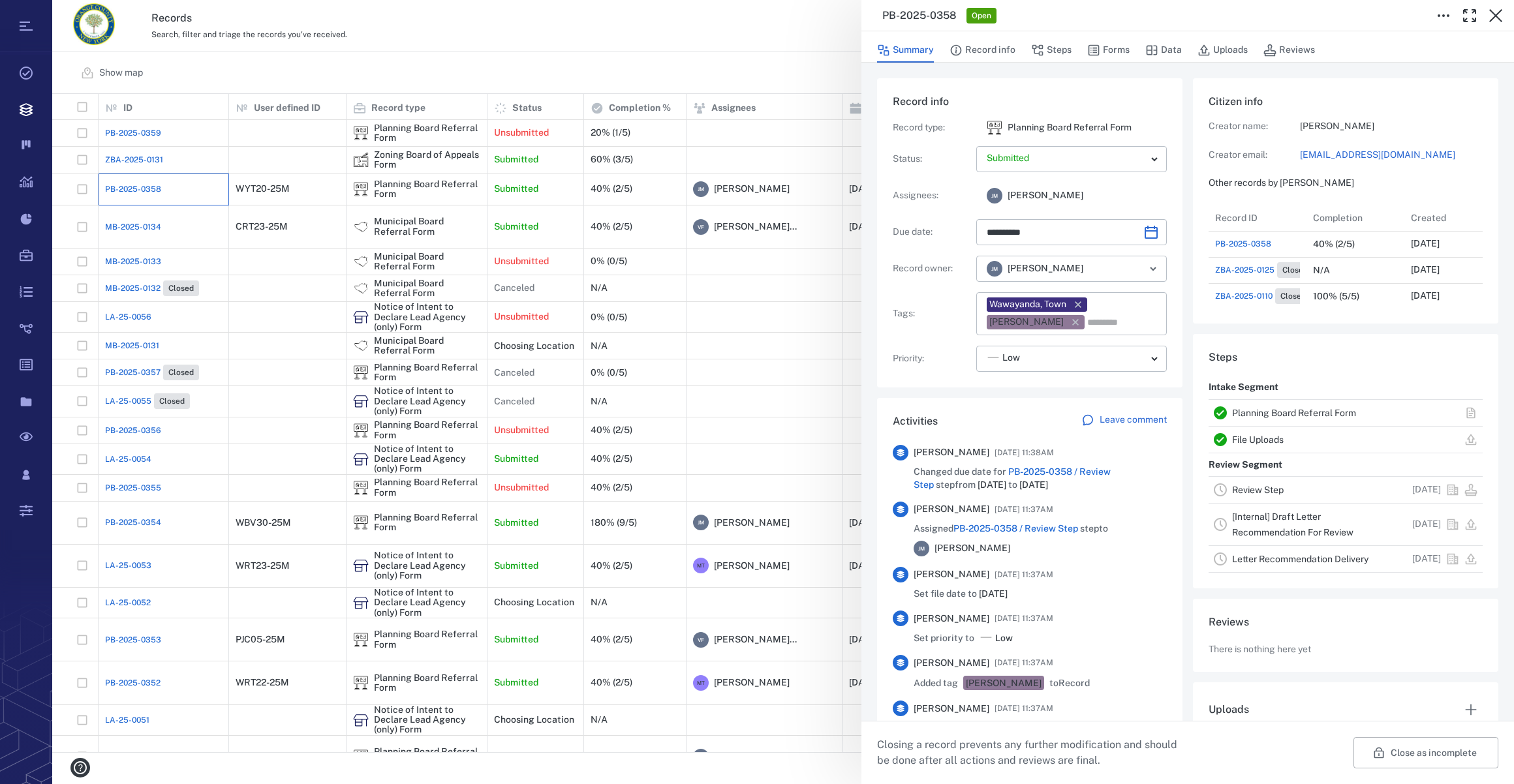
scroll to position [678, 251]
click at [1113, 52] on button "Forms" at bounding box center [1108, 50] width 42 height 24
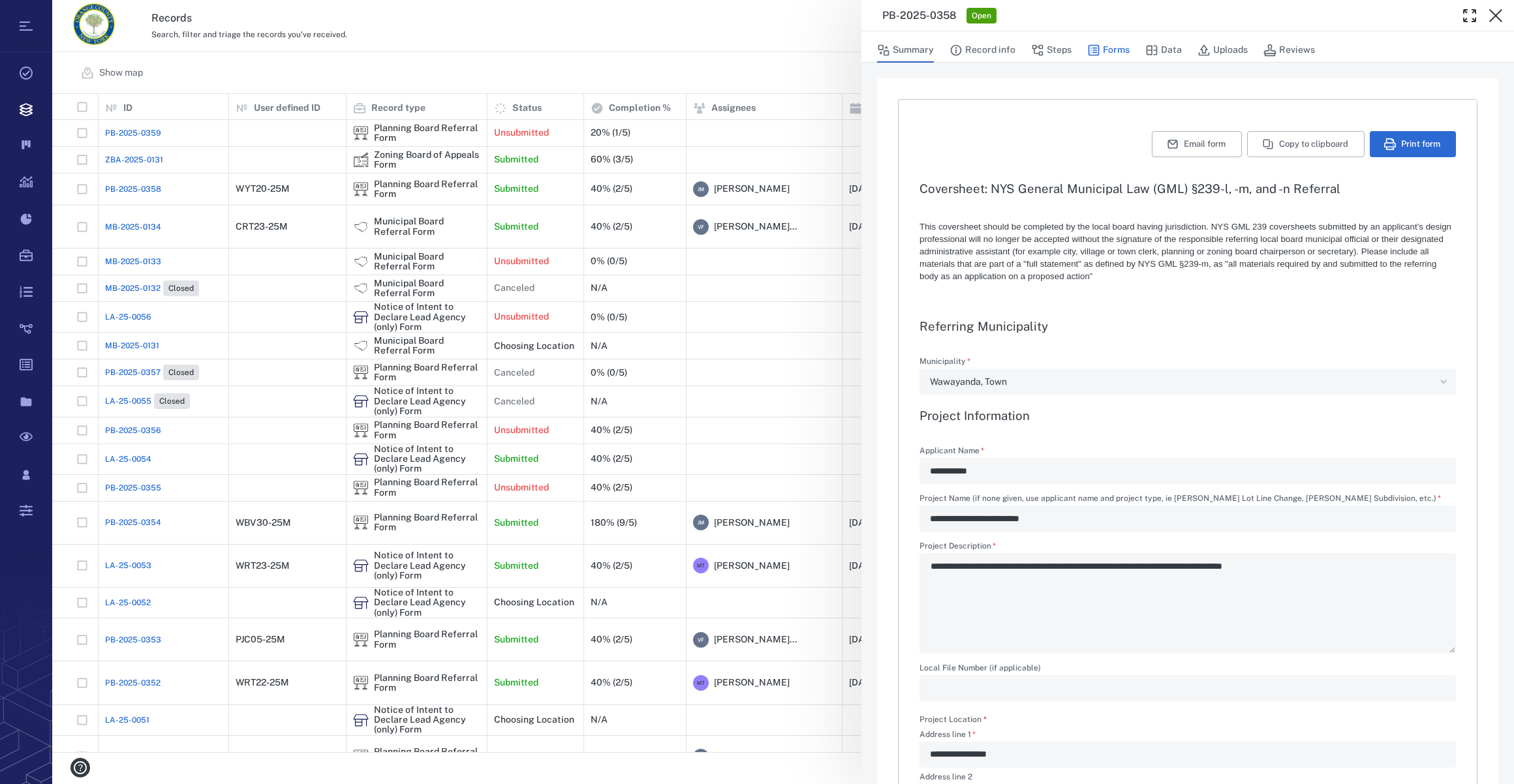
type textarea "*"
click at [1198, 48] on icon "button" at bounding box center [1204, 50] width 13 height 13
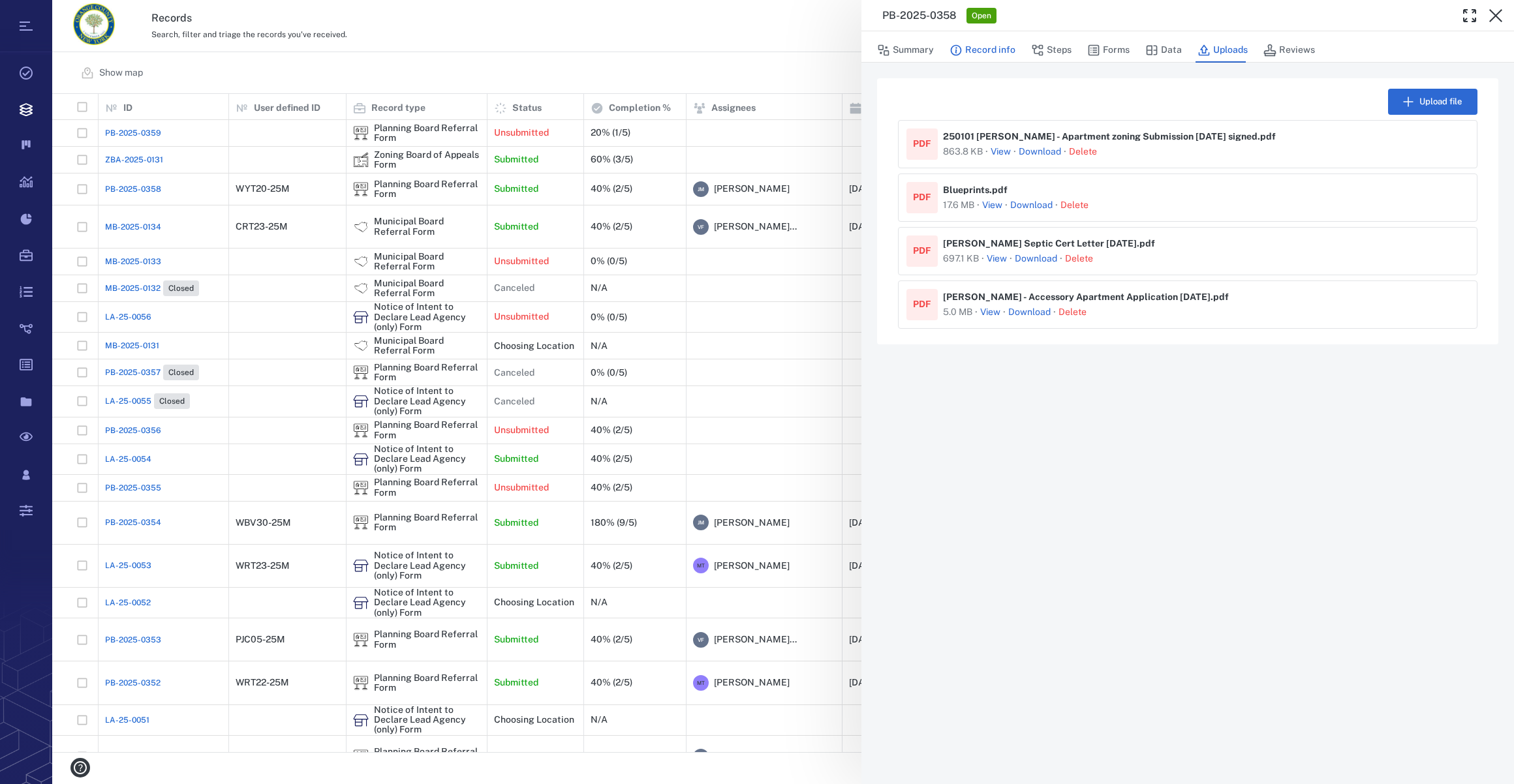
click at [982, 42] on button "Record info" at bounding box center [983, 50] width 66 height 24
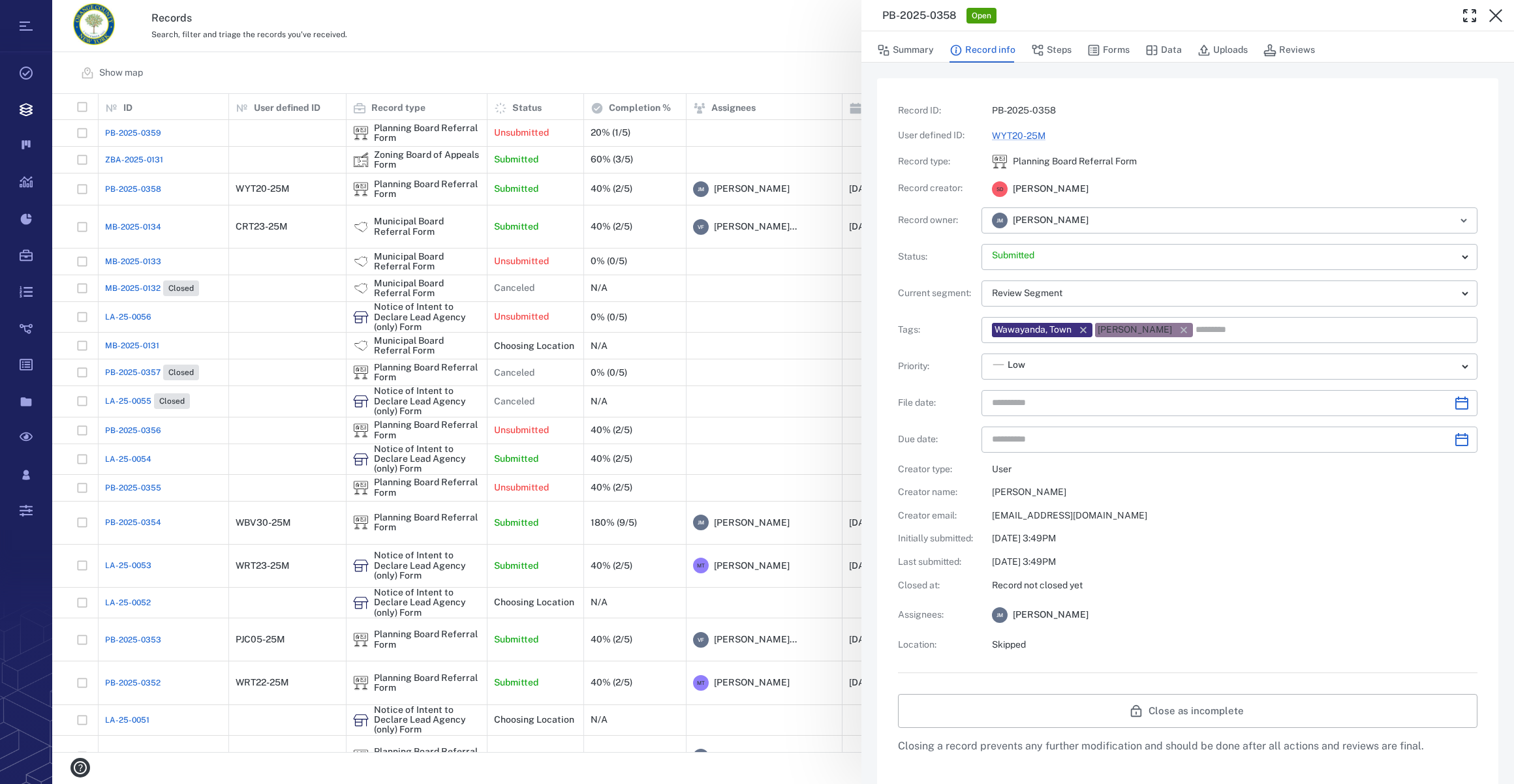
type input "**********"
click at [1122, 51] on button "Forms" at bounding box center [1108, 50] width 42 height 24
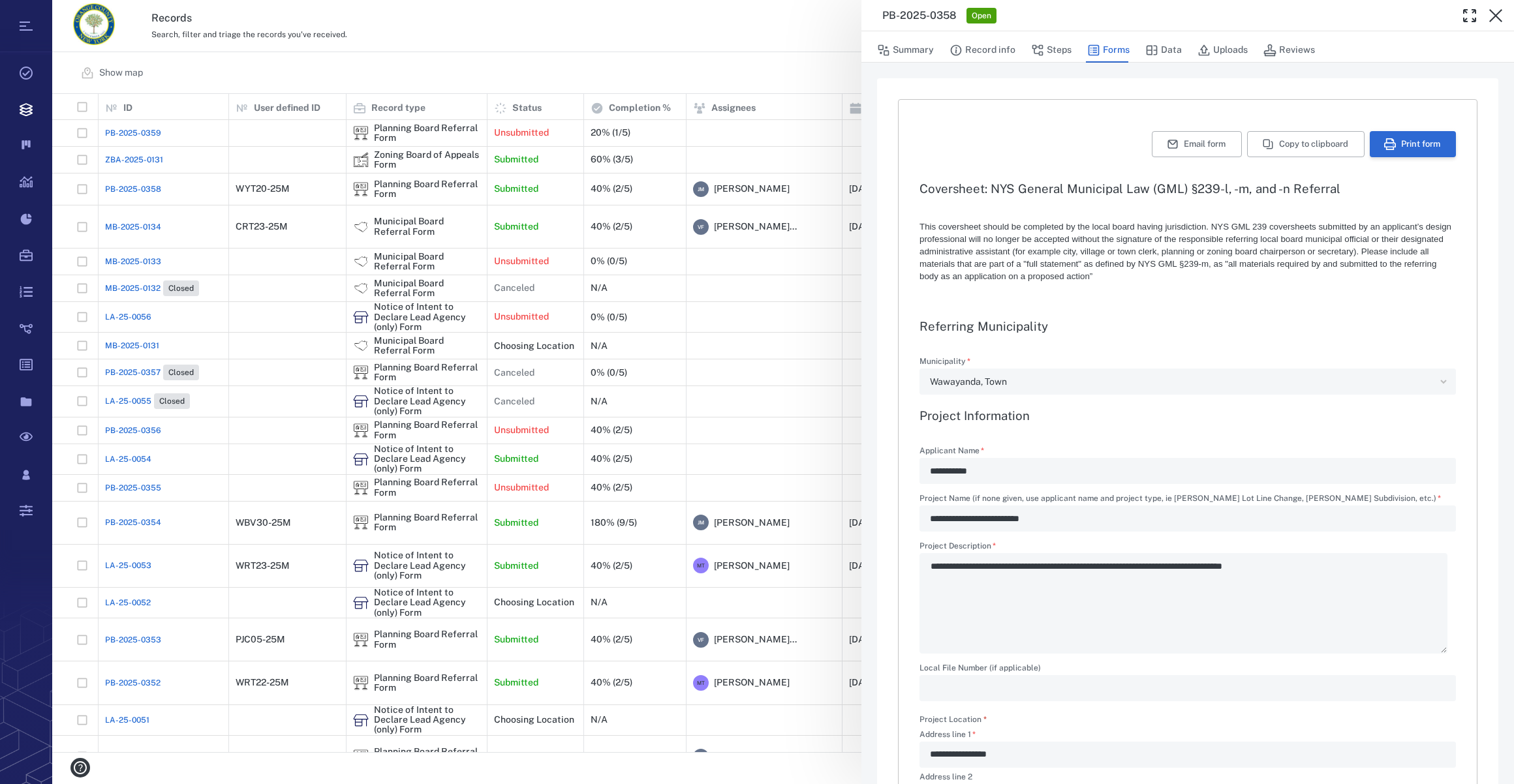
type textarea "*"
click at [1384, 142] on icon "button" at bounding box center [1389, 144] width 11 height 11
click at [1494, 9] on icon "button" at bounding box center [1496, 15] width 15 height 15
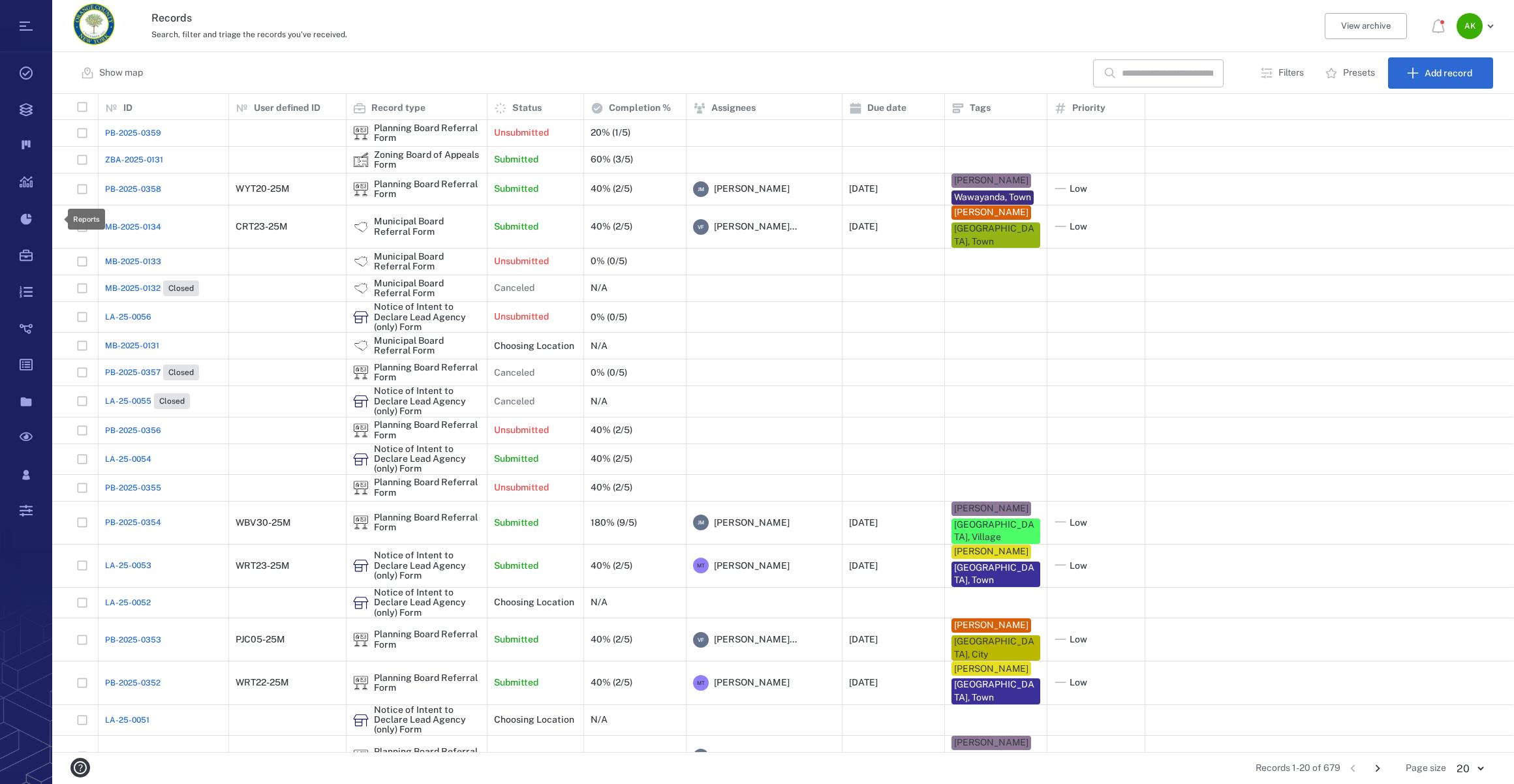
scroll to position [649, 1452]
click at [116, 162] on span "ZBA-2025-0131" at bounding box center [134, 159] width 58 height 11
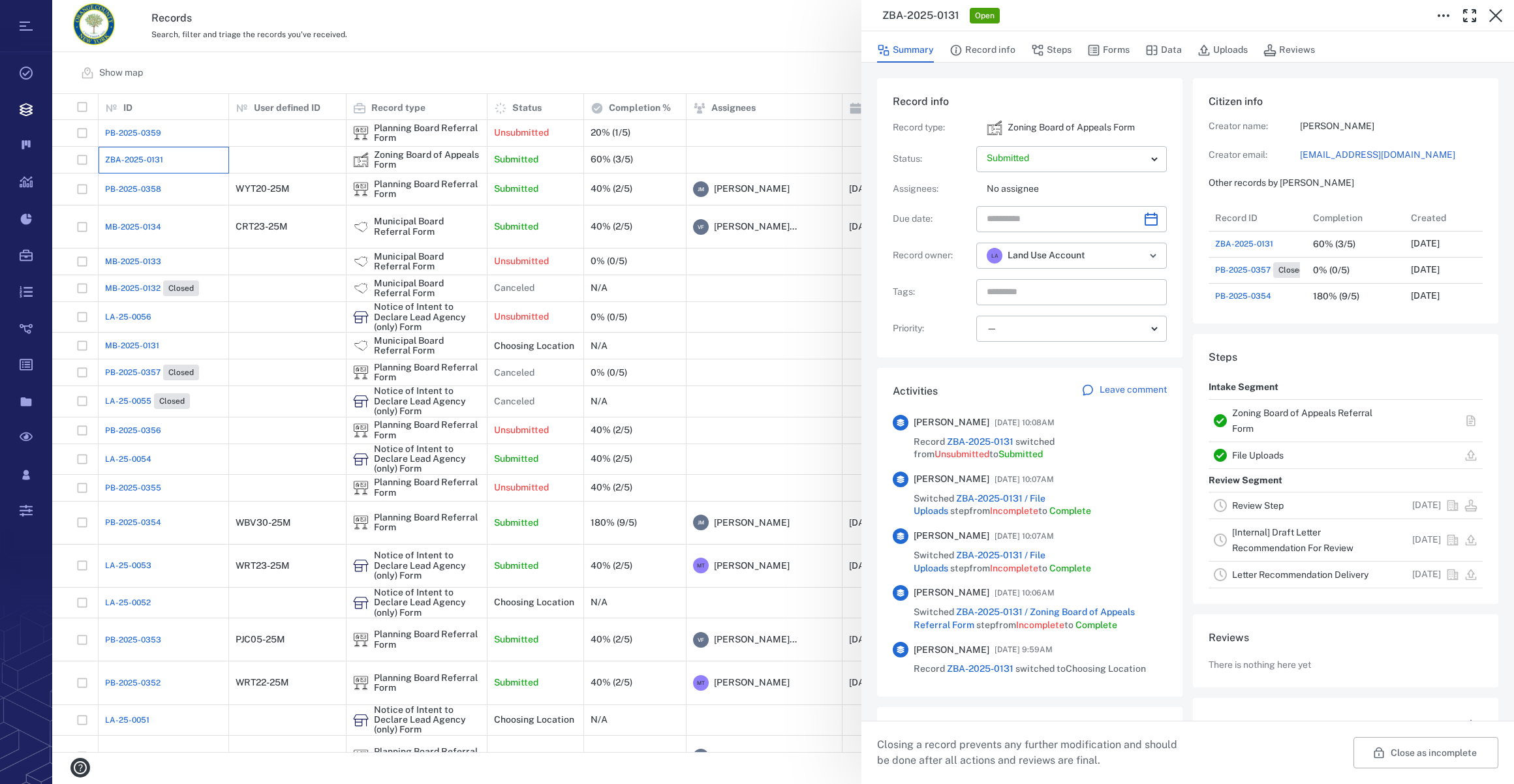
scroll to position [678, 251]
click at [1105, 51] on button "Forms" at bounding box center [1108, 50] width 42 height 24
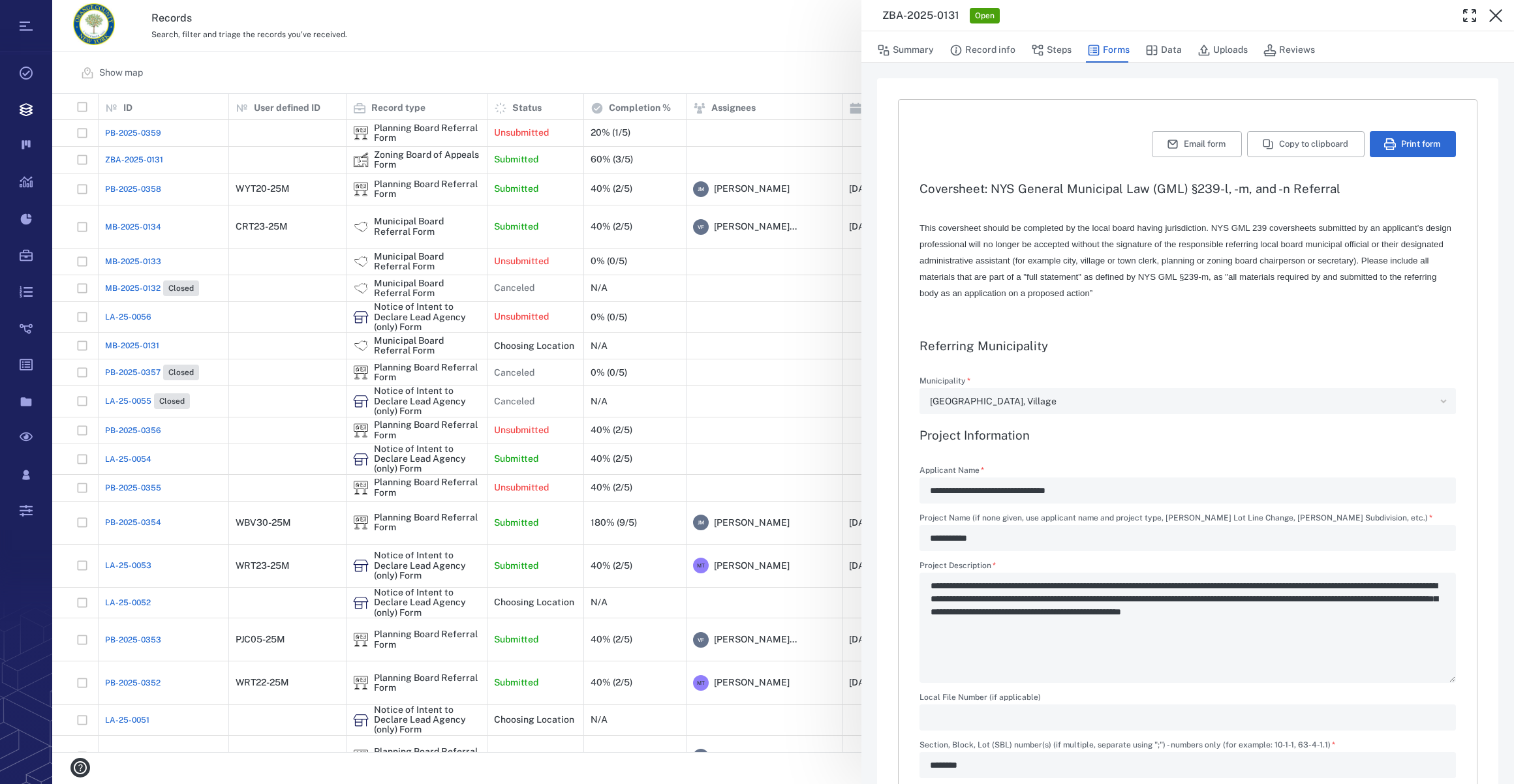
type textarea "*"
type input "**********"
click at [1491, 11] on icon "button" at bounding box center [1496, 15] width 13 height 13
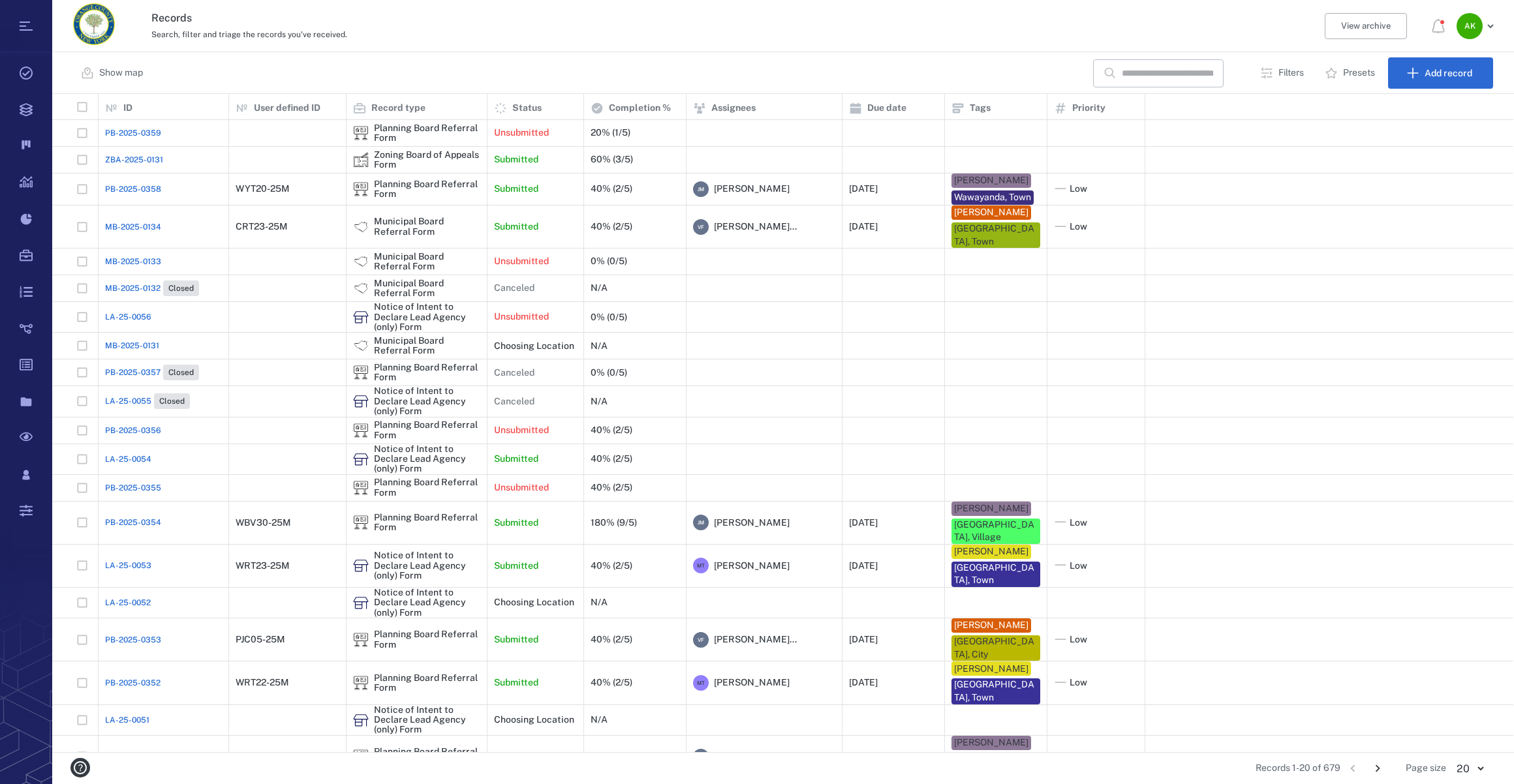
click at [126, 158] on span "ZBA-2025-0131" at bounding box center [134, 159] width 58 height 11
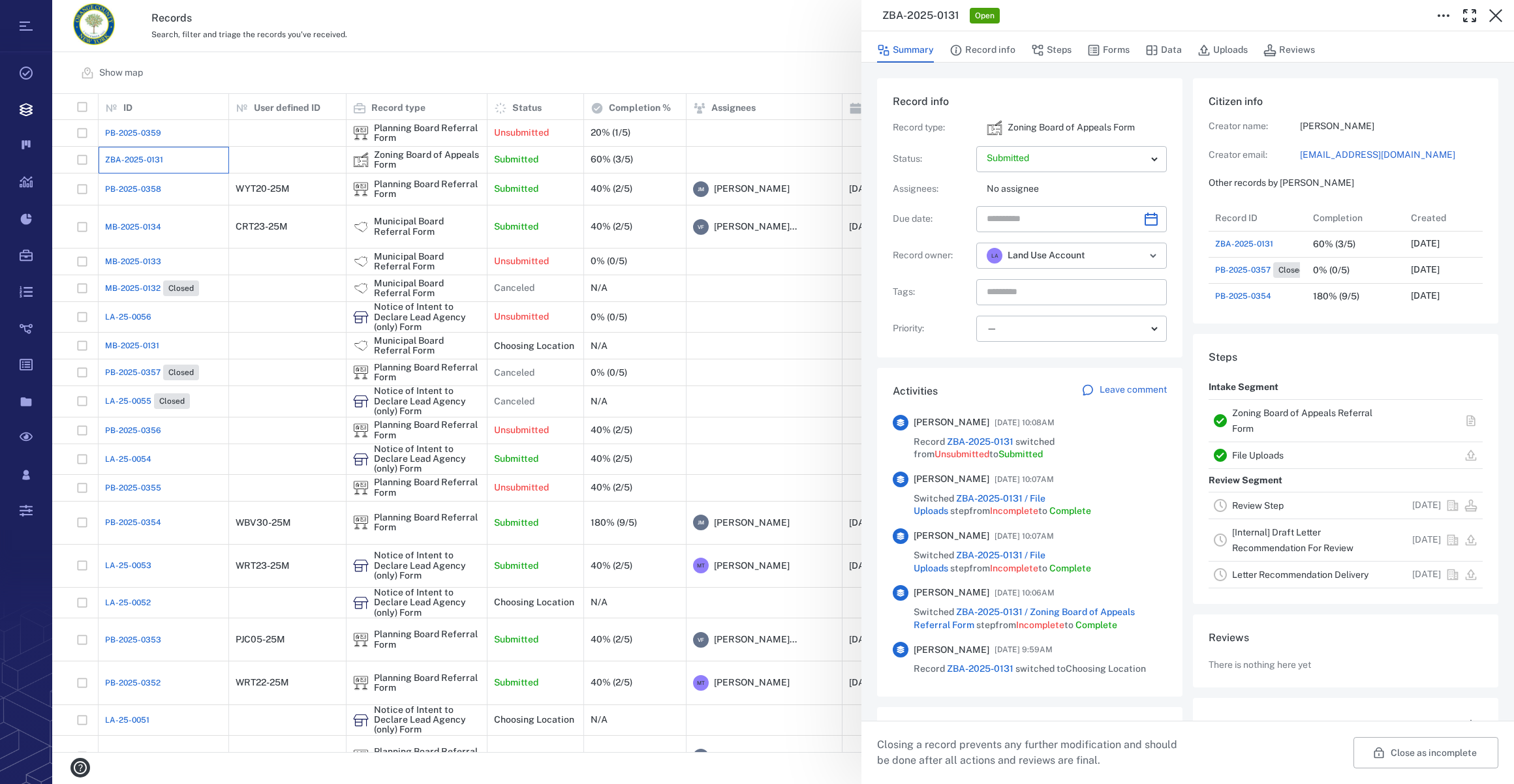
scroll to position [678, 251]
click at [1127, 47] on button "Forms" at bounding box center [1108, 50] width 42 height 24
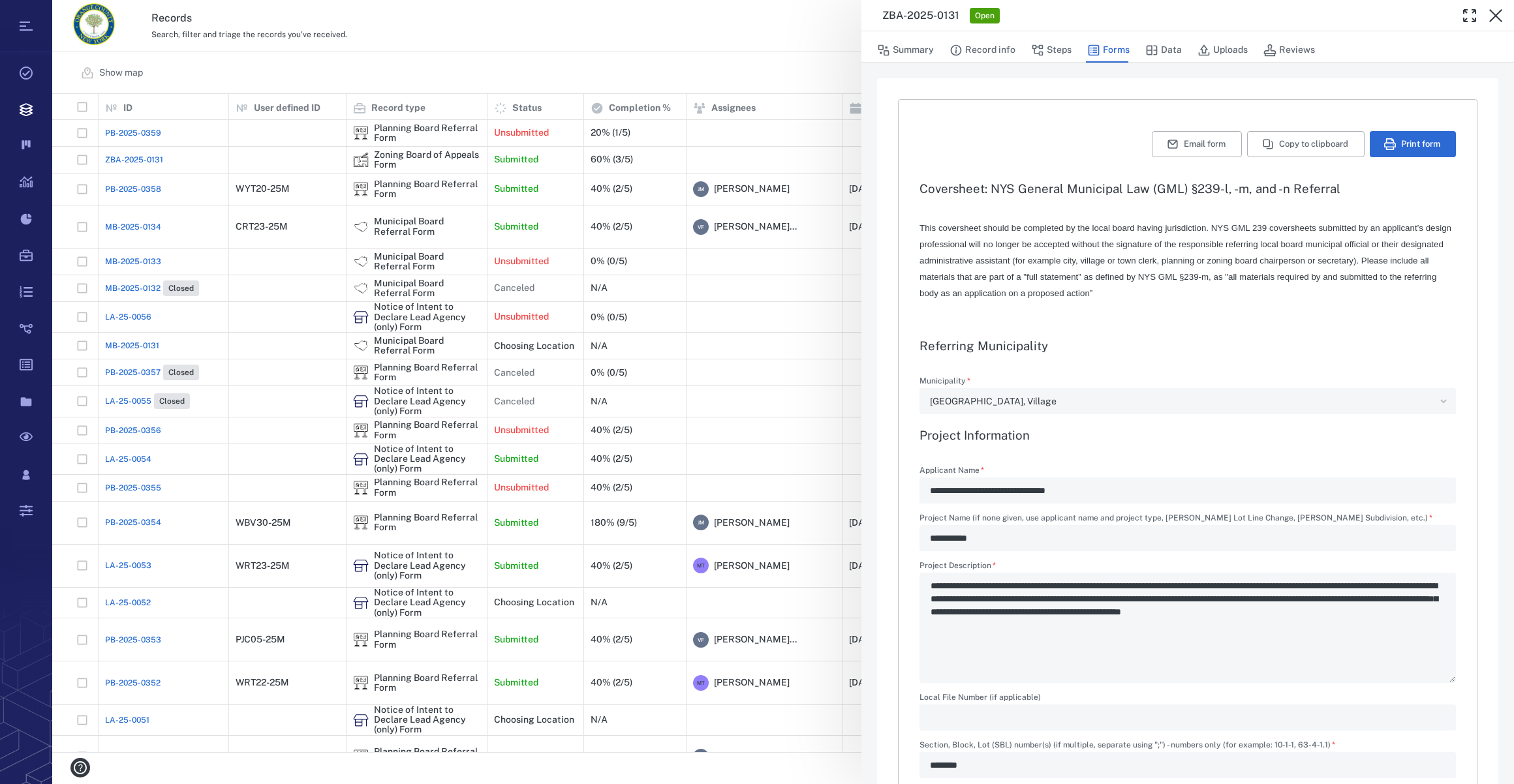
type input "**********"
click at [1495, 14] on icon "button" at bounding box center [1496, 15] width 15 height 15
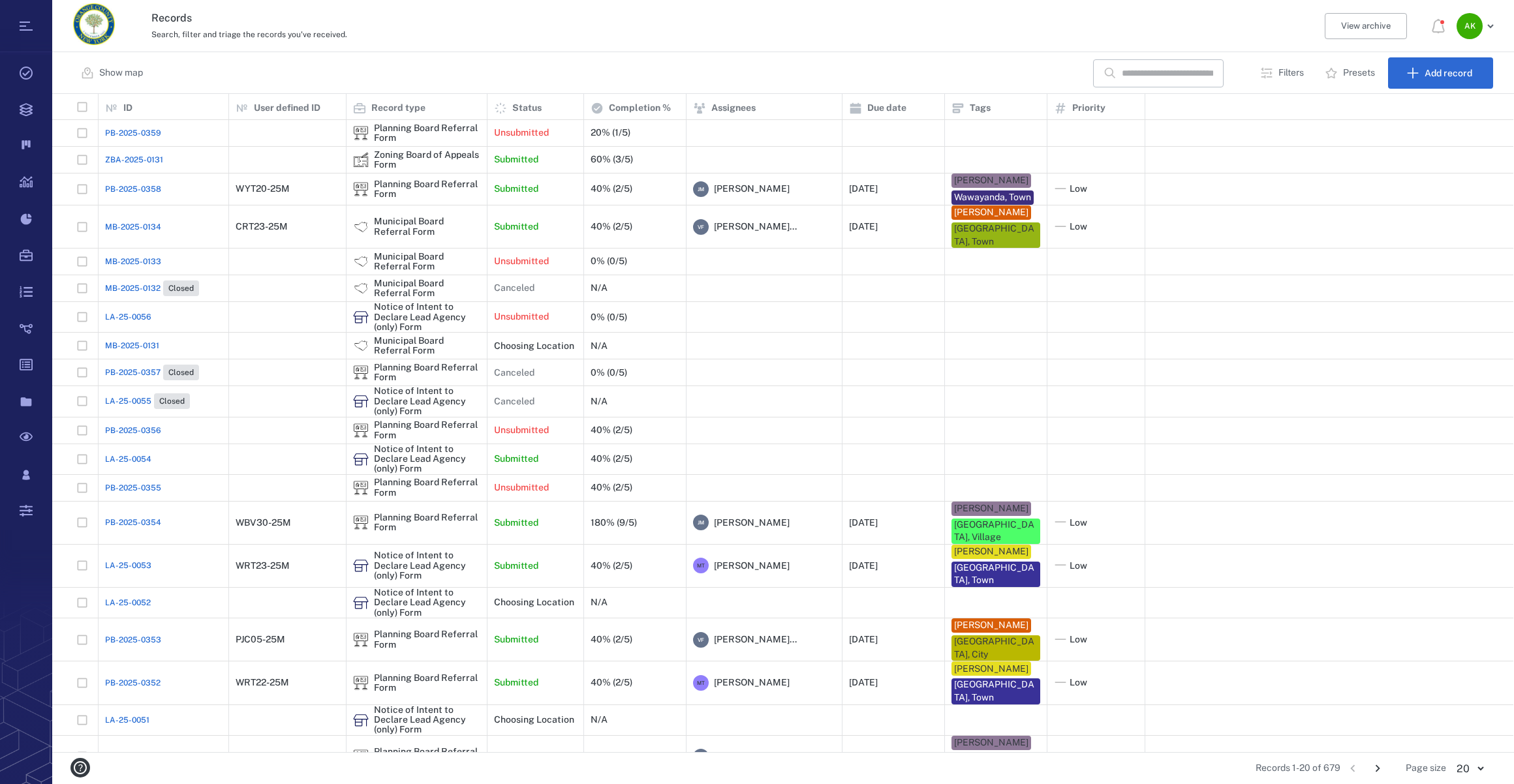
click at [154, 156] on span "ZBA-2025-0131" at bounding box center [134, 159] width 58 height 11
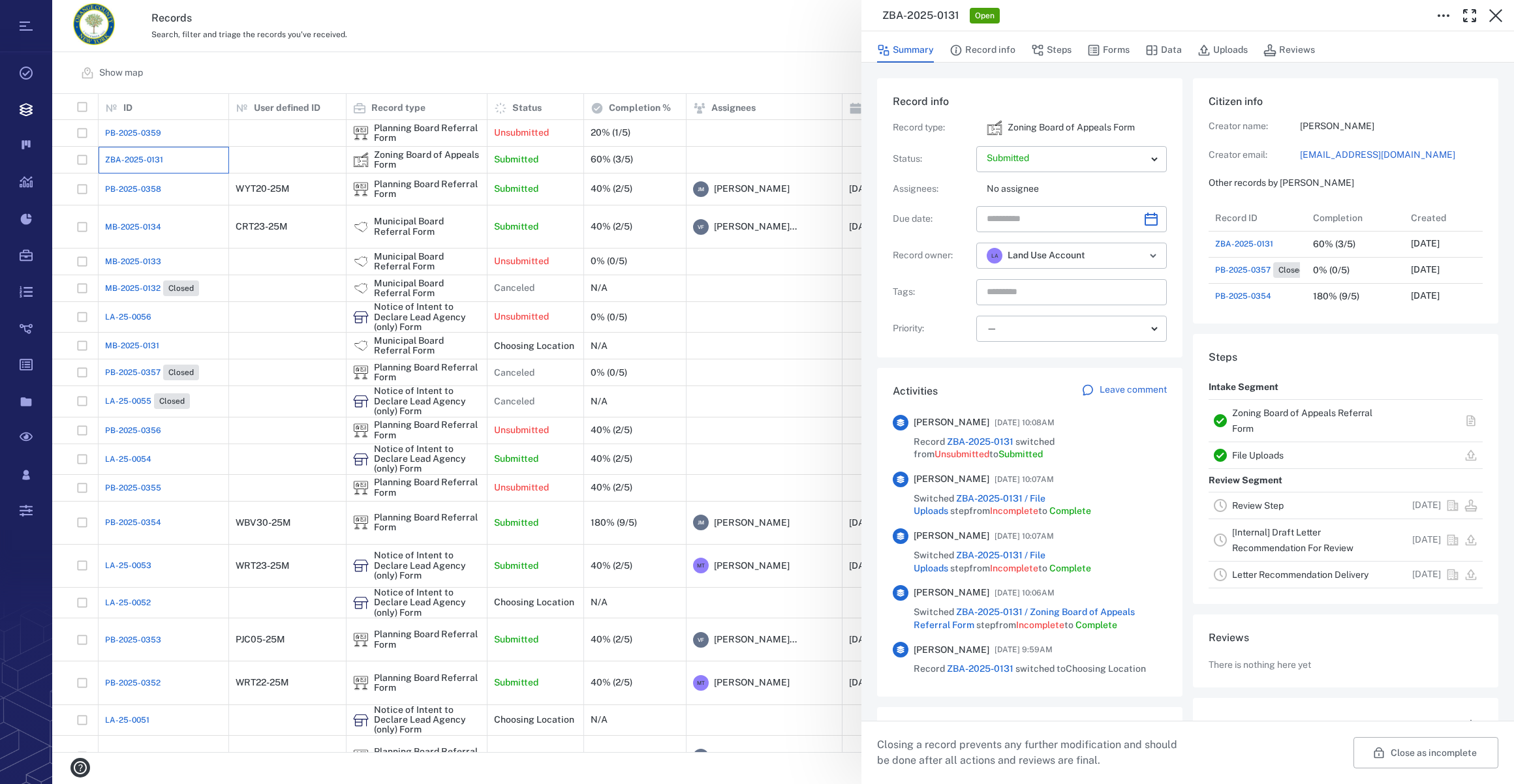
scroll to position [649, 1452]
click at [1111, 54] on button "Forms" at bounding box center [1108, 50] width 42 height 24
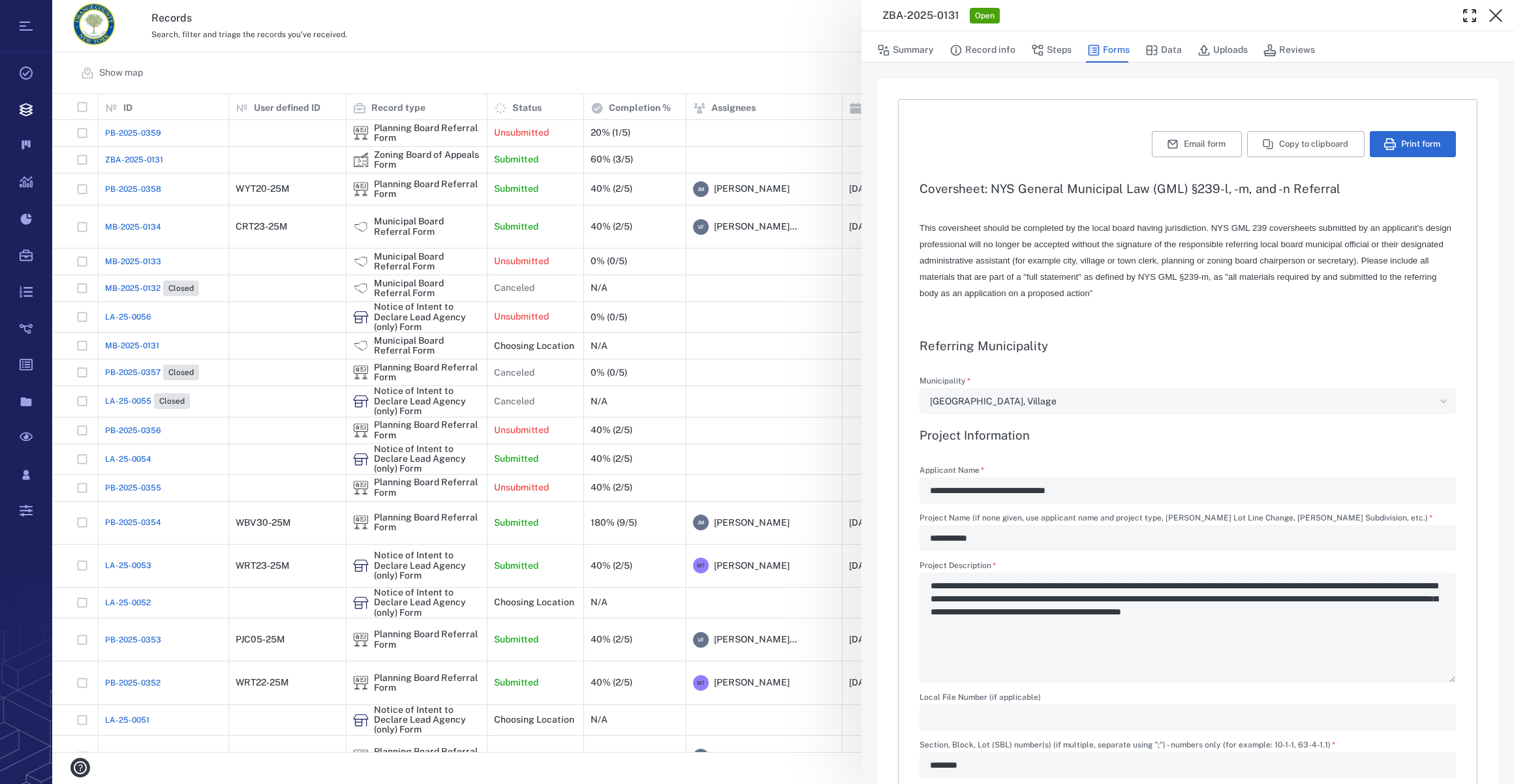
type textarea "*"
type input "**********"
click at [904, 54] on button "Summary" at bounding box center [905, 50] width 57 height 24
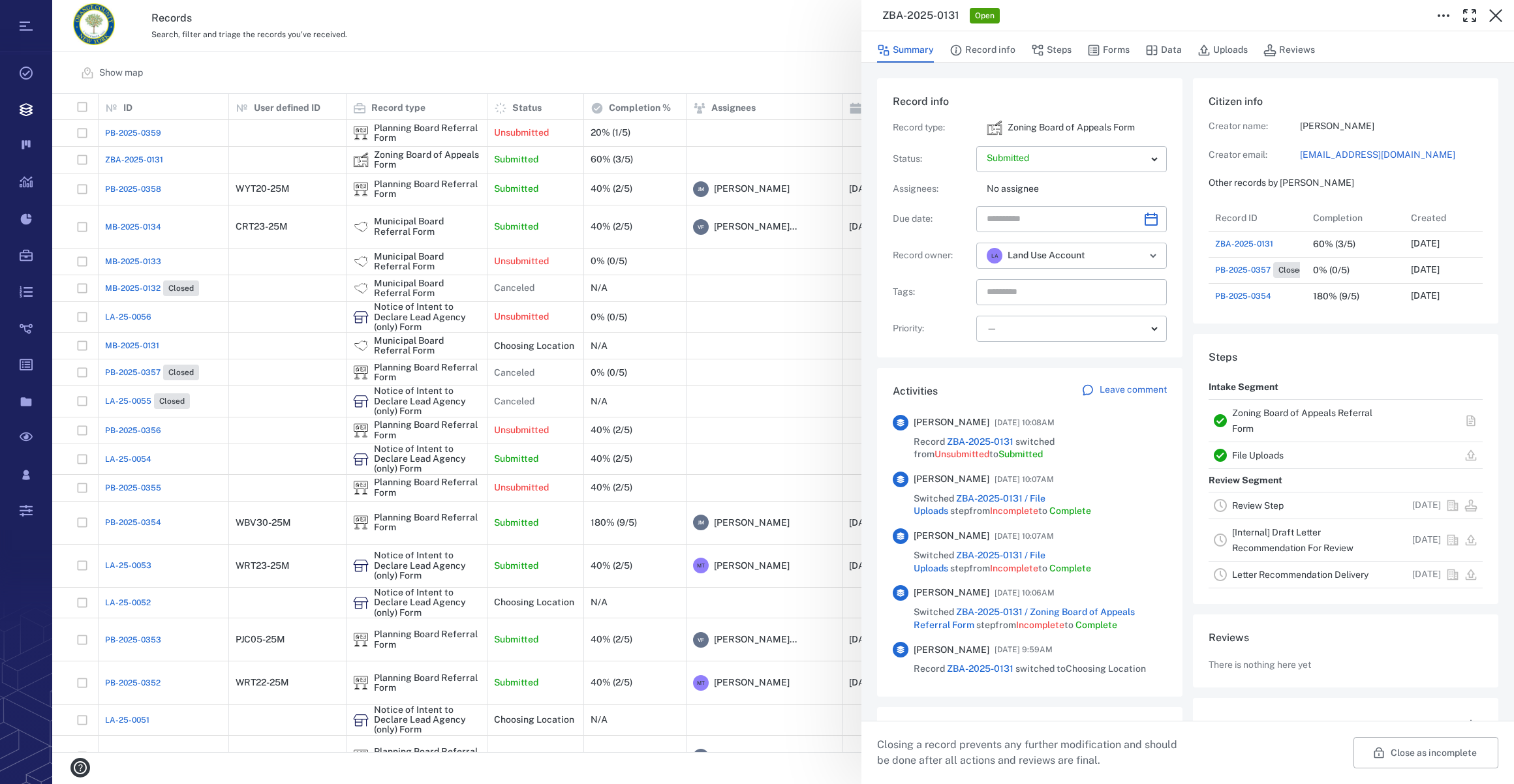
scroll to position [678, 251]
click at [1148, 217] on icon "Choose date" at bounding box center [1151, 219] width 13 height 13
click at [1167, 251] on icon "Next month" at bounding box center [1165, 253] width 15 height 15
click at [1107, 381] on button "23" at bounding box center [1107, 382] width 24 height 24
type input "**********"
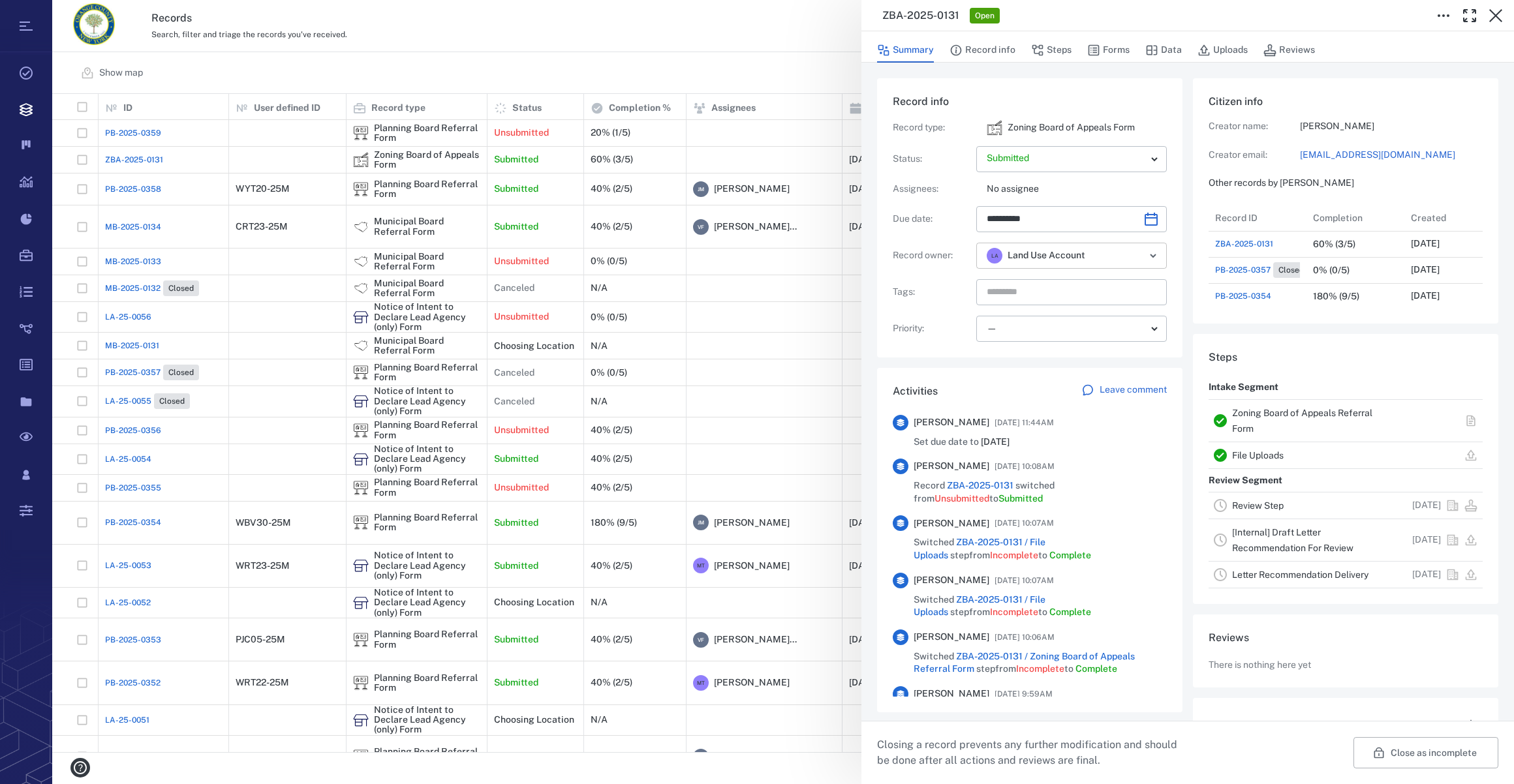
click at [1145, 260] on icon "Open" at bounding box center [1153, 256] width 15 height 15
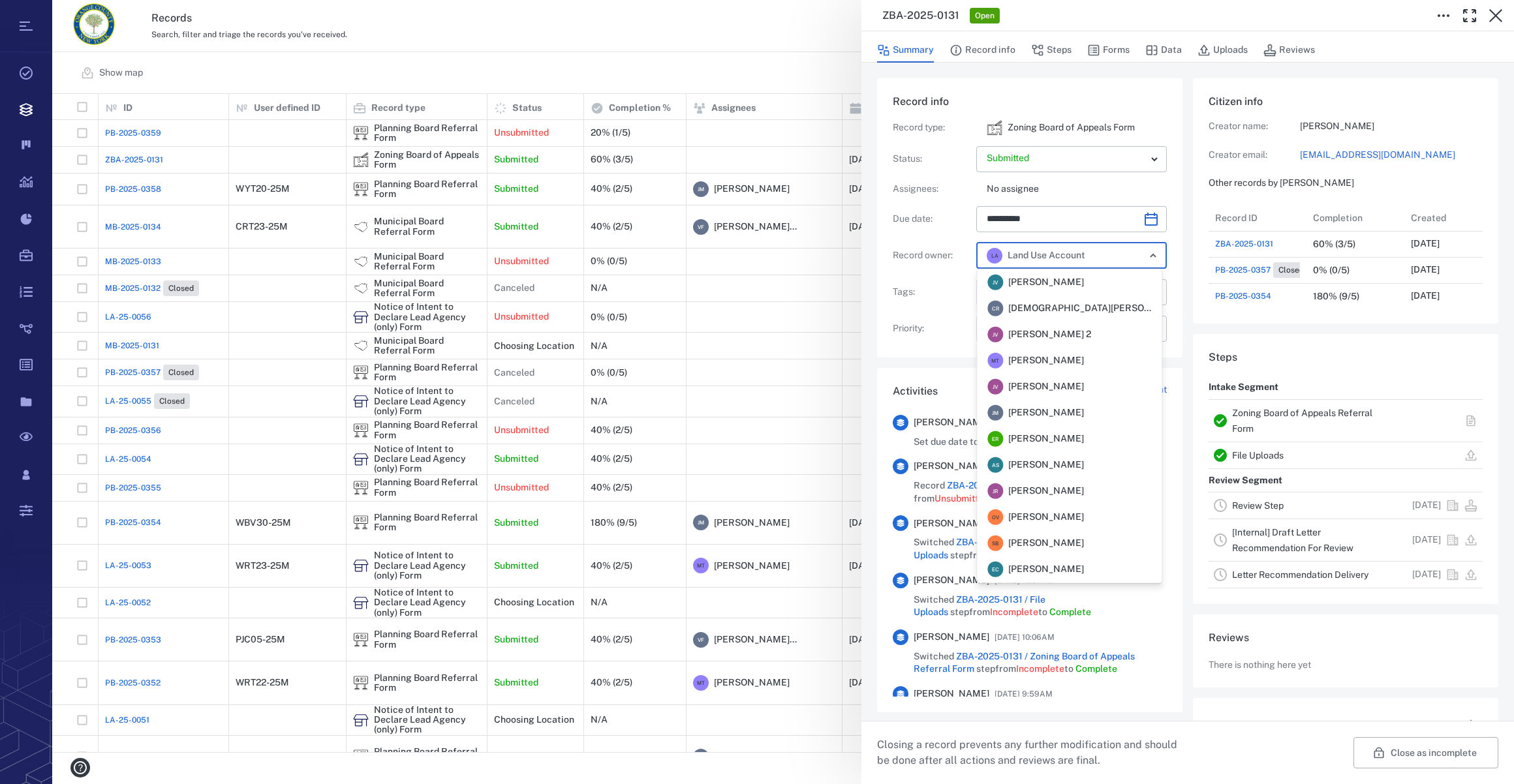
scroll to position [182, 0]
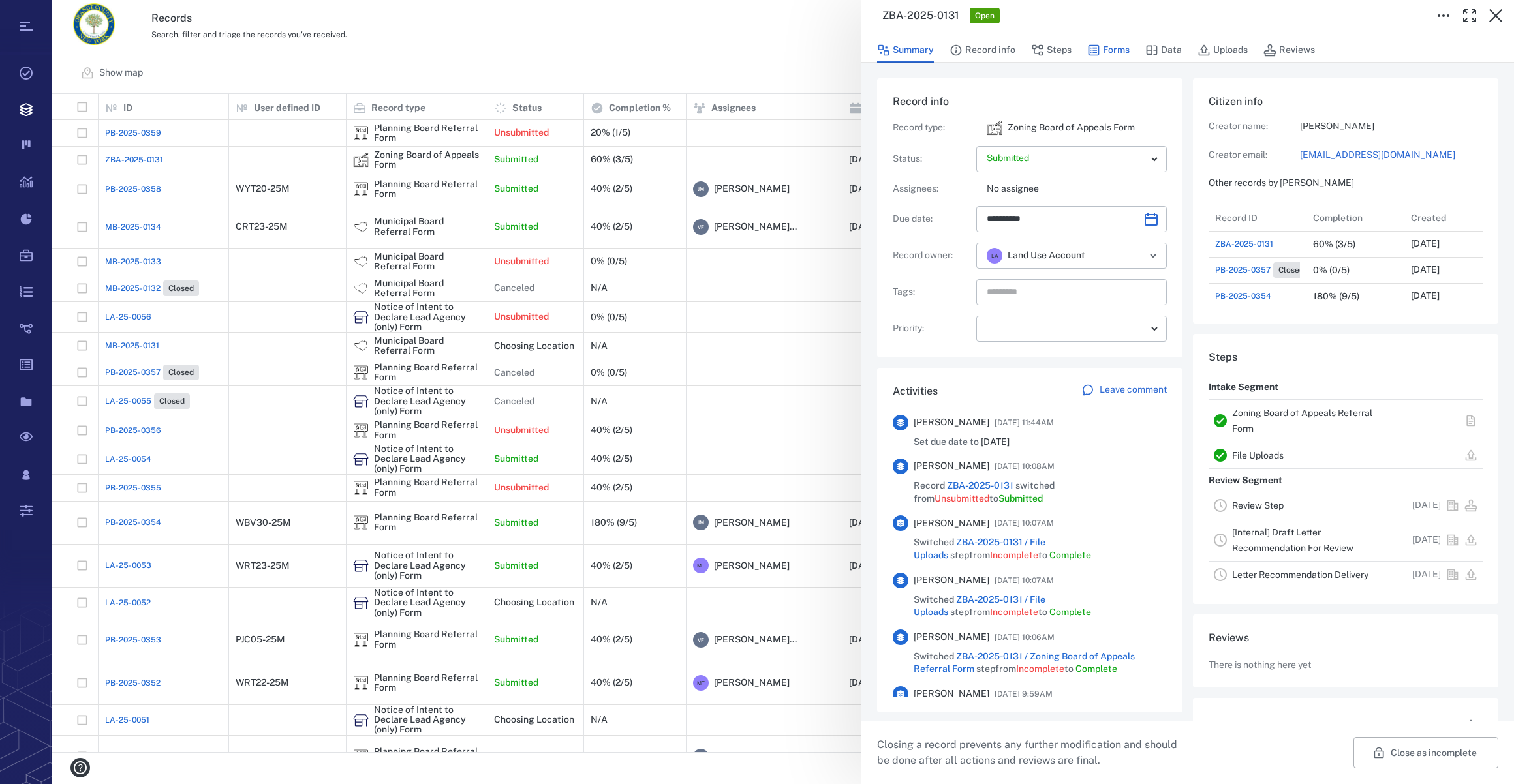
click at [1114, 46] on button "Forms" at bounding box center [1108, 50] width 42 height 24
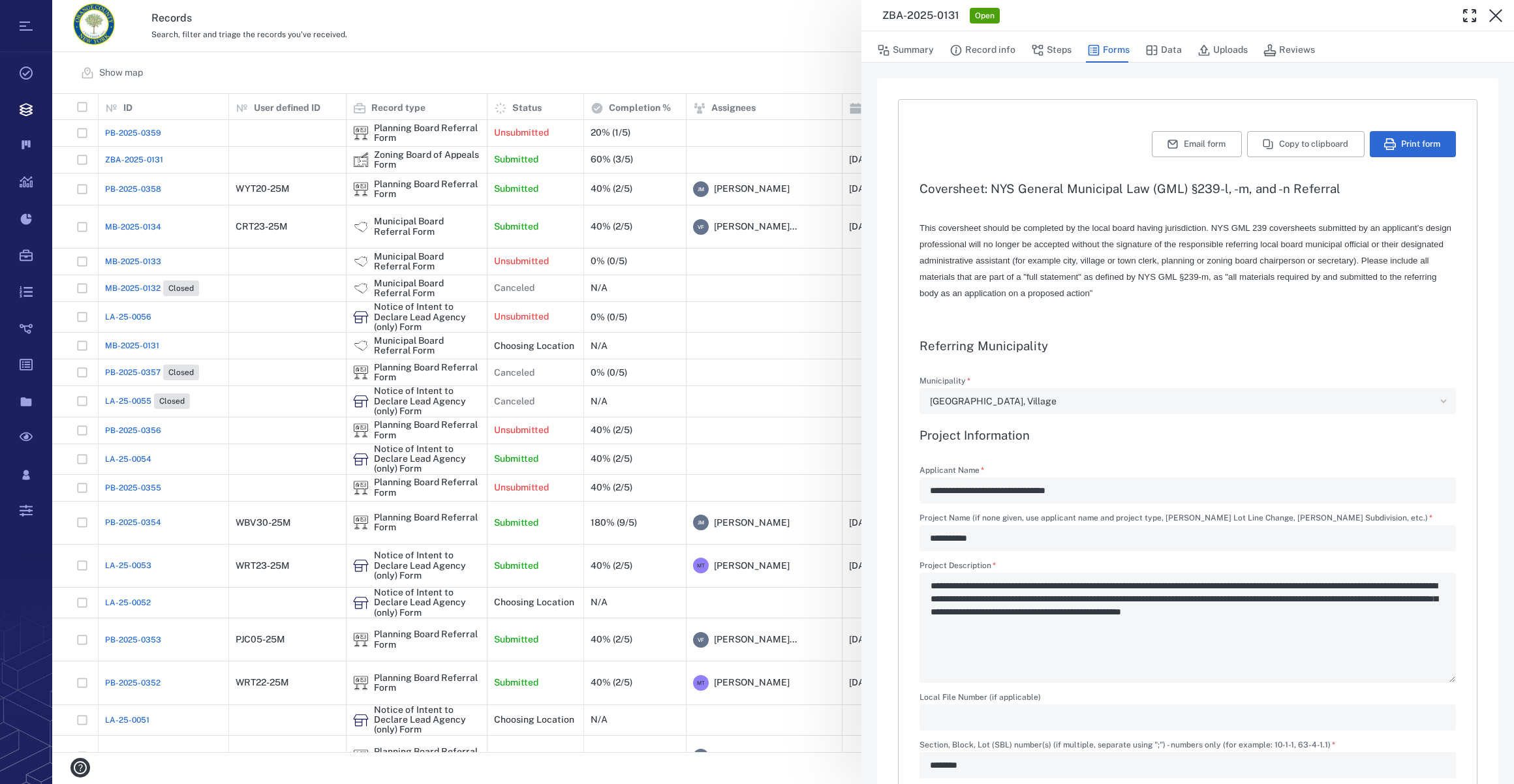
type input "**********"
type textarea "*"
click at [1044, 50] on button "Steps" at bounding box center [1051, 50] width 41 height 24
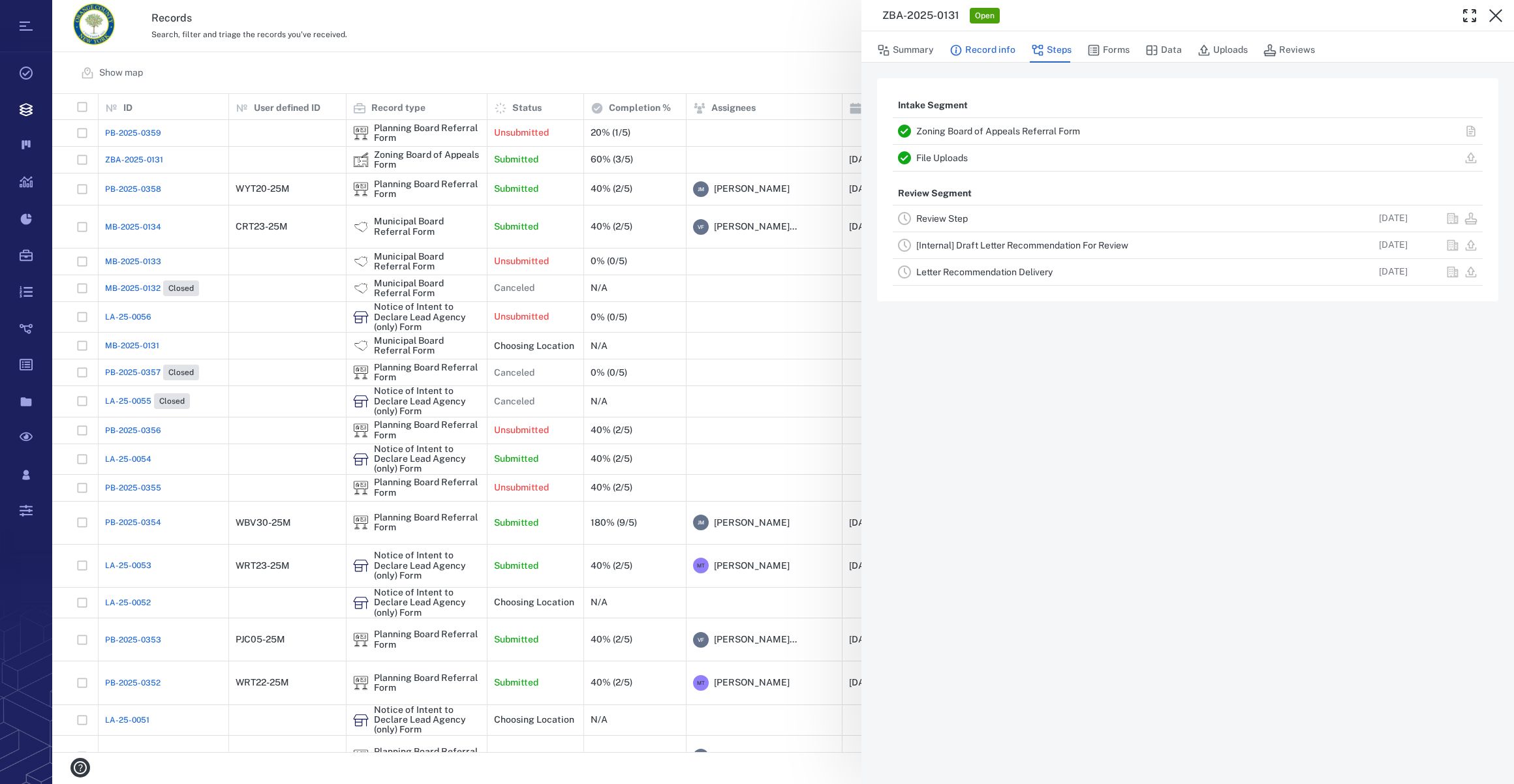
click at [999, 52] on button "Record info" at bounding box center [983, 50] width 66 height 24
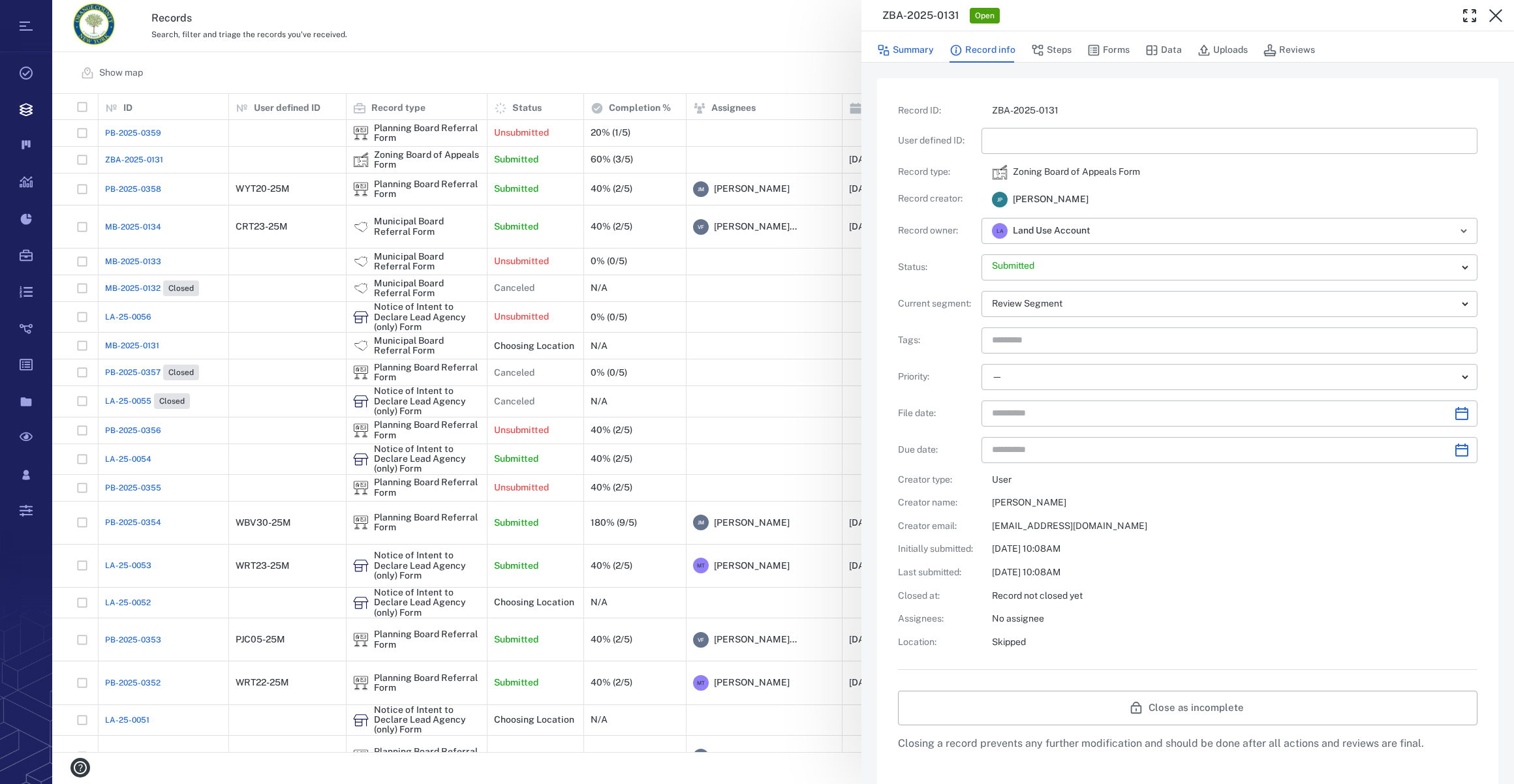
type input "**********"
click at [924, 53] on button "Summary" at bounding box center [905, 50] width 57 height 24
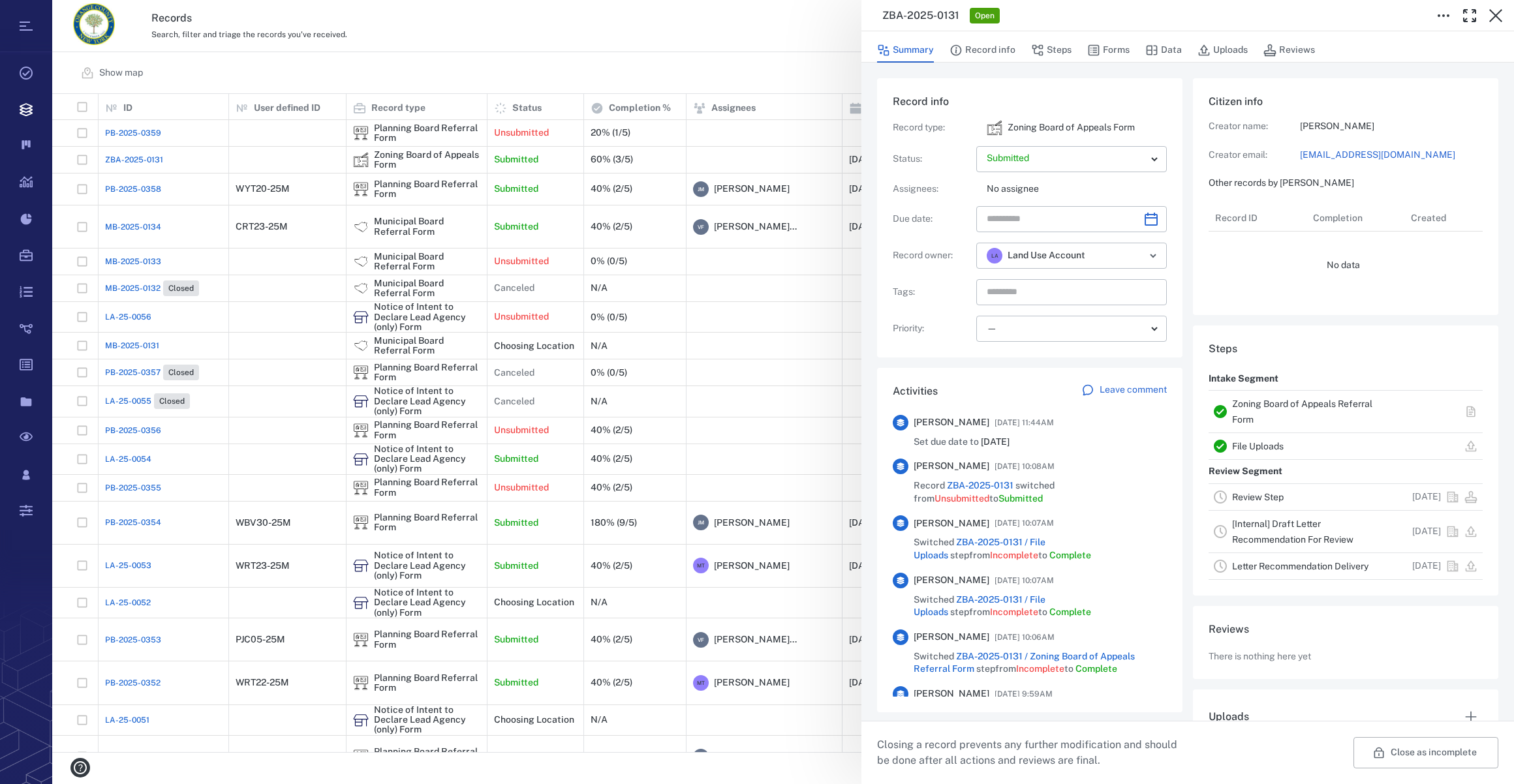
type input "**********"
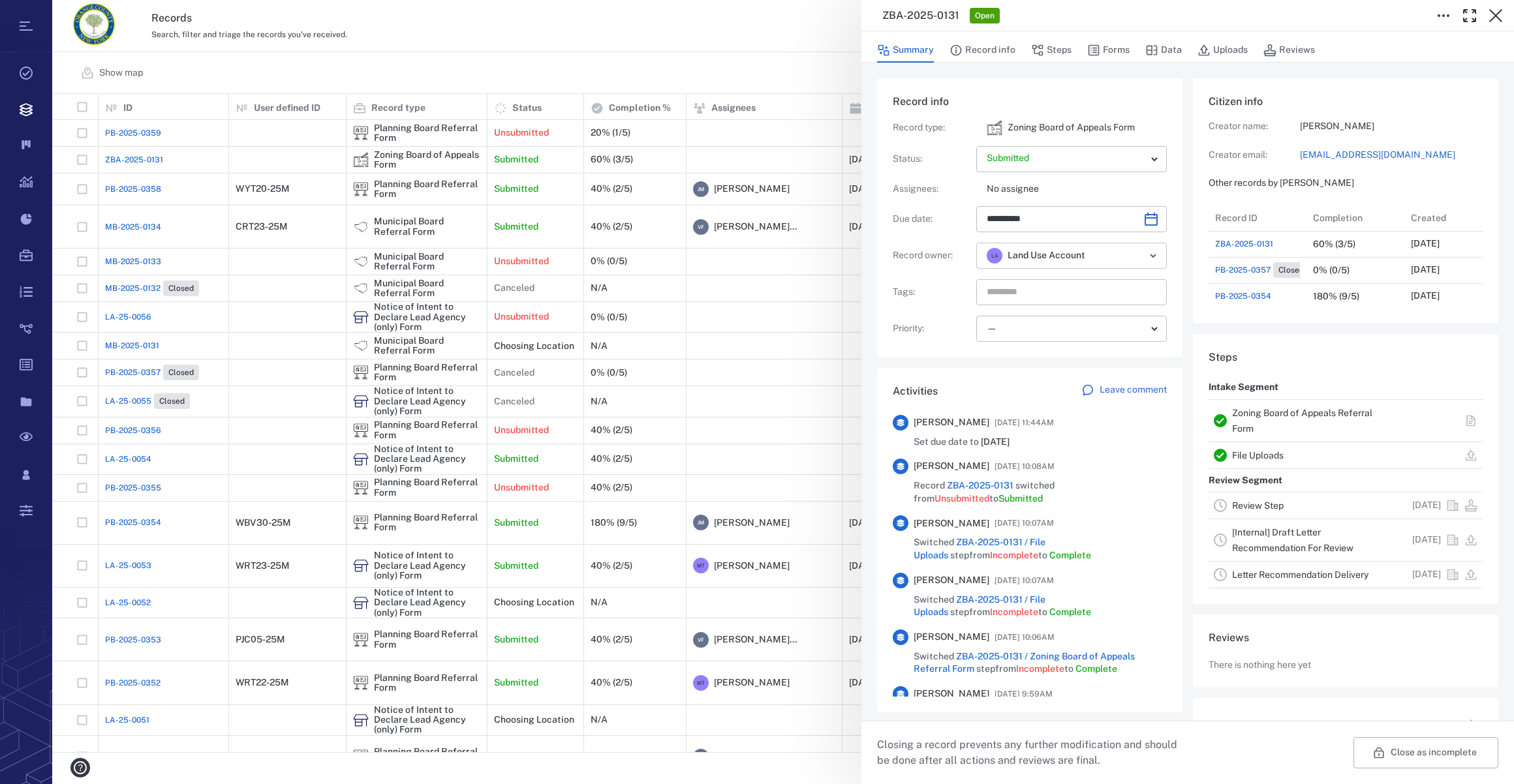
scroll to position [678, 251]
click at [1150, 256] on icon "Open" at bounding box center [1153, 255] width 5 height 2
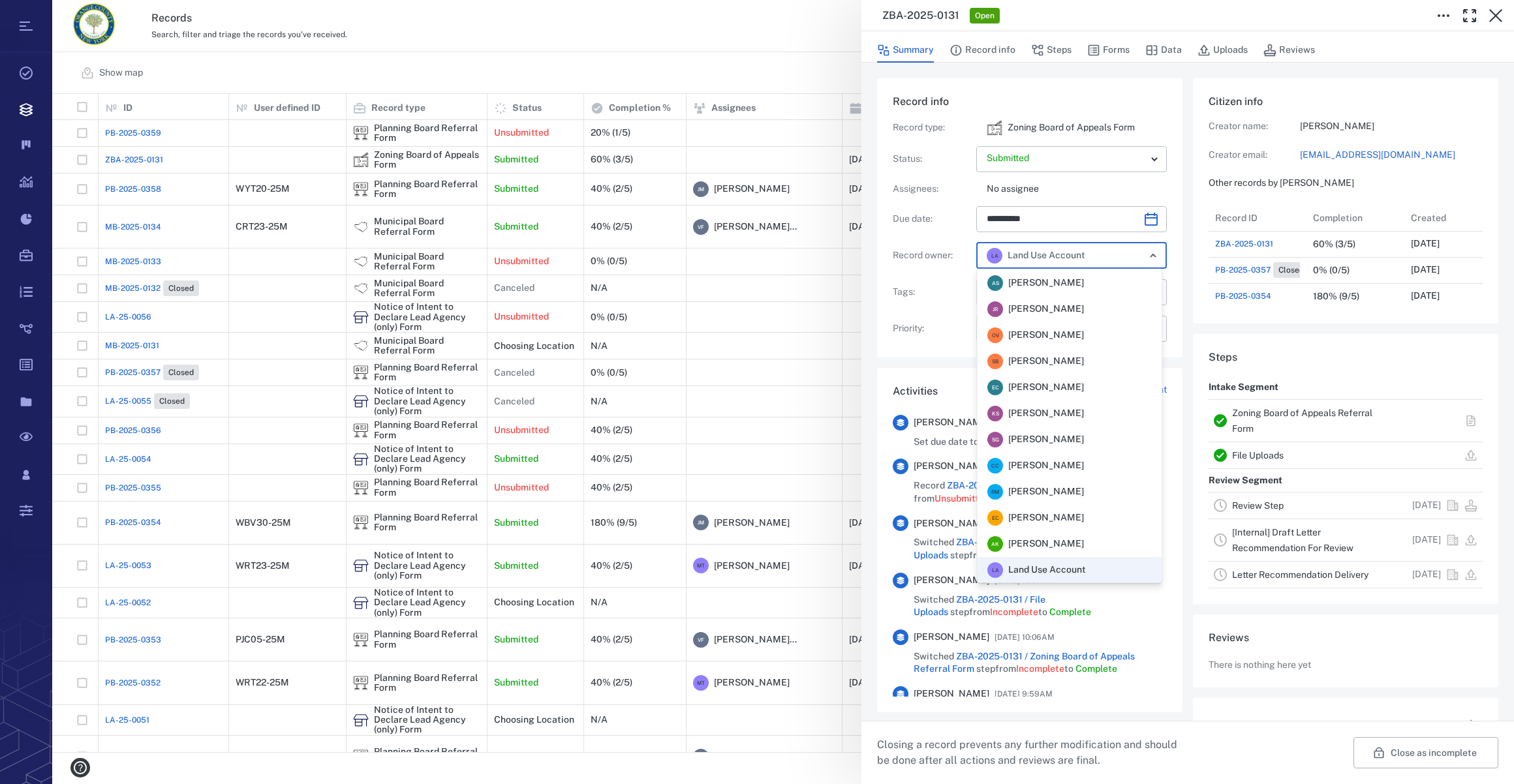
scroll to position [0, 0]
click at [1057, 355] on span "[PERSON_NAME]" at bounding box center [1046, 361] width 76 height 13
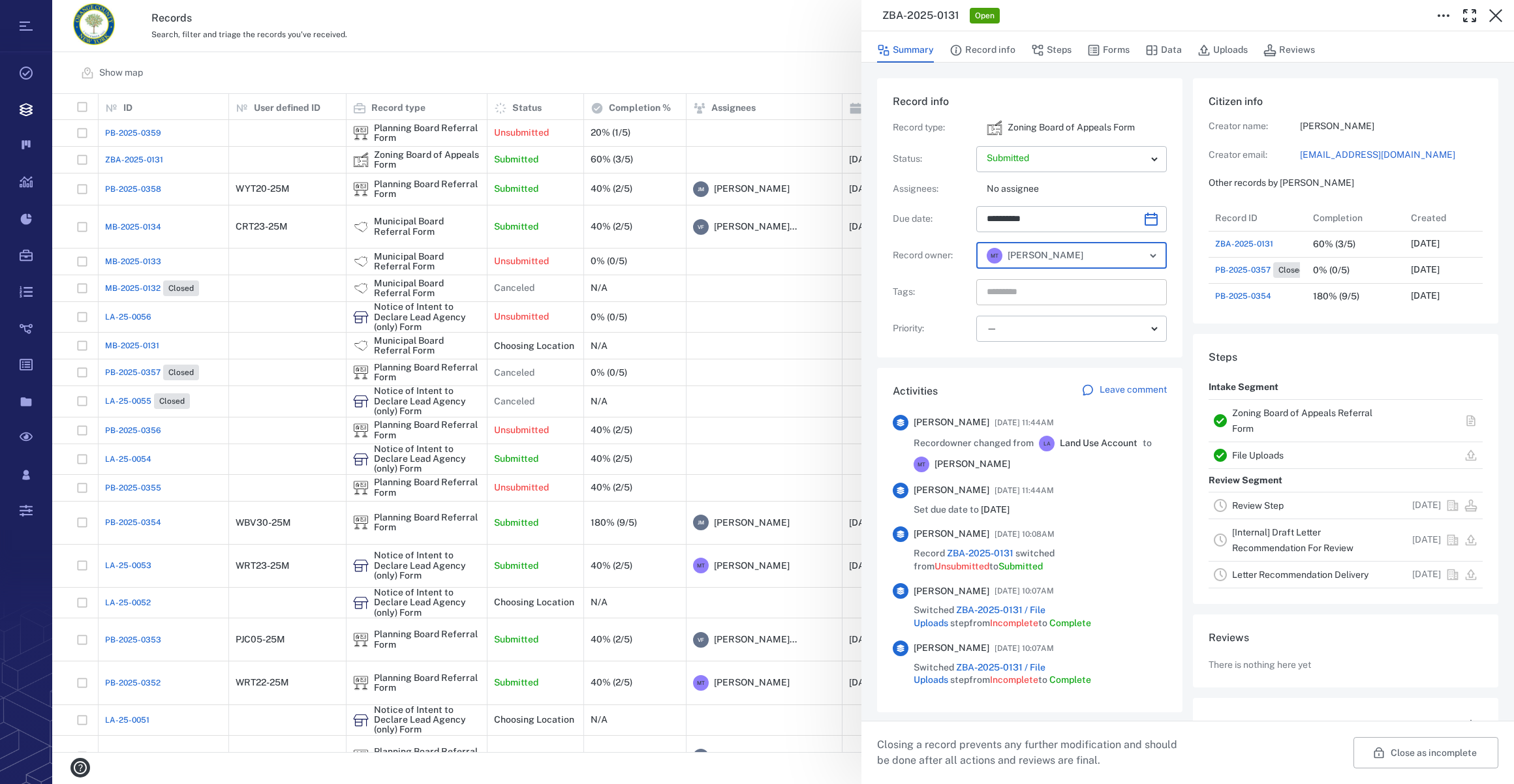
click at [1015, 296] on input "text" at bounding box center [1057, 292] width 142 height 18
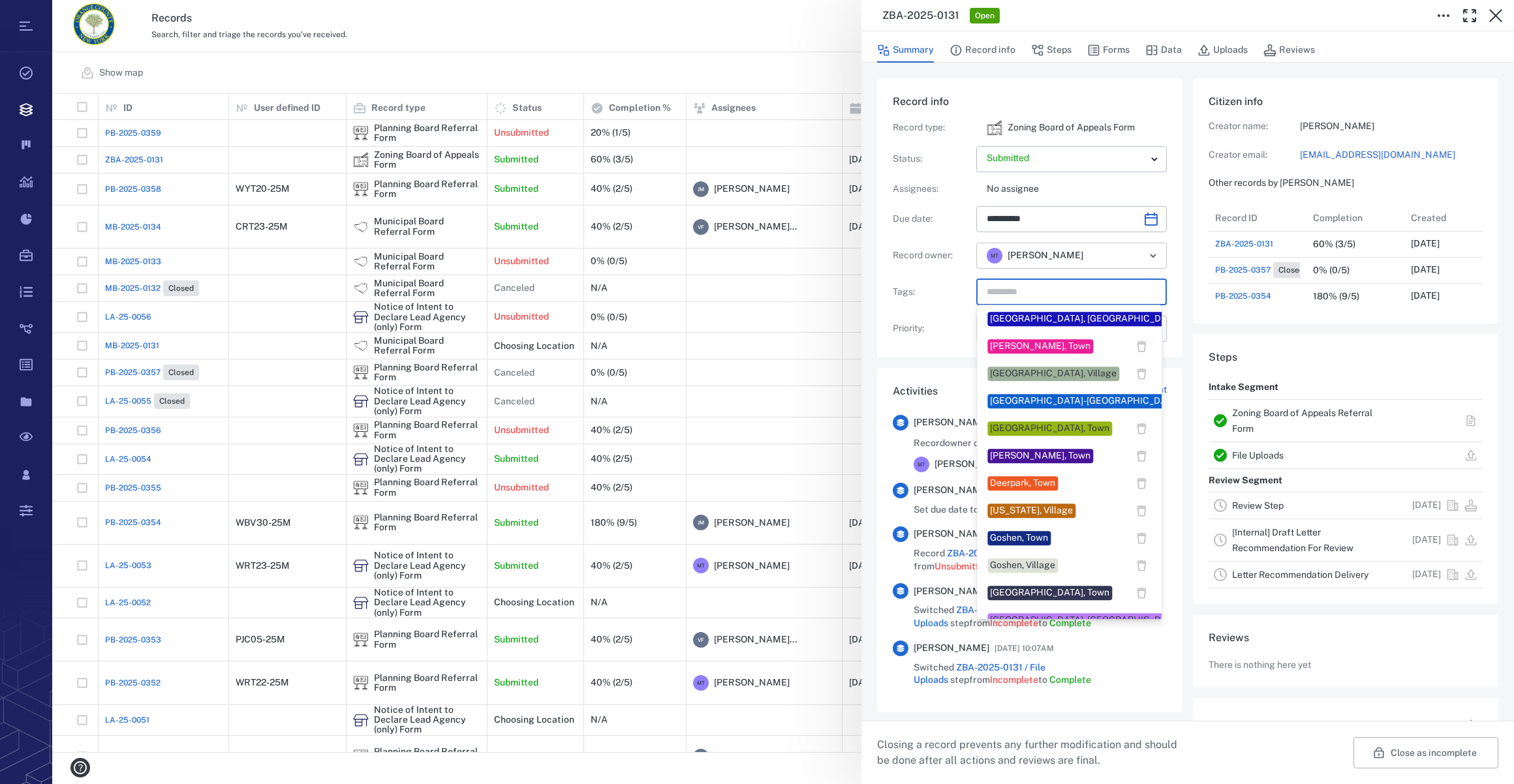
click at [1145, 256] on icon "Open" at bounding box center [1153, 256] width 15 height 15
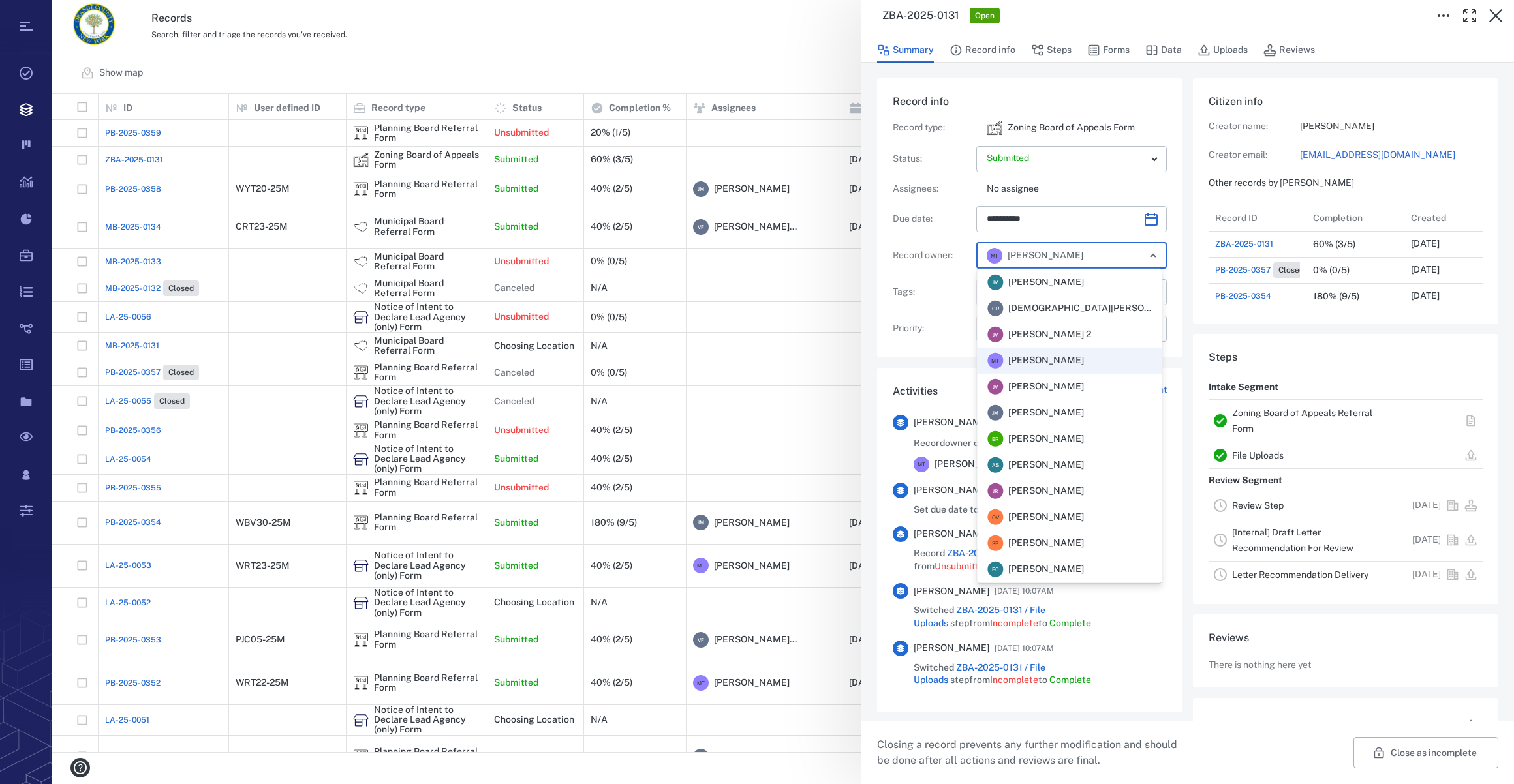
click at [1041, 408] on span "[PERSON_NAME]" at bounding box center [1046, 413] width 76 height 13
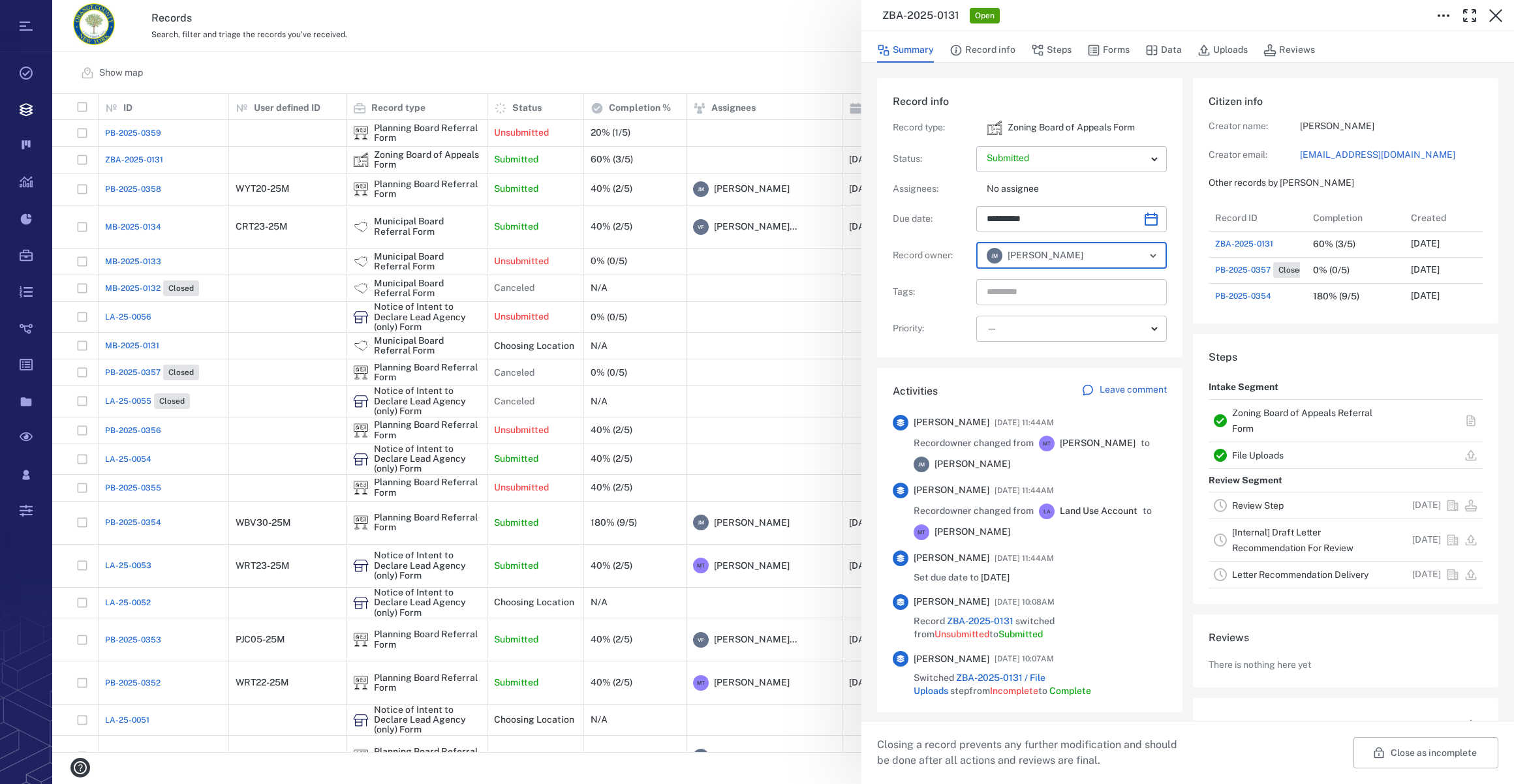
click at [1018, 297] on input "text" at bounding box center [1057, 292] width 142 height 18
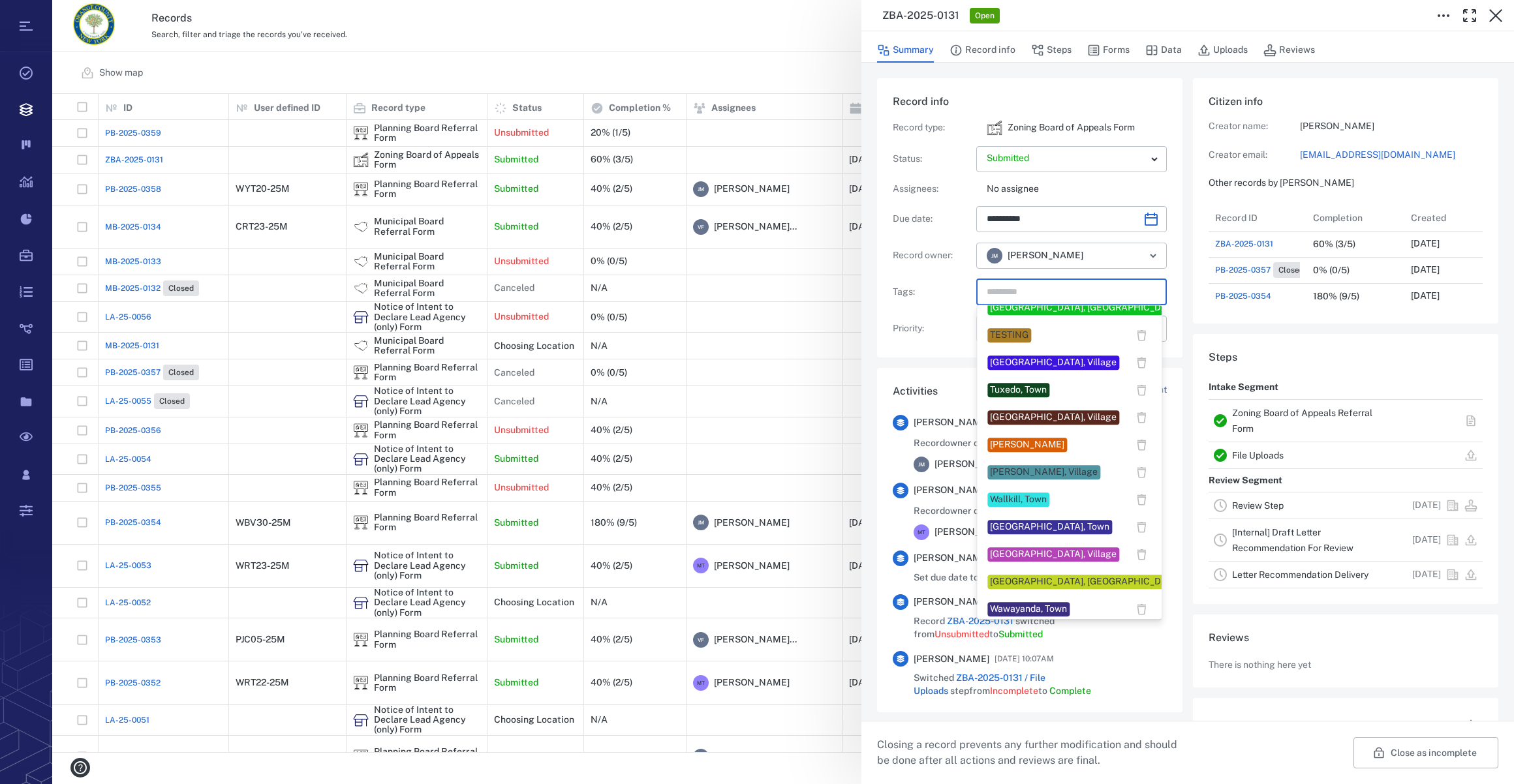
scroll to position [1083, 0]
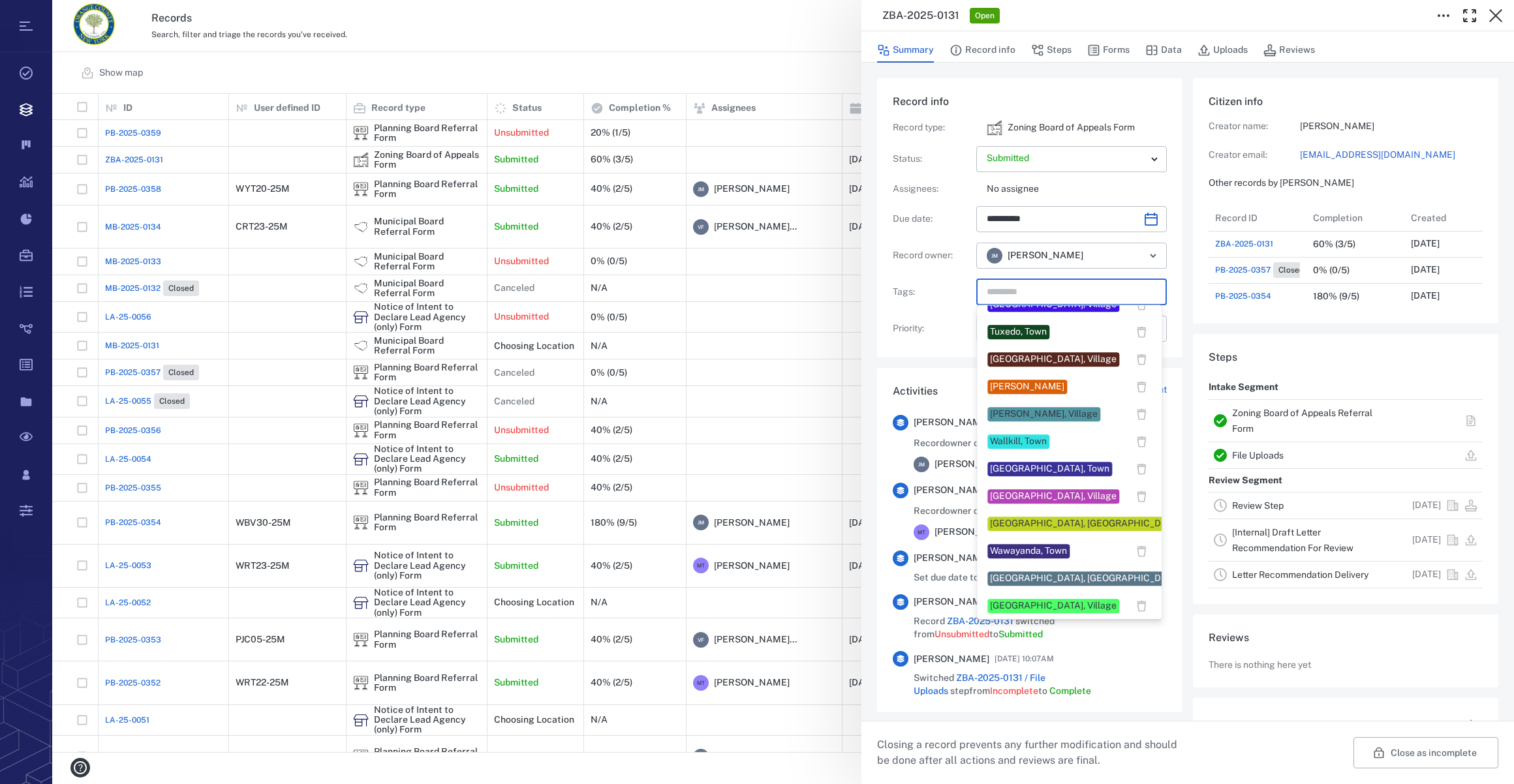
click at [1022, 603] on div "[GEOGRAPHIC_DATA], Village" at bounding box center [1053, 606] width 126 height 13
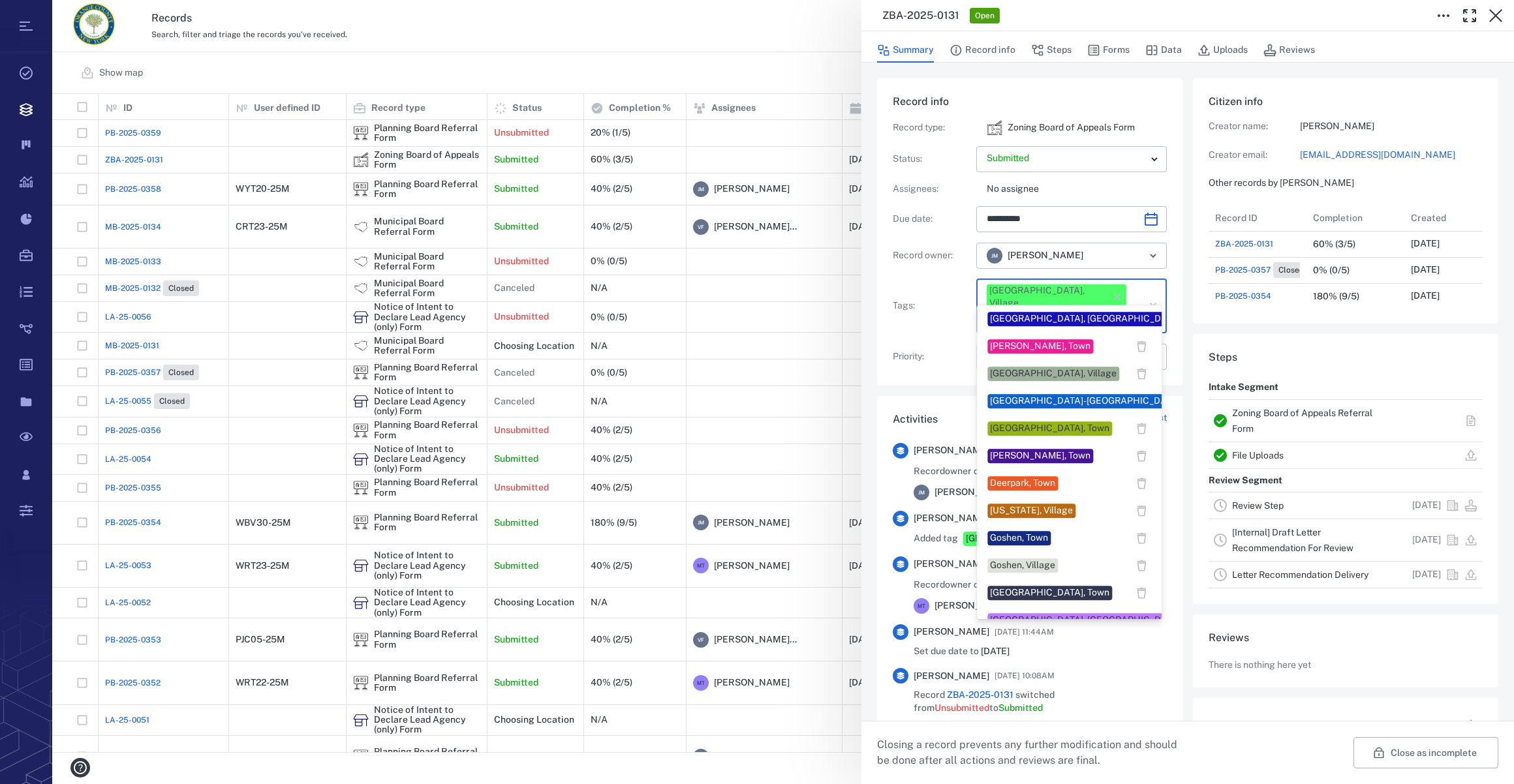
click at [1107, 311] on input "text" at bounding box center [1057, 320] width 142 height 18
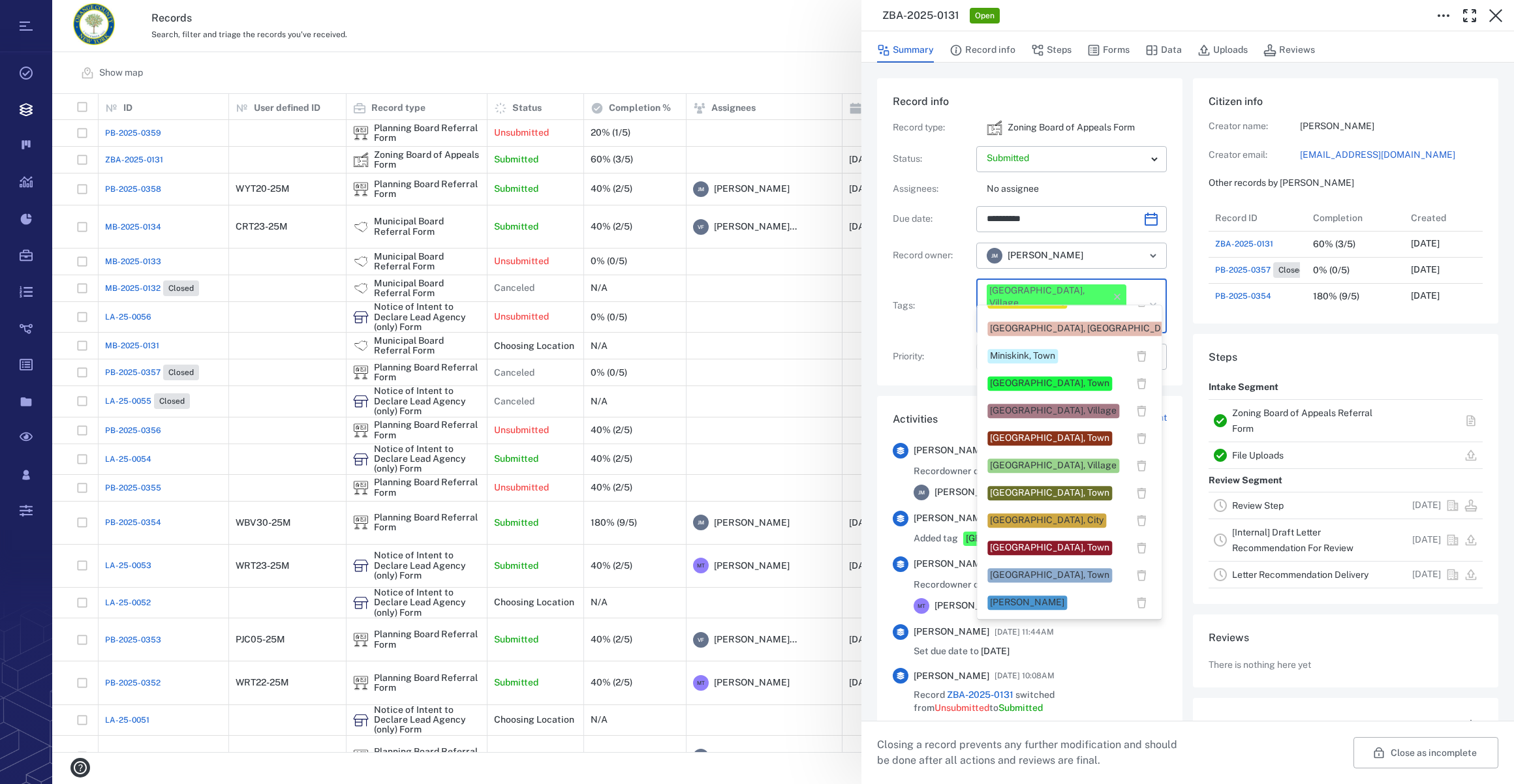
scroll to position [296, 0]
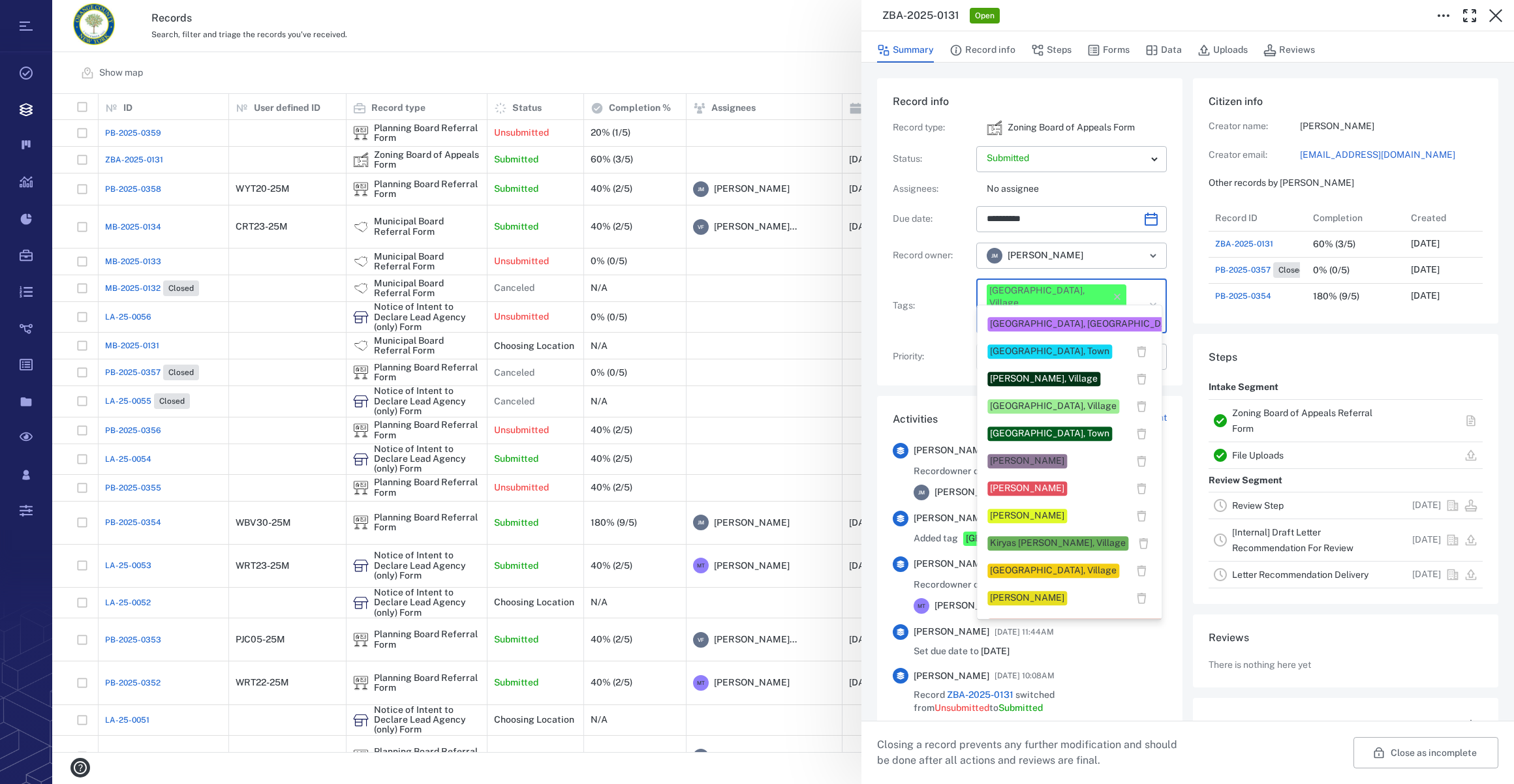
click at [1009, 461] on div "[PERSON_NAME]" at bounding box center [1027, 461] width 74 height 13
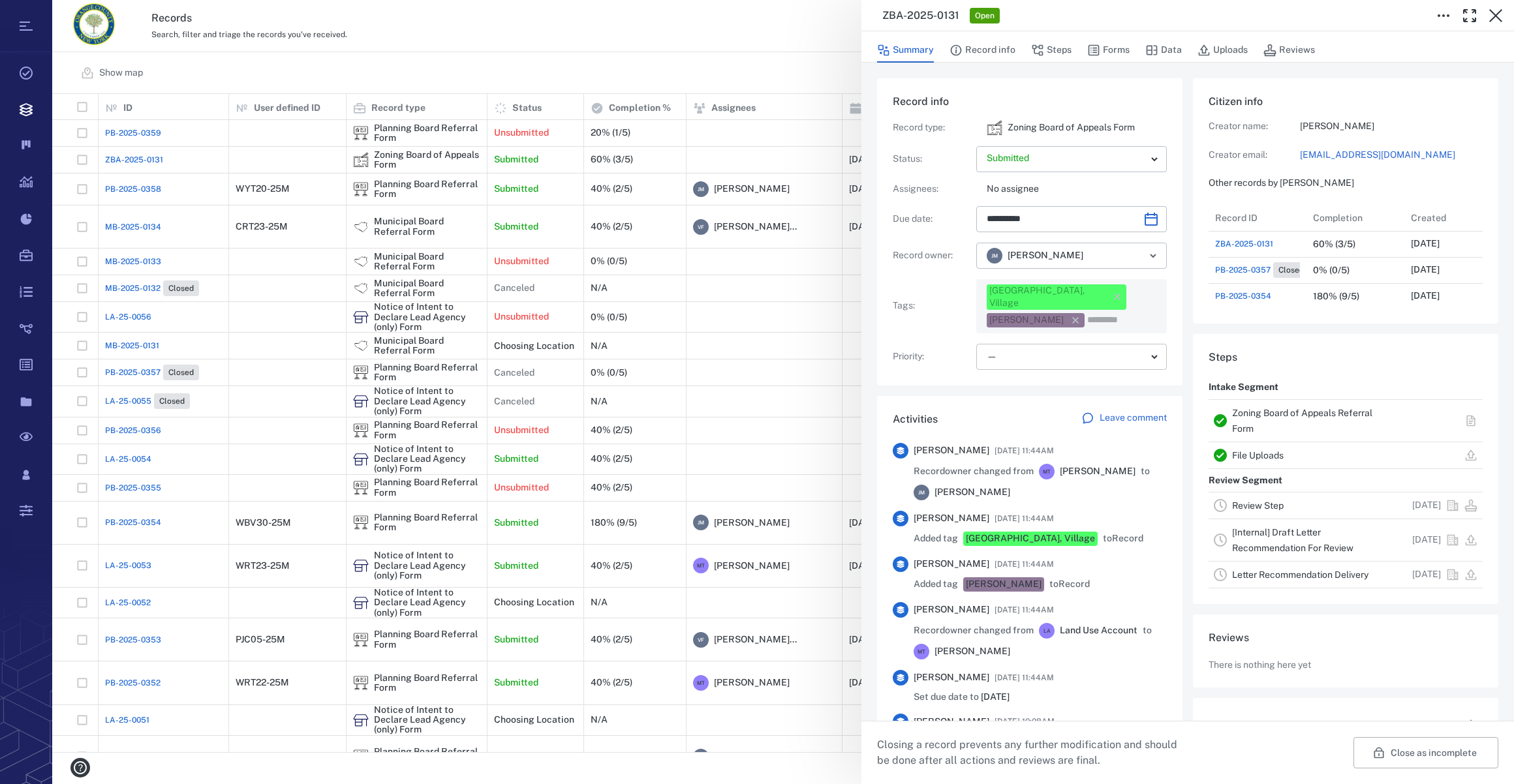
click at [1001, 343] on body "Tasks Records Boards Dashboard Reports Record types Guide steps Rules Form buil…" at bounding box center [757, 392] width 1514 height 784
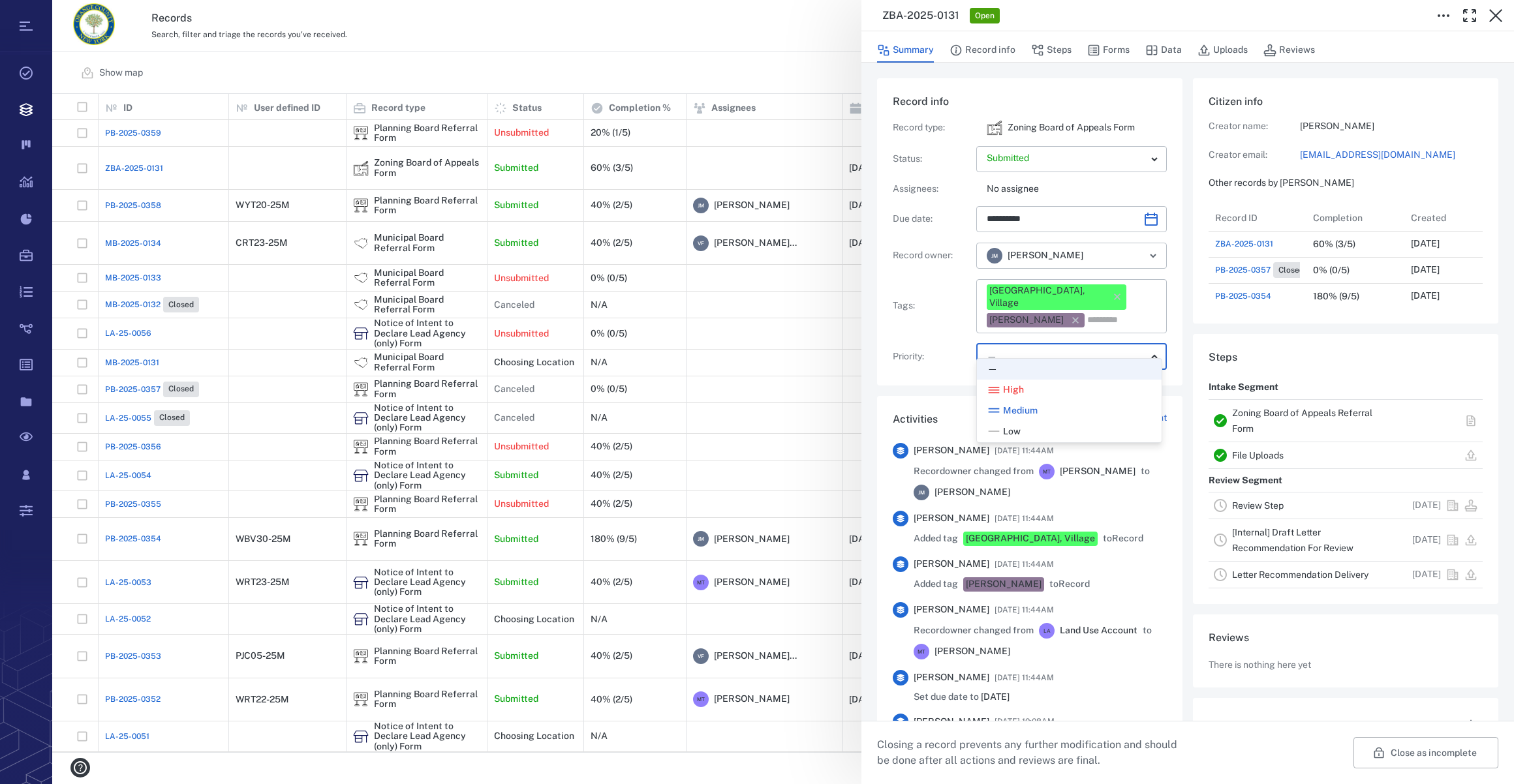
click at [1009, 426] on span "Low" at bounding box center [1012, 432] width 18 height 13
type input "**"
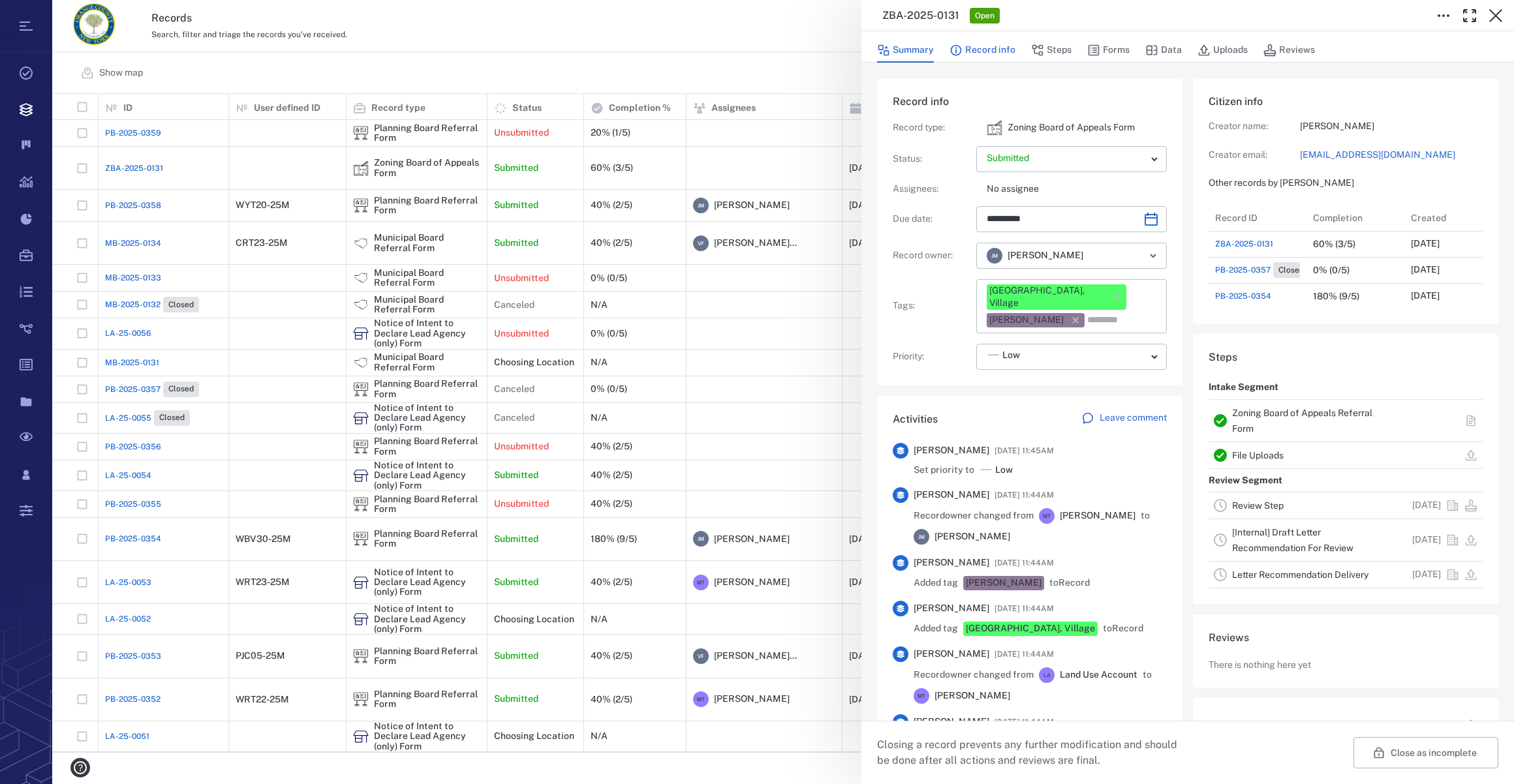
click at [992, 53] on button "Record info" at bounding box center [983, 50] width 66 height 24
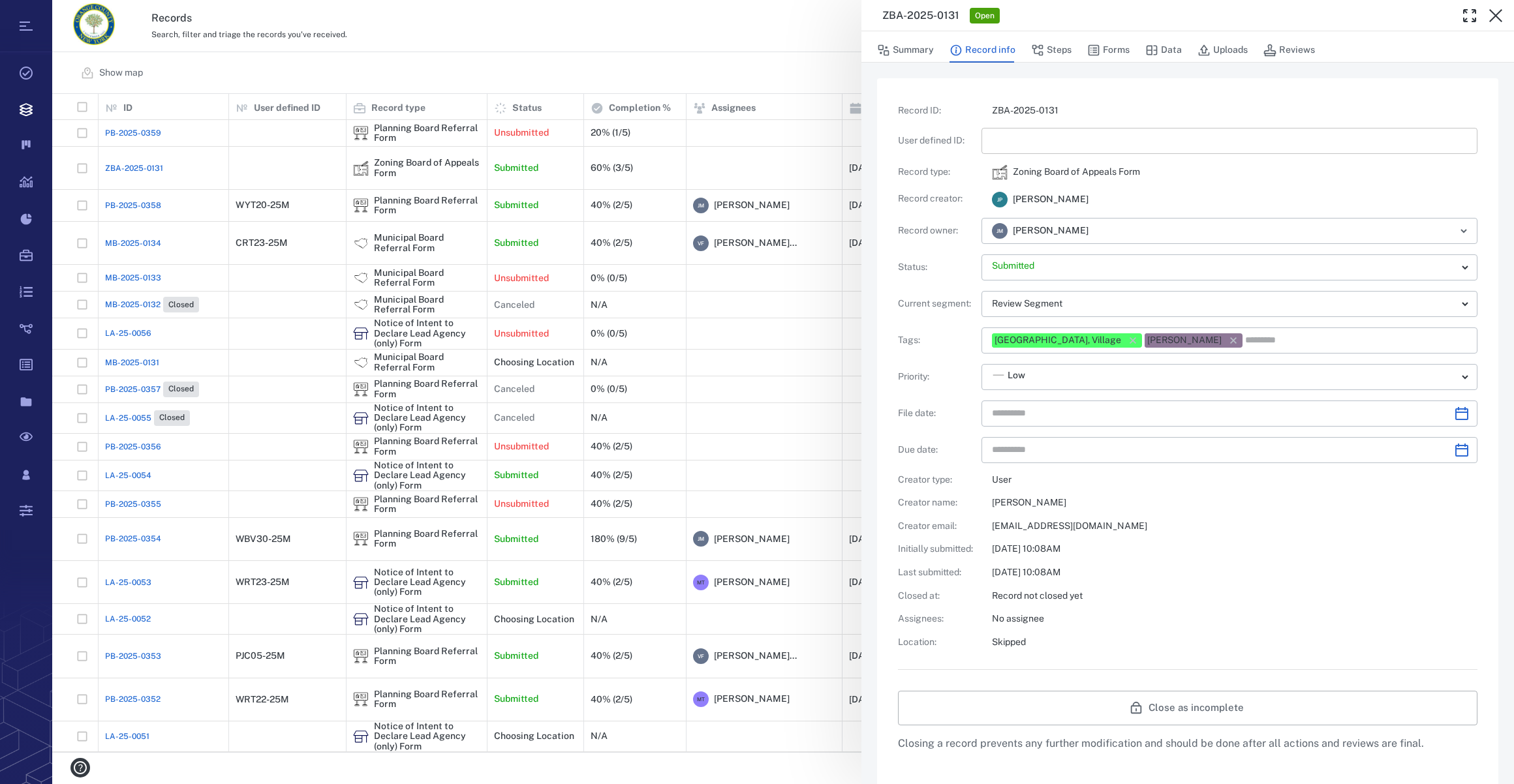
type input "**********"
click at [1017, 147] on input "text" at bounding box center [1229, 141] width 475 height 26
type input "***"
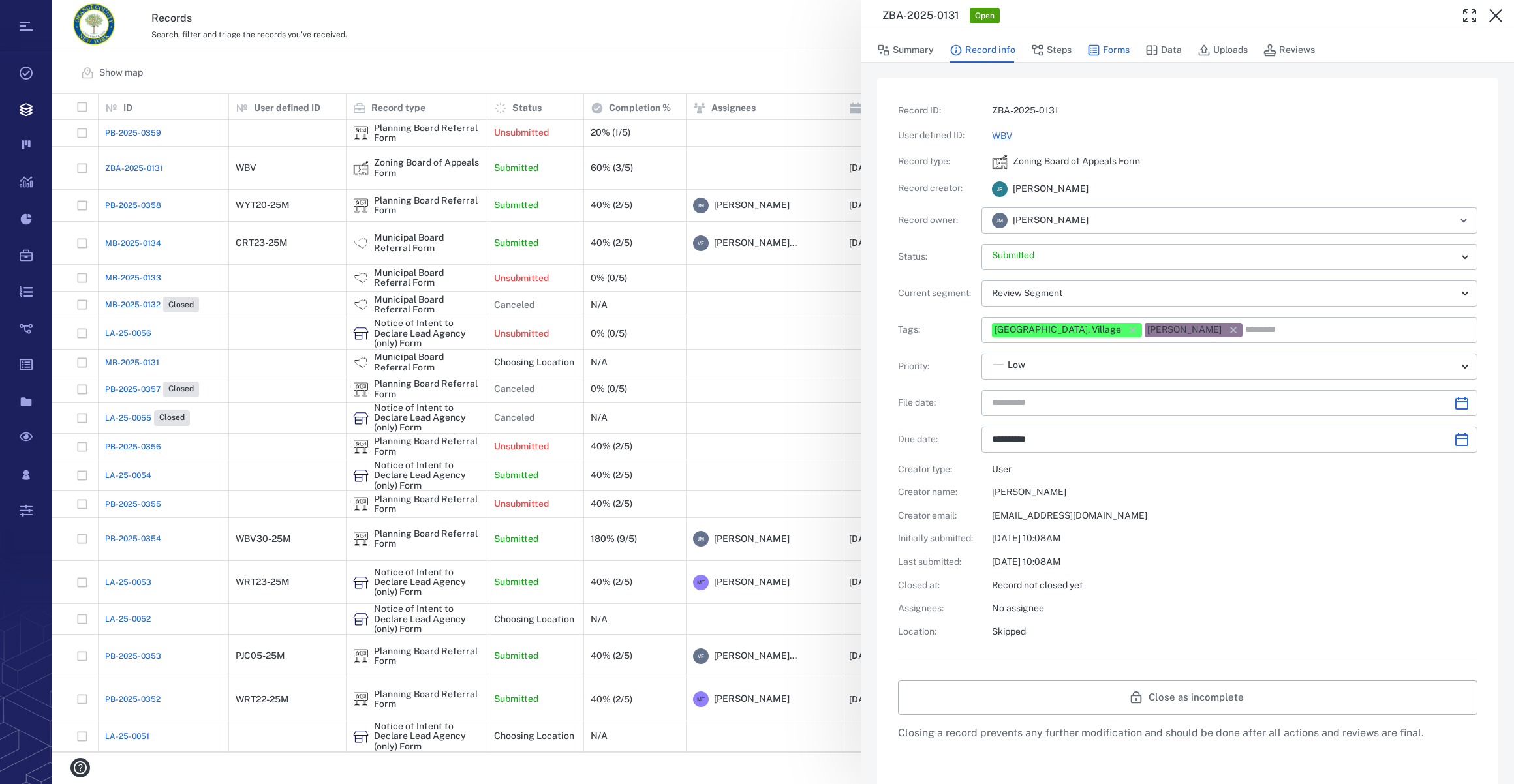
click at [1114, 48] on button "Forms" at bounding box center [1108, 50] width 42 height 24
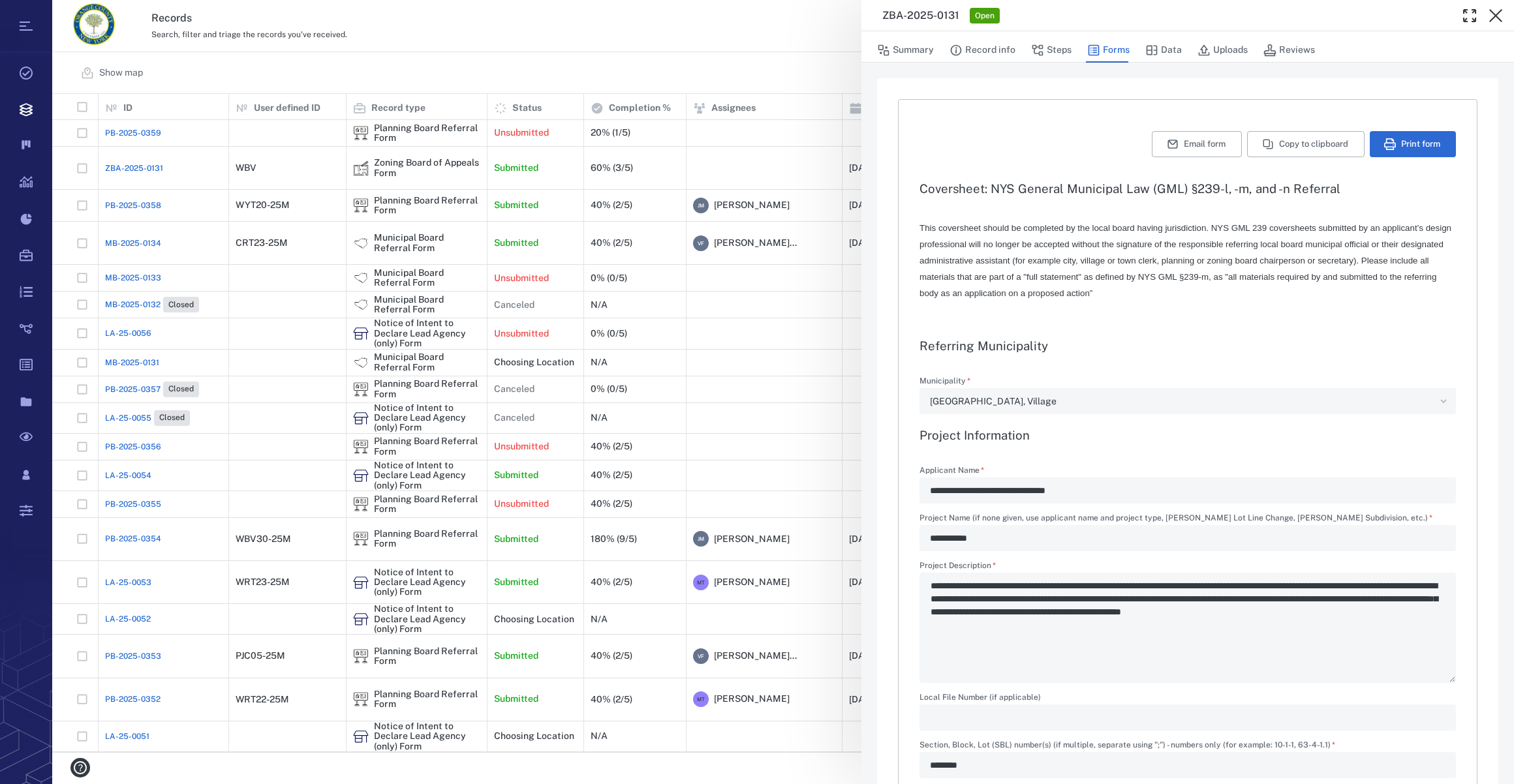
type textarea "*"
type input "**********"
click at [984, 52] on button "Record info" at bounding box center [983, 50] width 66 height 24
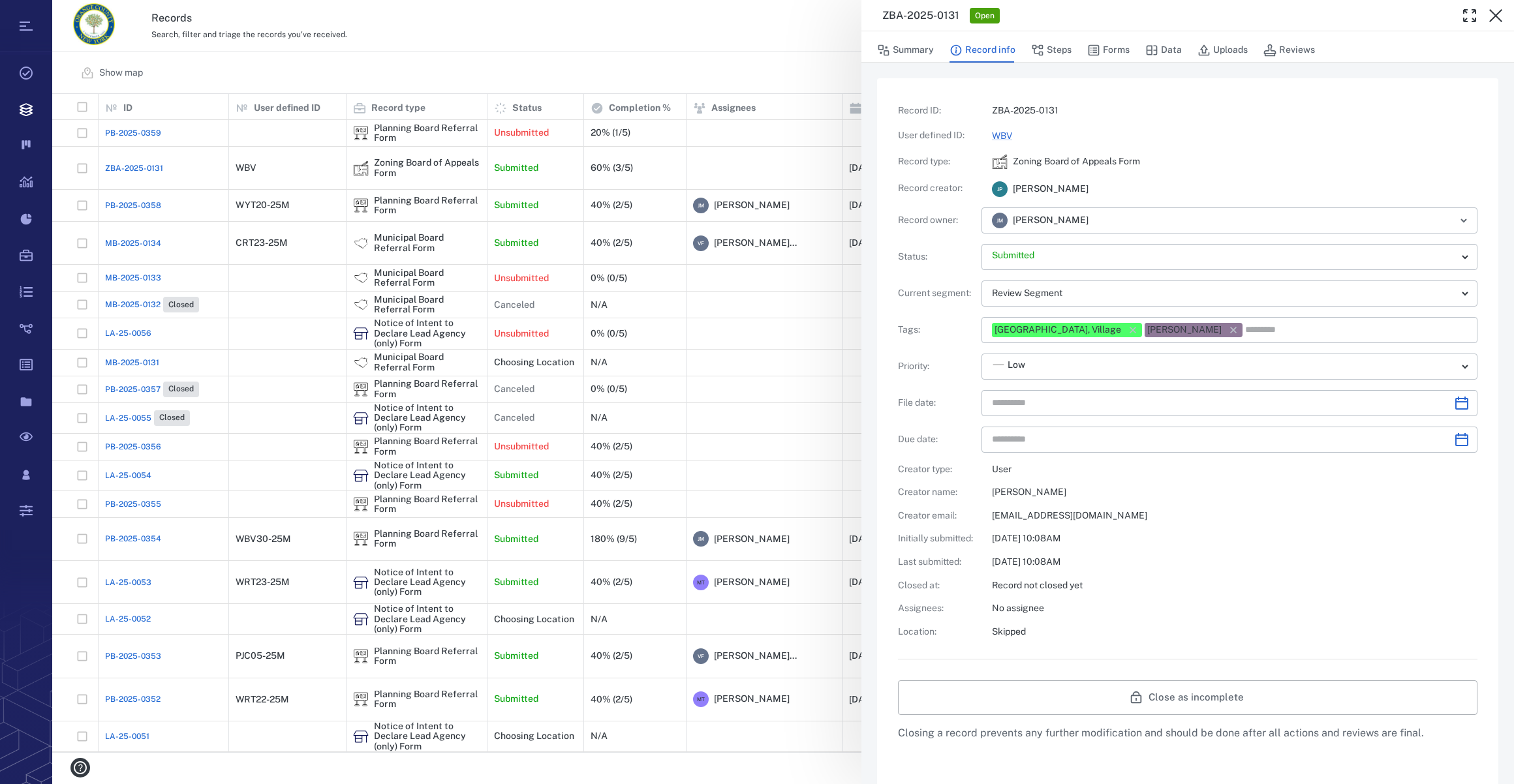
type input "**********"
click at [1454, 405] on icon "Choose date" at bounding box center [1462, 403] width 15 height 15
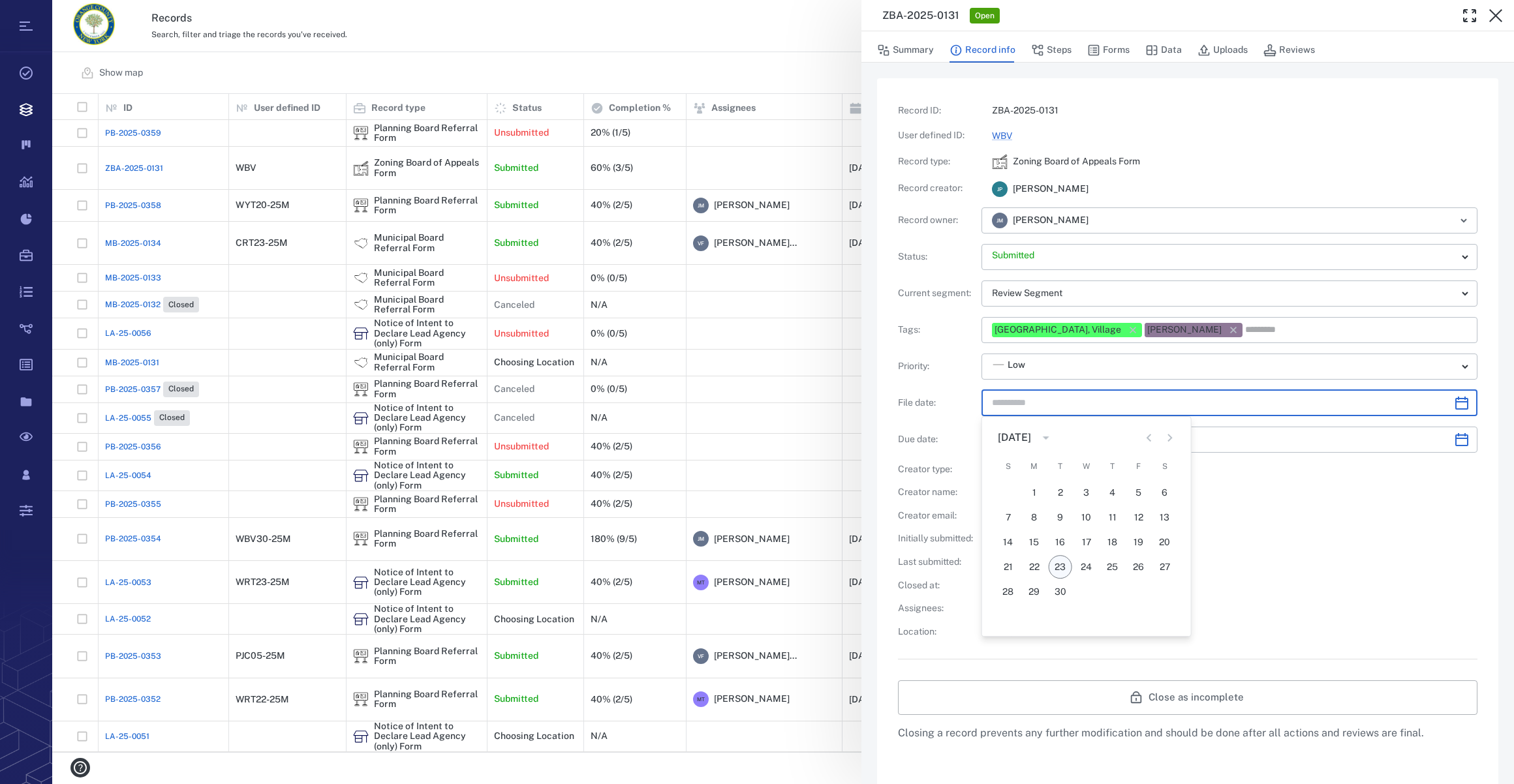
click at [1061, 567] on button "23" at bounding box center [1060, 567] width 24 height 24
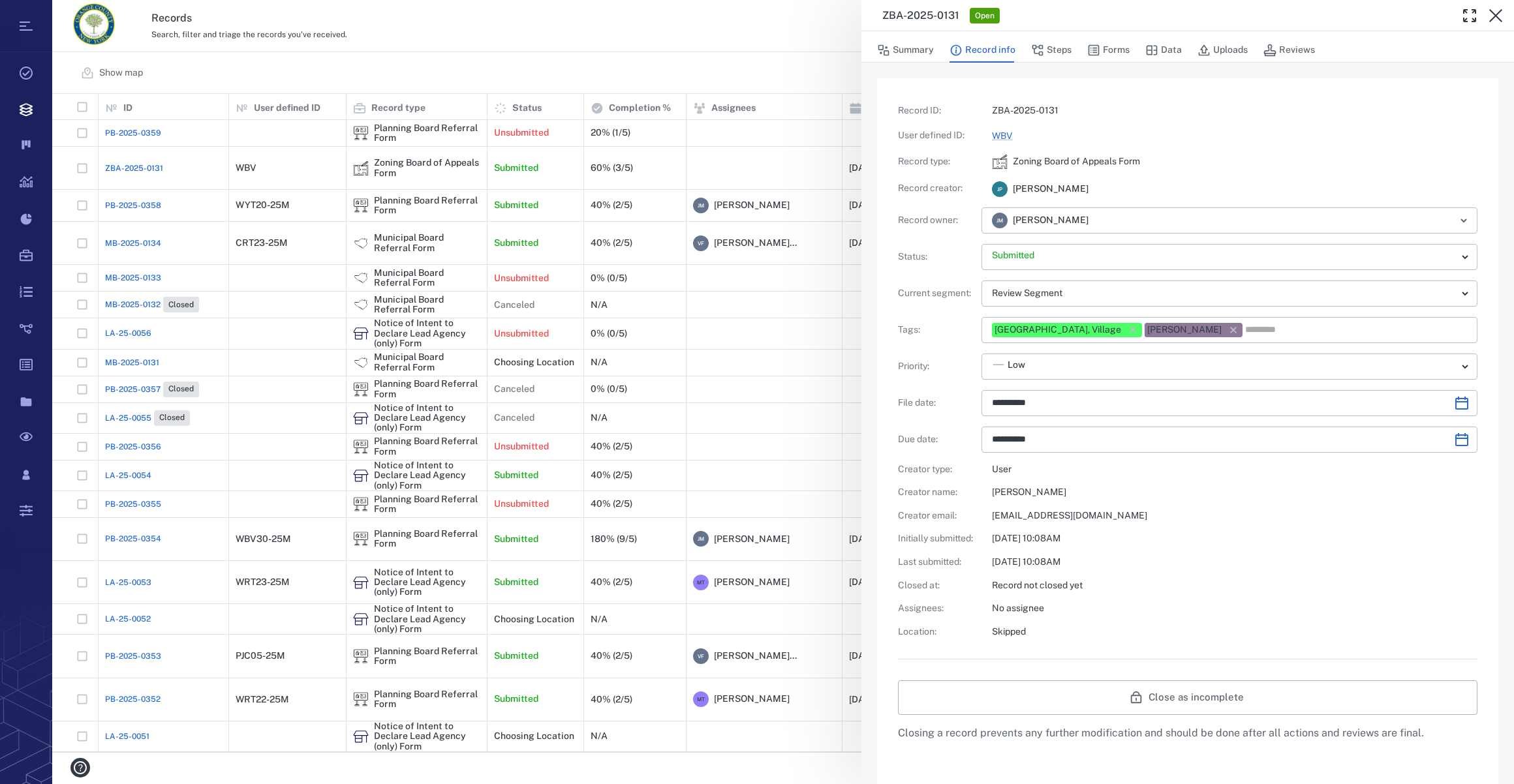
type input "**********"
drag, startPoint x: 1006, startPoint y: 132, endPoint x: 1188, endPoint y: 155, distance: 183.4
click at [1006, 132] on link "WBV" at bounding box center [1002, 136] width 20 height 11
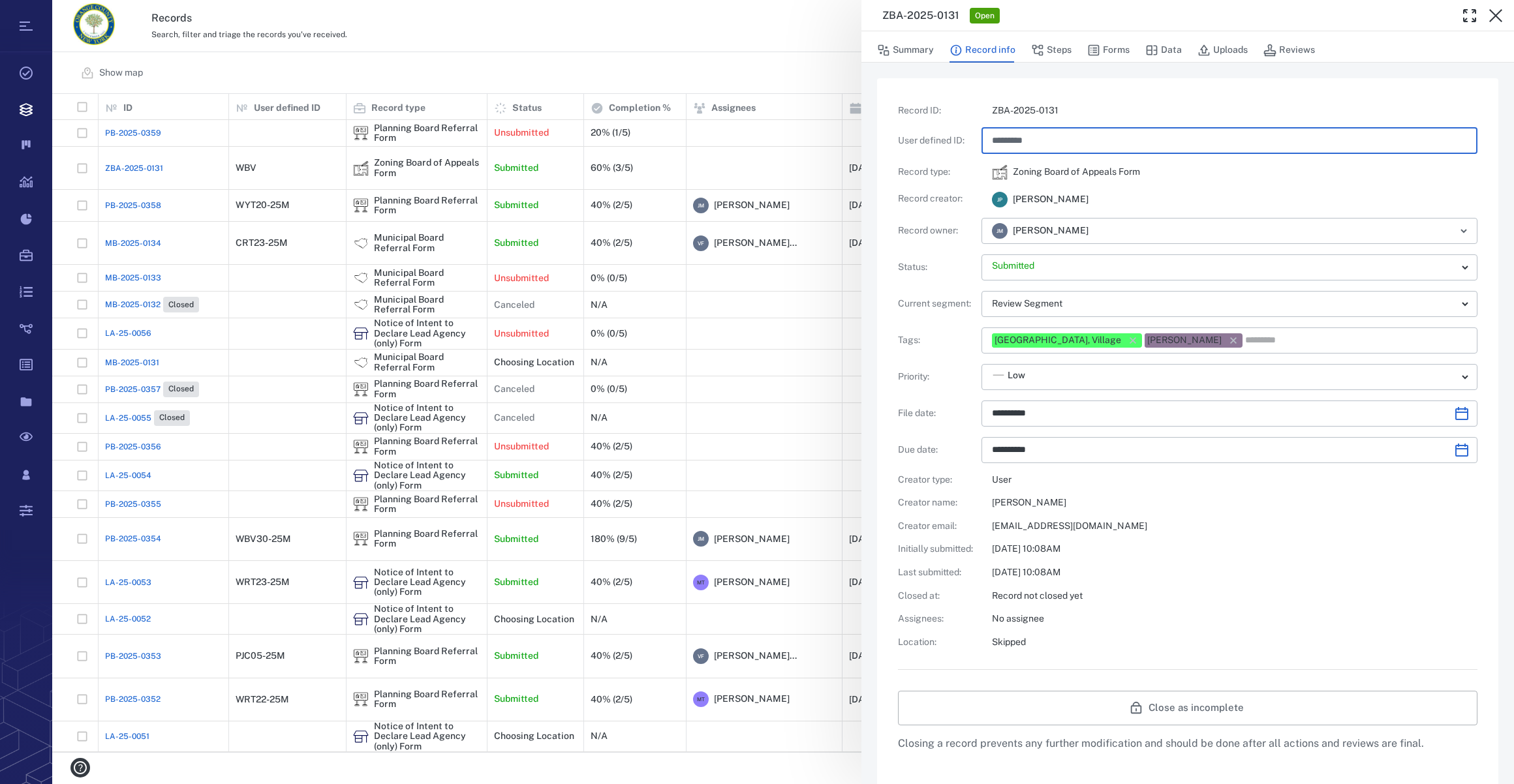
type input "*********"
click at [1233, 533] on div "**********" at bounding box center [1188, 376] width 580 height 544
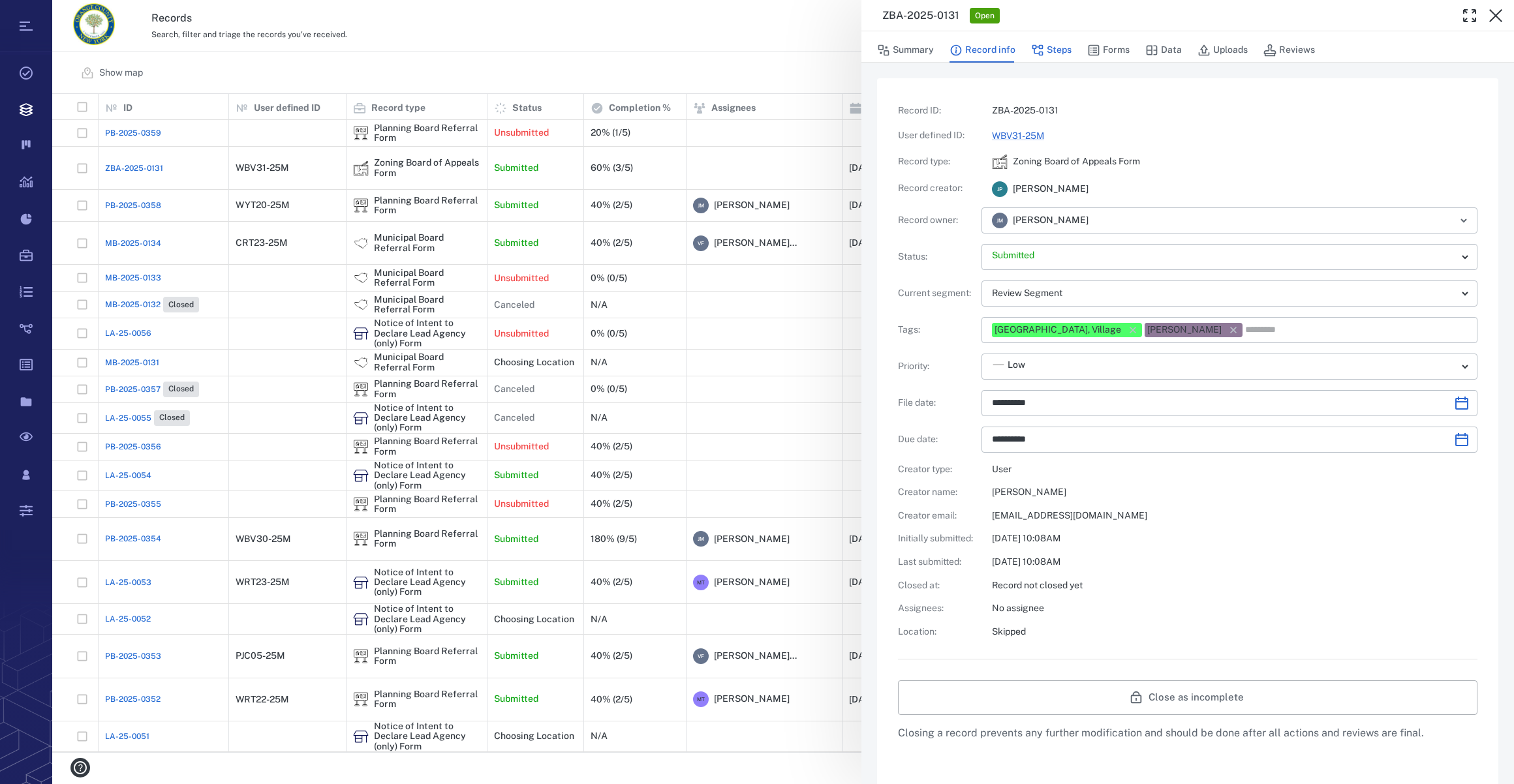
click at [1060, 43] on button "Steps" at bounding box center [1051, 50] width 41 height 24
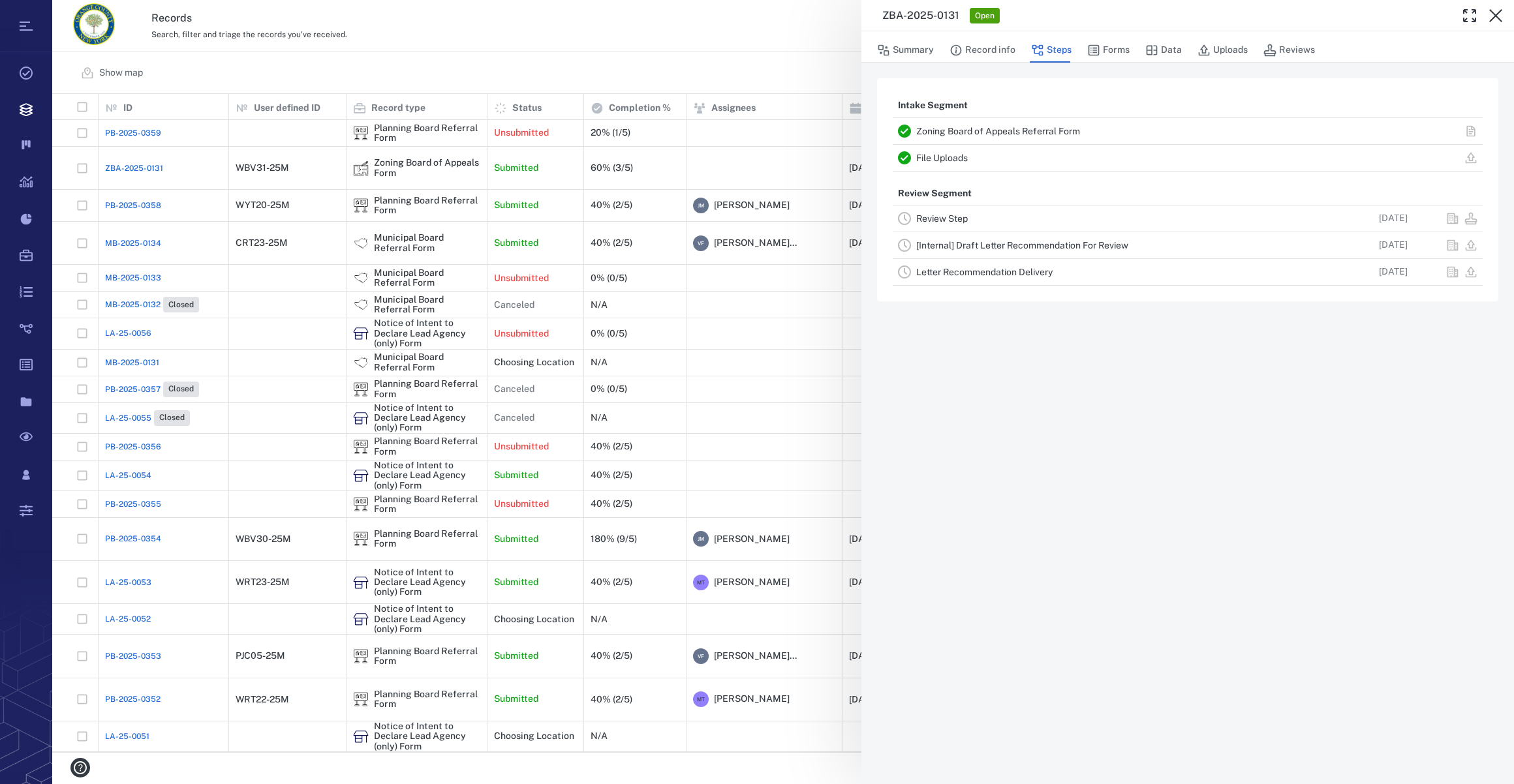
click at [947, 211] on div "Review Step" at bounding box center [1107, 218] width 382 height 15
click at [943, 222] on link "Review Step" at bounding box center [941, 219] width 51 height 11
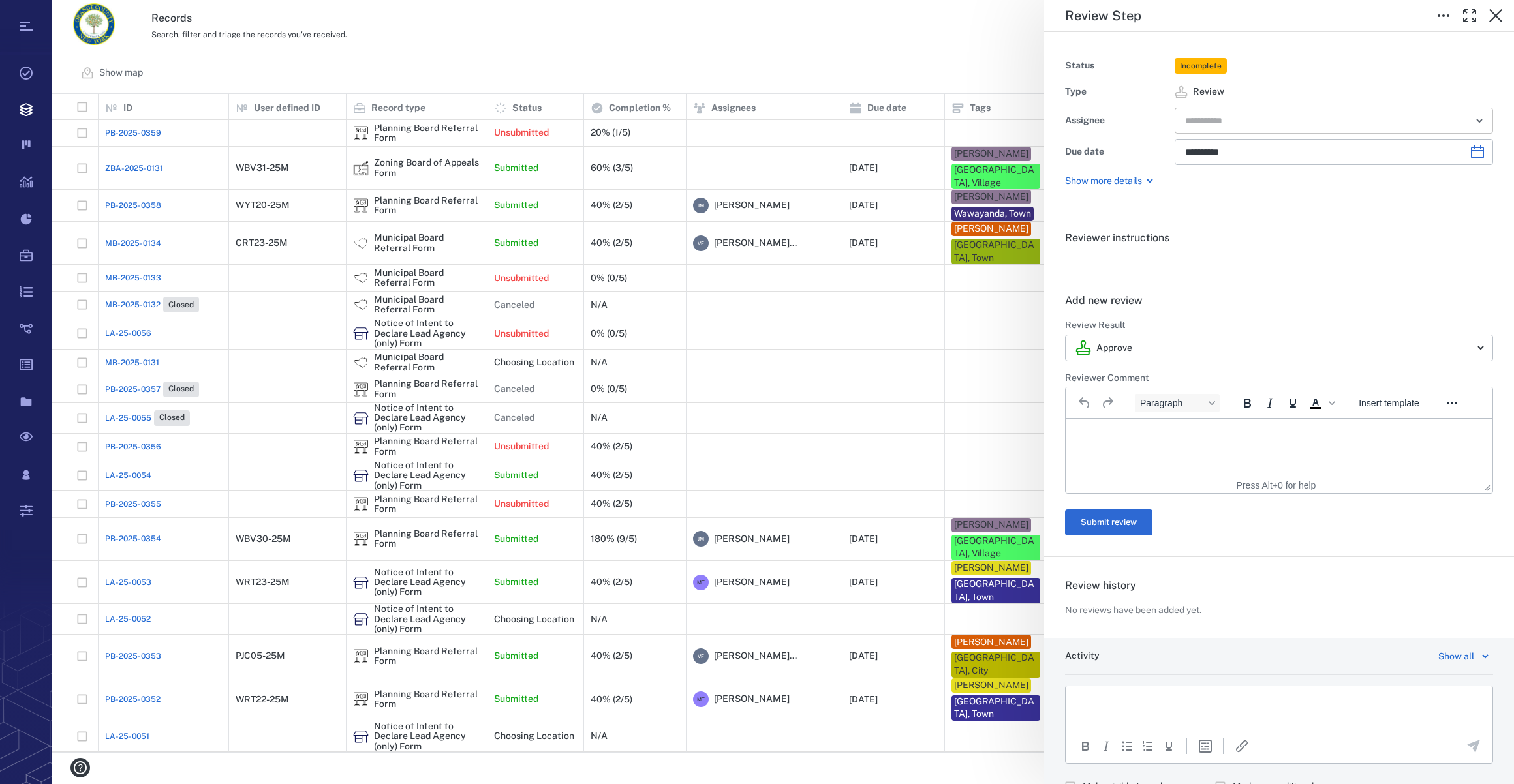
click at [1235, 117] on input "text" at bounding box center [1319, 121] width 270 height 18
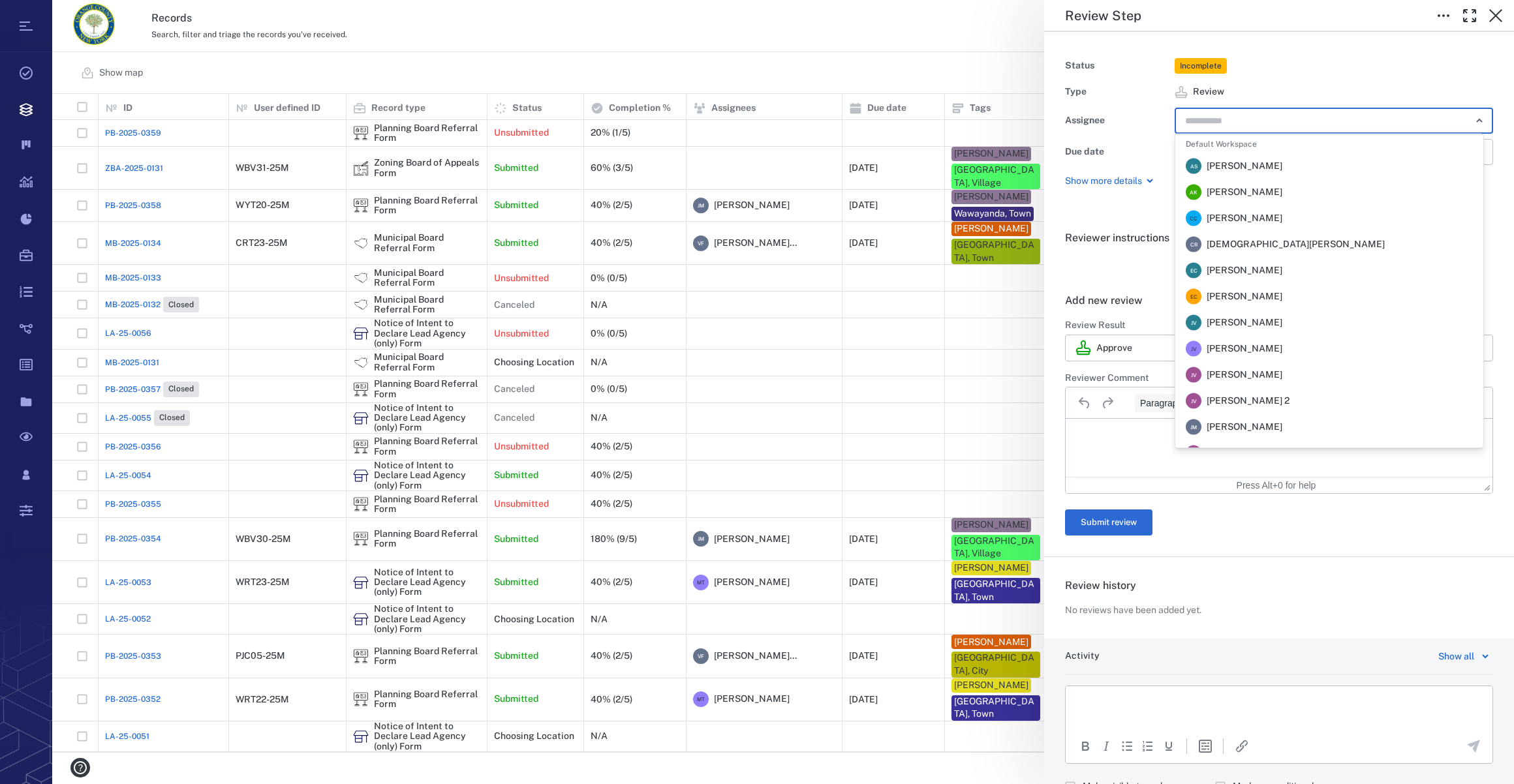
click at [1270, 430] on span "[PERSON_NAME]" at bounding box center [1244, 427] width 76 height 13
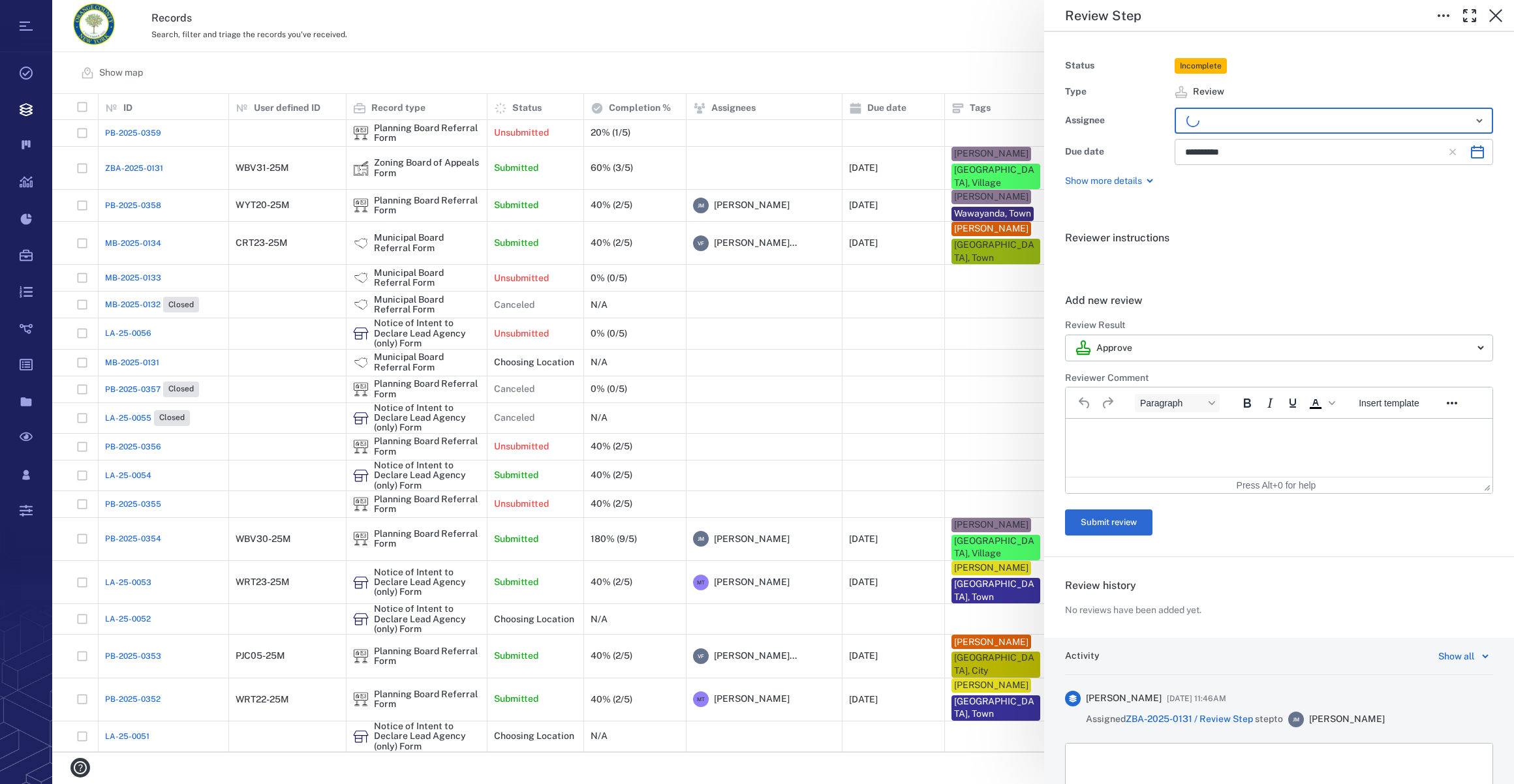
click at [1471, 146] on icon "Choose date, selected date is Nov 5, 2025" at bounding box center [1477, 152] width 13 height 13
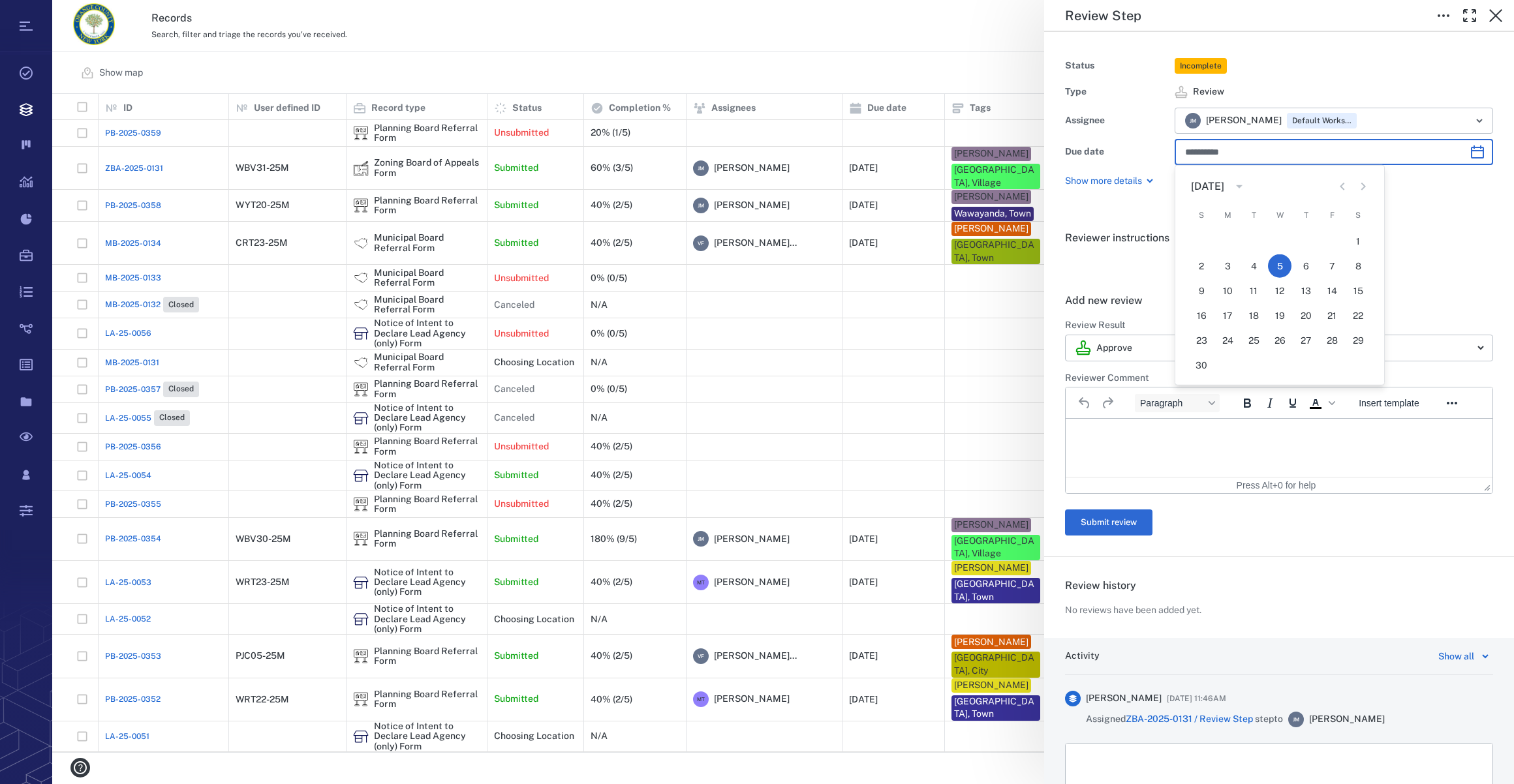
click at [1344, 186] on icon "Previous month" at bounding box center [1342, 186] width 15 height 15
click at [1310, 309] on button "23" at bounding box center [1306, 315] width 24 height 24
type input "**********"
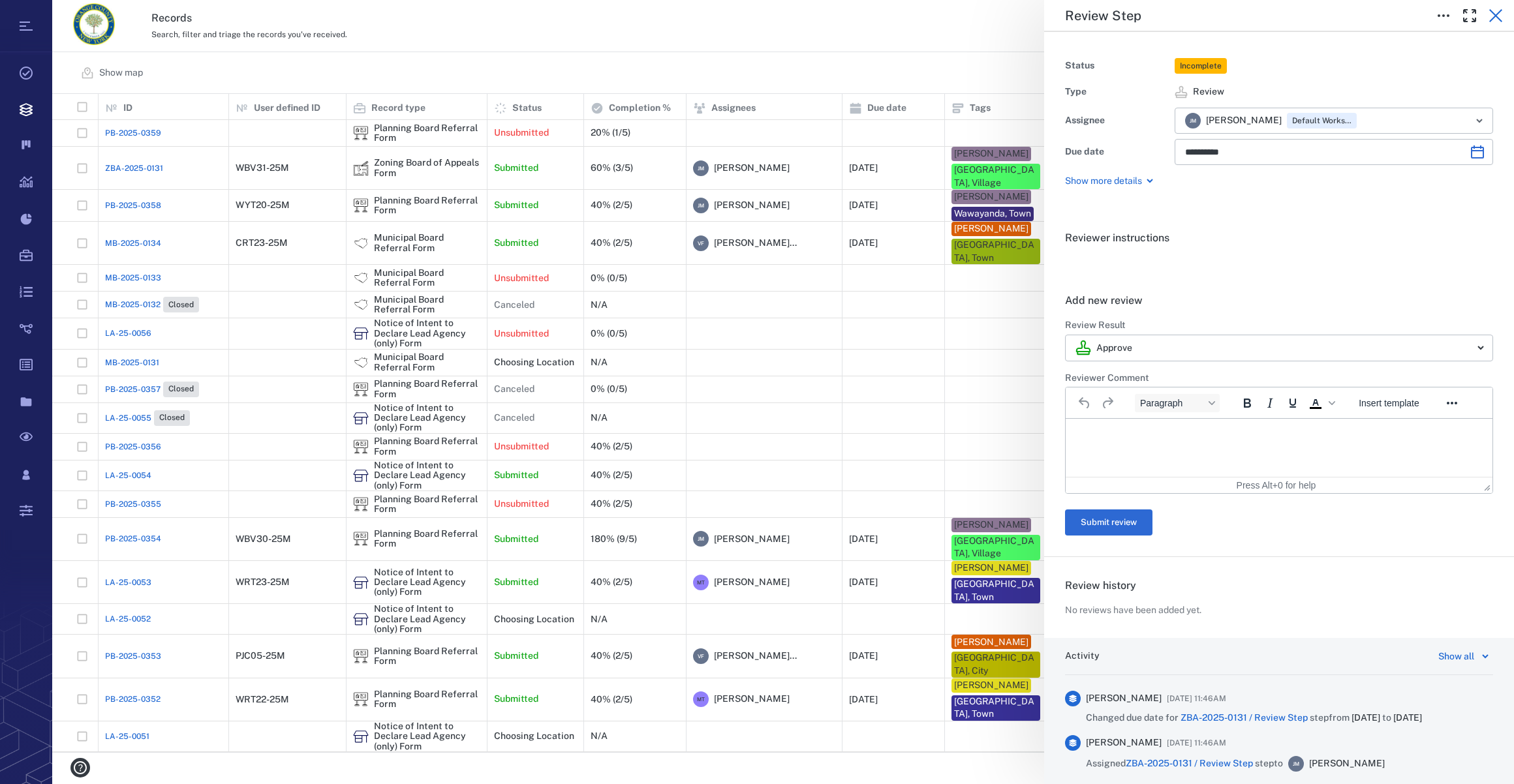
click at [1496, 17] on icon "button" at bounding box center [1496, 15] width 15 height 15
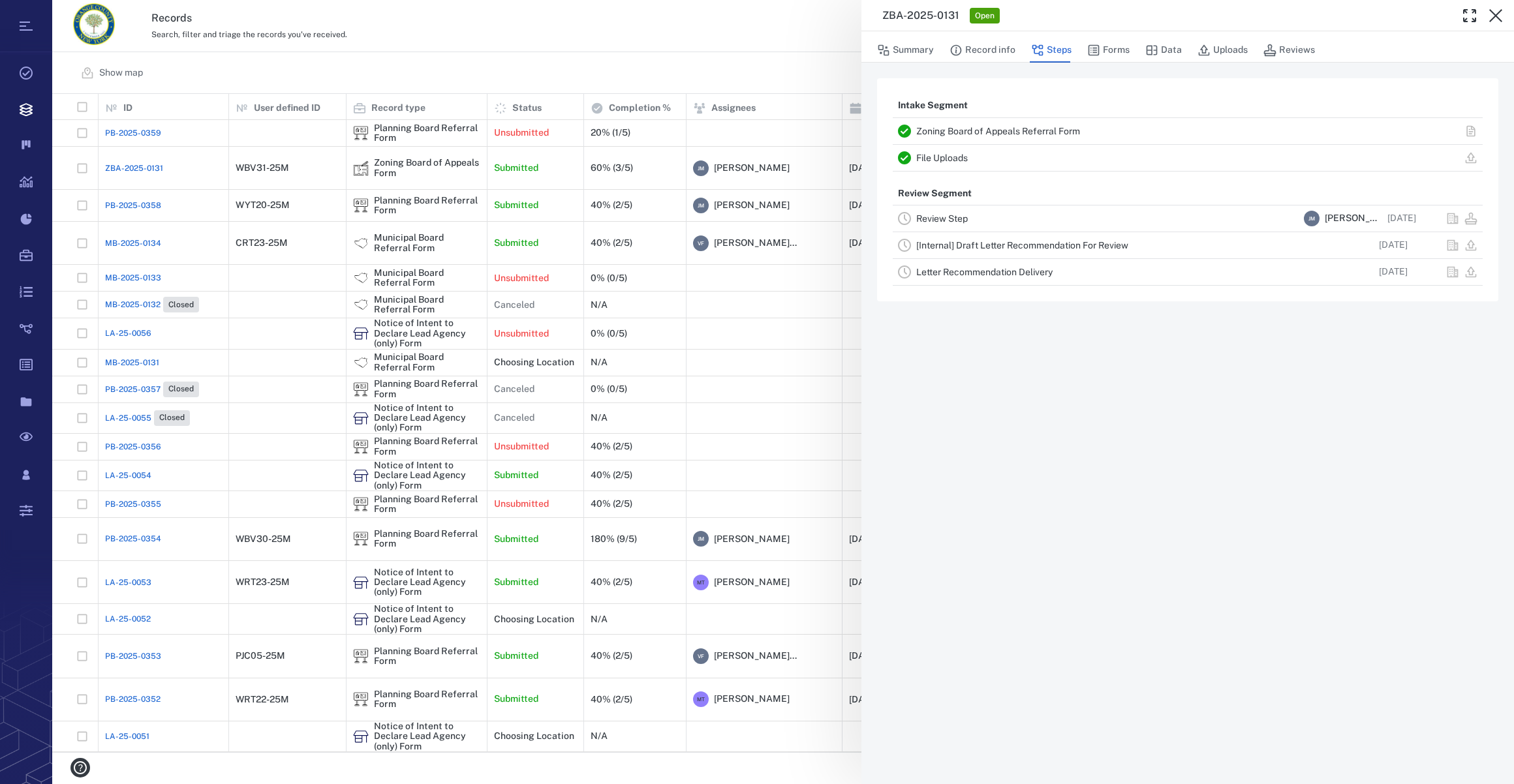
click at [1496, 17] on icon "button" at bounding box center [1496, 15] width 15 height 15
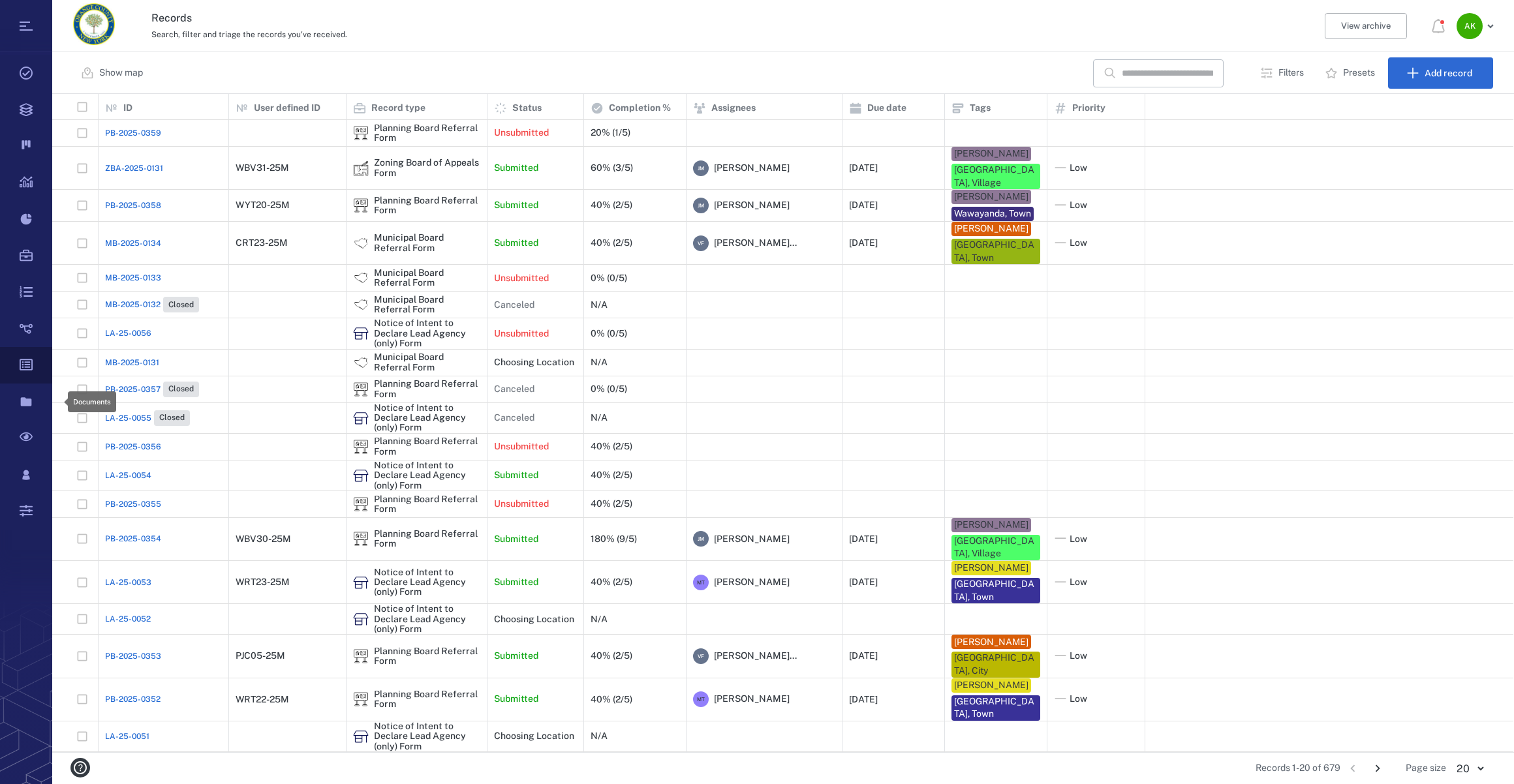
scroll to position [649, 1452]
click at [130, 162] on span "ZBA-2025-0131" at bounding box center [134, 168] width 58 height 11
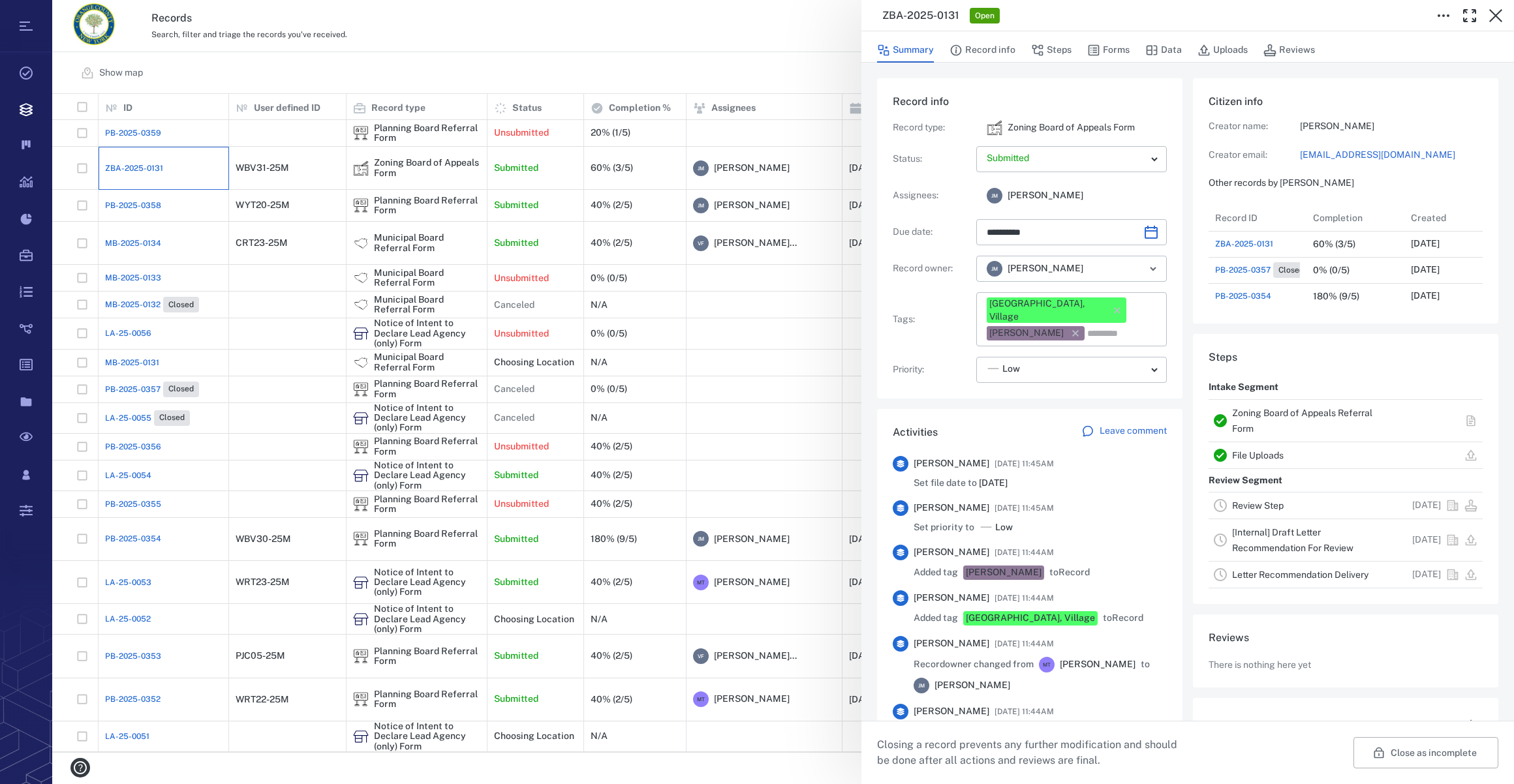
type input "**********"
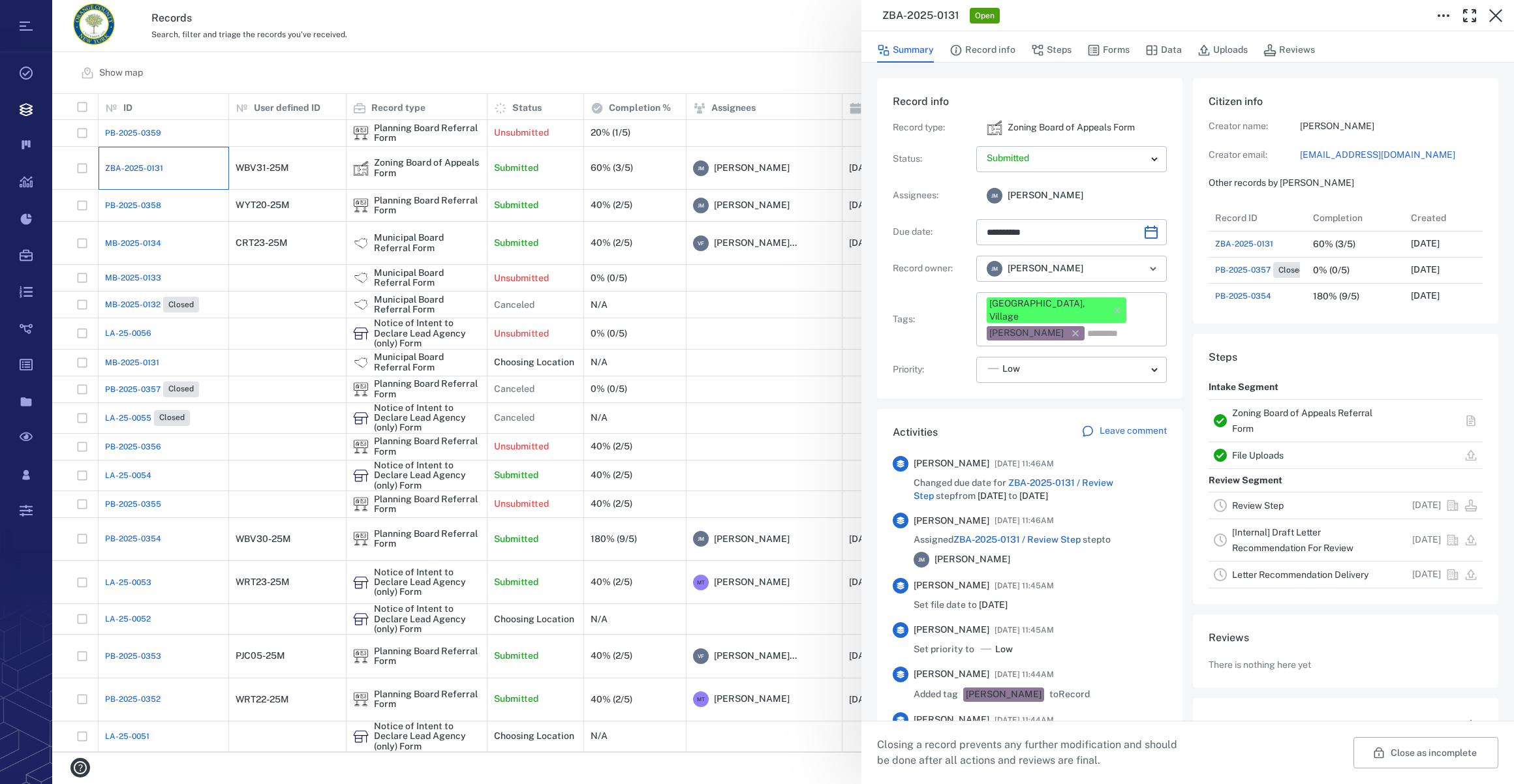
scroll to position [678, 251]
click at [1114, 51] on button "Forms" at bounding box center [1108, 50] width 42 height 24
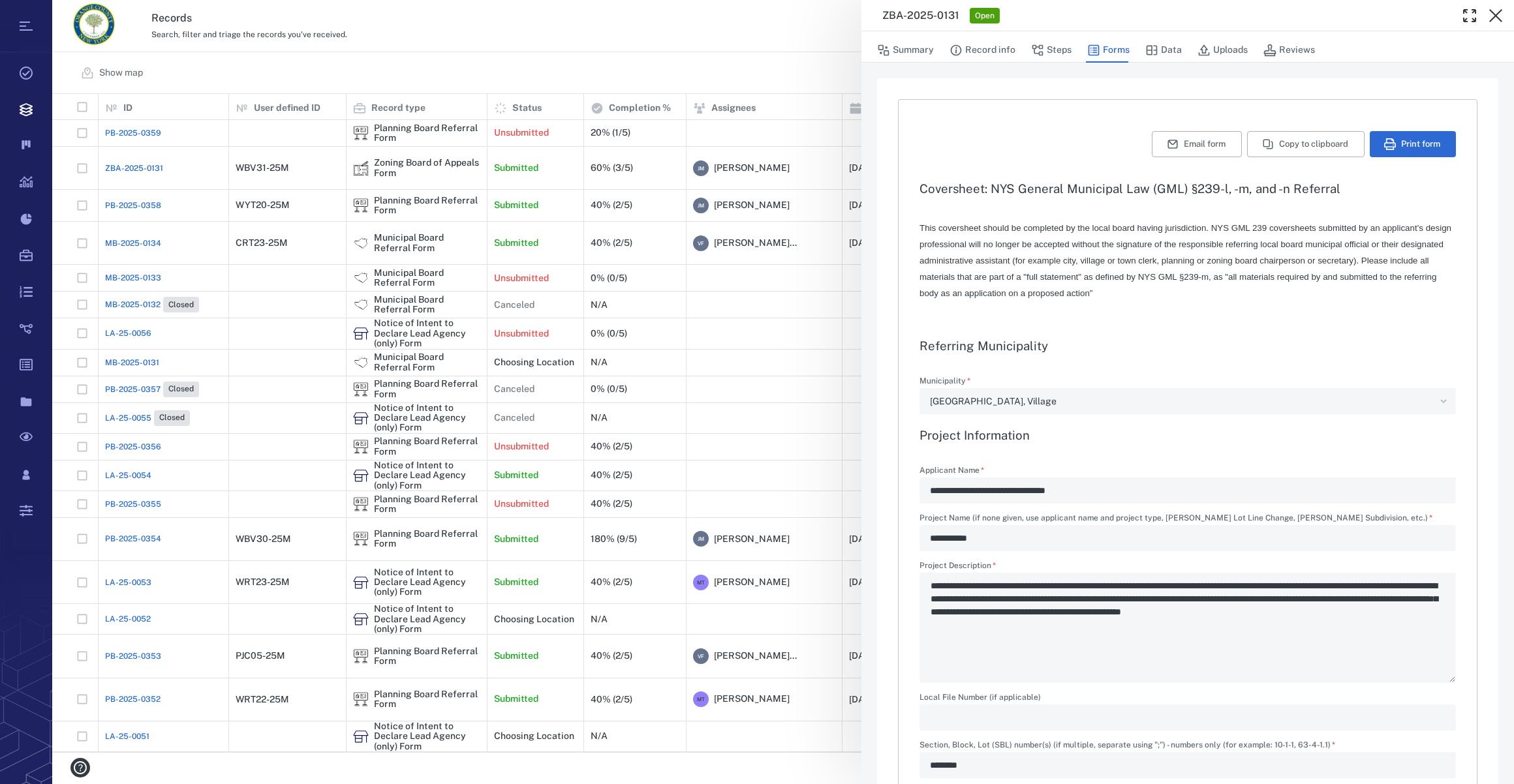
type input "**********"
click at [1496, 13] on icon "button" at bounding box center [1496, 15] width 15 height 15
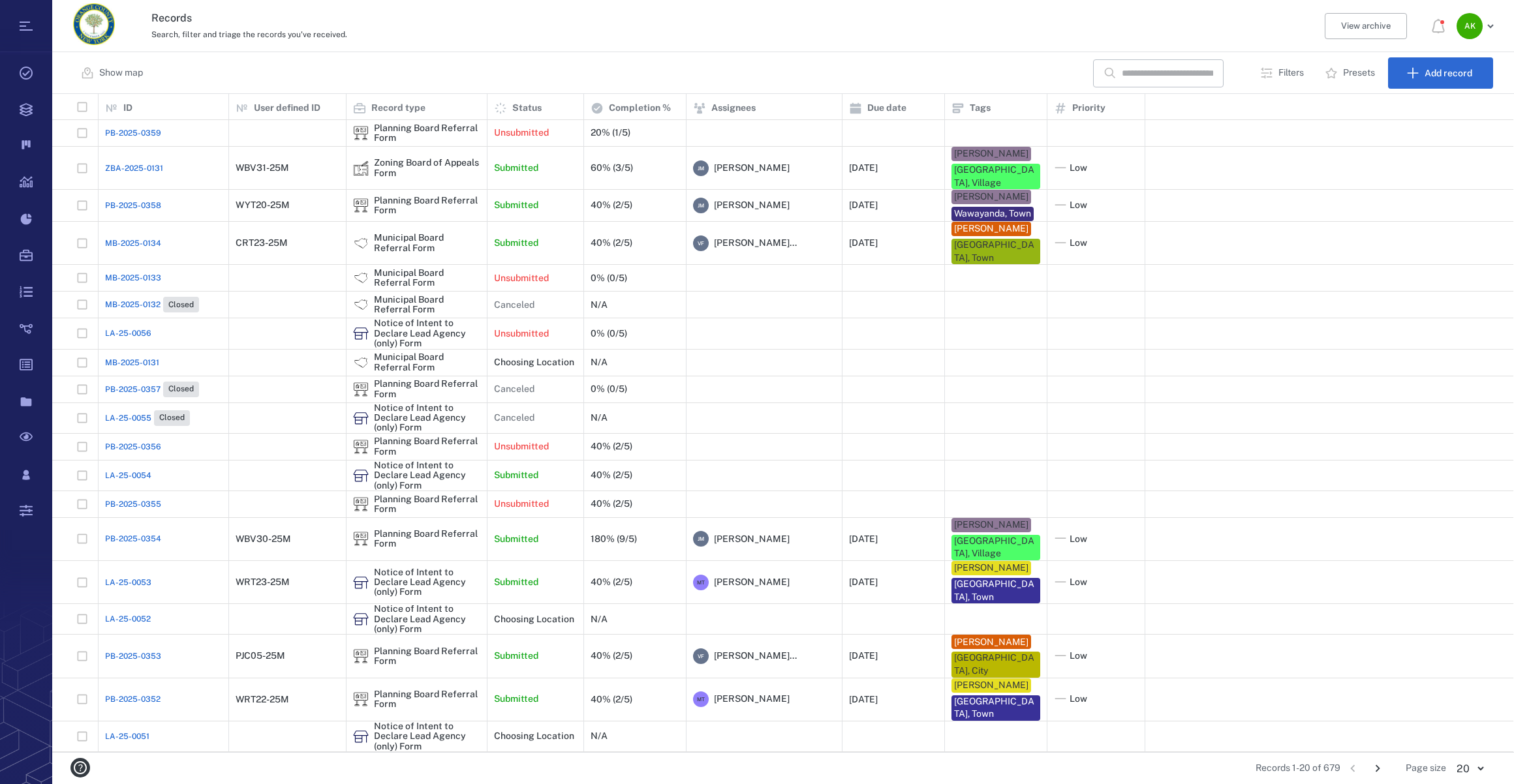
click at [129, 165] on span "ZBA-2025-0131" at bounding box center [134, 168] width 58 height 11
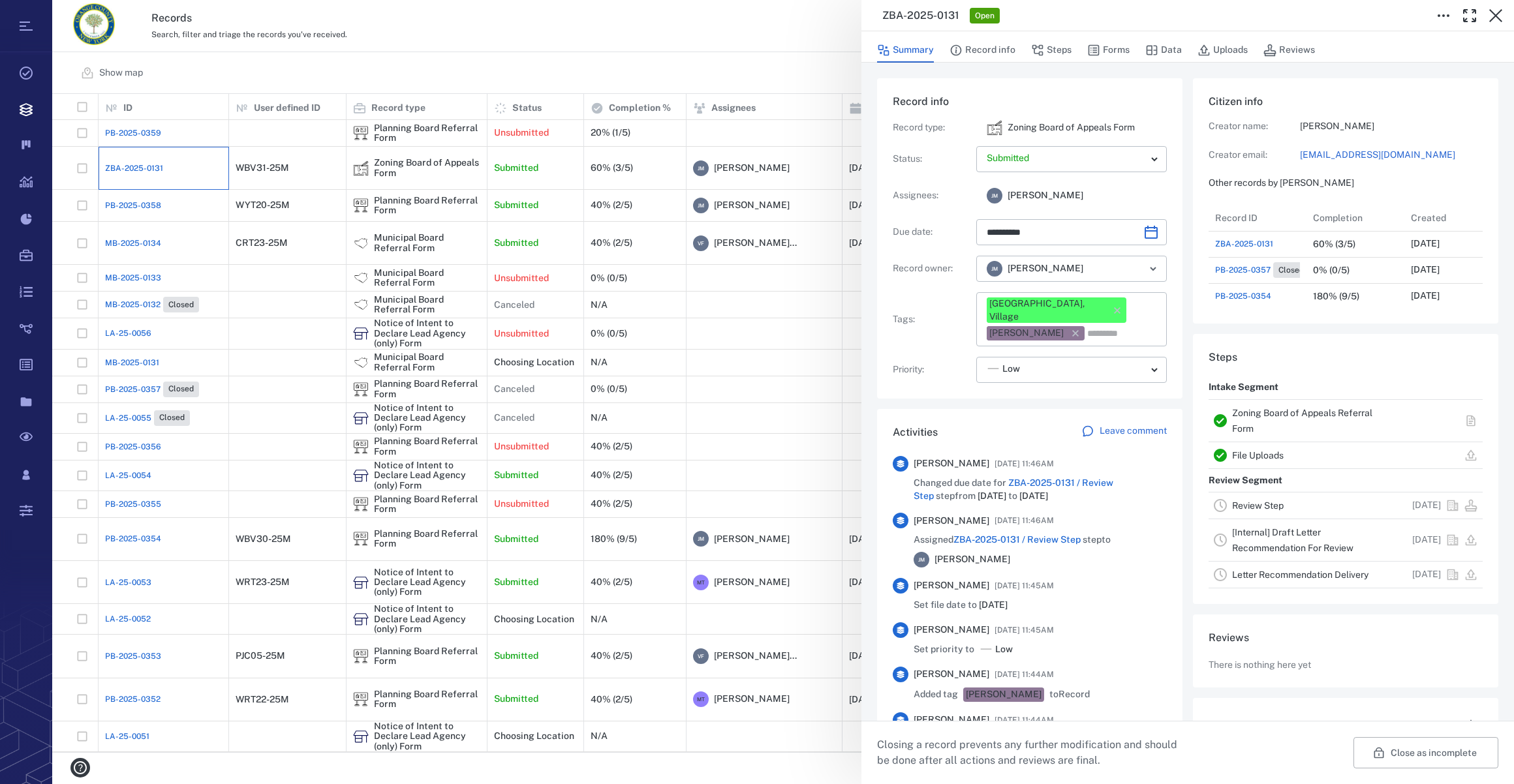
type input "**********"
click at [1216, 52] on button "Uploads" at bounding box center [1223, 50] width 51 height 24
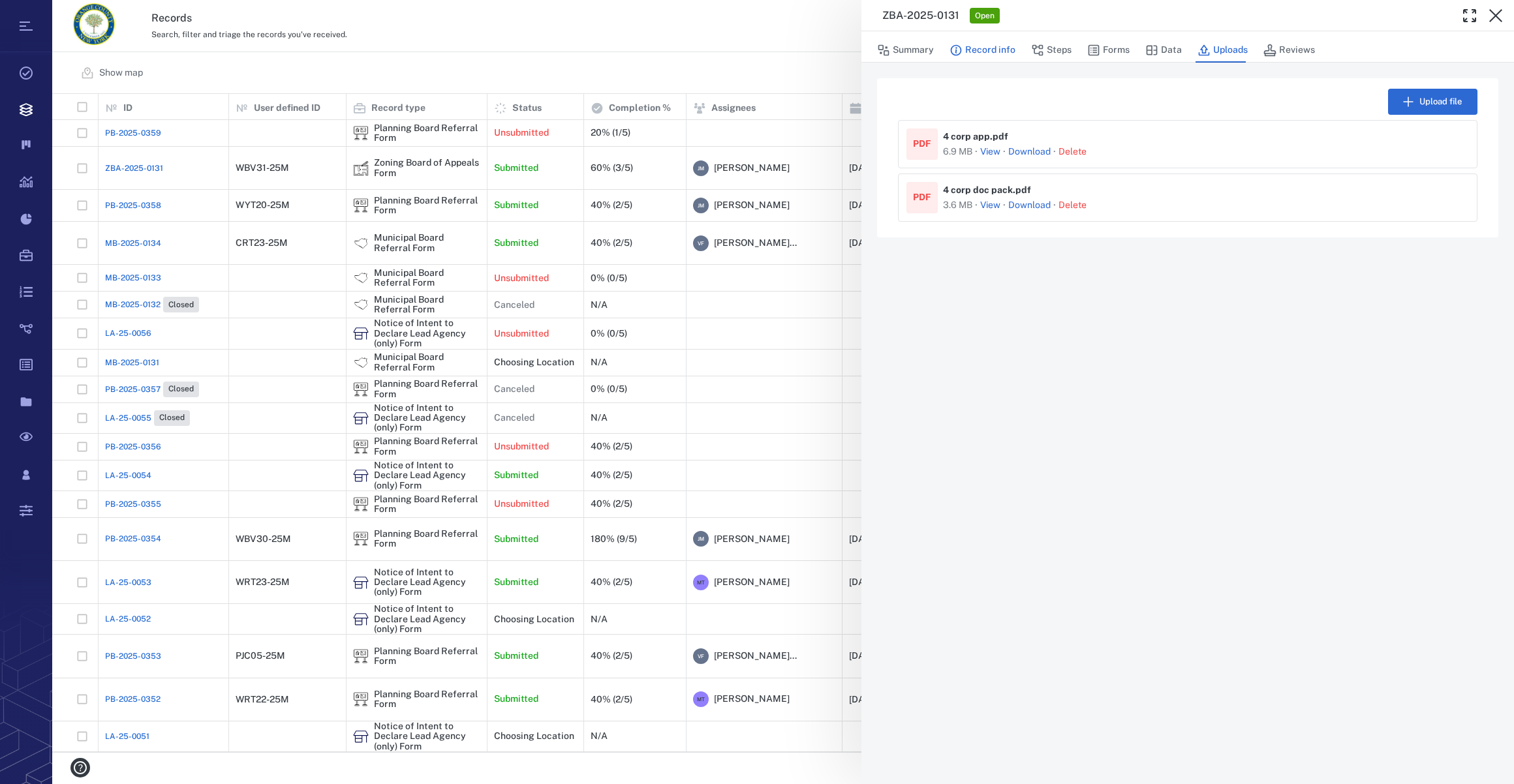
click at [980, 51] on button "Record info" at bounding box center [983, 50] width 66 height 24
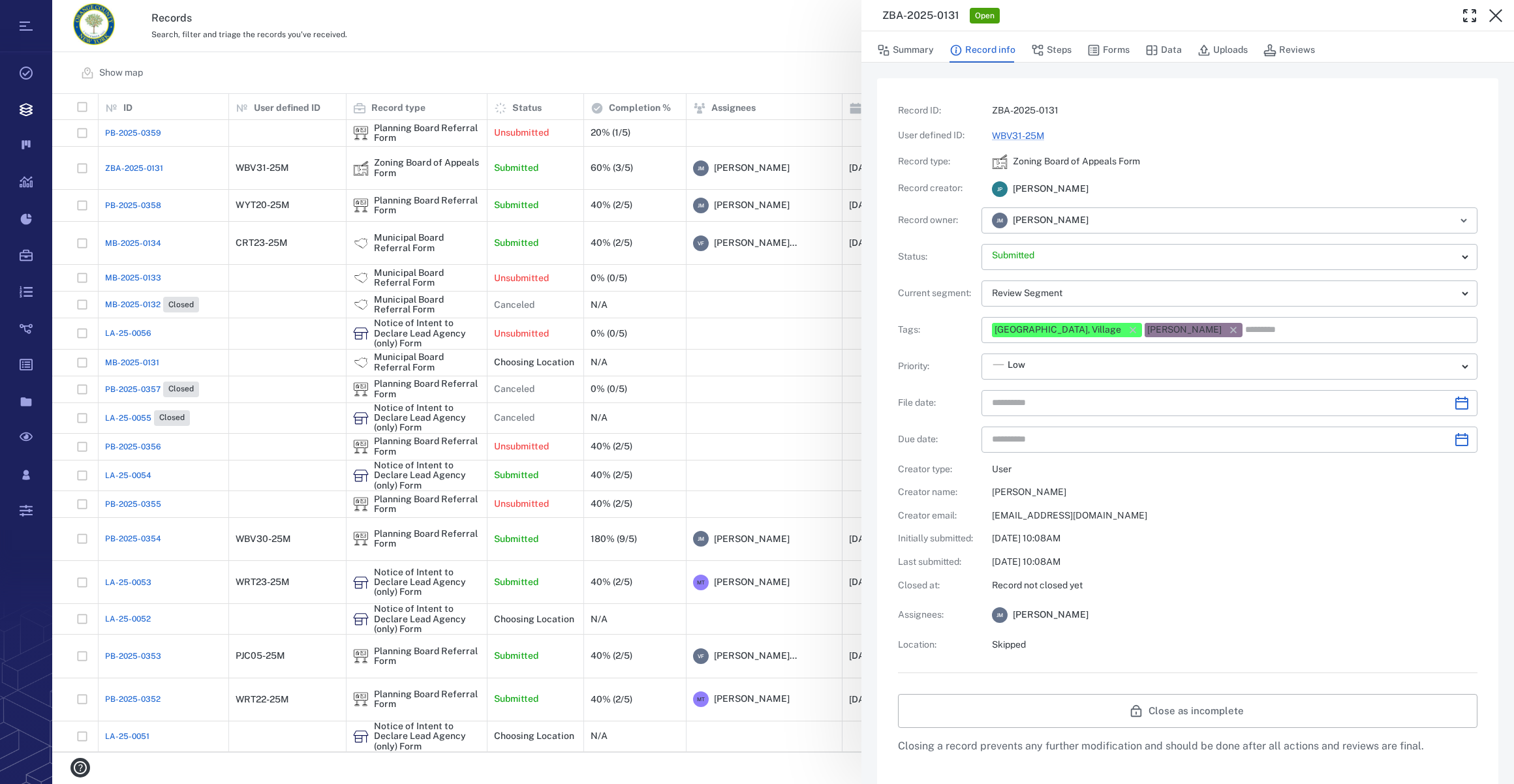
type input "**********"
click at [1110, 46] on button "Forms" at bounding box center [1108, 50] width 42 height 24
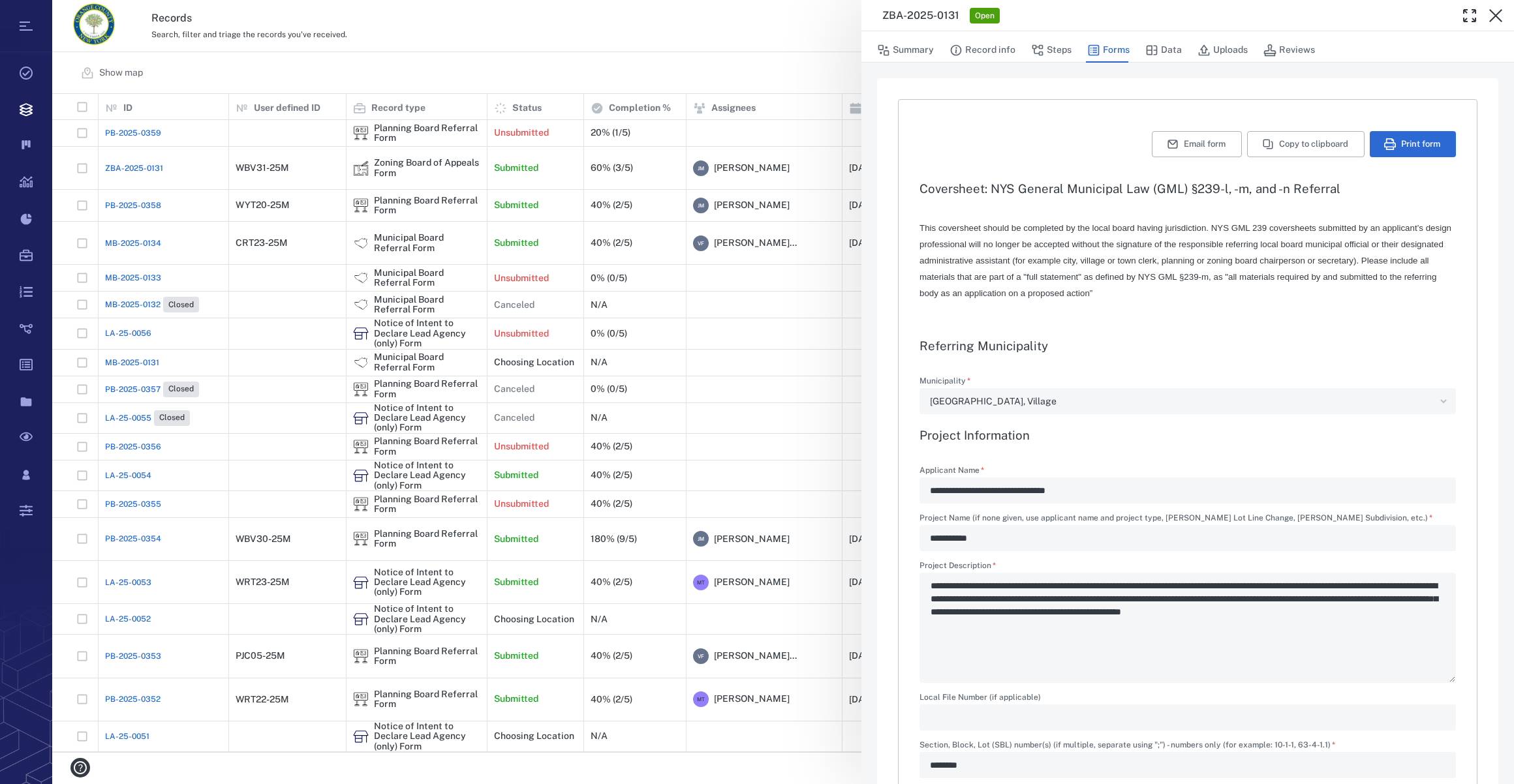
type textarea "*"
type input "**********"
click at [1403, 136] on button "Print form" at bounding box center [1413, 144] width 86 height 26
drag, startPoint x: 1497, startPoint y: 11, endPoint x: 930, endPoint y: 234, distance: 609.3
click at [1497, 11] on icon "button" at bounding box center [1496, 15] width 15 height 15
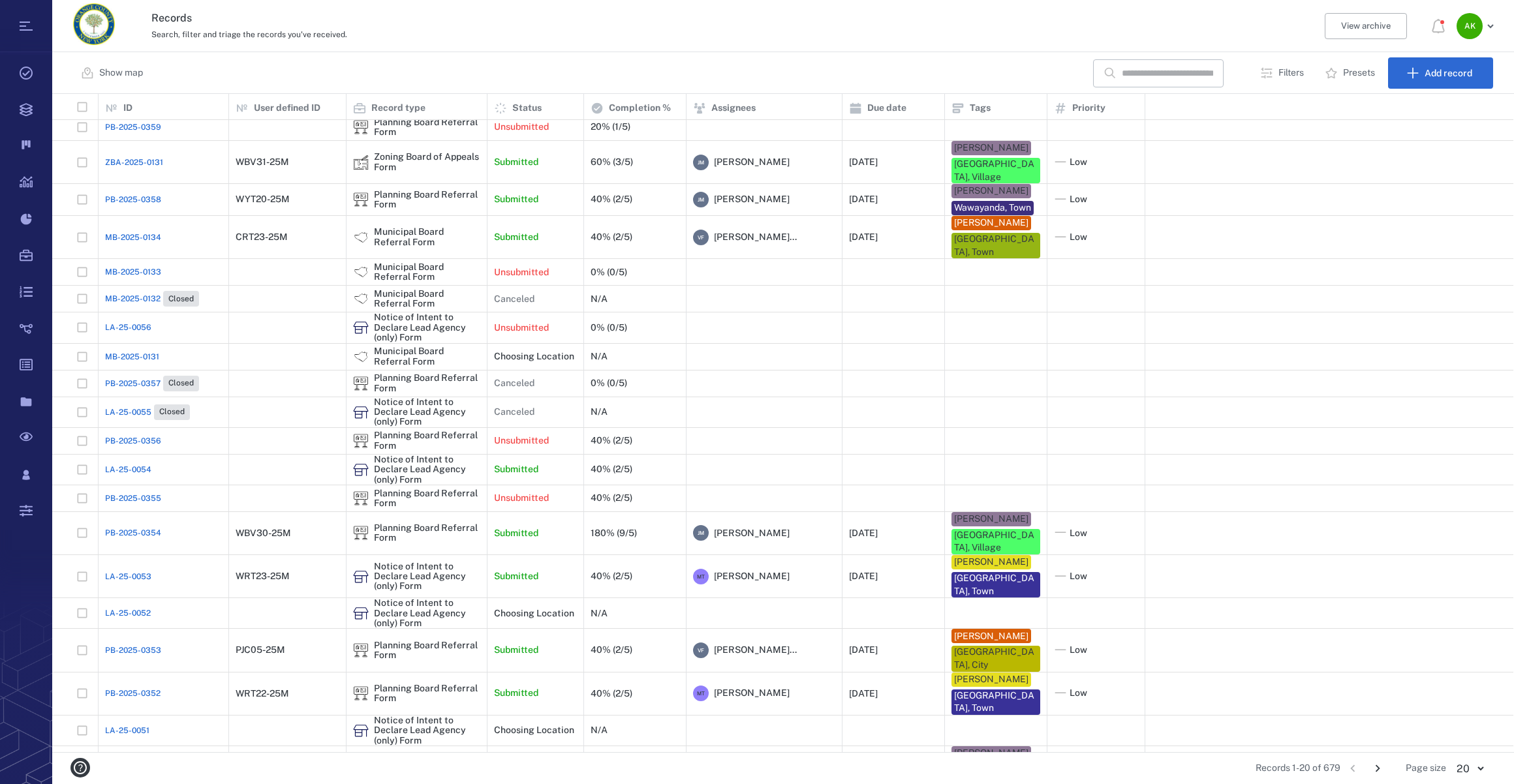
scroll to position [8, 0]
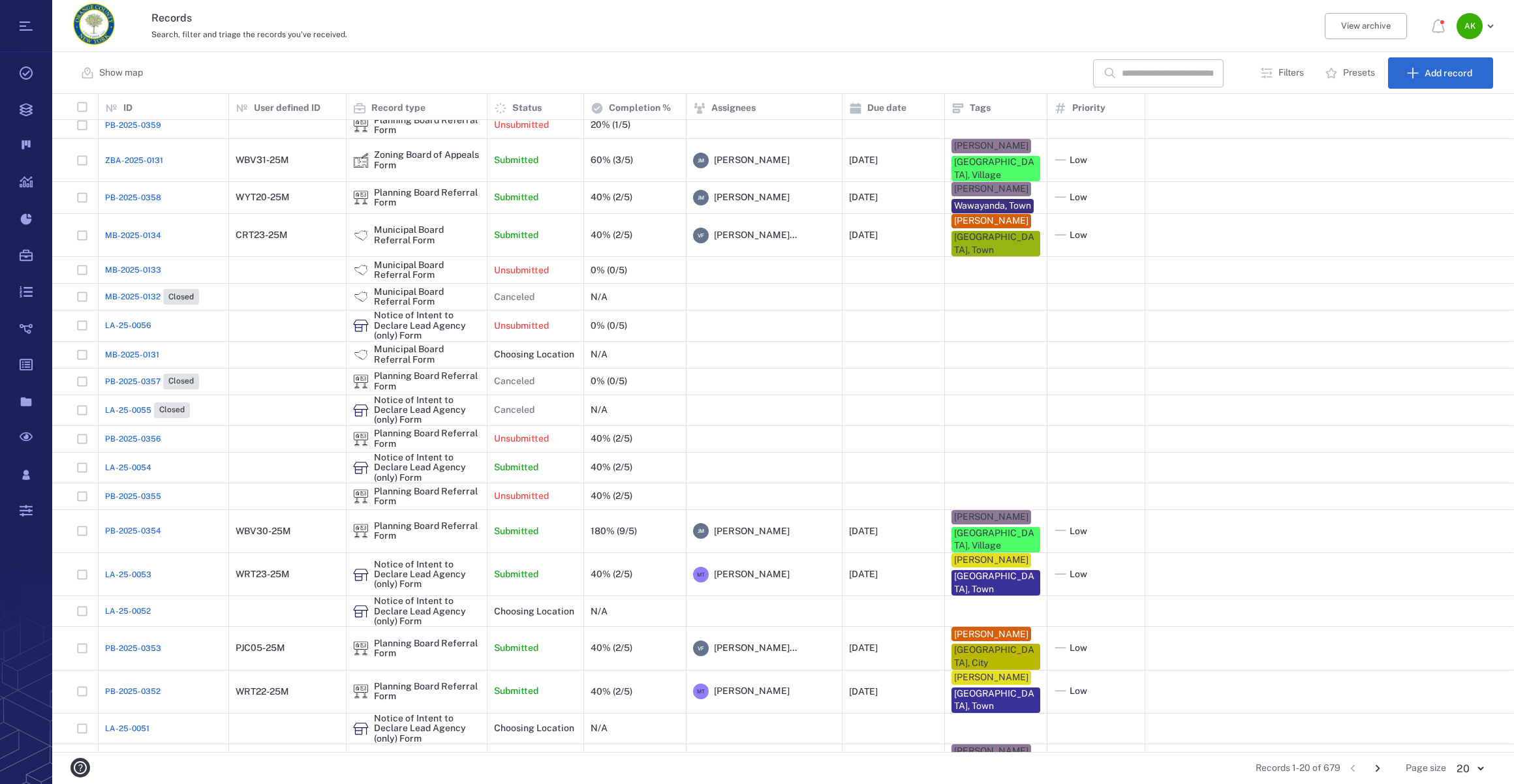
click at [129, 462] on span "LA-25-0054" at bounding box center [128, 467] width 47 height 11
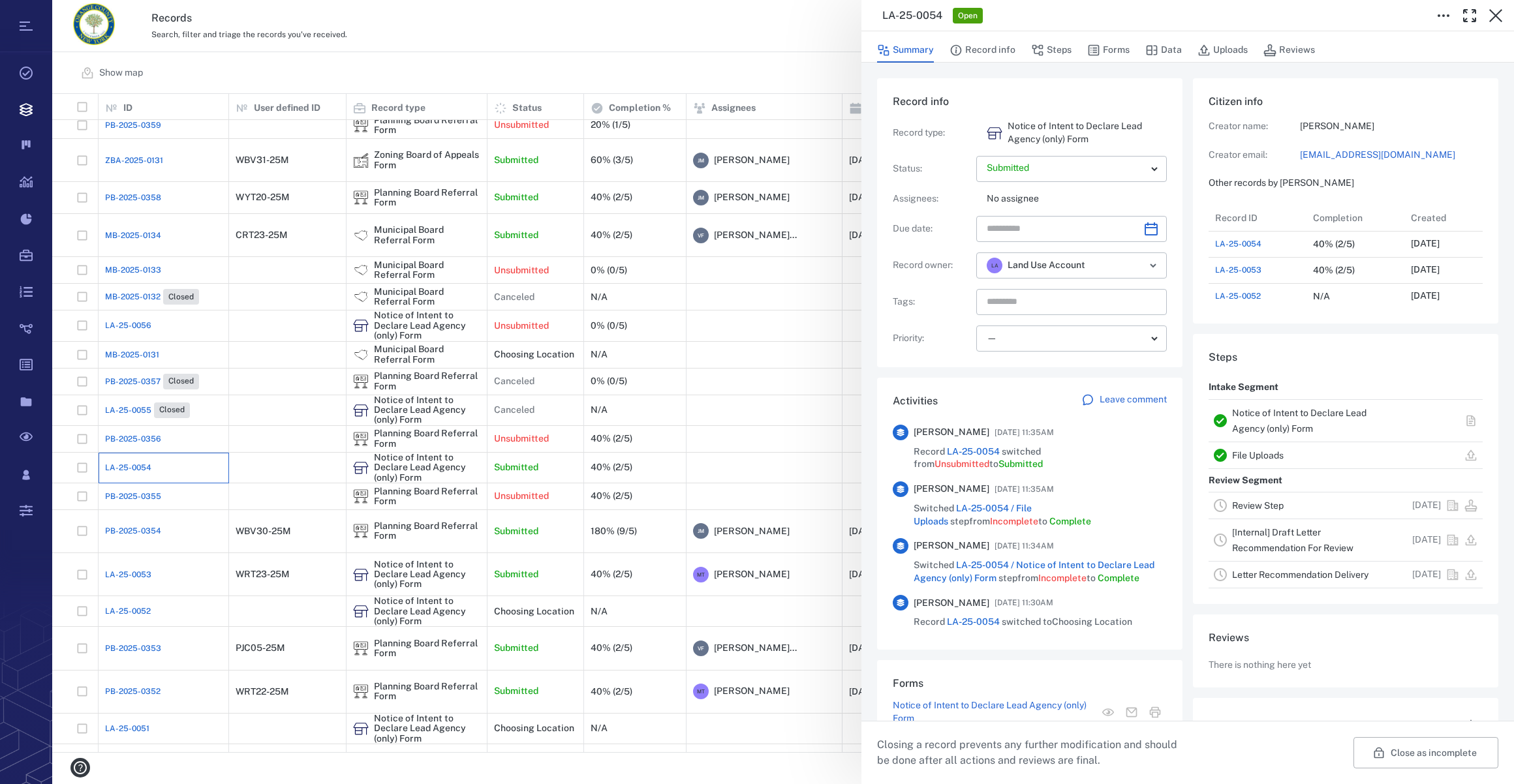
scroll to position [10, 9]
click at [1084, 47] on div "Summary Record info Steps Forms Data Uploads Reviews" at bounding box center [1187, 50] width 621 height 26
click at [1104, 50] on button "Forms" at bounding box center [1108, 50] width 42 height 24
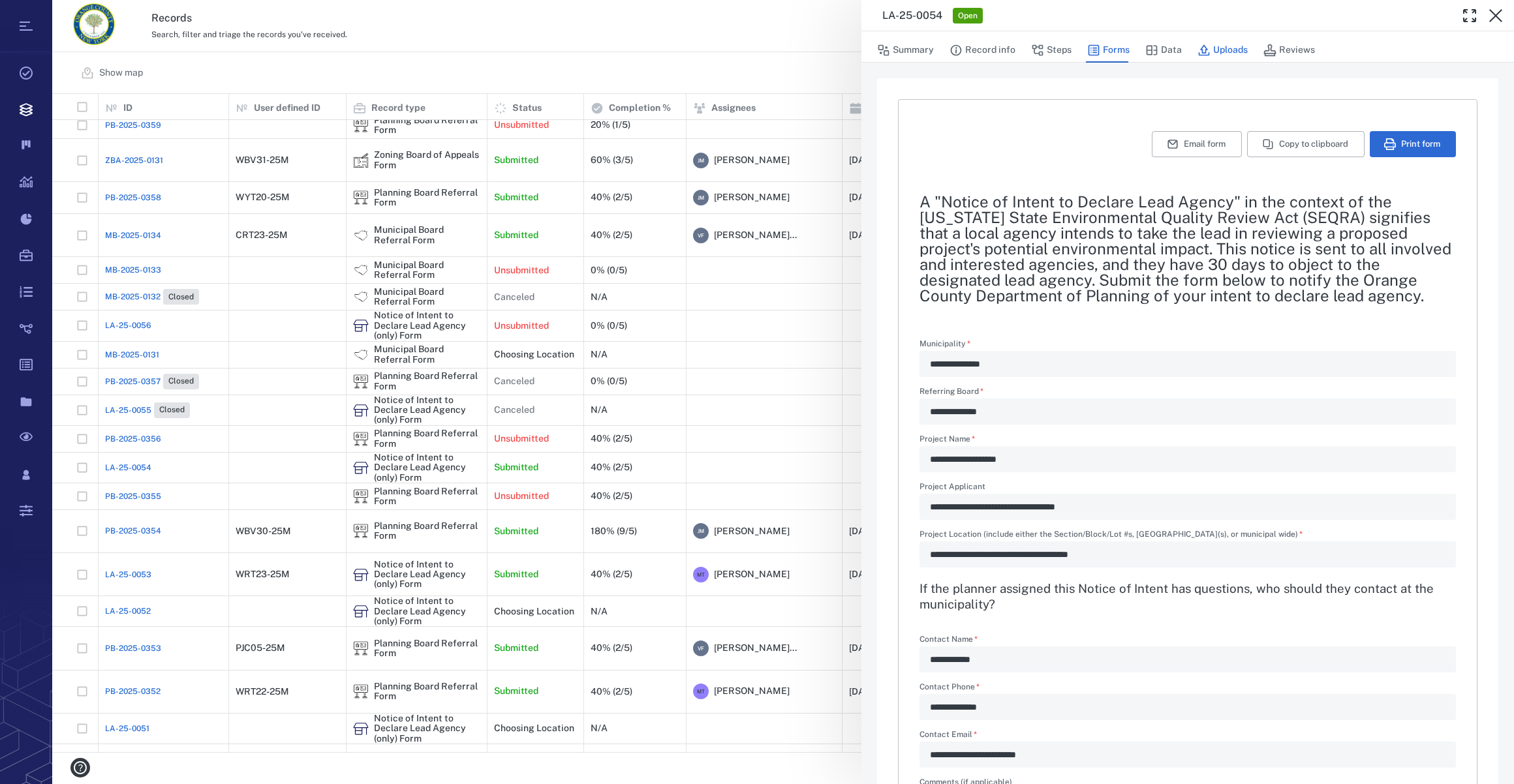
click at [1232, 49] on button "Uploads" at bounding box center [1223, 50] width 51 height 24
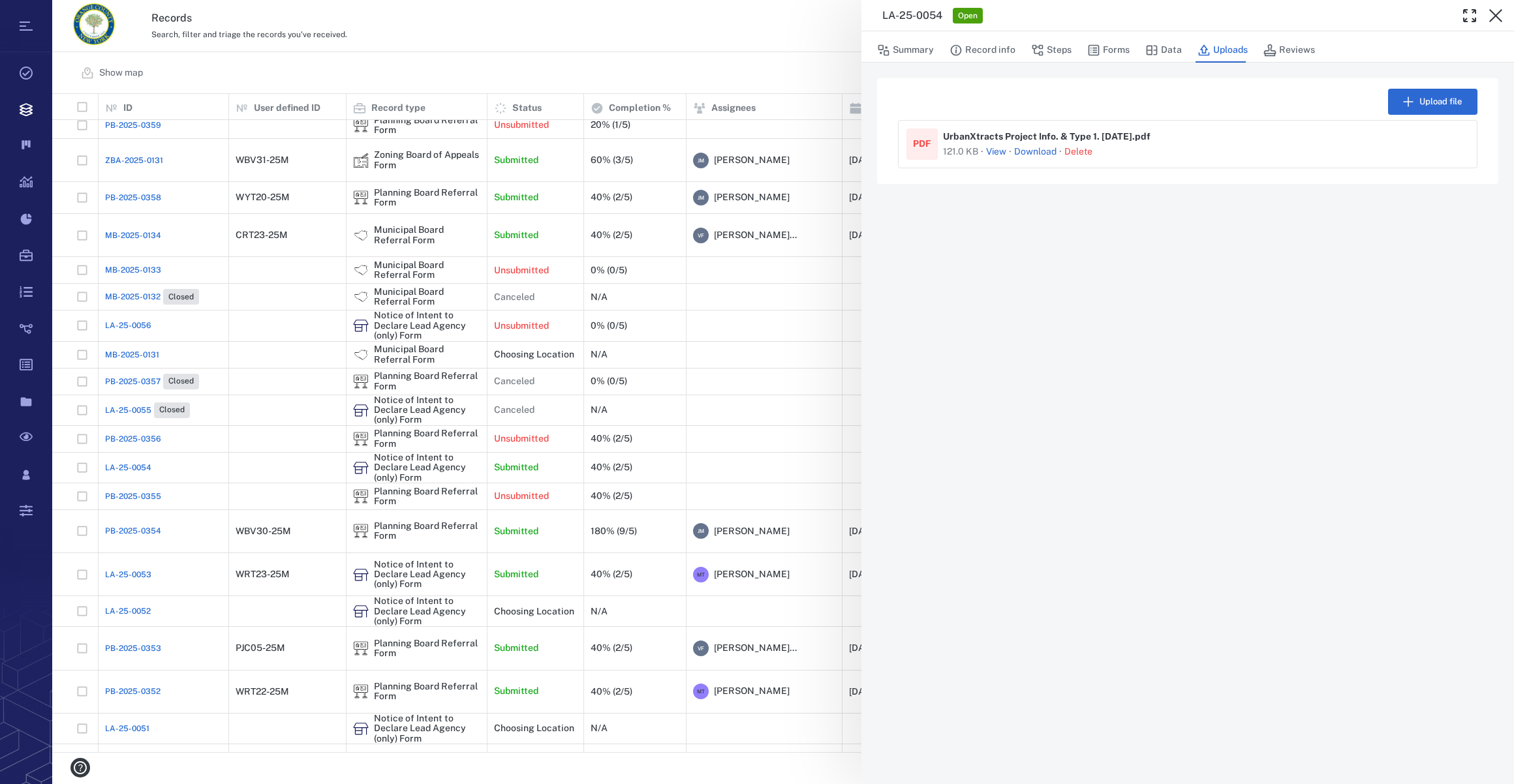
click at [1036, 145] on link "Download" at bounding box center [1035, 152] width 42 height 13
